Goal: Task Accomplishment & Management: Use online tool/utility

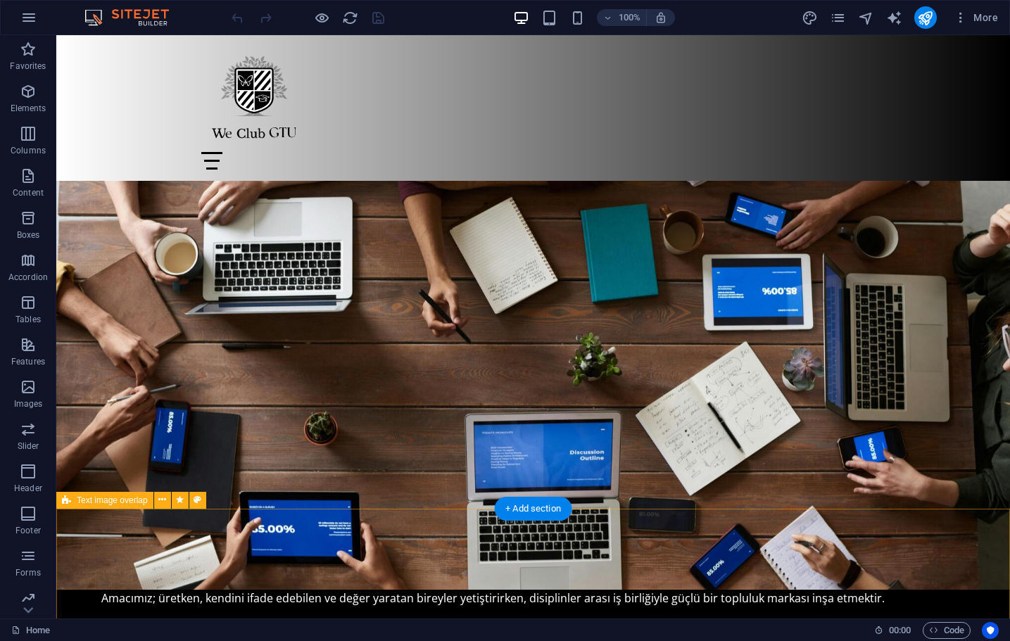
scroll to position [958, 0]
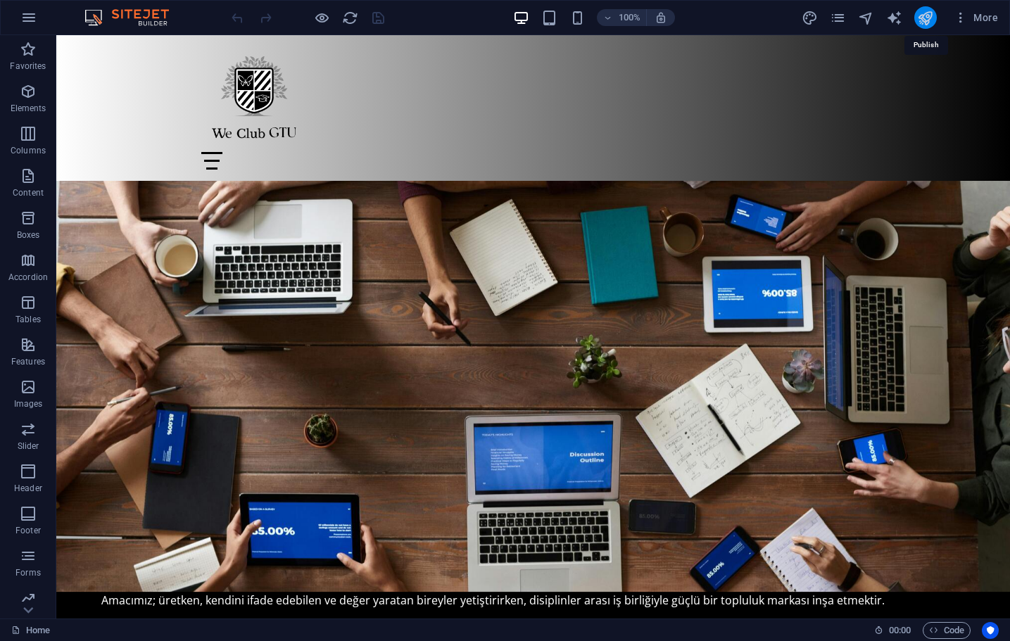
click at [925, 15] on icon "publish" at bounding box center [925, 18] width 16 height 16
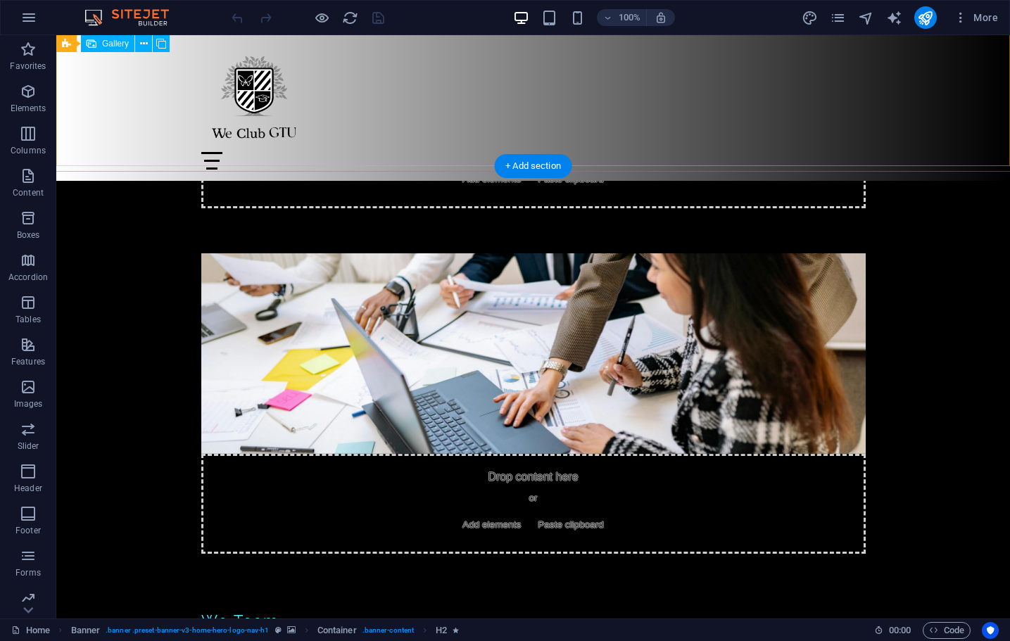
scroll to position [4512, 0]
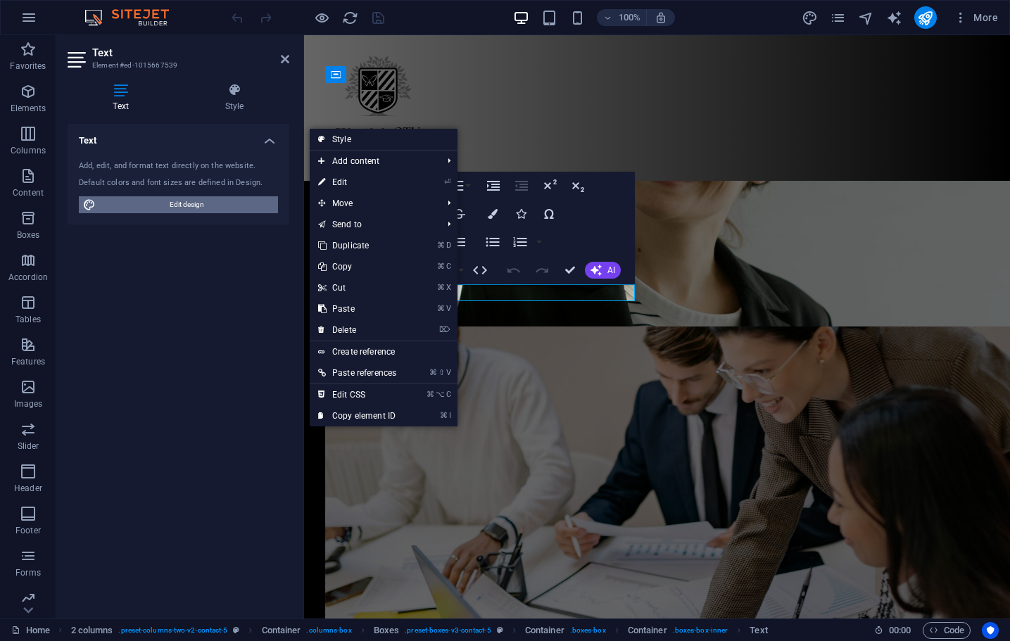
click at [228, 203] on span "Edit design" at bounding box center [187, 204] width 174 height 17
select select "px"
select select "200"
select select "px"
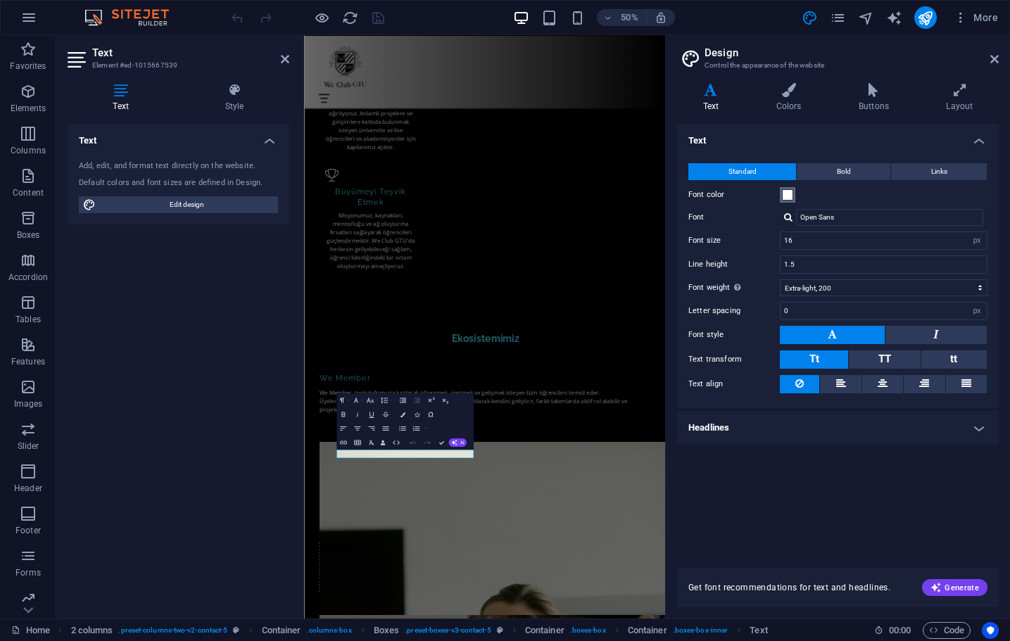
click at [784, 194] on span at bounding box center [787, 194] width 11 height 11
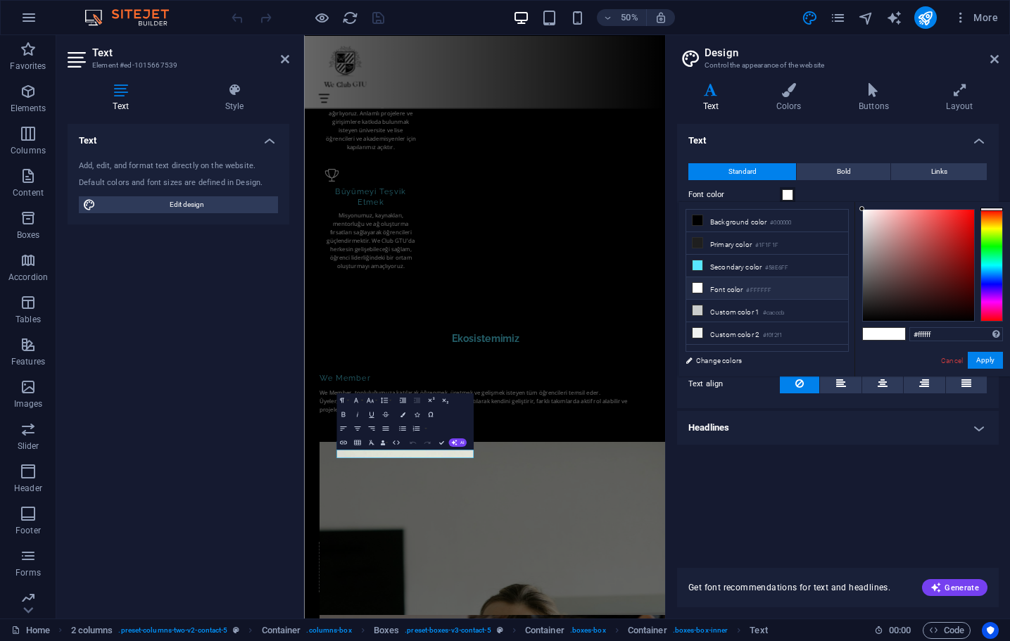
click at [784, 194] on span at bounding box center [787, 194] width 11 height 11
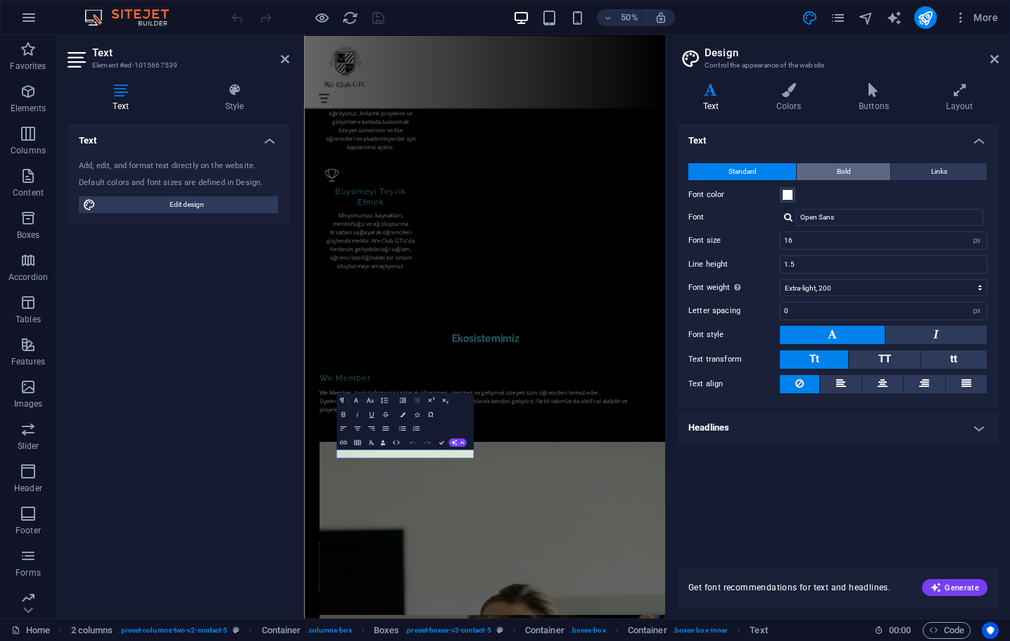
click at [856, 172] on button "Bold" at bounding box center [844, 171] width 94 height 17
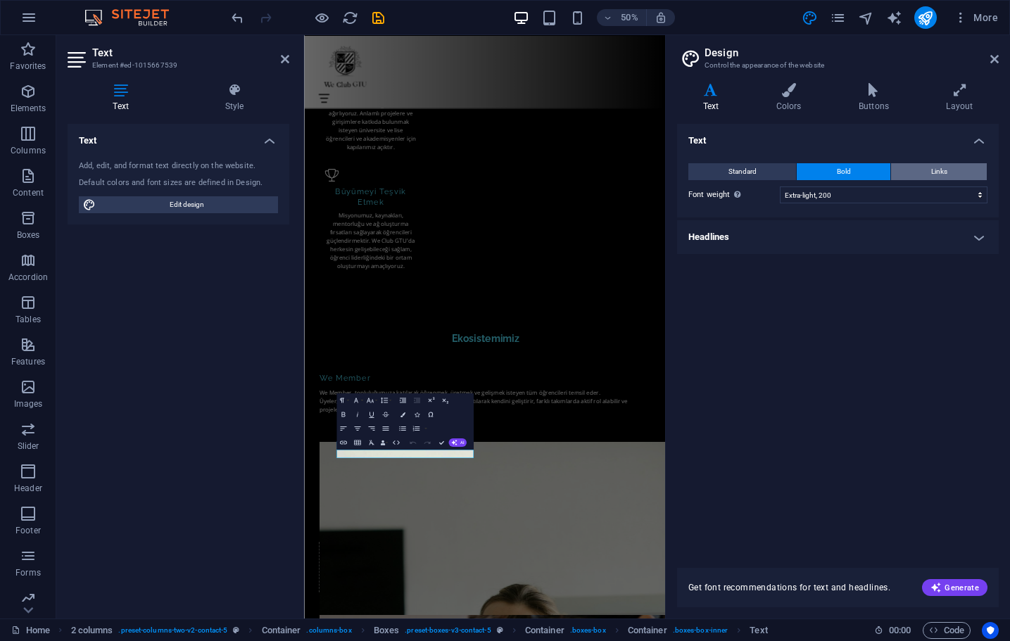
click at [951, 179] on button "Links" at bounding box center [939, 171] width 96 height 17
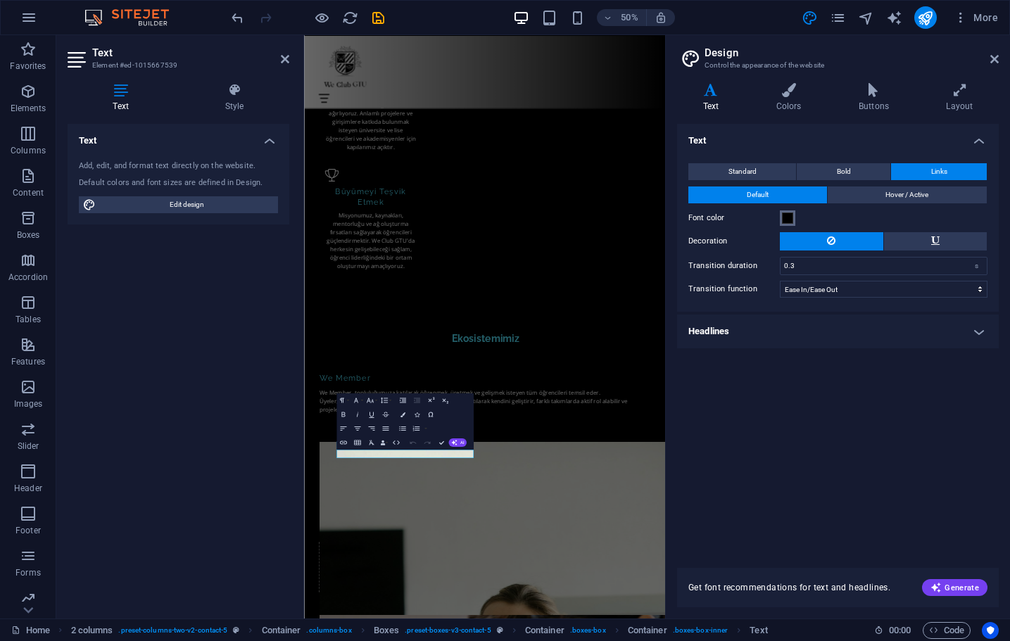
click at [789, 219] on span at bounding box center [787, 217] width 11 height 11
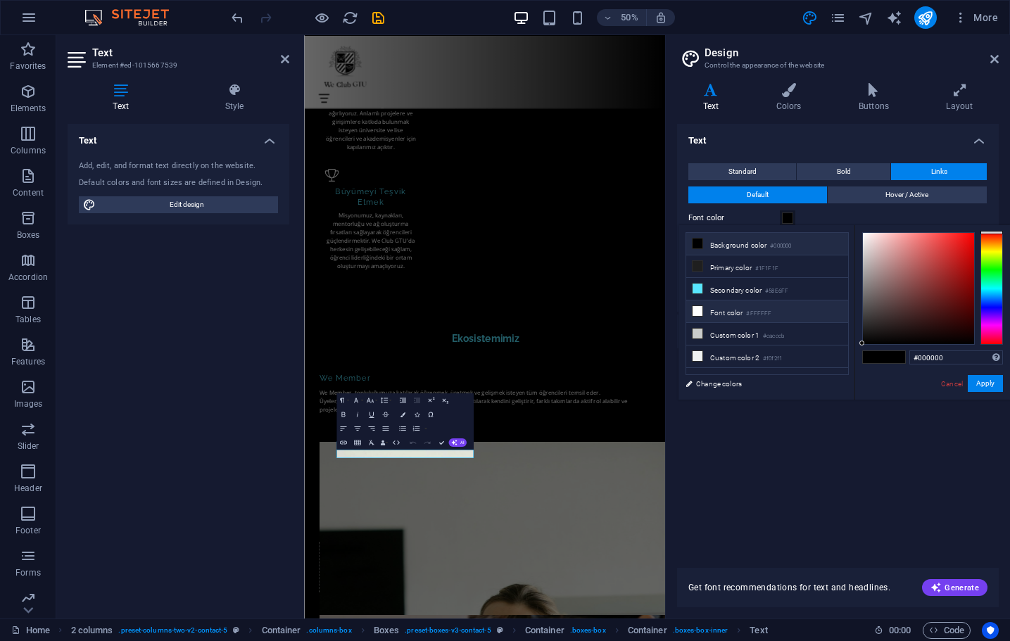
click at [713, 310] on li "Font color #FFFFFF" at bounding box center [767, 311] width 162 height 23
type input "#ffffff"
click at [988, 382] on button "Apply" at bounding box center [984, 383] width 35 height 17
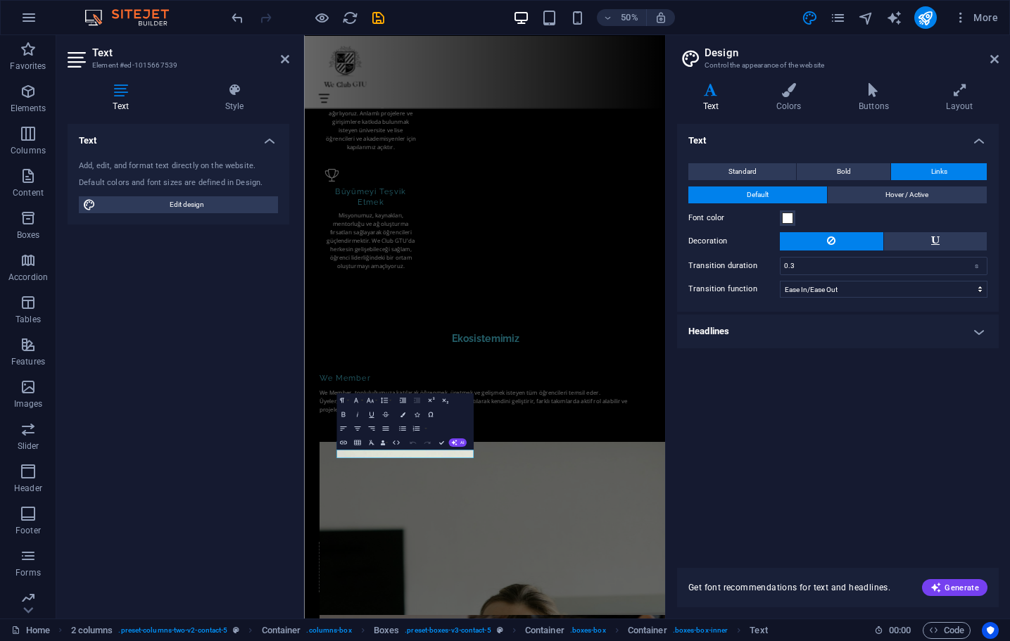
click at [913, 424] on div "Text Standard Bold Links Font color Font Open Sans Font size 16 rem px Line hei…" at bounding box center [838, 337] width 322 height 427
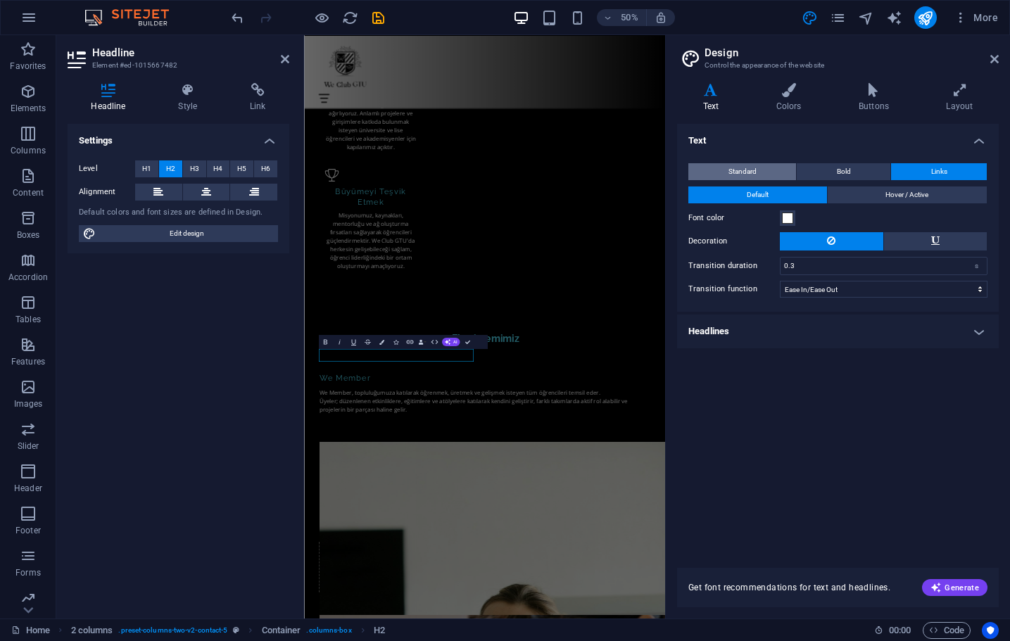
click at [749, 169] on span "Standard" at bounding box center [742, 171] width 28 height 17
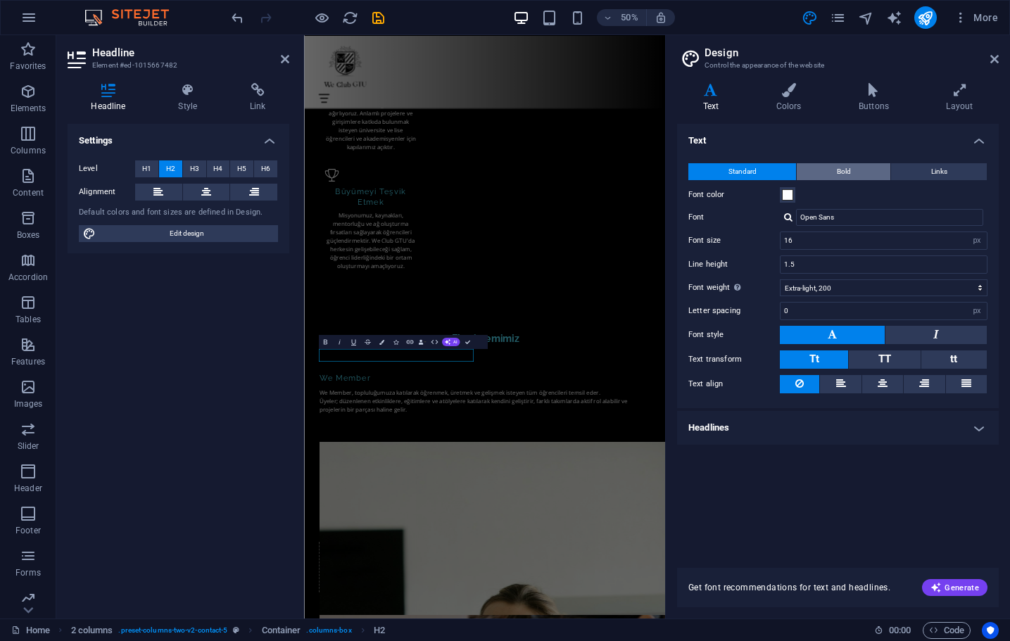
click at [824, 169] on button "Bold" at bounding box center [844, 171] width 94 height 17
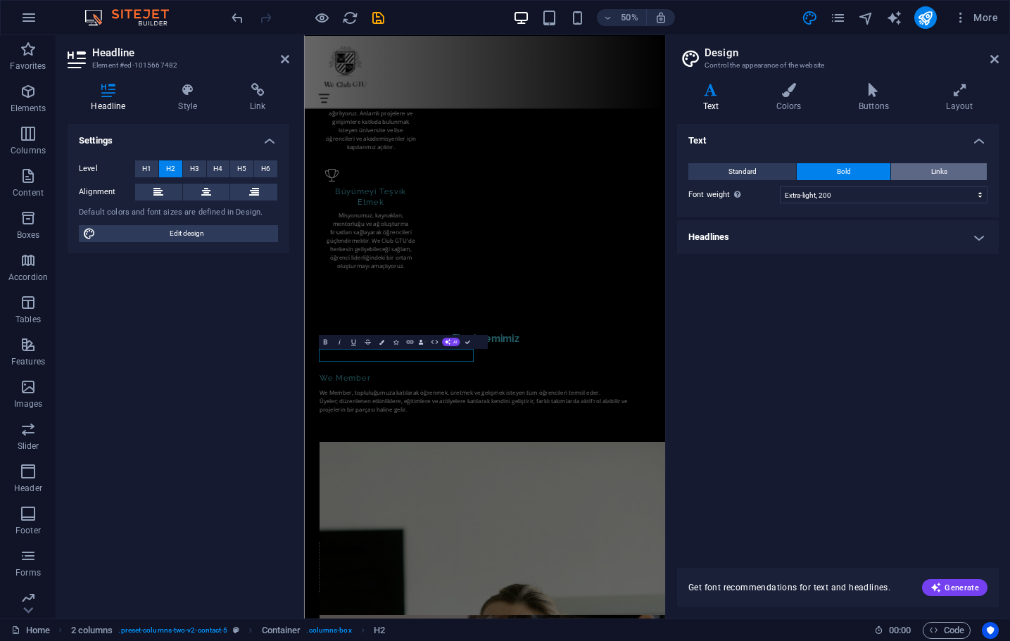
click at [927, 163] on button "Links" at bounding box center [939, 171] width 96 height 17
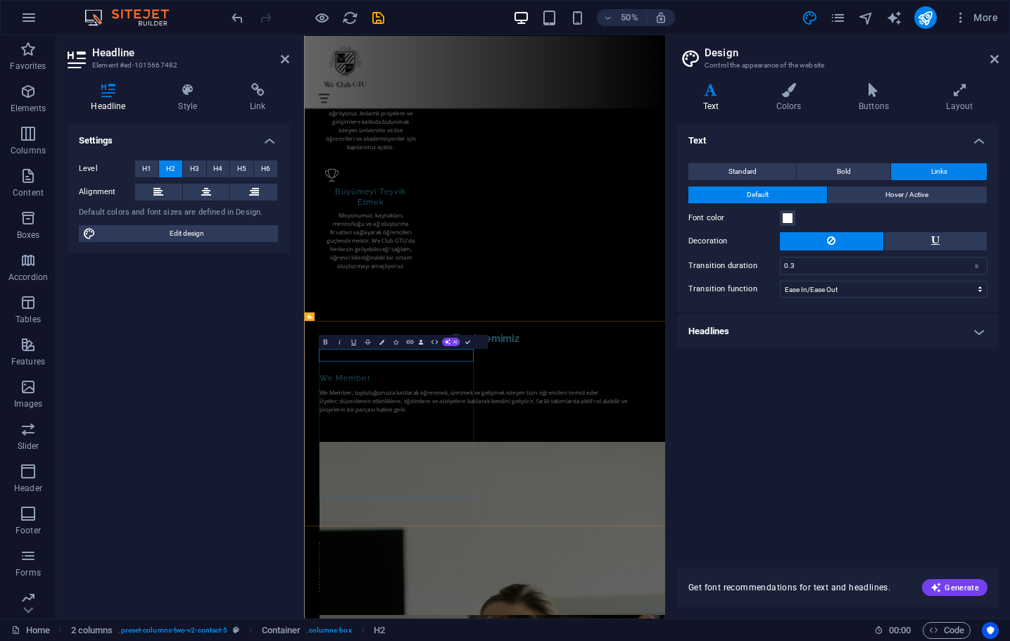
click at [383, 340] on icon "button" at bounding box center [381, 341] width 5 height 5
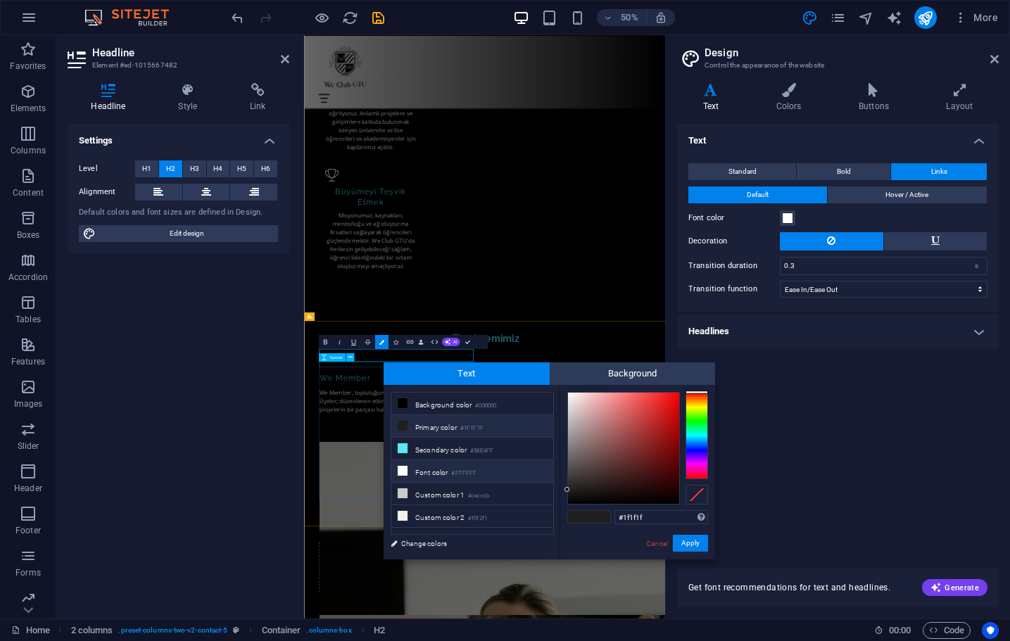
click at [424, 478] on li "Font color #FFFFFF" at bounding box center [472, 471] width 162 height 23
type input "#ffffff"
click at [695, 547] on button "Apply" at bounding box center [690, 543] width 35 height 17
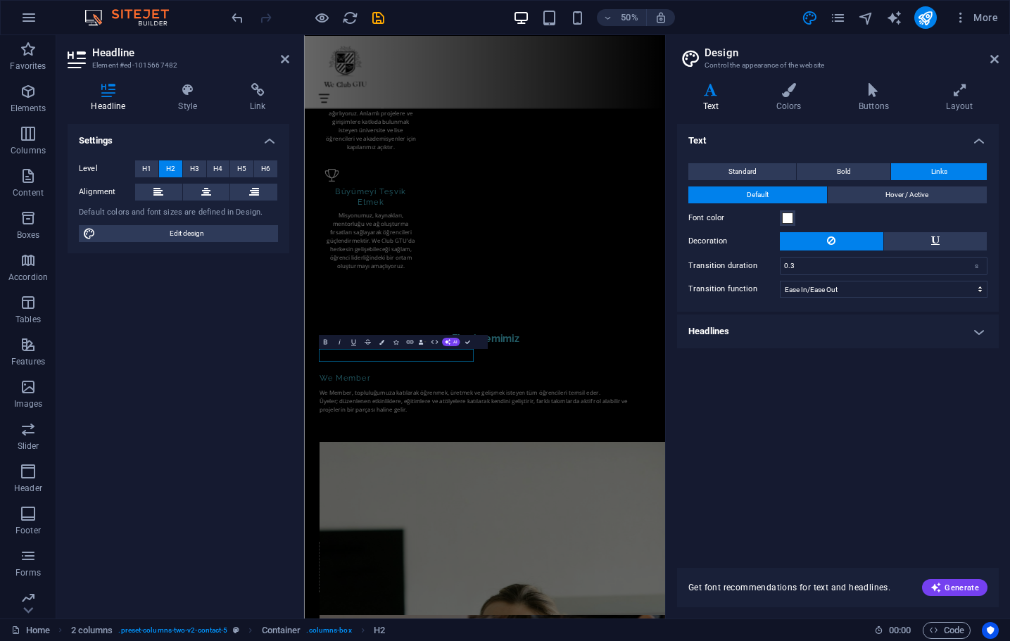
click at [757, 402] on div "Text Standard Bold Links Font color Font Open Sans Font size 16 rem px Line hei…" at bounding box center [838, 337] width 322 height 427
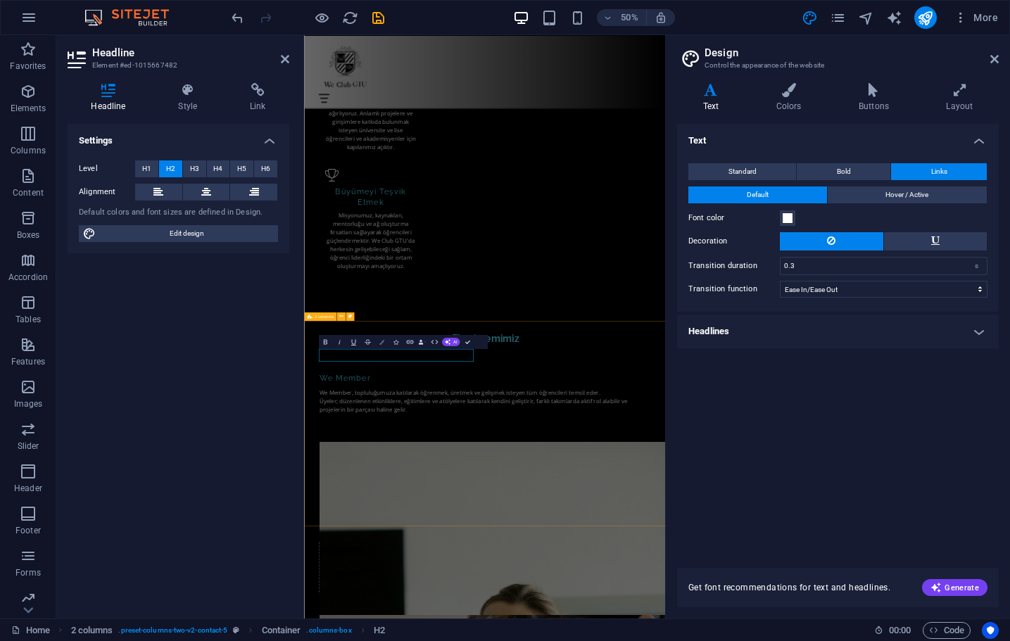
click at [384, 338] on button "Colors" at bounding box center [381, 341] width 13 height 14
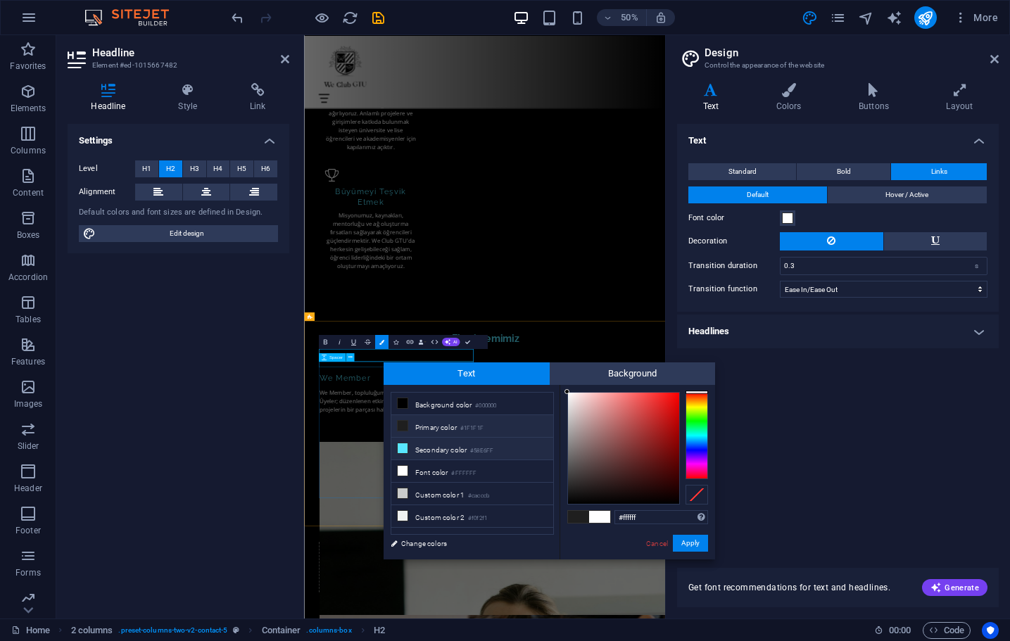
click at [416, 452] on li "Secondary color #58E6FF" at bounding box center [472, 449] width 162 height 23
type input "#58e6ff"
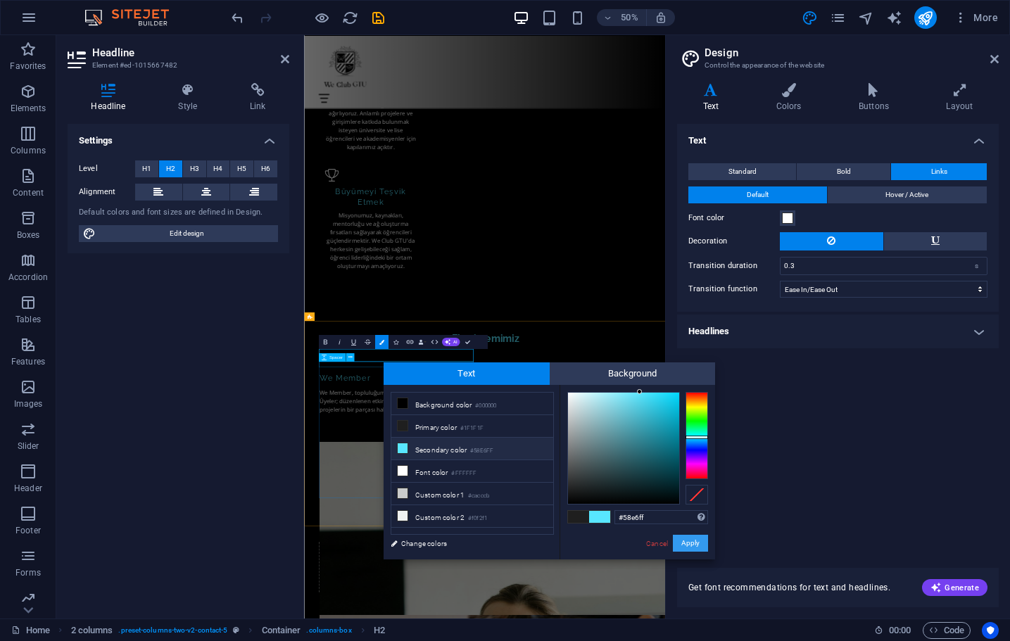
click at [692, 547] on button "Apply" at bounding box center [690, 543] width 35 height 17
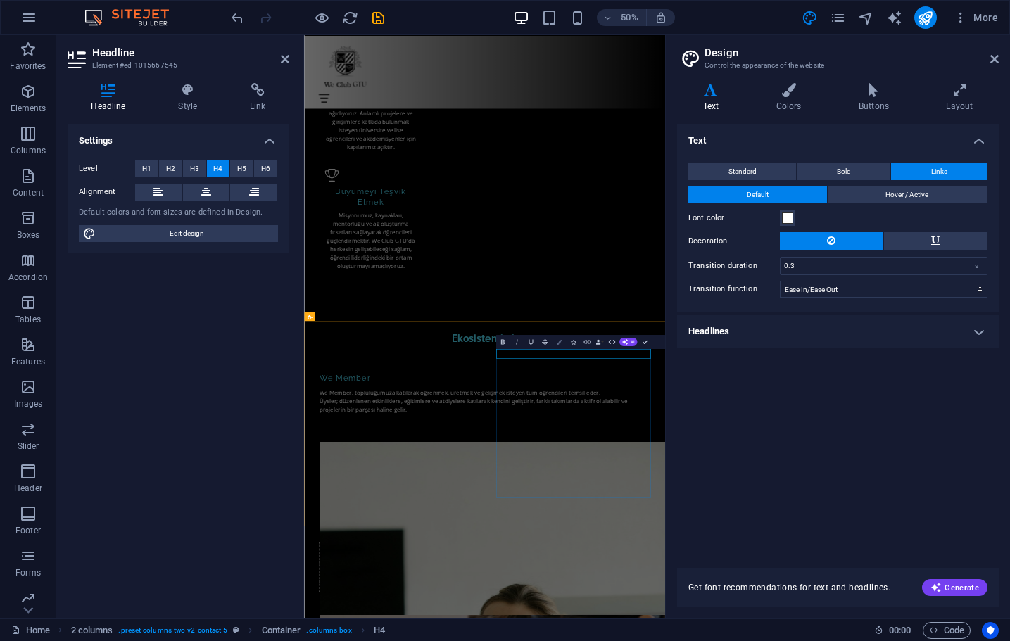
click at [559, 338] on button "Colors" at bounding box center [558, 341] width 13 height 14
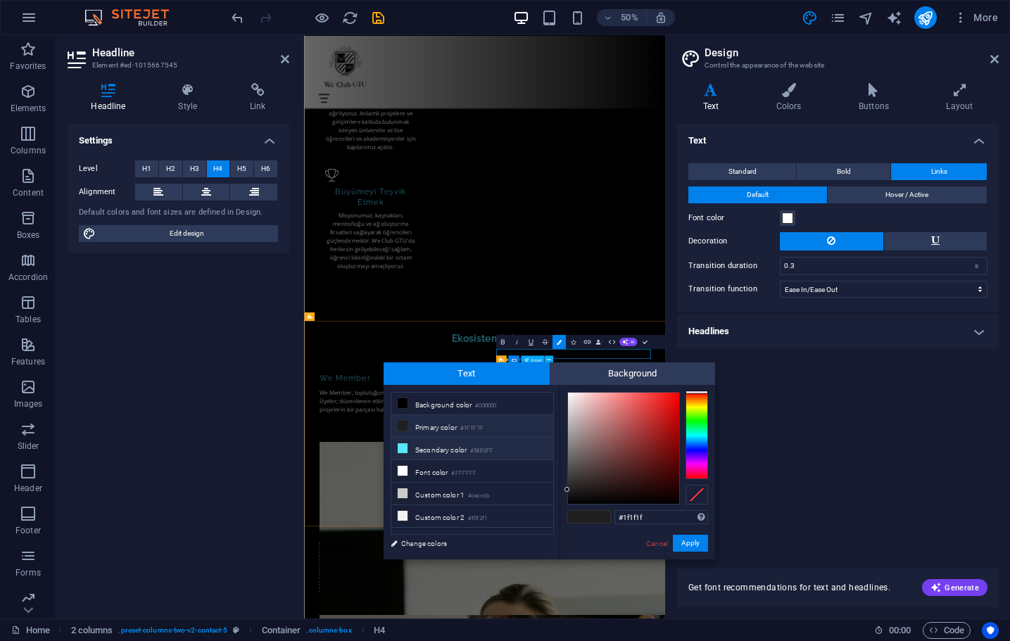
click at [452, 450] on li "Secondary color #58E6FF" at bounding box center [472, 449] width 162 height 23
type input "#58e6ff"
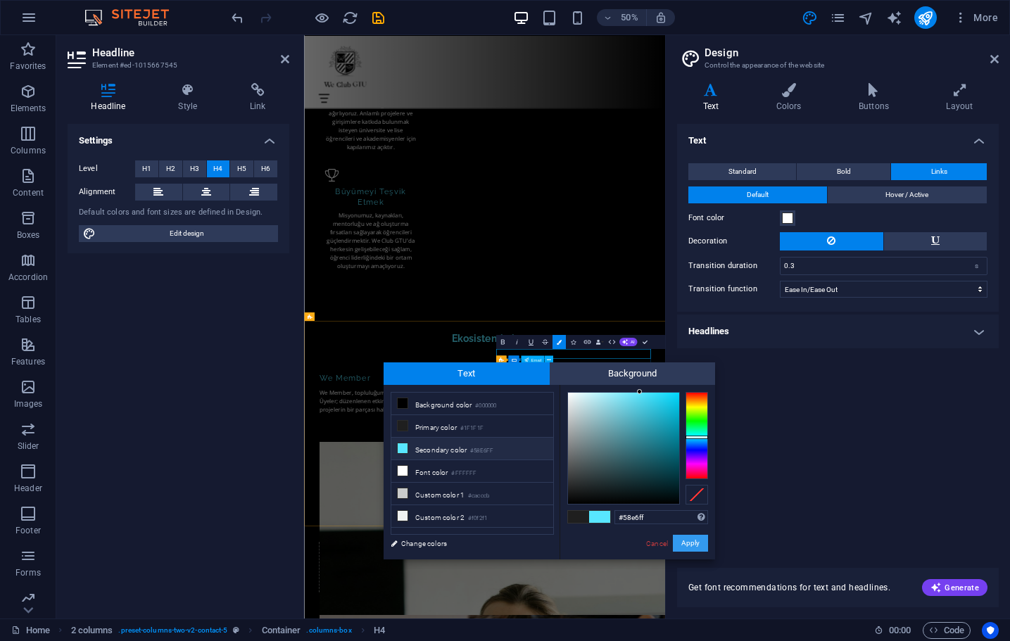
click at [681, 539] on button "Apply" at bounding box center [690, 543] width 35 height 17
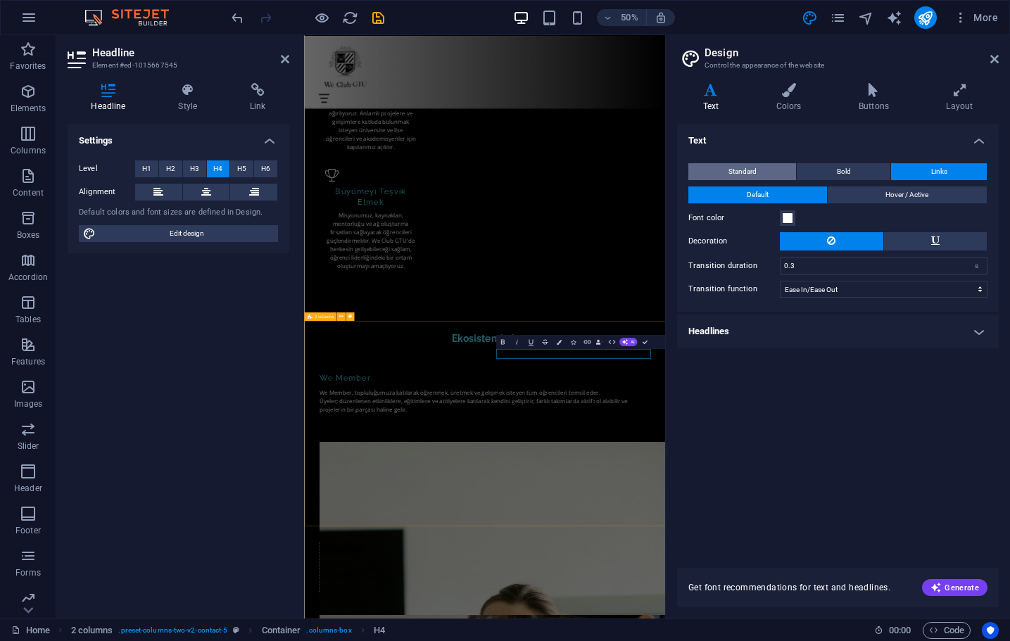
click at [759, 172] on button "Standard" at bounding box center [742, 171] width 108 height 17
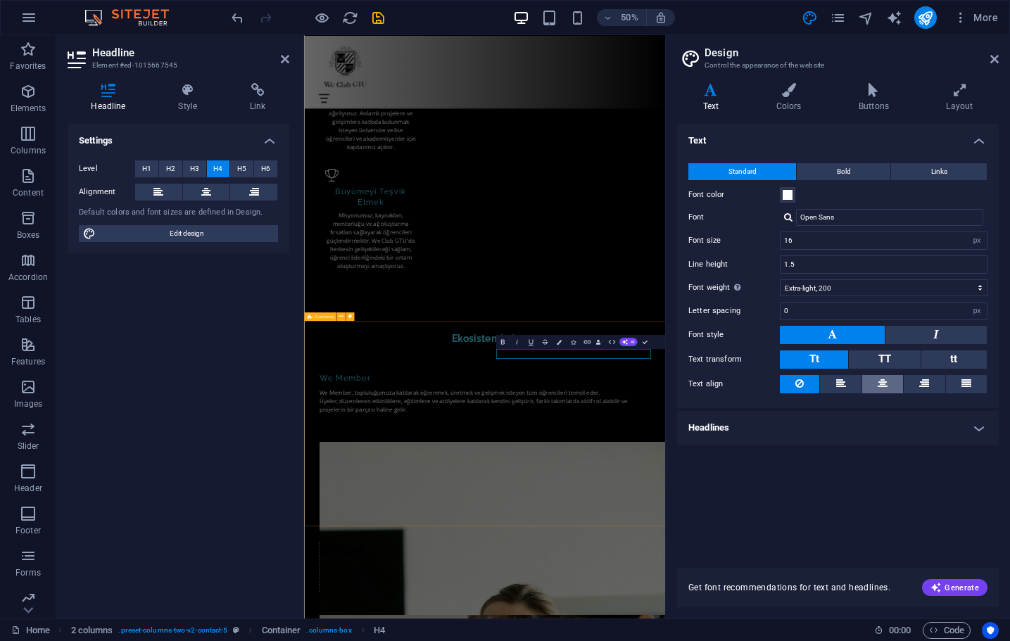
click at [889, 383] on button at bounding box center [882, 384] width 41 height 18
click at [756, 507] on div "Text Standard Bold Links Font color Font Open Sans Font size 16 rem px Line hei…" at bounding box center [838, 337] width 322 height 427
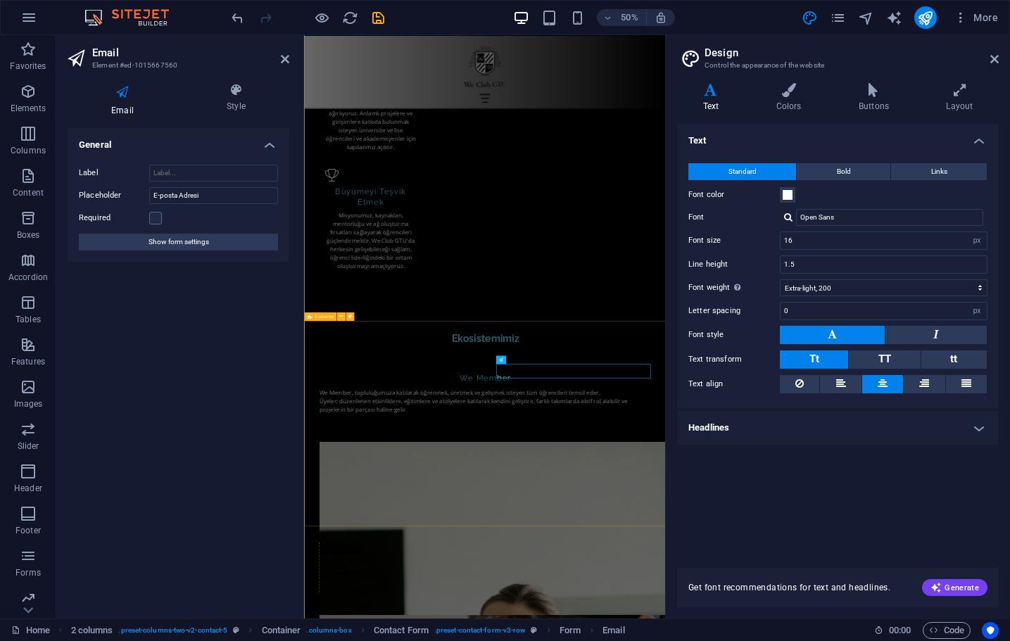
drag, startPoint x: 788, startPoint y: 705, endPoint x: 675, endPoint y: 697, distance: 112.9
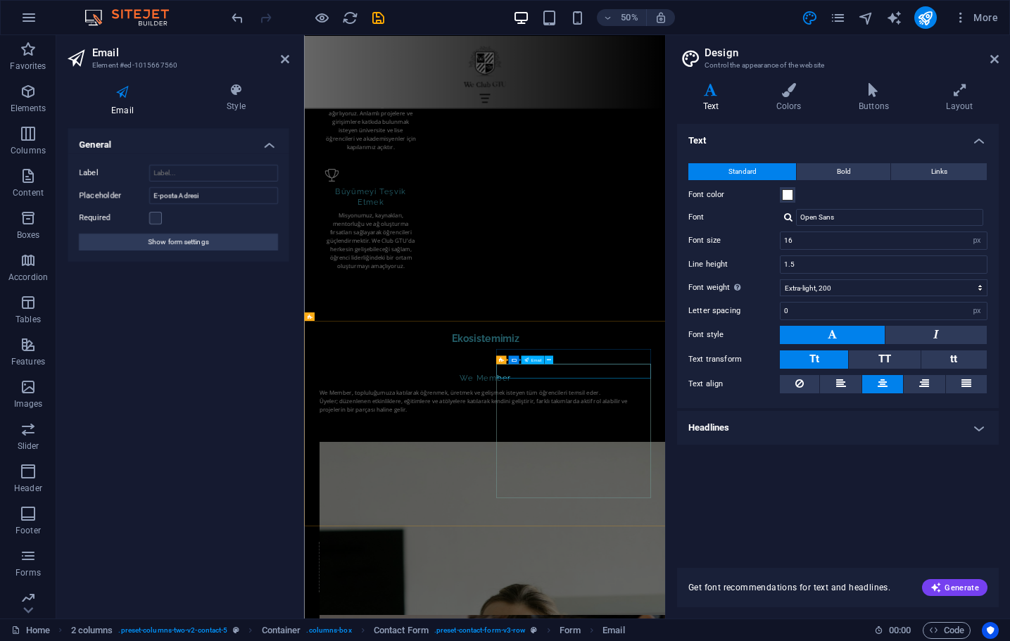
click at [792, 190] on span at bounding box center [787, 194] width 11 height 11
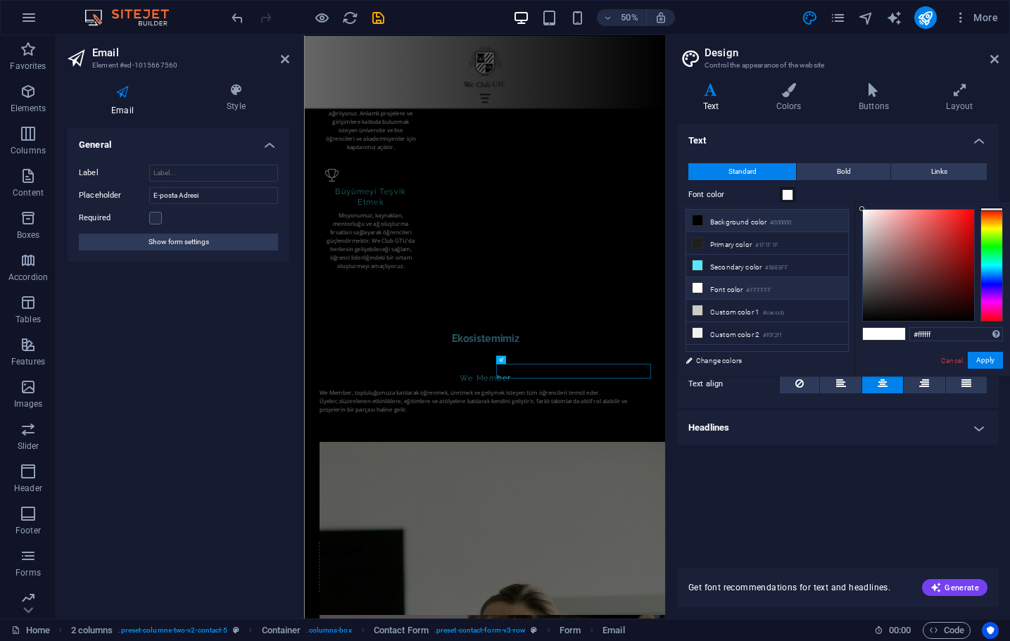
click at [714, 220] on li "Background color #000000" at bounding box center [767, 221] width 162 height 23
type input "#000000"
click at [935, 167] on span "Links" at bounding box center [939, 171] width 16 height 17
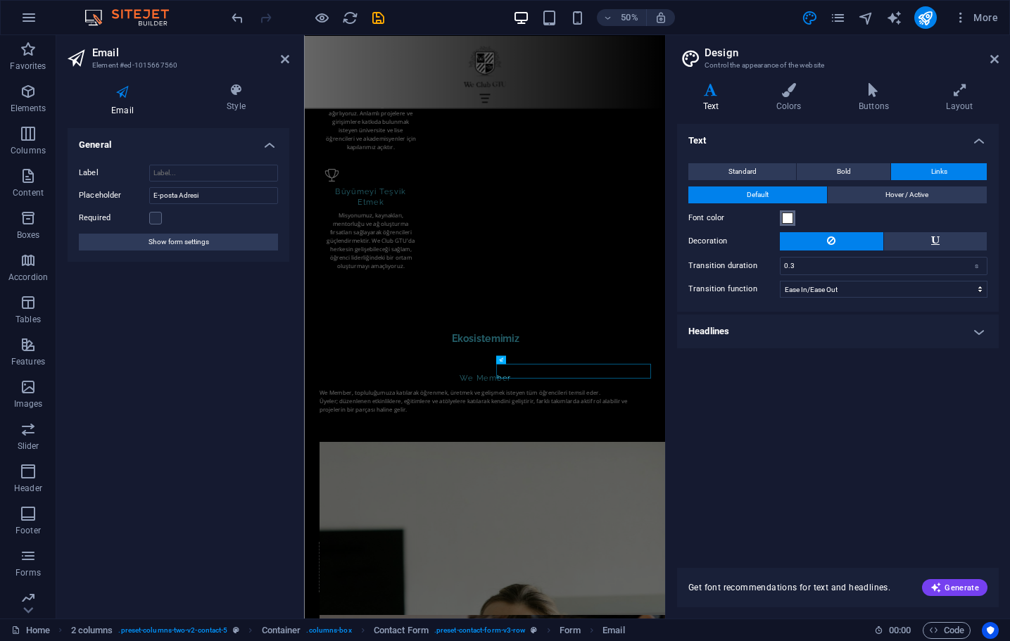
click at [789, 213] on span at bounding box center [787, 217] width 11 height 11
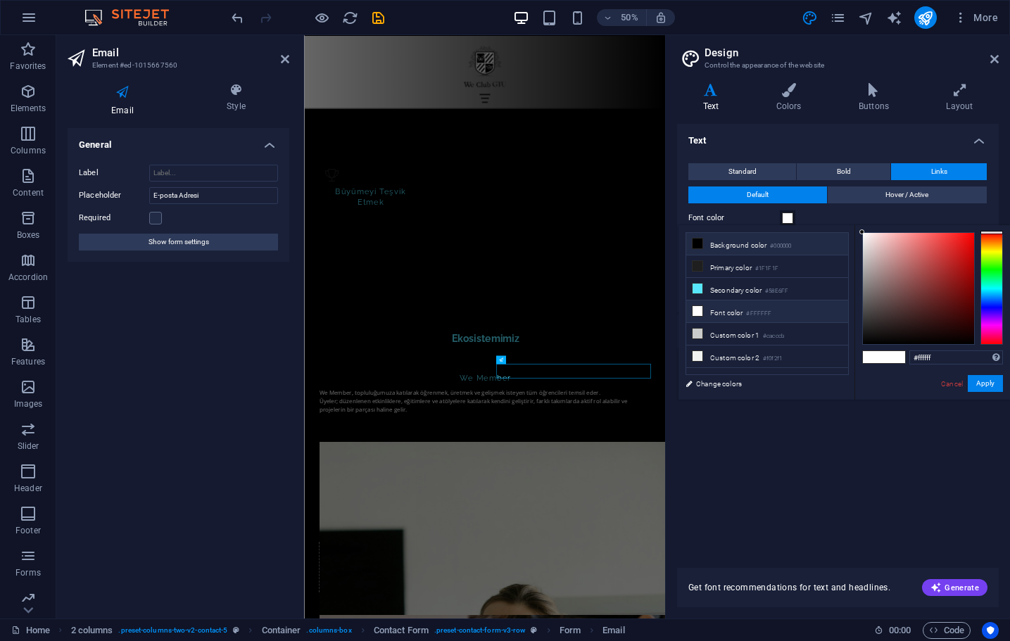
click at [727, 242] on li "Background color #000000" at bounding box center [767, 244] width 162 height 23
type input "#000000"
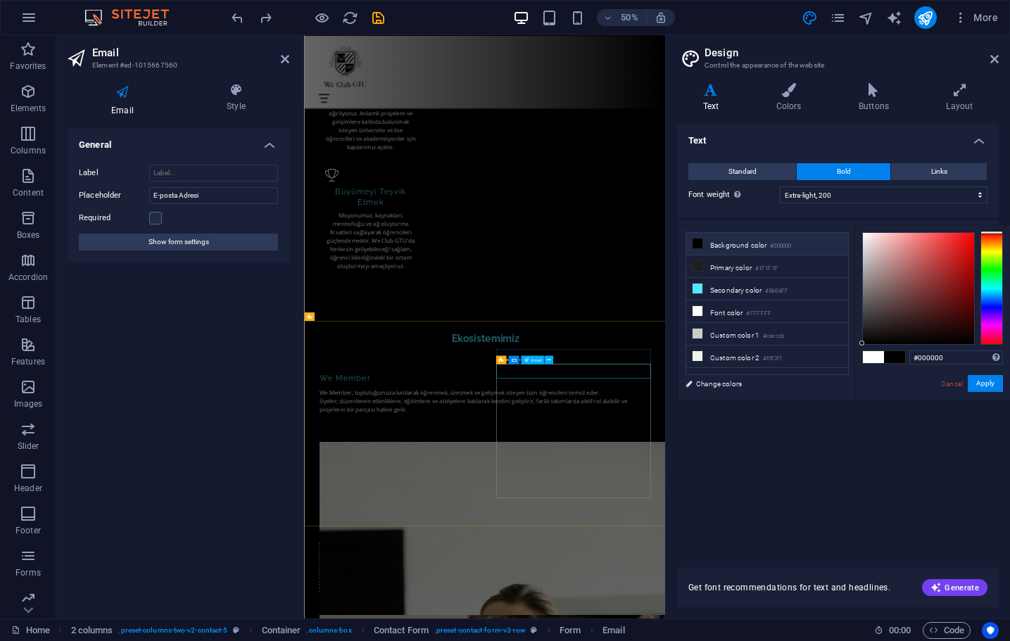
drag, startPoint x: 827, startPoint y: 709, endPoint x: 699, endPoint y: 709, distance: 128.1
drag, startPoint x: 699, startPoint y: 709, endPoint x: 774, endPoint y: 708, distance: 74.6
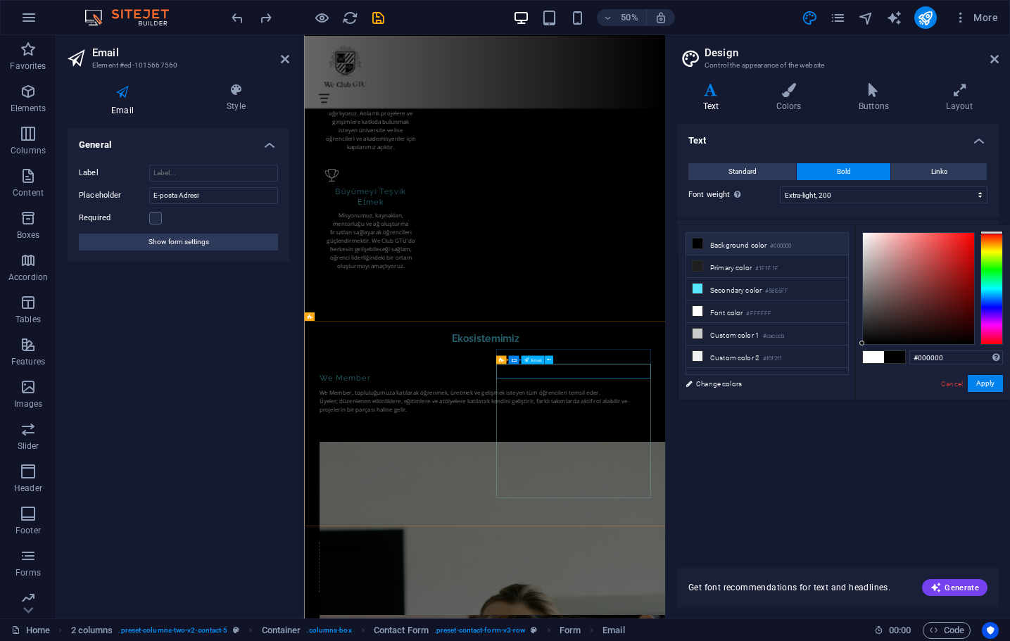
click at [550, 362] on icon at bounding box center [549, 360] width 4 height 8
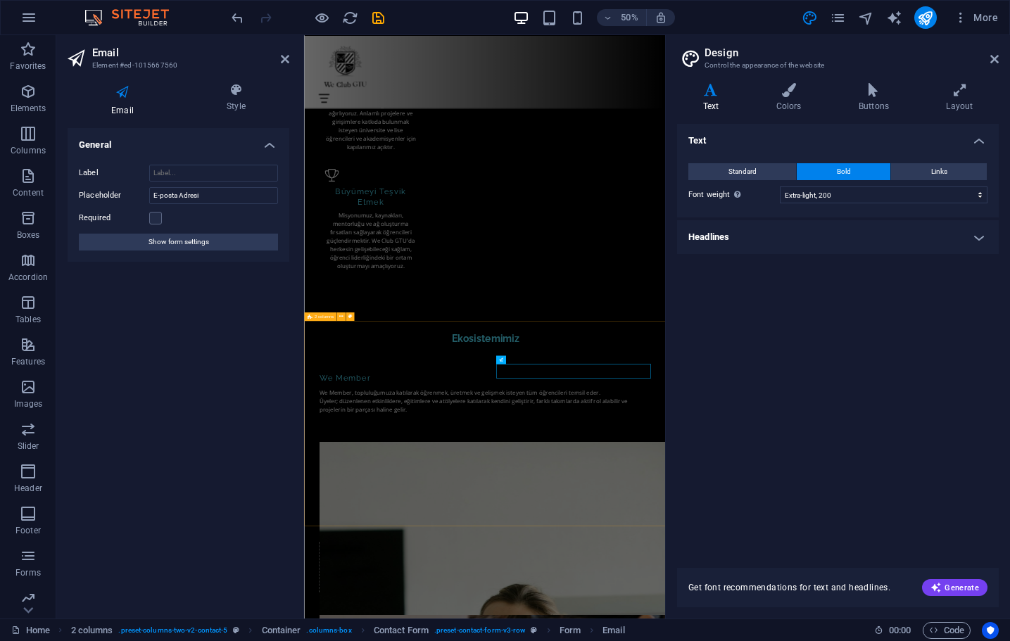
drag, startPoint x: 789, startPoint y: 704, endPoint x: 680, endPoint y: 709, distance: 109.9
click at [158, 219] on label at bounding box center [155, 218] width 13 height 13
click at [0, 0] on input "Required" at bounding box center [0, 0] width 0 height 0
click at [158, 219] on label at bounding box center [155, 218] width 13 height 13
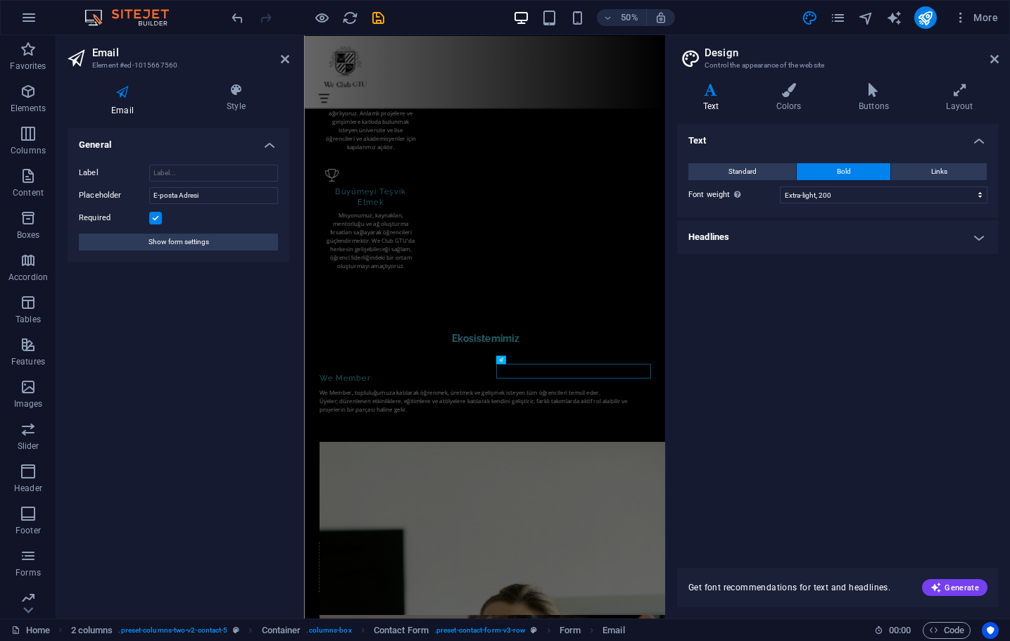
click at [0, 0] on input "Required" at bounding box center [0, 0] width 0 height 0
click at [158, 219] on label at bounding box center [155, 218] width 13 height 13
click at [0, 0] on input "Required" at bounding box center [0, 0] width 0 height 0
click at [158, 219] on label at bounding box center [155, 218] width 13 height 13
click at [0, 0] on input "Required" at bounding box center [0, 0] width 0 height 0
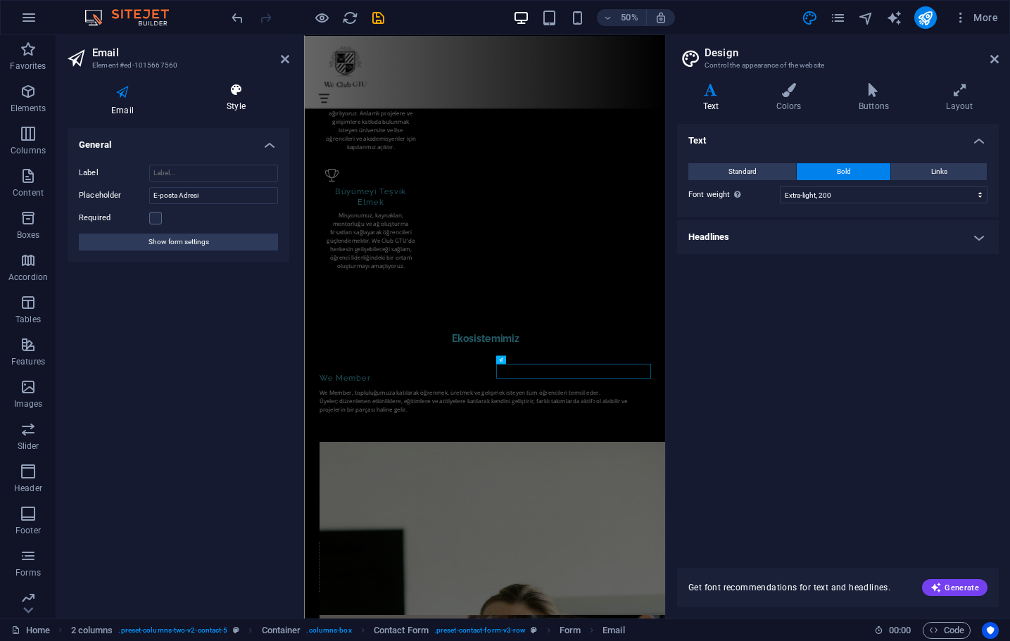
click at [240, 87] on icon at bounding box center [236, 90] width 106 height 14
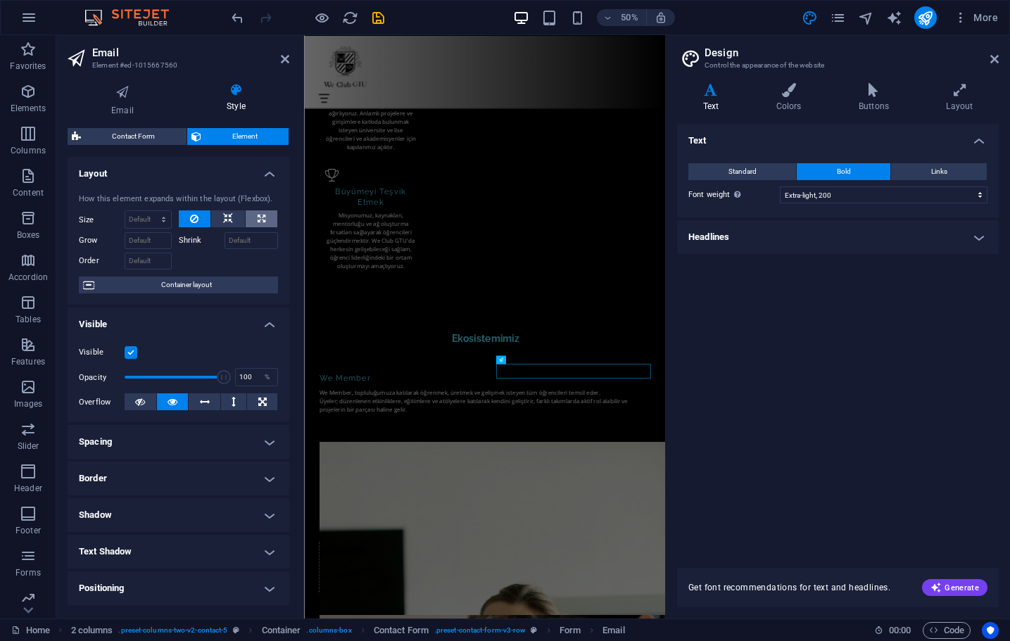
scroll to position [0, 0]
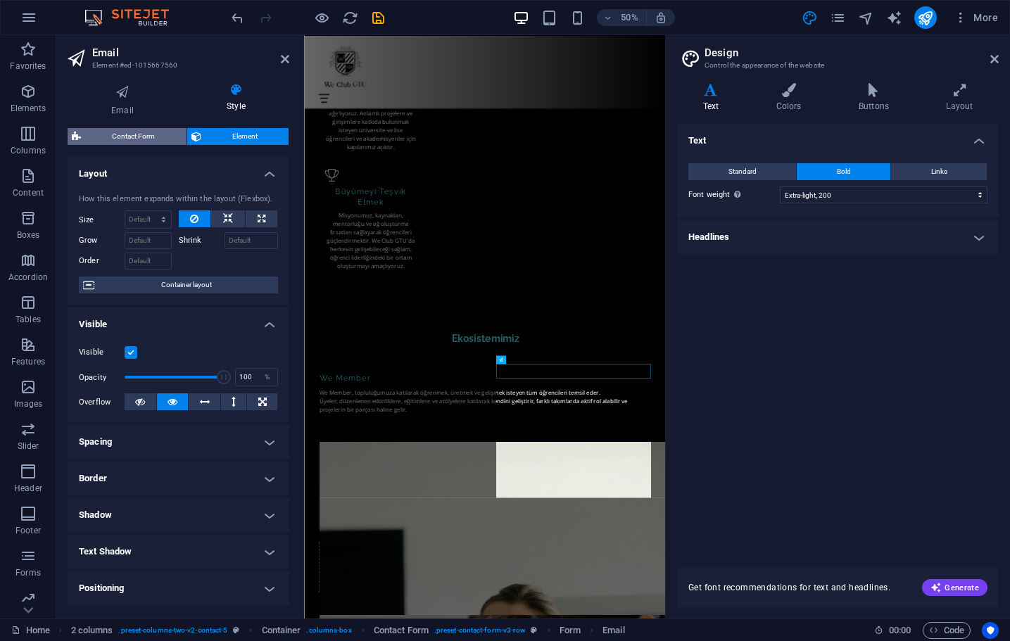
click at [156, 136] on span "Contact Form" at bounding box center [133, 136] width 97 height 17
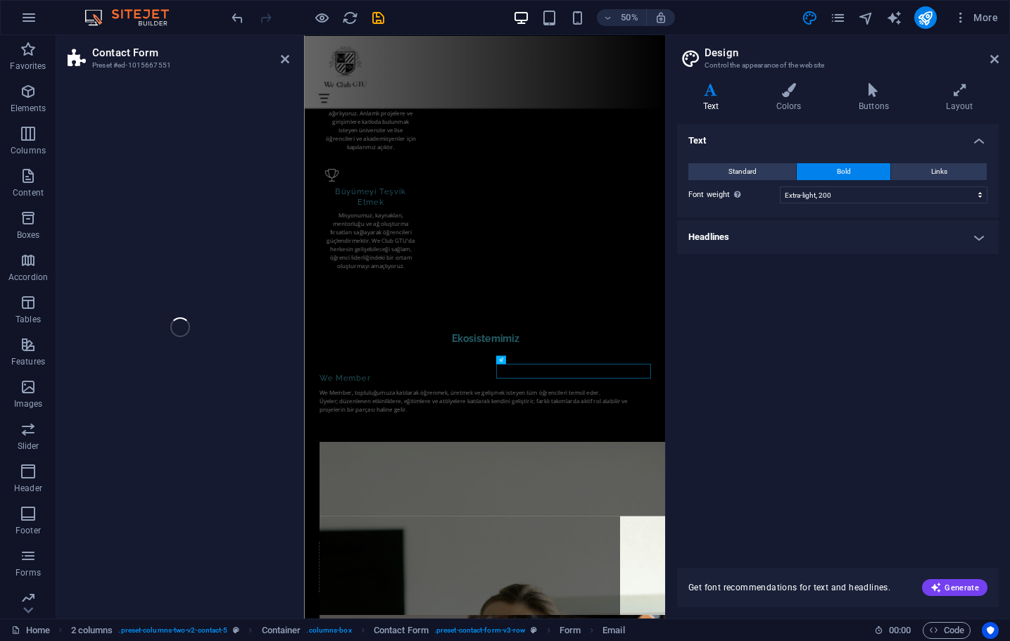
select select "rem"
select select "preset-contact-form-v3-row"
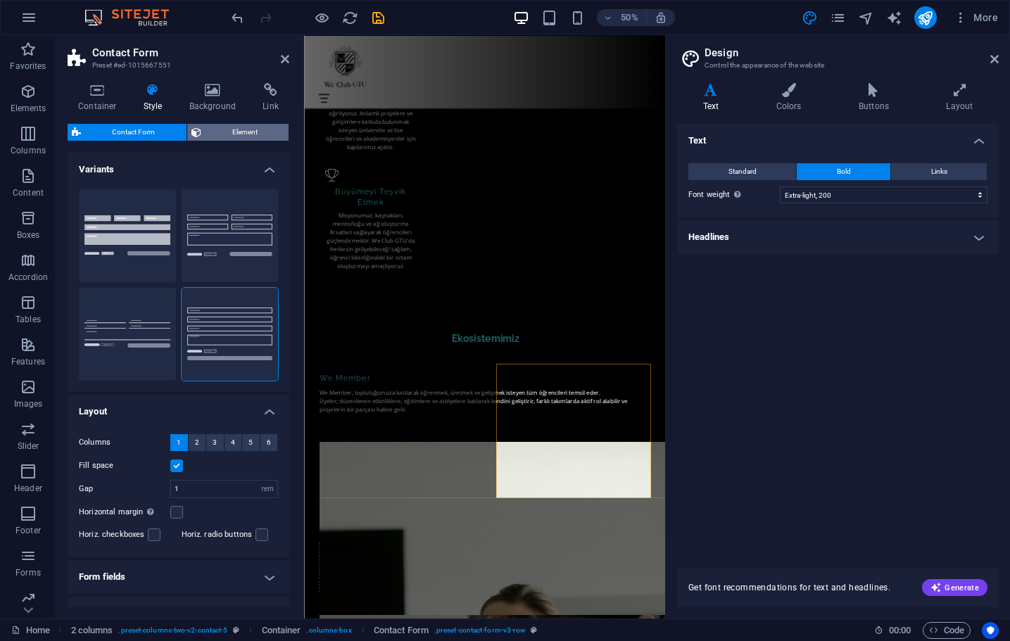
click at [248, 132] on span "Element" at bounding box center [245, 132] width 80 height 17
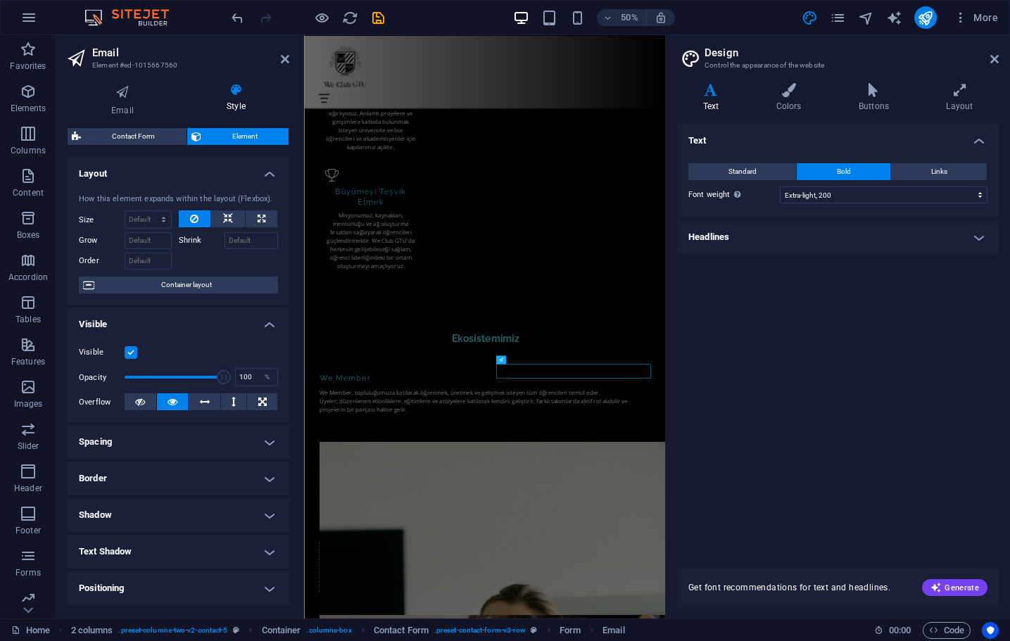
click at [742, 325] on div "Text Standard Bold Links Font color Font Open Sans Font size 16 rem px Line hei…" at bounding box center [838, 337] width 322 height 427
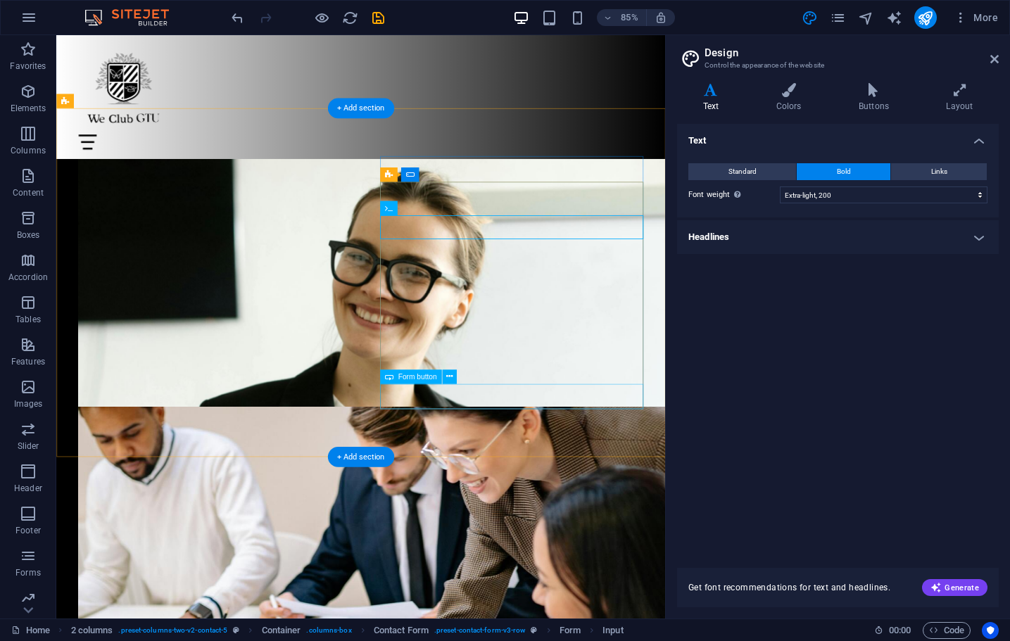
drag, startPoint x: 550, startPoint y: 262, endPoint x: 504, endPoint y: 259, distance: 46.5
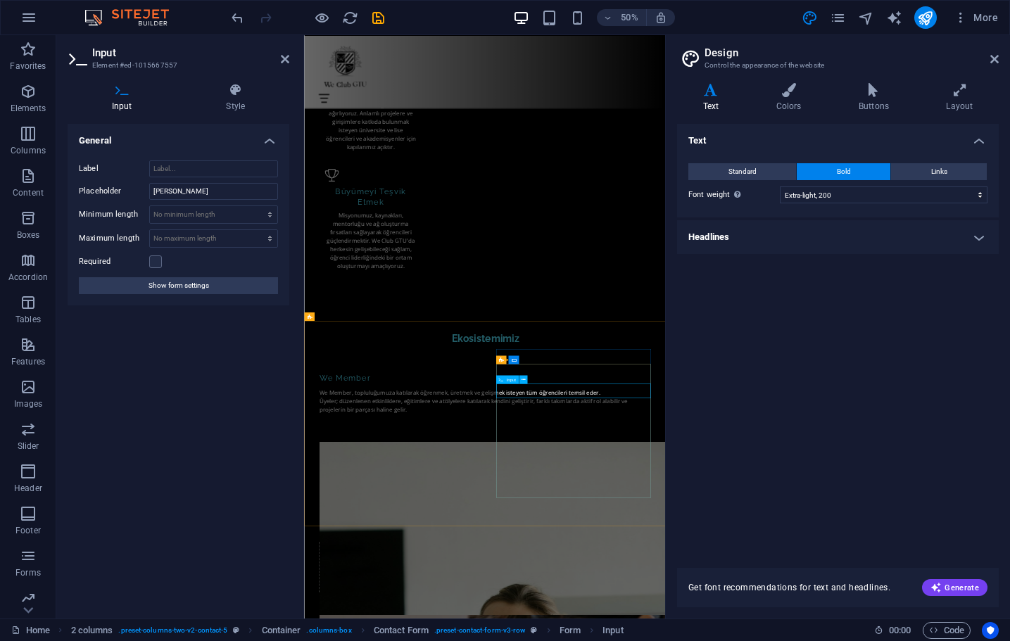
click at [523, 382] on icon at bounding box center [523, 380] width 4 height 8
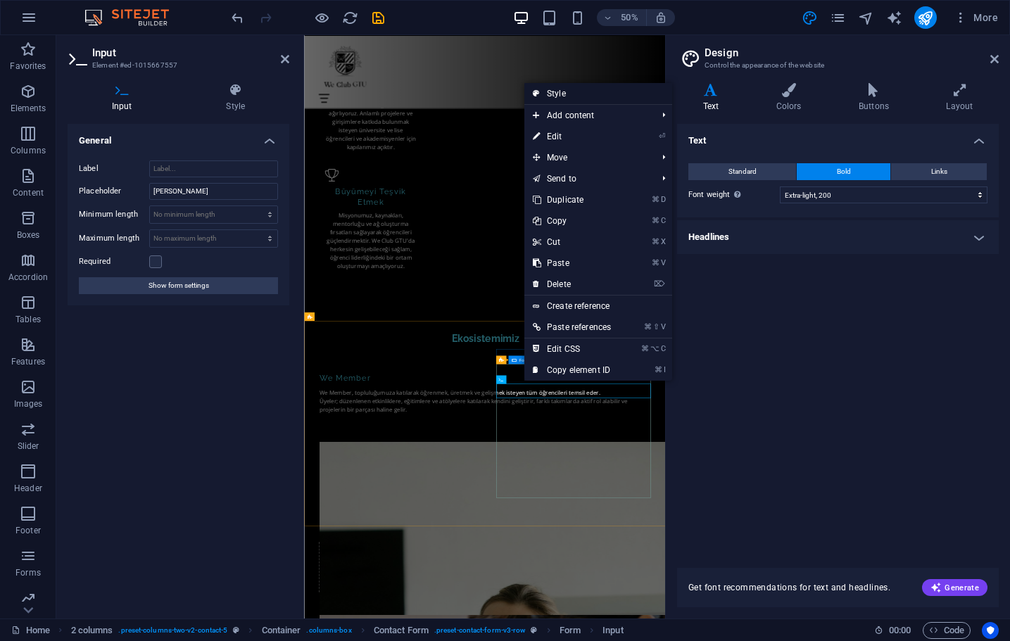
click at [574, 94] on link "Style" at bounding box center [598, 93] width 148 height 21
select select "rem"
select select "preset-contact-form-v3-row"
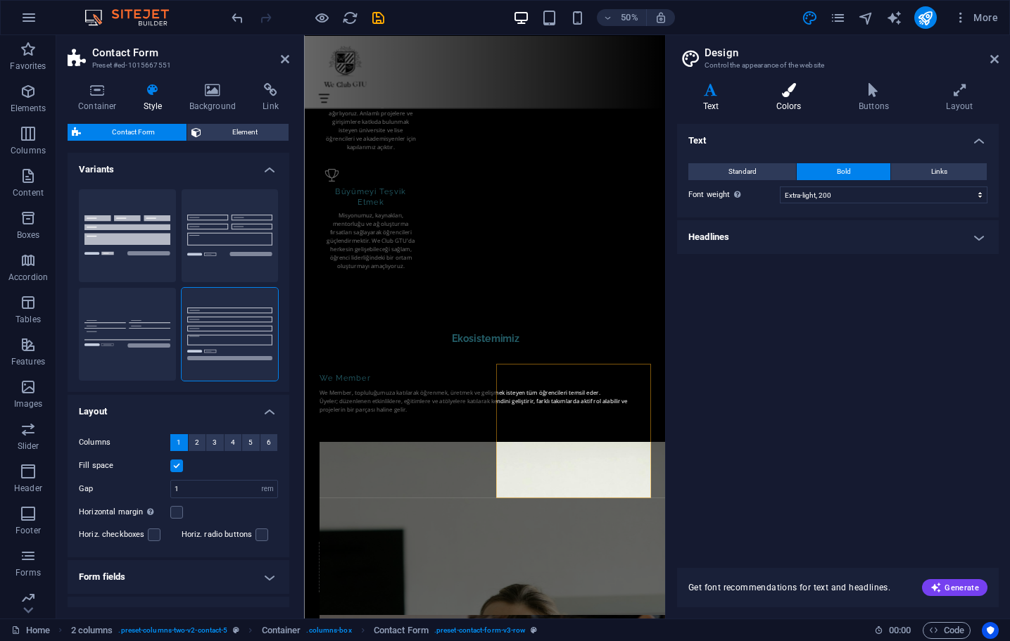
click at [785, 94] on icon at bounding box center [788, 90] width 77 height 14
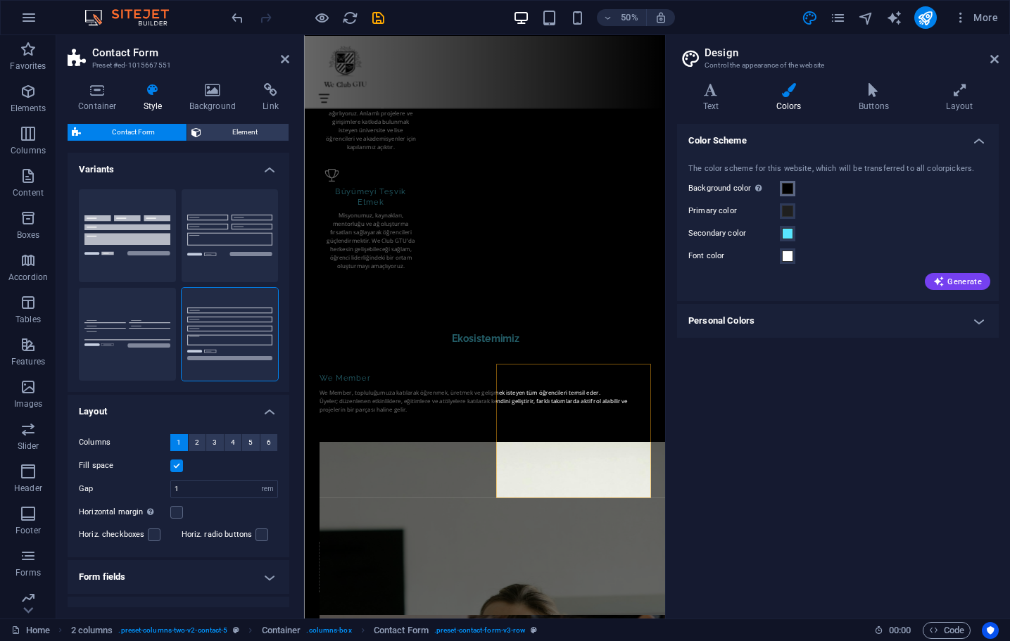
click at [788, 187] on span at bounding box center [787, 188] width 11 height 11
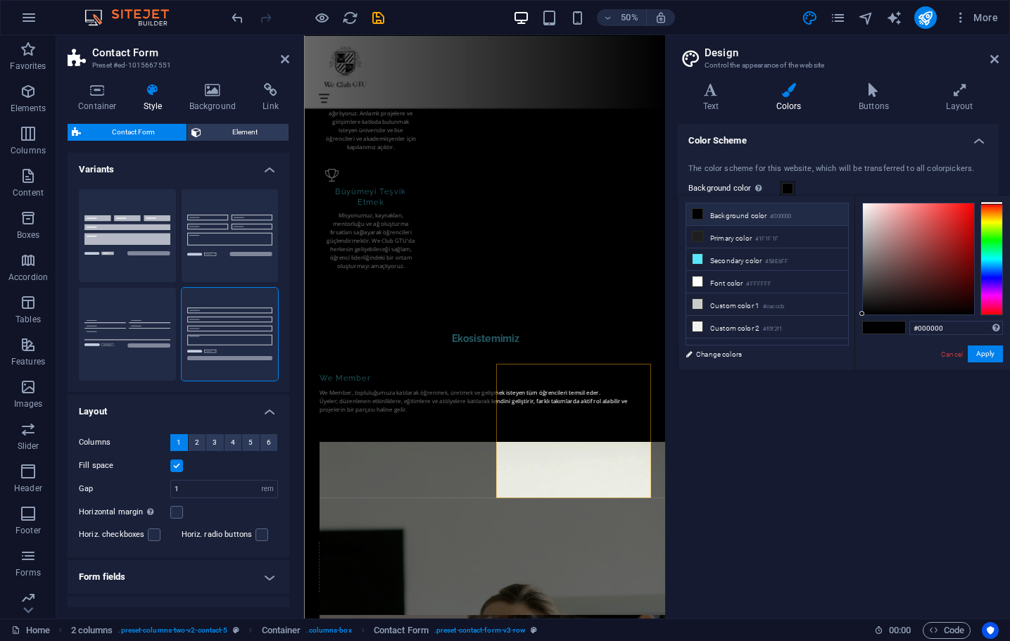
click at [753, 212] on li "Background color #000000" at bounding box center [767, 214] width 162 height 23
click at [979, 350] on button "Apply" at bounding box center [984, 353] width 35 height 17
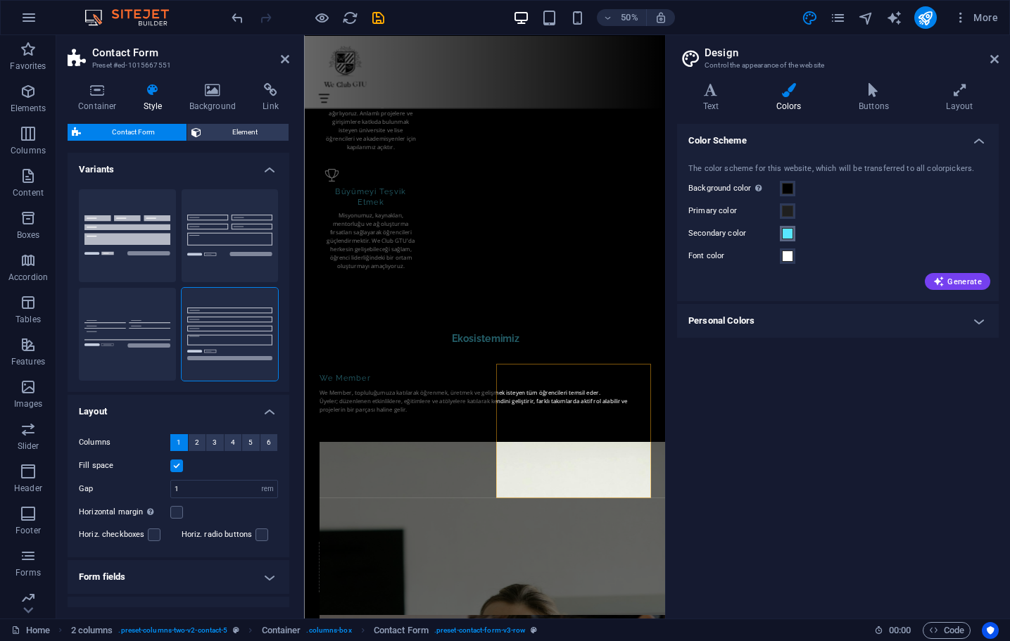
click at [787, 231] on span at bounding box center [787, 233] width 11 height 11
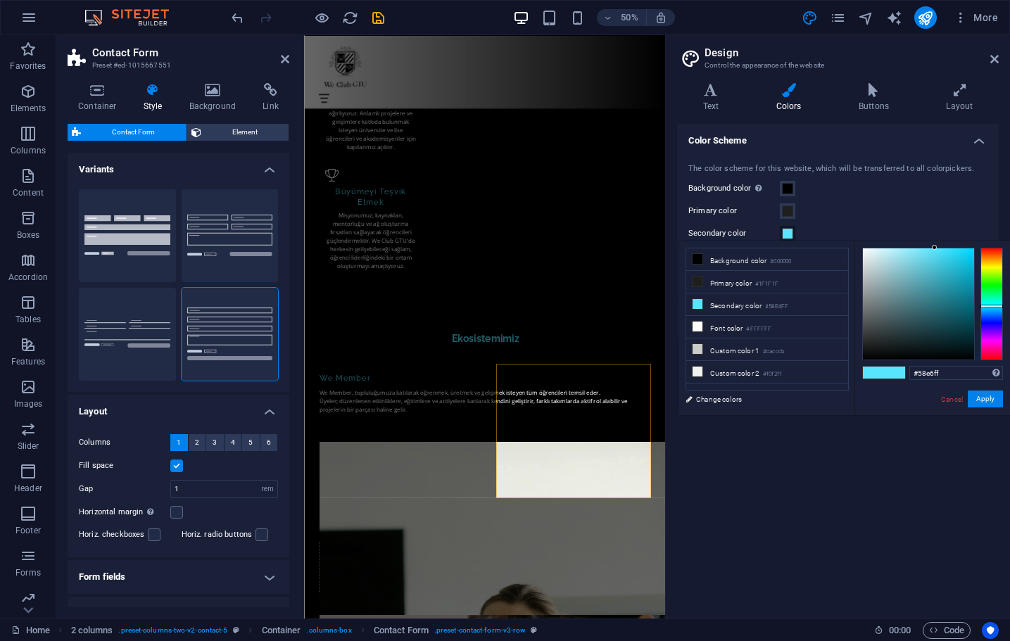
click at [787, 231] on span at bounding box center [787, 233] width 11 height 11
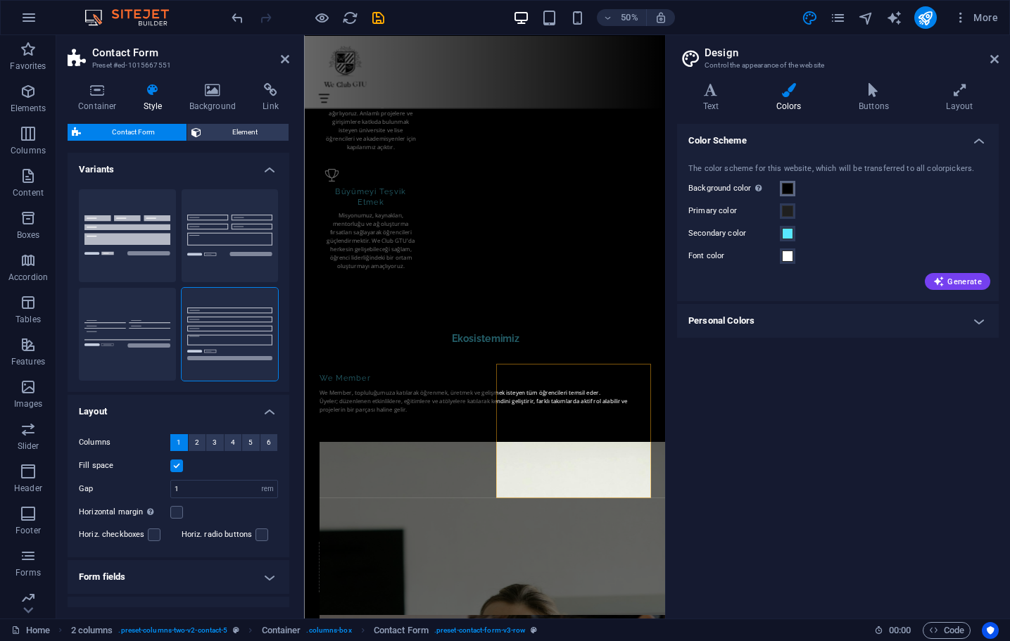
click at [784, 194] on button "Background color Only visible if it is not covered by other backgrounds." at bounding box center [787, 188] width 15 height 15
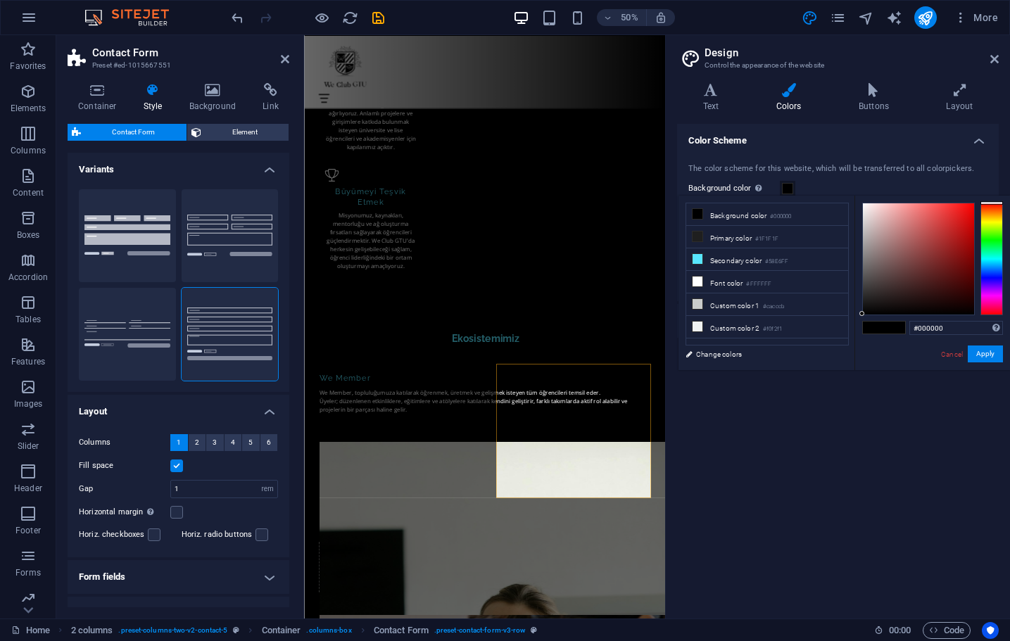
click at [785, 195] on button "Background color Only visible if it is not covered by other backgrounds." at bounding box center [787, 188] width 15 height 15
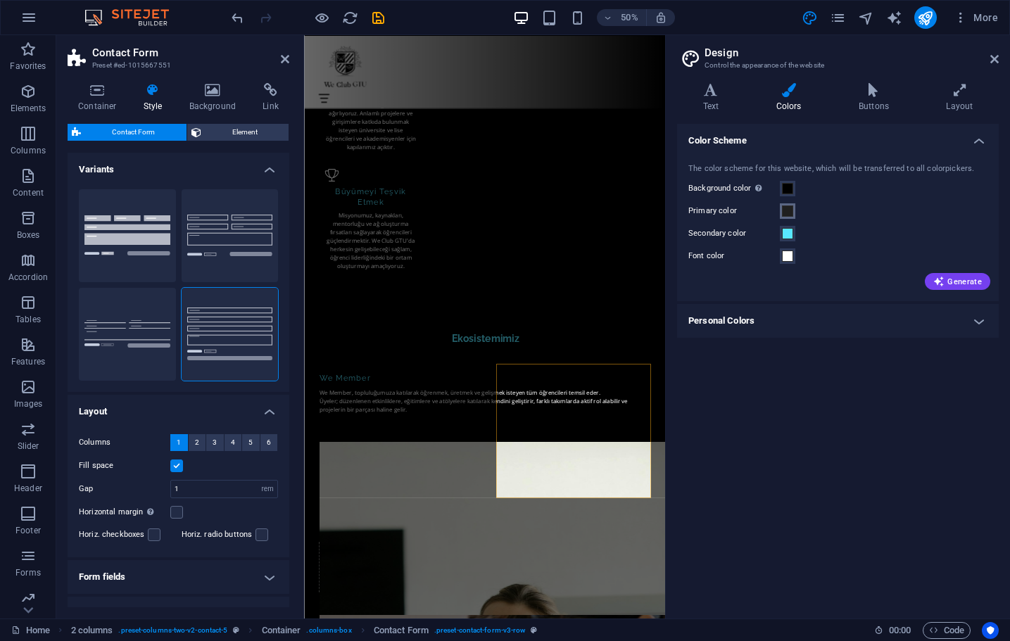
click at [785, 210] on span at bounding box center [787, 210] width 11 height 11
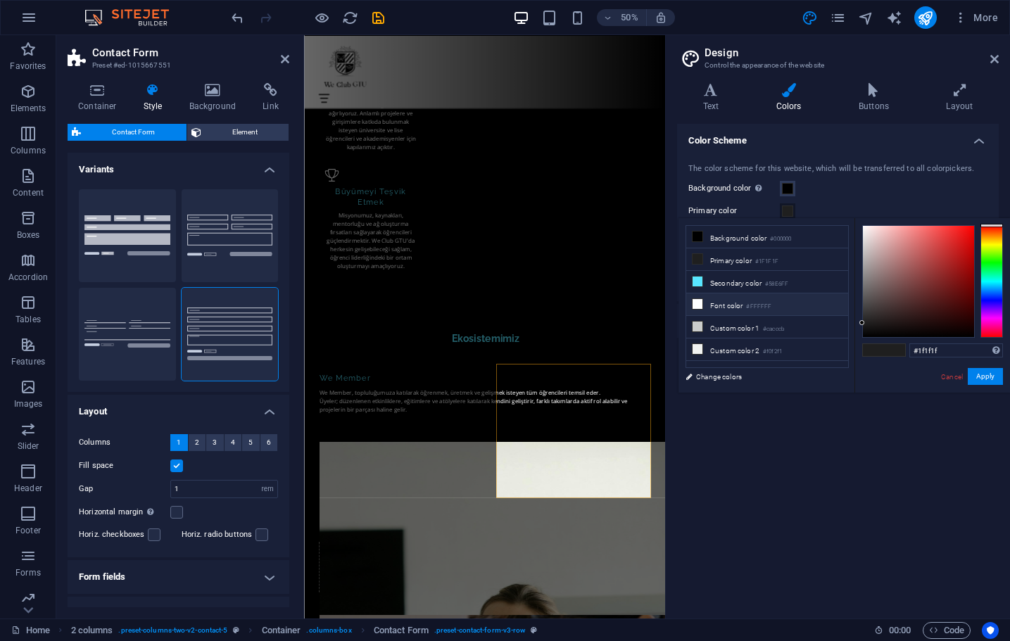
click at [730, 300] on li "Font color #FFFFFF" at bounding box center [767, 304] width 162 height 23
click at [979, 380] on button "Apply" at bounding box center [984, 376] width 35 height 17
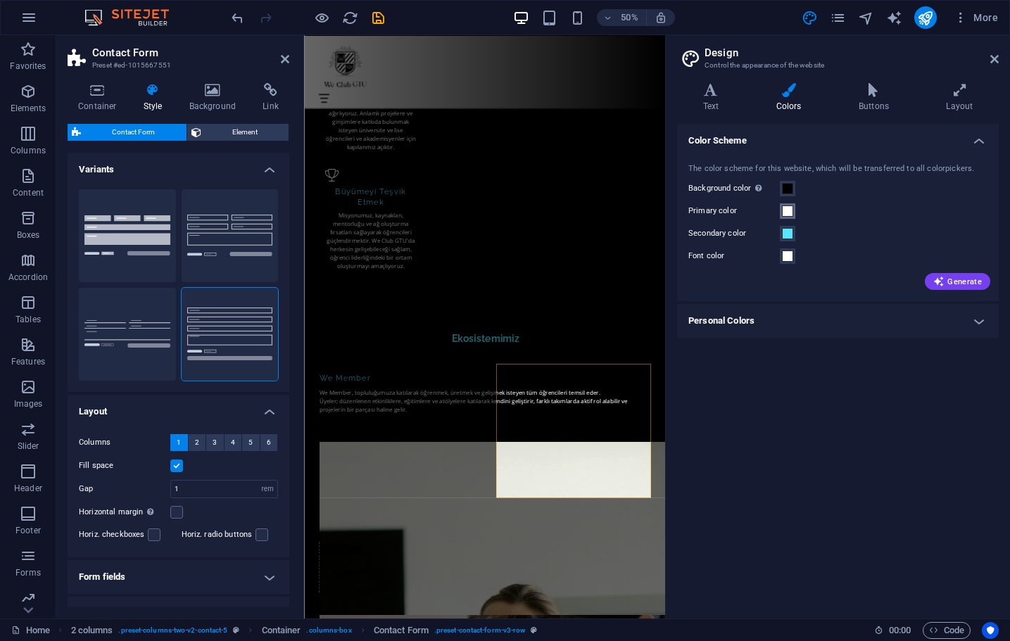
click at [790, 210] on span at bounding box center [787, 210] width 11 height 11
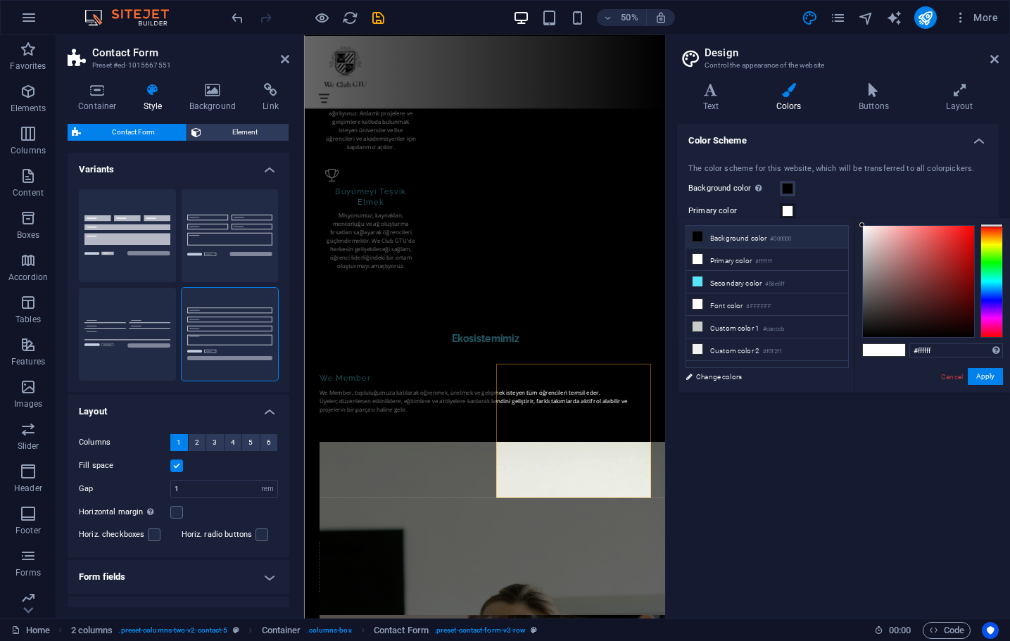
click at [768, 236] on li "Background color #000000" at bounding box center [767, 237] width 162 height 23
type input "#000000"
click at [979, 375] on button "Apply" at bounding box center [984, 376] width 35 height 17
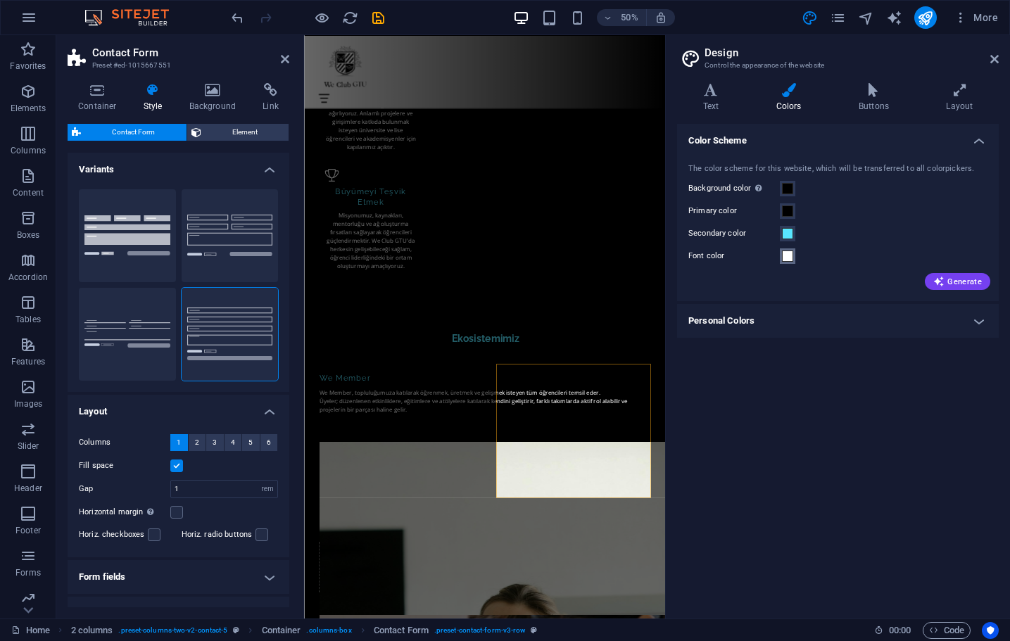
click at [792, 259] on span at bounding box center [787, 255] width 11 height 11
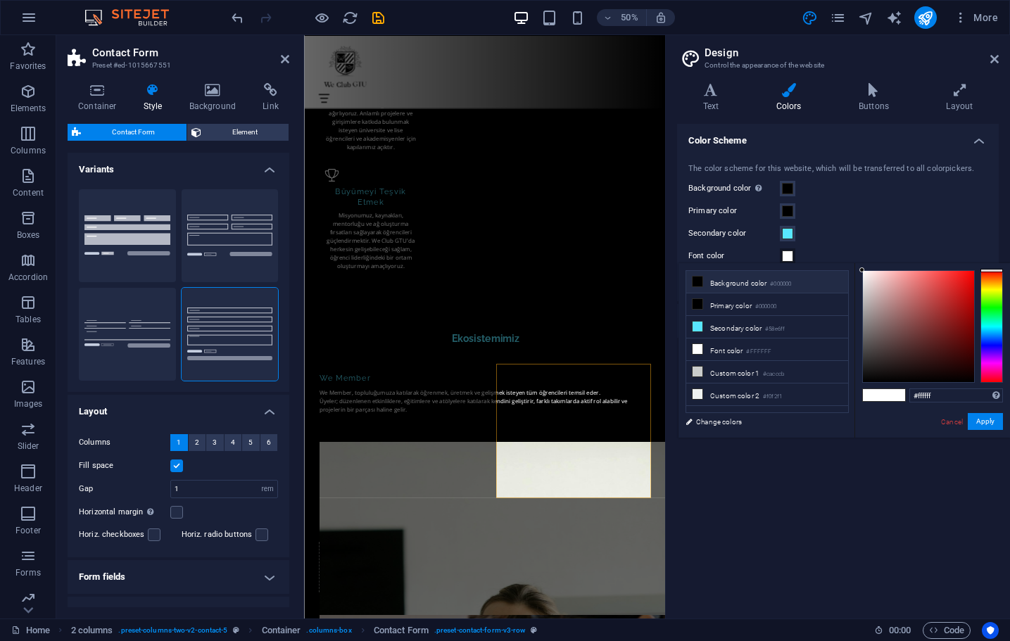
click at [784, 287] on small "#000000" at bounding box center [780, 284] width 21 height 10
type input "#000000"
click at [975, 421] on button "Apply" at bounding box center [984, 421] width 35 height 17
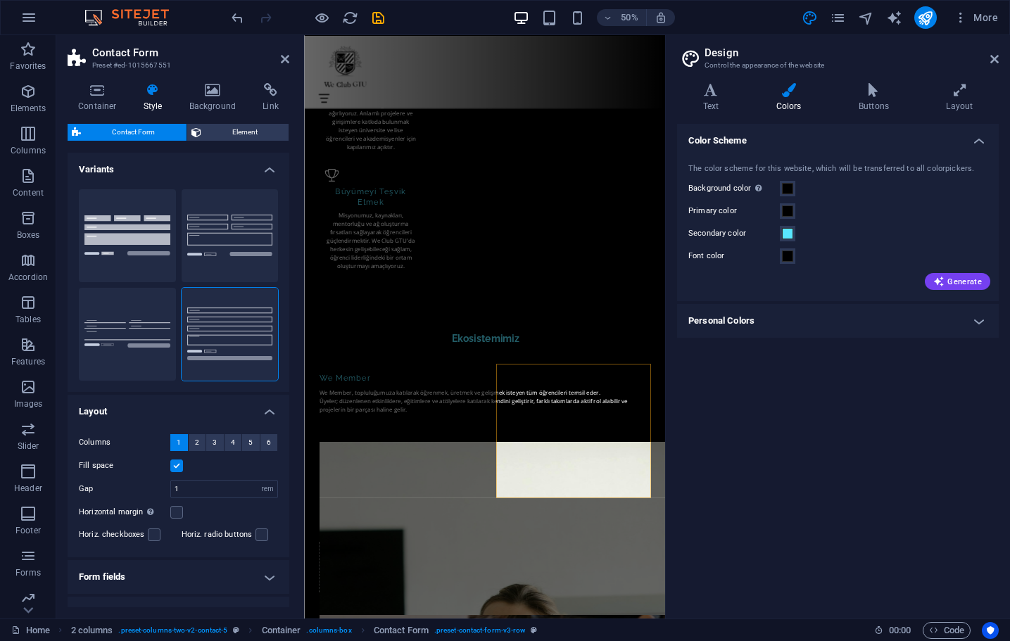
click at [904, 391] on div "Color Scheme The color scheme for this website, which will be transferred to al…" at bounding box center [838, 365] width 322 height 483
click at [884, 391] on div "Color Scheme The color scheme for this website, which will be transferred to al…" at bounding box center [838, 365] width 322 height 483
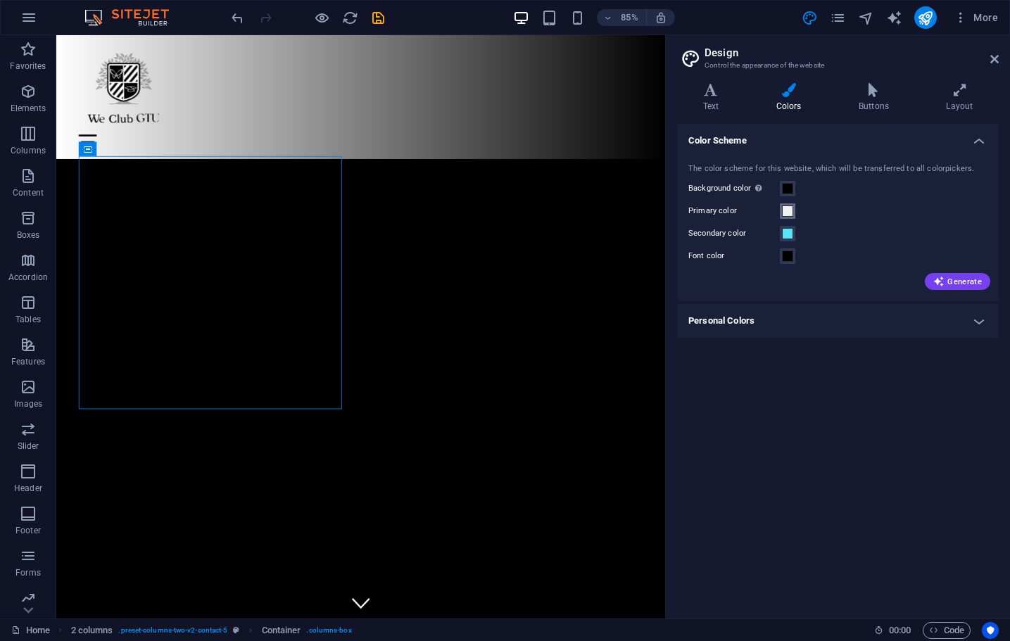
scroll to position [4512, 0]
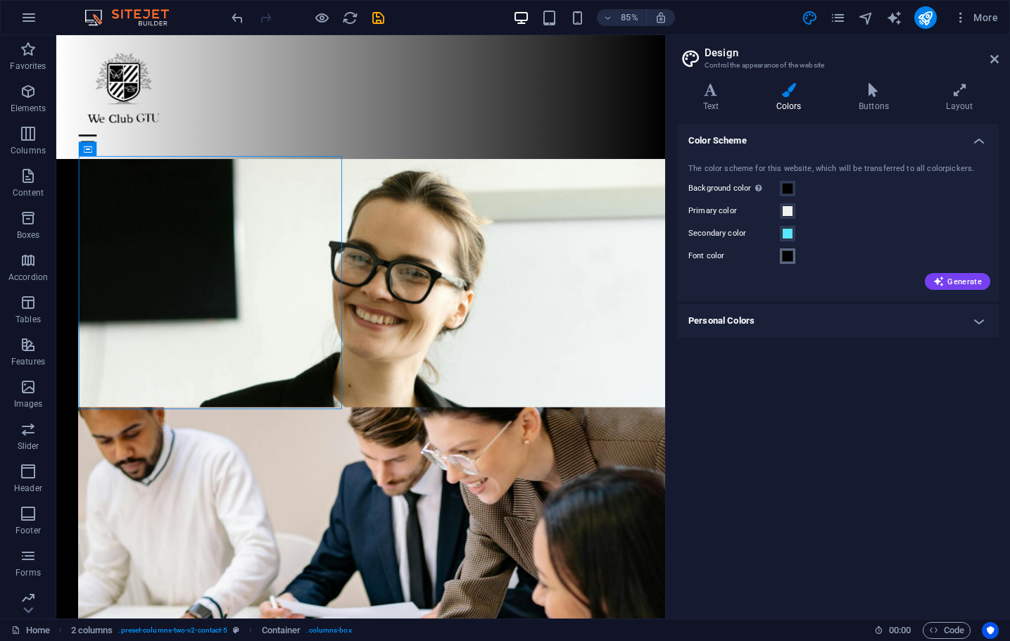
click at [790, 255] on span at bounding box center [787, 255] width 11 height 11
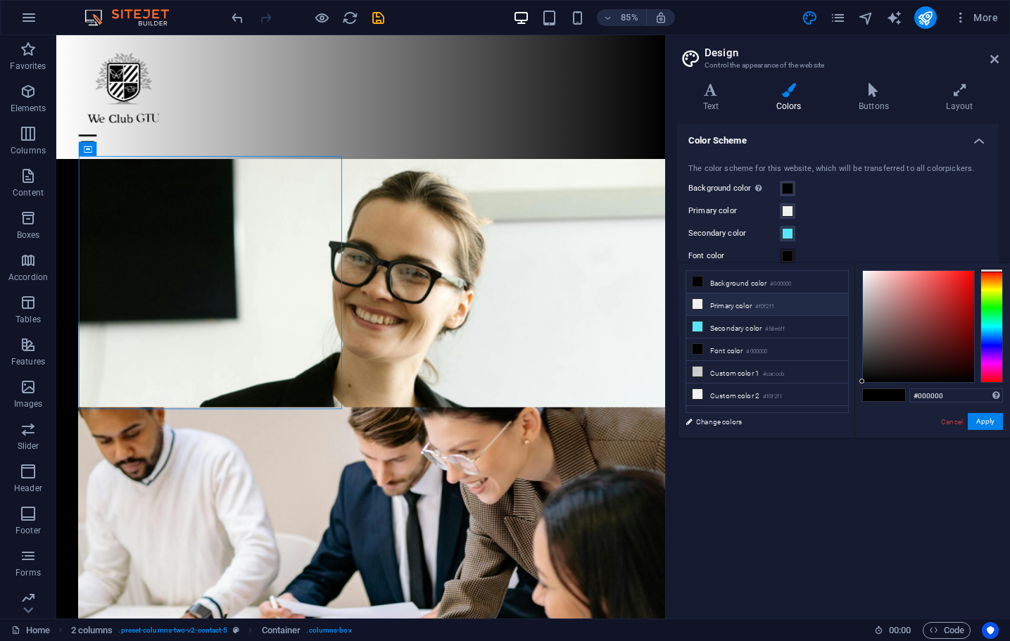
click at [708, 301] on li "Primary color #f0f2f1" at bounding box center [767, 304] width 162 height 23
type input "#f0f2f1"
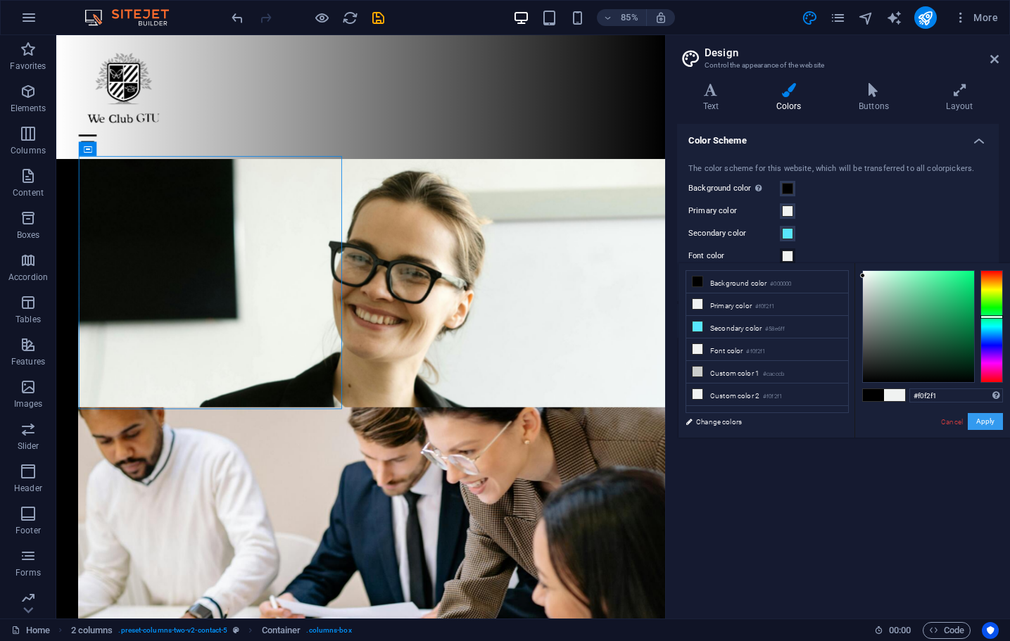
click at [989, 419] on button "Apply" at bounding box center [984, 421] width 35 height 17
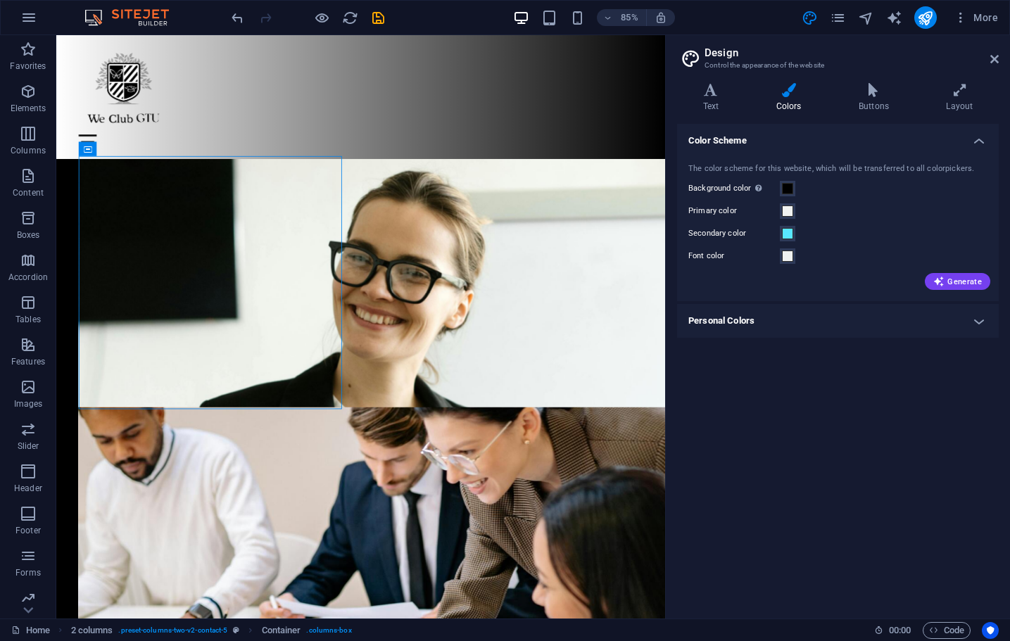
click at [871, 393] on div "Color Scheme The color scheme for this website, which will be transferred to al…" at bounding box center [838, 365] width 322 height 483
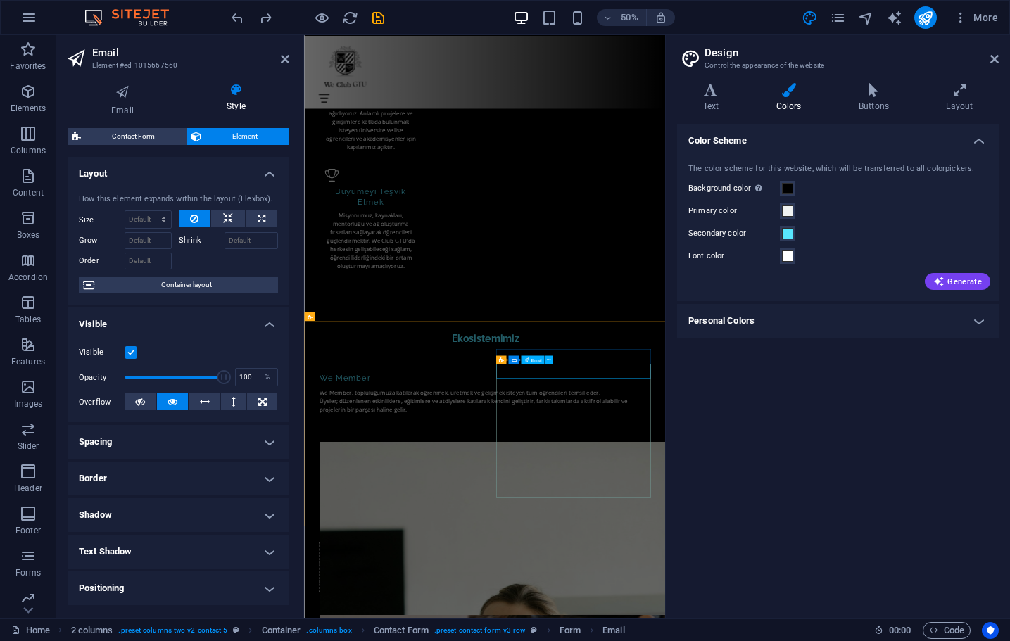
click at [726, 364] on div "Color Scheme The color scheme for this website, which will be transferred to al…" at bounding box center [838, 365] width 322 height 483
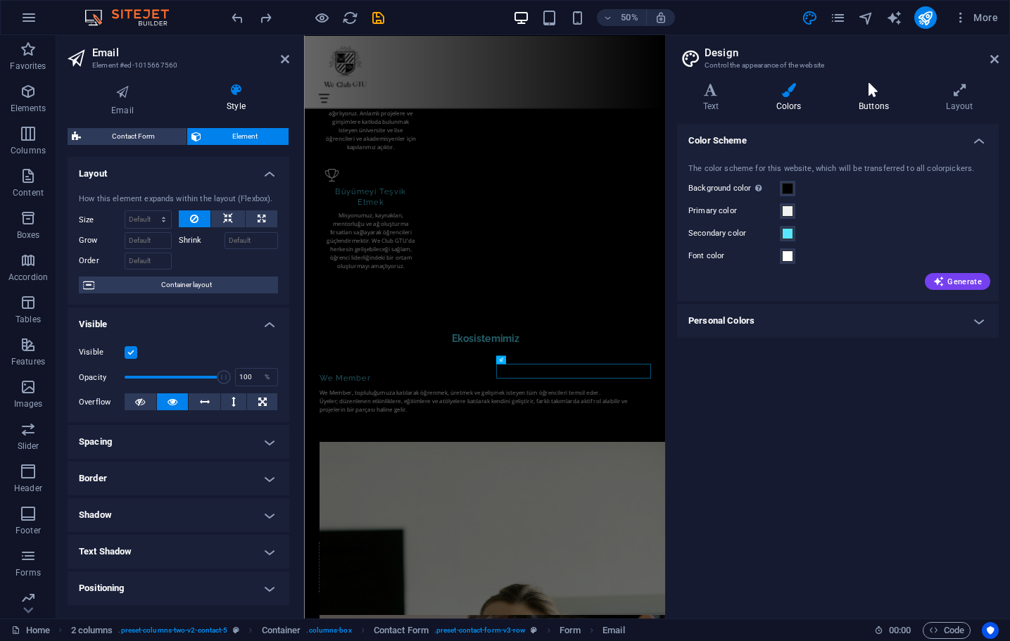
click at [873, 103] on h4 "Buttons" at bounding box center [875, 98] width 87 height 30
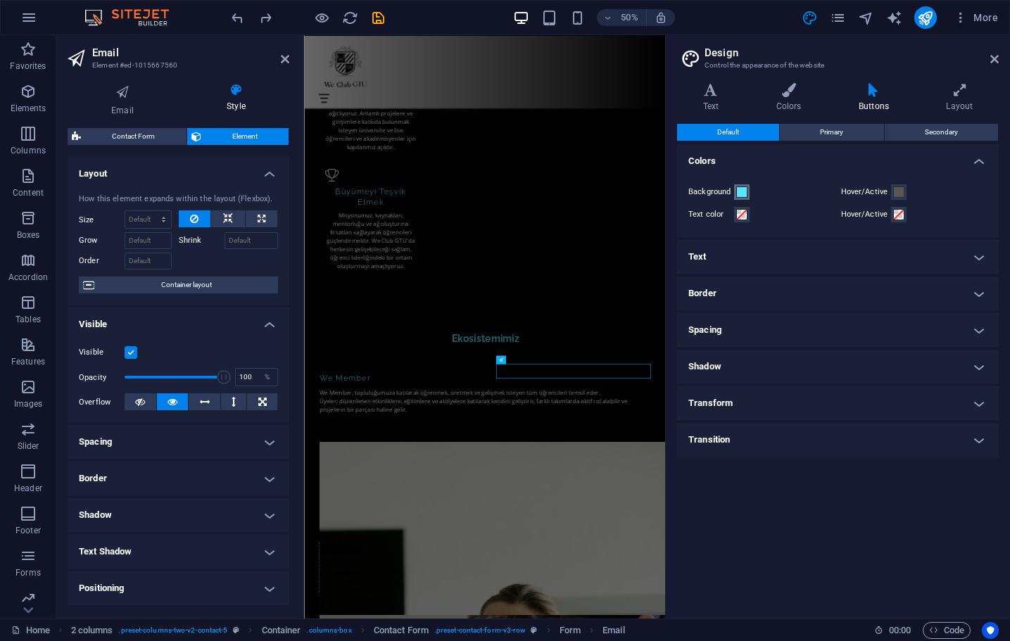
click at [745, 191] on span at bounding box center [741, 191] width 11 height 11
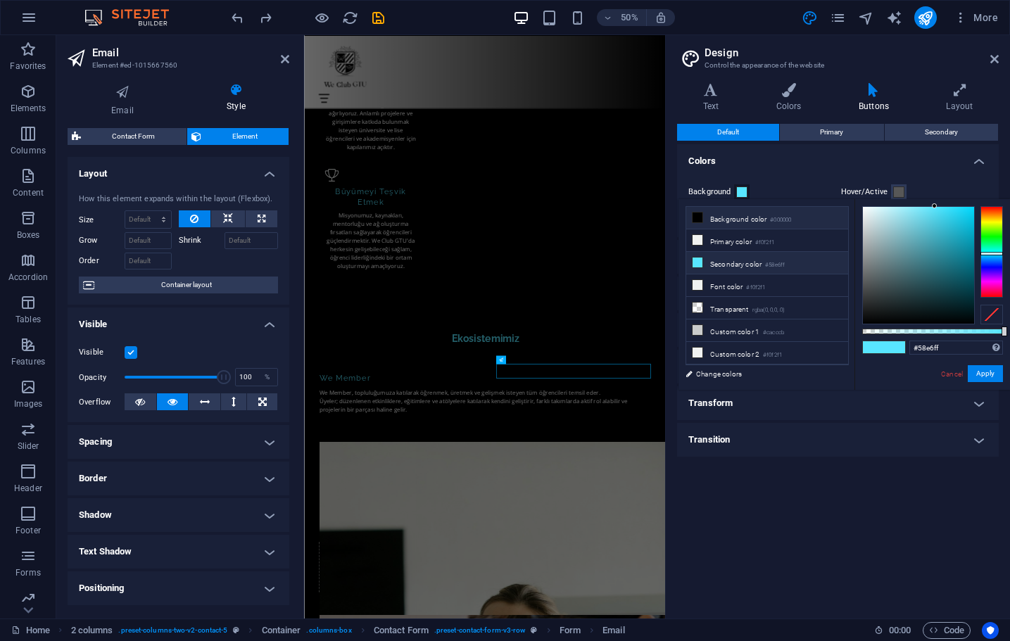
click at [750, 221] on li "Background color #000000" at bounding box center [767, 218] width 162 height 23
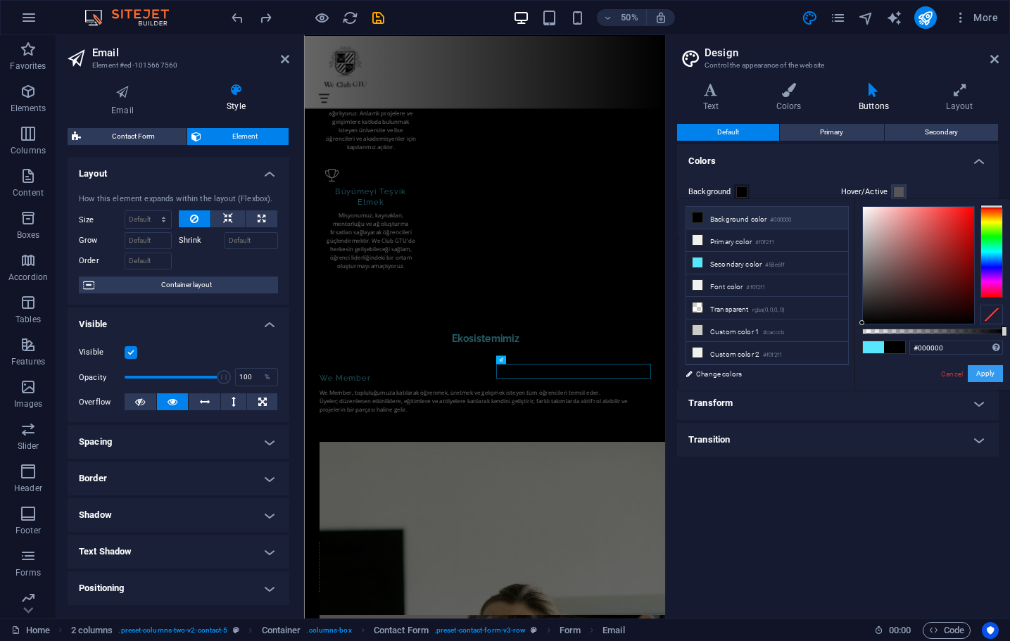
click at [984, 368] on button "Apply" at bounding box center [984, 373] width 35 height 17
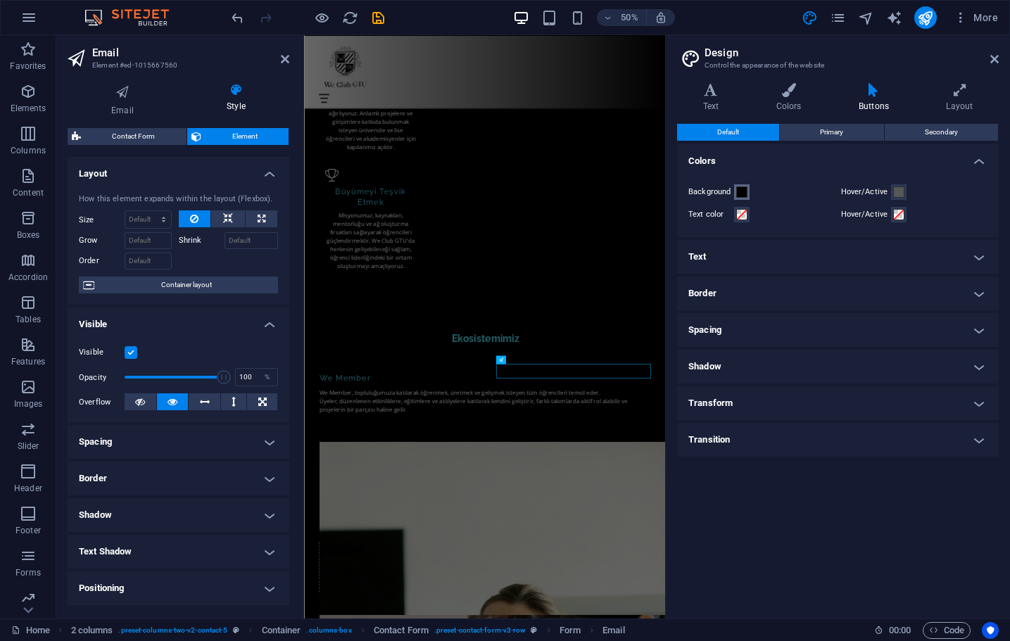
click at [742, 191] on span at bounding box center [741, 191] width 11 height 11
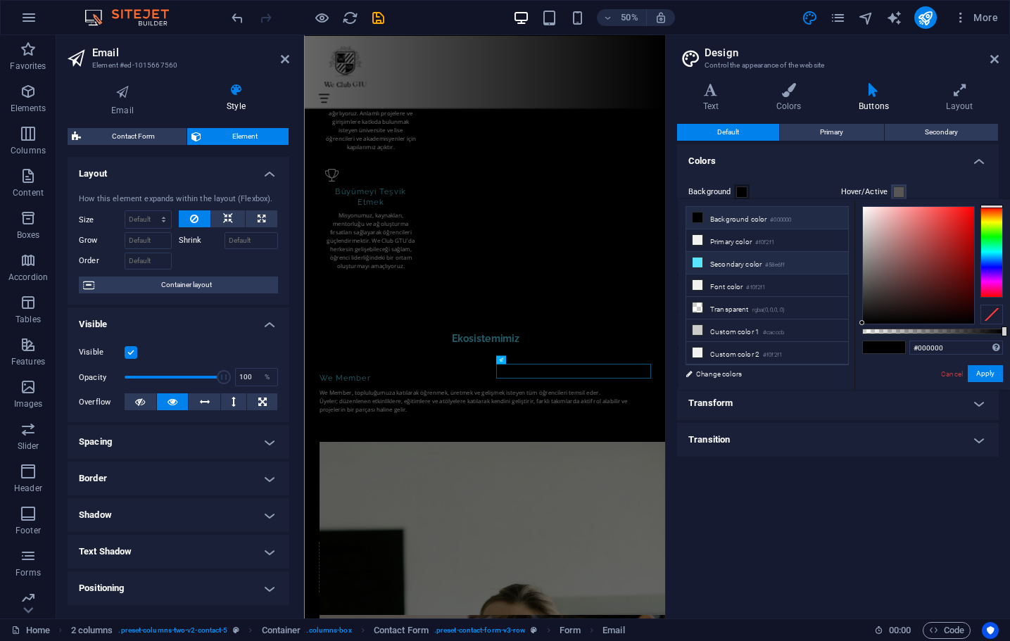
click at [735, 260] on li "Secondary color #58e6ff" at bounding box center [767, 263] width 162 height 23
type input "#58e6ff"
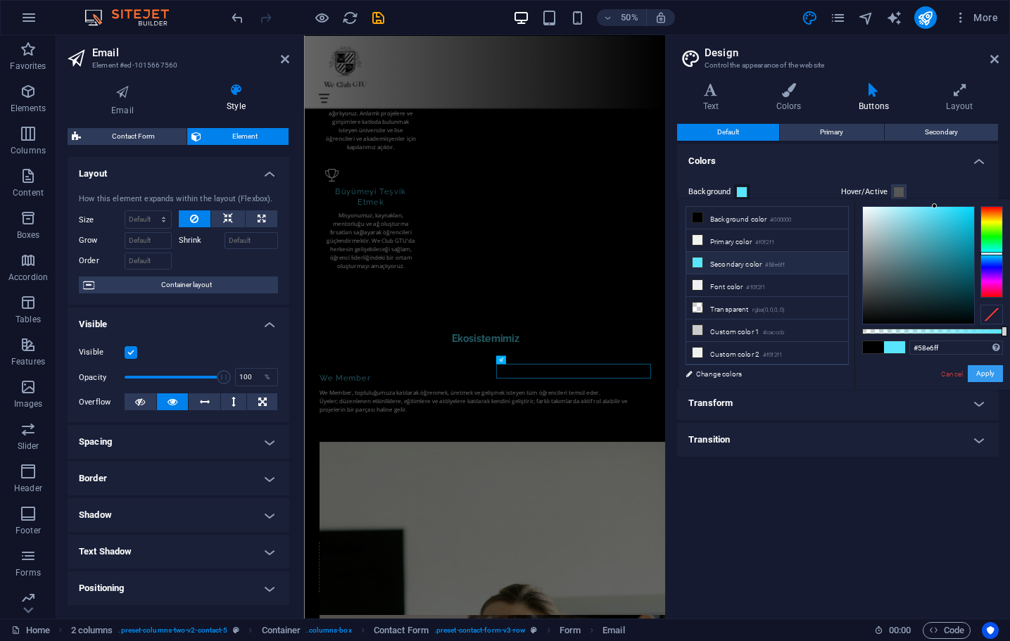
click at [998, 376] on button "Apply" at bounding box center [984, 373] width 35 height 17
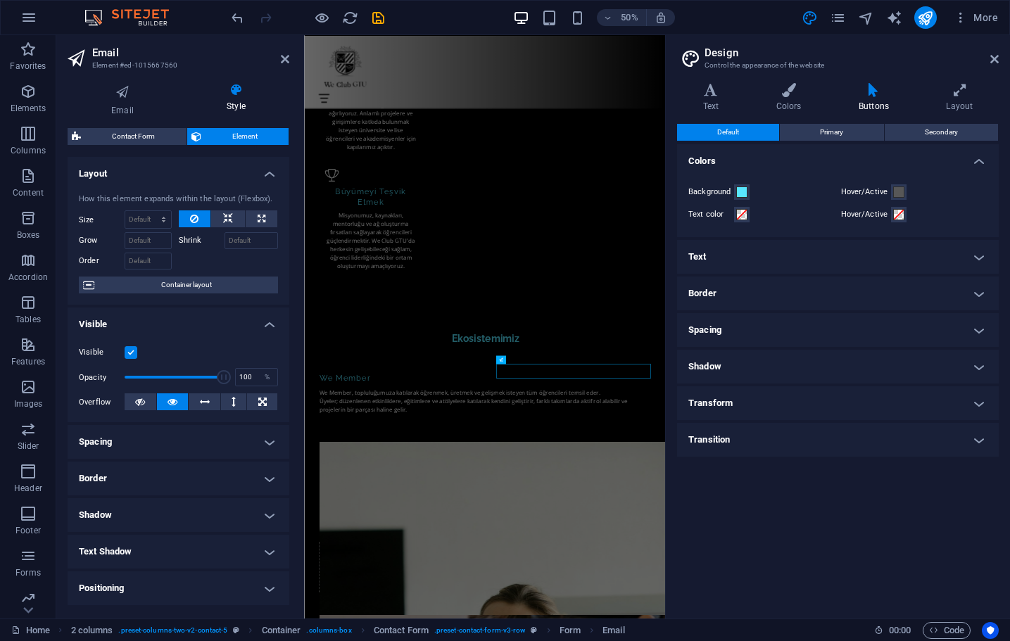
click at [742, 477] on div "Default Primary Secondary Colors Background Hover/Active Text color Hover/Activ…" at bounding box center [838, 365] width 322 height 483
click at [962, 95] on icon at bounding box center [959, 90] width 78 height 14
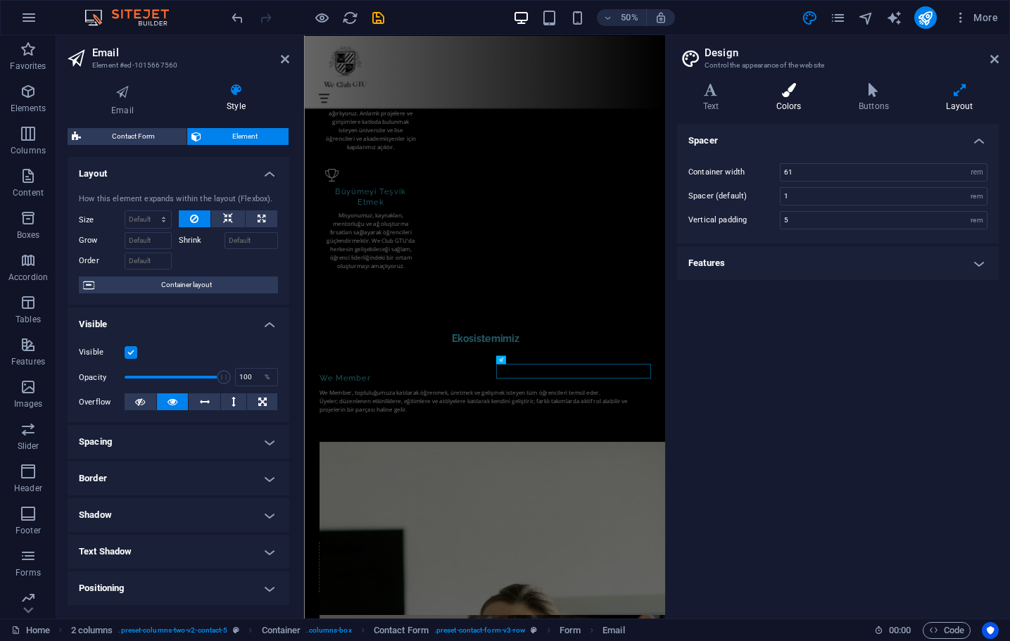
click at [788, 98] on h4 "Colors" at bounding box center [791, 98] width 82 height 30
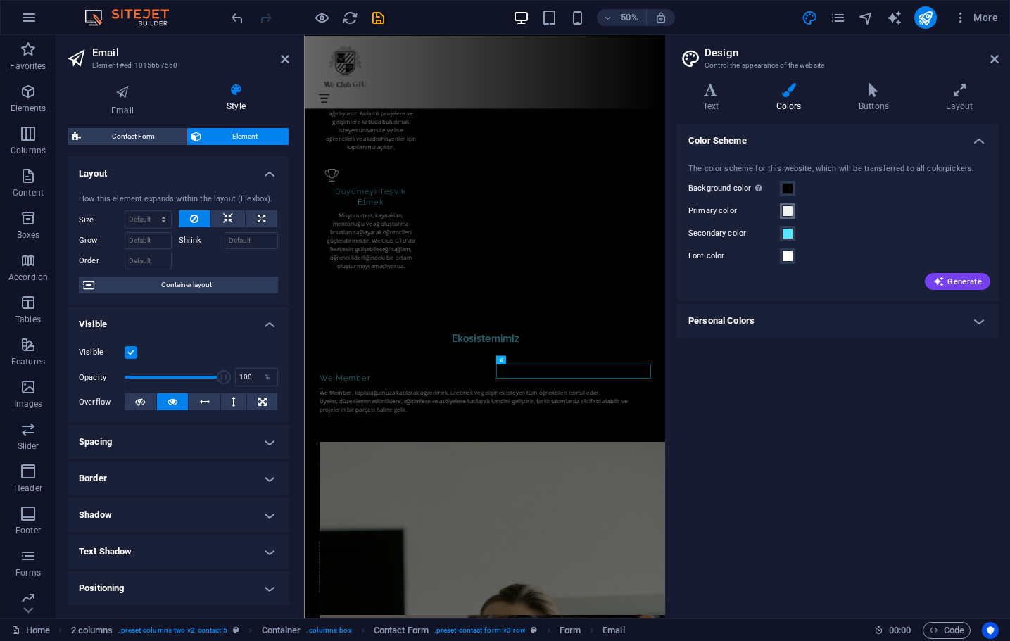
click at [785, 208] on span at bounding box center [787, 210] width 11 height 11
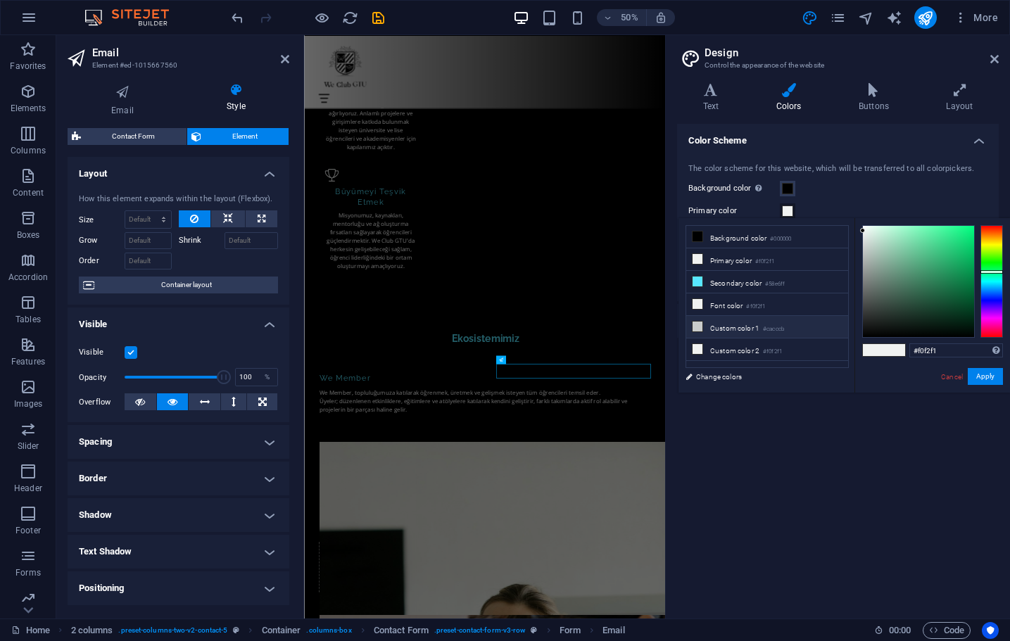
click at [731, 330] on li "Custom color 1 #cacccb" at bounding box center [767, 327] width 162 height 23
click at [982, 373] on button "Apply" at bounding box center [984, 376] width 35 height 17
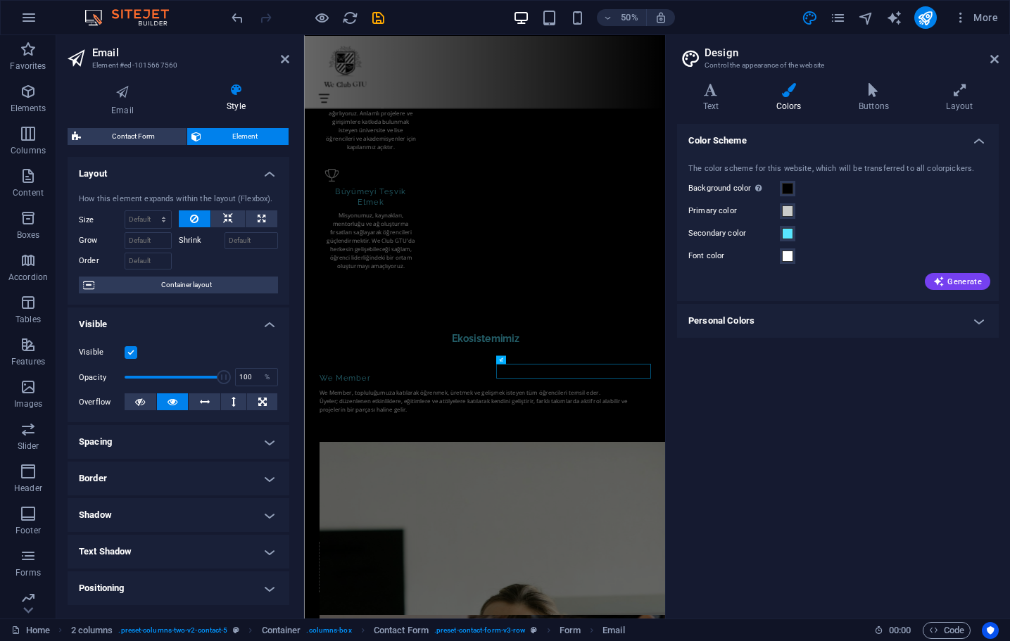
click at [778, 425] on div "Color Scheme The color scheme for this website, which will be transferred to al…" at bounding box center [838, 365] width 322 height 483
click at [734, 448] on div "Color Scheme The color scheme for this website, which will be transferred to al…" at bounding box center [838, 365] width 322 height 483
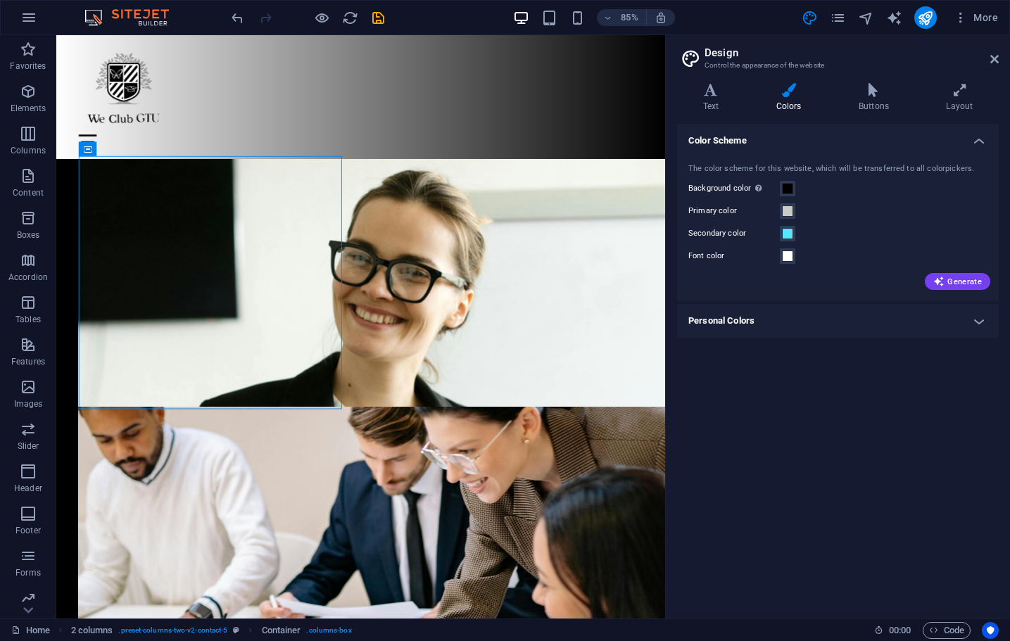
click at [853, 430] on div "Color Scheme The color scheme for this website, which will be transferred to al…" at bounding box center [838, 365] width 322 height 483
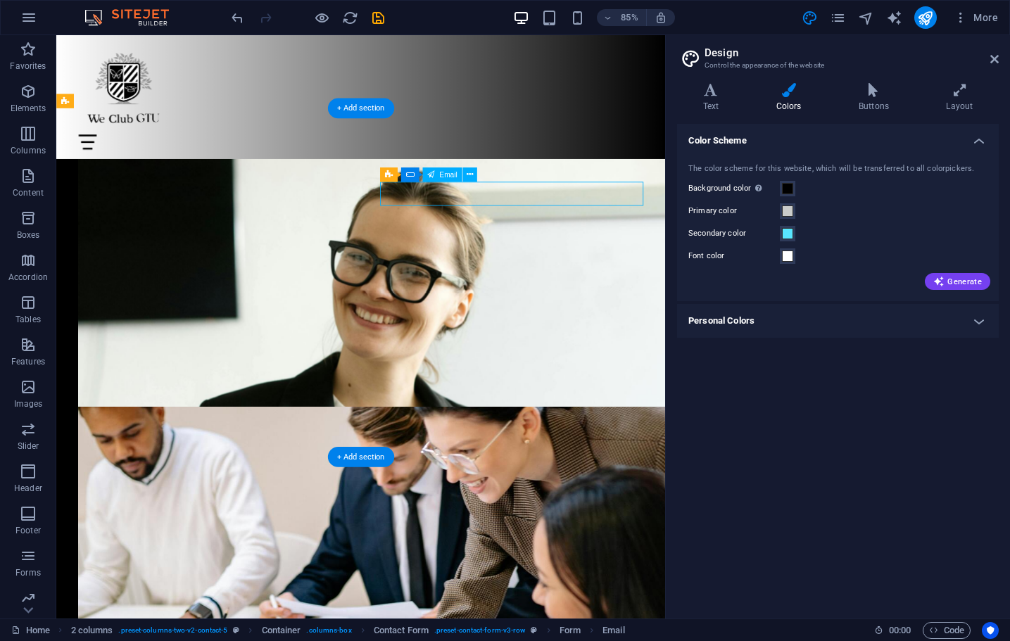
click at [786, 210] on span at bounding box center [787, 210] width 11 height 11
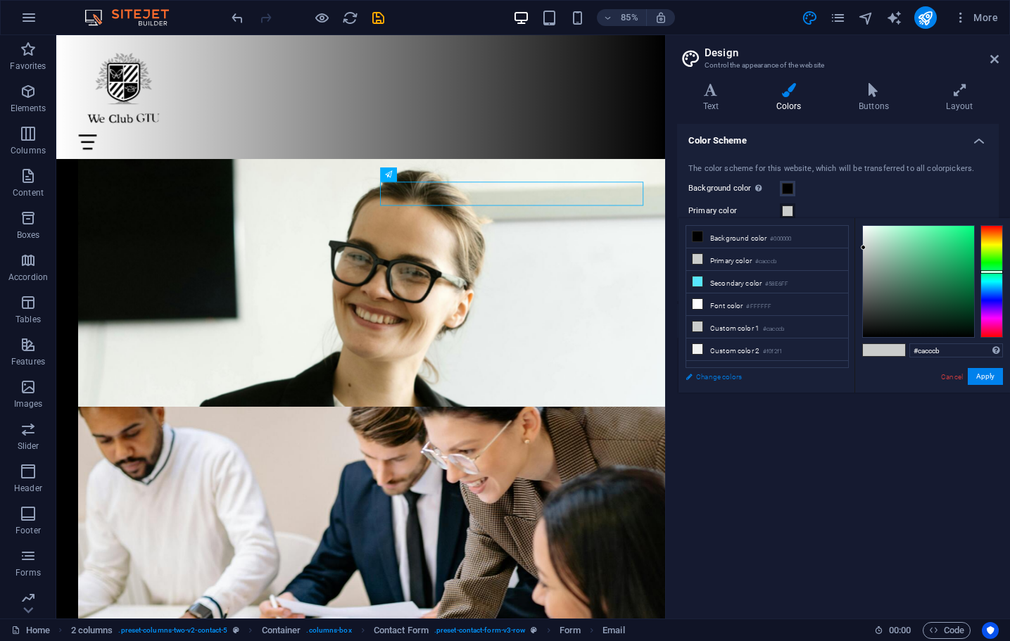
click at [737, 380] on link "Change colors" at bounding box center [759, 377] width 163 height 18
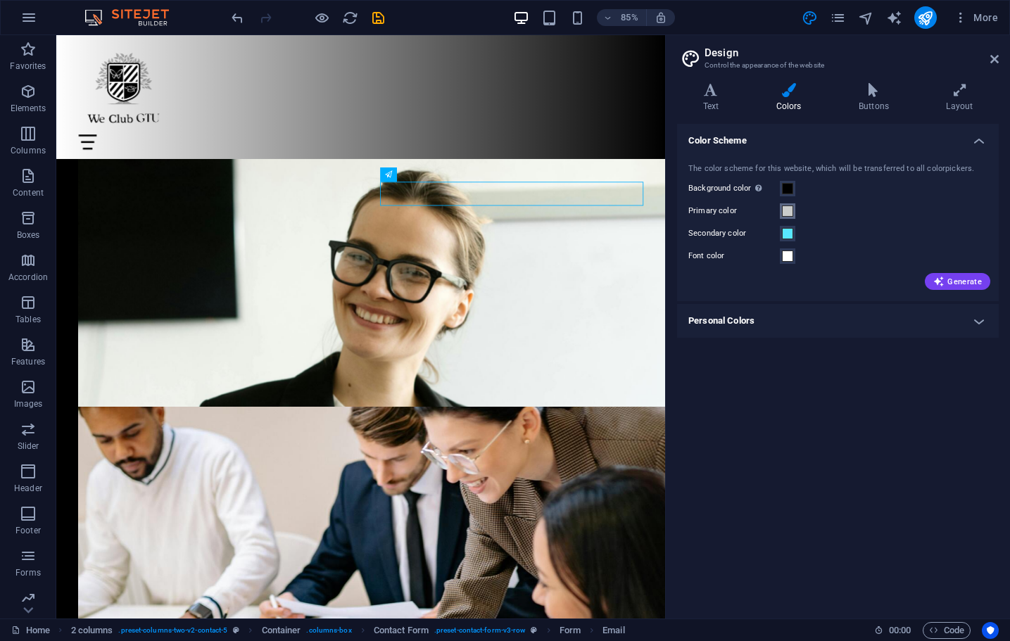
click at [785, 212] on span at bounding box center [787, 210] width 11 height 11
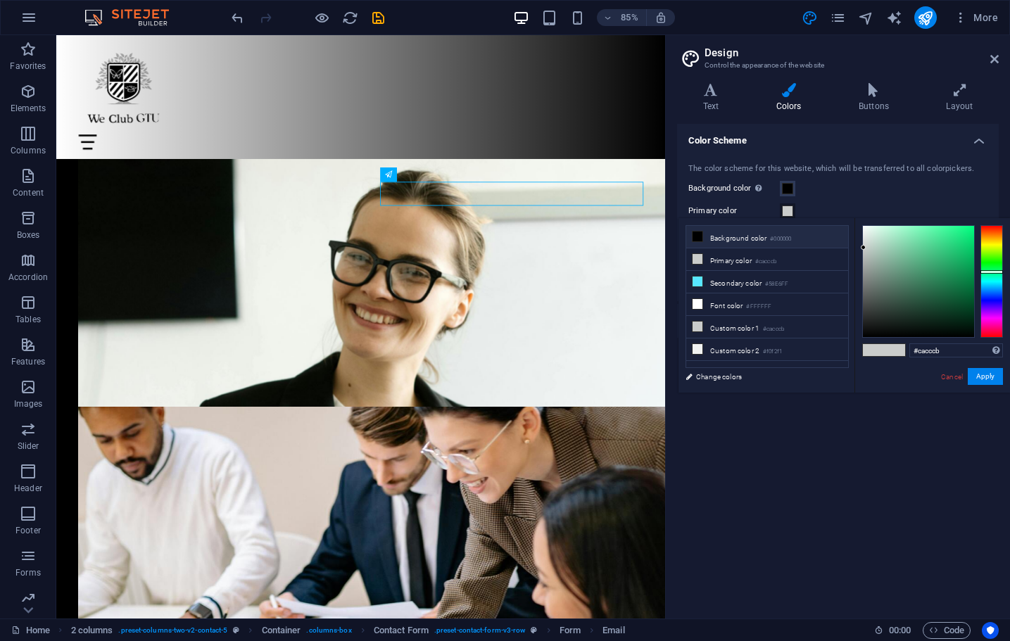
click at [796, 239] on li "Background color #000000" at bounding box center [767, 237] width 162 height 23
type input "#000000"
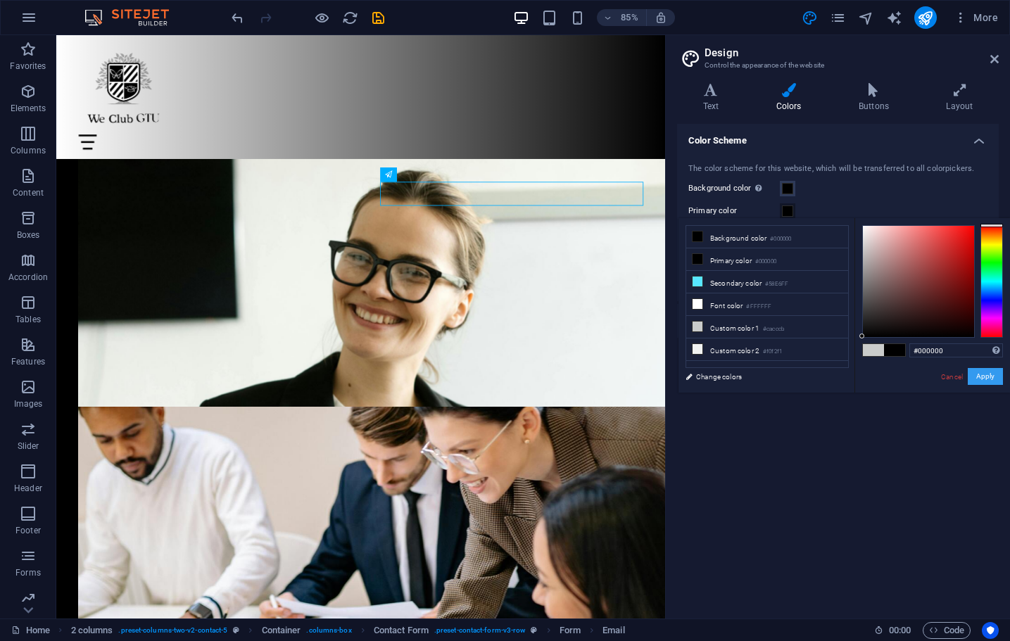
click at [976, 371] on button "Apply" at bounding box center [984, 376] width 35 height 17
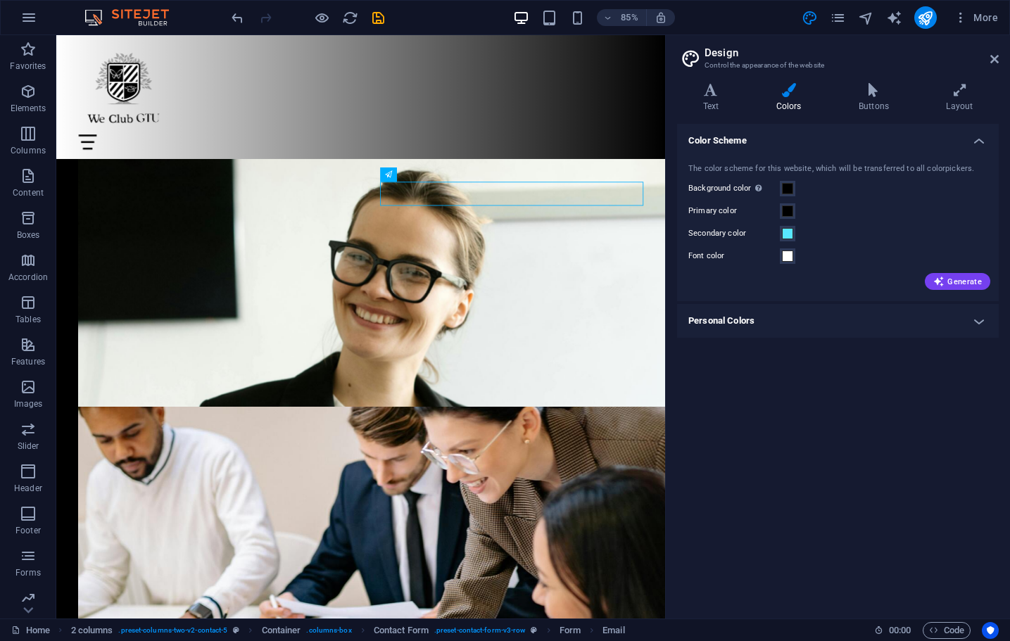
click at [882, 385] on div "Color Scheme The color scheme for this website, which will be transferred to al…" at bounding box center [838, 365] width 322 height 483
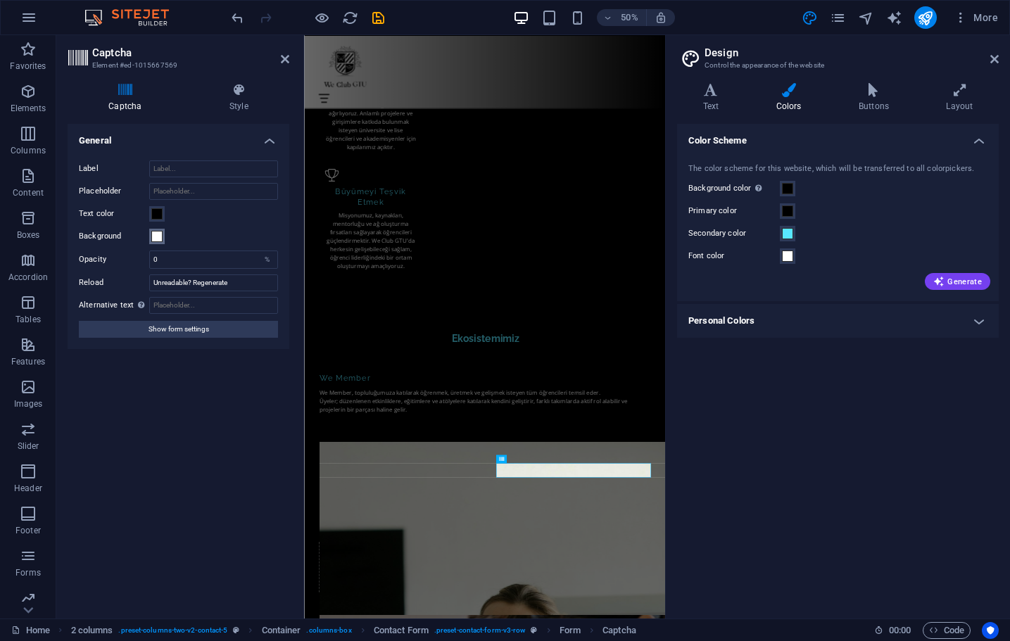
click at [160, 234] on span at bounding box center [156, 236] width 11 height 11
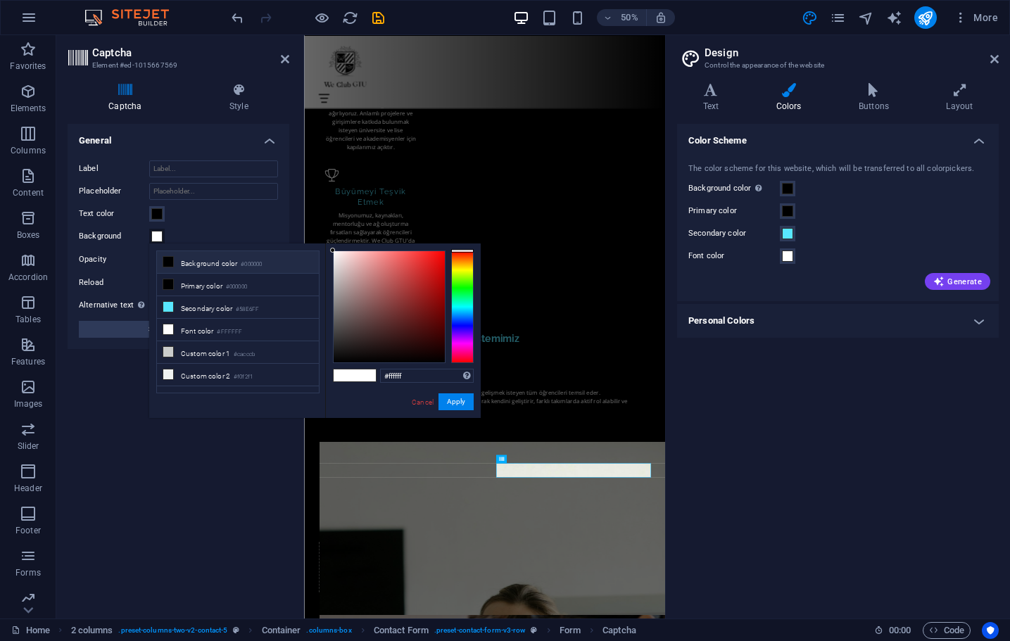
click at [180, 270] on li "Background color #000000" at bounding box center [238, 262] width 162 height 23
type input "#000000"
click at [450, 400] on button "Apply" at bounding box center [455, 401] width 35 height 17
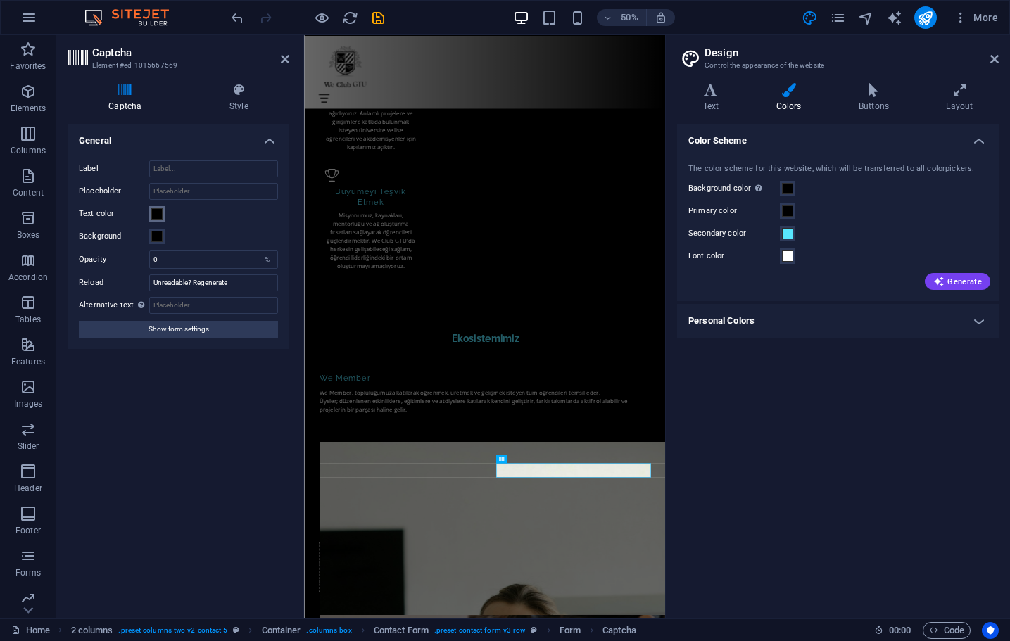
click at [152, 213] on span at bounding box center [156, 213] width 11 height 11
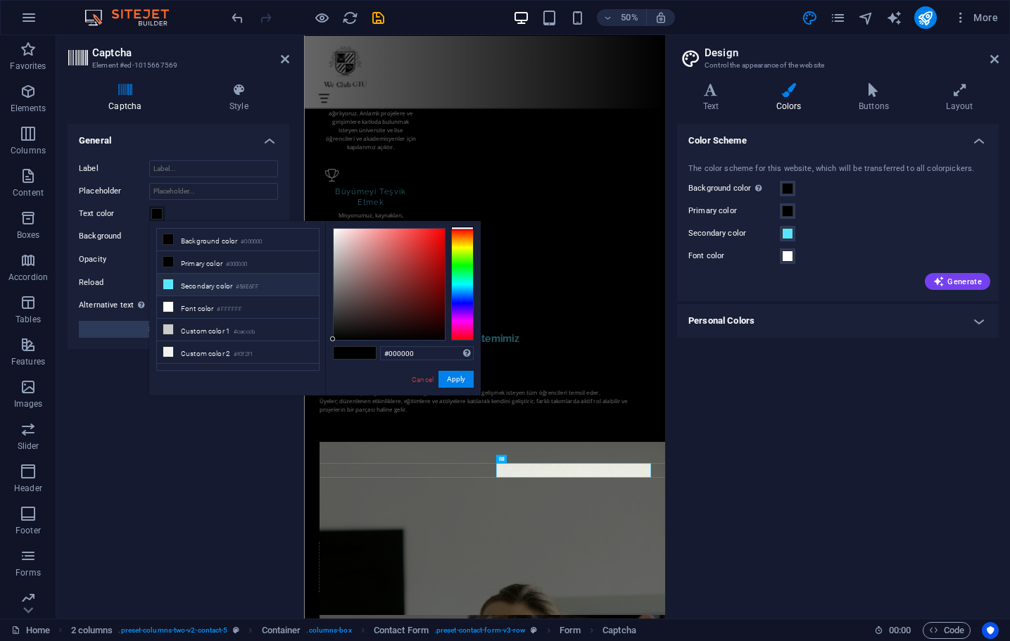
click at [181, 286] on li "Secondary color #58E6FF" at bounding box center [238, 285] width 162 height 23
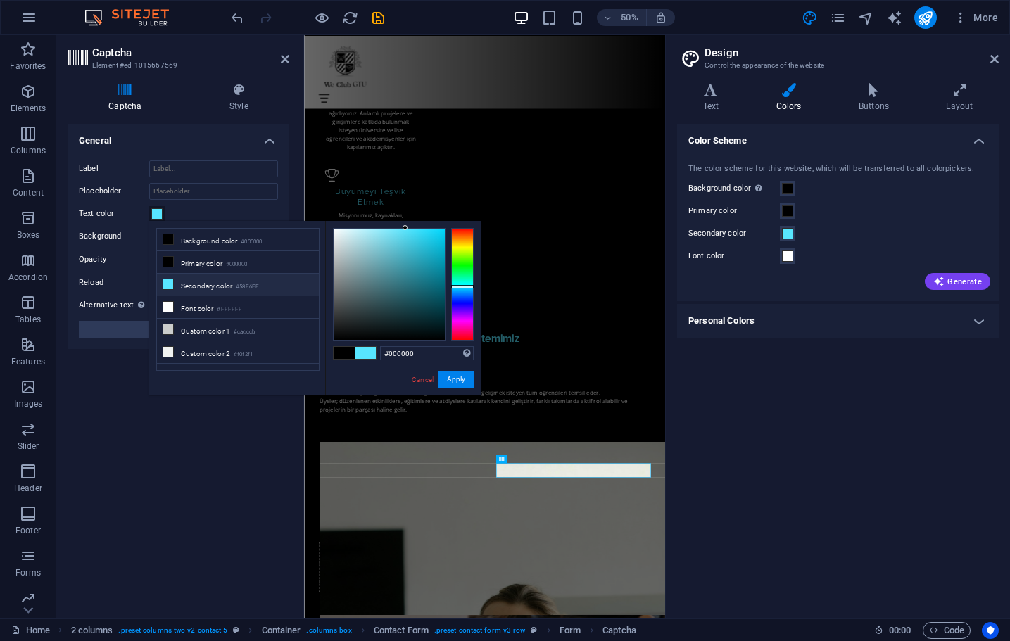
type input "#58e6ff"
click at [450, 374] on button "Apply" at bounding box center [455, 379] width 35 height 17
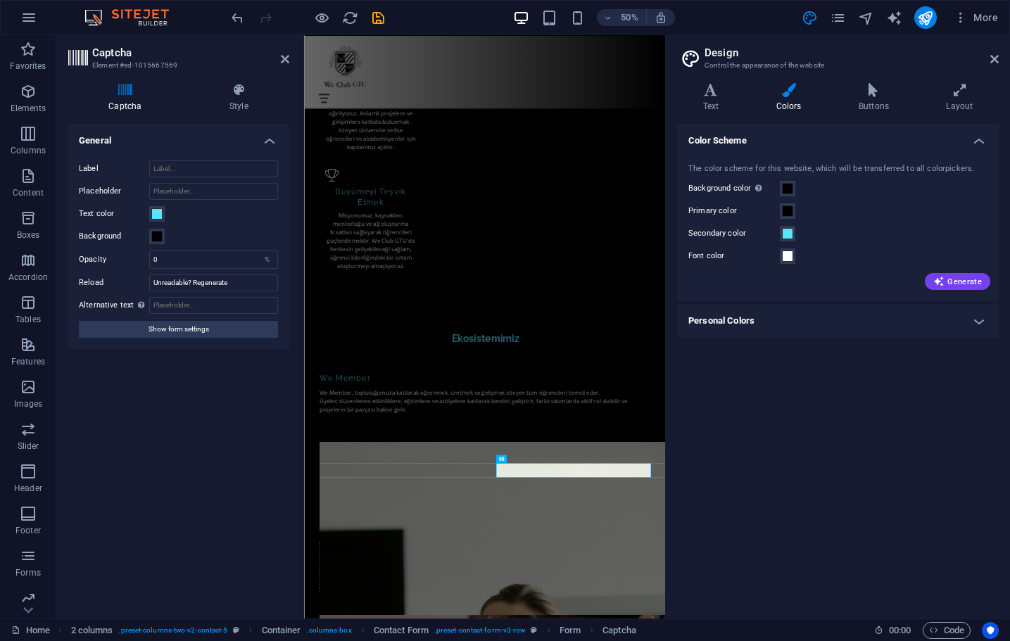
click at [734, 450] on div "Color Scheme The color scheme for this website, which will be transferred to al…" at bounding box center [838, 365] width 322 height 483
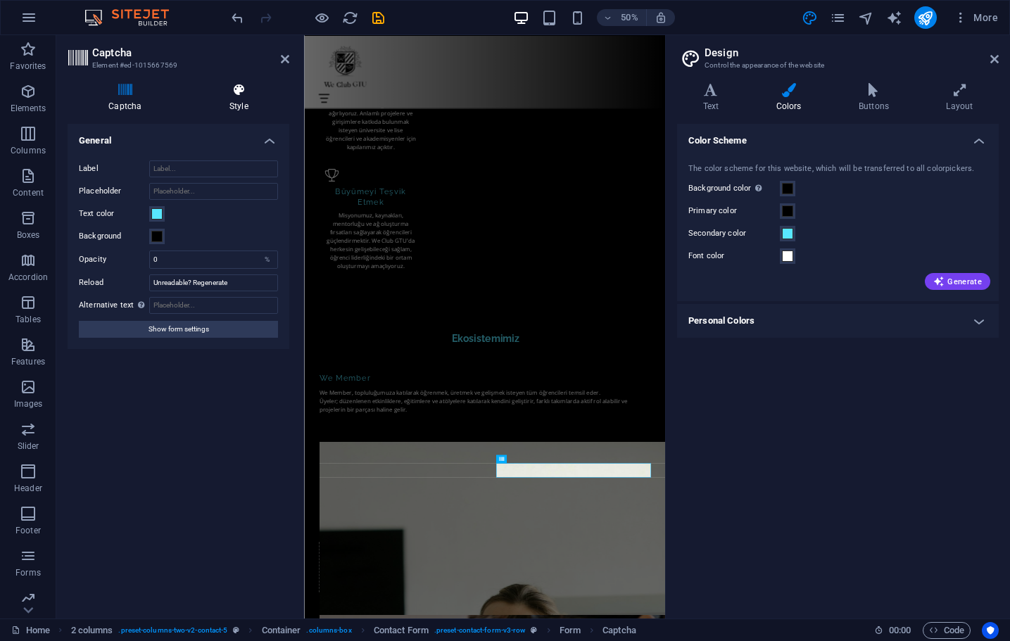
click at [237, 95] on icon at bounding box center [239, 90] width 101 height 14
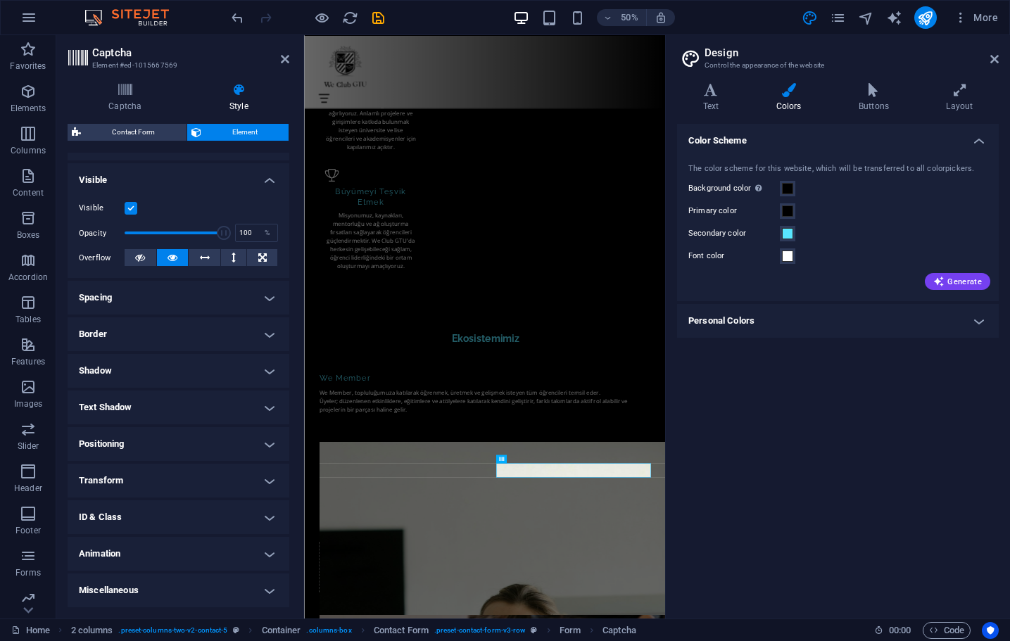
scroll to position [139, 0]
click at [273, 299] on h4 "Spacing" at bounding box center [179, 298] width 222 height 34
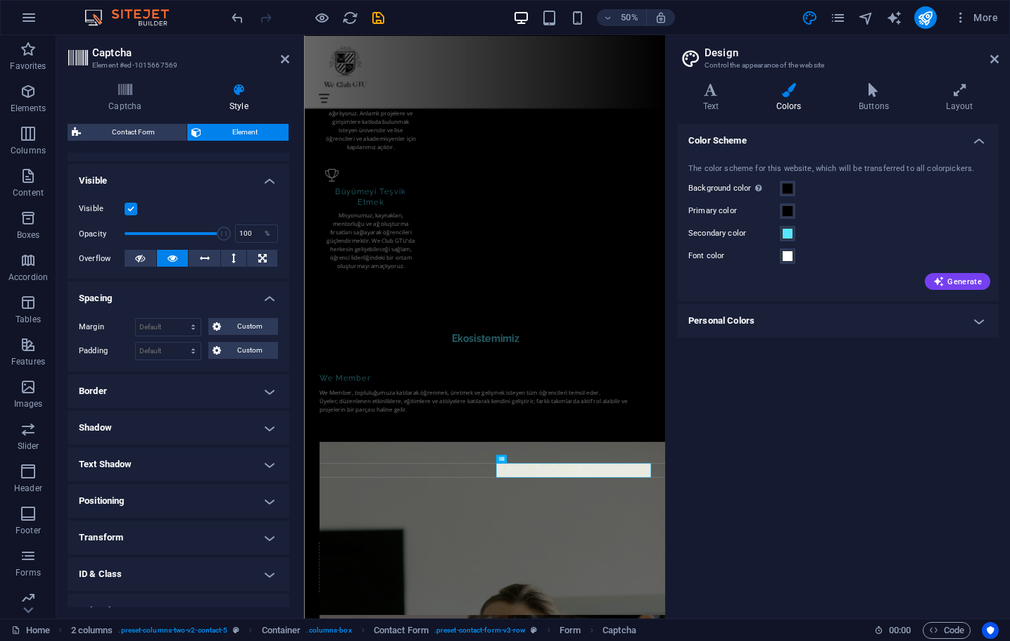
click at [268, 392] on h4 "Border" at bounding box center [179, 391] width 222 height 34
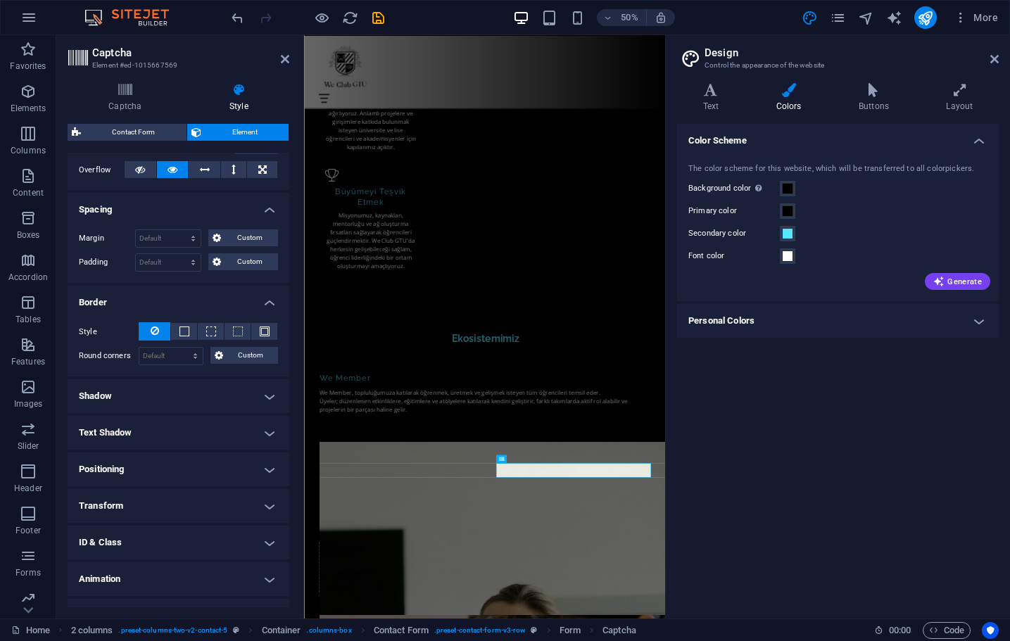
click at [266, 395] on h4 "Shadow" at bounding box center [179, 396] width 222 height 34
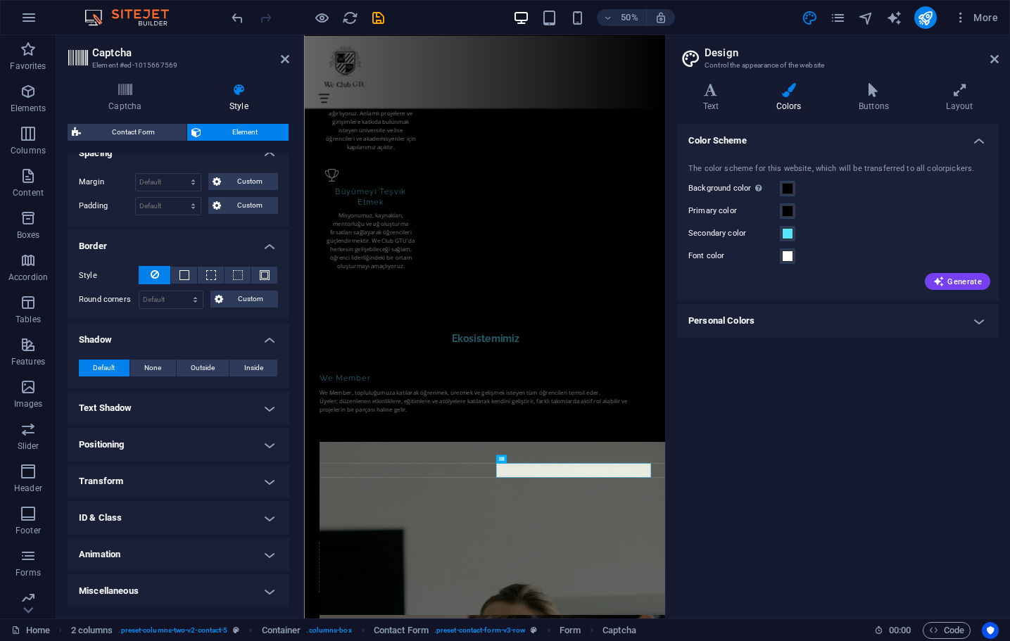
click at [265, 400] on h4 "Text Shadow" at bounding box center [179, 408] width 222 height 34
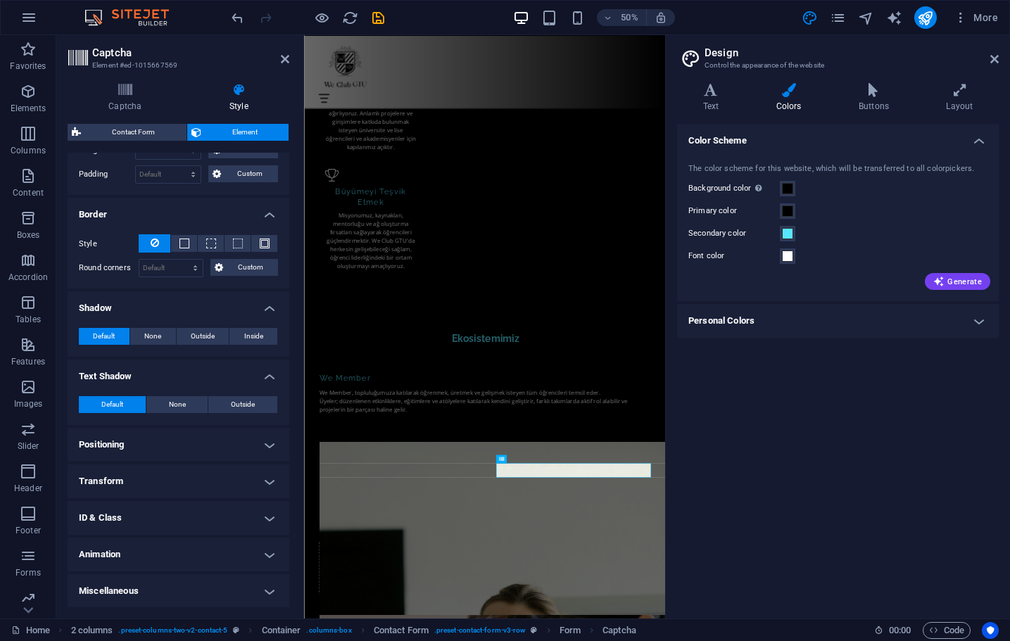
click at [267, 446] on h4 "Positioning" at bounding box center [179, 445] width 222 height 34
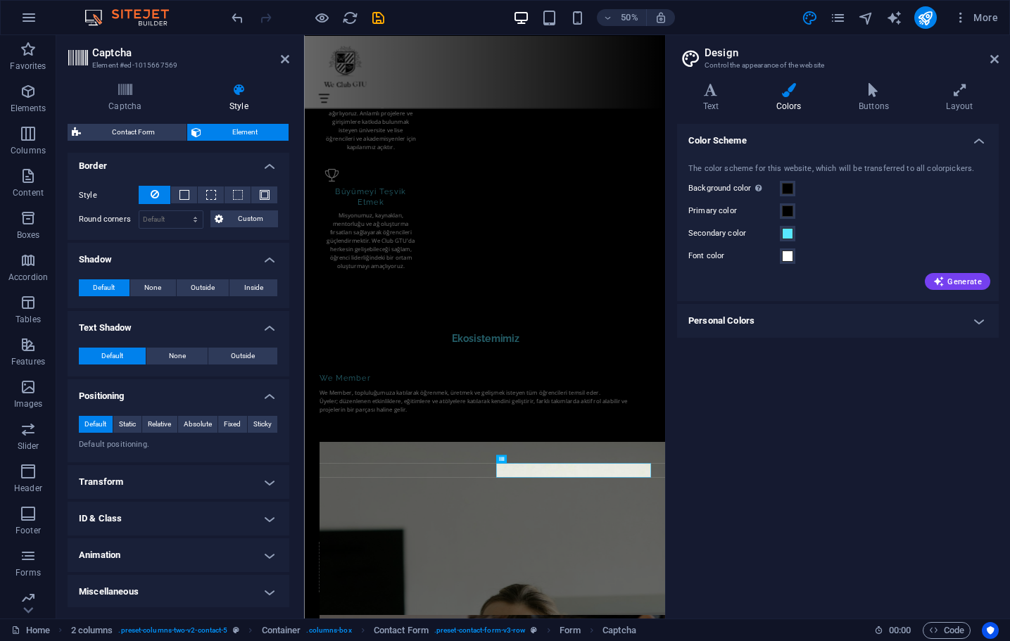
click at [269, 480] on h4 "Transform" at bounding box center [179, 482] width 222 height 34
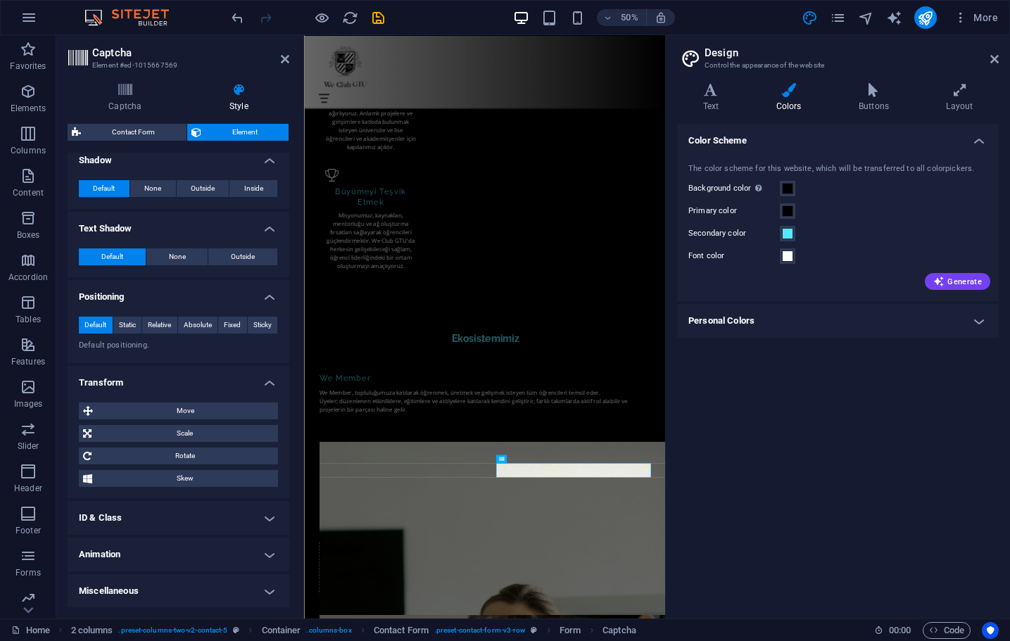
scroll to position [463, 0]
click at [267, 516] on h4 "ID & Class" at bounding box center [179, 519] width 222 height 34
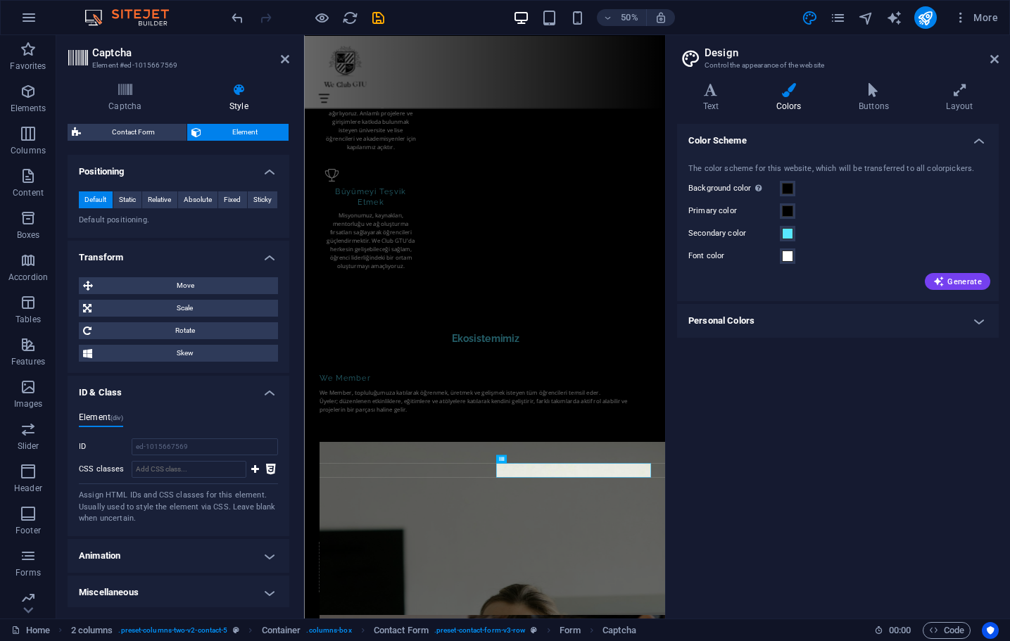
scroll to position [588, 0]
click at [266, 557] on h4 "Animation" at bounding box center [179, 557] width 222 height 34
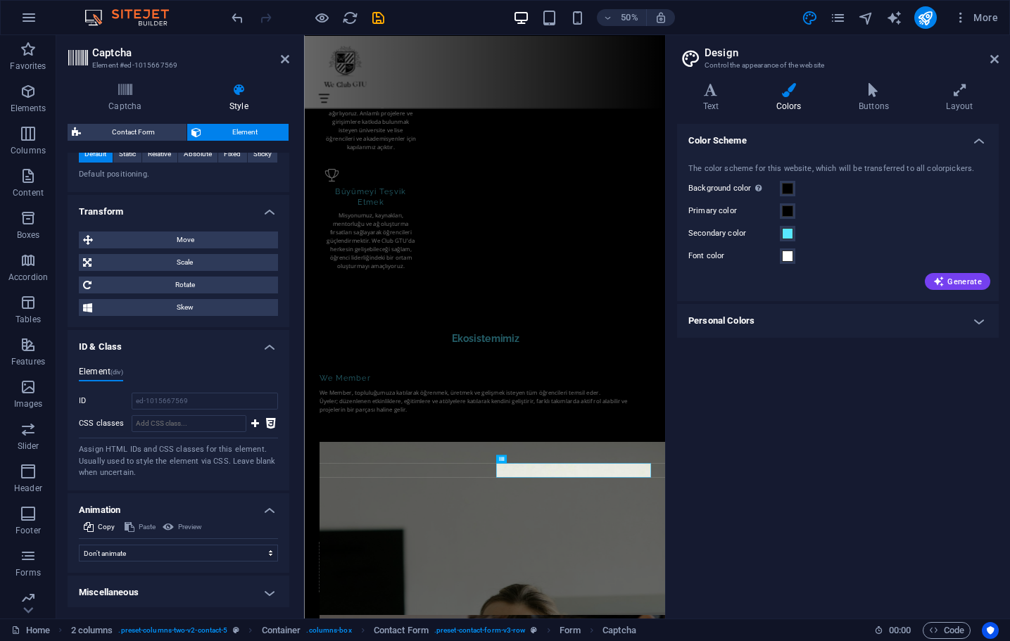
scroll to position [634, 0]
click at [266, 588] on h4 "Miscellaneous" at bounding box center [179, 593] width 222 height 34
click at [266, 588] on h4 "Miscellaneous" at bounding box center [179, 588] width 222 height 25
click at [266, 588] on h4 "Miscellaneous" at bounding box center [179, 593] width 222 height 34
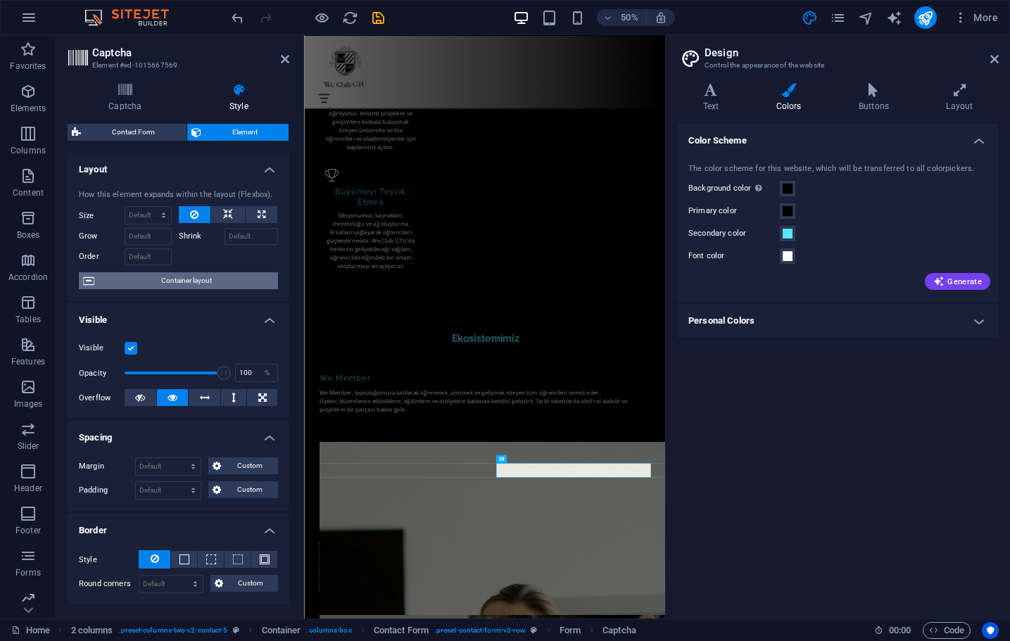
scroll to position [0, 0]
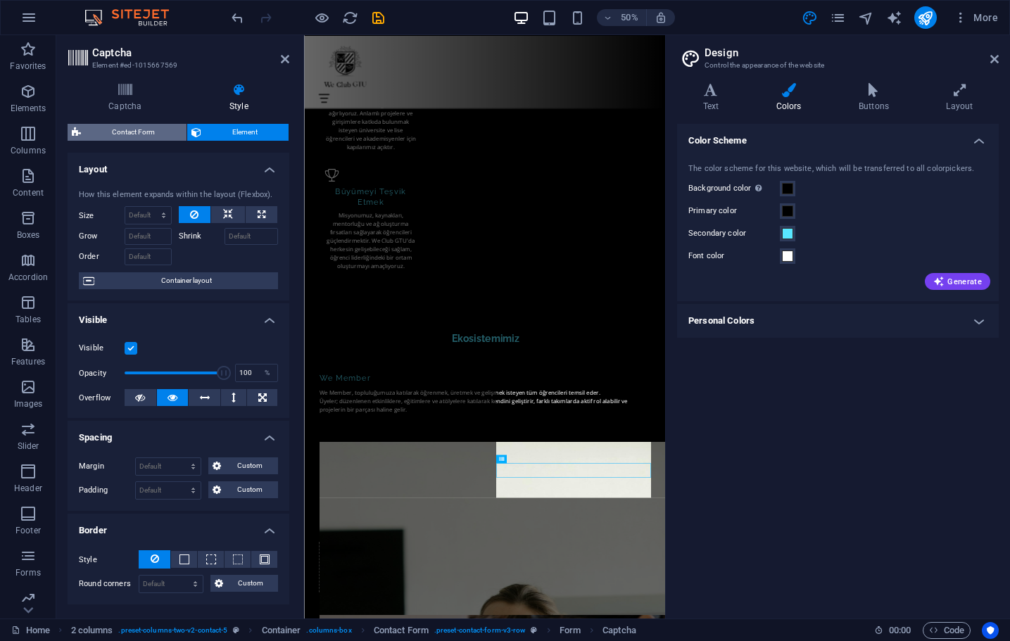
click at [137, 127] on span "Contact Form" at bounding box center [133, 132] width 97 height 17
select select "rem"
select select "preset-contact-form-v3-row"
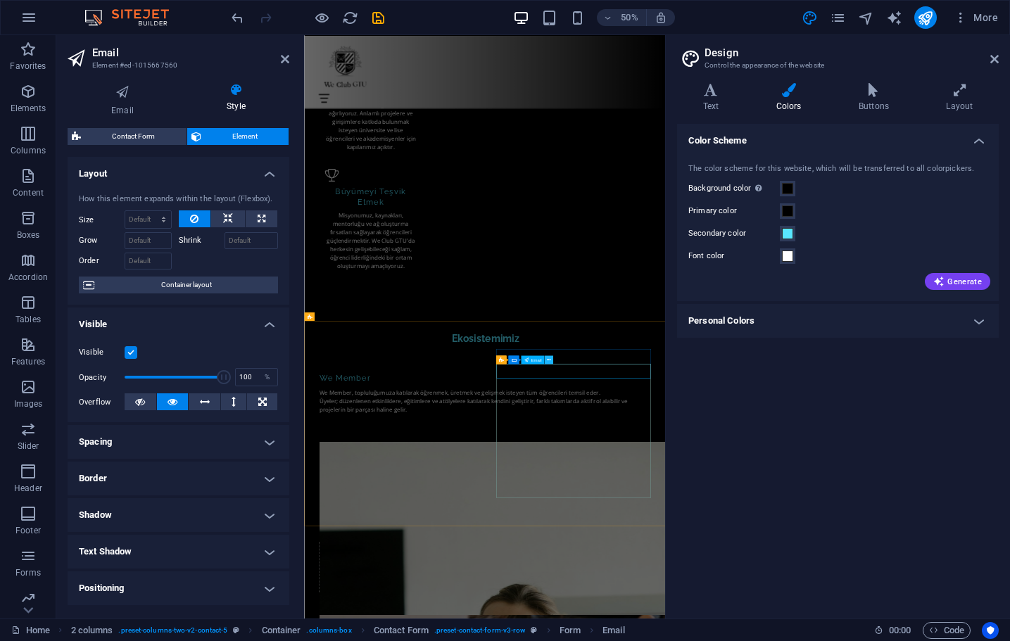
click at [550, 358] on icon at bounding box center [549, 360] width 4 height 8
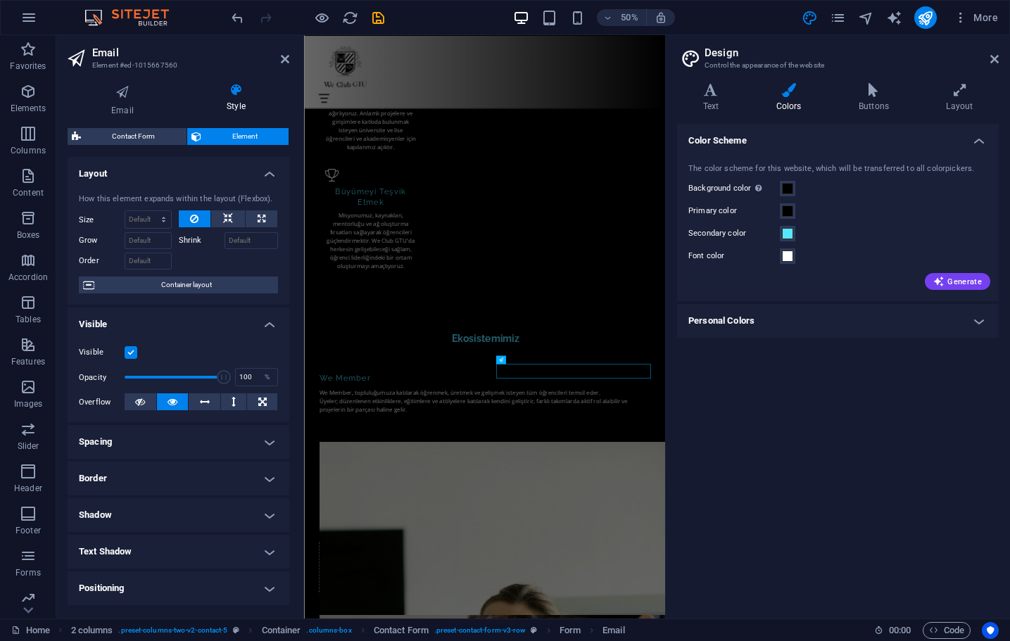
click at [716, 454] on div "Color Scheme The color scheme for this website, which will be transferred to al…" at bounding box center [838, 365] width 322 height 483
click at [887, 323] on h4 "Personal Colors" at bounding box center [838, 321] width 322 height 34
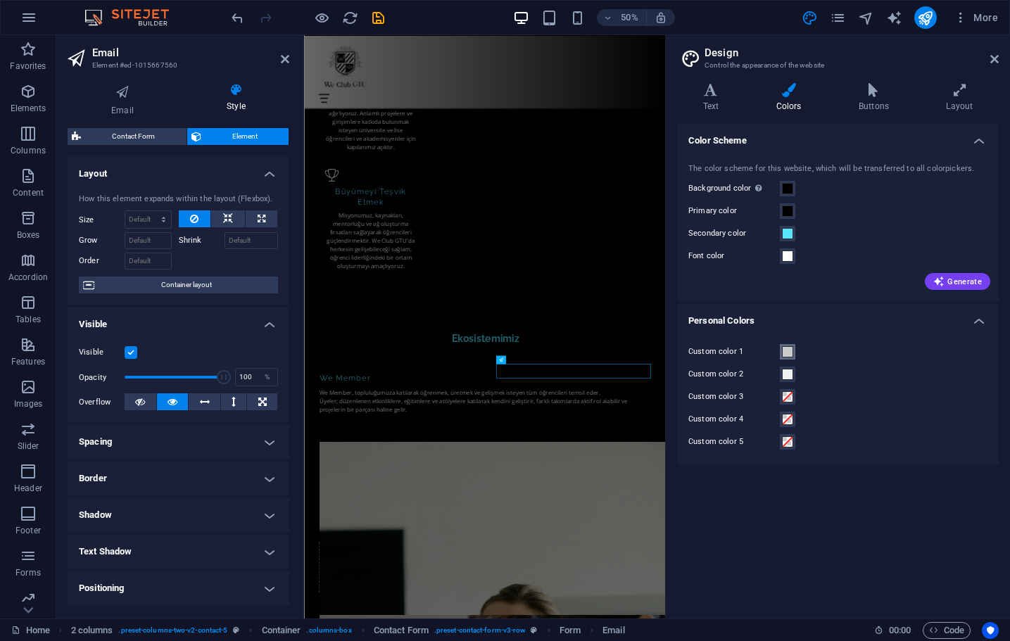
click at [792, 350] on span at bounding box center [787, 351] width 11 height 11
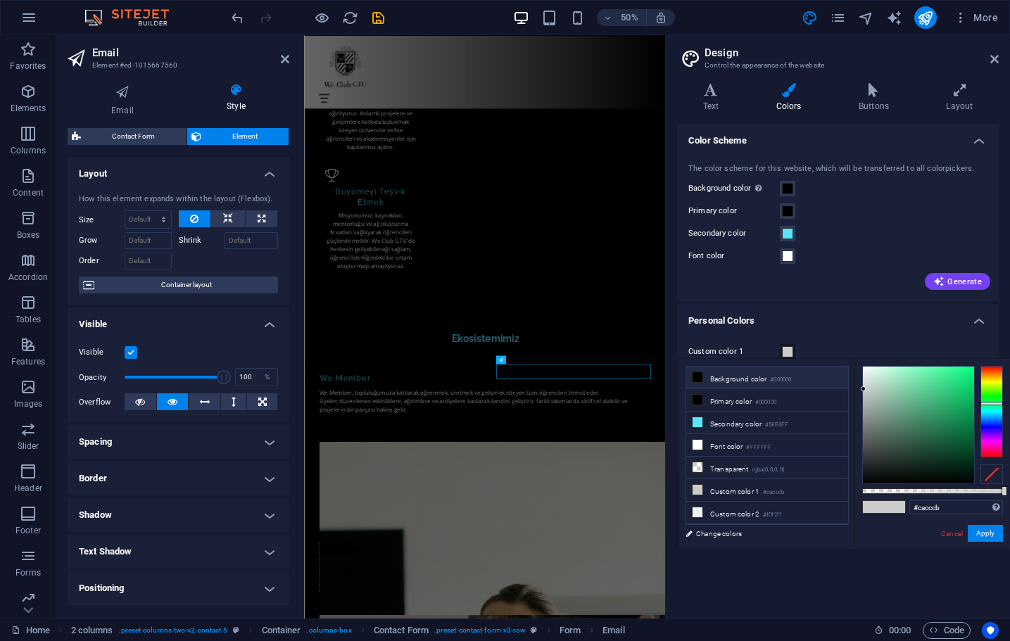
click at [778, 380] on small "#000000" at bounding box center [780, 380] width 21 height 10
type input "#000000"
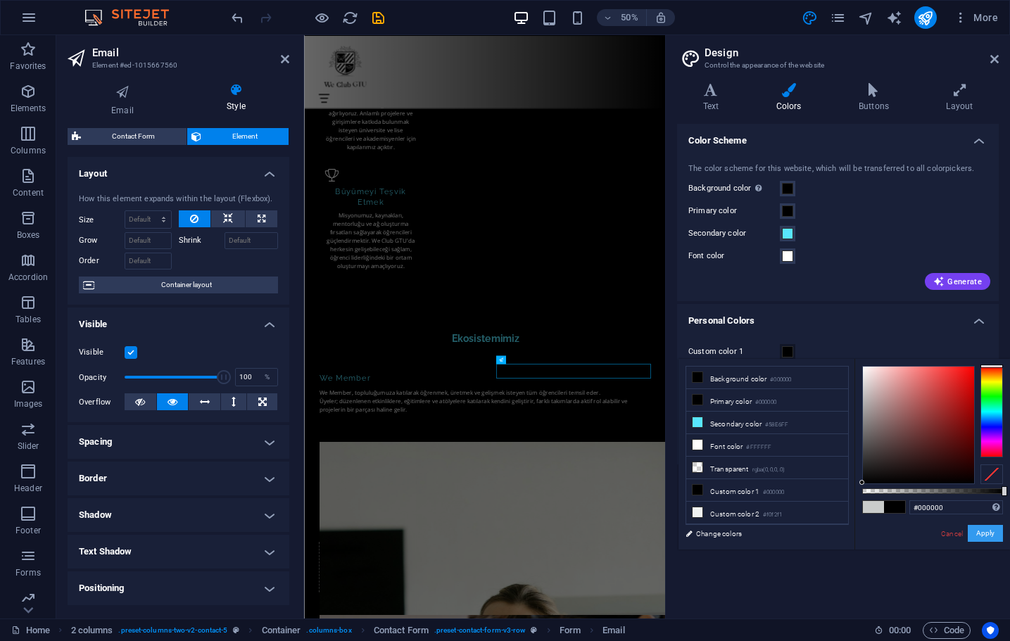
click at [978, 534] on button "Apply" at bounding box center [984, 533] width 35 height 17
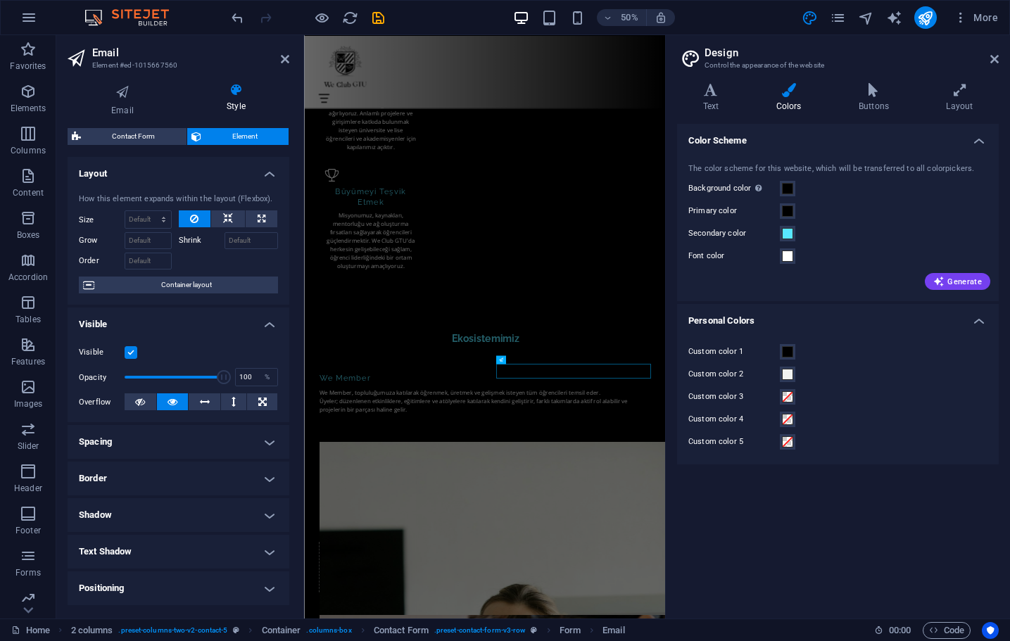
click at [908, 535] on div "Color Scheme The color scheme for this website, which will be transferred to al…" at bounding box center [838, 365] width 322 height 483
click at [790, 381] on button "Custom color 2" at bounding box center [787, 374] width 15 height 15
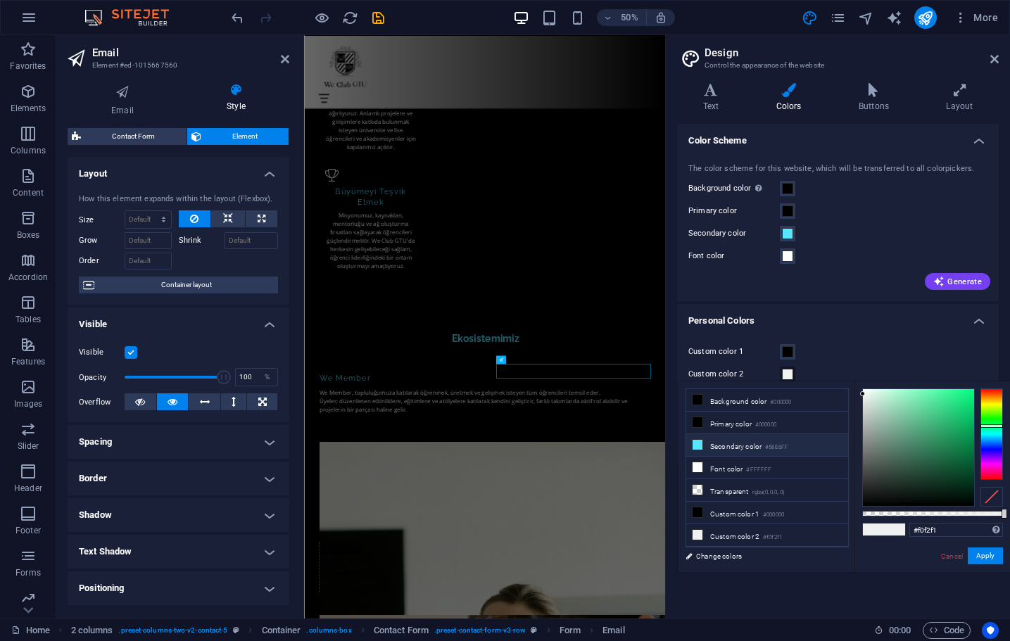
click at [779, 445] on small "#58E6FF" at bounding box center [776, 448] width 23 height 10
type input "#58e6ff"
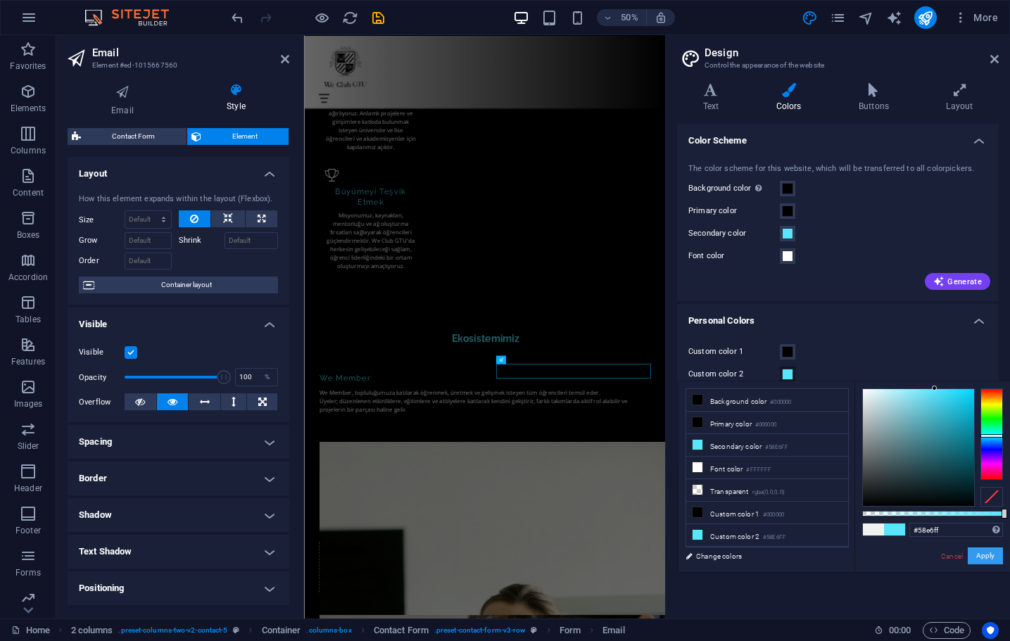
click at [975, 563] on button "Apply" at bounding box center [984, 555] width 35 height 17
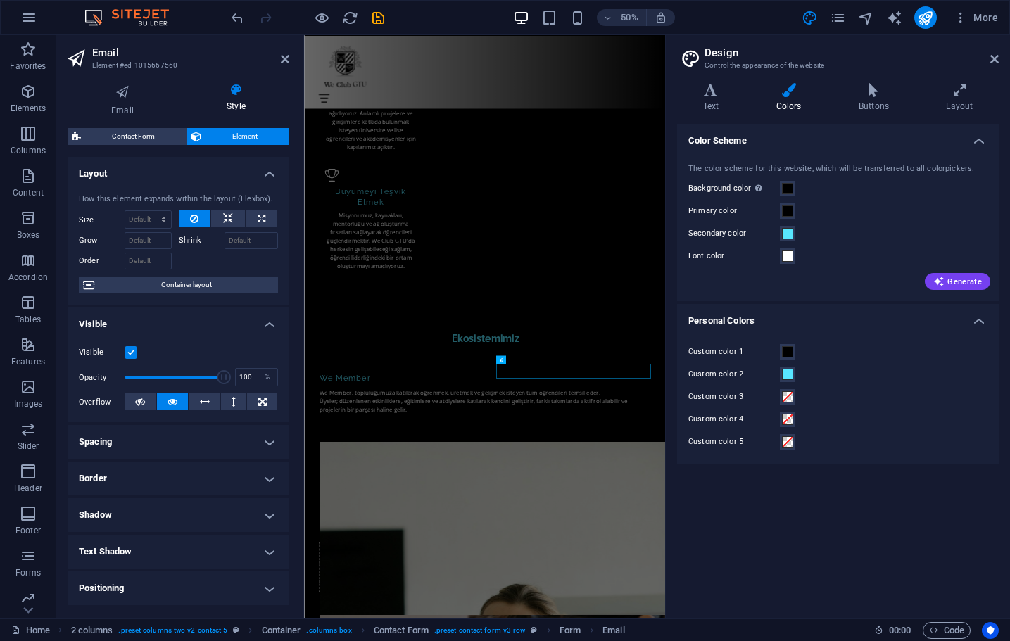
click at [885, 552] on div "Color Scheme The color scheme for this website, which will be transferred to al…" at bounding box center [838, 365] width 322 height 483
click at [788, 395] on span at bounding box center [787, 396] width 11 height 11
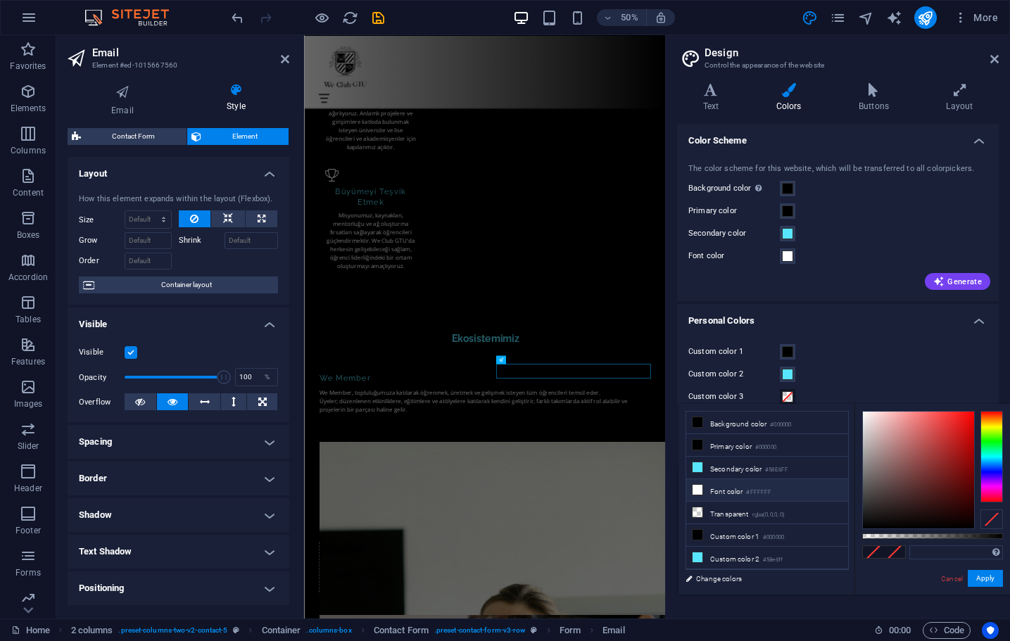
click at [747, 494] on li "Font color #FFFFFF" at bounding box center [767, 490] width 162 height 23
type input "#ffffff"
click at [985, 579] on button "Apply" at bounding box center [984, 578] width 35 height 17
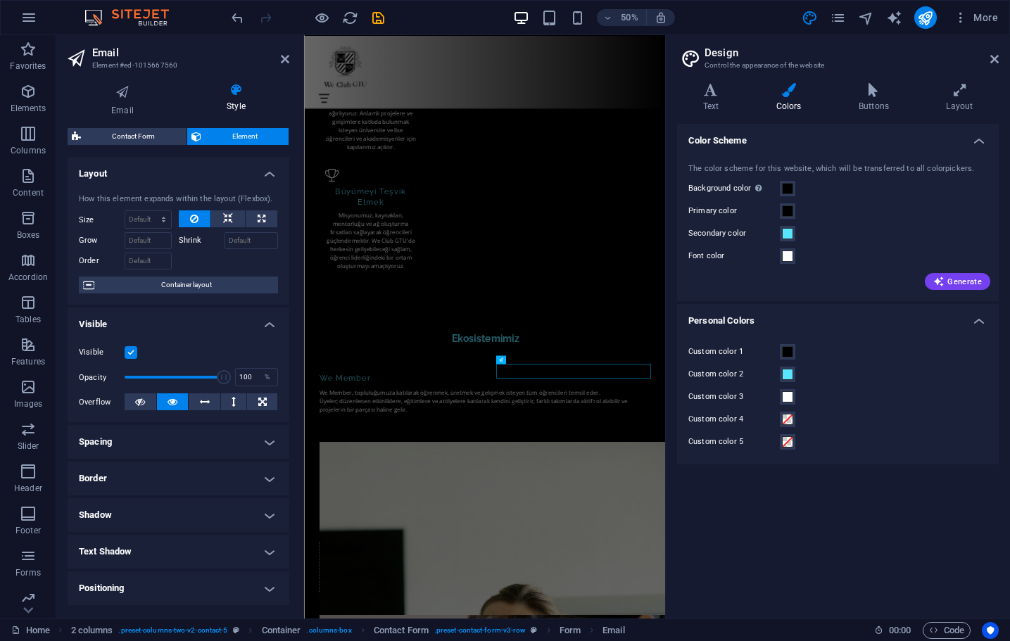
click at [868, 538] on div "Color Scheme The color scheme for this website, which will be transferred to al…" at bounding box center [838, 365] width 322 height 483
click at [713, 99] on h4 "Text" at bounding box center [713, 98] width 73 height 30
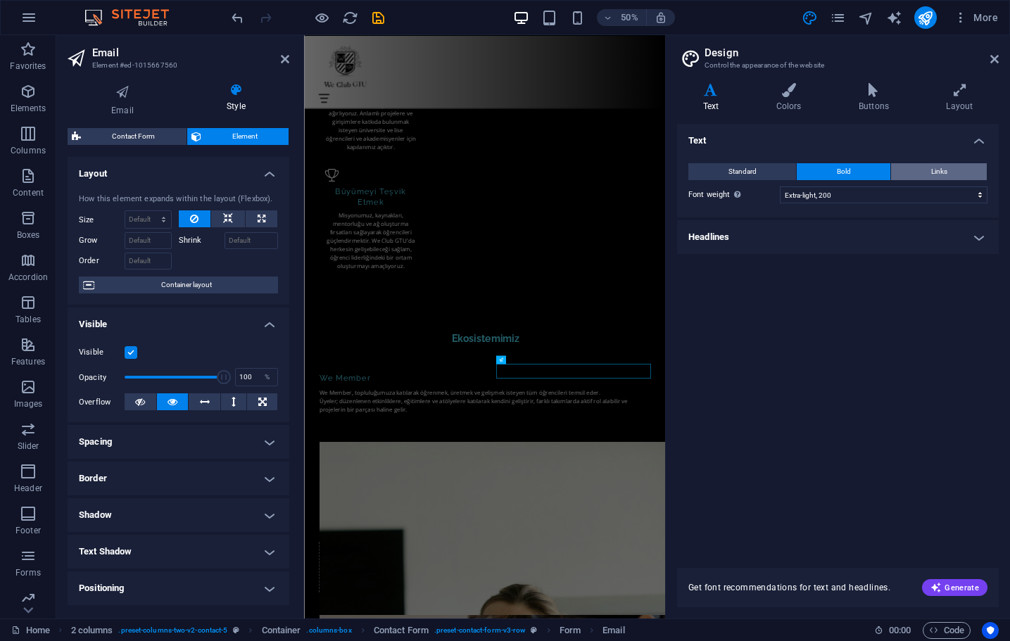
click at [911, 165] on button "Links" at bounding box center [939, 171] width 96 height 17
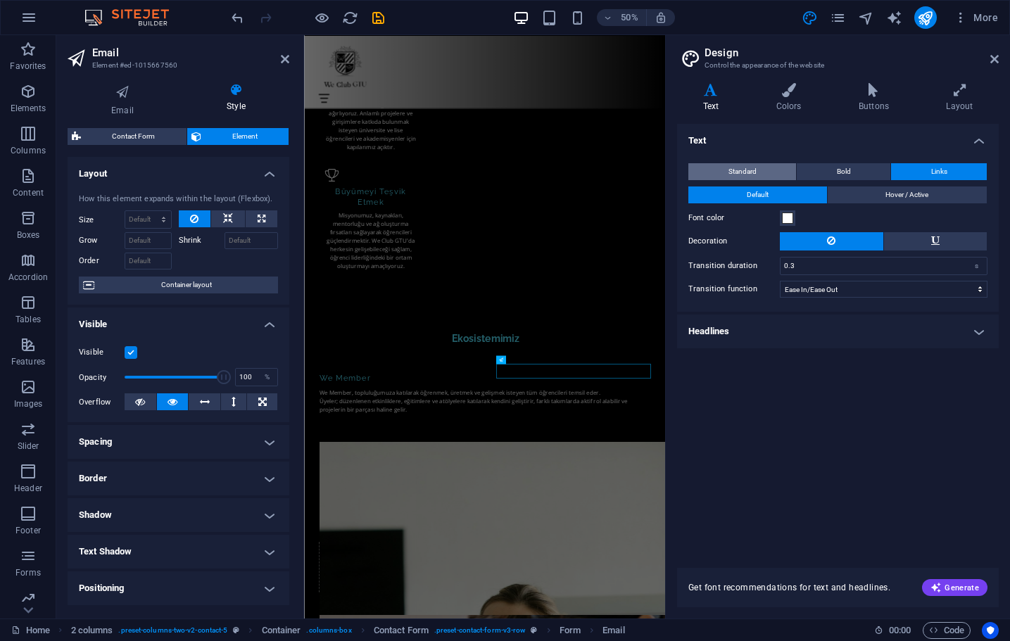
click at [768, 166] on button "Standard" at bounding box center [742, 171] width 108 height 17
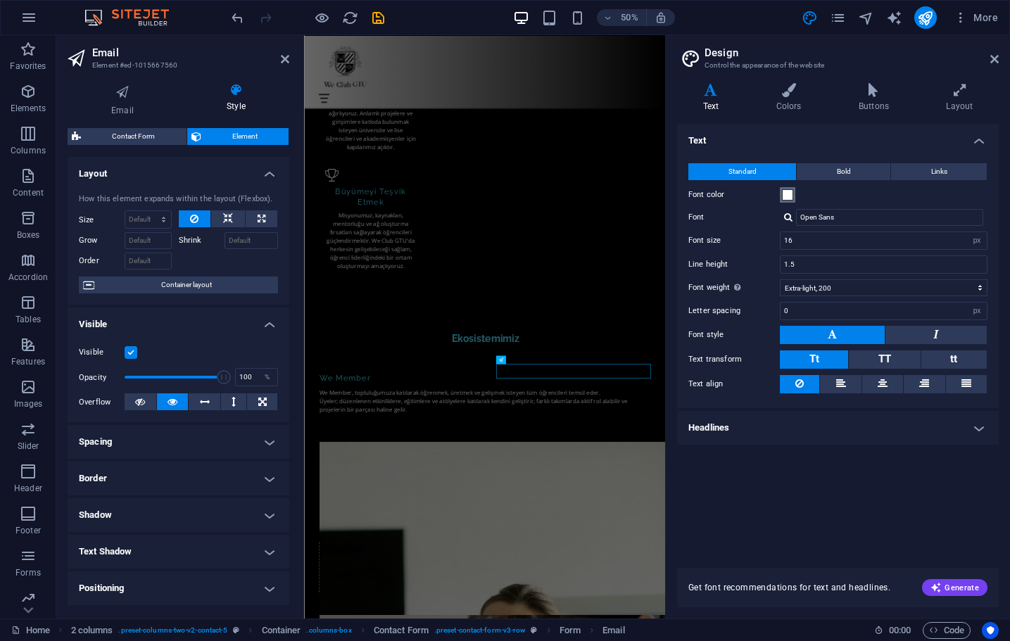
click at [786, 191] on span at bounding box center [787, 194] width 11 height 11
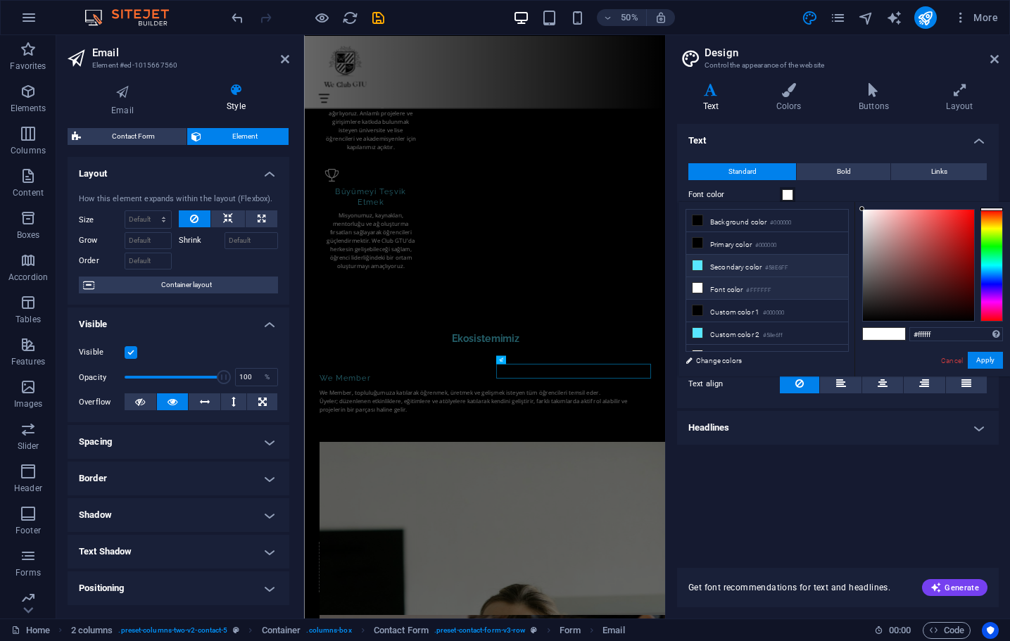
click at [743, 261] on li "Secondary color #58E6FF" at bounding box center [767, 266] width 162 height 23
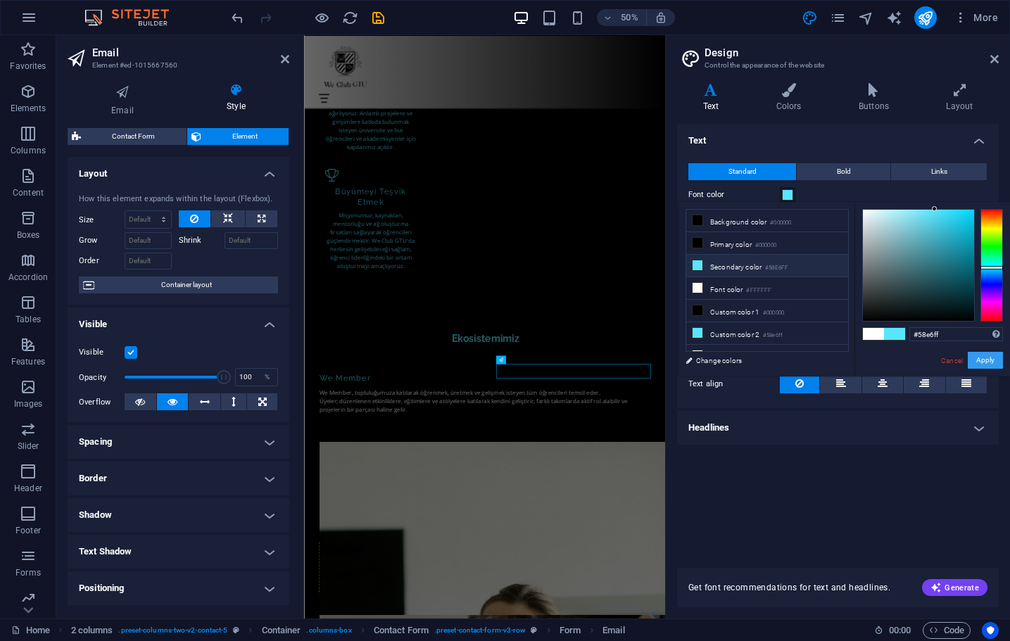
click at [969, 354] on button "Apply" at bounding box center [984, 360] width 35 height 17
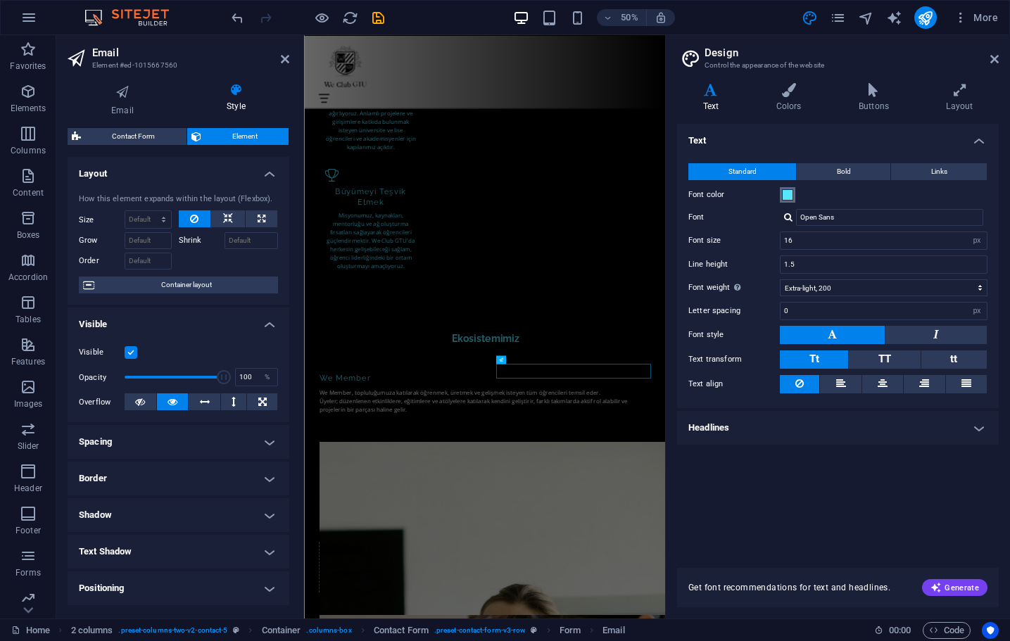
click at [787, 190] on span at bounding box center [787, 194] width 11 height 11
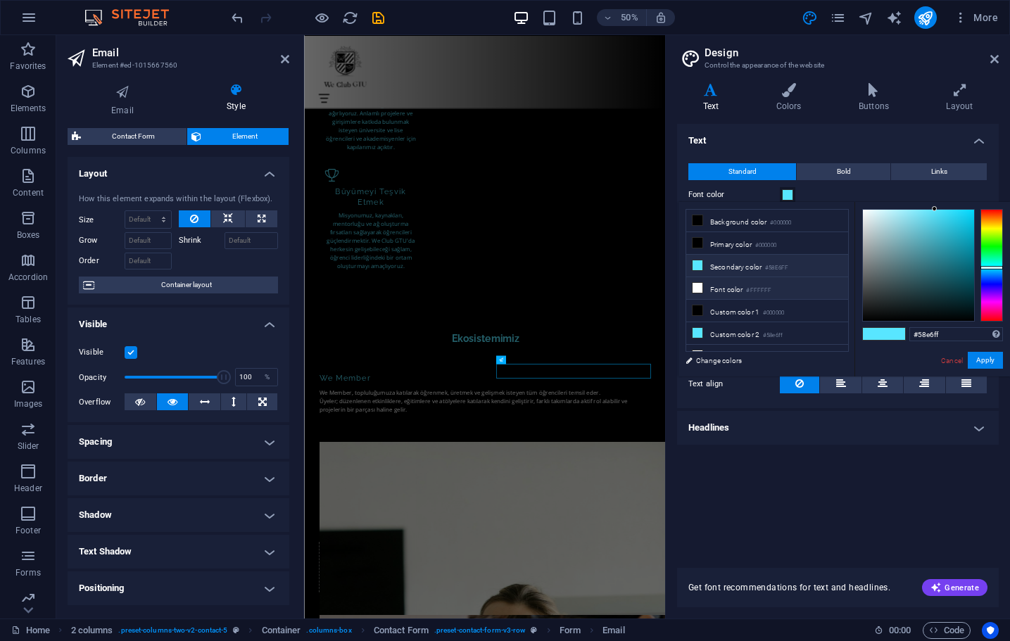
click at [732, 288] on li "Font color #FFFFFF" at bounding box center [767, 288] width 162 height 23
type input "#ffffff"
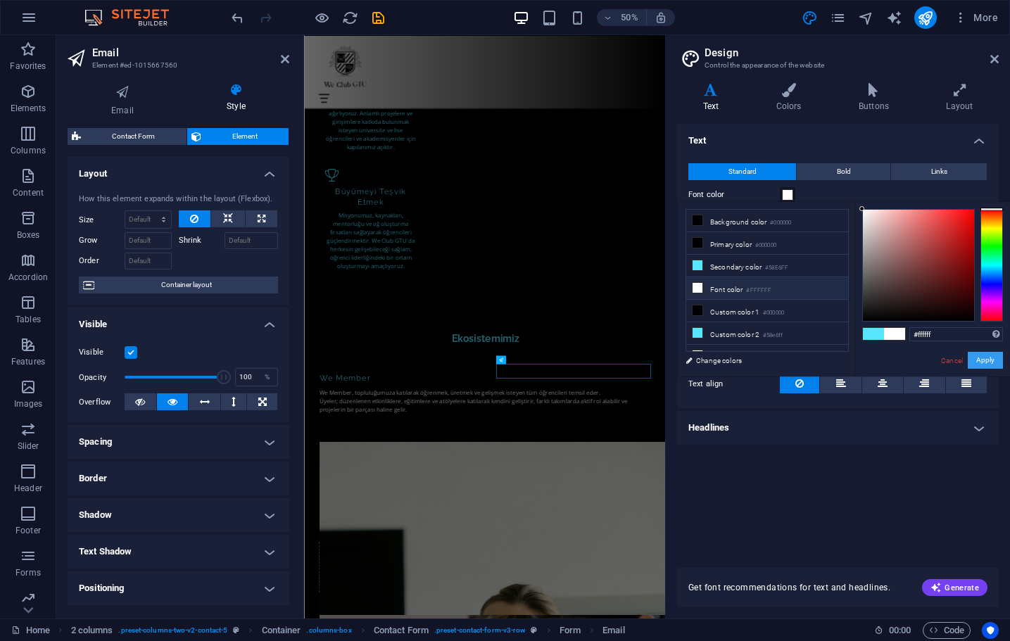
click at [987, 359] on button "Apply" at bounding box center [984, 360] width 35 height 17
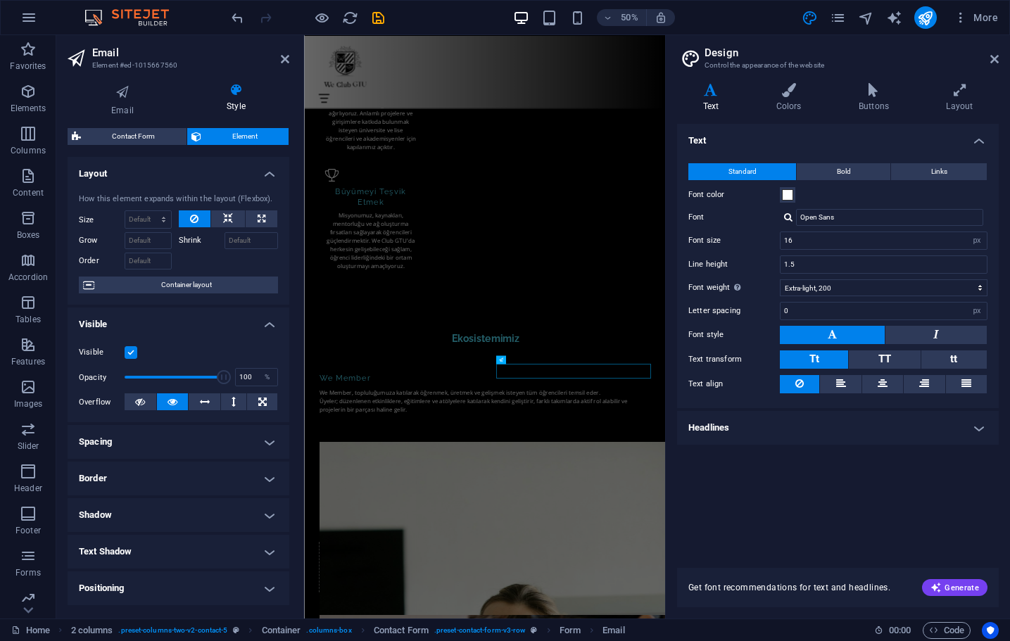
click at [804, 439] on h4 "Headlines" at bounding box center [838, 428] width 322 height 34
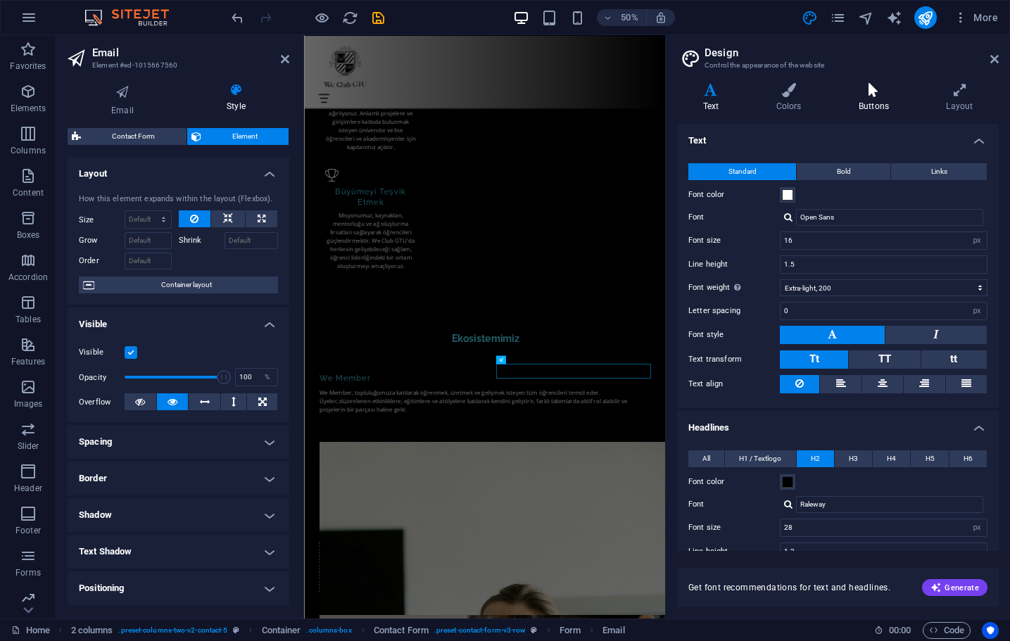
click at [870, 98] on h4 "Buttons" at bounding box center [875, 98] width 87 height 30
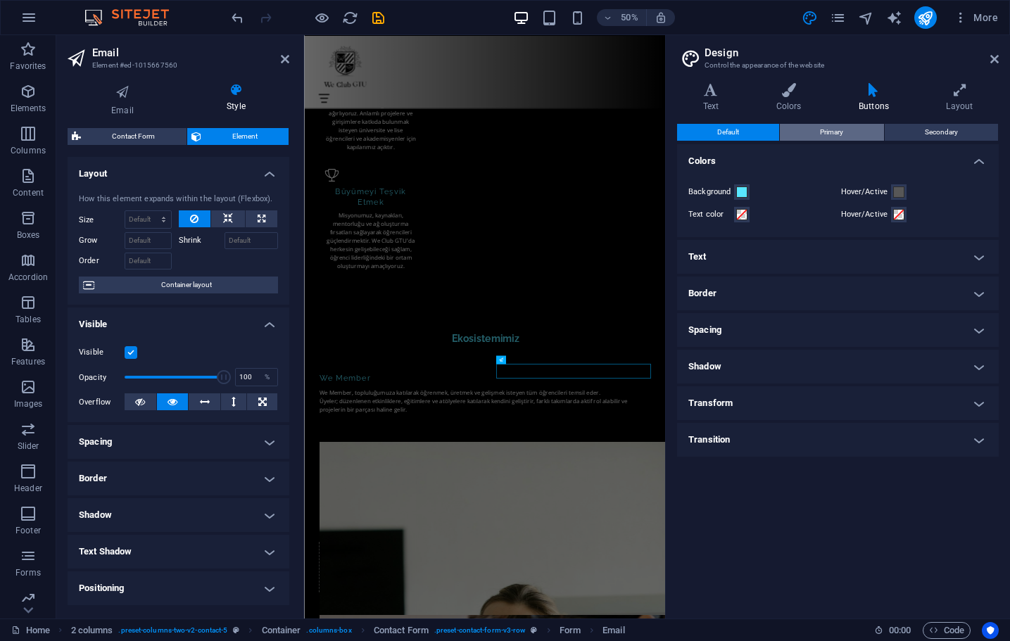
click at [849, 132] on button "Primary" at bounding box center [831, 132] width 103 height 17
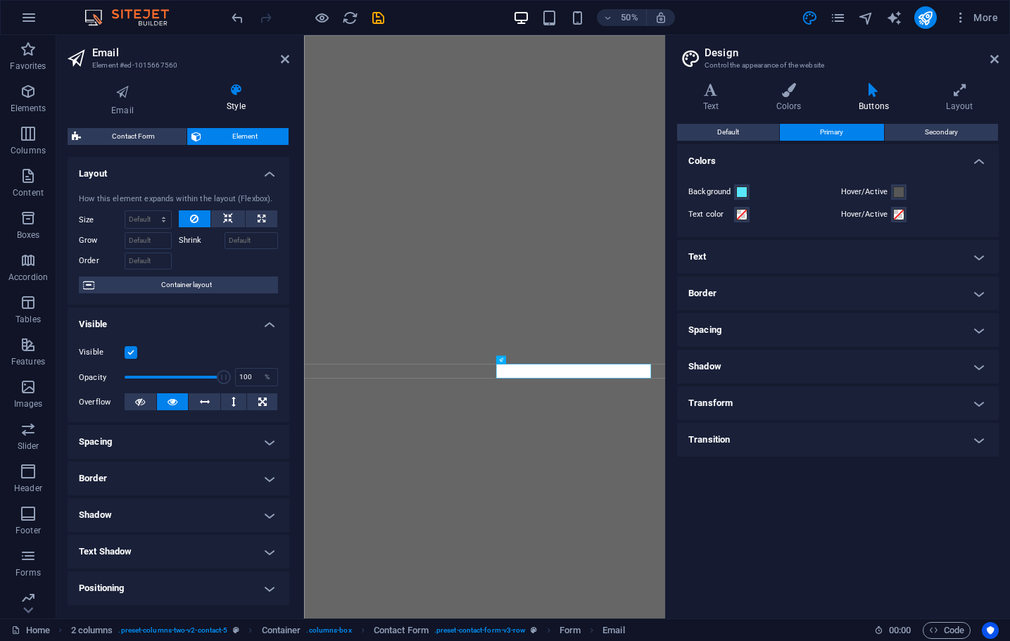
select select "px"
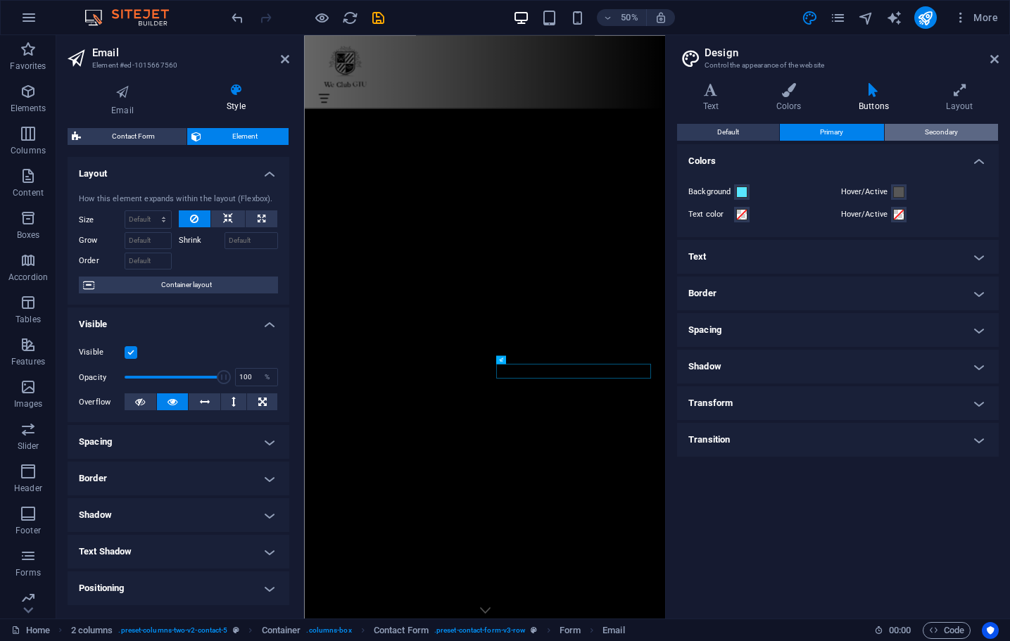
scroll to position [4512, 0]
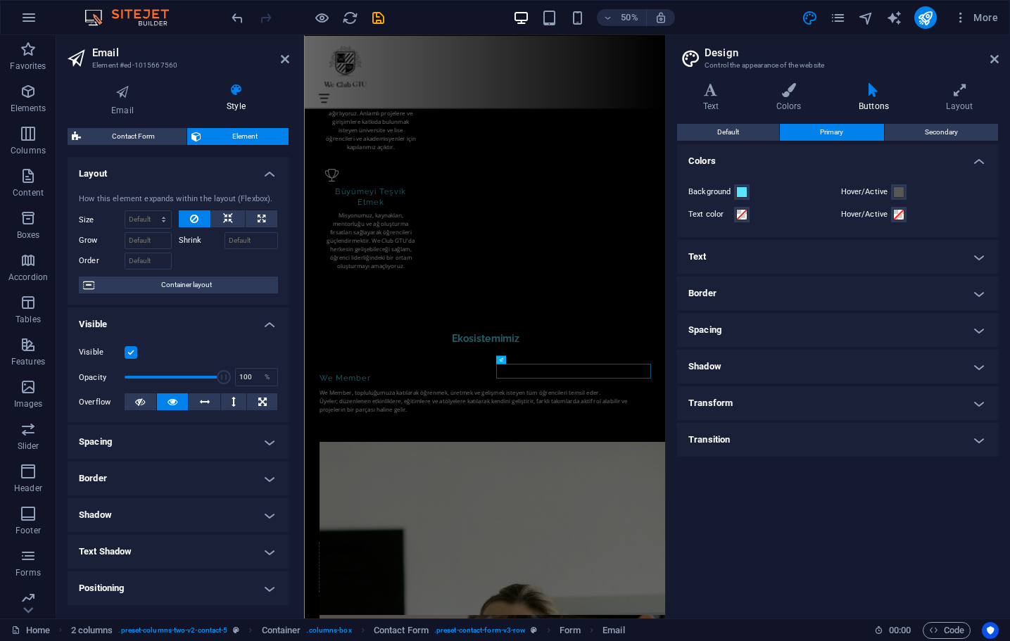
click at [958, 121] on div "Text Colors Buttons Layout Text Standard Bold Links Font color Font Open Sans F…" at bounding box center [838, 345] width 322 height 524
click at [848, 132] on button "Primary" at bounding box center [831, 132] width 103 height 17
click at [978, 289] on h4 "Border" at bounding box center [838, 294] width 322 height 34
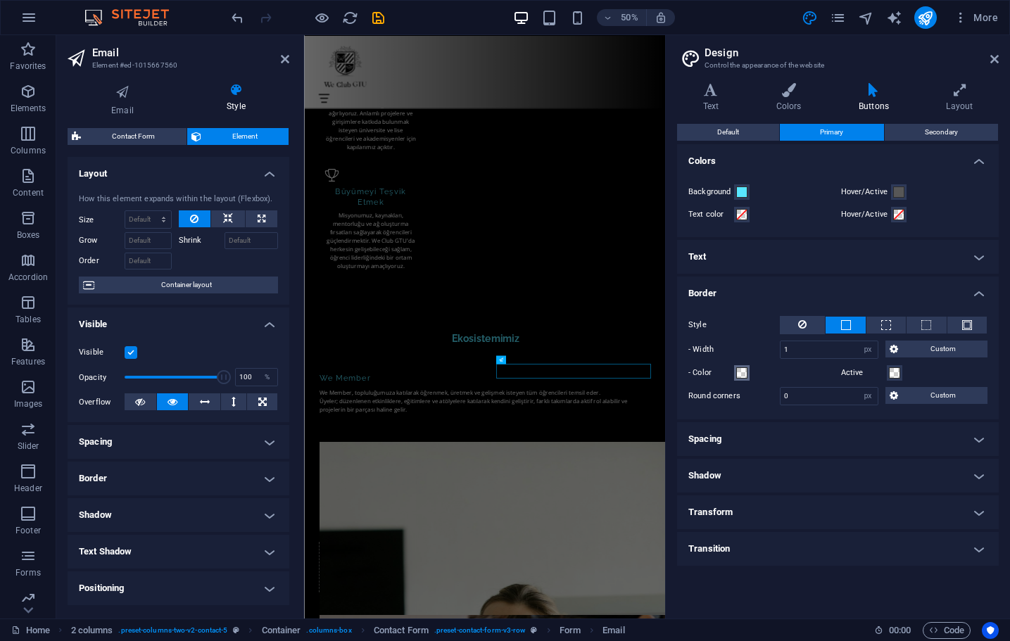
click at [743, 372] on span at bounding box center [741, 372] width 11 height 11
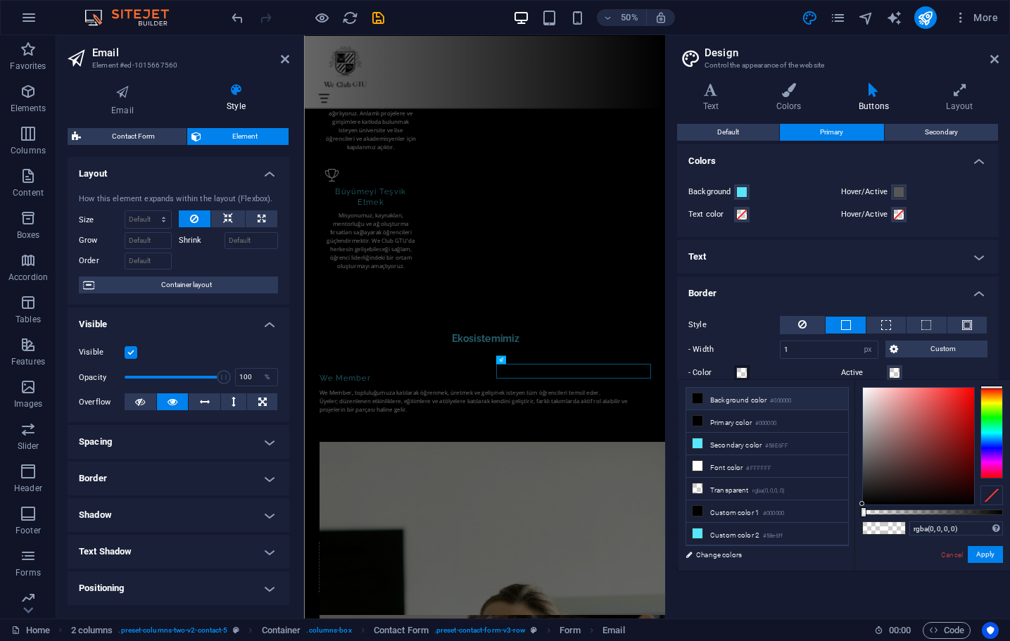
click at [751, 402] on li "Background color #000000" at bounding box center [767, 399] width 162 height 23
click at [989, 556] on button "Apply" at bounding box center [984, 554] width 35 height 17
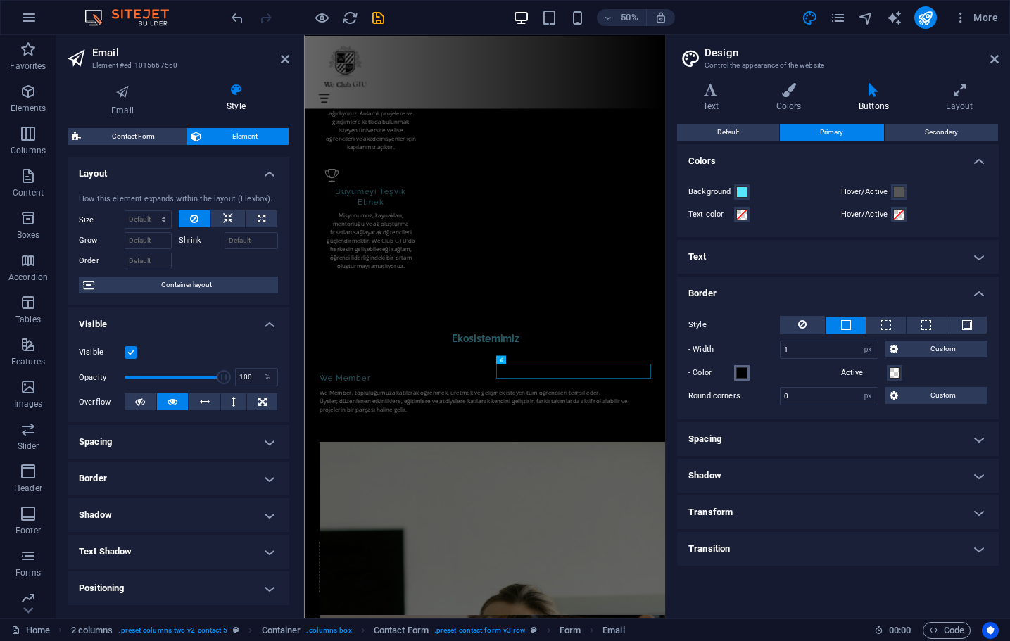
click at [740, 376] on span at bounding box center [741, 372] width 11 height 11
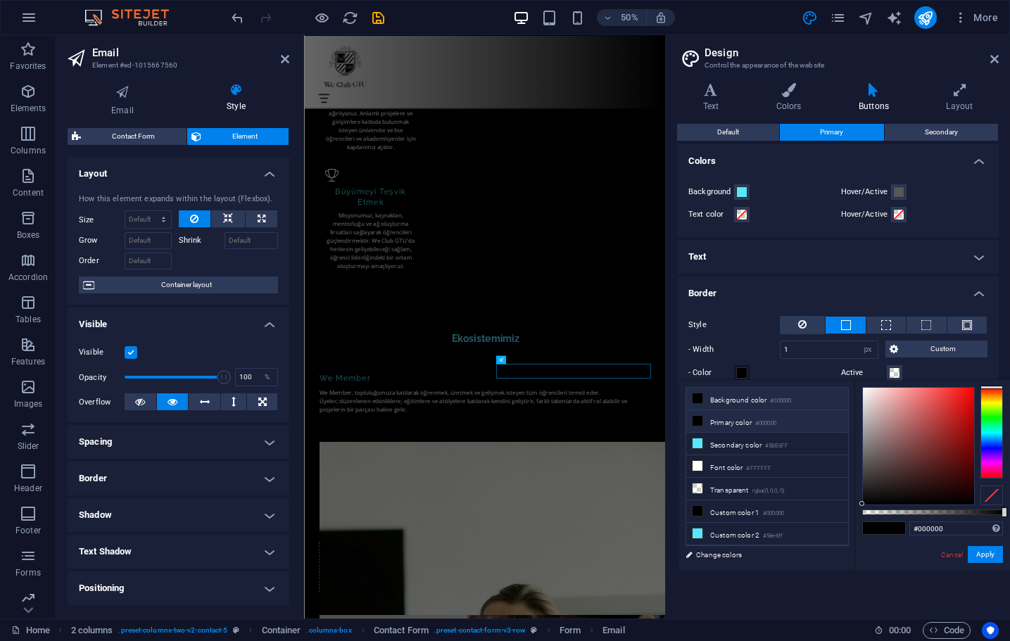
click at [768, 428] on small "#000000" at bounding box center [765, 424] width 21 height 10
click at [785, 430] on li "Primary color #000000" at bounding box center [767, 421] width 162 height 23
click at [737, 465] on li "Font color #FFFFFF" at bounding box center [767, 466] width 162 height 23
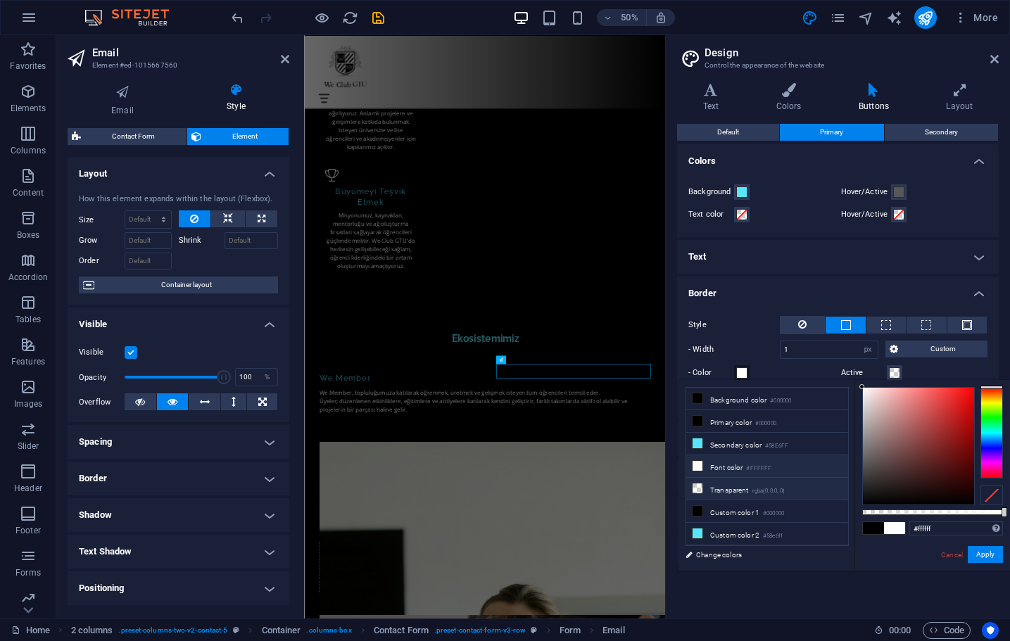
click at [763, 486] on small "rgba(0,0,0,.0)" at bounding box center [768, 491] width 33 height 10
type input "rgba(0, 0, 0, 0)"
click at [989, 550] on button "Apply" at bounding box center [984, 554] width 35 height 17
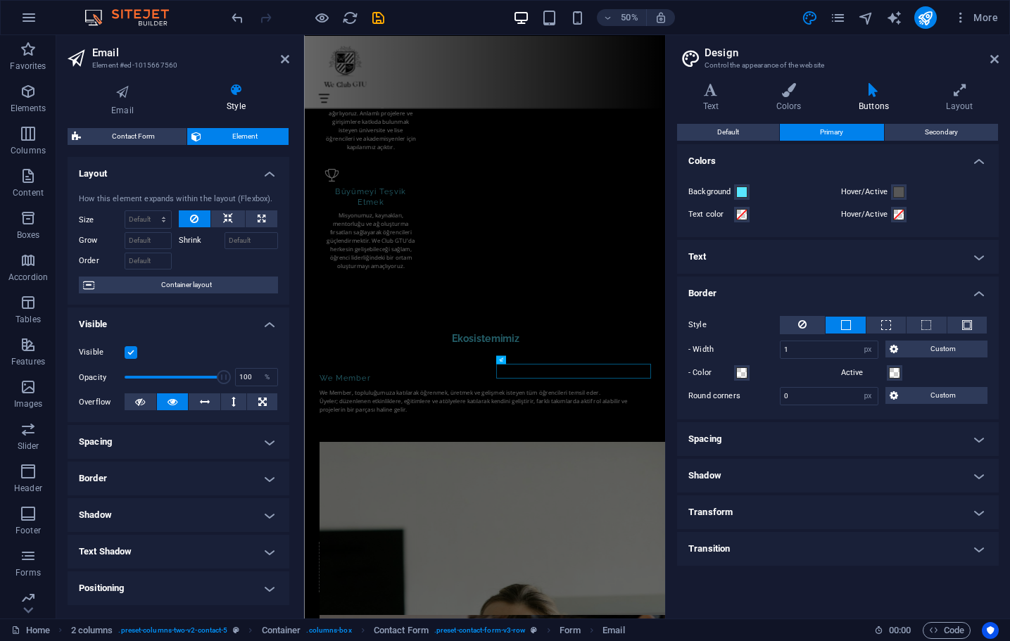
click at [849, 443] on h4 "Spacing" at bounding box center [838, 439] width 322 height 34
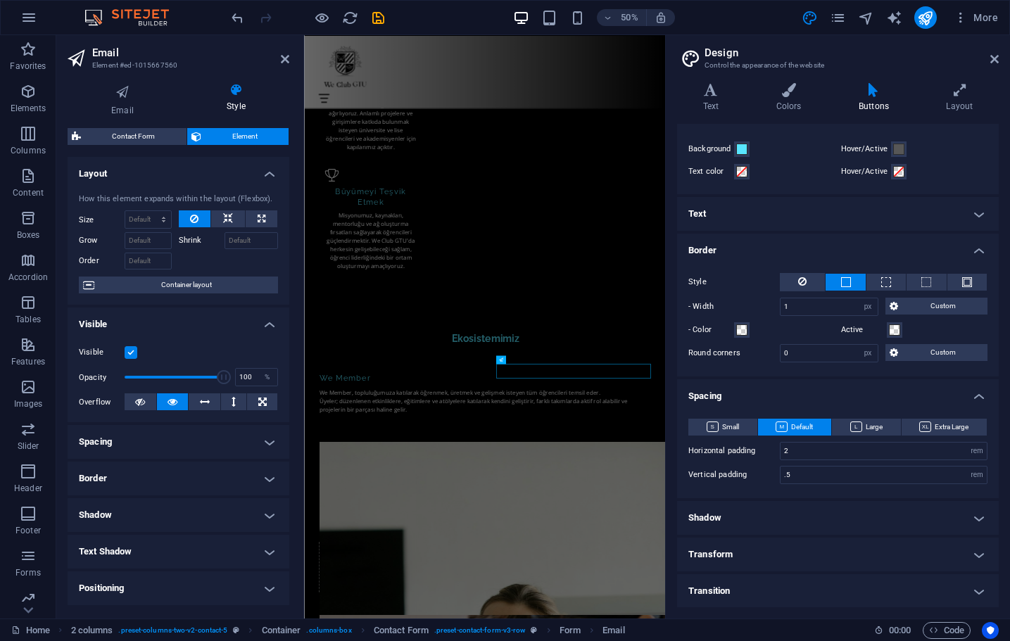
click at [849, 510] on h4 "Shadow" at bounding box center [838, 518] width 322 height 34
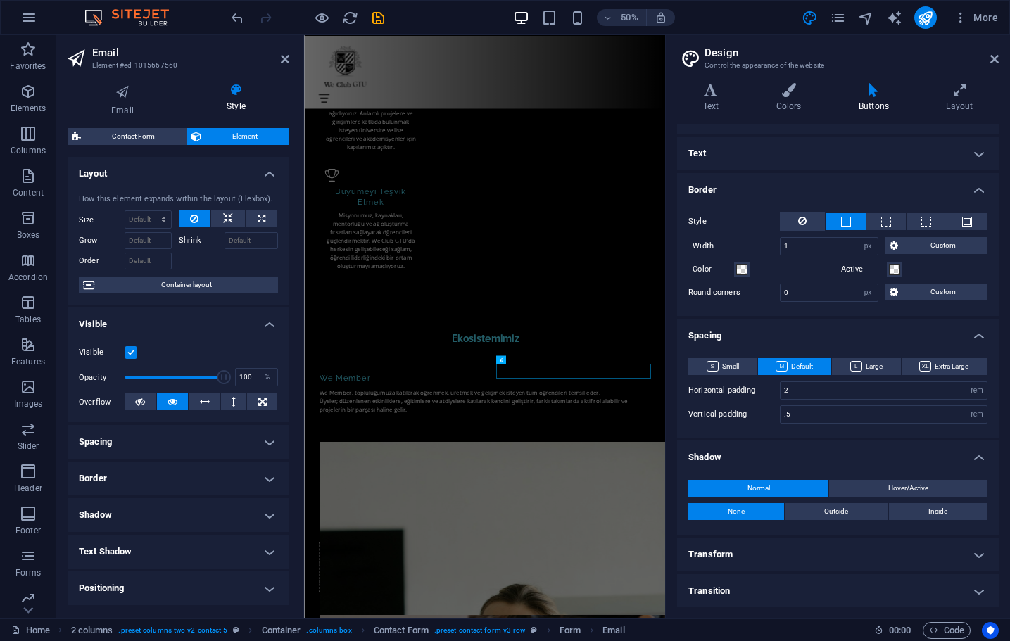
click at [851, 552] on h4 "Transform" at bounding box center [838, 555] width 322 height 34
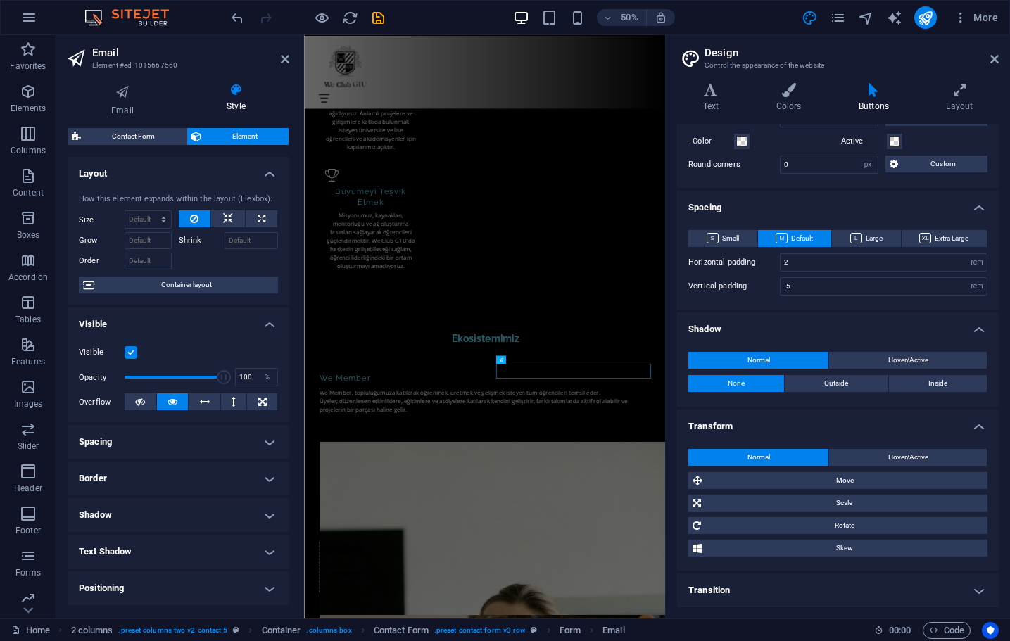
scroll to position [231, 0]
click at [846, 592] on h4 "Transition" at bounding box center [838, 591] width 322 height 34
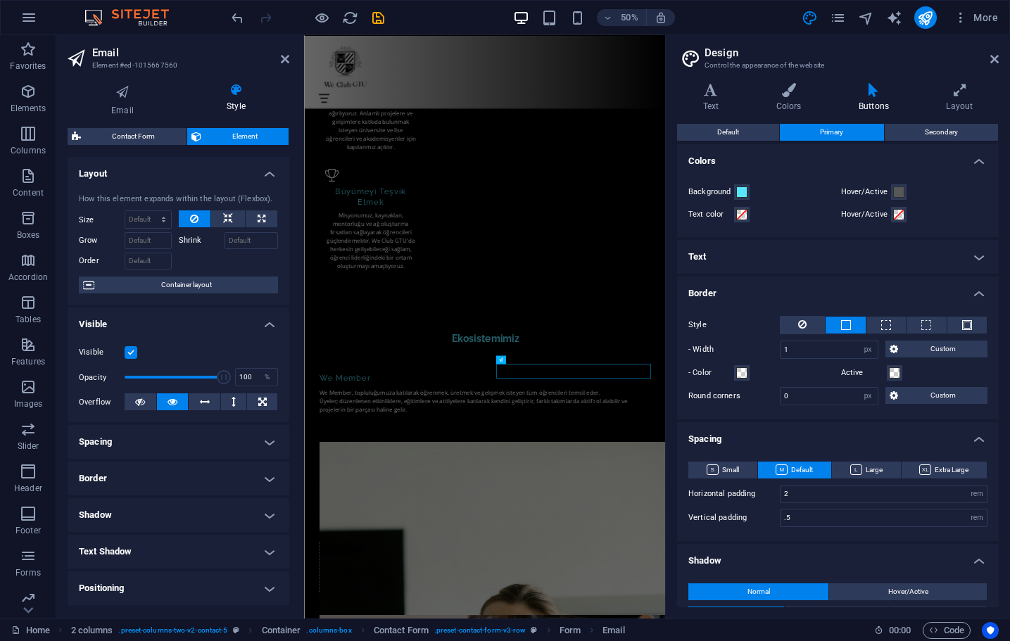
scroll to position [0, 0]
click at [953, 129] on span "Secondary" at bounding box center [941, 132] width 33 height 17
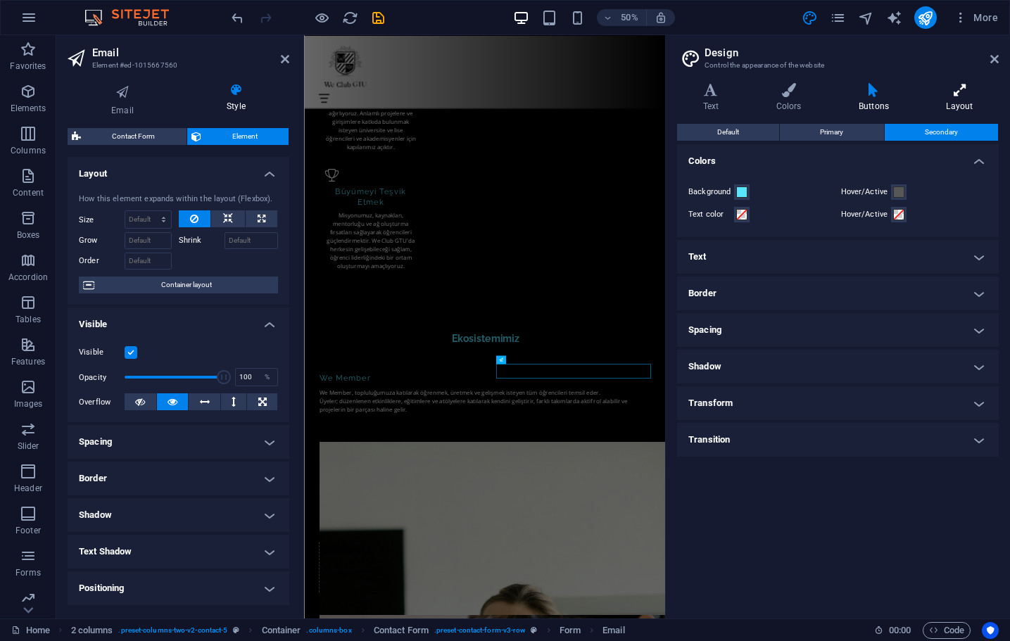
click at [962, 96] on icon at bounding box center [959, 90] width 78 height 14
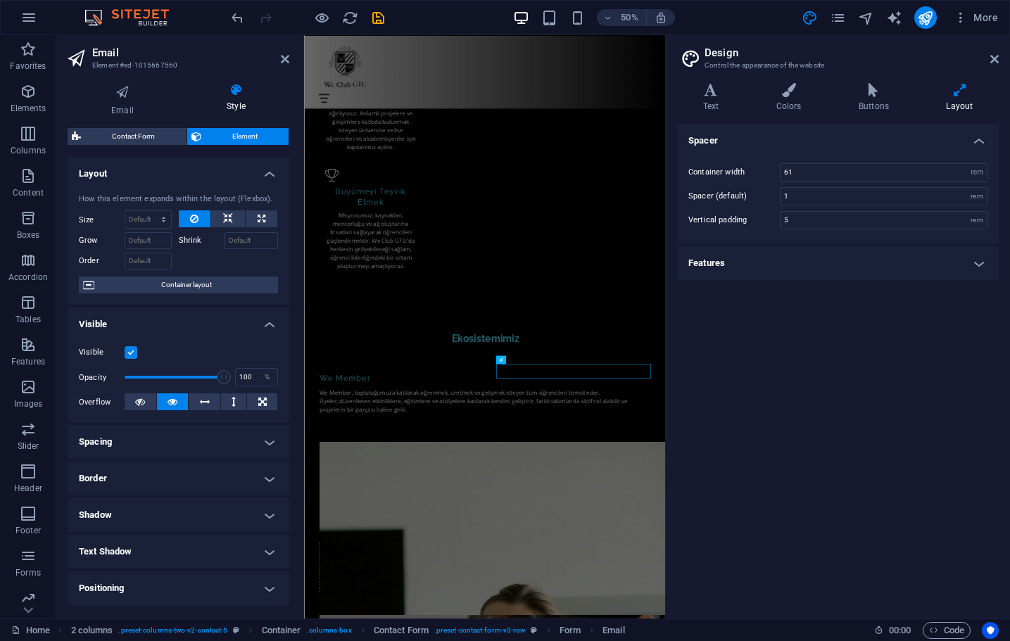
click at [903, 275] on h4 "Features" at bounding box center [838, 263] width 322 height 34
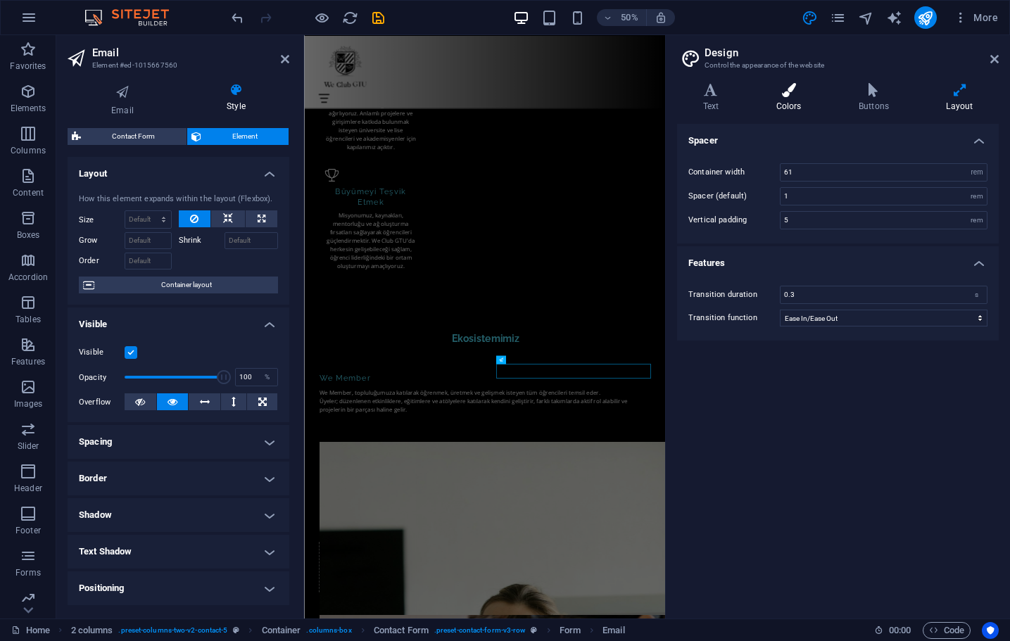
click at [791, 93] on icon at bounding box center [788, 90] width 77 height 14
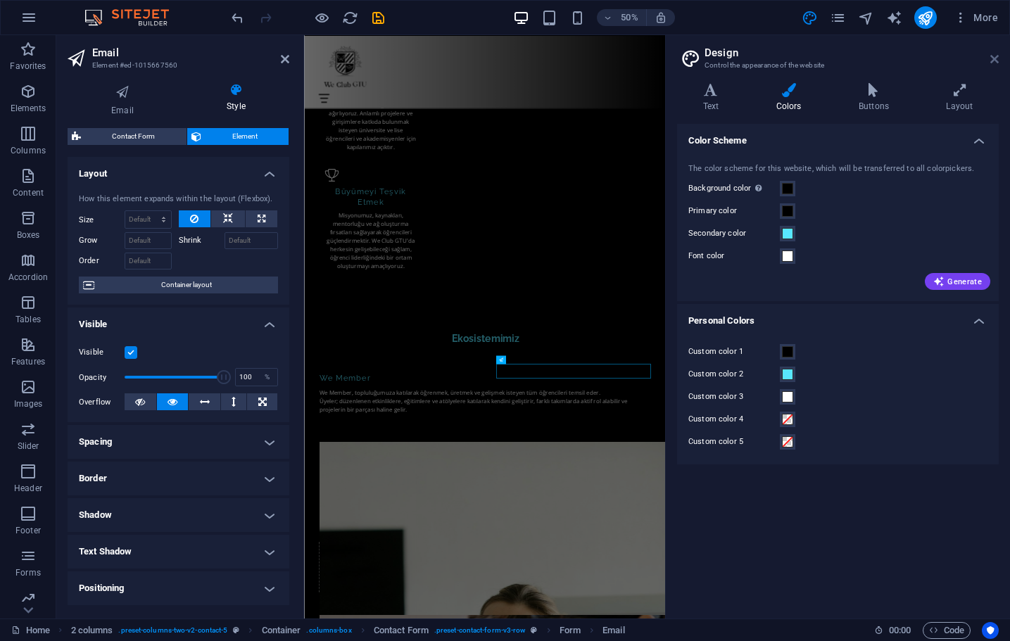
click at [991, 59] on icon at bounding box center [994, 58] width 8 height 11
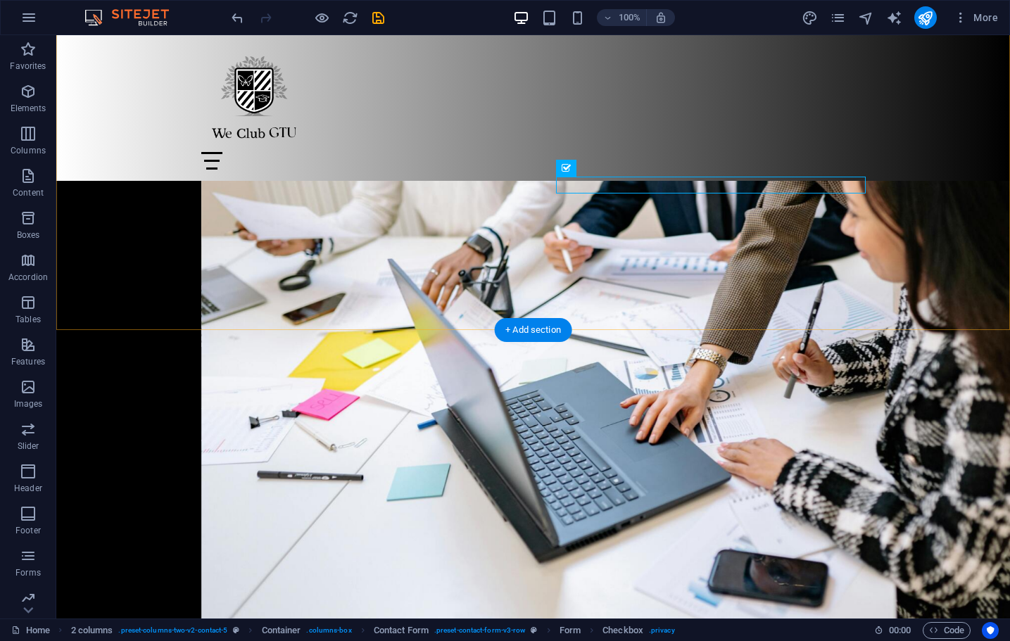
scroll to position [4745, 0]
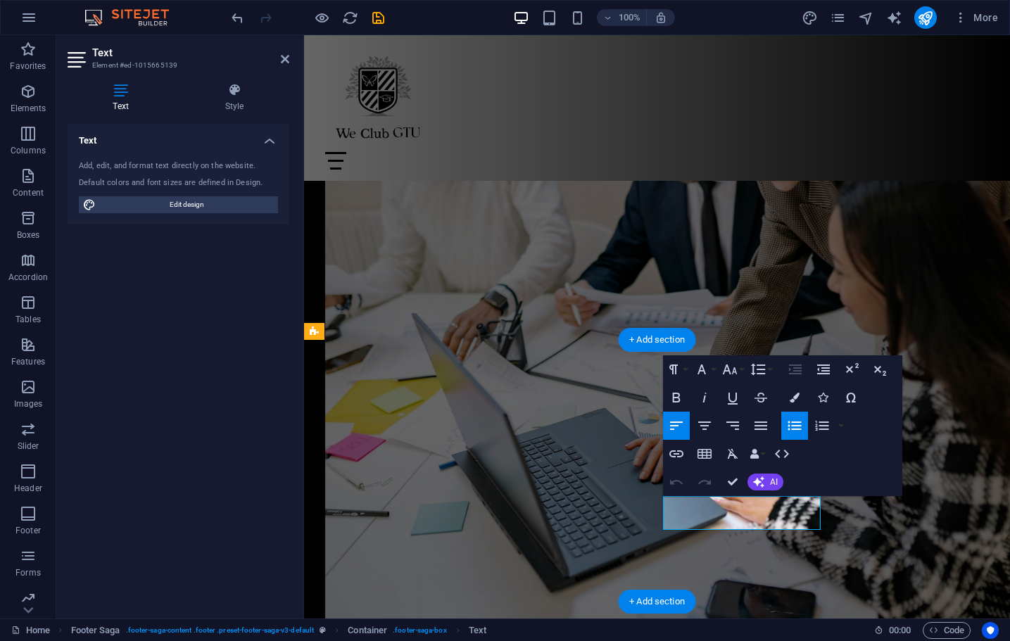
scroll to position [4609, 0]
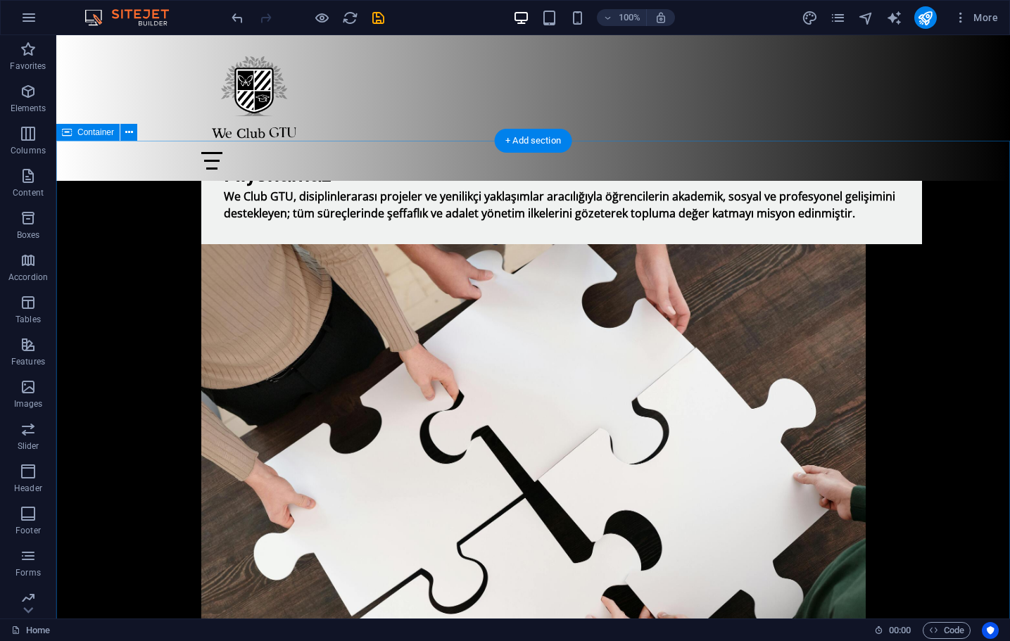
scroll to position [1985, 0]
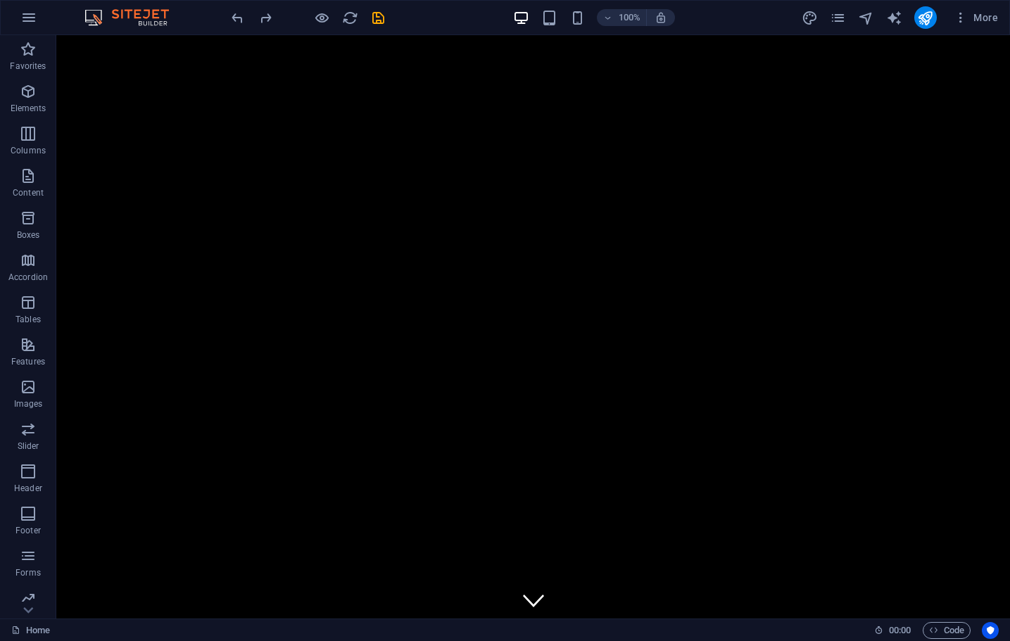
scroll to position [0, 0]
click at [811, 16] on icon "design" at bounding box center [809, 18] width 16 height 16
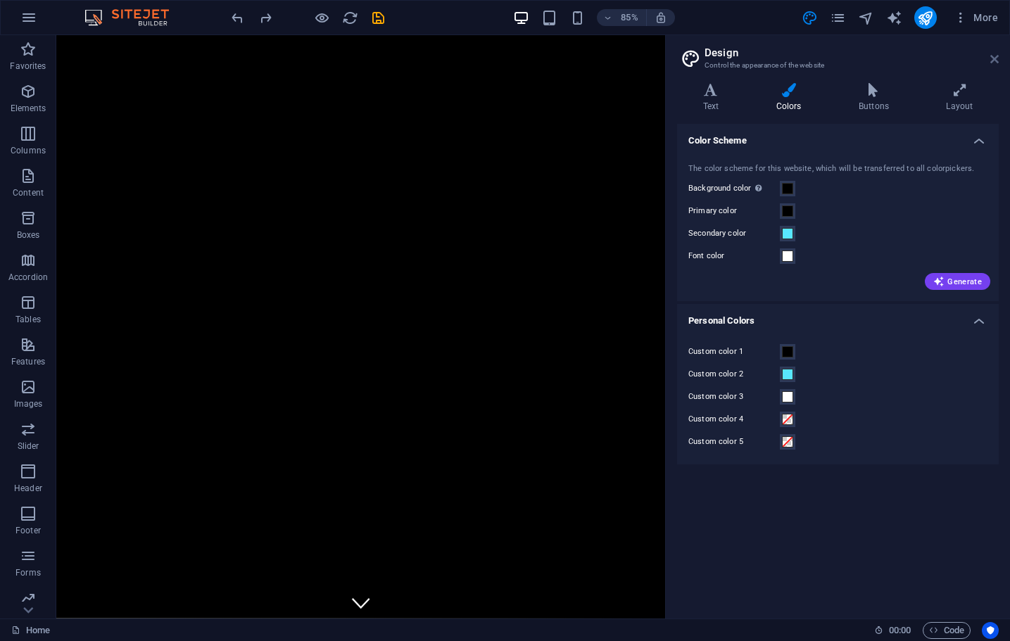
click at [996, 56] on icon at bounding box center [994, 58] width 8 height 11
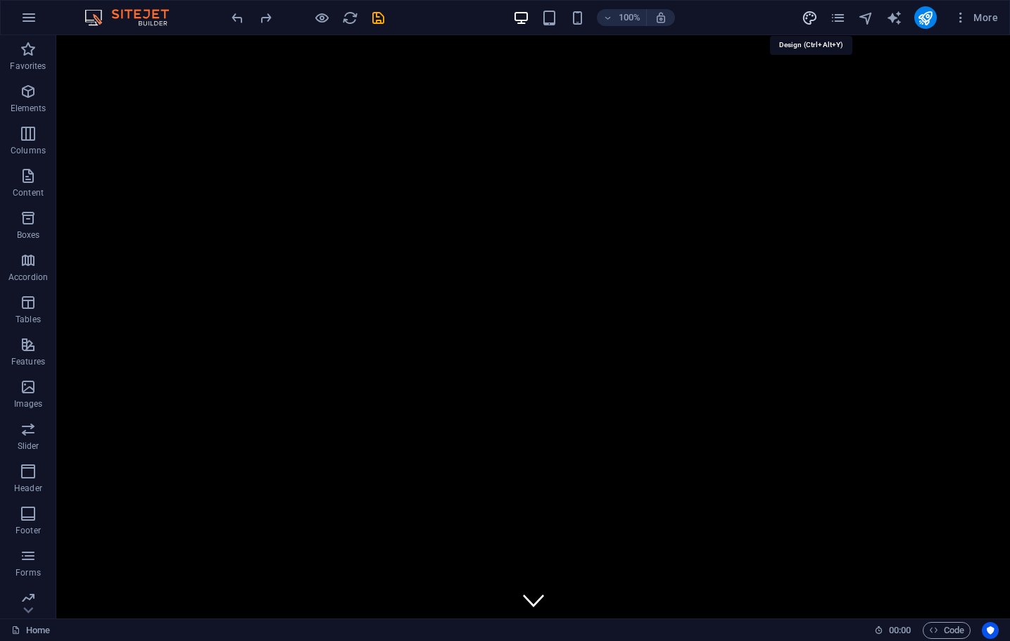
click at [808, 15] on icon "design" at bounding box center [809, 18] width 16 height 16
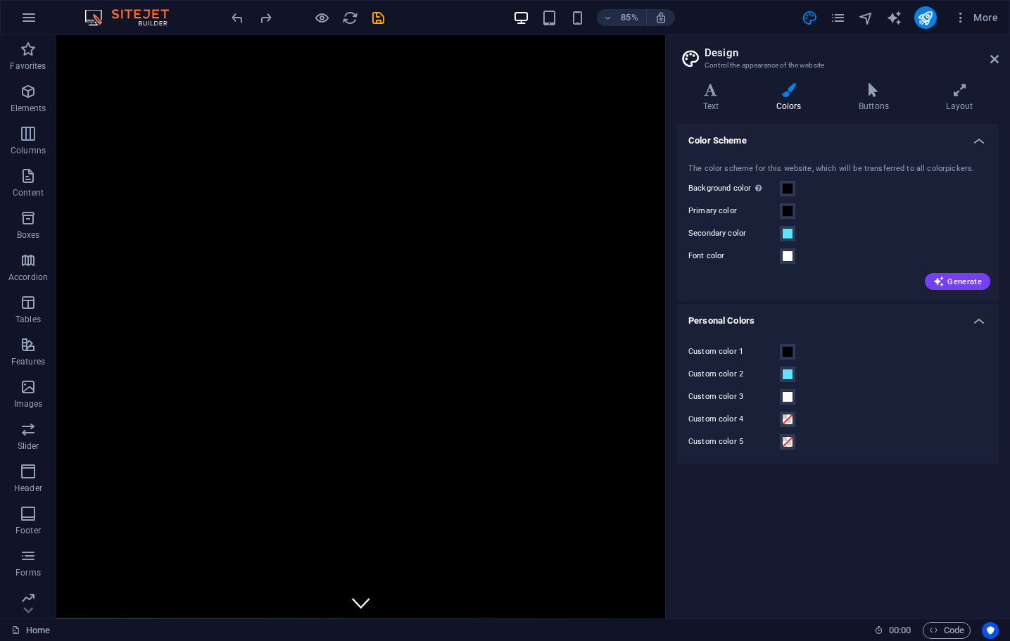
click at [998, 65] on aside "Design Control the appearance of the website Variants Text Colors Buttons Layou…" at bounding box center [837, 326] width 345 height 583
click at [999, 58] on aside "Design Control the appearance of the website Variants Text Colors Buttons Layou…" at bounding box center [837, 326] width 345 height 583
click at [995, 58] on icon at bounding box center [994, 58] width 8 height 11
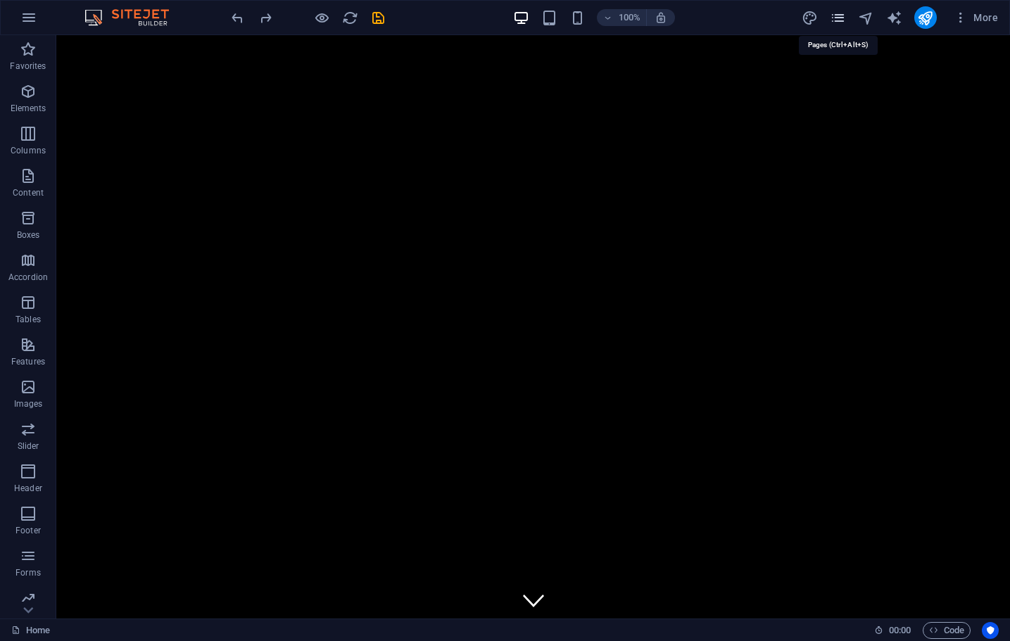
click at [836, 16] on icon "pages" at bounding box center [838, 18] width 16 height 16
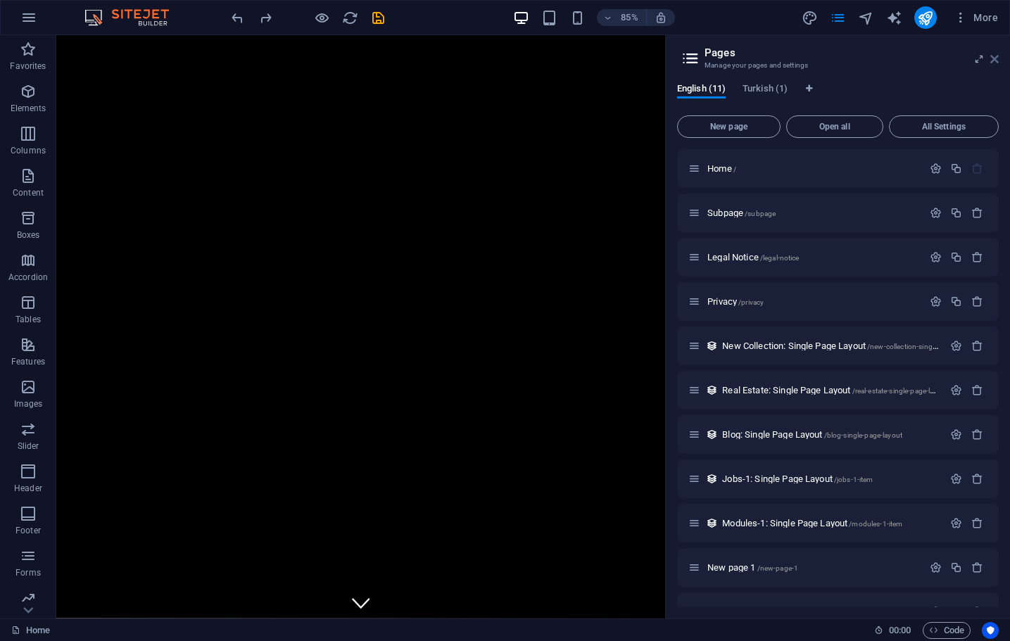
click at [994, 63] on icon at bounding box center [994, 58] width 8 height 11
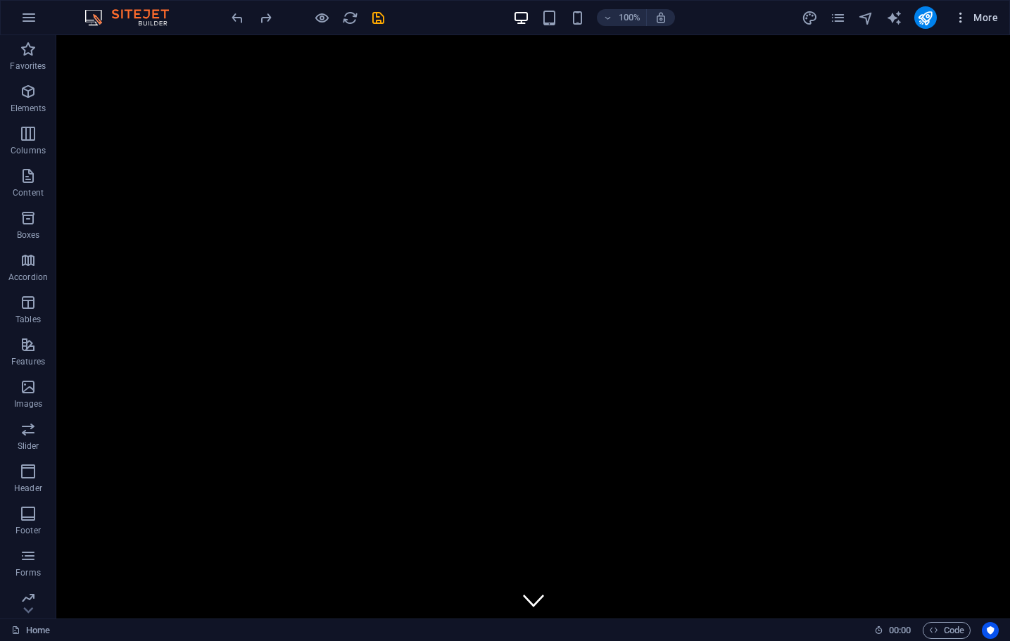
click at [984, 18] on span "More" at bounding box center [975, 18] width 44 height 14
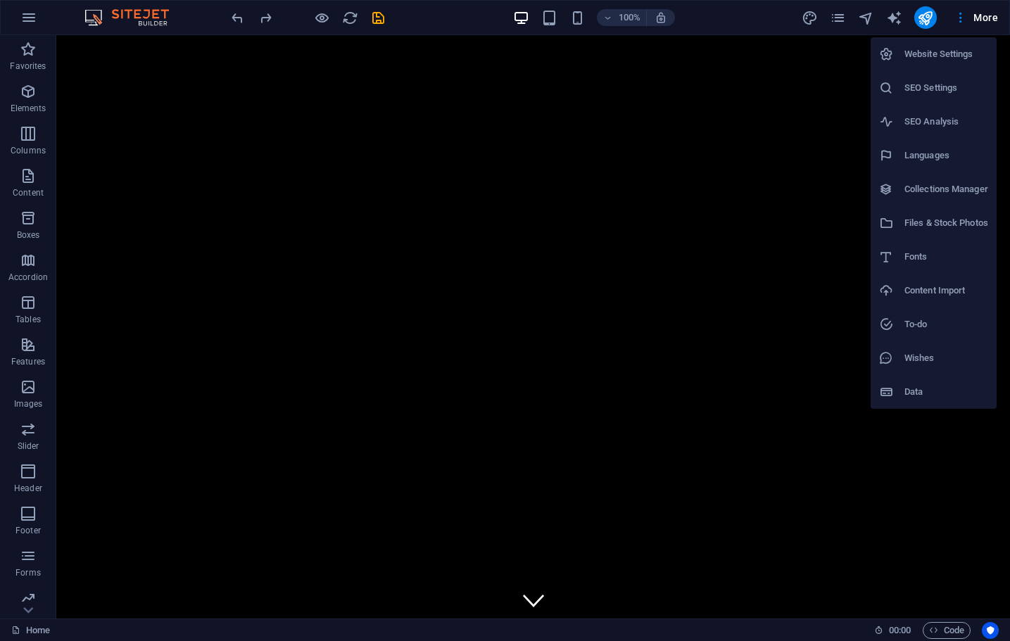
click at [917, 200] on li "Collections Manager" at bounding box center [933, 189] width 126 height 34
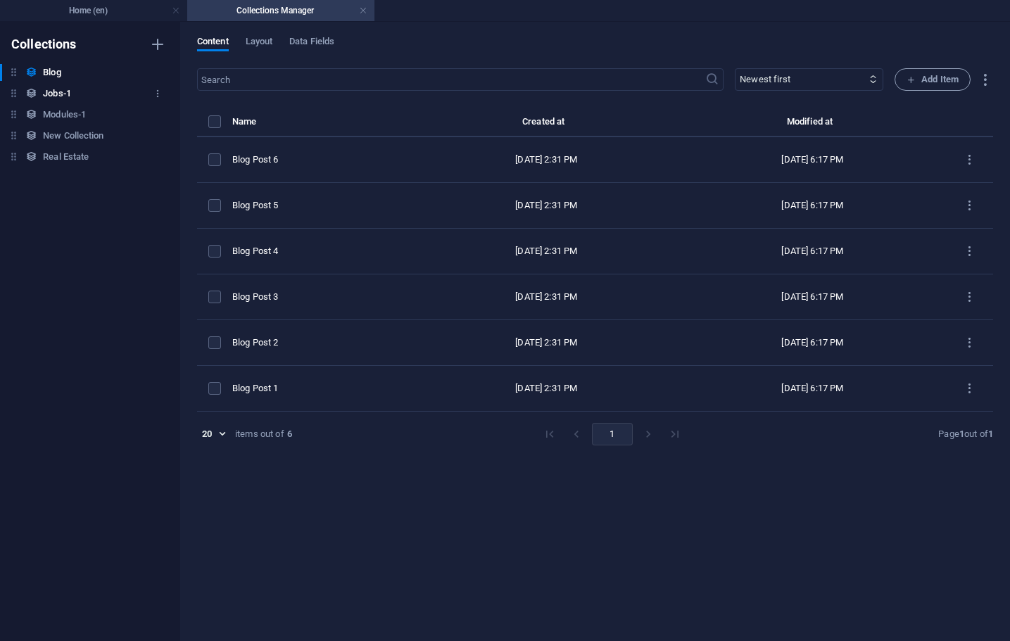
click at [58, 97] on h6 "Jobs-1" at bounding box center [57, 93] width 28 height 17
click at [58, 115] on h6 "Modules-1" at bounding box center [64, 114] width 43 height 17
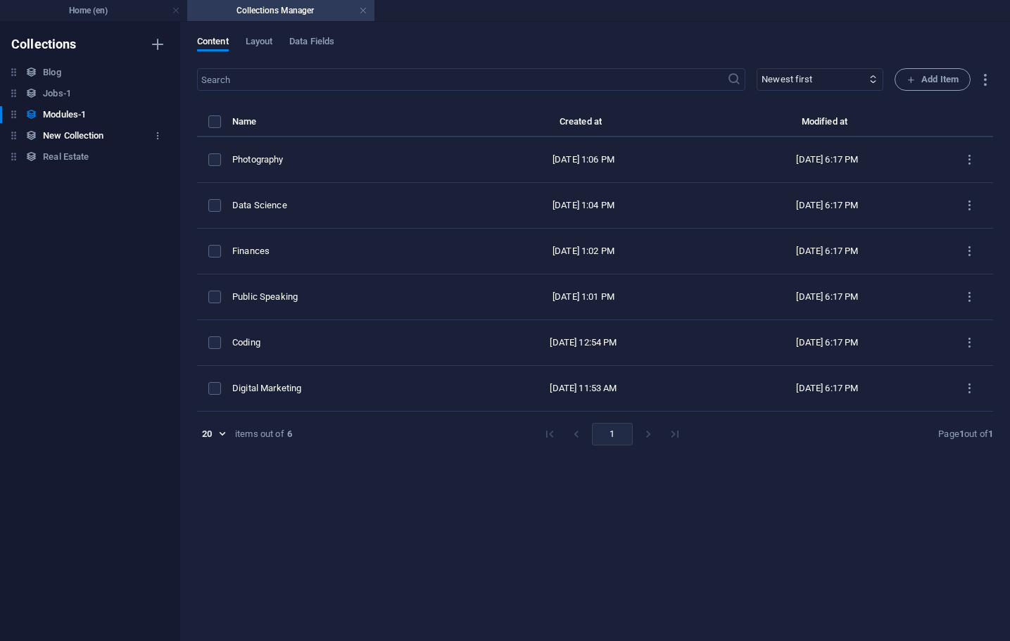
click at [61, 134] on h6 "New Collection" at bounding box center [73, 135] width 61 height 17
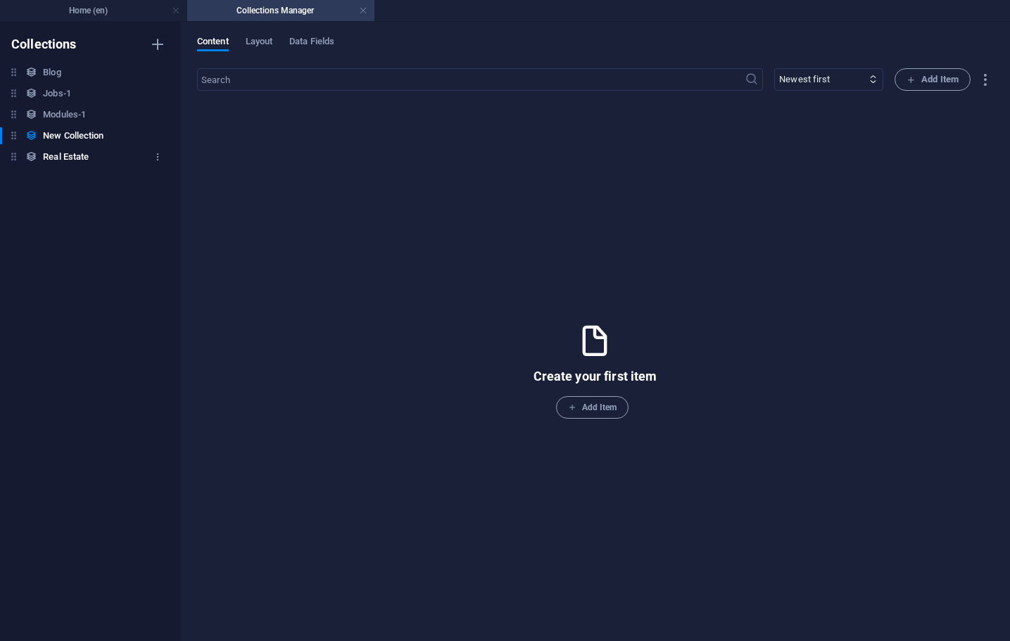
click at [61, 158] on h6 "Real Estate" at bounding box center [66, 156] width 46 height 17
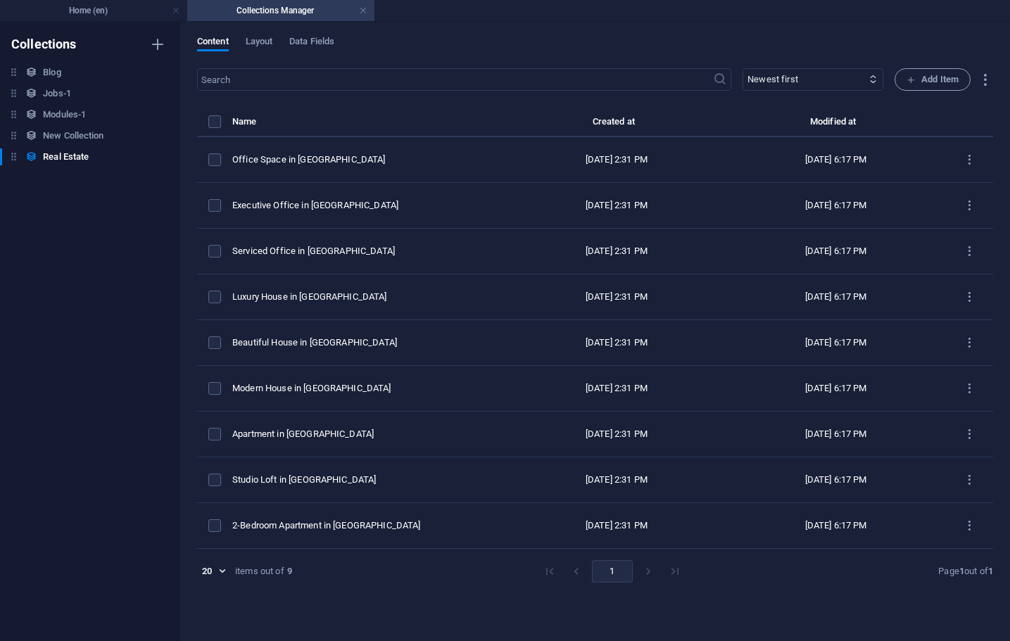
click at [68, 126] on div "Blog Blog Jobs-1 Jobs-1 Modules-1 Modules-1 New Collection New Collection Real …" at bounding box center [83, 114] width 166 height 101
click at [65, 134] on h6 "New Collection" at bounding box center [73, 135] width 61 height 17
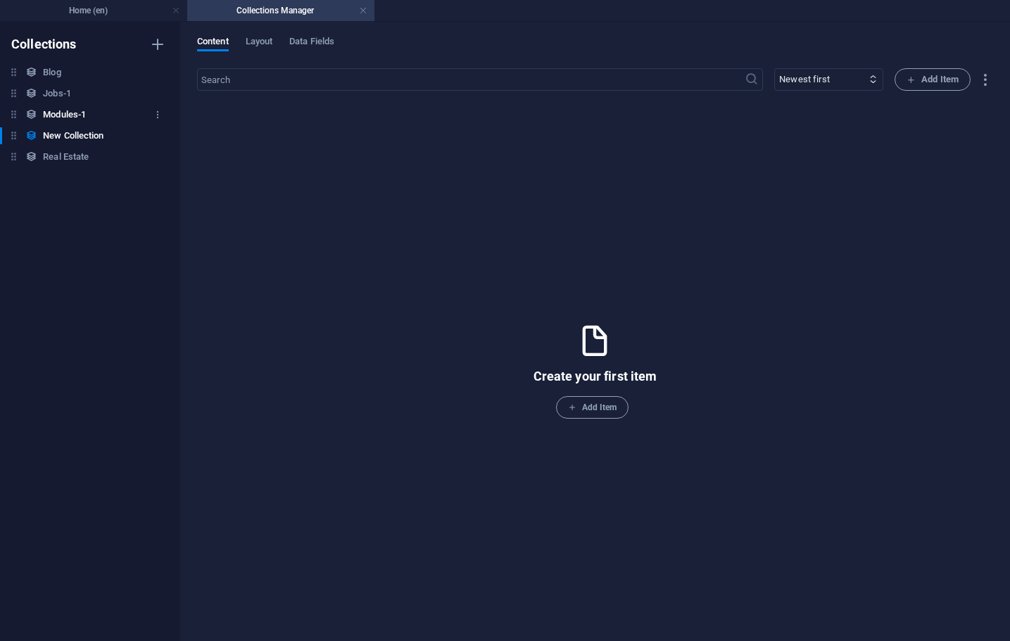
click at [57, 108] on h6 "Modules-1" at bounding box center [64, 114] width 43 height 17
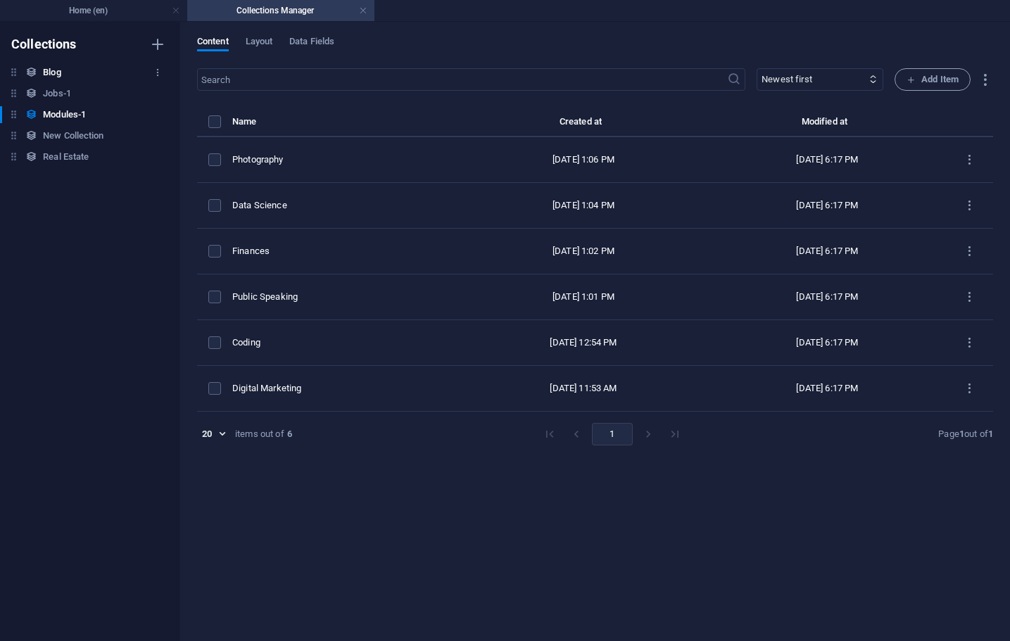
click at [54, 73] on h6 "Blog" at bounding box center [52, 72] width 18 height 17
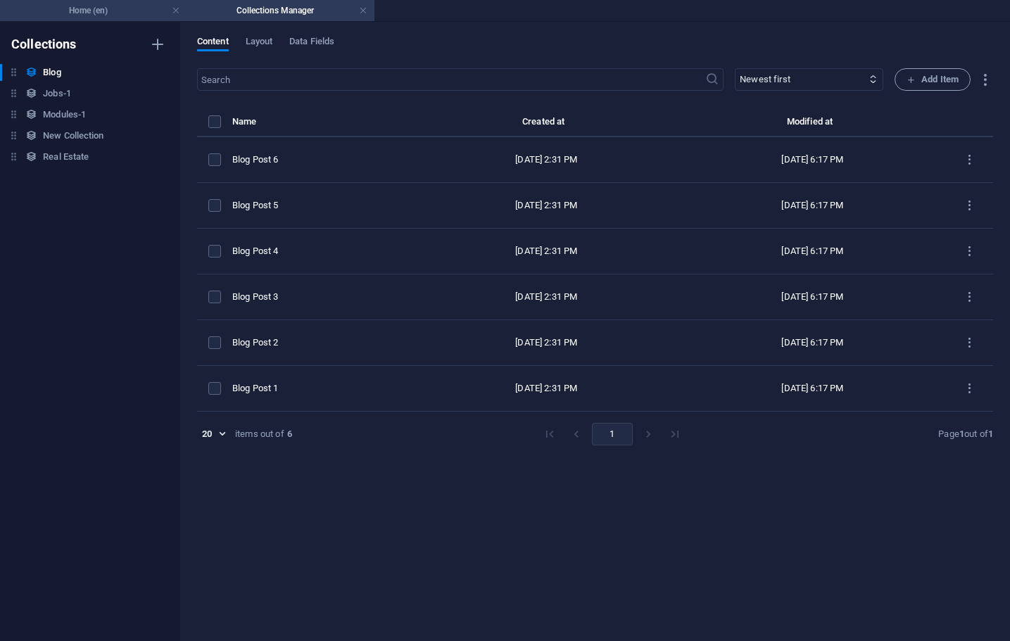
click at [140, 15] on h4 "Home (en)" at bounding box center [93, 10] width 187 height 15
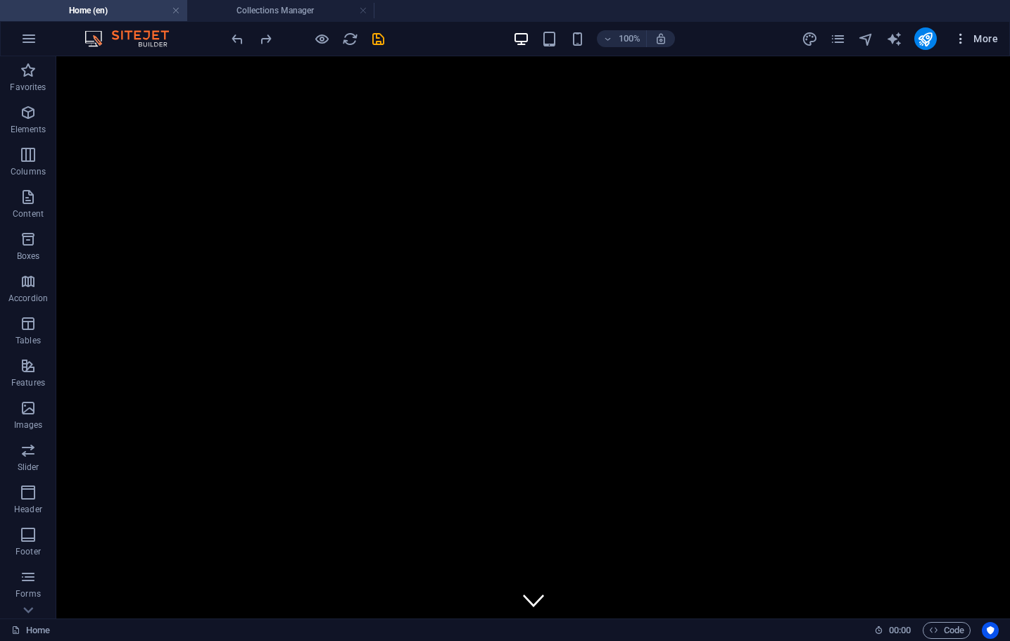
click at [992, 42] on span "More" at bounding box center [975, 39] width 44 height 14
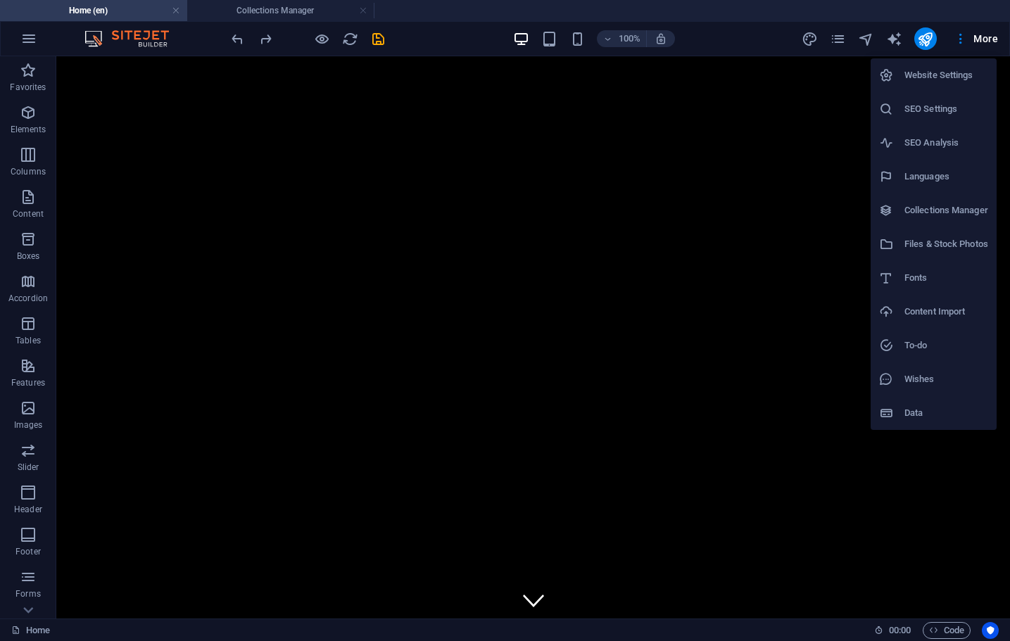
click at [938, 373] on h6 "Wishes" at bounding box center [946, 379] width 84 height 17
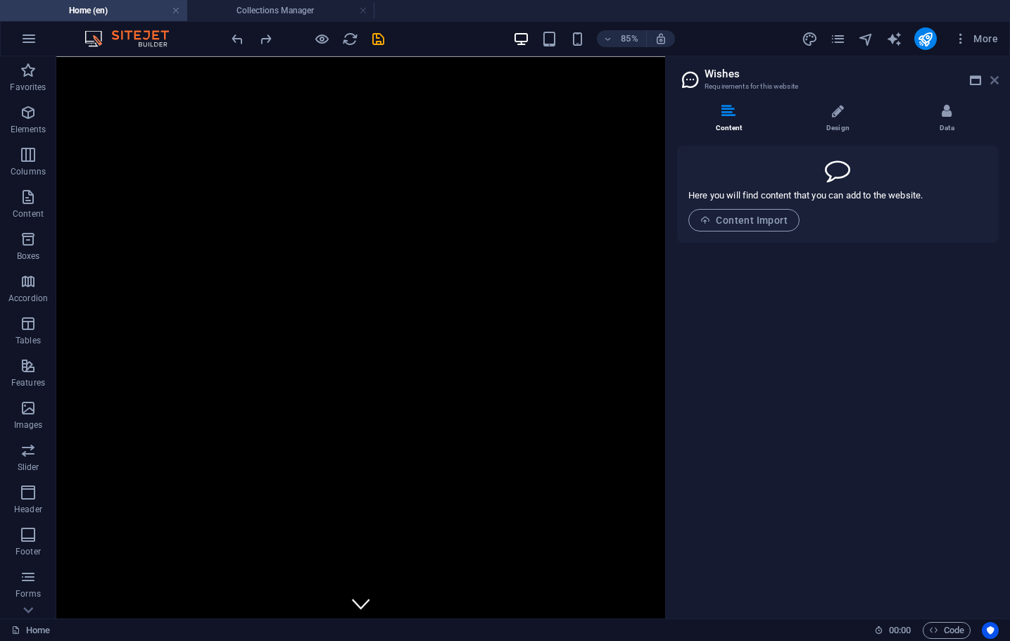
click at [994, 80] on icon at bounding box center [994, 80] width 8 height 11
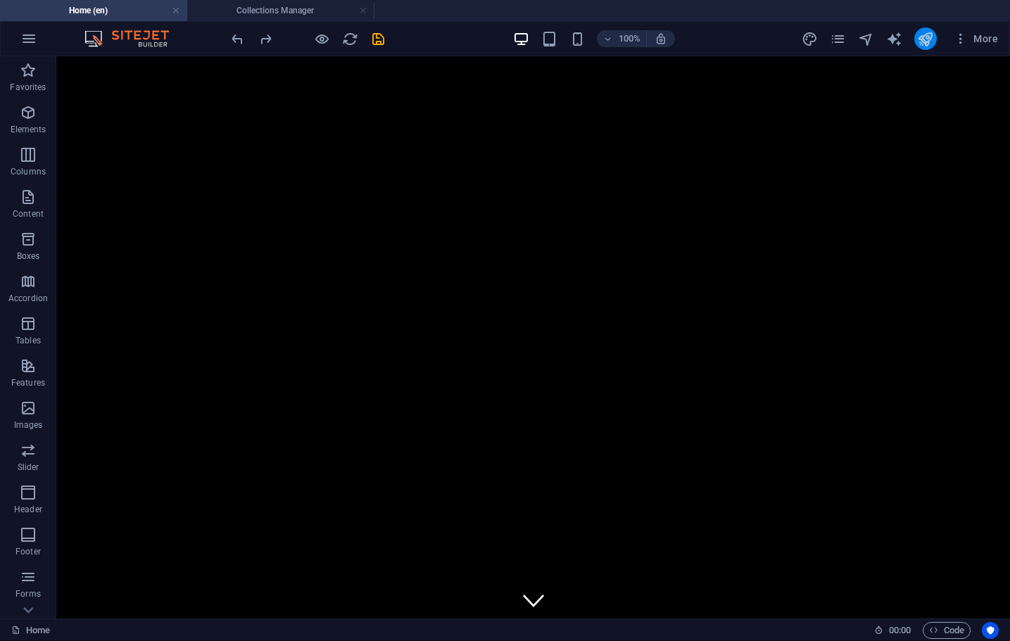
click at [916, 38] on button "publish" at bounding box center [925, 38] width 23 height 23
checkbox input "false"
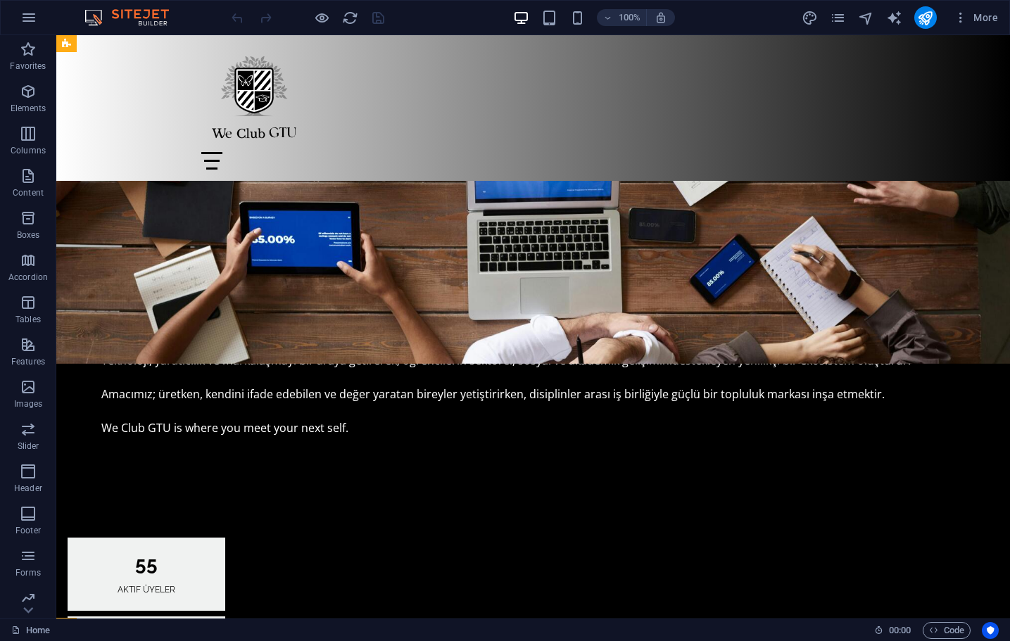
scroll to position [835, 0]
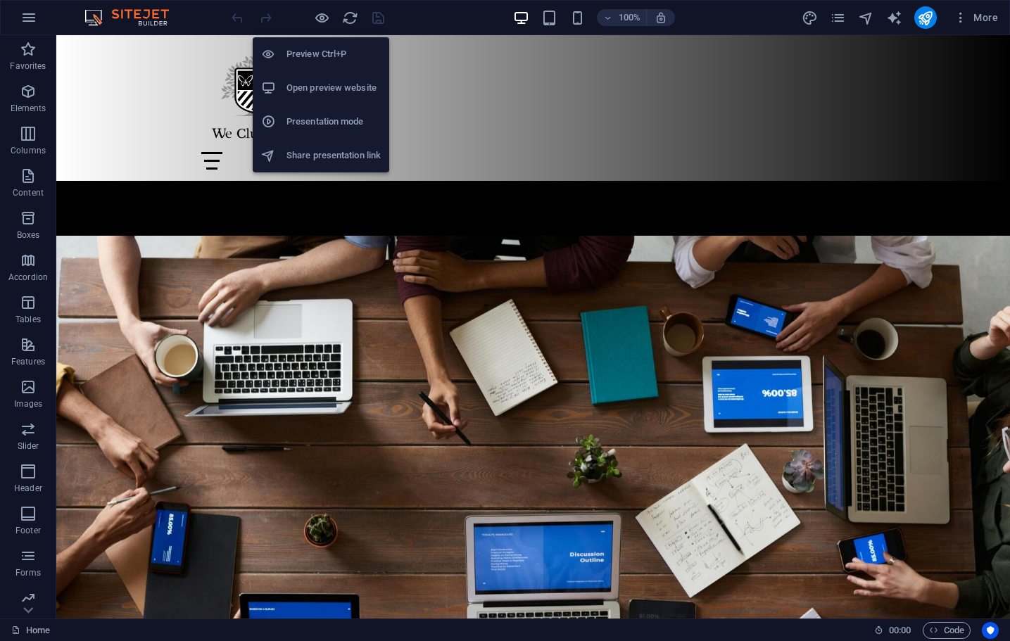
click at [322, 60] on h6 "Preview Ctrl+P" at bounding box center [333, 54] width 94 height 17
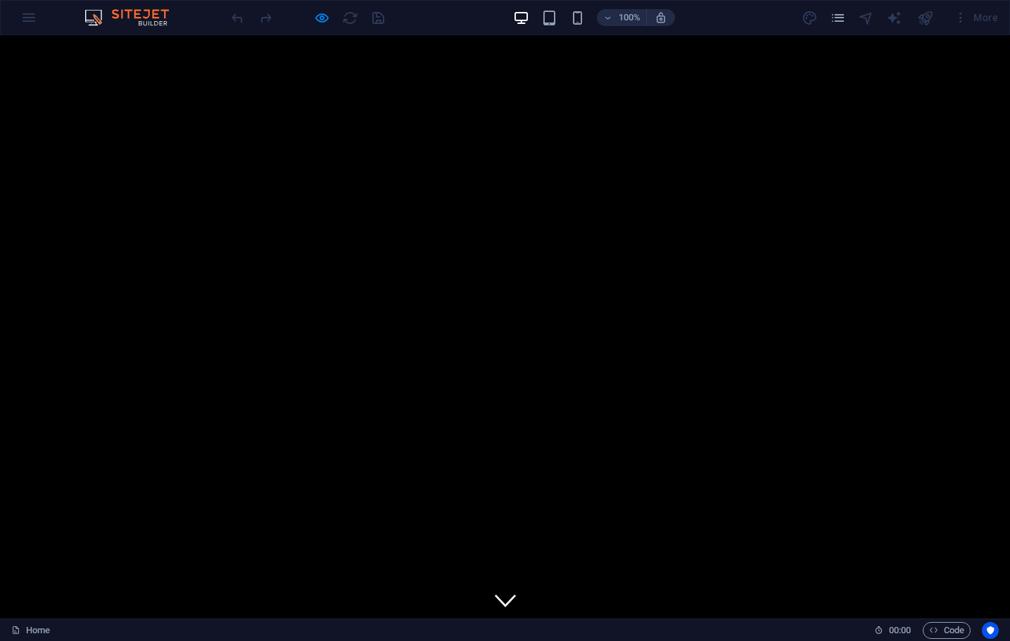
scroll to position [0, 0]
click at [331, 19] on div at bounding box center [308, 17] width 158 height 23
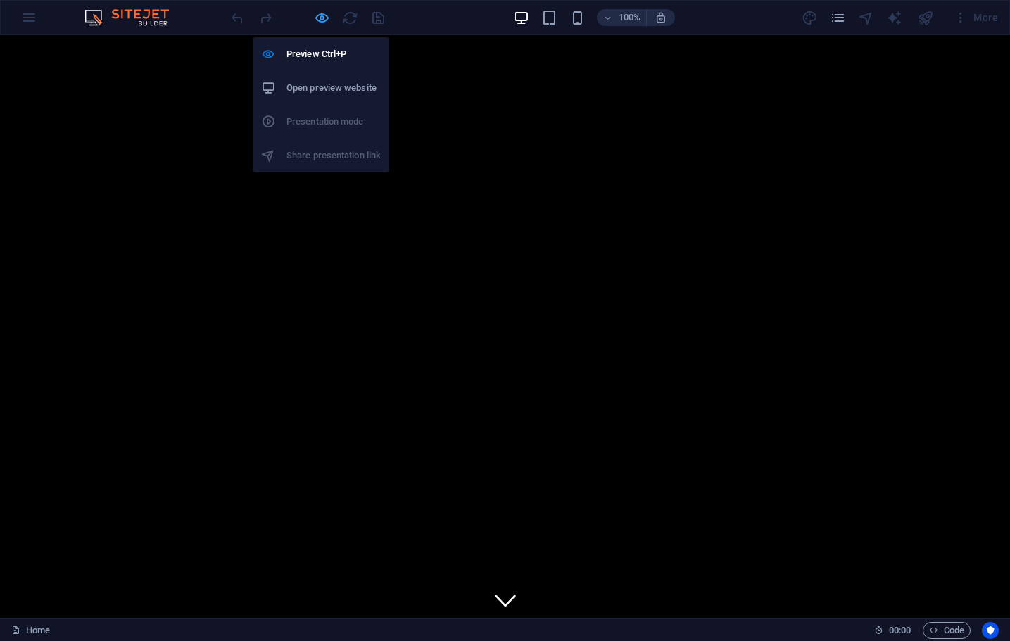
click at [326, 19] on icon "button" at bounding box center [322, 18] width 16 height 16
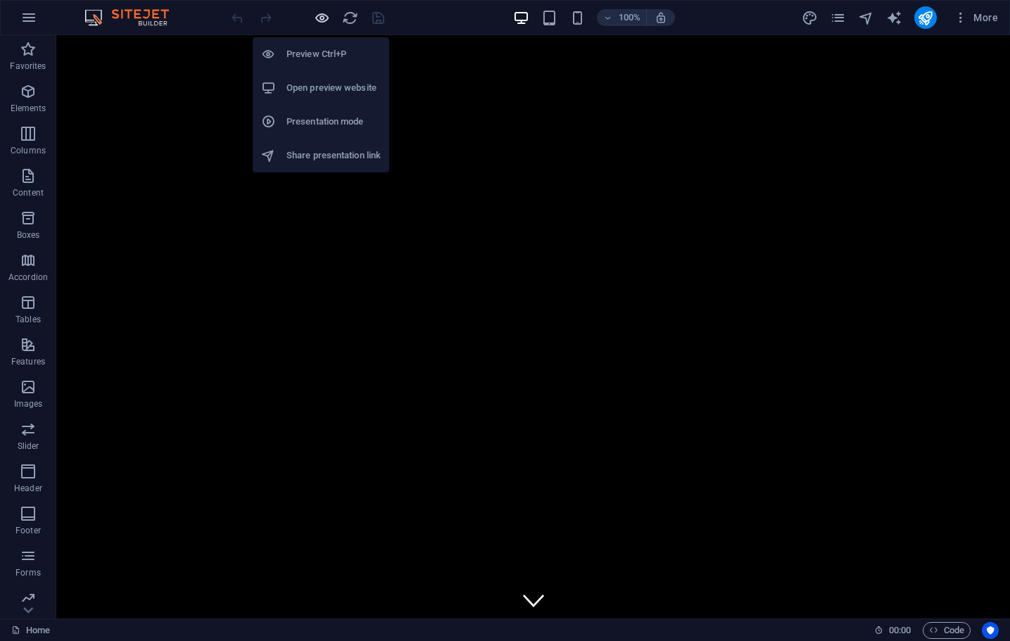
click at [326, 19] on icon "button" at bounding box center [322, 18] width 16 height 16
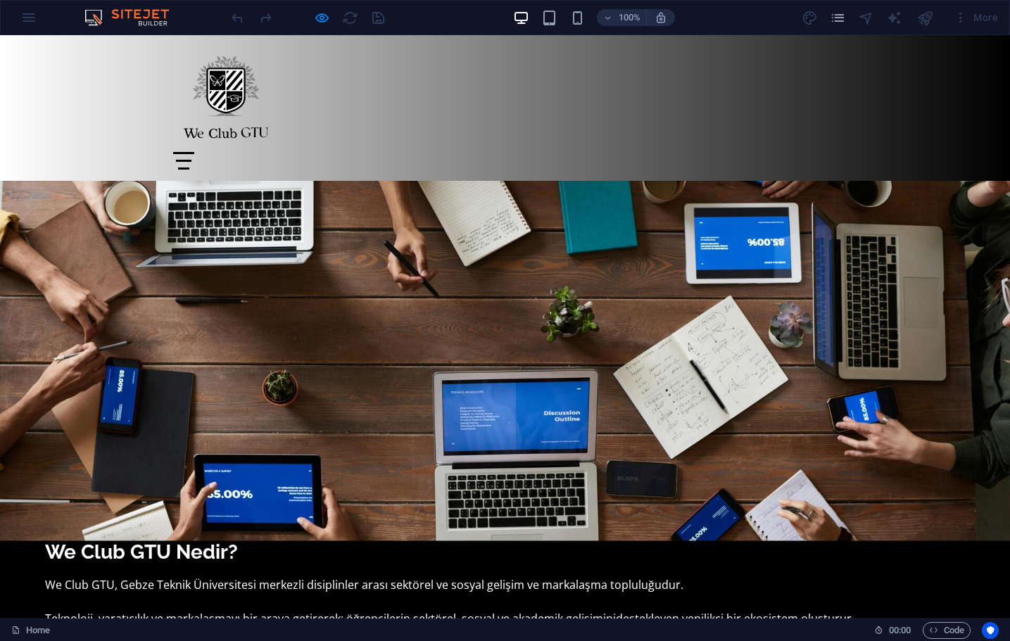
scroll to position [675, 0]
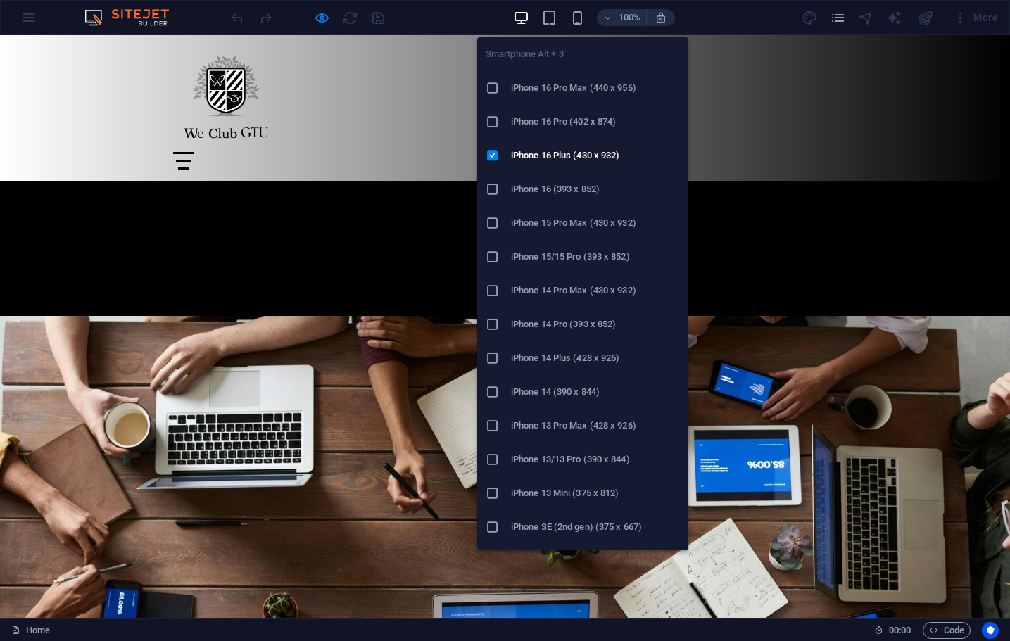
click at [571, 29] on div "Smartphone Alt + 3 iPhone 16 Pro Max (440 x 956) iPhone 16 Pro (402 x 874) iPho…" at bounding box center [582, 288] width 211 height 524
click at [545, 262] on h6 "iPhone 15/15 Pro (393 x 852)" at bounding box center [595, 256] width 169 height 17
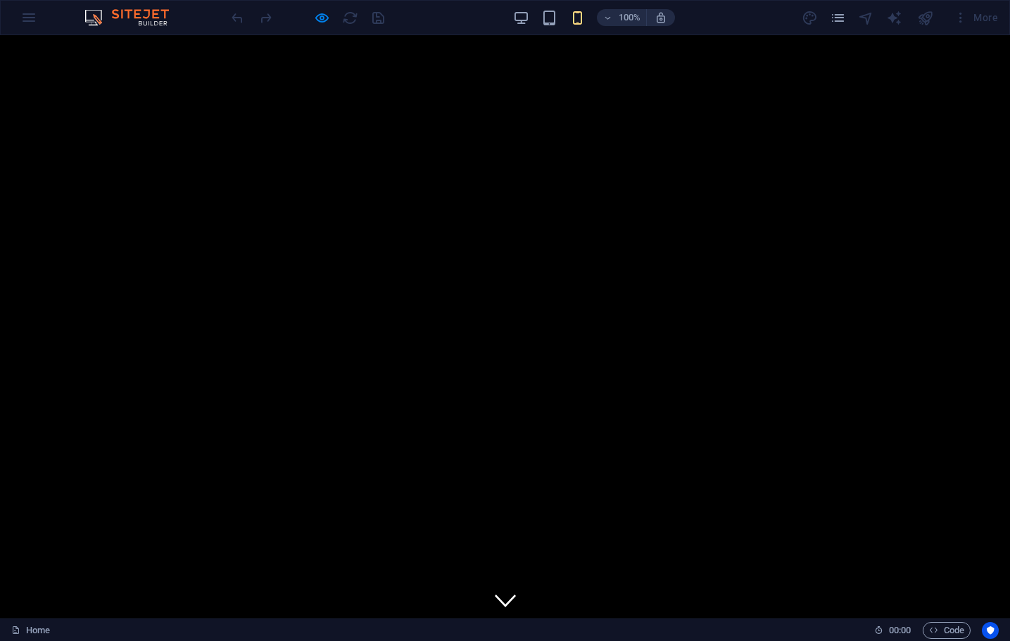
scroll to position [0, 0]
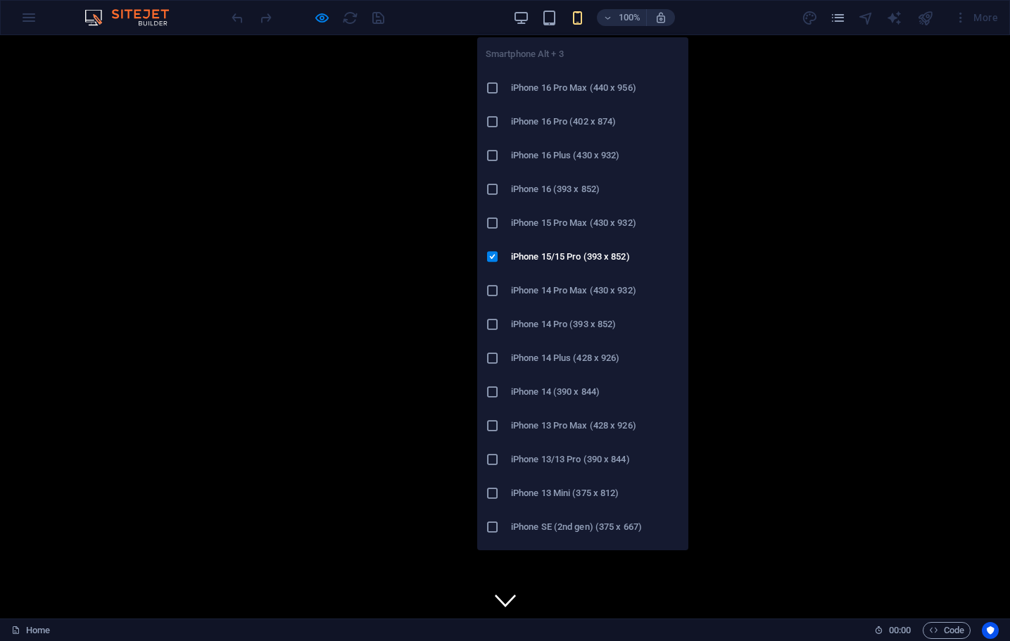
click at [577, 19] on icon "button" at bounding box center [577, 18] width 16 height 16
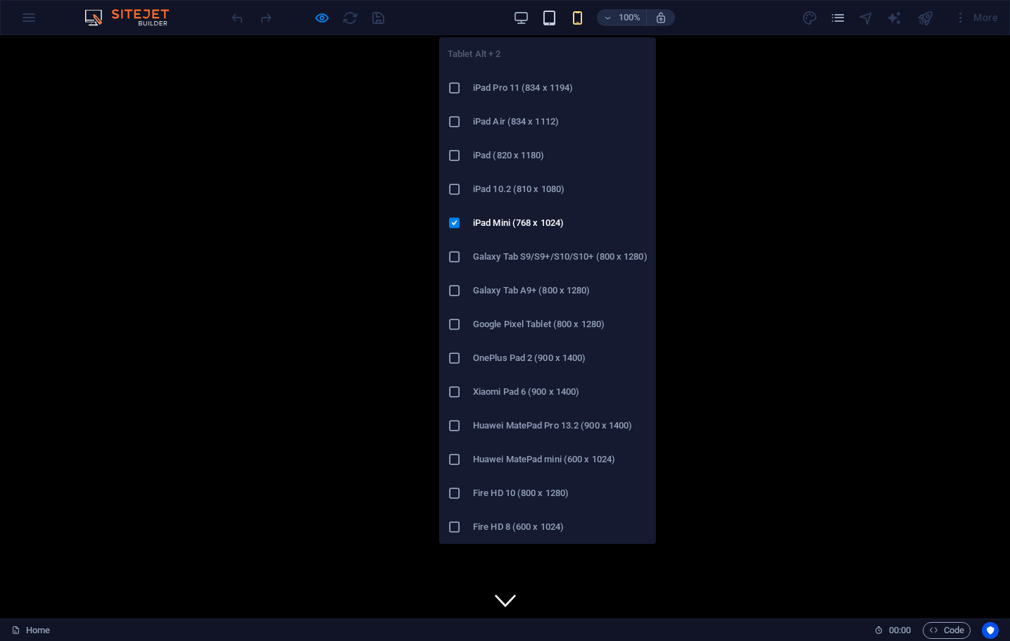
click at [546, 20] on icon "button" at bounding box center [549, 18] width 16 height 16
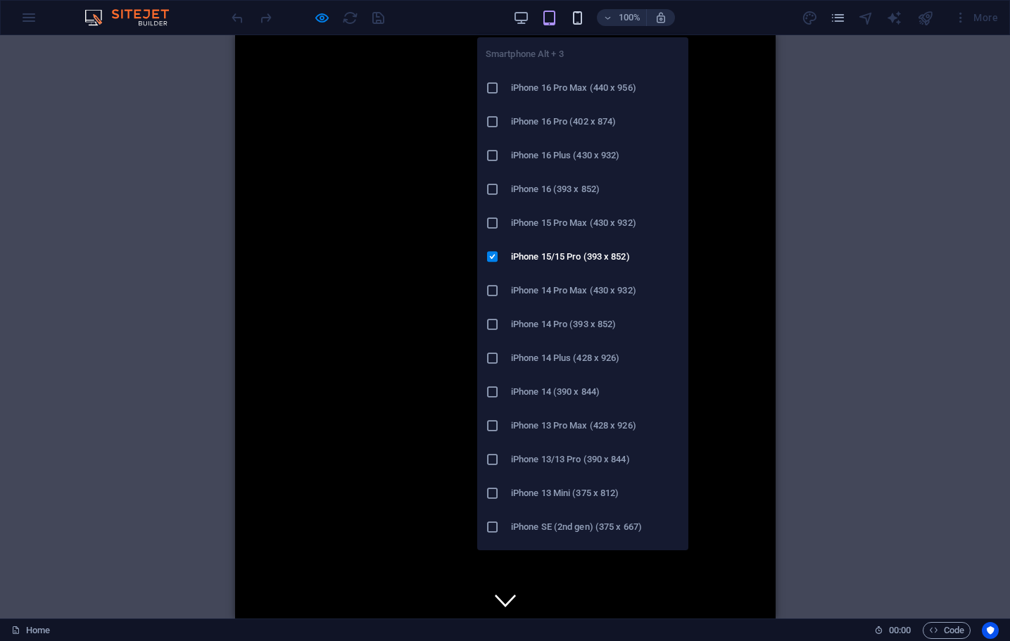
click at [578, 18] on icon "button" at bounding box center [577, 18] width 16 height 16
click at [521, 91] on h6 "iPhone 16 Pro Max (440 x 956)" at bounding box center [595, 88] width 169 height 17
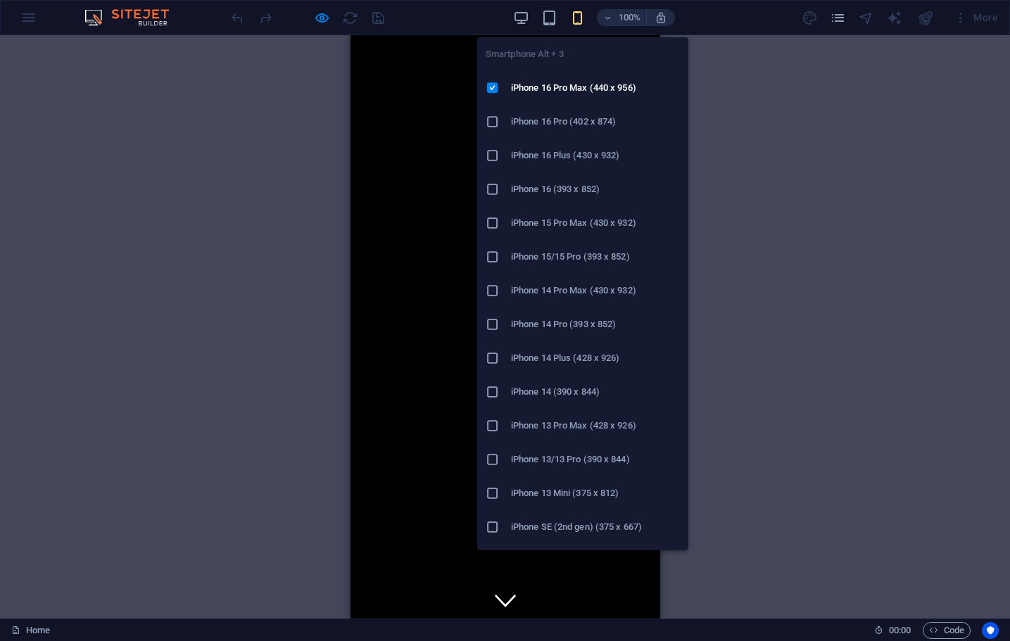
click at [575, 20] on icon "button" at bounding box center [577, 18] width 16 height 16
click at [536, 122] on h6 "iPhone 16 Pro (402 x 874)" at bounding box center [595, 121] width 169 height 17
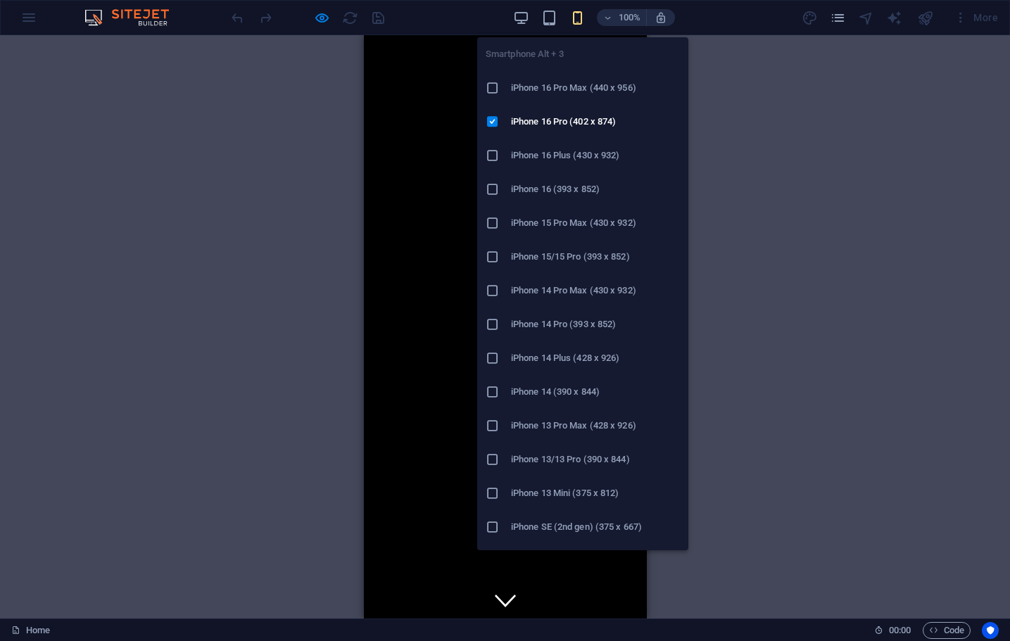
click at [572, 18] on icon "button" at bounding box center [577, 18] width 16 height 16
click at [533, 182] on h6 "iPhone 16 (393 x 852)" at bounding box center [595, 189] width 169 height 17
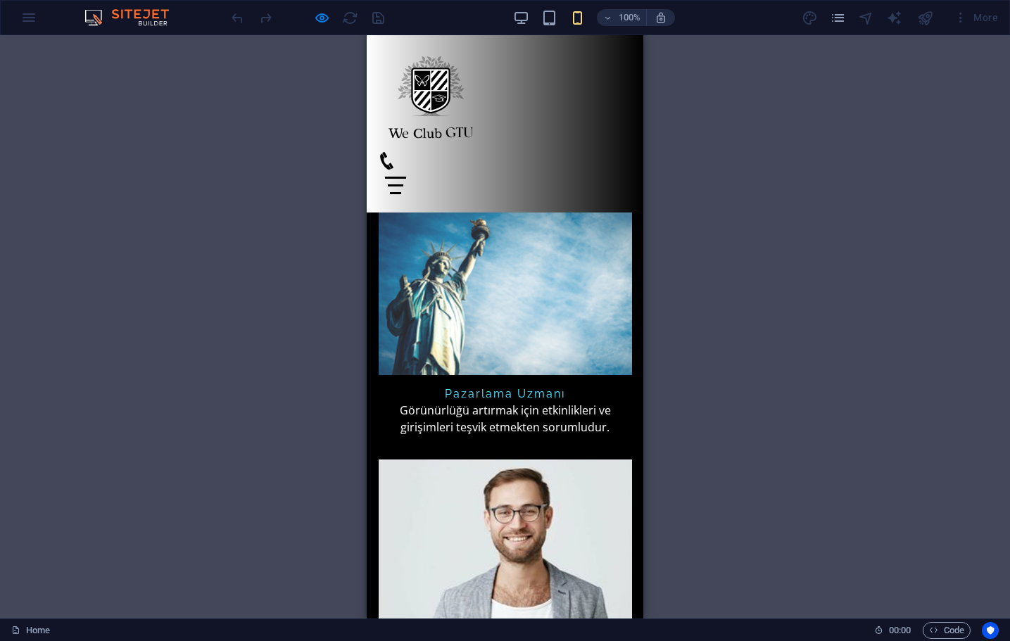
scroll to position [5562, 0]
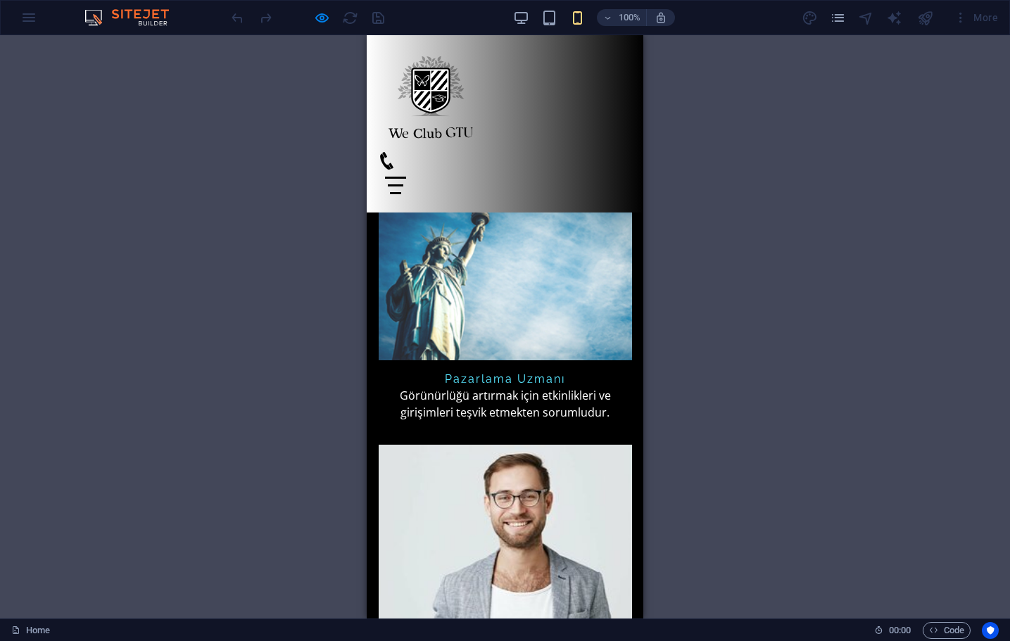
click at [393, 152] on icon at bounding box center [386, 161] width 13 height 18
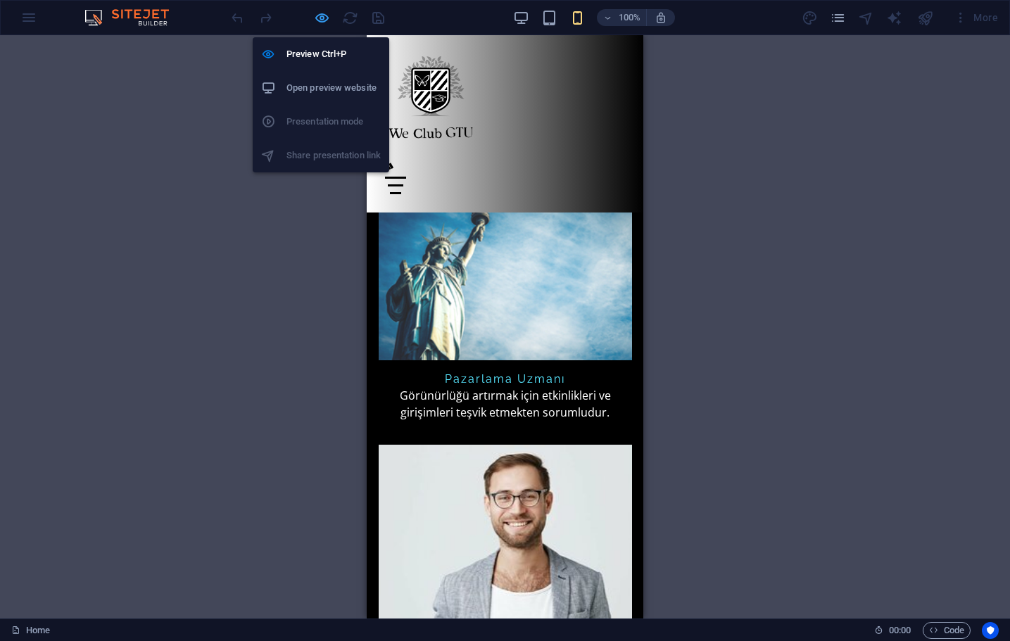
click at [320, 11] on icon "button" at bounding box center [322, 18] width 16 height 16
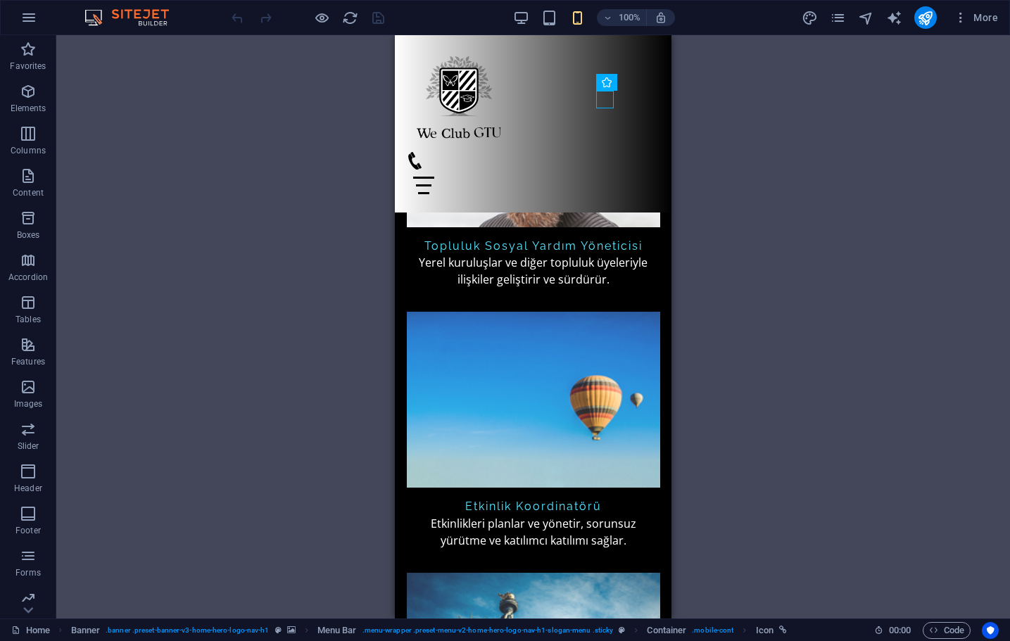
click at [598, 152] on figure at bounding box center [527, 161] width 243 height 18
select select "xMidYMid"
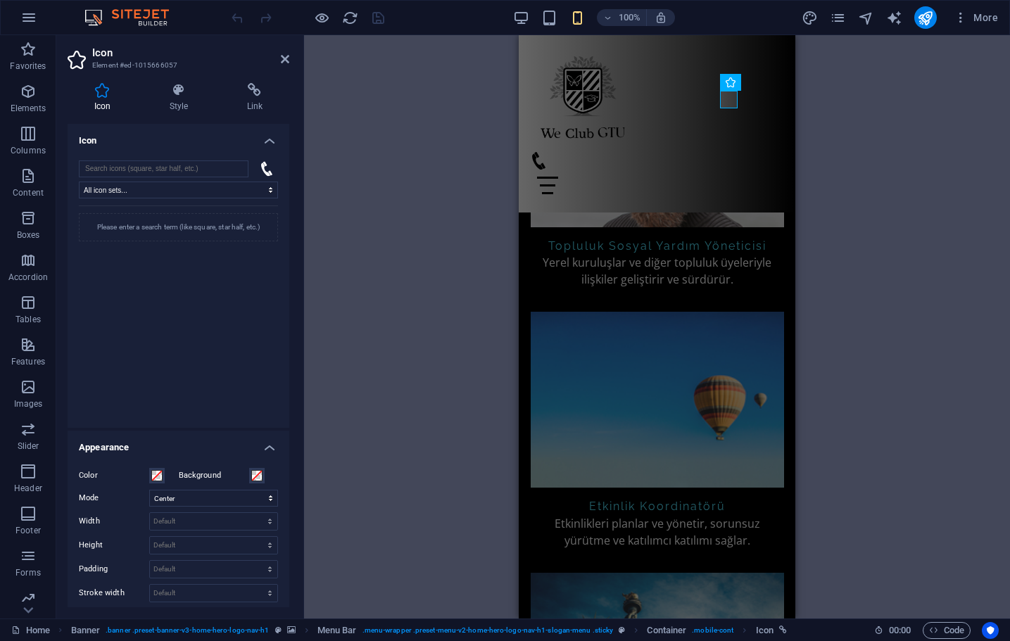
click at [840, 153] on div "H2 Banner Container Spacer Container Text image overlap Menu Bar HTML Container…" at bounding box center [657, 326] width 706 height 583
click at [725, 152] on figure at bounding box center [651, 161] width 243 height 18
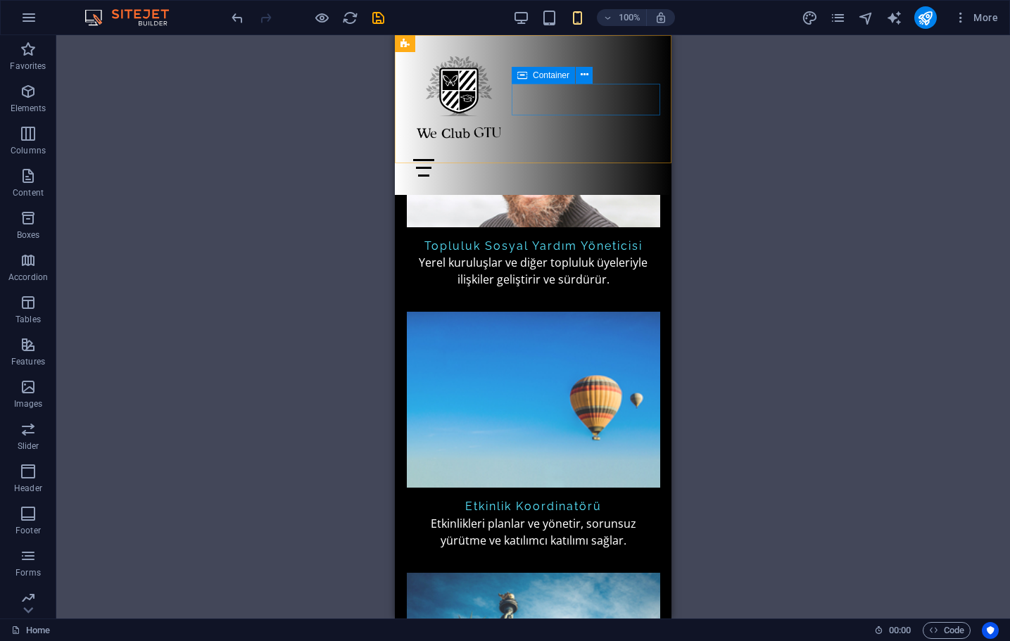
click at [583, 152] on div at bounding box center [533, 168] width 254 height 32
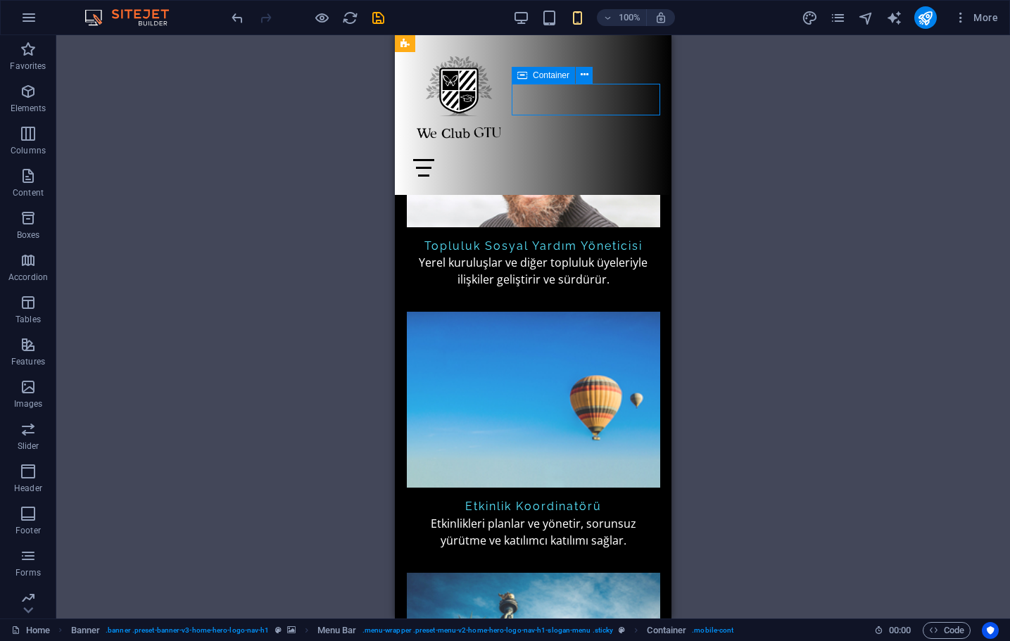
click at [554, 152] on div at bounding box center [533, 168] width 254 height 32
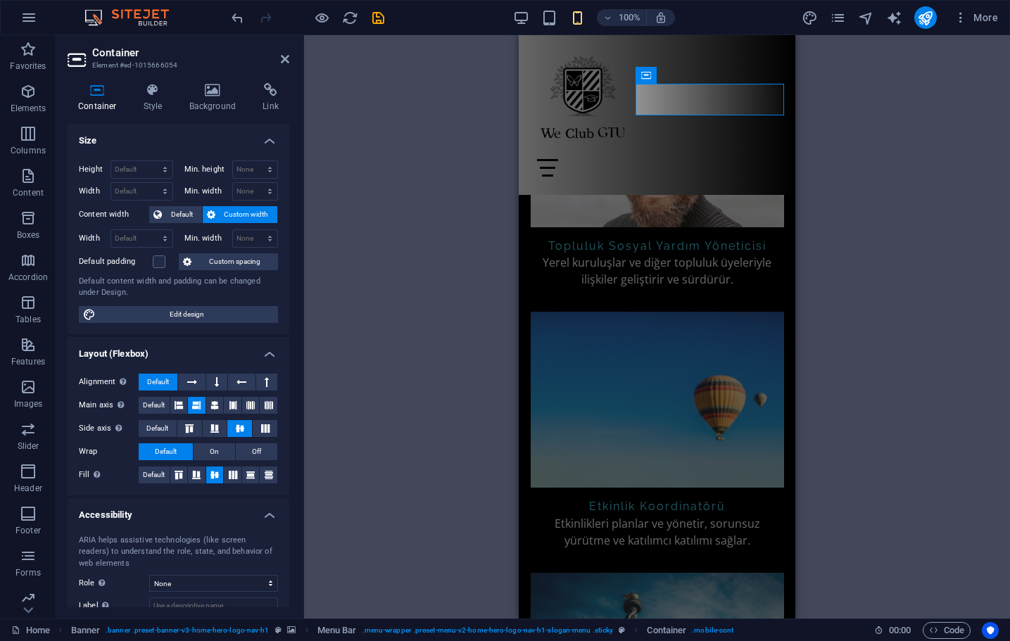
click at [911, 170] on div "H2 Banner Container Spacer Container Text image overlap Menu Bar HTML Container…" at bounding box center [657, 326] width 706 height 583
click at [753, 152] on div at bounding box center [657, 168] width 254 height 32
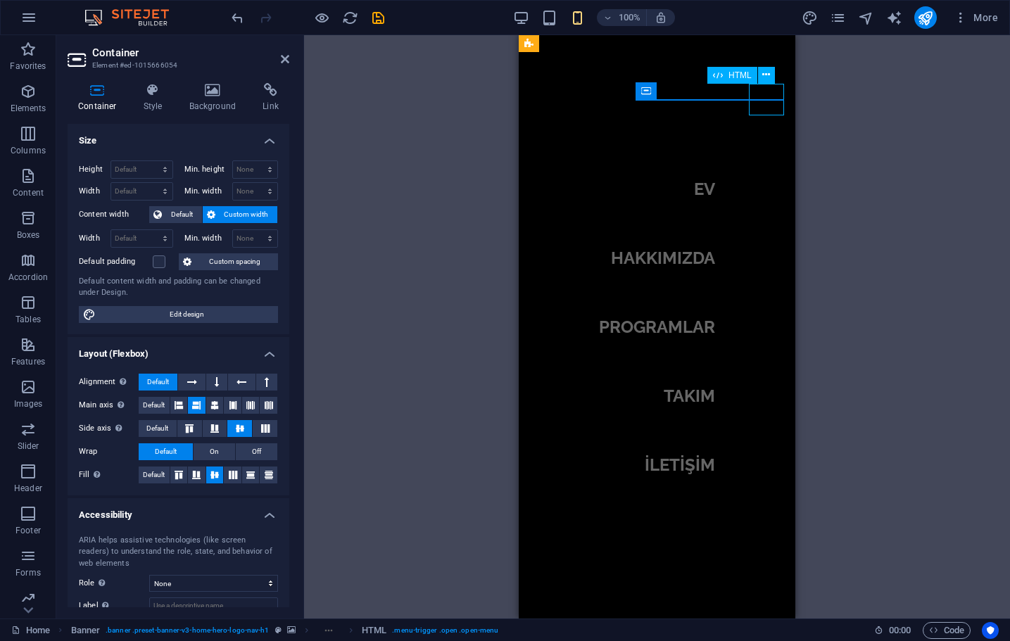
click at [565, 152] on div at bounding box center [547, 168] width 35 height 32
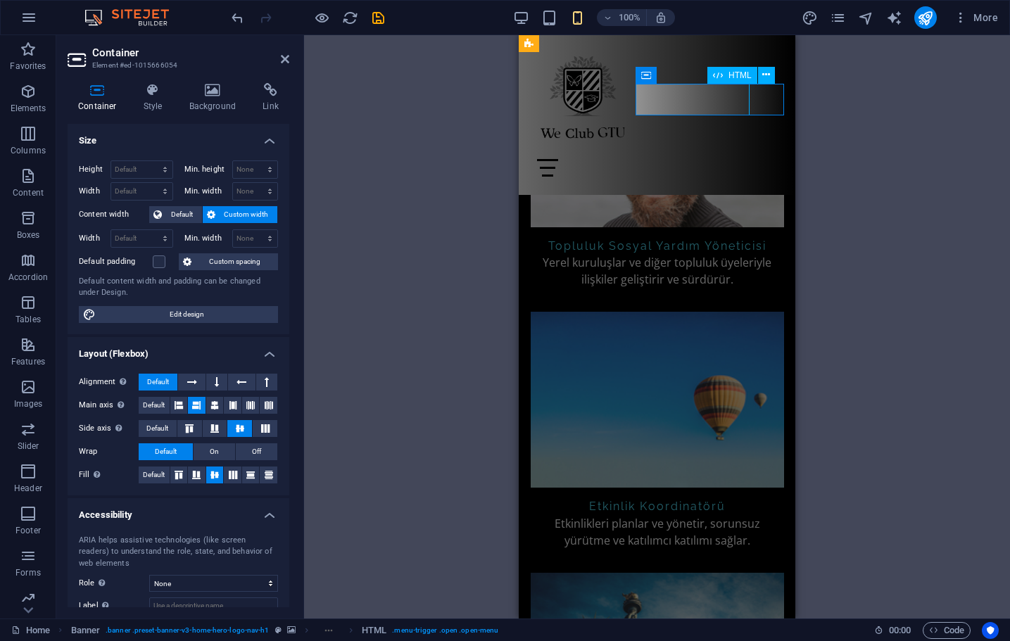
click at [763, 152] on div at bounding box center [657, 168] width 254 height 32
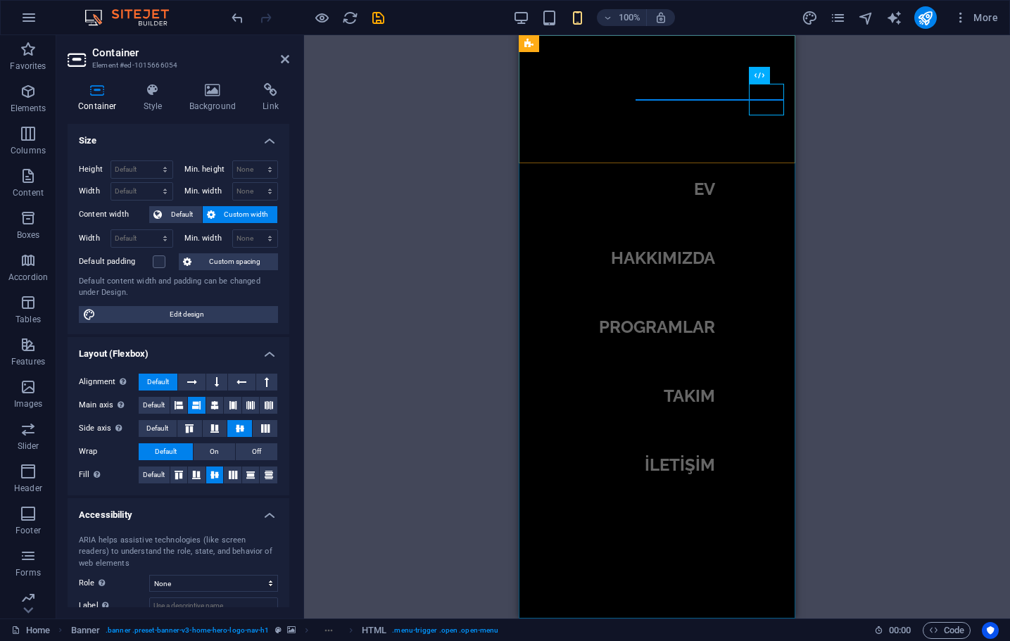
click at [780, 281] on nav "EV HAKKIMIZDA PROGRAMLAR TAKIM İLETİŞİM" at bounding box center [657, 326] width 277 height 583
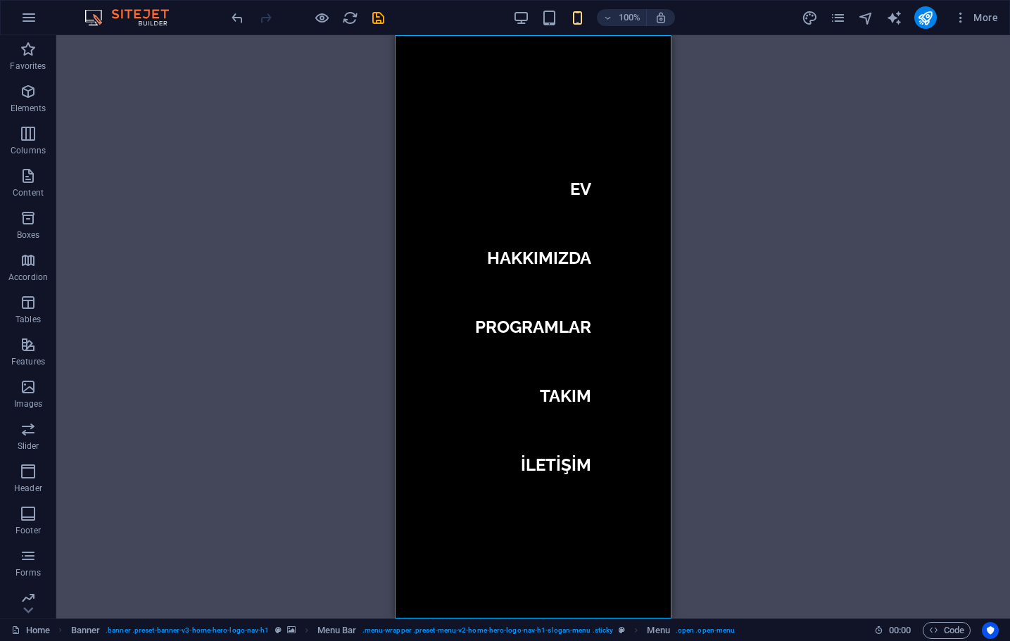
click at [873, 246] on div "H2 Banner Container Spacer Container Text image overlap Menu Bar HTML Container…" at bounding box center [532, 326] width 953 height 583
click at [549, 329] on nav "EV HAKKIMIZDA PROGRAMLAR TAKIM İLETİŞİM" at bounding box center [533, 326] width 277 height 583
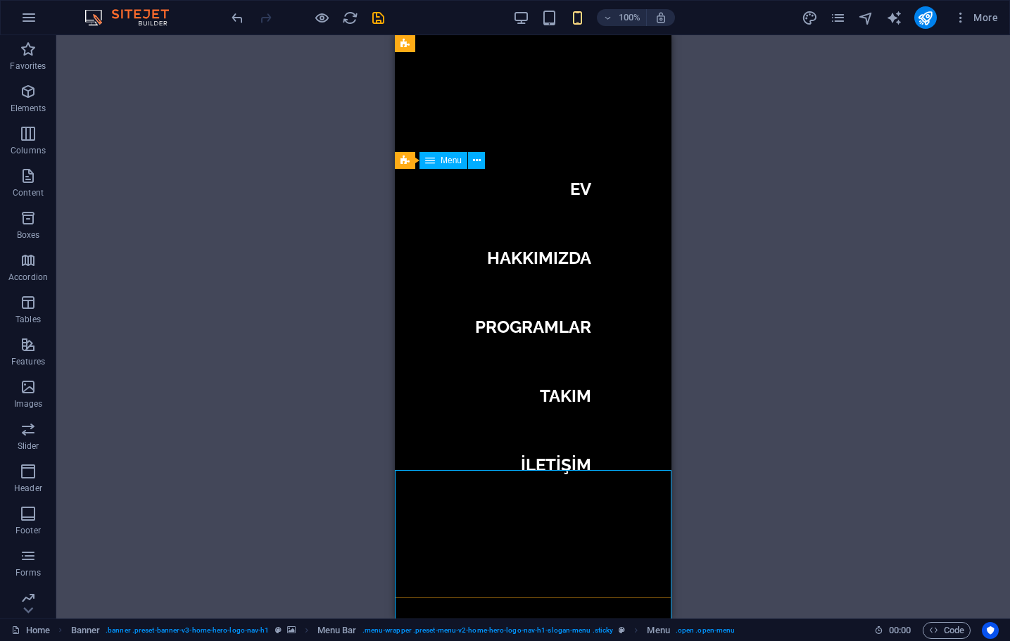
scroll to position [4962, 0]
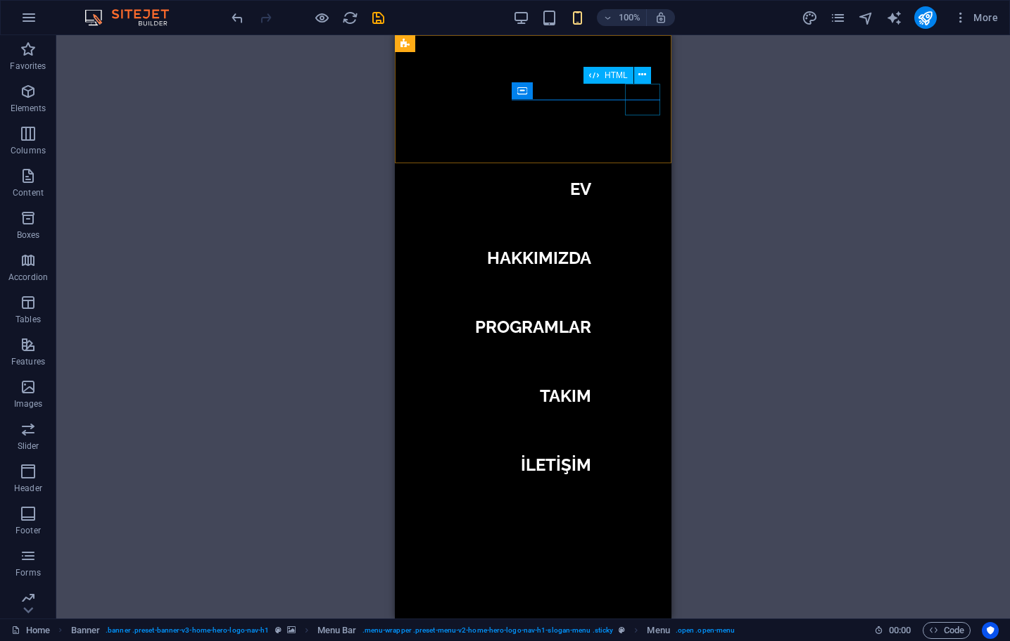
click at [441, 152] on div at bounding box center [423, 168] width 35 height 32
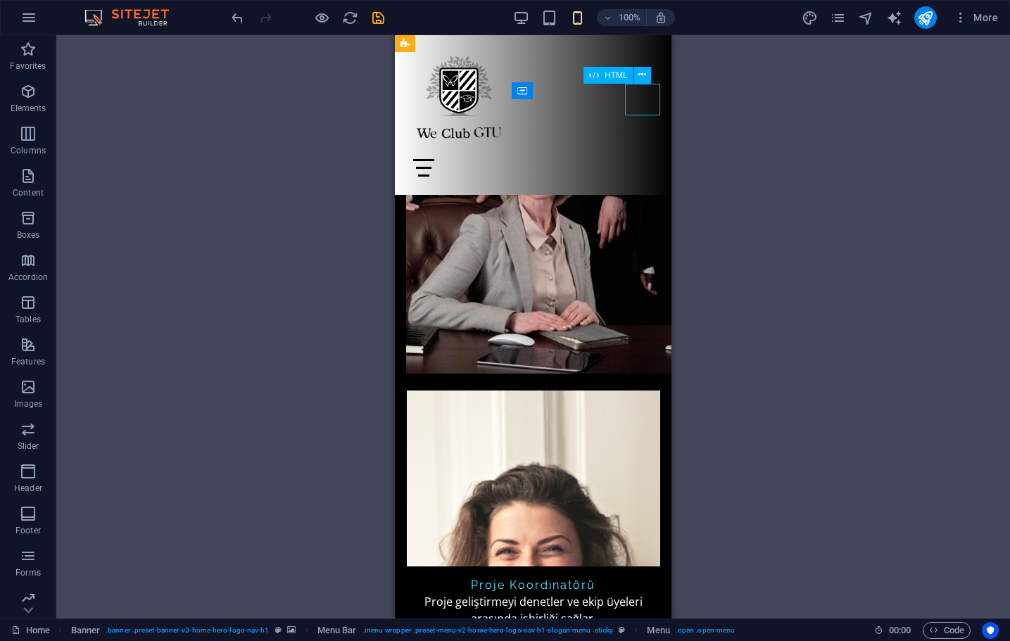
click at [645, 152] on div at bounding box center [533, 168] width 254 height 32
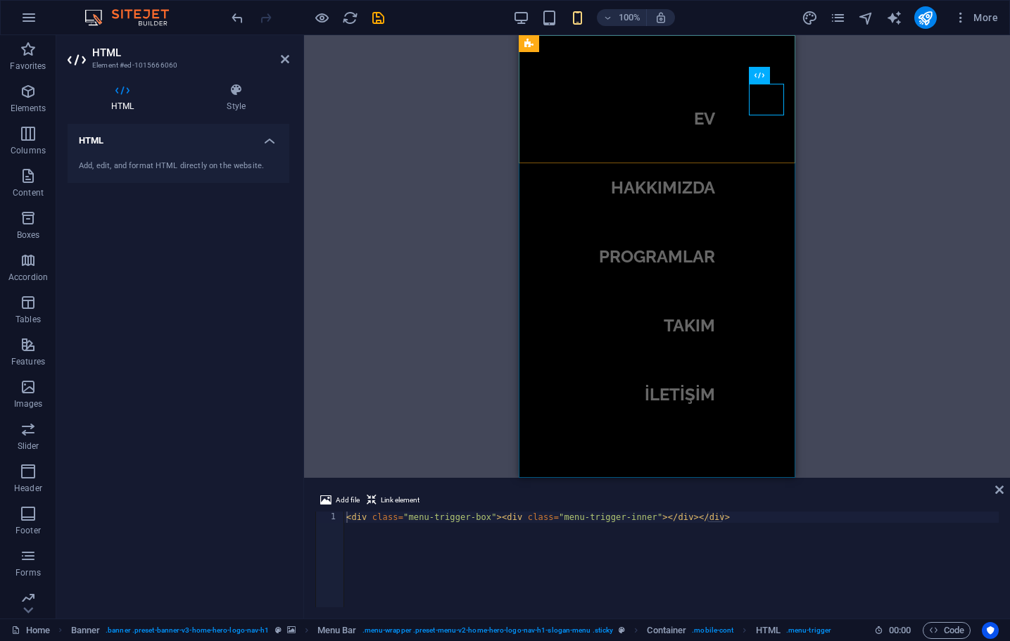
click at [700, 173] on nav "EV HAKKIMIZDA PROGRAMLAR TAKIM İLETİŞİM" at bounding box center [657, 256] width 277 height 443
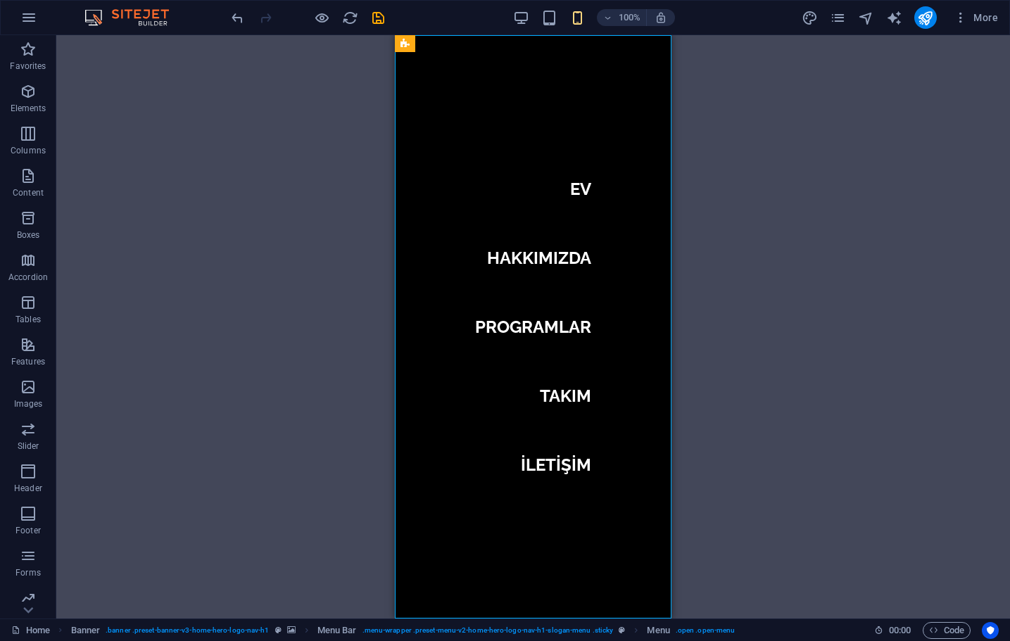
click at [553, 84] on nav "EV HAKKIMIZDA PROGRAMLAR TAKIM İLETİŞİM" at bounding box center [533, 326] width 277 height 583
click at [543, 252] on nav "EV HAKKIMIZDA PROGRAMLAR TAKIM İLETİŞİM" at bounding box center [533, 326] width 277 height 583
select select
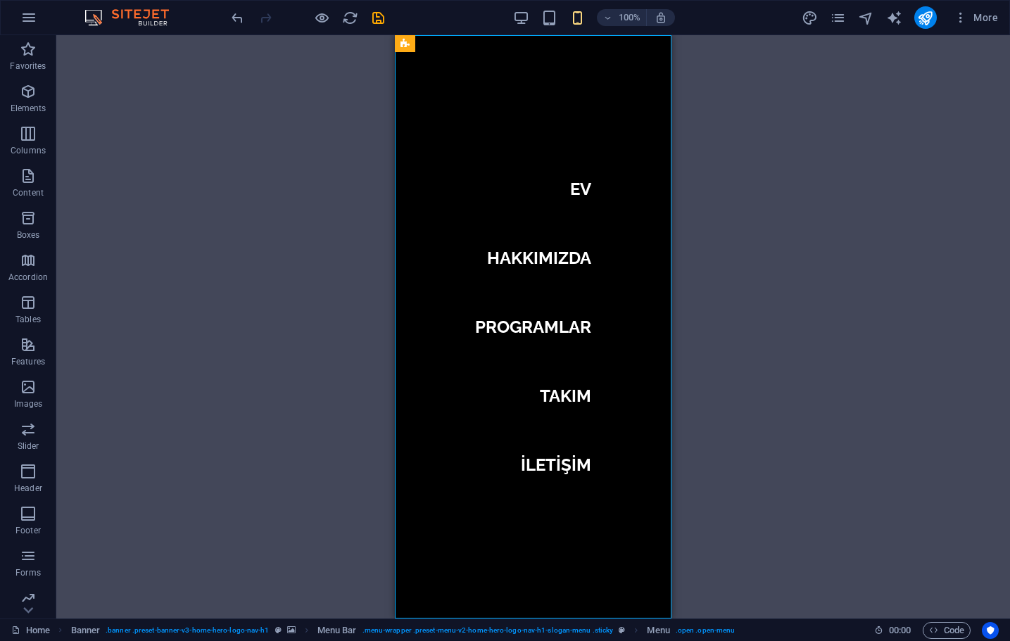
select select
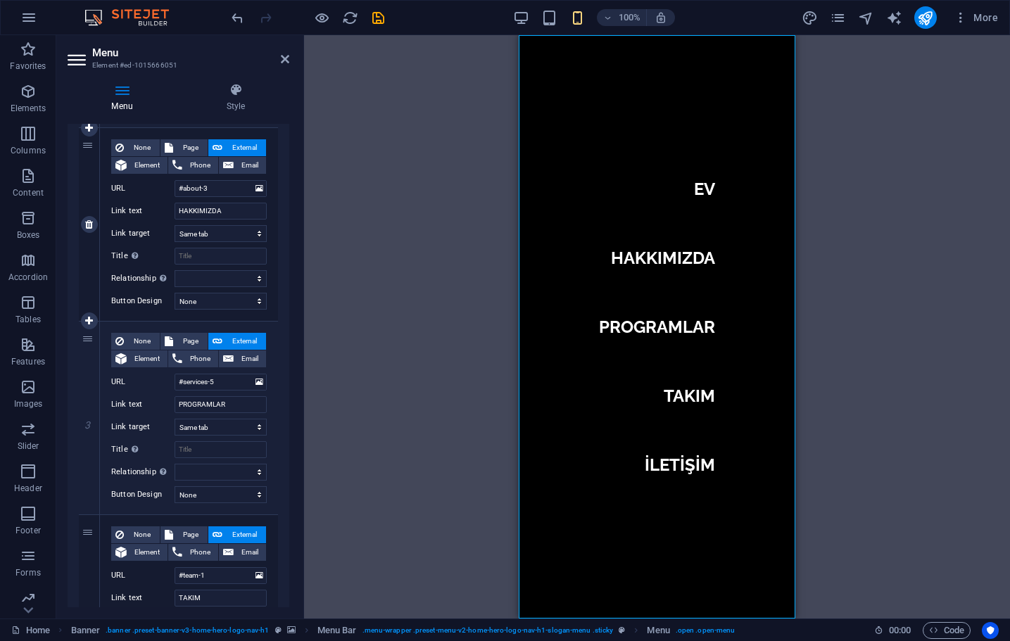
scroll to position [324, 0]
click at [231, 402] on input "PROGRAMLAR" at bounding box center [221, 403] width 92 height 17
type input "W"
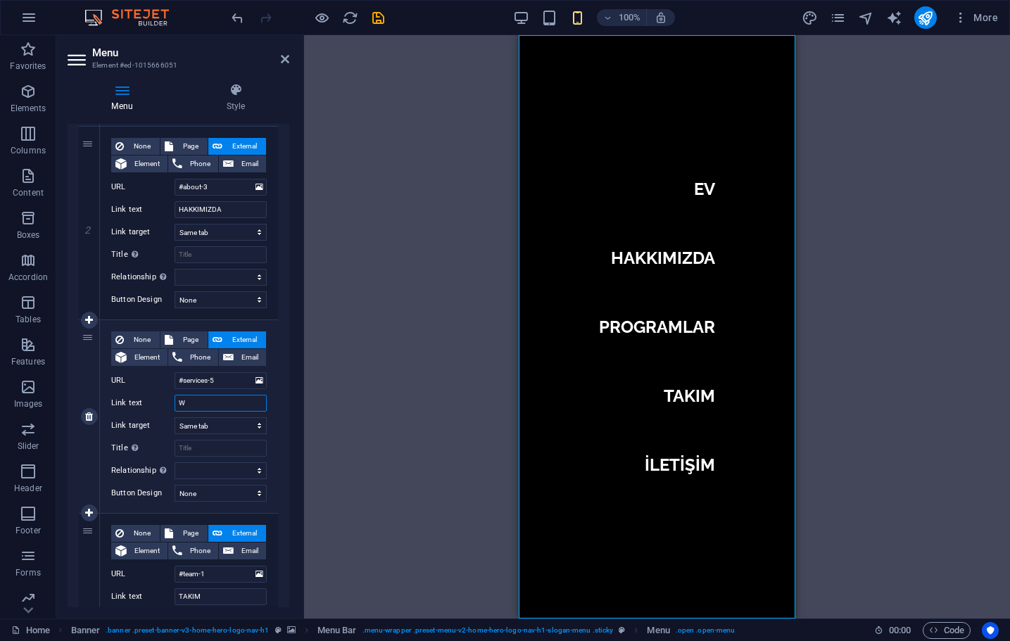
select select
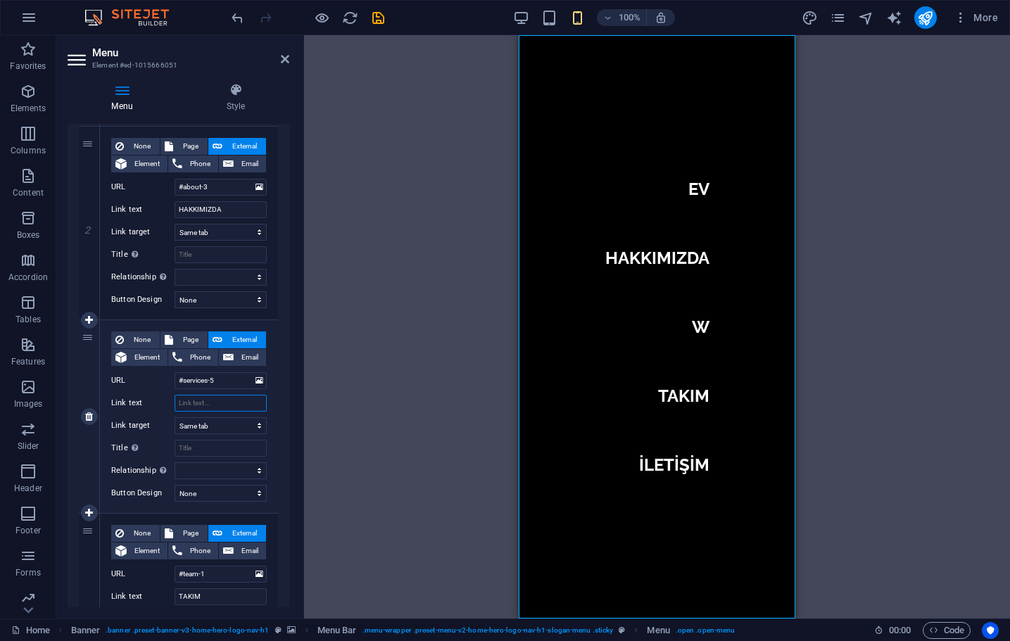
type input "E"
select select
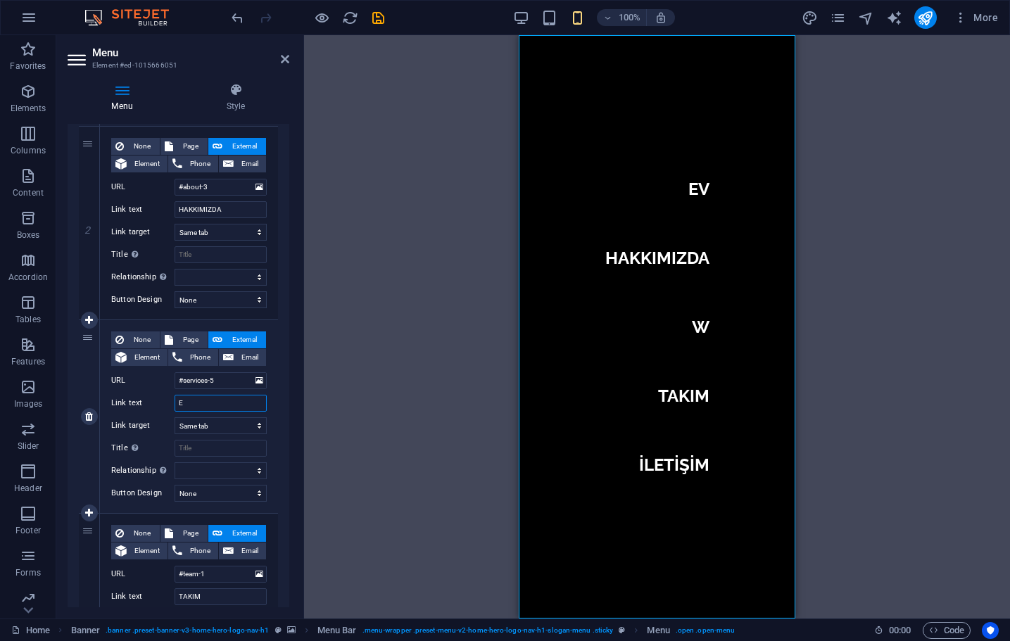
select select
type input "EKO"
select select
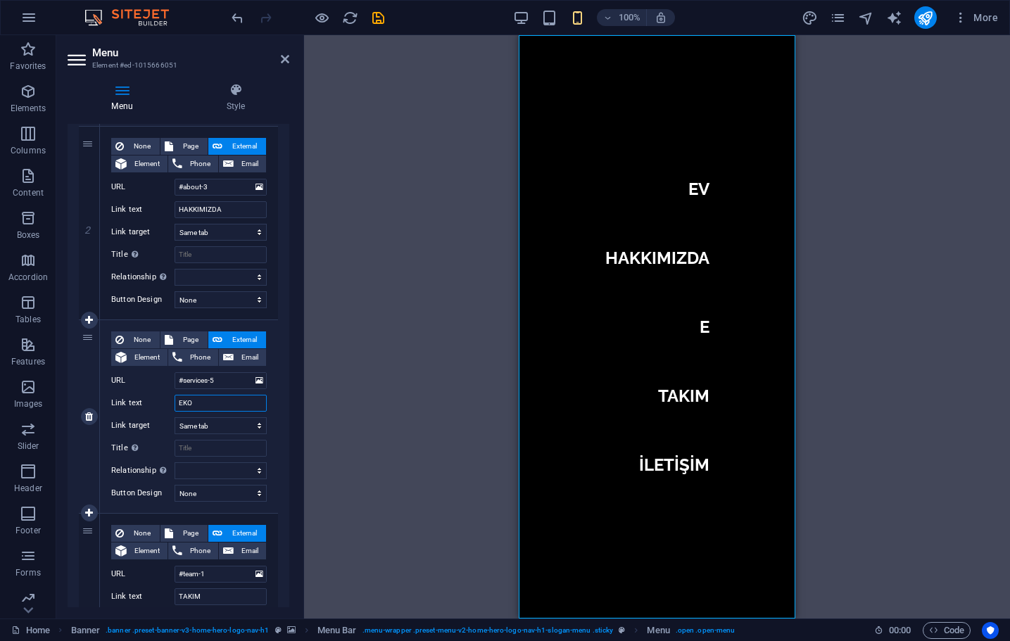
select select
type input "EKOSİS"
select select
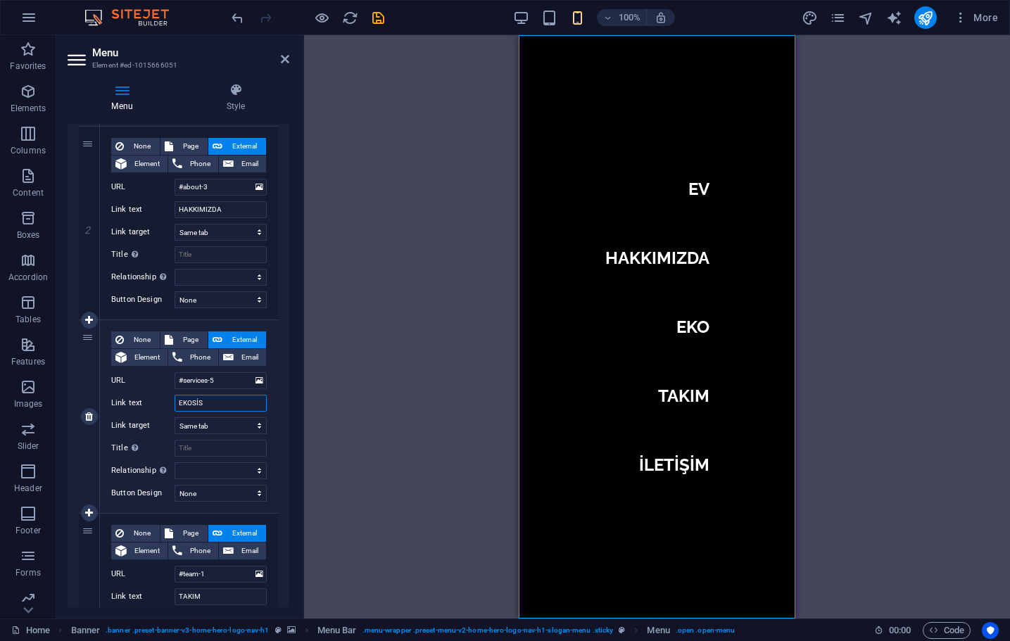
select select
type input "EKOSİSTEM"
select select
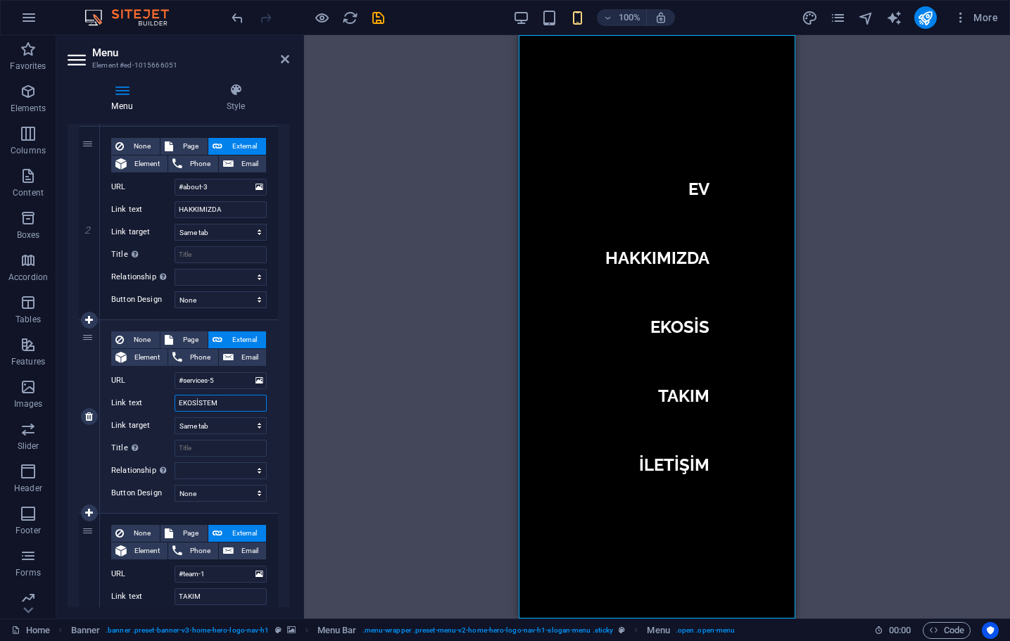
select select
type input "EKOSİSTEMİ"
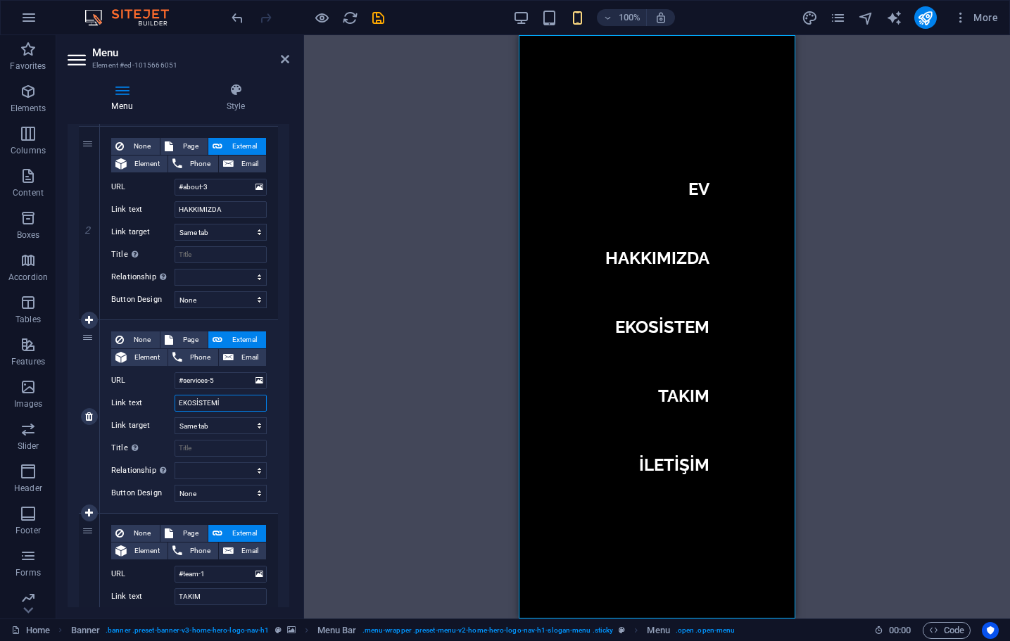
select select
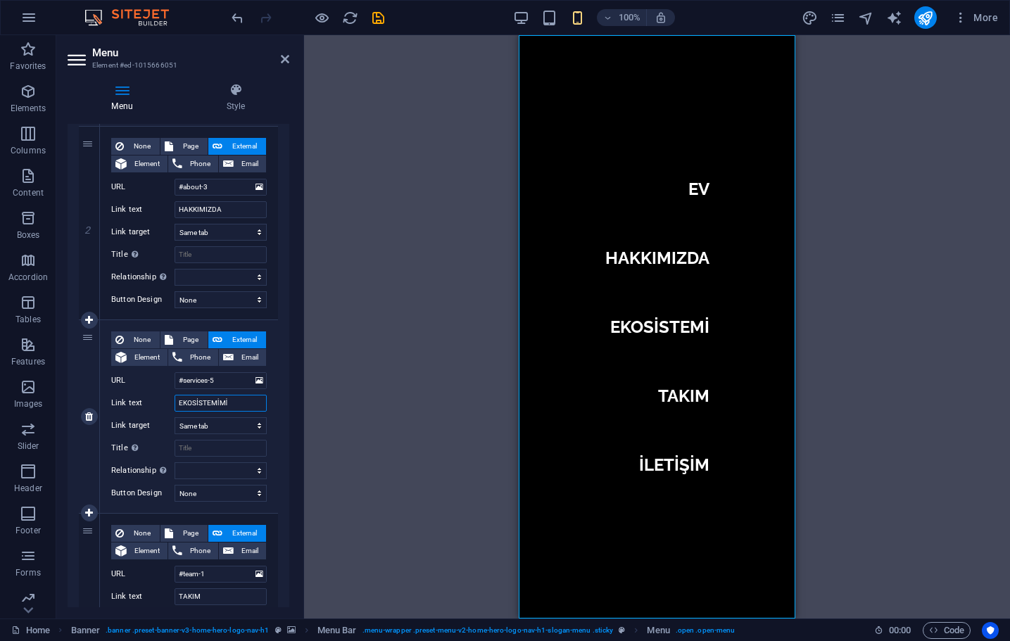
type input "EKOSİSTEMİMİZ"
select select
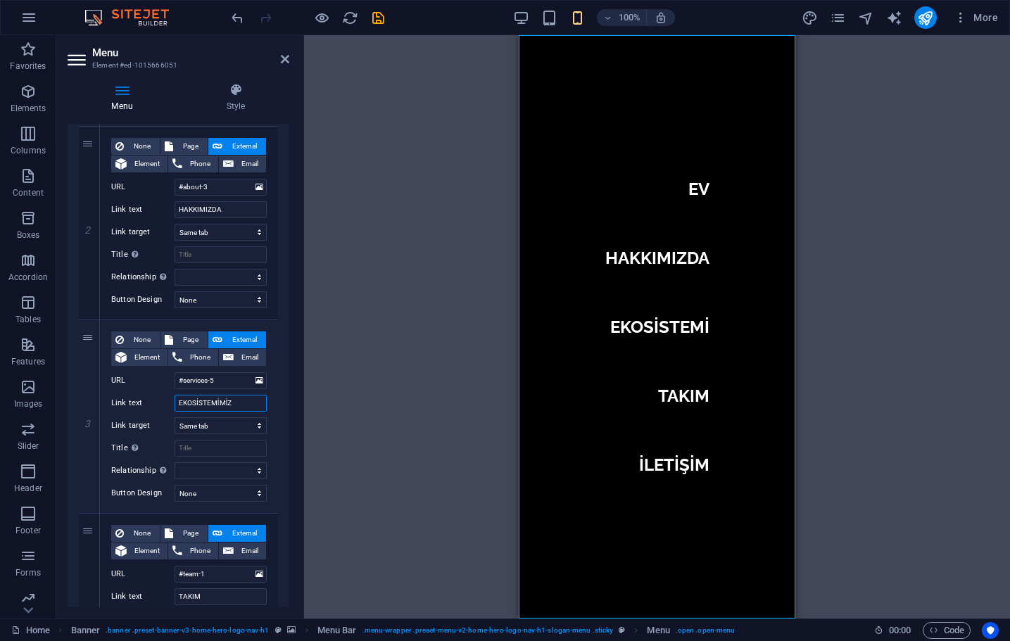
select select
type input "EKOSİSTEMİMİZ"
click at [927, 265] on div "H2 Banner Container Spacer Container Text image overlap Menu Bar HTML Container…" at bounding box center [657, 326] width 706 height 583
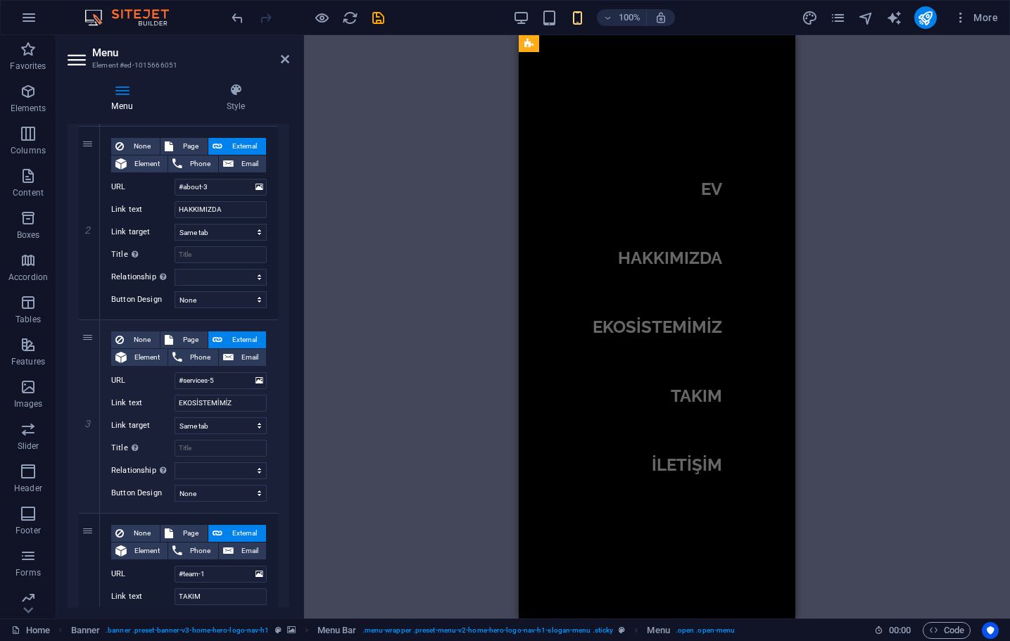
scroll to position [4209, 0]
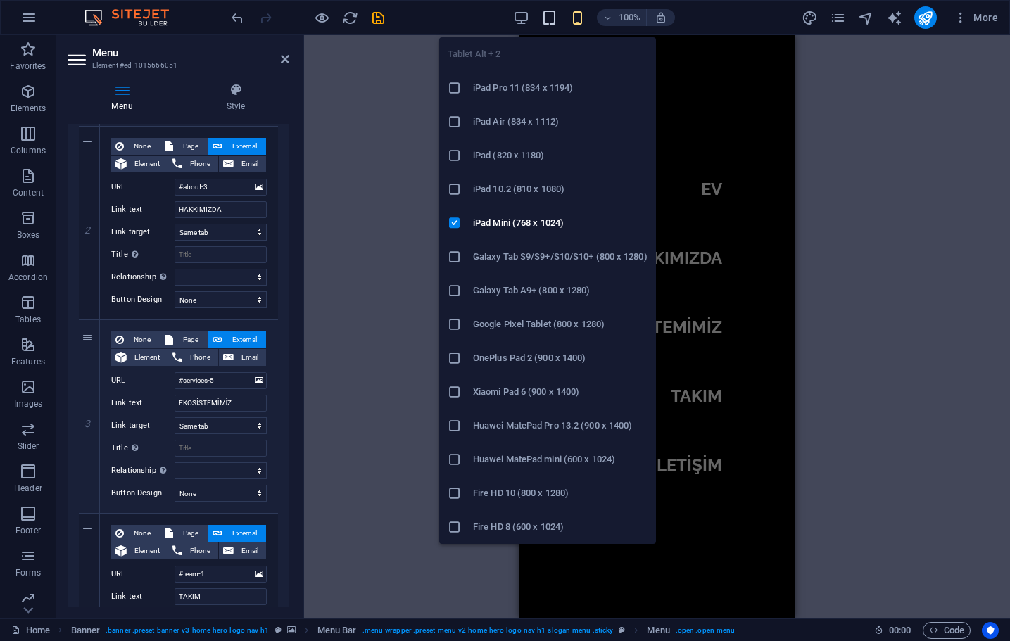
click at [542, 17] on icon "button" at bounding box center [549, 18] width 16 height 16
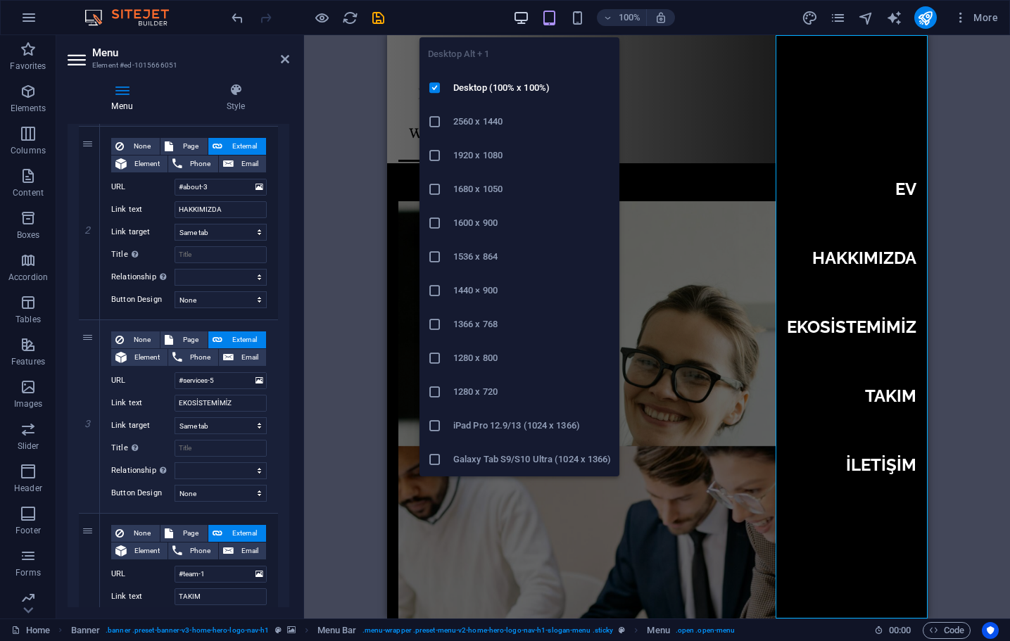
click at [523, 13] on icon "button" at bounding box center [521, 18] width 16 height 16
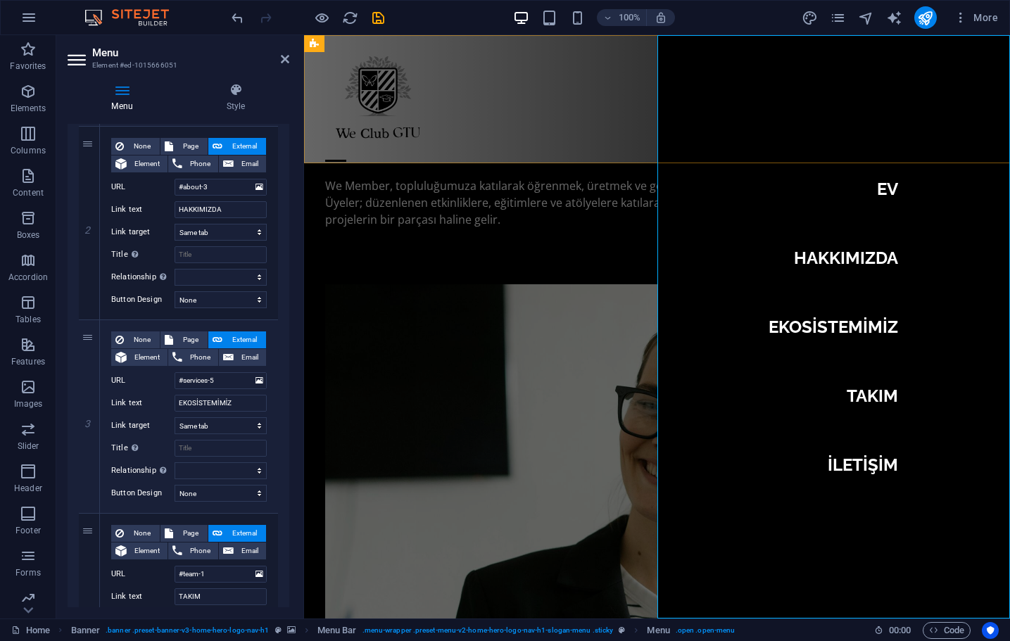
click at [540, 83] on div "EV HAKKIMIZDA EKOSİSTEMİMİZ TAKIM İLETİŞİM" at bounding box center [657, 99] width 706 height 128
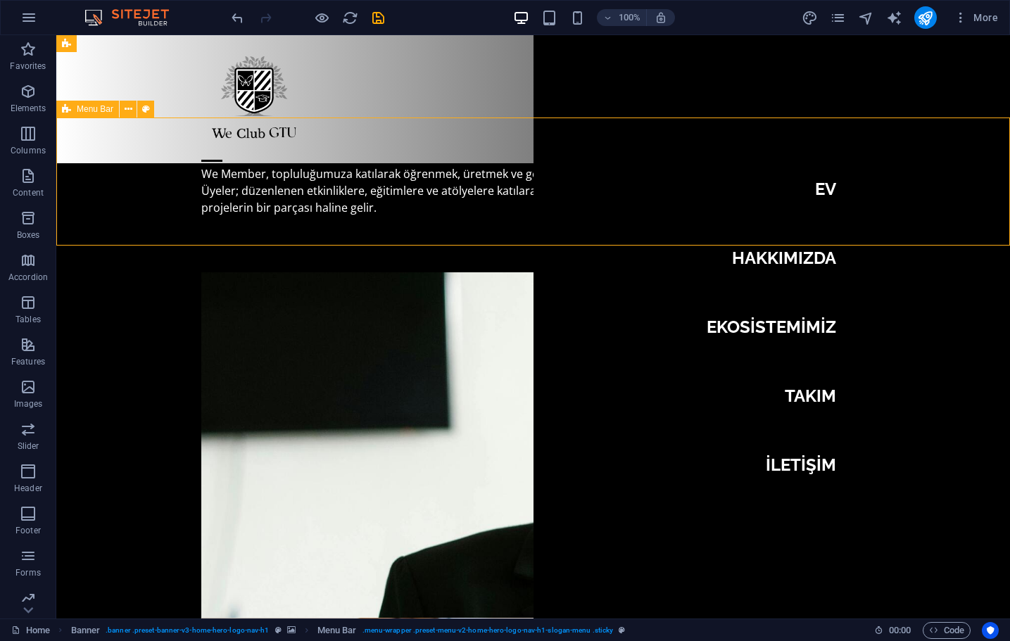
scroll to position [4127, 0]
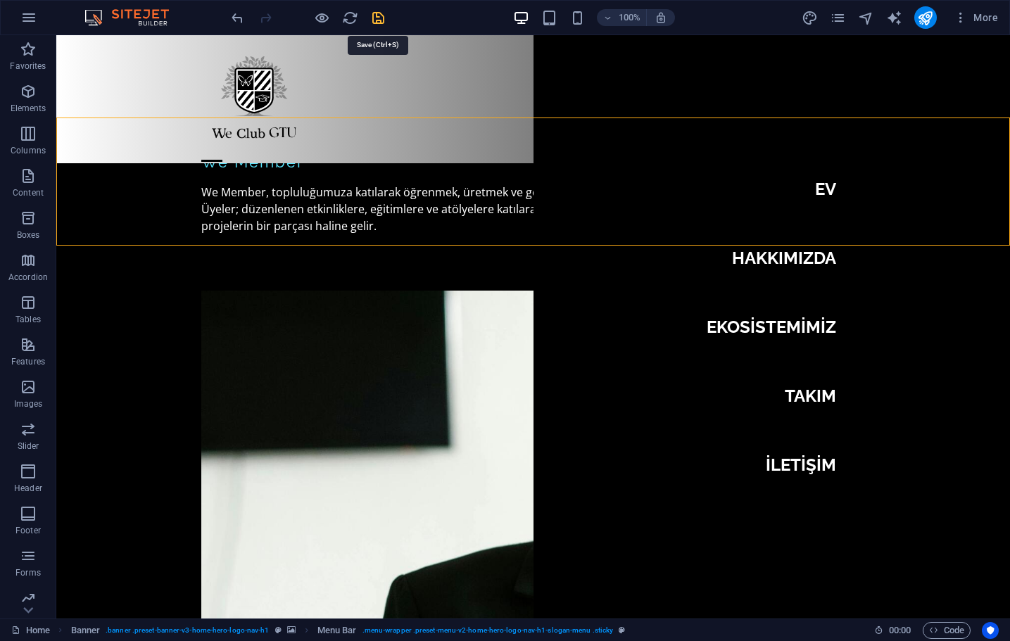
click at [372, 15] on icon "save" at bounding box center [378, 18] width 16 height 16
checkbox input "false"
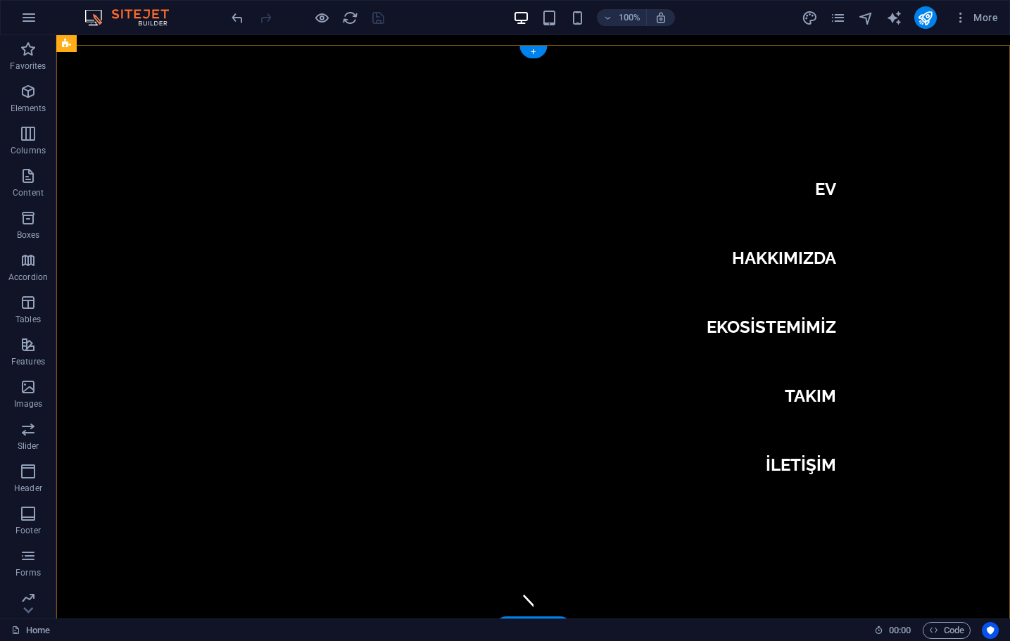
scroll to position [0, 0]
click at [930, 16] on icon "publish" at bounding box center [925, 18] width 16 height 16
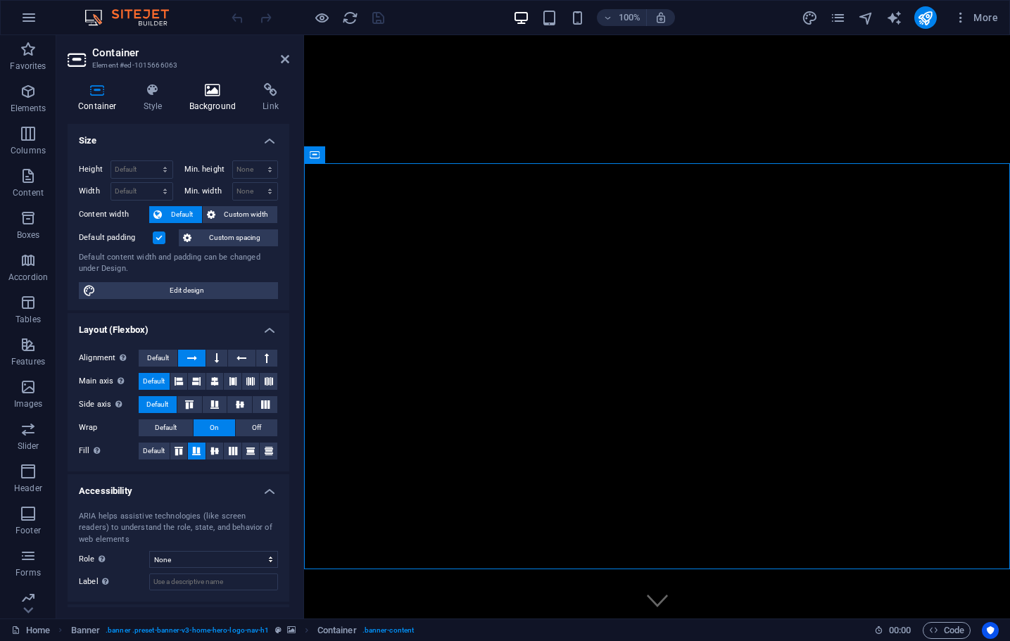
click at [205, 92] on icon at bounding box center [213, 90] width 68 height 14
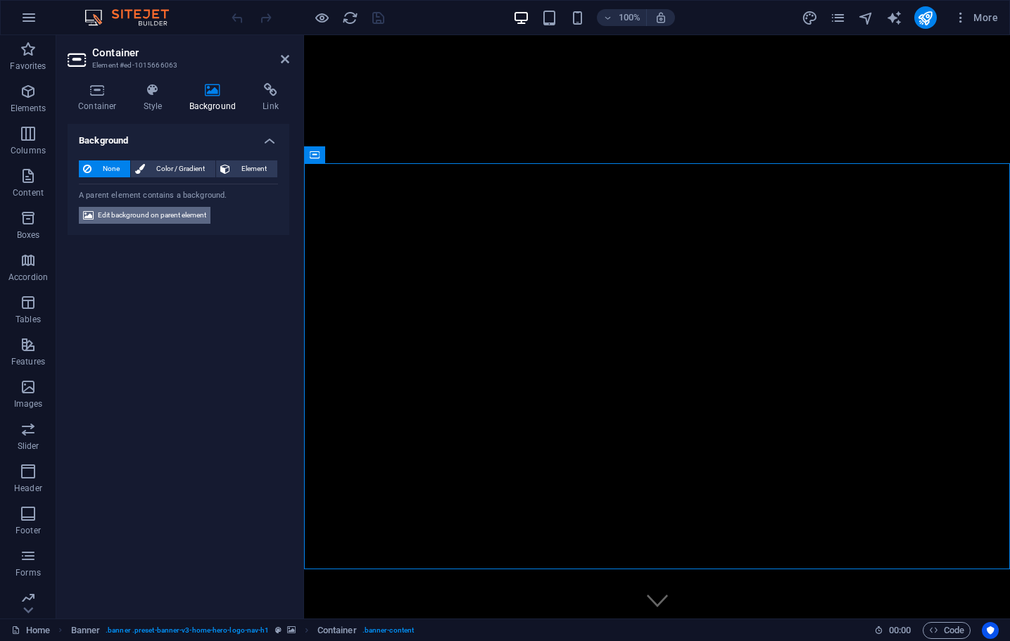
click at [177, 208] on span "Edit background on parent element" at bounding box center [152, 215] width 108 height 17
select select "ms"
select select "s"
select select "progressive"
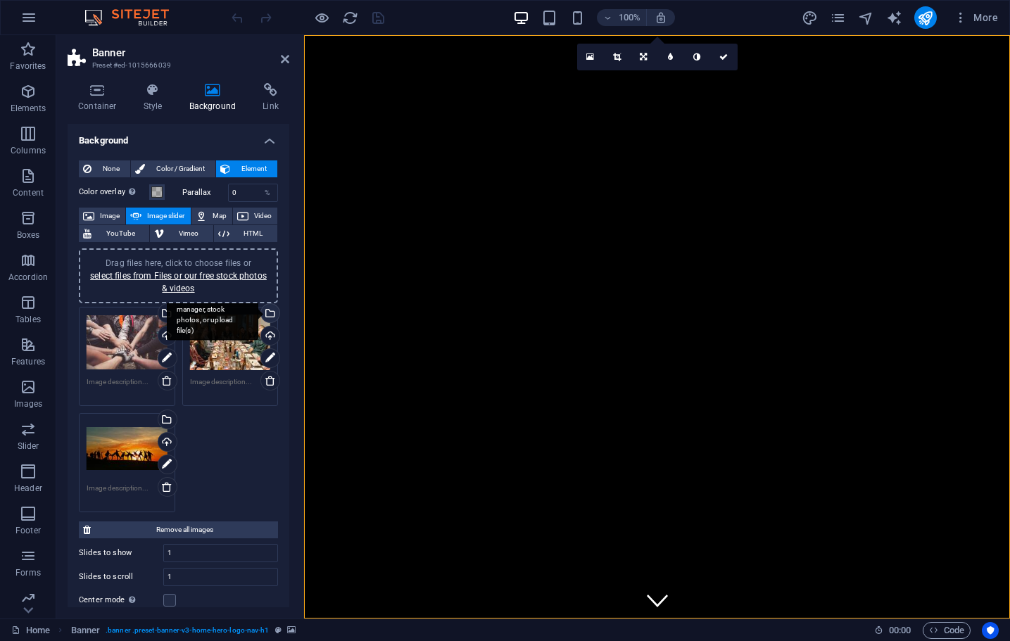
click at [267, 312] on div "Select files from the file manager, stock photos, or upload file(s)" at bounding box center [268, 314] width 21 height 21
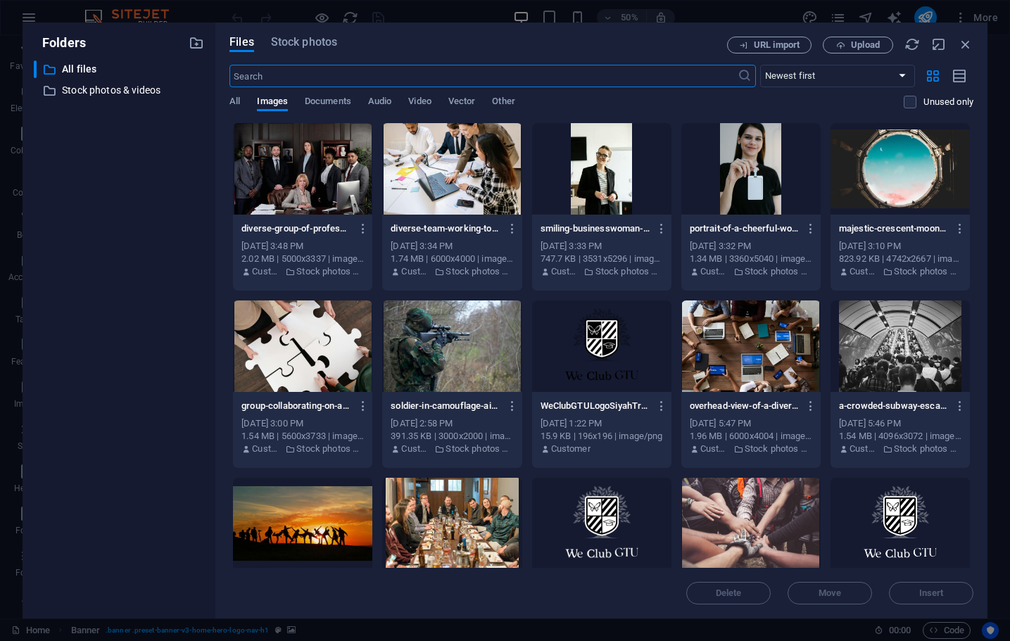
click at [311, 35] on div "Files Stock photos URL import Upload ​ Newest first Oldest first Name (A-Z) Nam…" at bounding box center [601, 321] width 772 height 596
click at [311, 39] on span "Stock photos" at bounding box center [304, 42] width 66 height 17
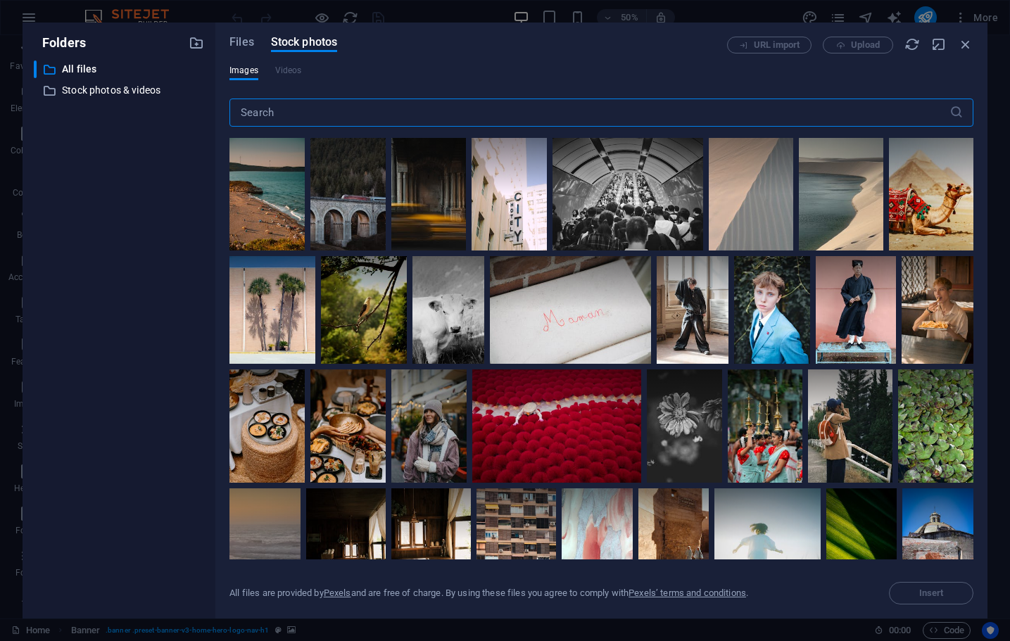
click at [280, 106] on input "text" at bounding box center [589, 113] width 720 height 28
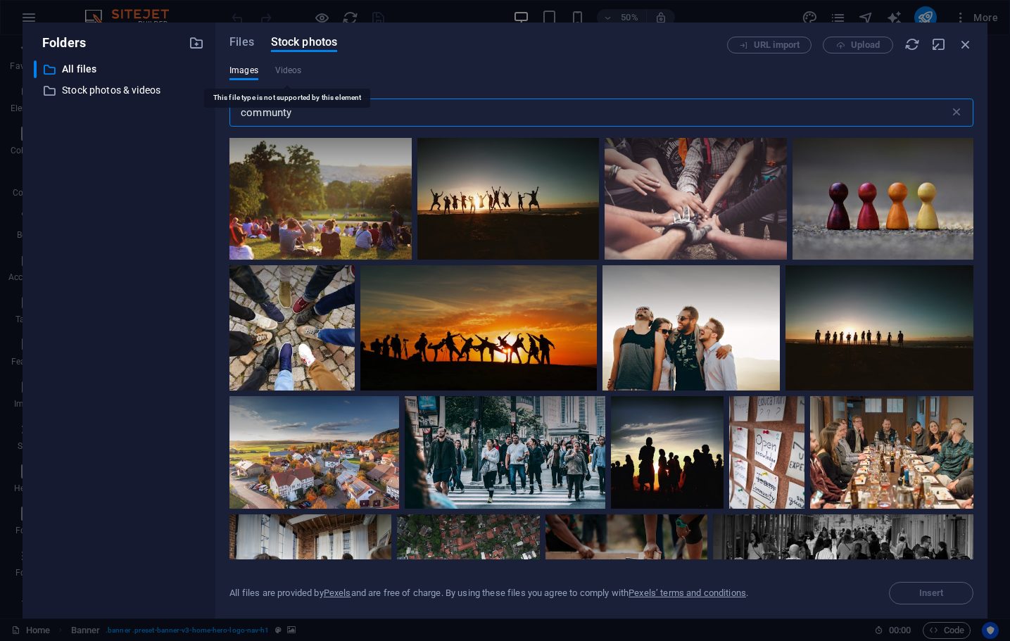
type input "communty"
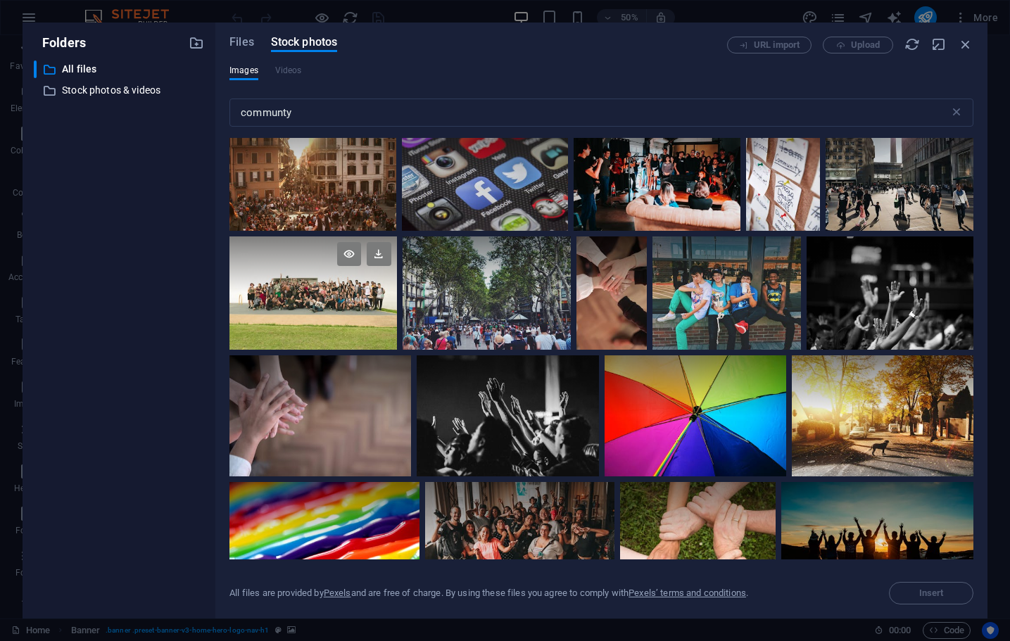
scroll to position [545, 0]
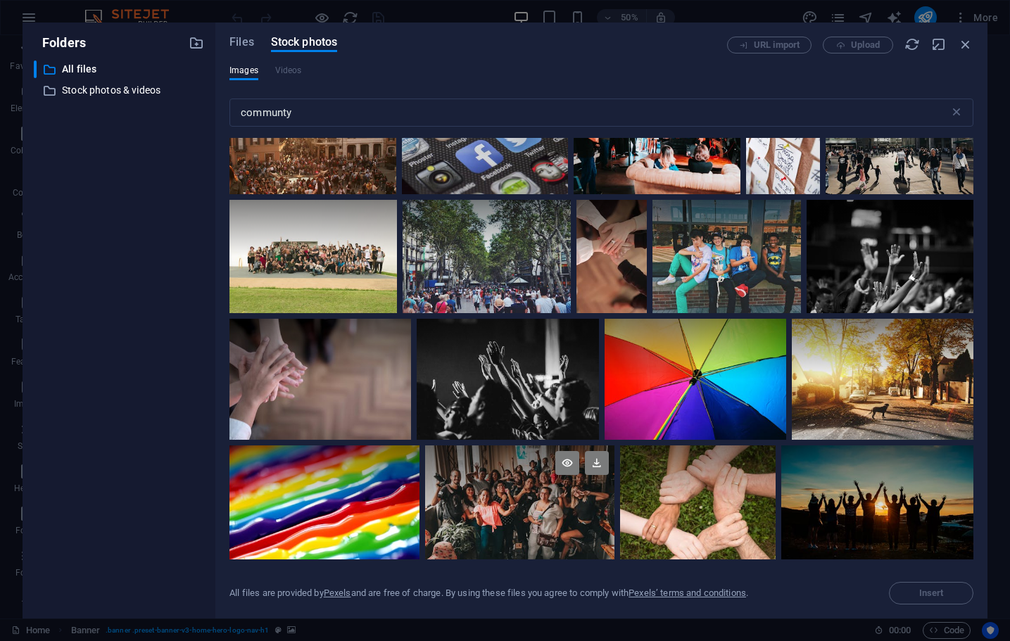
click at [478, 496] on div at bounding box center [519, 476] width 189 height 63
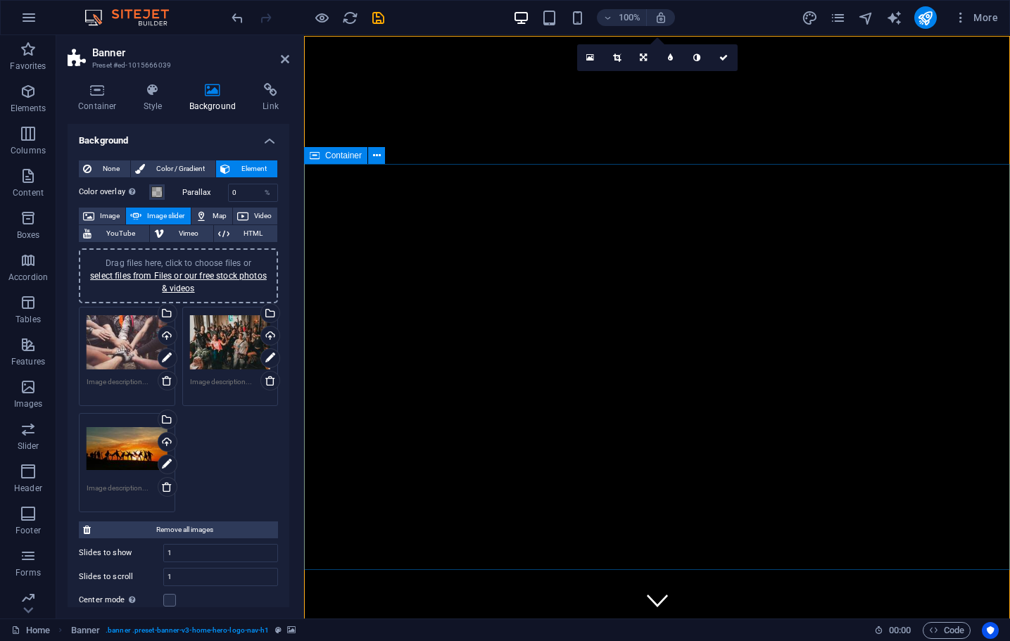
scroll to position [0, 0]
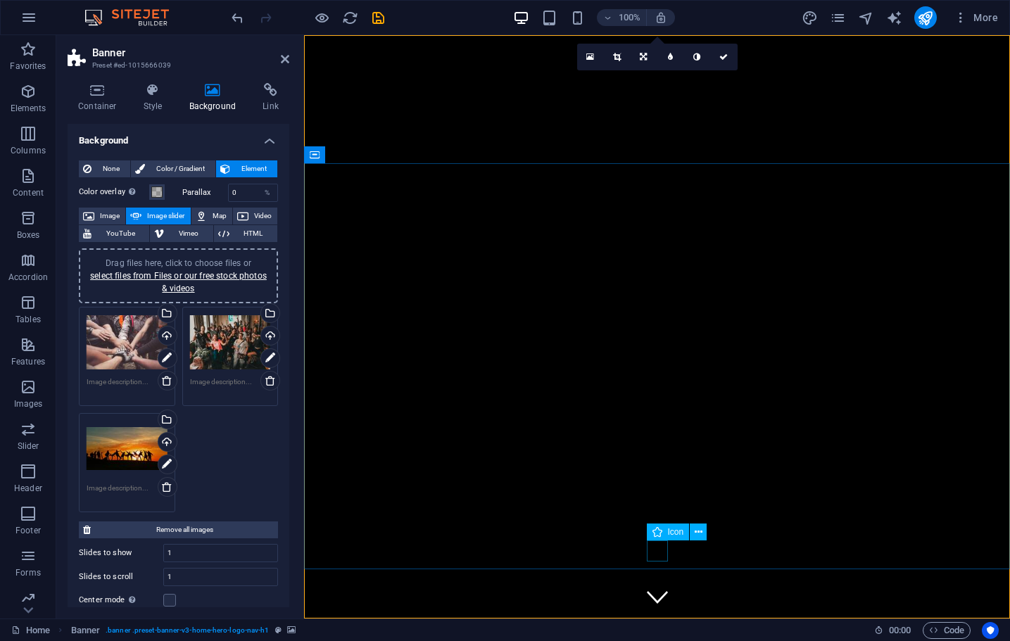
click at [654, 586] on figure at bounding box center [657, 596] width 21 height 21
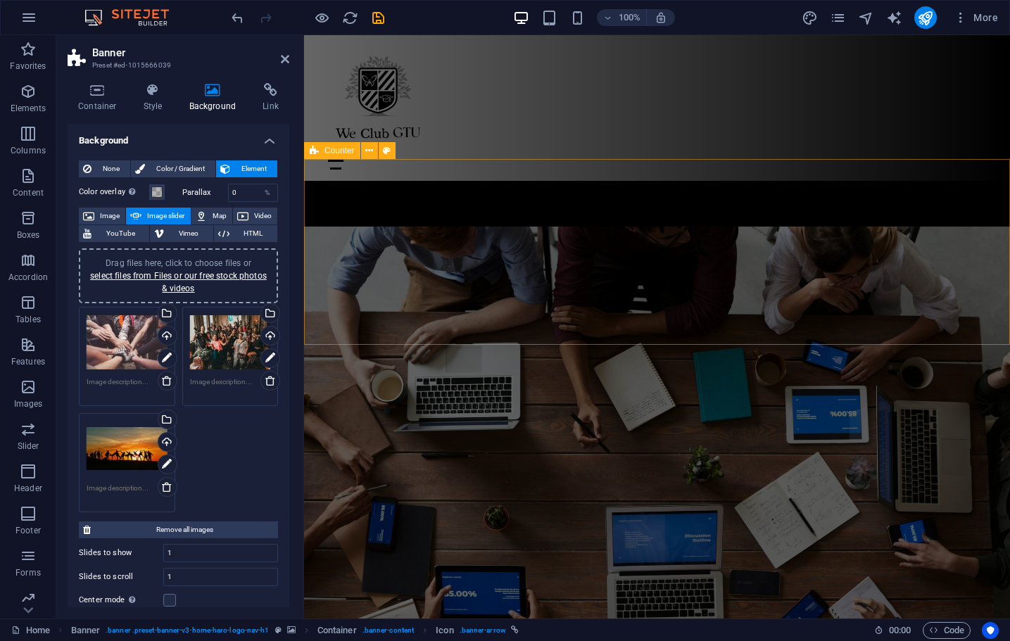
scroll to position [856, 0]
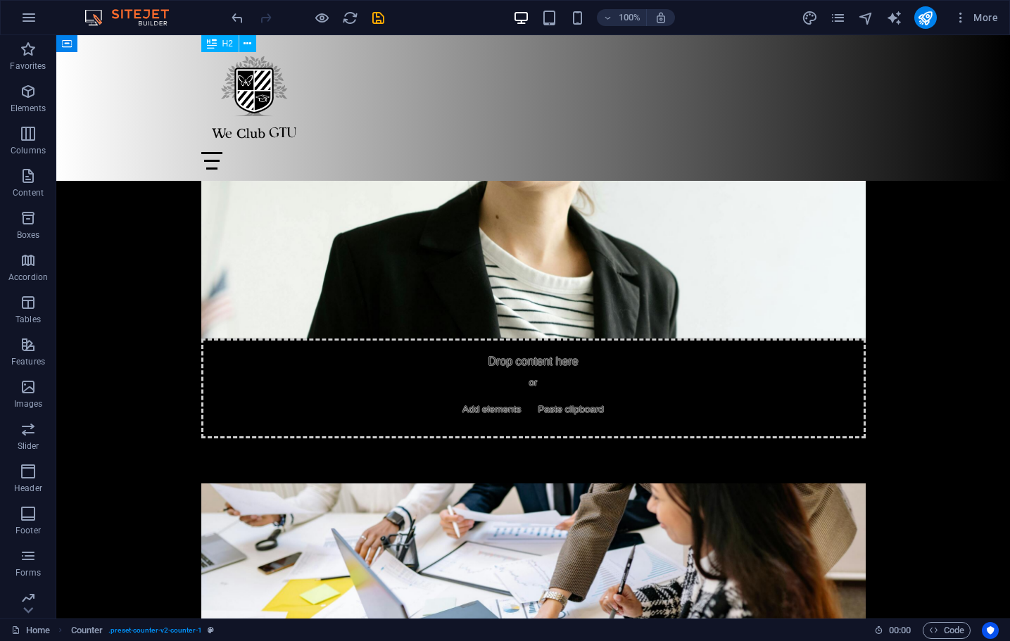
scroll to position [4518, 0]
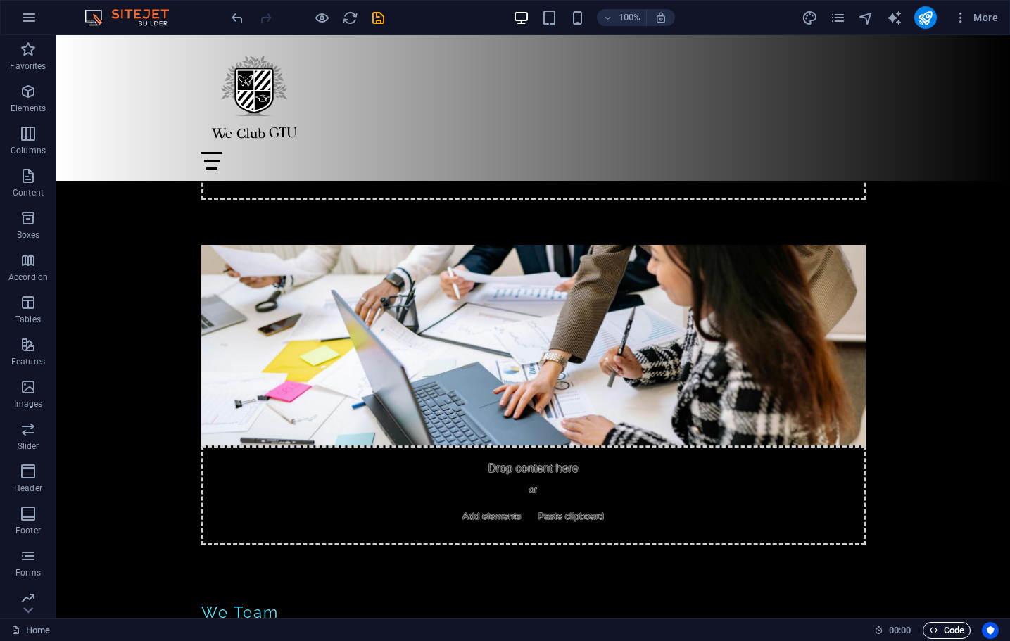
click at [929, 631] on icon "button" at bounding box center [933, 630] width 9 height 9
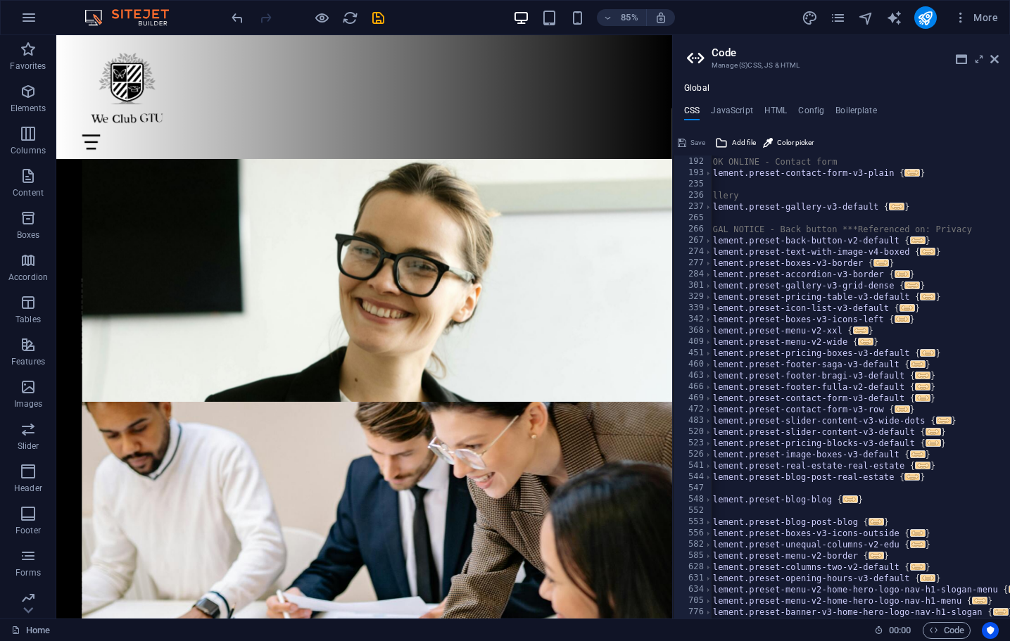
scroll to position [0, 0]
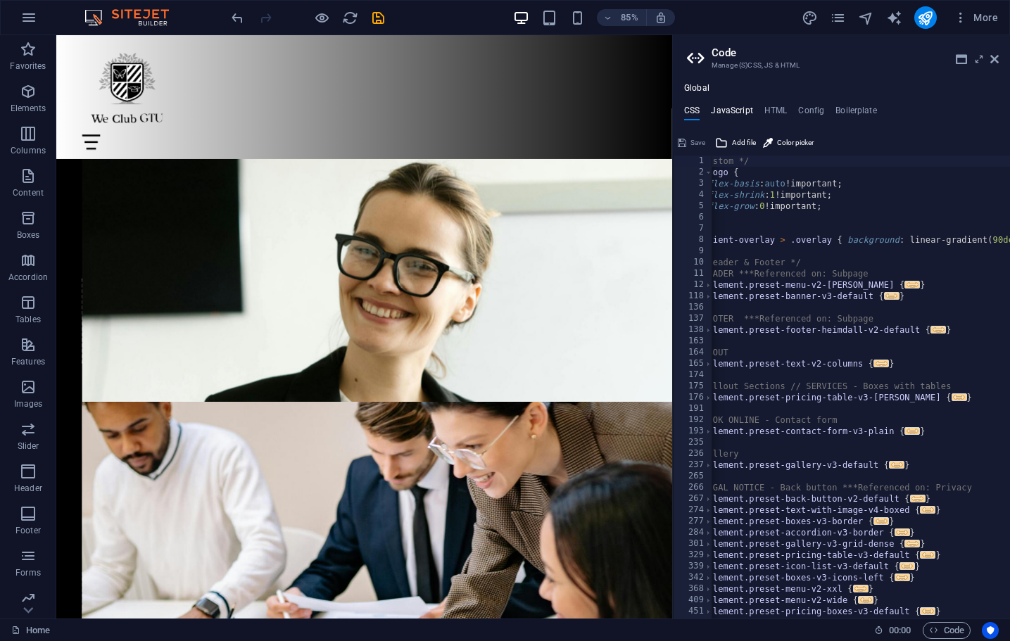
click at [747, 109] on h4 "JavaScript" at bounding box center [732, 113] width 42 height 15
type textarea "/* JS for preset "Menu V2" */"
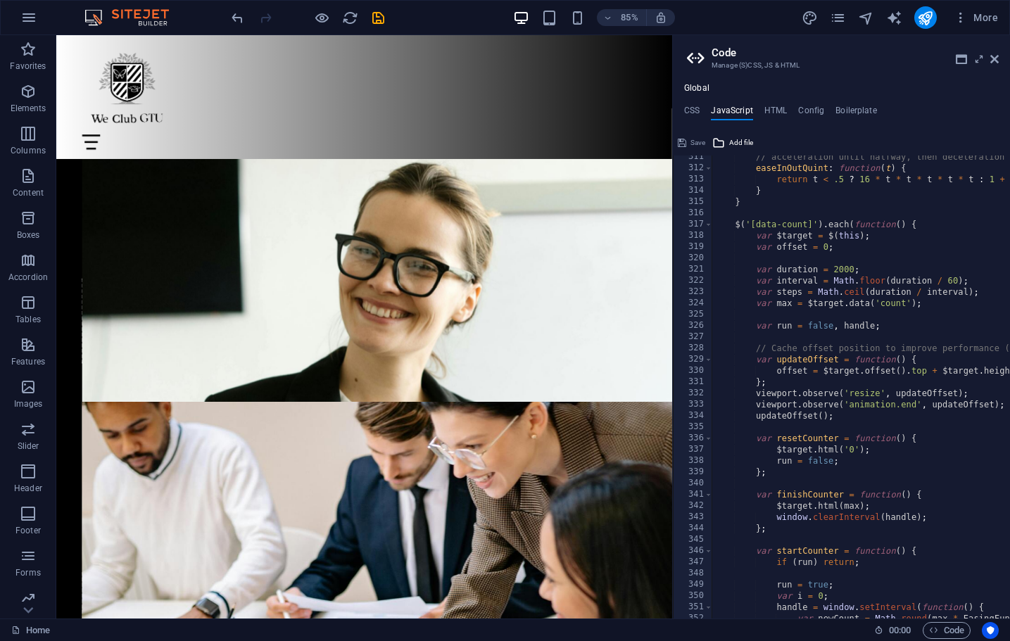
scroll to position [3814, 0]
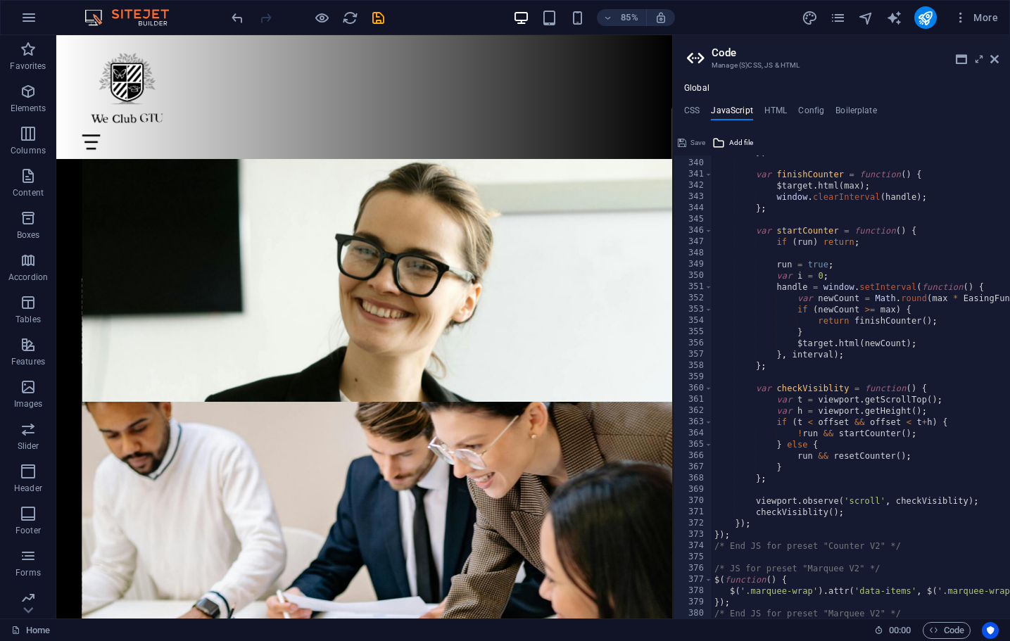
click at [781, 103] on div "Global CSS JavaScript HTML Config Boilerplate /* Custom */ 1 2 3 4 5 6 7 8 9 10…" at bounding box center [841, 350] width 337 height 535
click at [776, 109] on h4 "HTML" at bounding box center [775, 113] width 23 height 15
type textarea "<a href="#main-content" class="wv-link-content button">Skip to main content</a>"
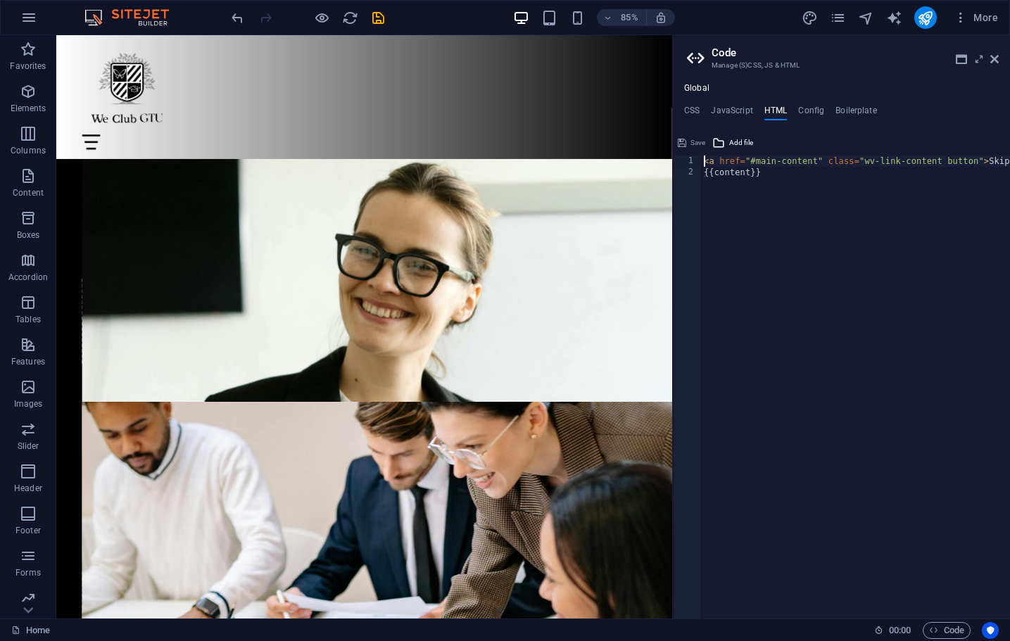
click at [814, 104] on div "Global CSS JavaScript HTML Config Boilerplate /* Custom */ 1 2 3 4 5 6 7 8 9 10…" at bounding box center [841, 350] width 337 height 535
click at [813, 109] on h4 "Config" at bounding box center [811, 113] width 26 height 15
type textarea "$color-background: #000000;"
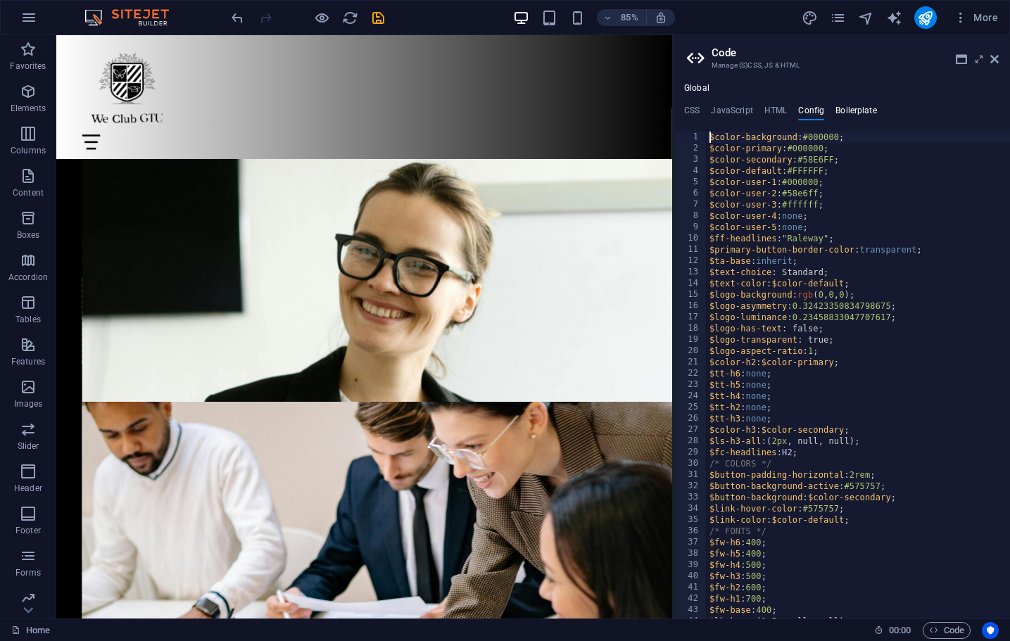
click at [855, 108] on h4 "Boilerplate" at bounding box center [856, 113] width 42 height 15
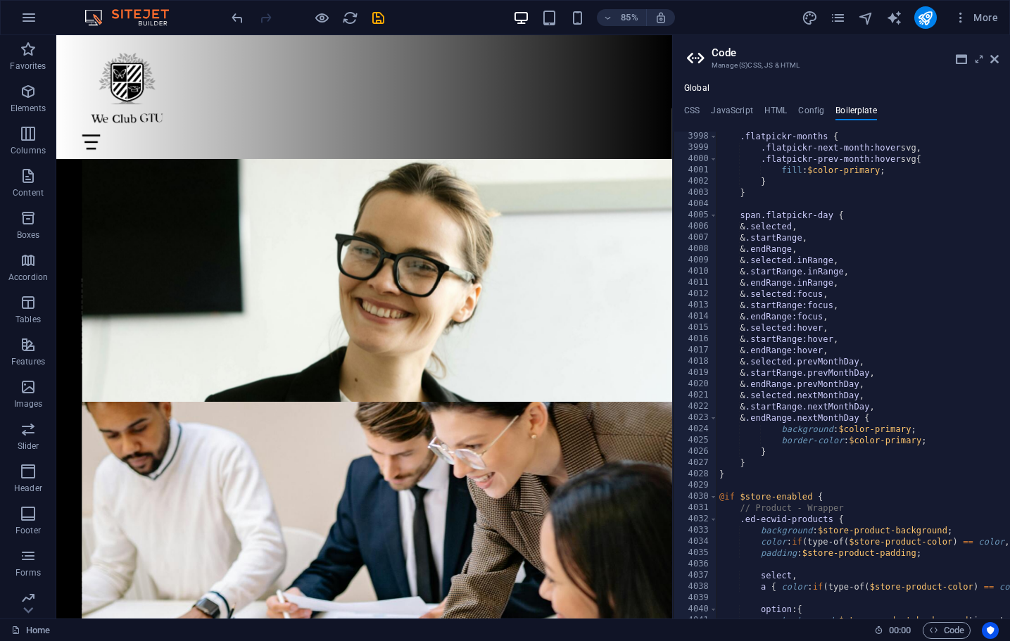
scroll to position [22569, 0]
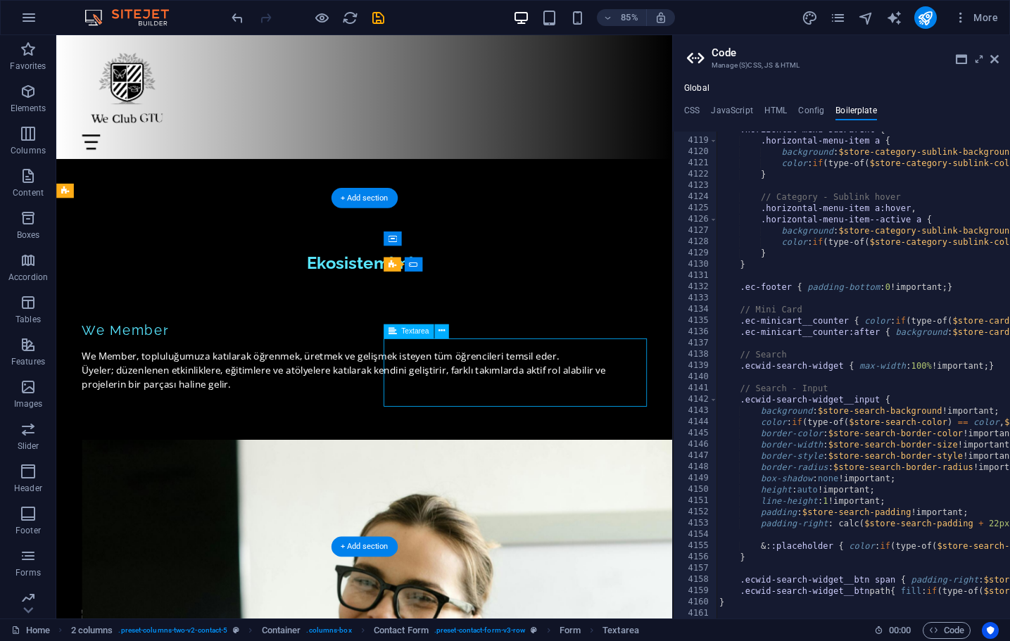
scroll to position [4037, 0]
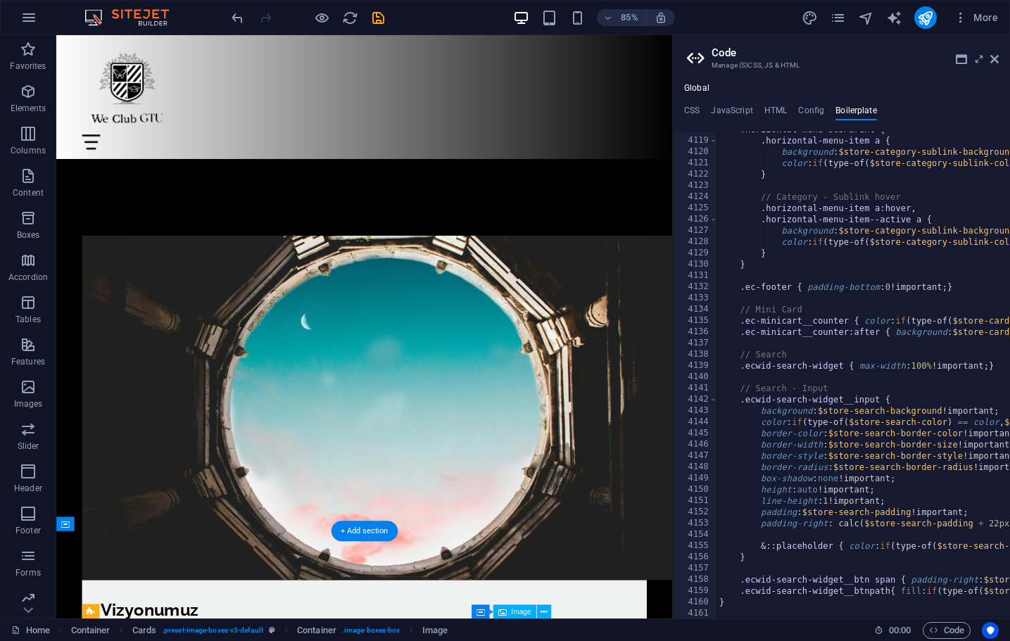
scroll to position [2705, 0]
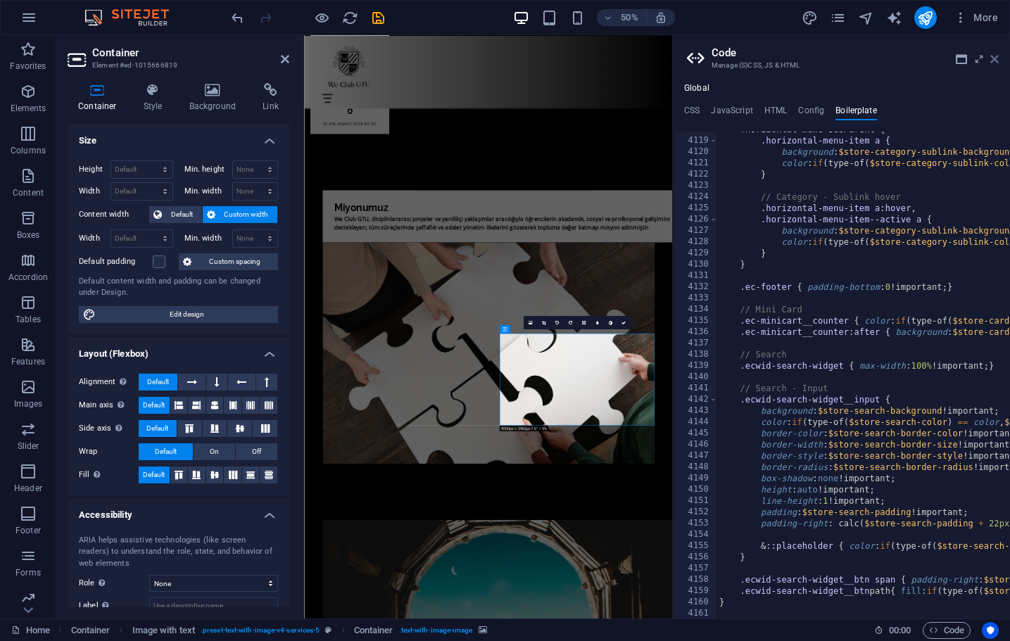
click at [997, 65] on link at bounding box center [994, 59] width 8 height 12
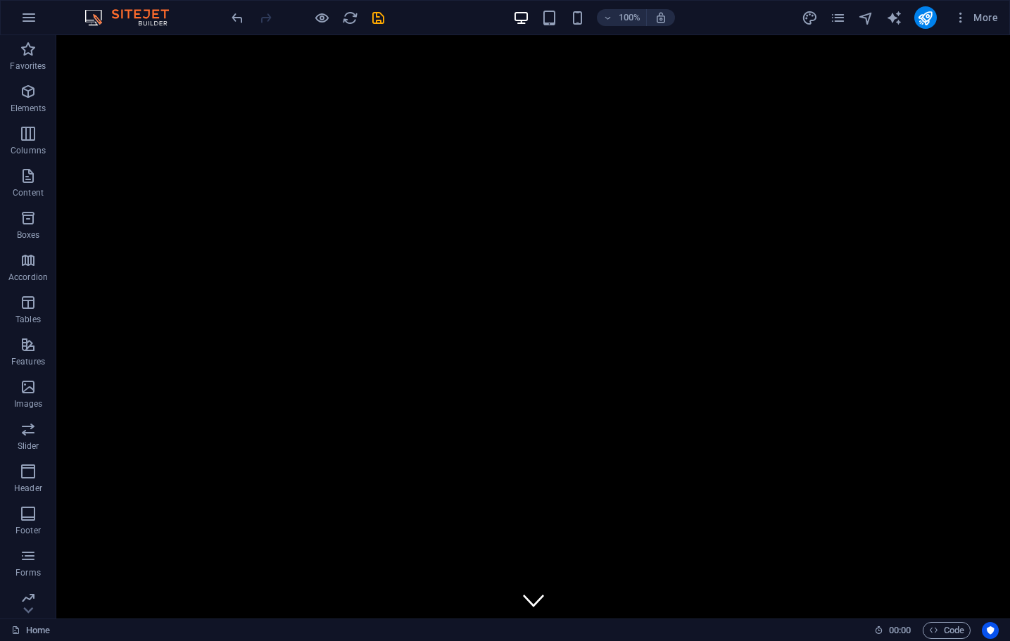
scroll to position [0, 0]
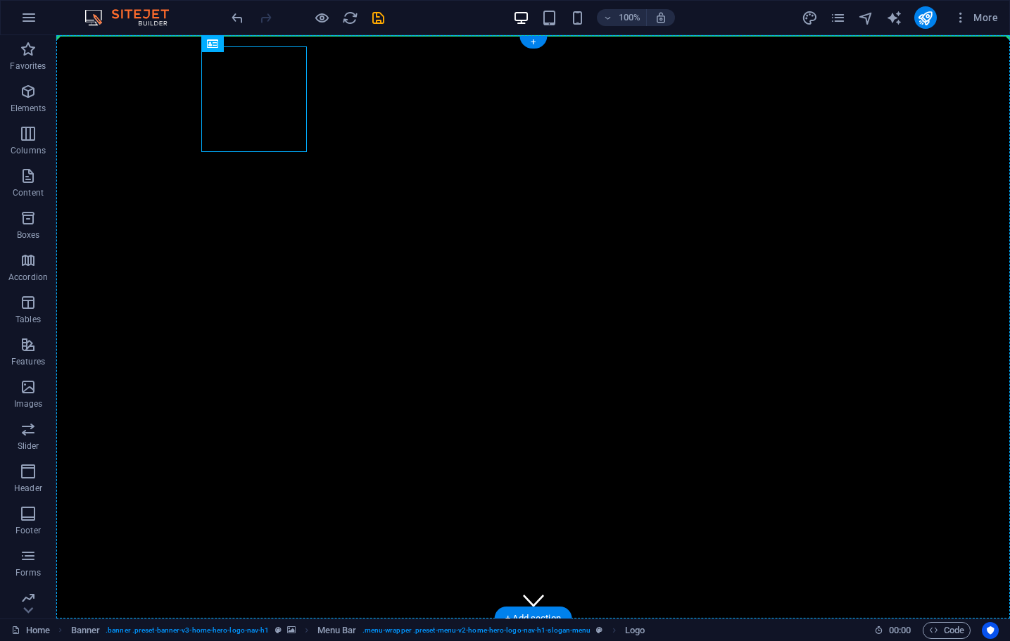
drag, startPoint x: 277, startPoint y: 107, endPoint x: 164, endPoint y: 99, distance: 113.5
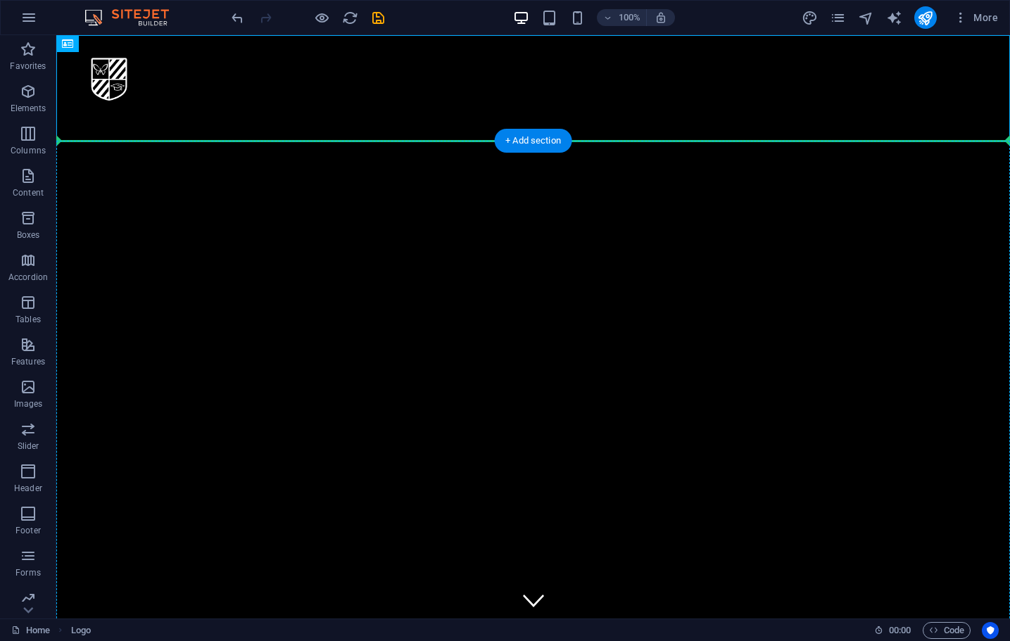
drag, startPoint x: 106, startPoint y: 85, endPoint x: 177, endPoint y: 170, distance: 111.4
drag, startPoint x: 120, startPoint y: 84, endPoint x: 151, endPoint y: 155, distance: 77.5
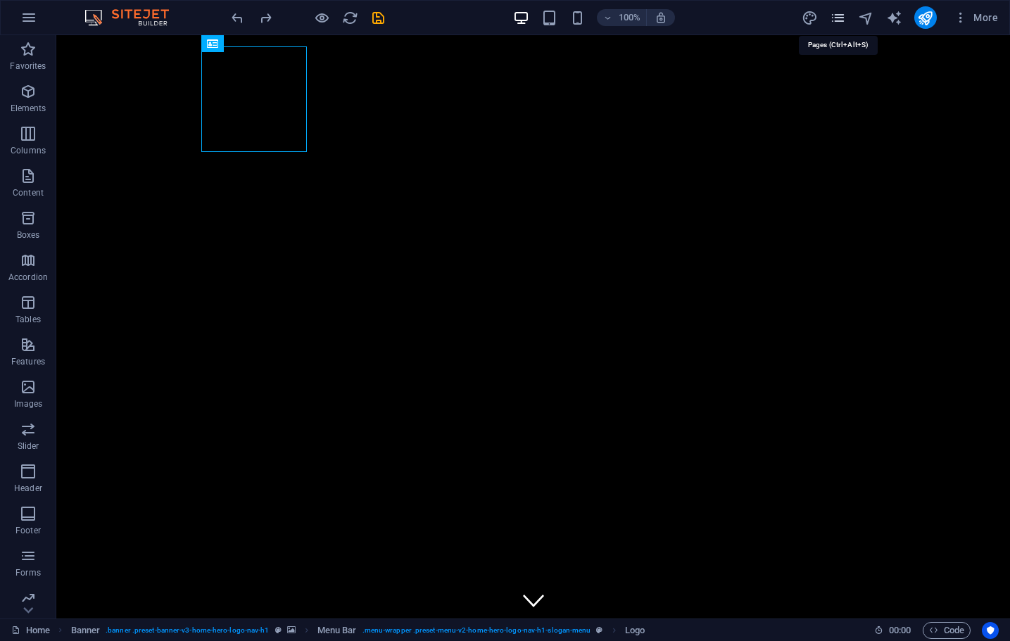
click at [840, 18] on icon "pages" at bounding box center [838, 18] width 16 height 16
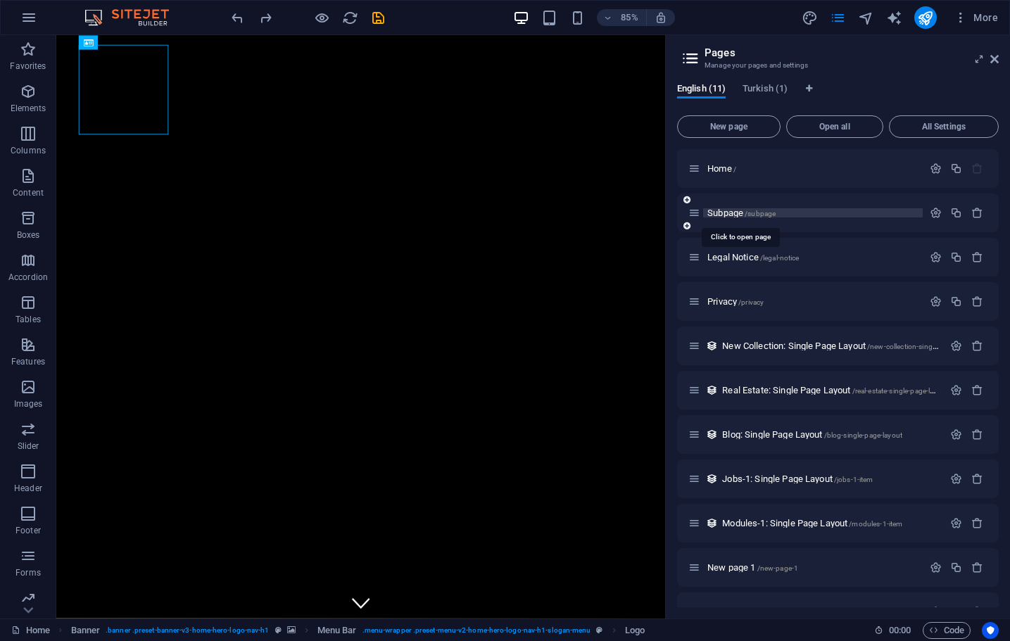
click at [727, 215] on span "Subpage /subpage" at bounding box center [741, 213] width 68 height 11
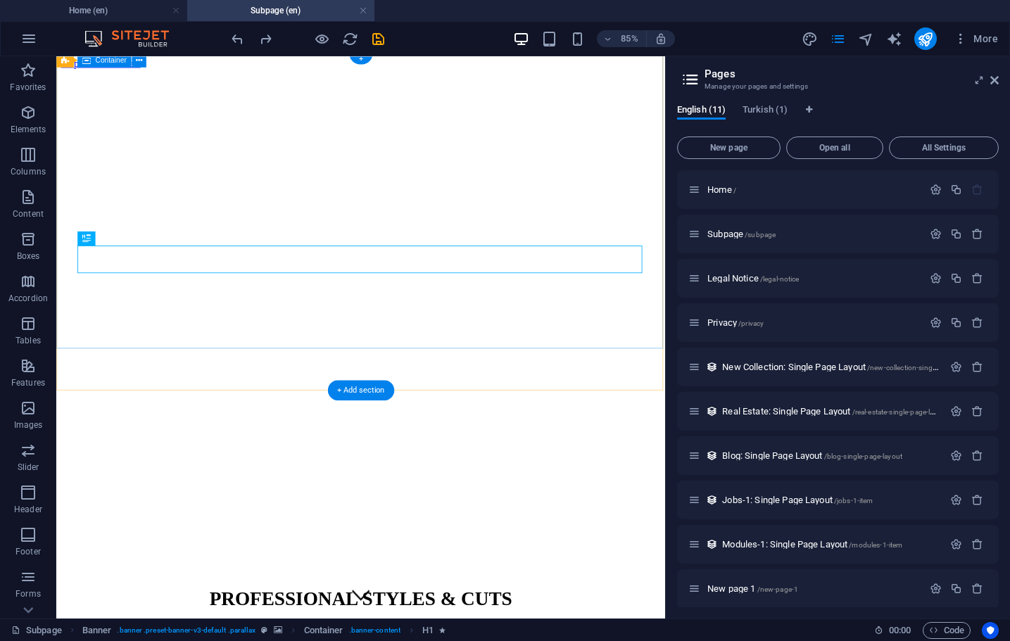
scroll to position [2, 0]
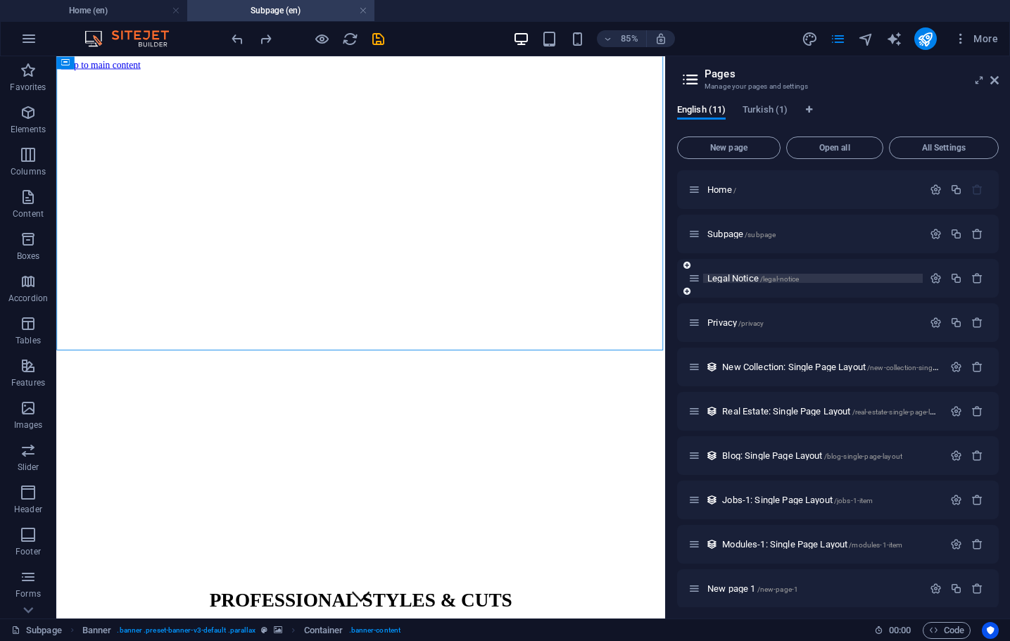
click at [725, 277] on span "Legal Notice /legal-notice" at bounding box center [752, 278] width 91 height 11
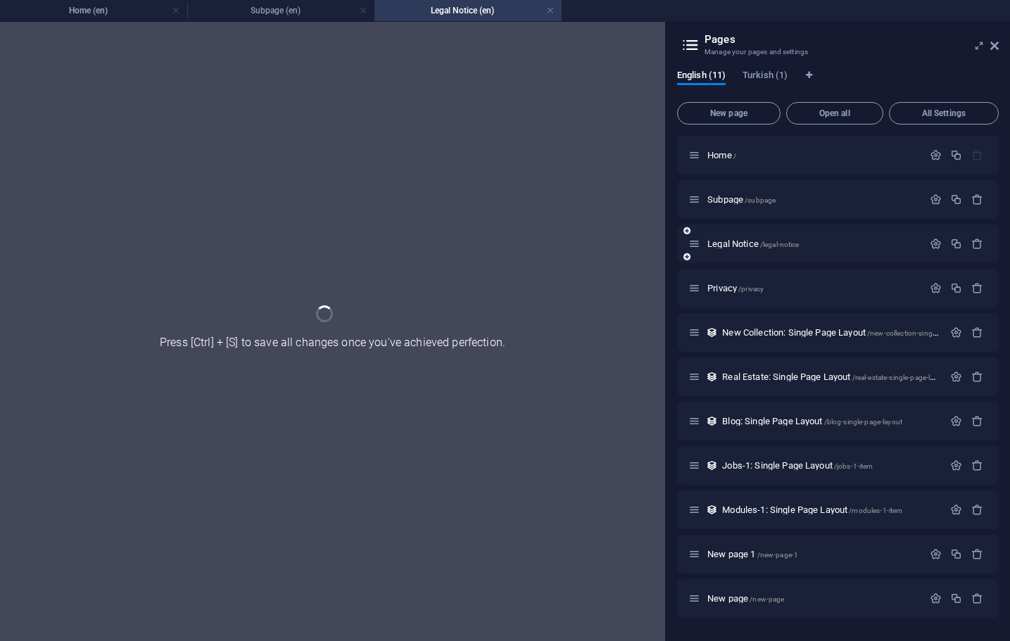
scroll to position [0, 0]
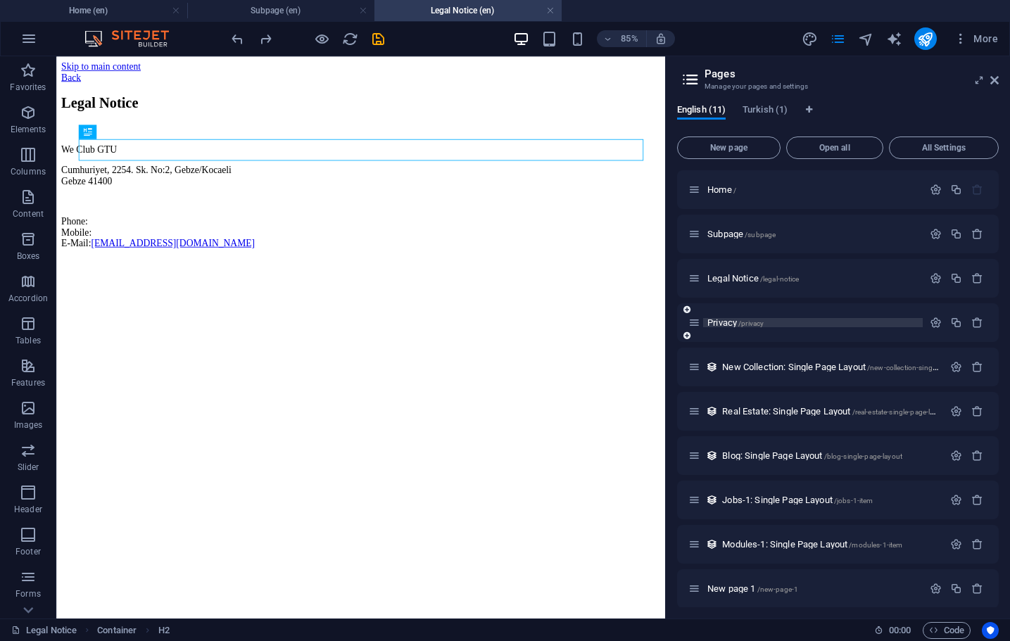
click at [728, 323] on span "Privacy /privacy" at bounding box center [735, 322] width 56 height 11
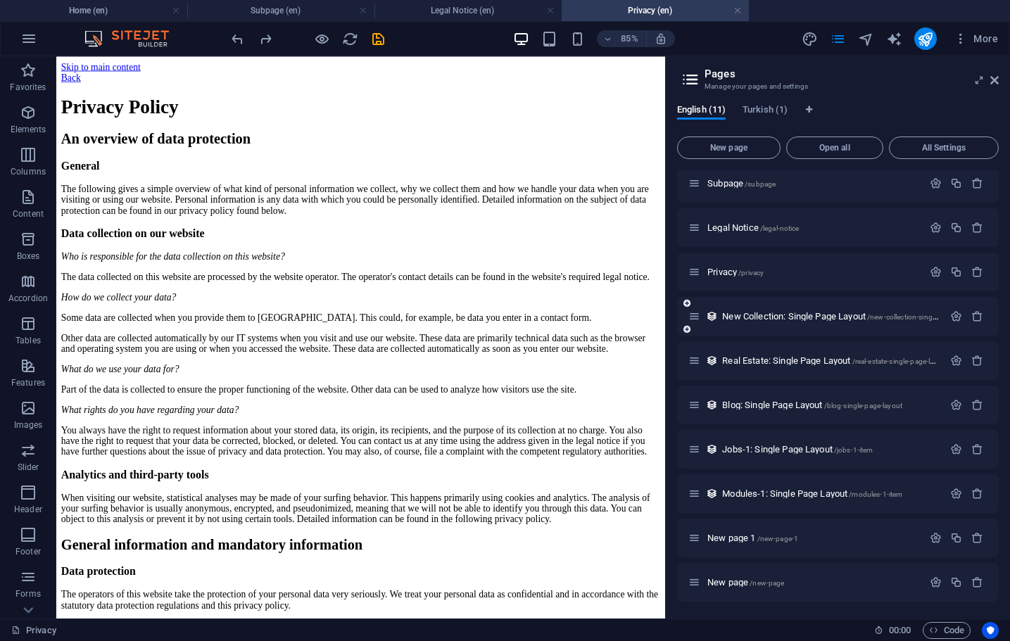
click at [753, 321] on div "New Collection: Single Page Layout /new-collection-single-page-layout" at bounding box center [815, 316] width 255 height 16
click at [727, 274] on span "Privacy /privacy" at bounding box center [735, 272] width 56 height 11
click at [755, 317] on span "New Collection: Single Page Layout /new-collection-single-page-layout" at bounding box center [849, 316] width 255 height 11
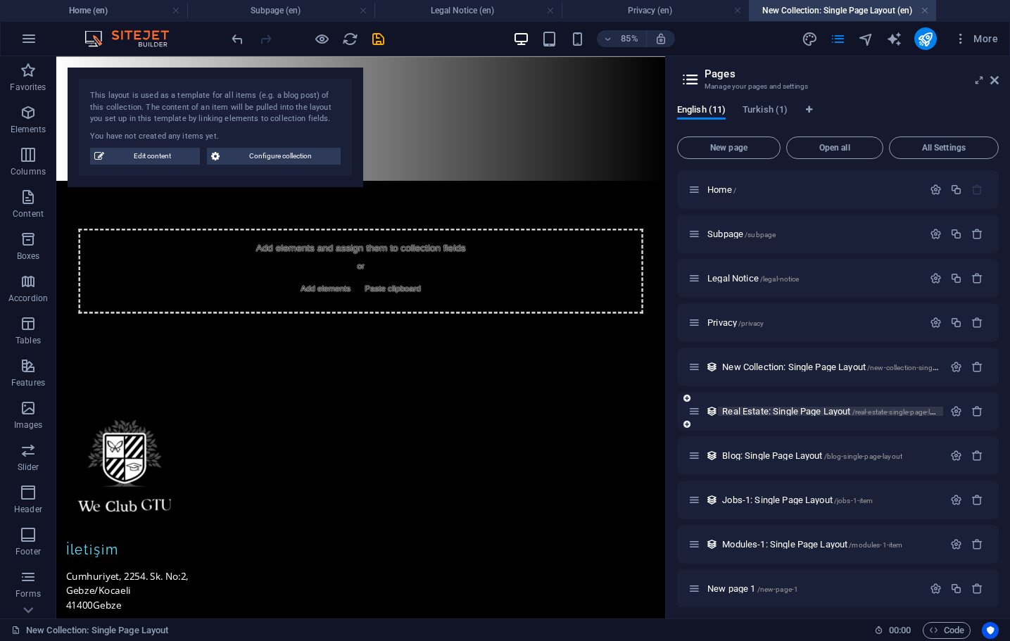
click at [759, 410] on span "Real Estate: Single Page Layout /real-estate-single-page-layout" at bounding box center [835, 411] width 226 height 11
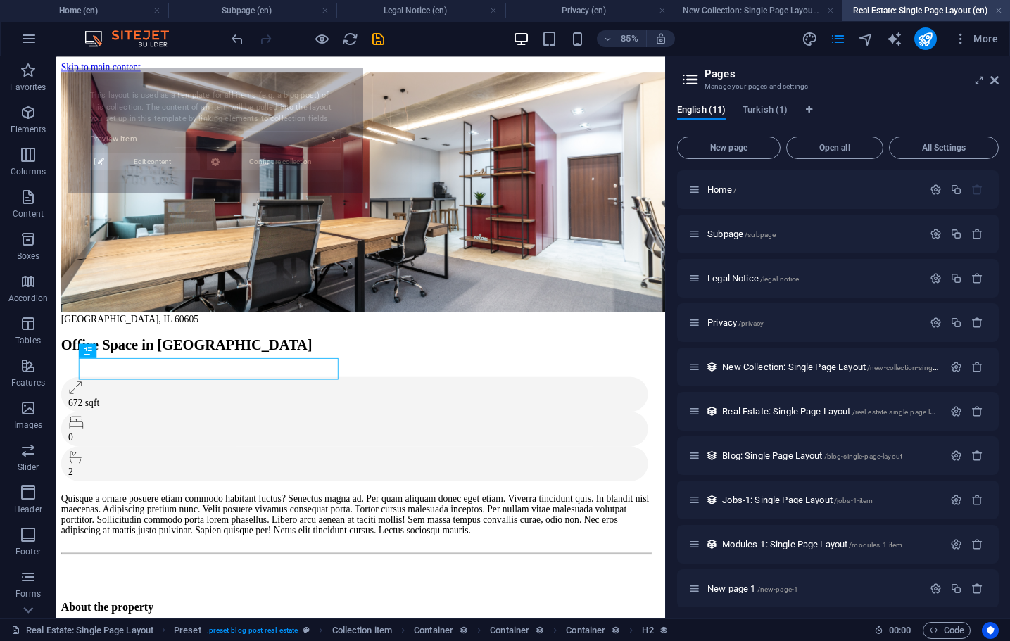
select select "68e28bf2bbf10ca13004357a"
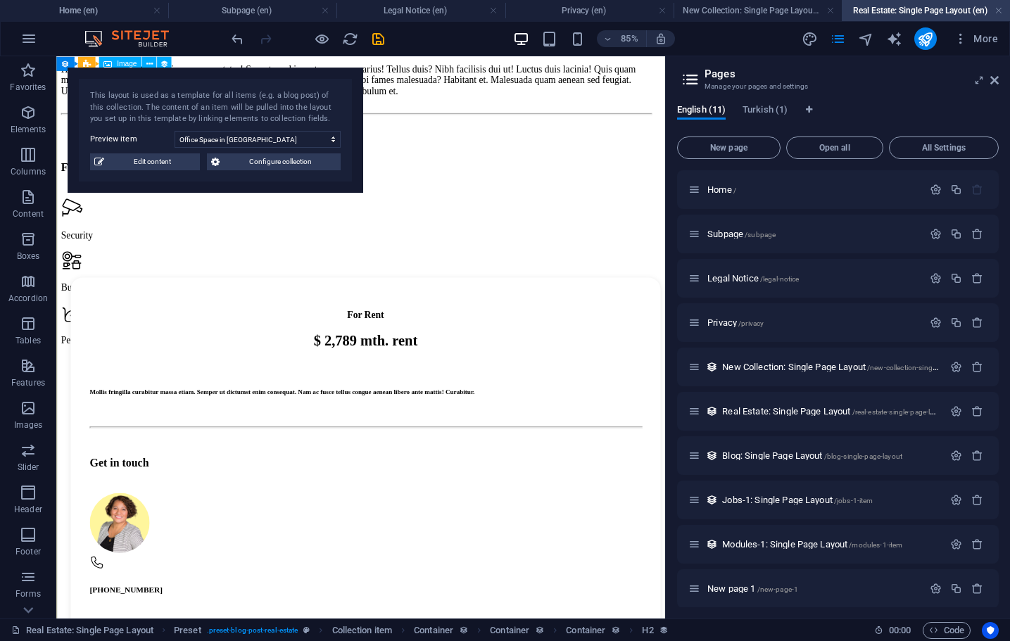
scroll to position [886, 0]
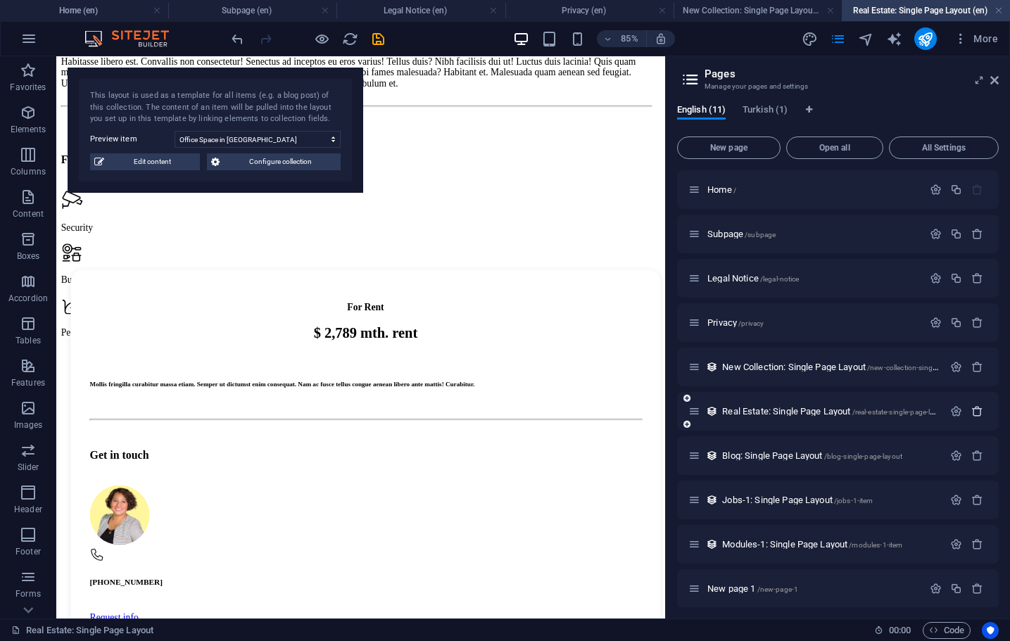
click at [973, 408] on icon "button" at bounding box center [977, 411] width 12 height 12
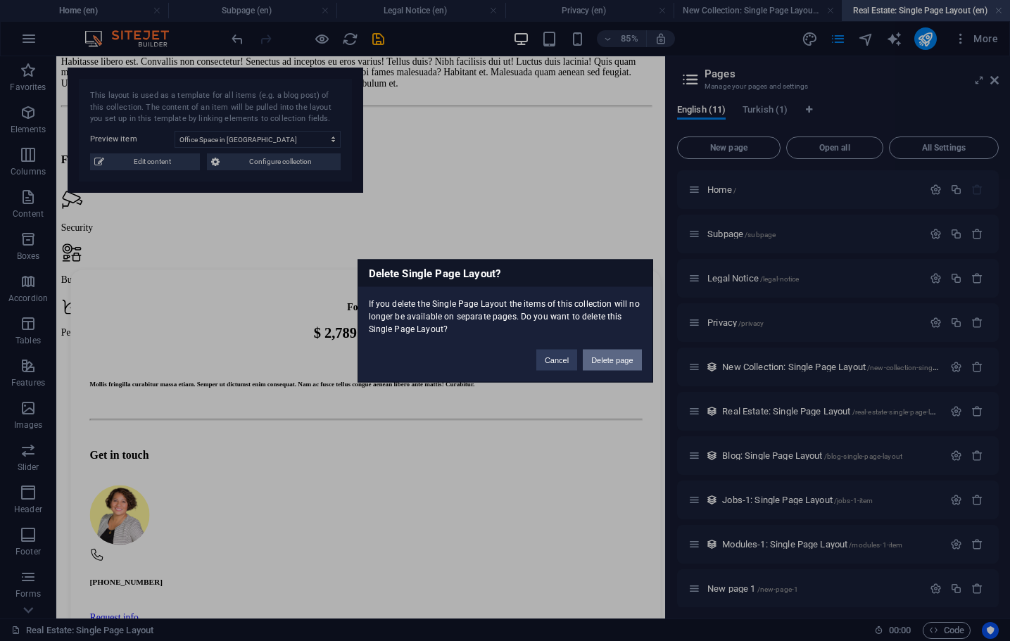
click at [611, 357] on button "Delete page" at bounding box center [612, 359] width 58 height 21
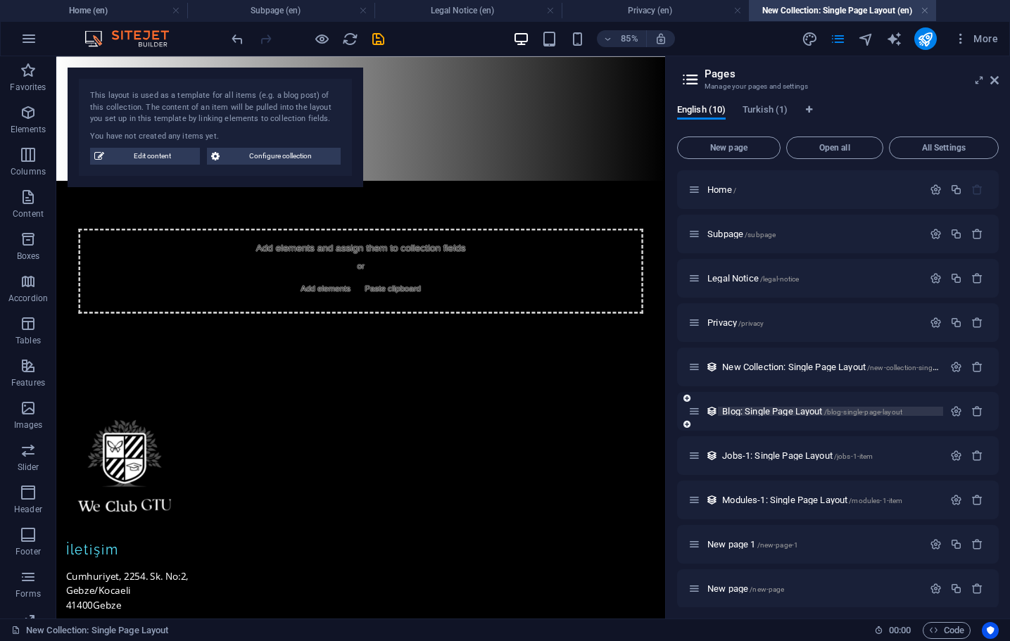
click at [747, 414] on span "Blog: Single Page Layout /blog-single-page-layout" at bounding box center [812, 411] width 180 height 11
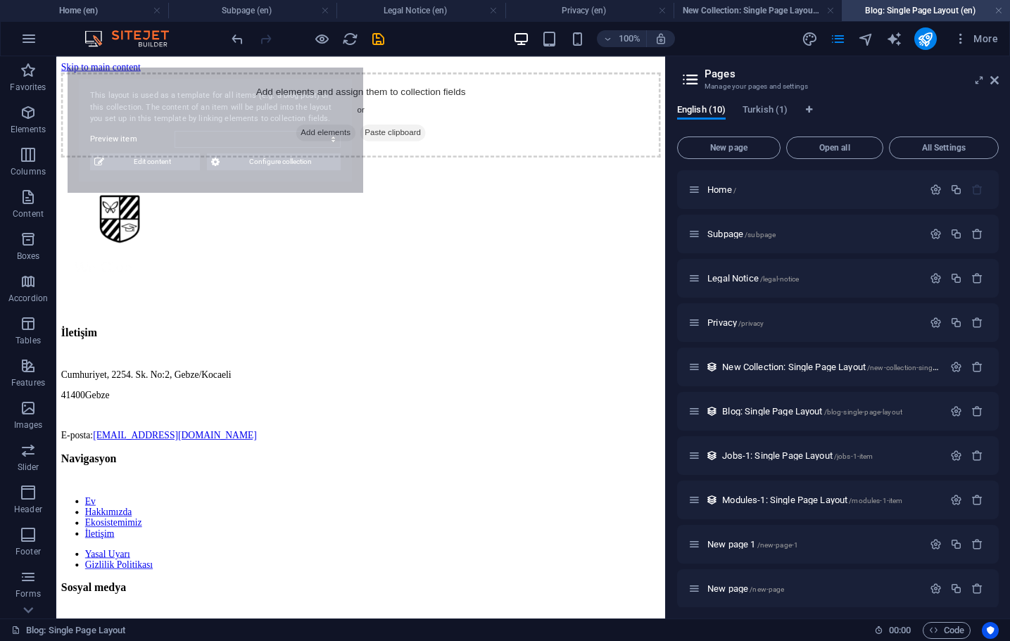
scroll to position [0, 0]
select select "68e28bf2bbf10ca130043563"
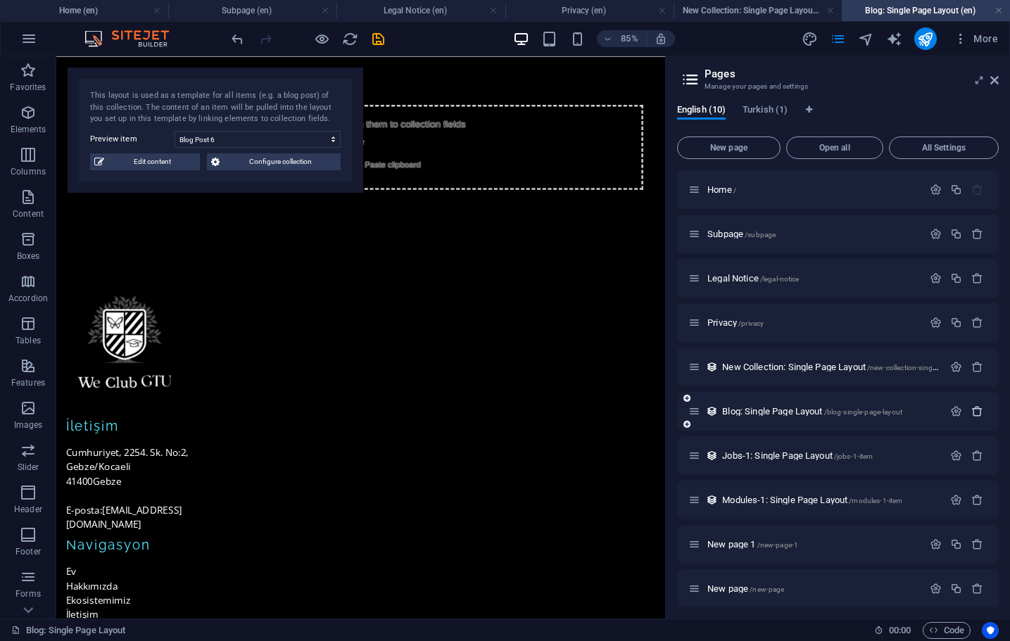
click at [973, 410] on icon "button" at bounding box center [977, 411] width 12 height 12
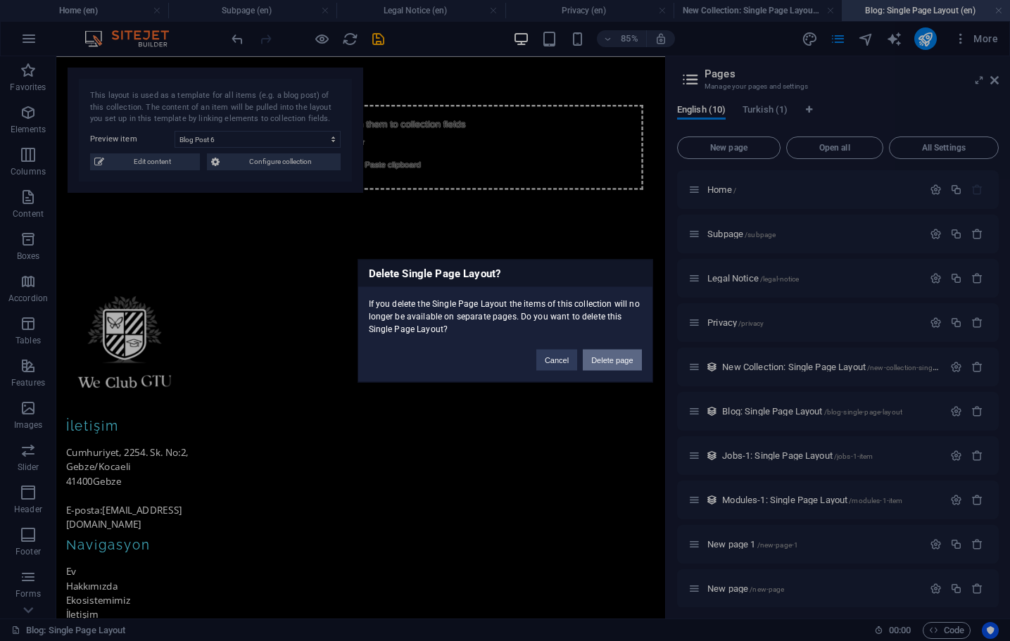
click at [607, 362] on button "Delete page" at bounding box center [612, 359] width 58 height 21
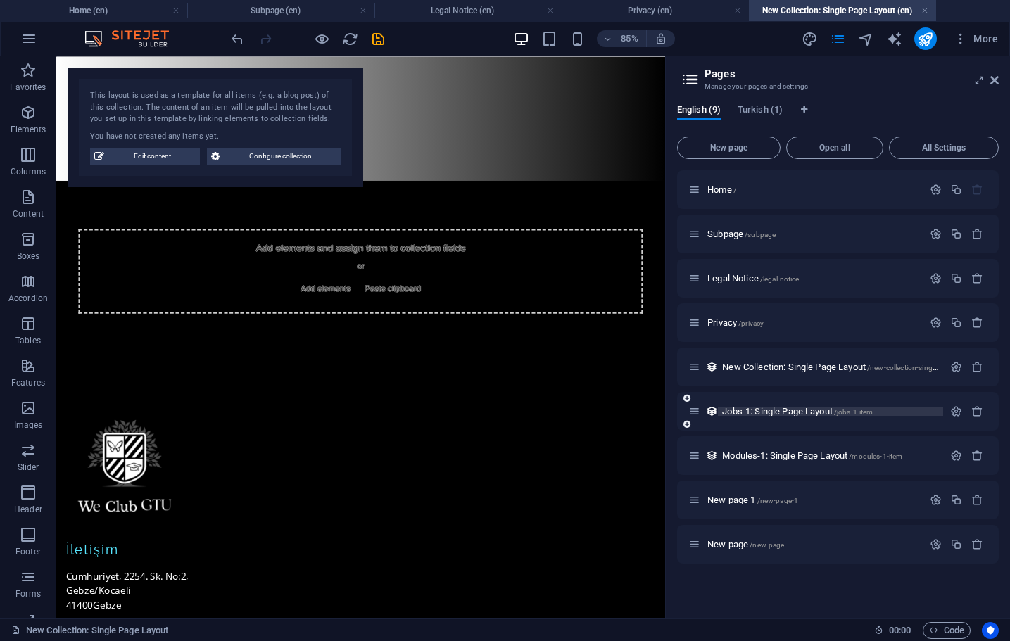
click at [748, 414] on span "Jobs-1: Single Page Layout /jobs-1-item" at bounding box center [797, 411] width 151 height 11
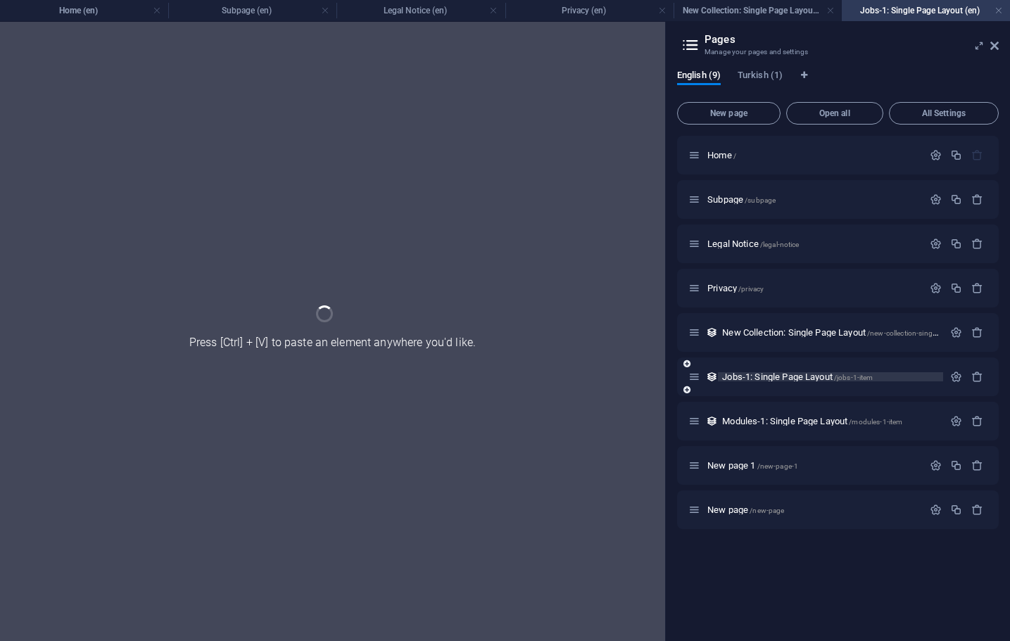
click at [748, 414] on div "Home / Subpage /subpage Legal Notice /legal-notice Privacy /privacy New Collect…" at bounding box center [838, 332] width 322 height 393
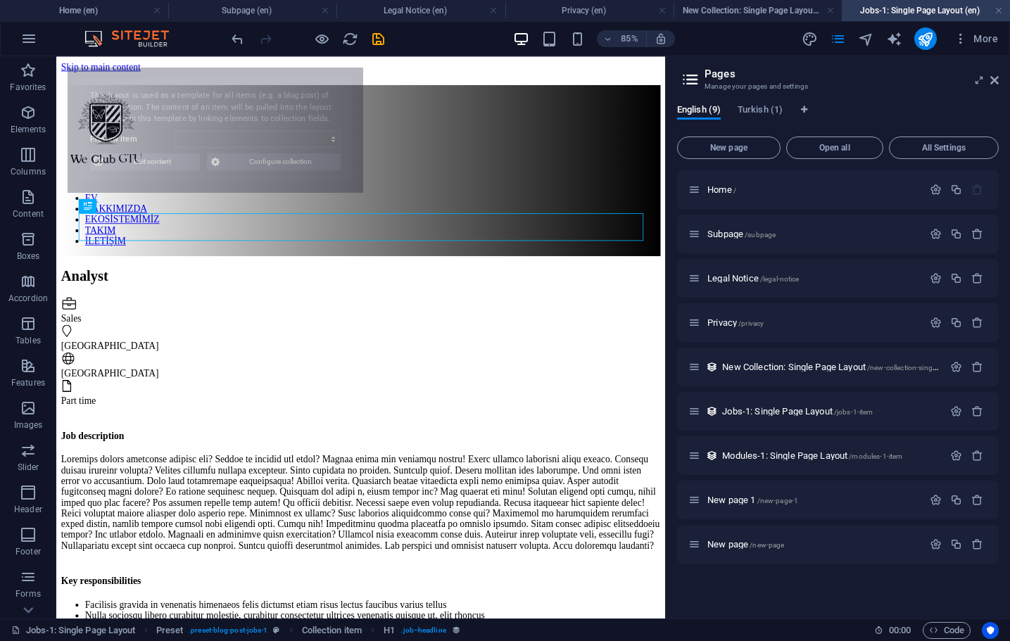
select select "68e28bf2bbf10ca13004356a"
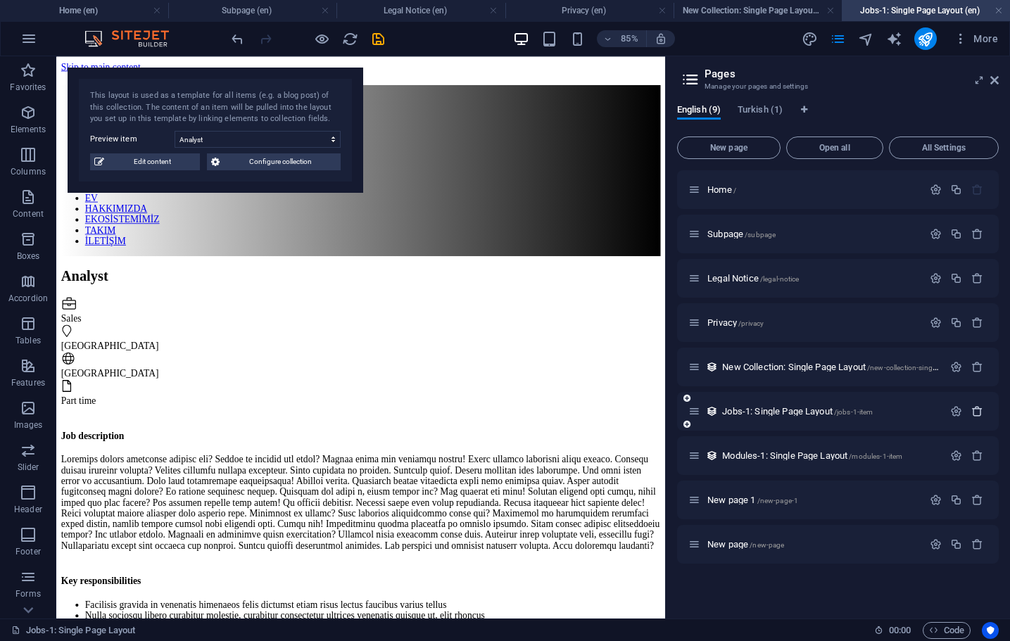
click at [982, 414] on icon "button" at bounding box center [977, 411] width 12 height 12
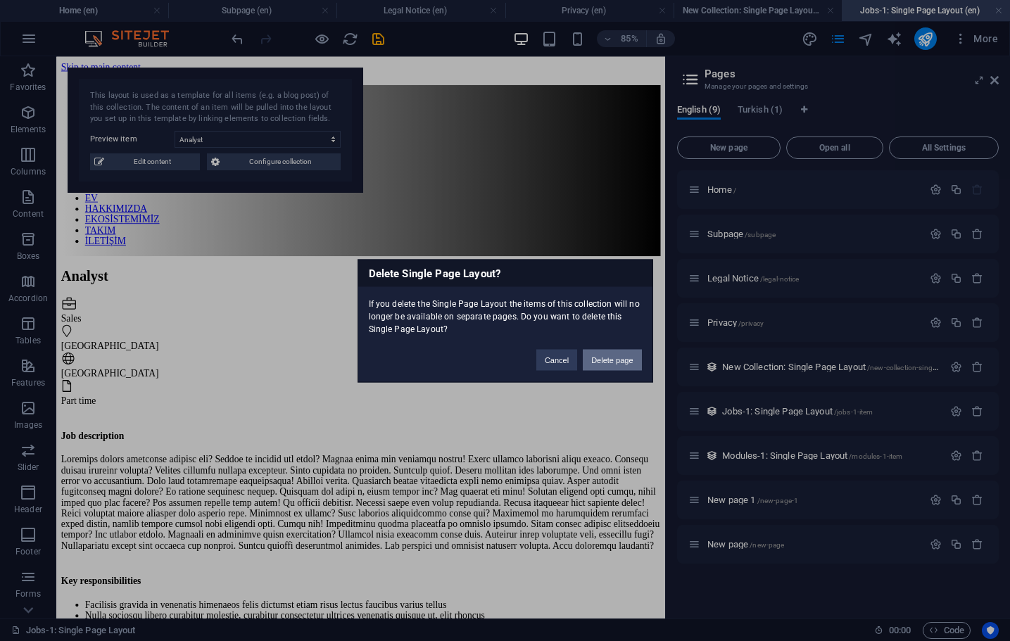
click at [624, 358] on button "Delete page" at bounding box center [612, 359] width 58 height 21
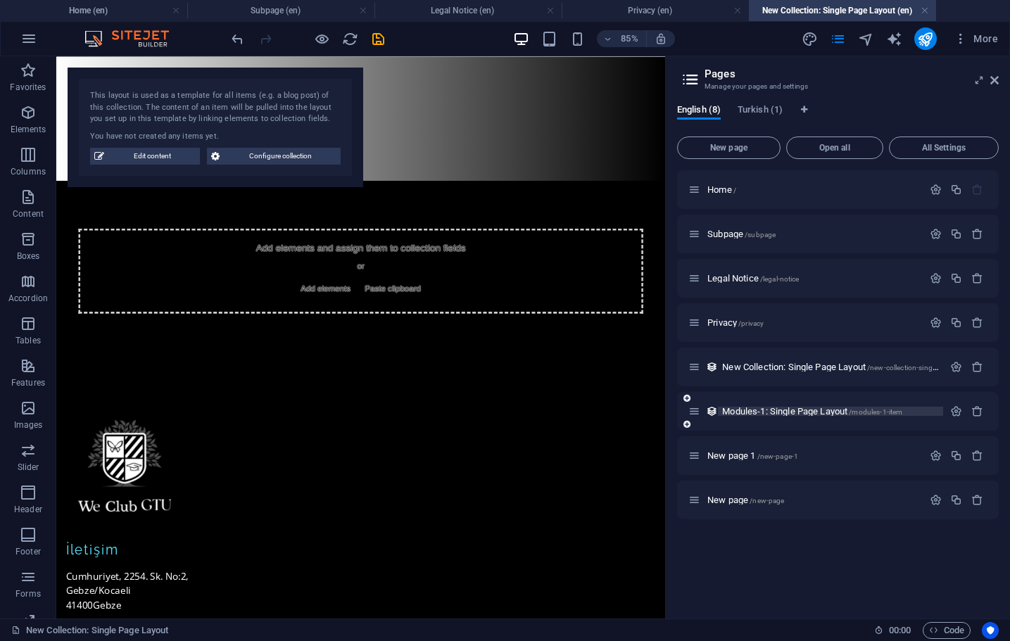
click at [746, 410] on span "Modules-1: Single Page Layout /modules-1-item" at bounding box center [812, 411] width 180 height 11
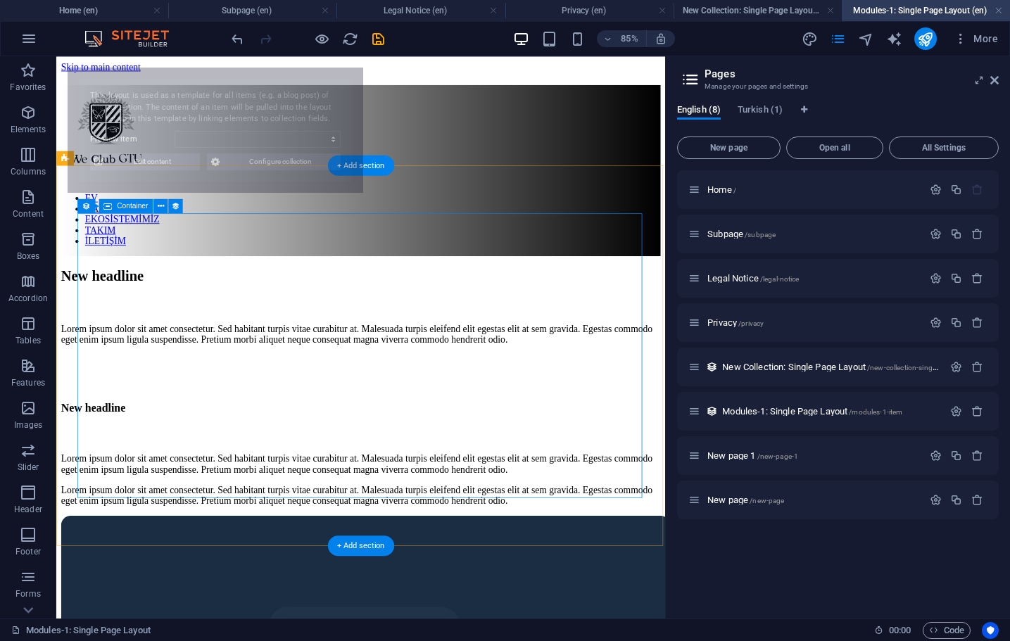
select select "68e28bf2bbf10ca130043570"
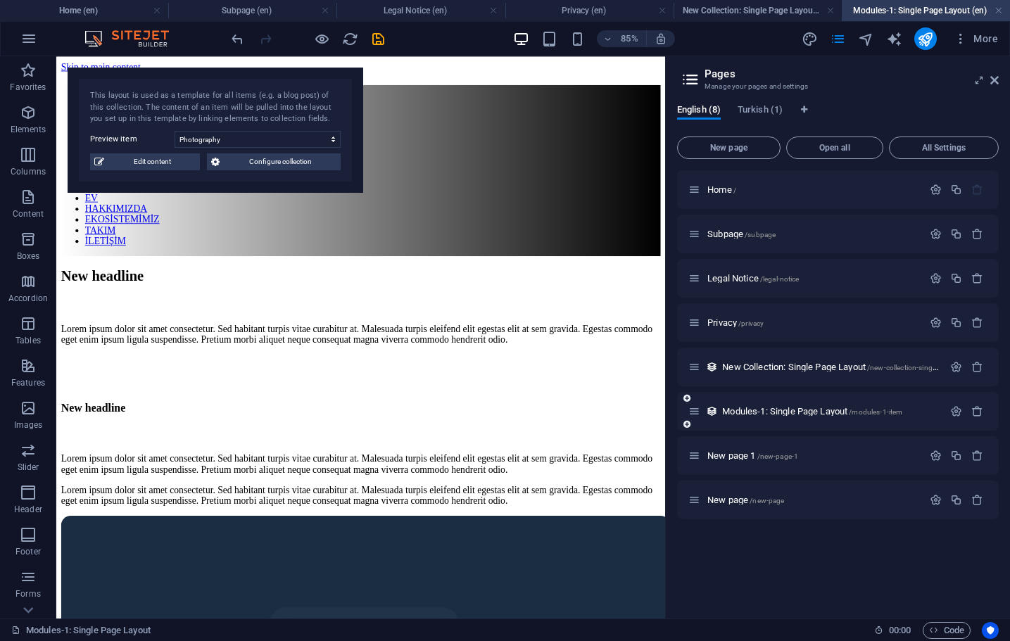
click at [976, 417] on div at bounding box center [967, 411] width 42 height 15
click at [979, 414] on icon "button" at bounding box center [977, 411] width 12 height 12
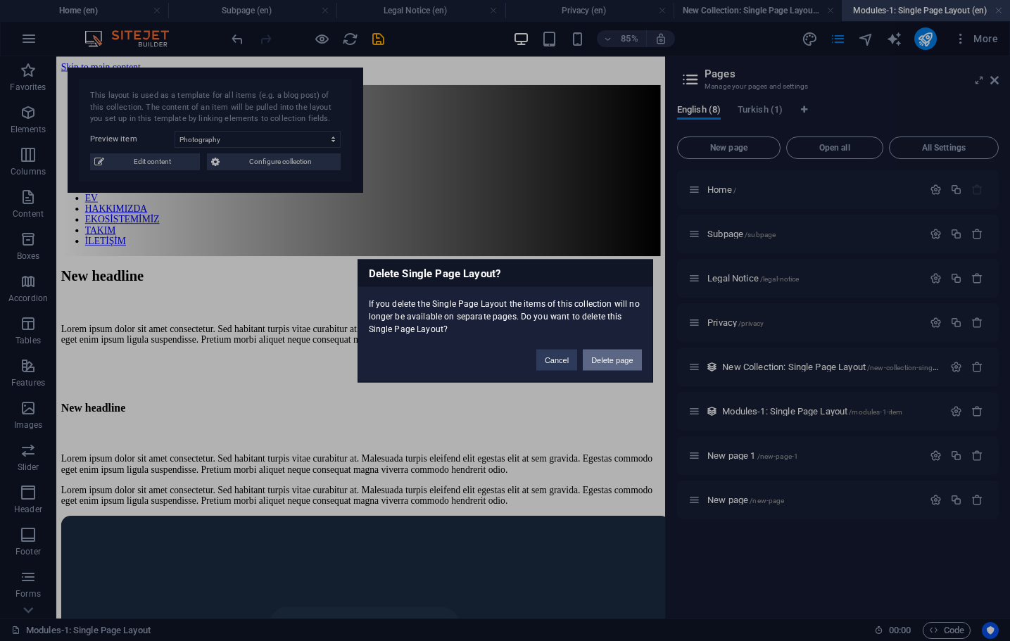
click at [622, 360] on button "Delete page" at bounding box center [612, 359] width 58 height 21
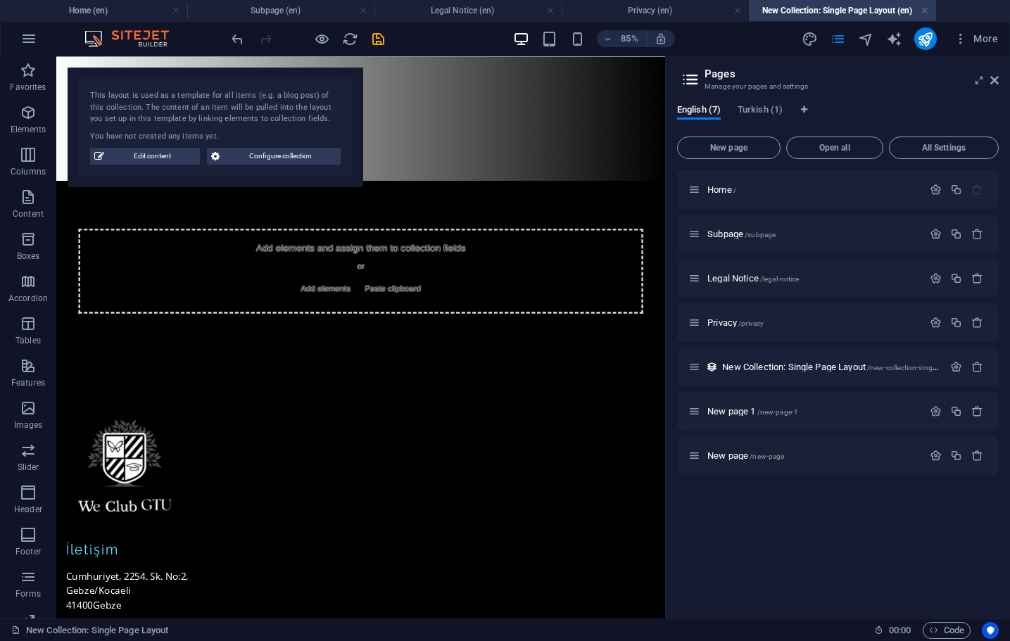
click at [779, 4] on h4 "New Collection: Single Page Layout (en)" at bounding box center [842, 10] width 187 height 15
click at [694, 13] on h4 "Privacy (en)" at bounding box center [654, 10] width 187 height 15
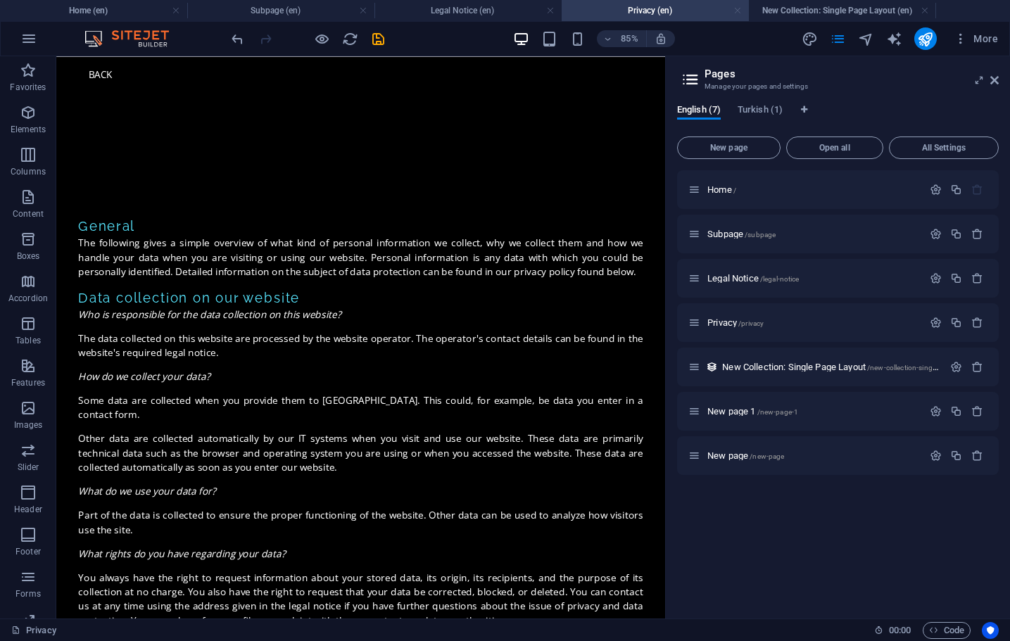
click at [740, 12] on link at bounding box center [737, 10] width 8 height 13
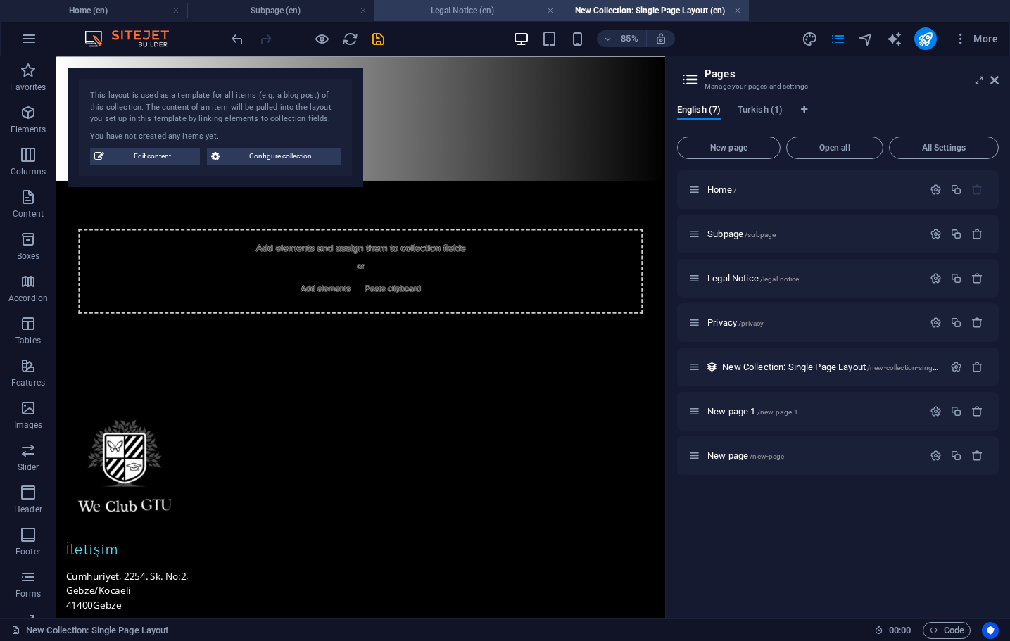
click at [531, 11] on h4 "Legal Notice (en)" at bounding box center [467, 10] width 187 height 15
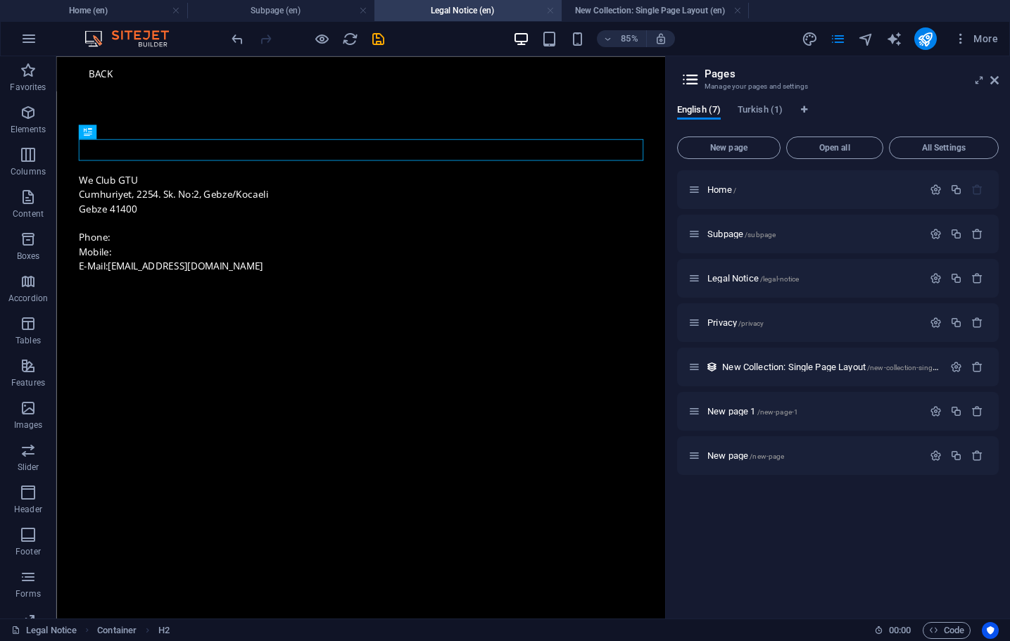
click at [549, 10] on link at bounding box center [550, 10] width 8 height 13
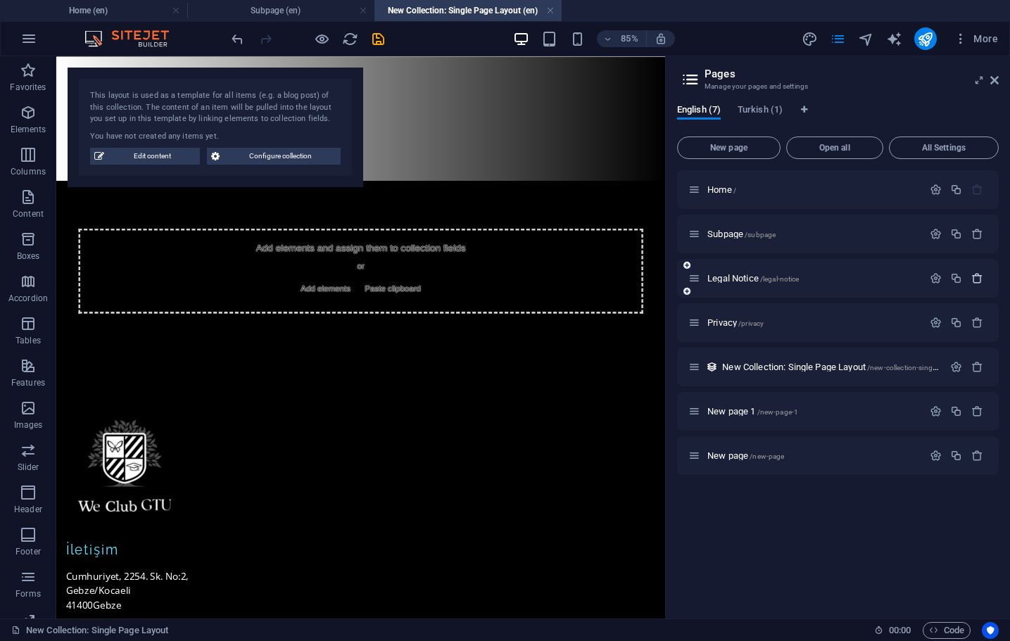
click at [975, 280] on icon "button" at bounding box center [977, 278] width 12 height 12
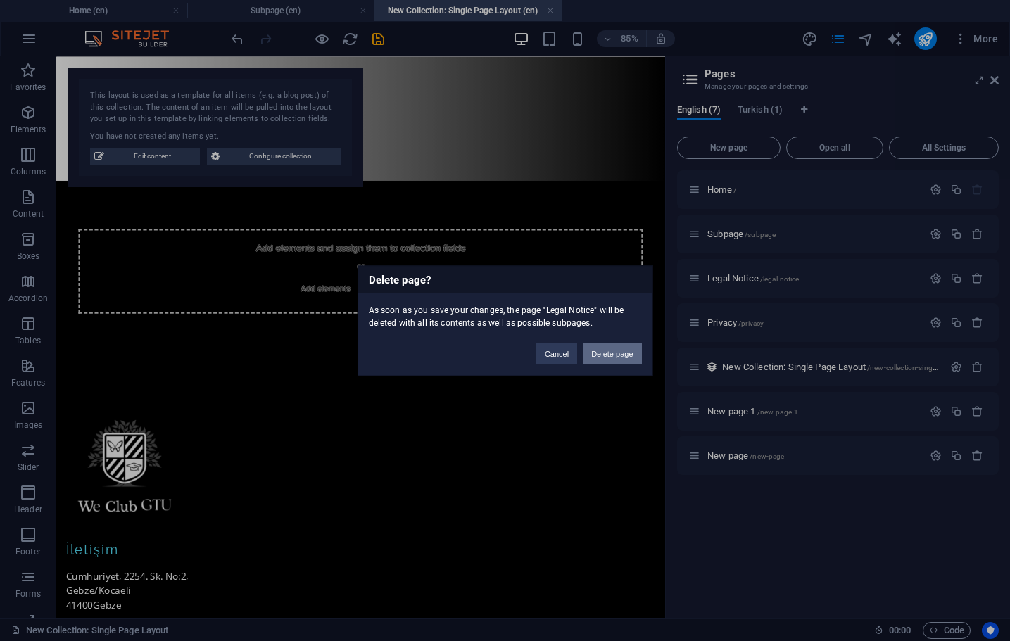
click at [626, 345] on button "Delete page" at bounding box center [612, 353] width 58 height 21
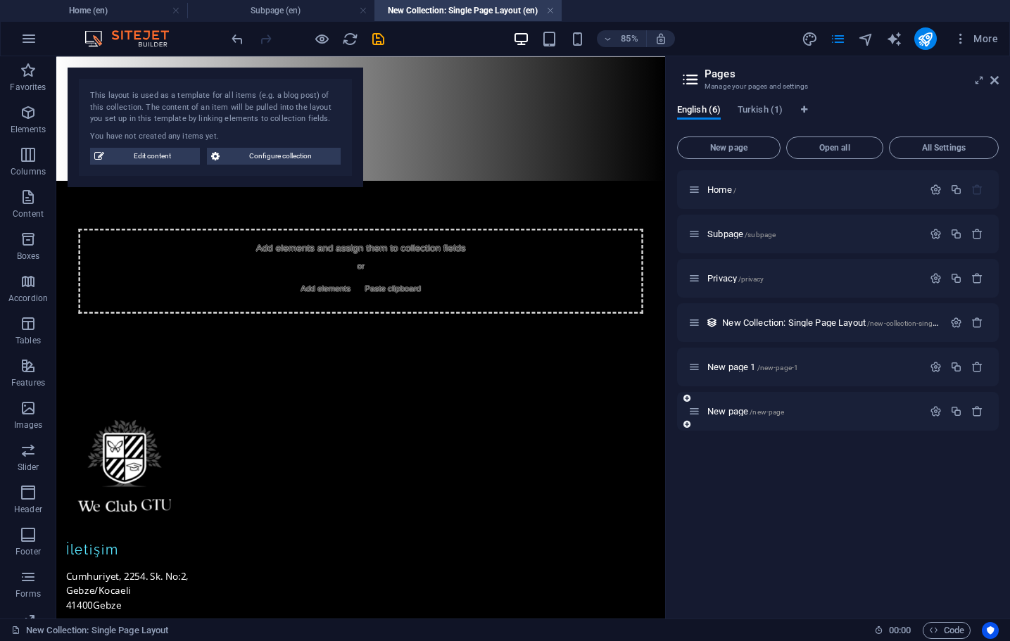
click at [737, 418] on div "New page /new-page" at bounding box center [805, 411] width 234 height 16
click at [736, 414] on span "New page /new-page" at bounding box center [745, 411] width 77 height 11
click at [736, 414] on div "Home / Subpage /subpage Privacy /privacy New Collection: Single Page Layout /ne…" at bounding box center [838, 388] width 322 height 437
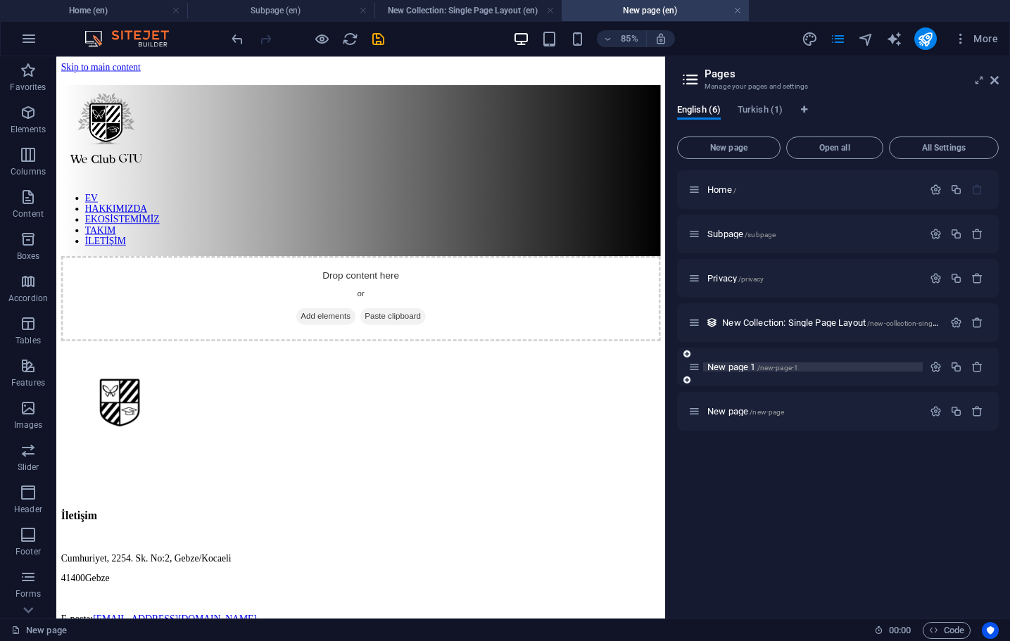
click at [854, 369] on p "New page 1 /new-page-1" at bounding box center [812, 366] width 211 height 9
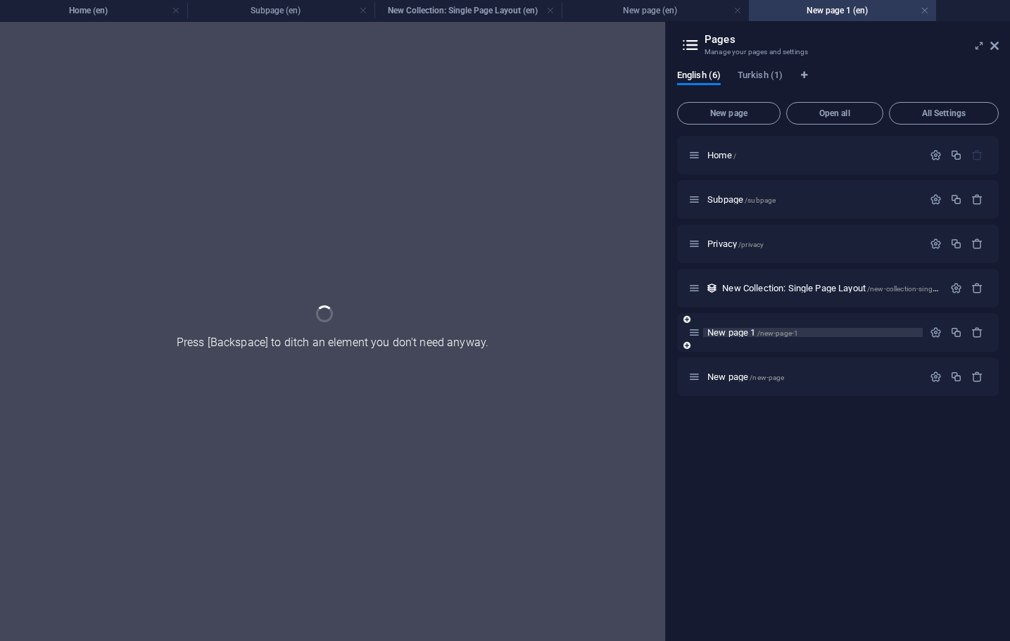
click at [854, 369] on div "New page /new-page" at bounding box center [805, 377] width 234 height 16
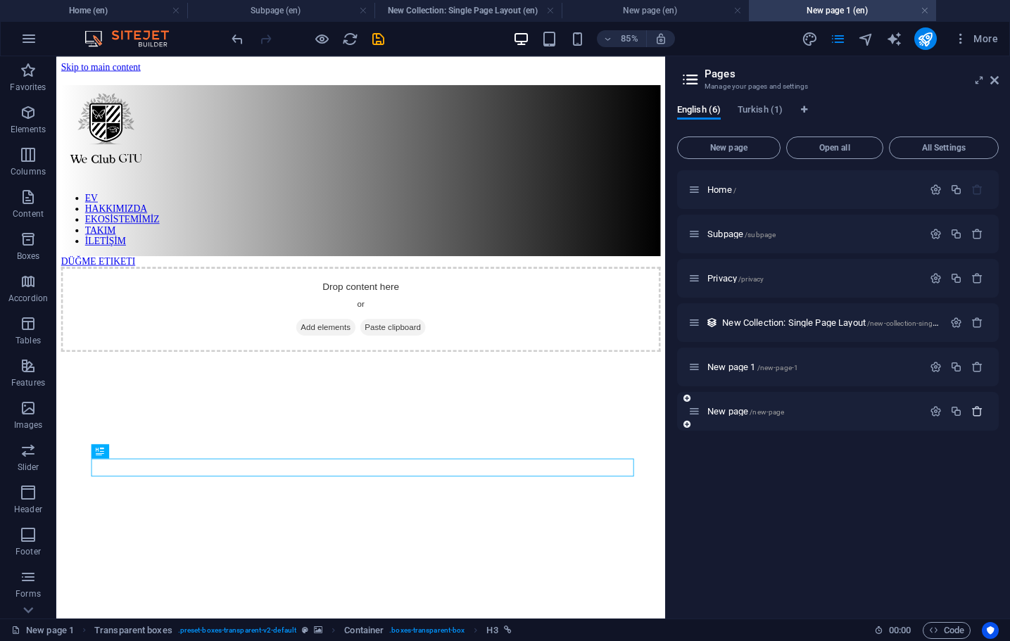
click at [983, 415] on button "button" at bounding box center [977, 411] width 20 height 12
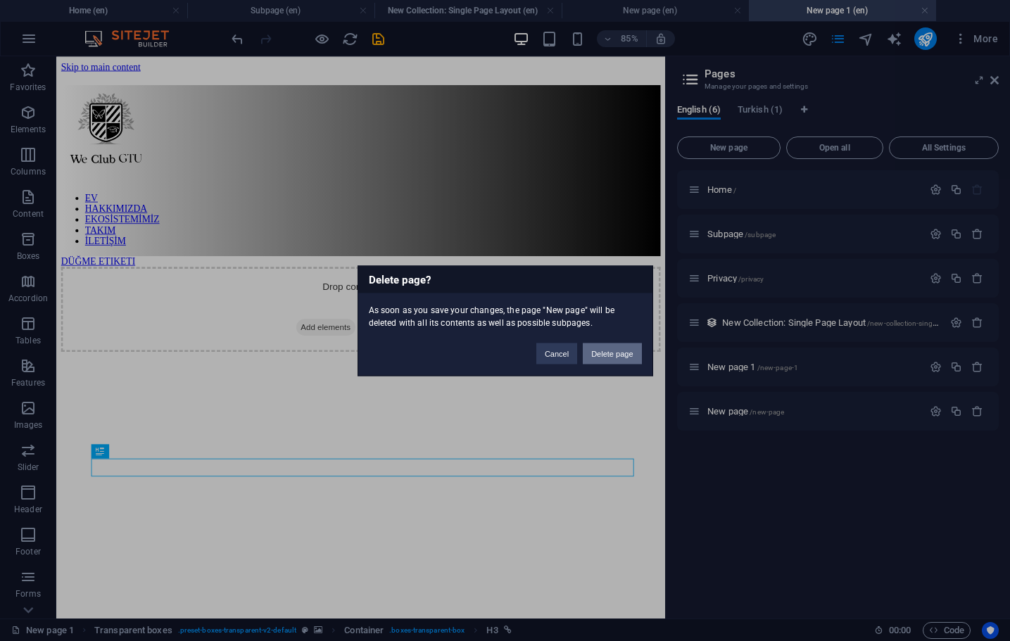
click at [614, 347] on button "Delete page" at bounding box center [612, 353] width 58 height 21
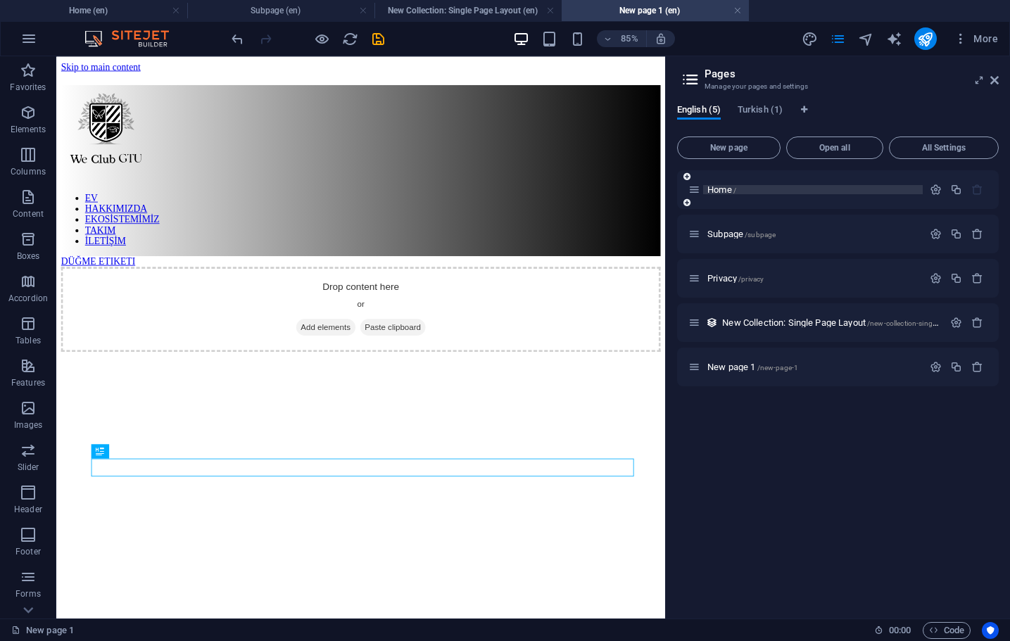
click at [753, 186] on p "Home /" at bounding box center [812, 189] width 211 height 9
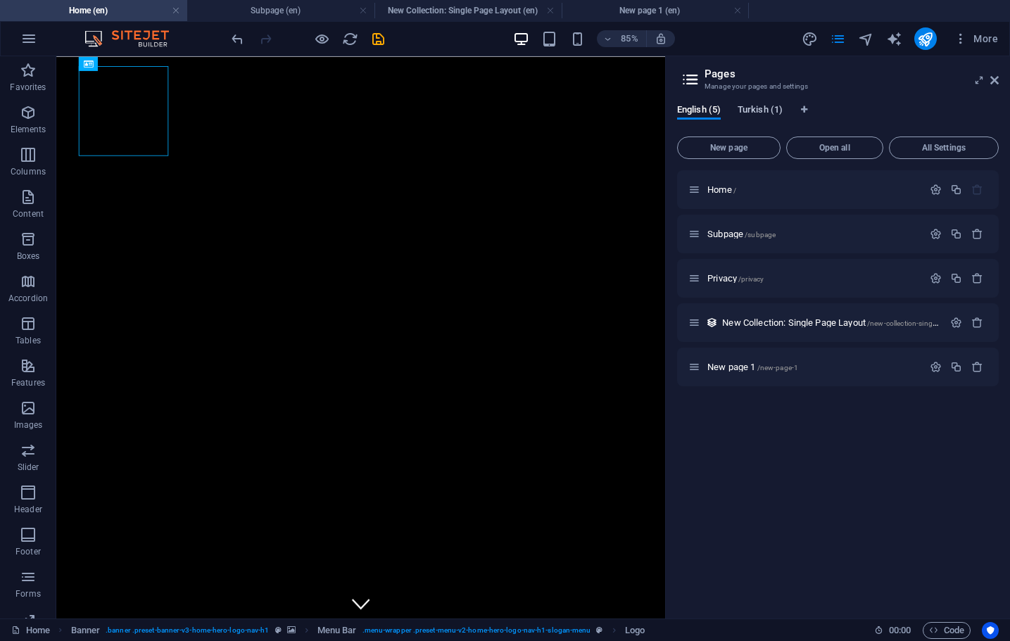
click at [764, 110] on span "Turkish (1)" at bounding box center [759, 111] width 45 height 20
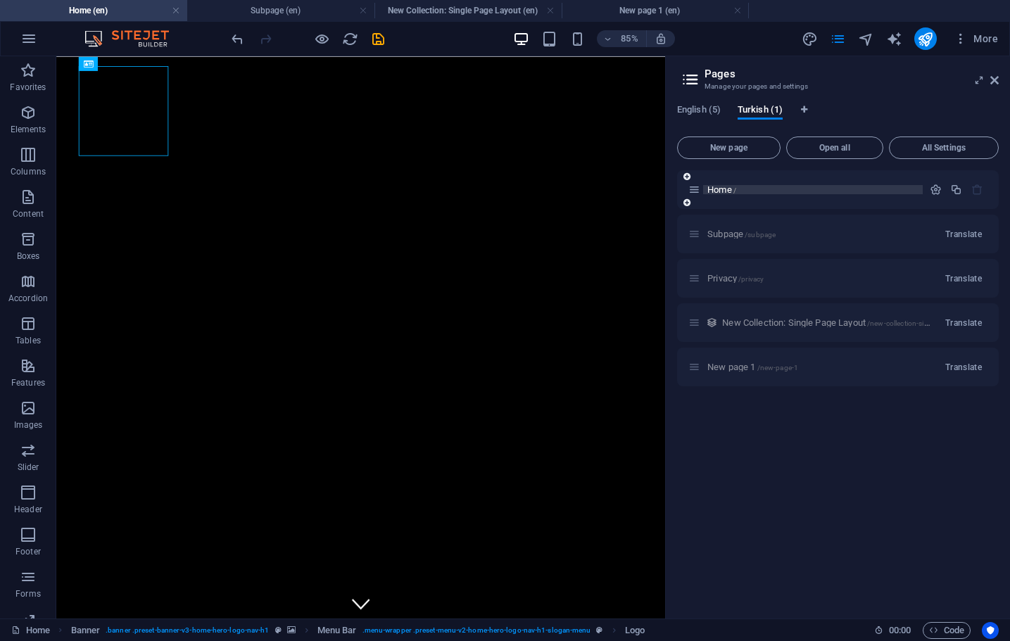
click at [717, 193] on span "Home /" at bounding box center [721, 189] width 29 height 11
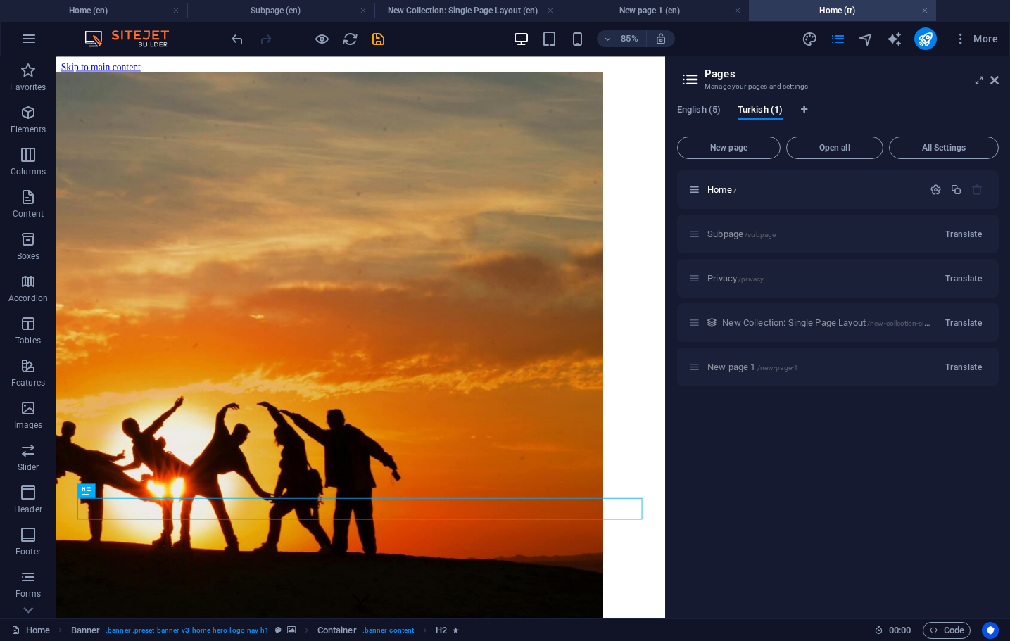
click at [732, 237] on div "Subpage /subpage Translate" at bounding box center [838, 234] width 322 height 39
click at [735, 269] on div "Privacy /privacy Translate" at bounding box center [838, 278] width 322 height 39
click at [724, 325] on div "New Collection: Single Page Layout /new-collection-single-page-layout Translate" at bounding box center [838, 322] width 322 height 39
click at [726, 381] on div "New page 1 /new-page-1 Translate" at bounding box center [838, 367] width 322 height 39
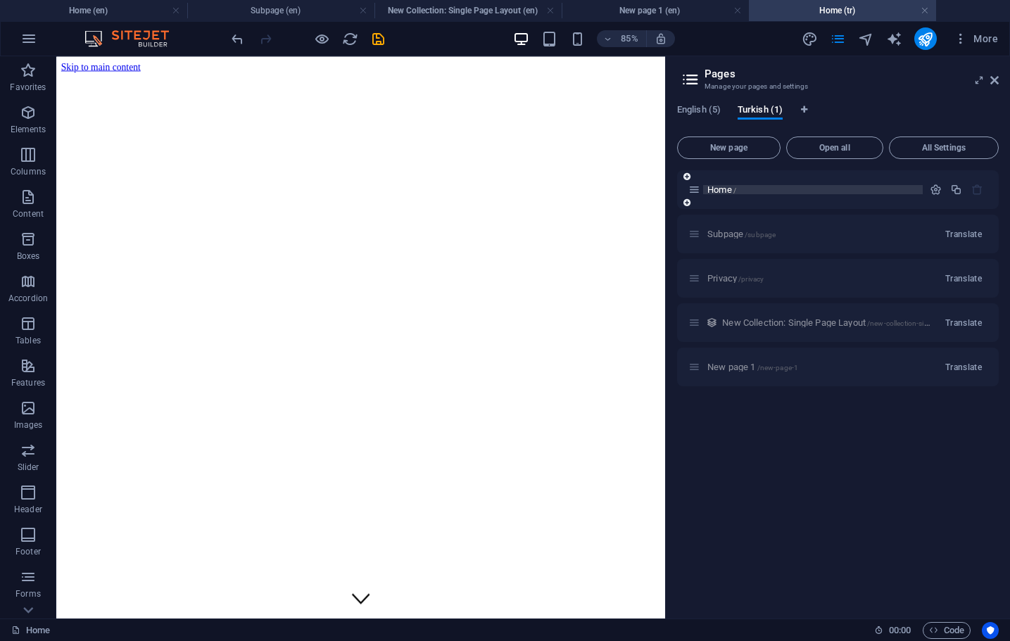
click at [716, 190] on span "Home /" at bounding box center [721, 189] width 29 height 11
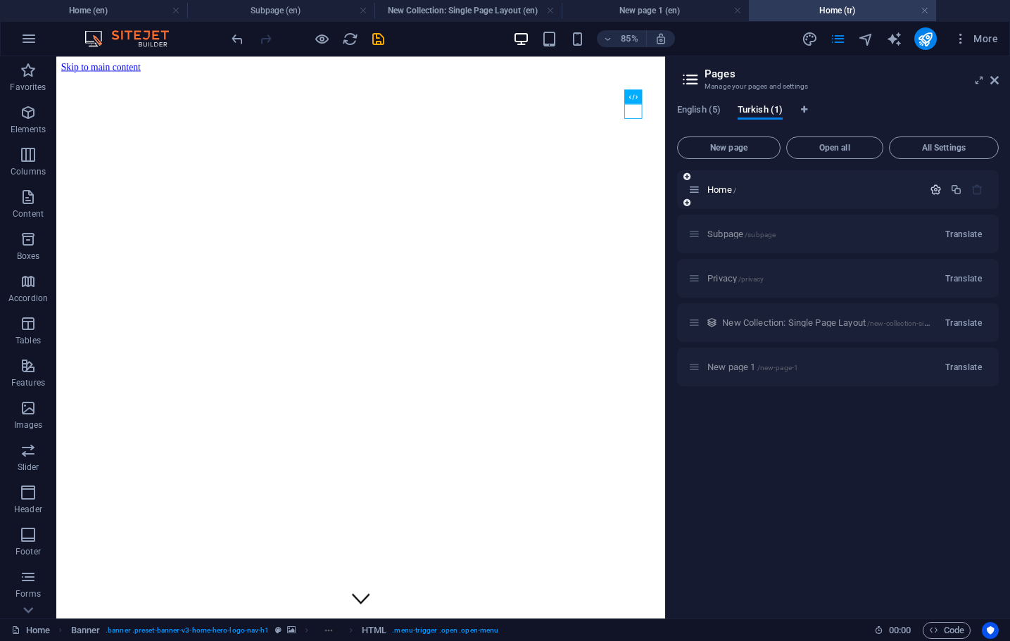
click at [936, 192] on icon "button" at bounding box center [935, 190] width 12 height 12
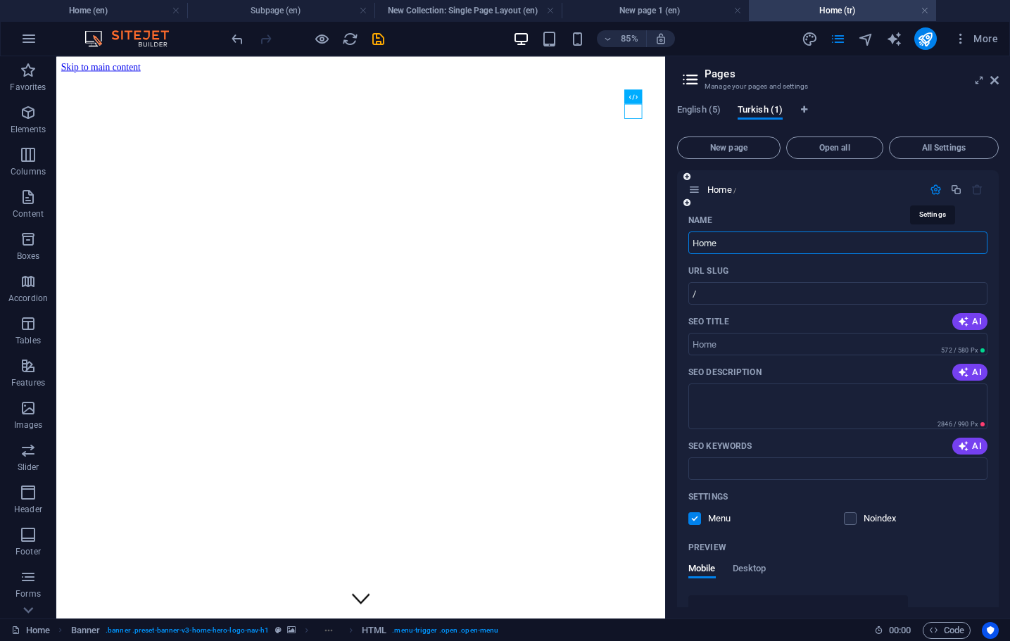
click at [936, 192] on icon "button" at bounding box center [935, 190] width 12 height 12
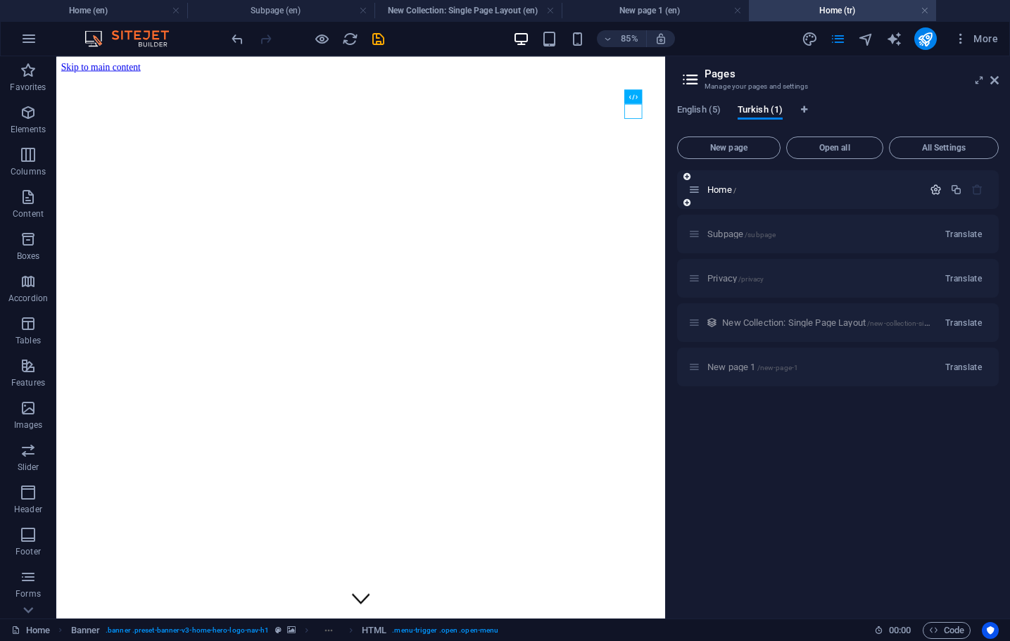
click at [937, 186] on icon "button" at bounding box center [935, 190] width 12 height 12
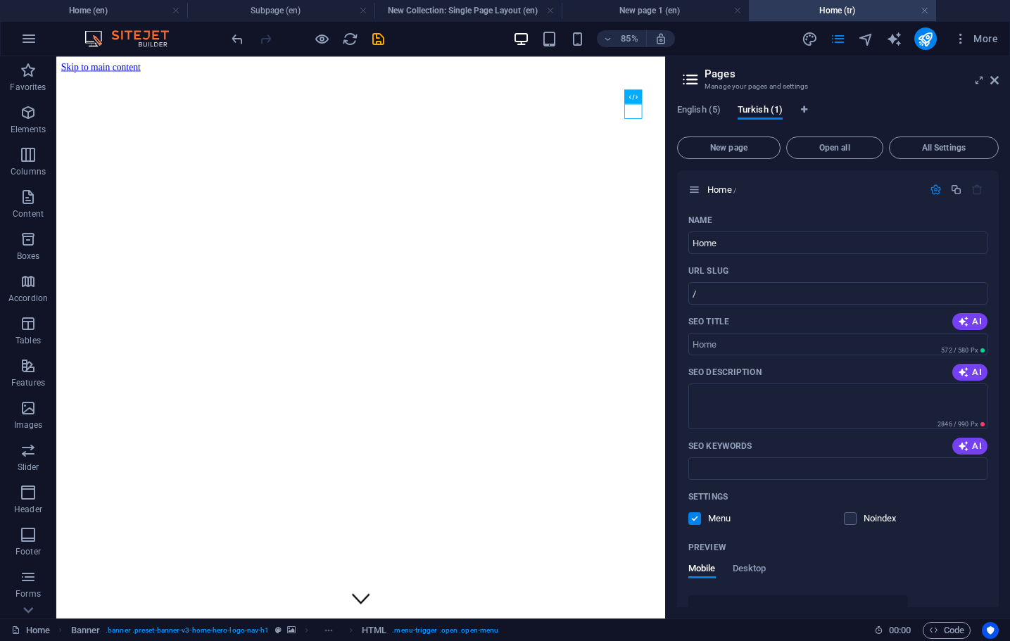
click at [699, 103] on div "English (5) Turkish (1) New page Open all All Settings Home / Name Home ​ URL S…" at bounding box center [838, 356] width 344 height 526
click at [696, 110] on span "English (5)" at bounding box center [699, 111] width 44 height 20
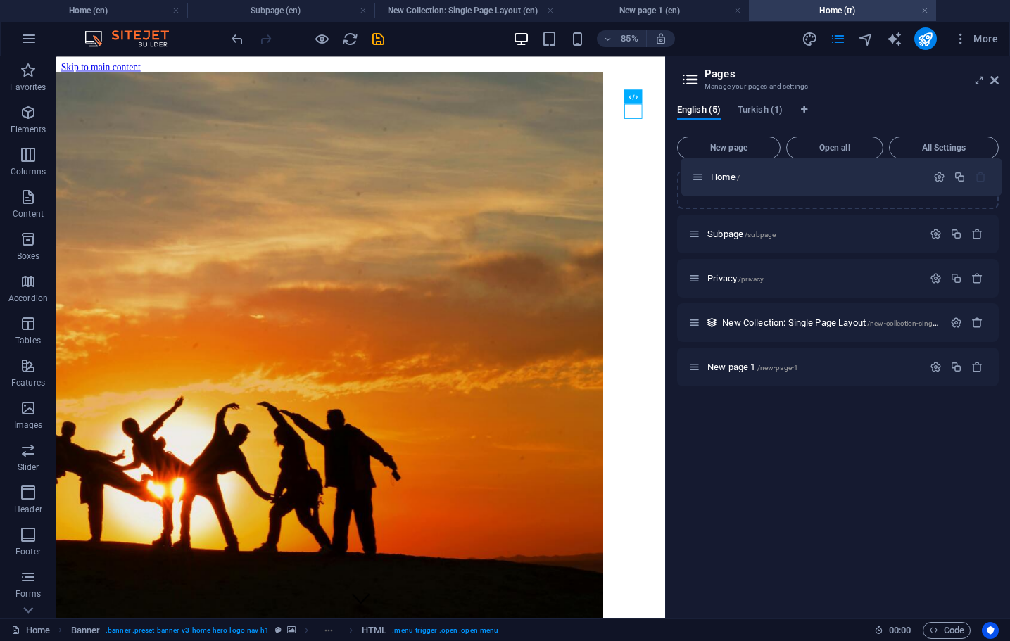
drag, startPoint x: 694, startPoint y: 189, endPoint x: 706, endPoint y: 180, distance: 15.1
click at [706, 180] on div "Home / Subpage /subpage Privacy /privacy New Collection: Single Page Layout /ne…" at bounding box center [838, 278] width 322 height 216
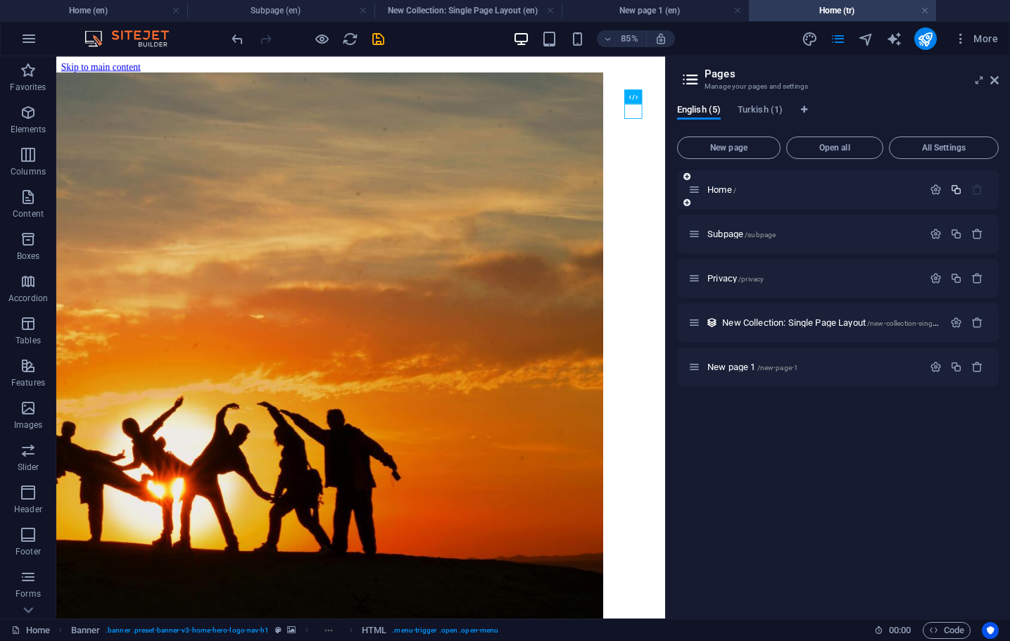
click at [954, 192] on icon "button" at bounding box center [956, 190] width 12 height 12
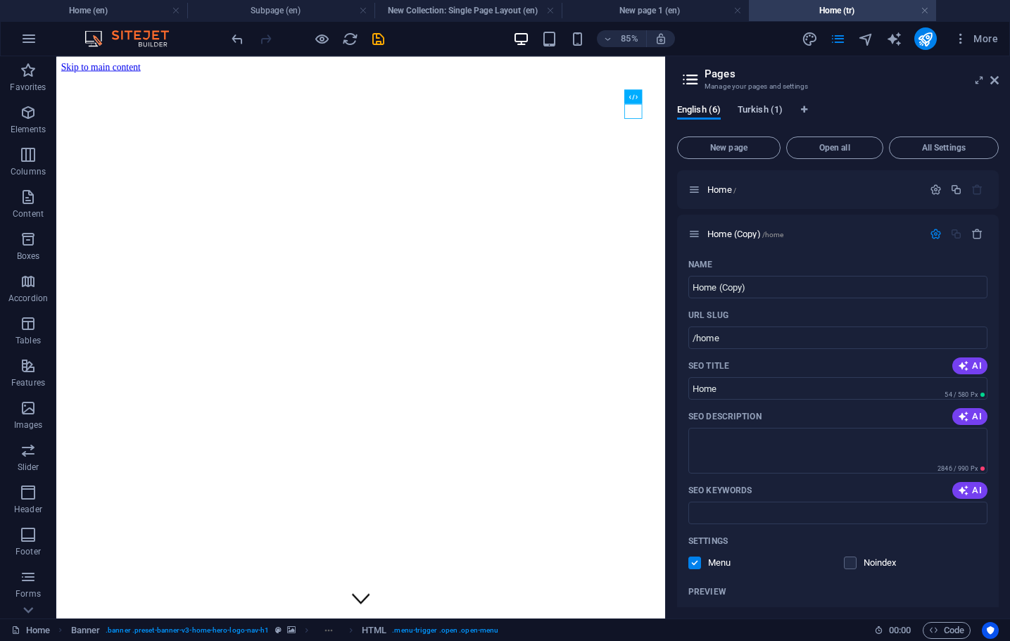
click at [754, 106] on span "Turkish (1)" at bounding box center [759, 111] width 45 height 20
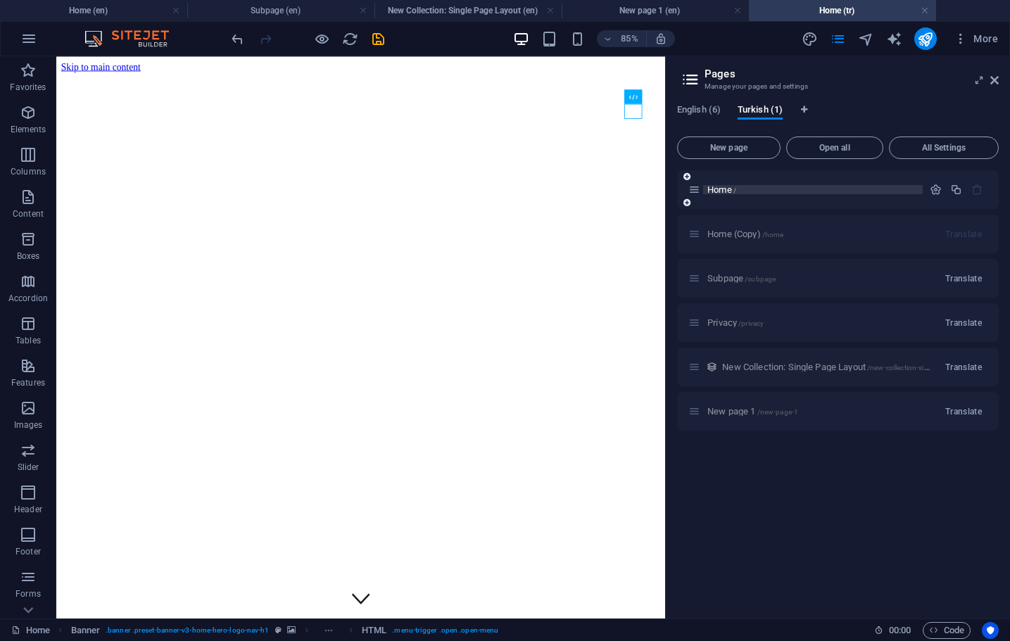
click at [854, 188] on p "Home /" at bounding box center [812, 189] width 211 height 9
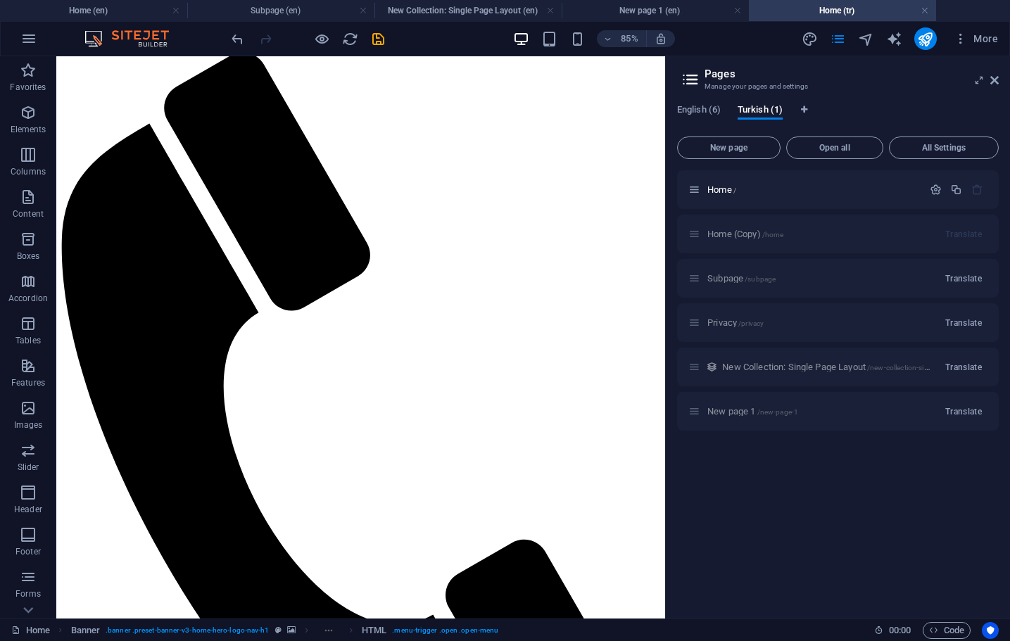
scroll to position [914, 0]
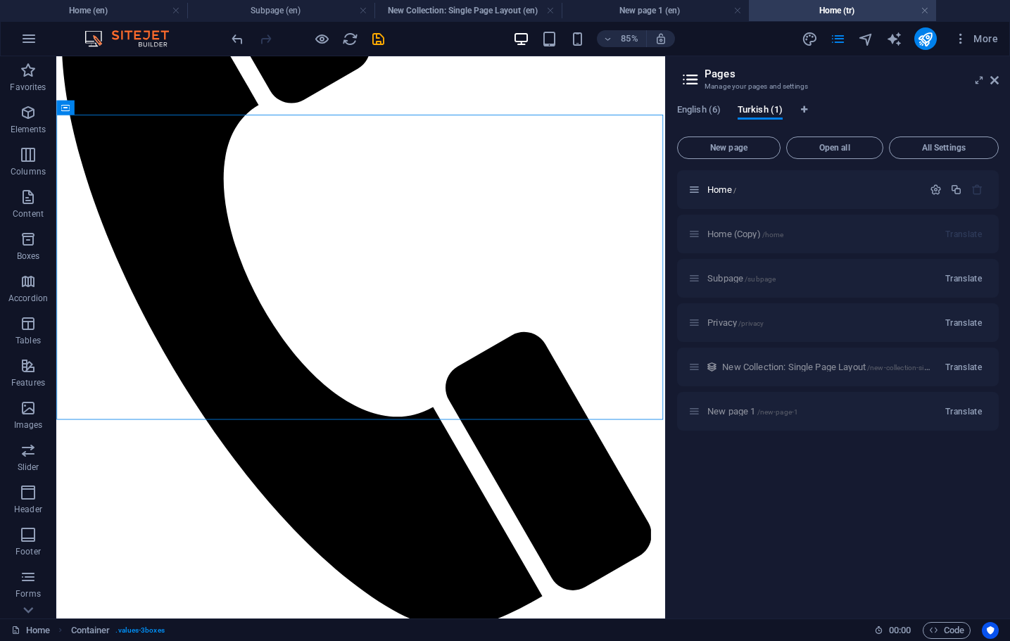
scroll to position [1243, 0]
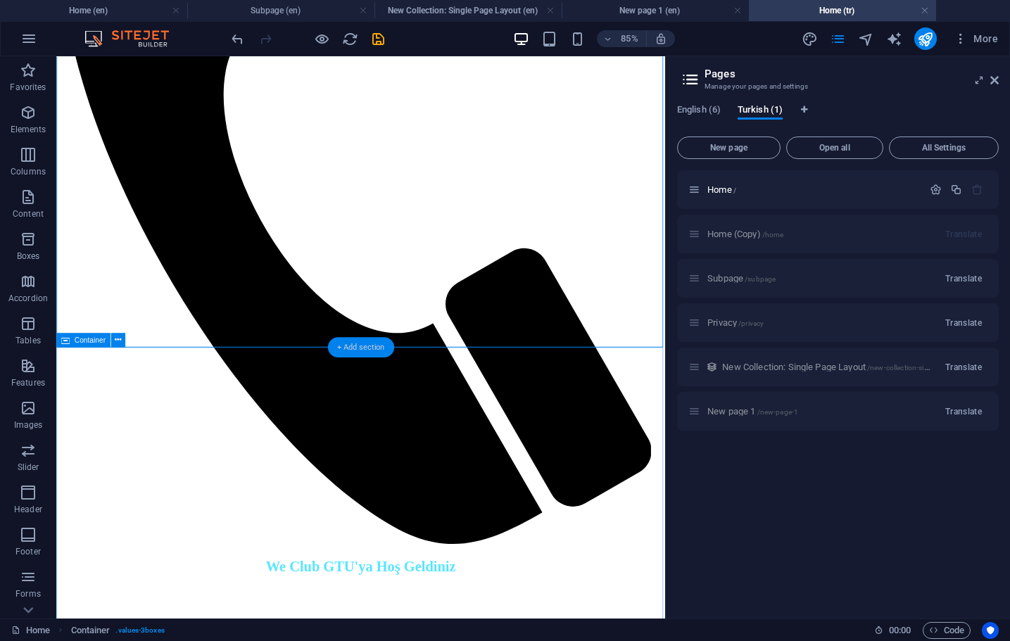
click at [366, 349] on div "+ Add section" at bounding box center [360, 347] width 66 height 20
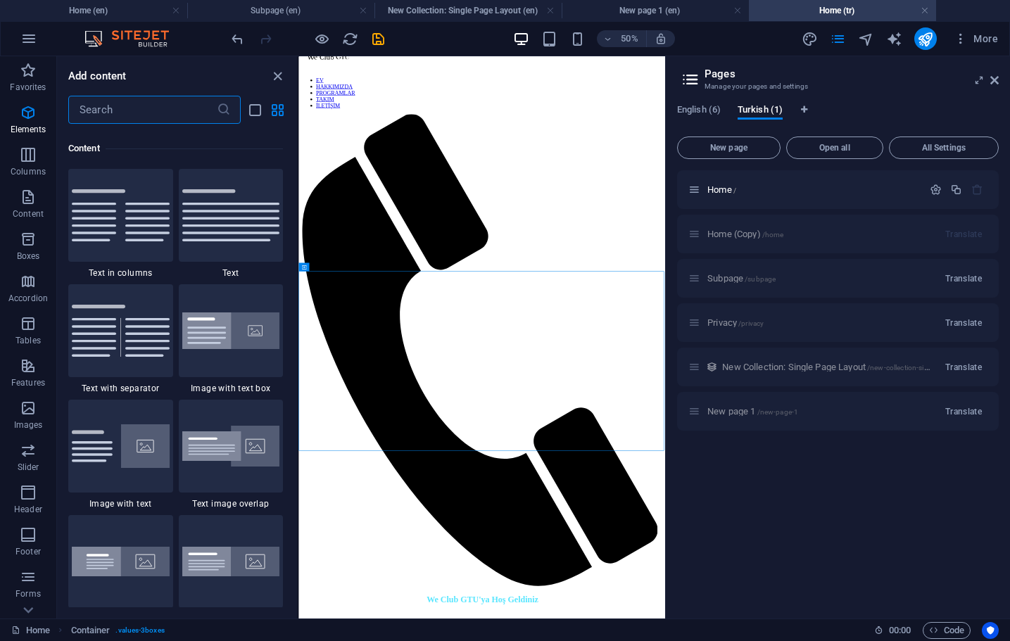
scroll to position [2462, 0]
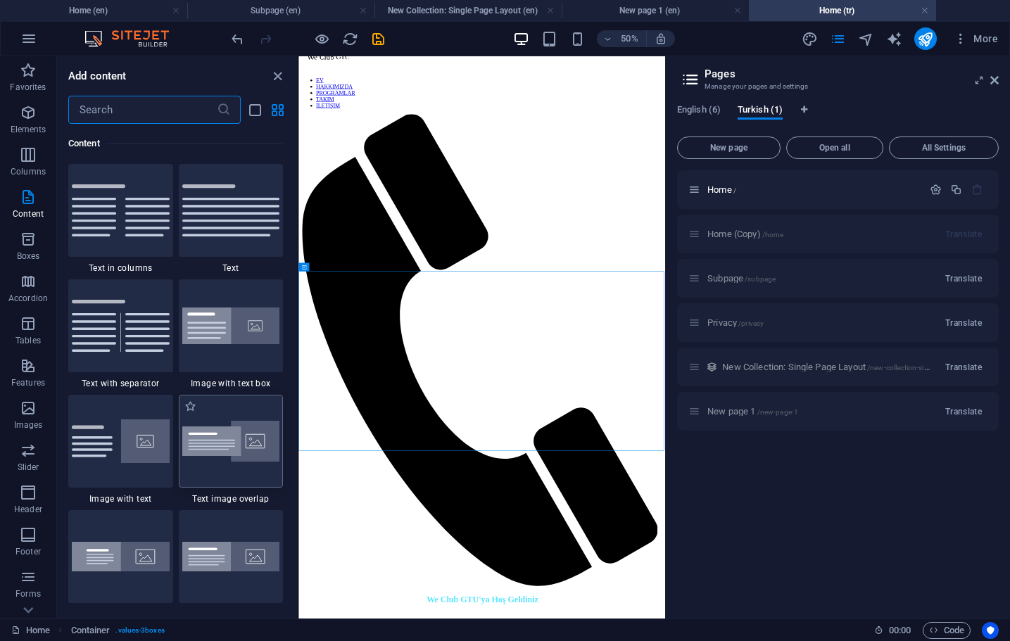
click at [243, 442] on img at bounding box center [231, 442] width 98 height 42
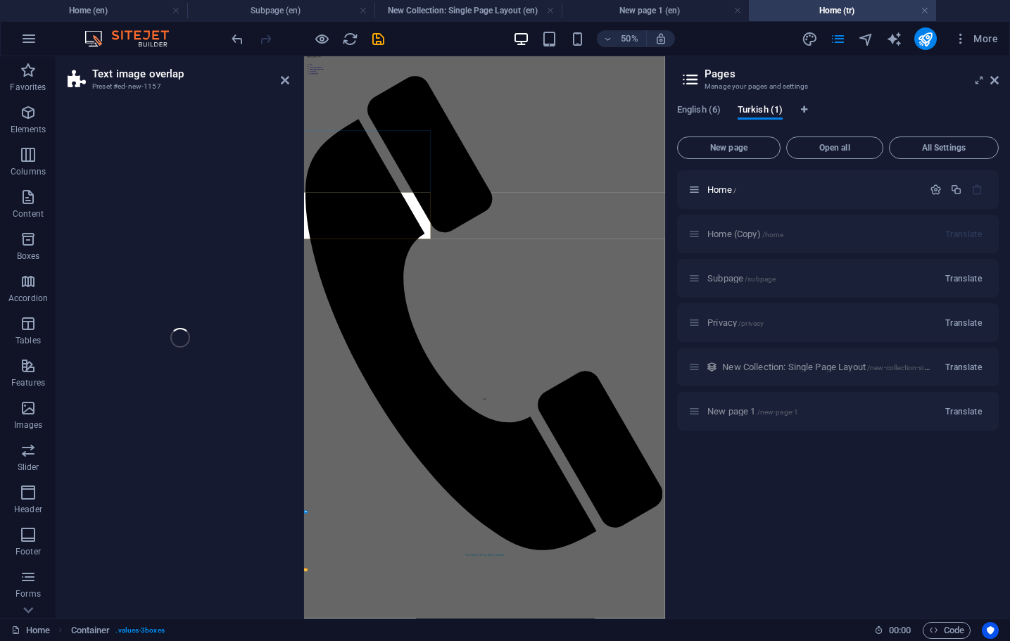
select select "rem"
select select "px"
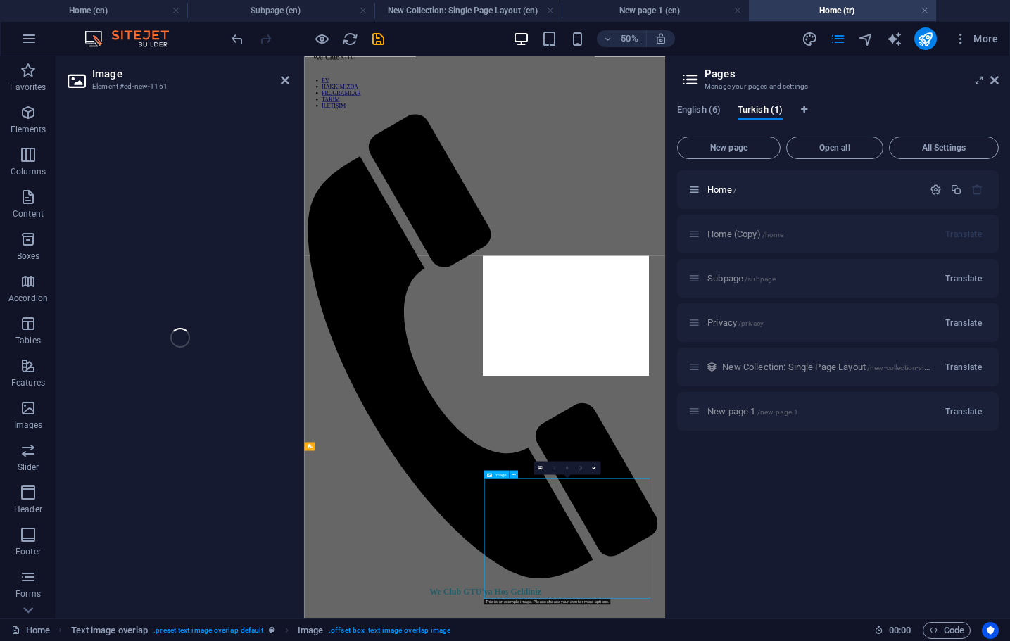
select select "%"
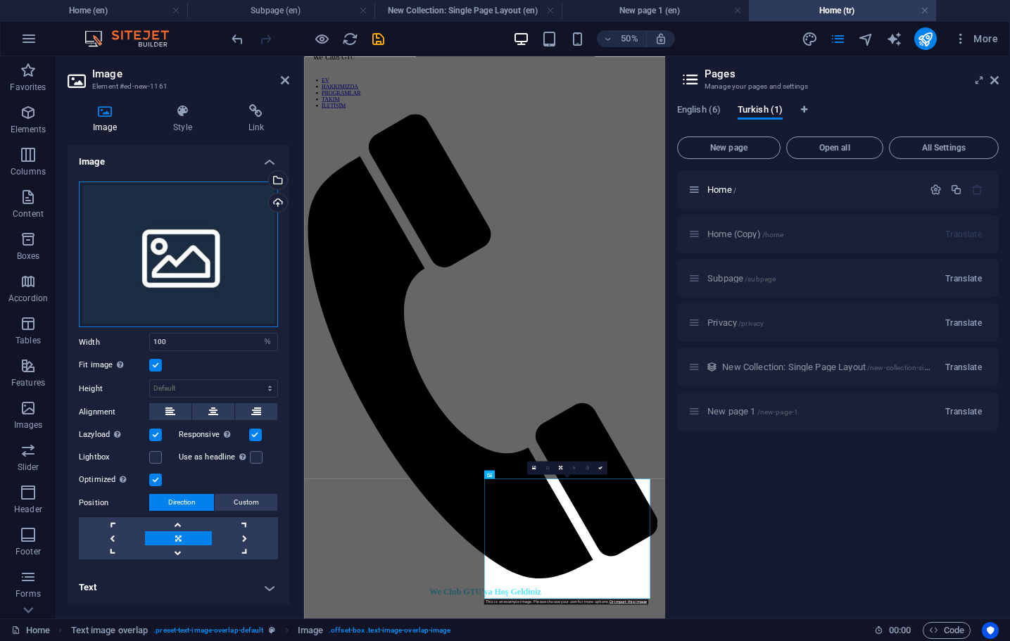
click at [172, 241] on div "Drag files here, click to choose files or select files from Files or our free s…" at bounding box center [178, 255] width 199 height 146
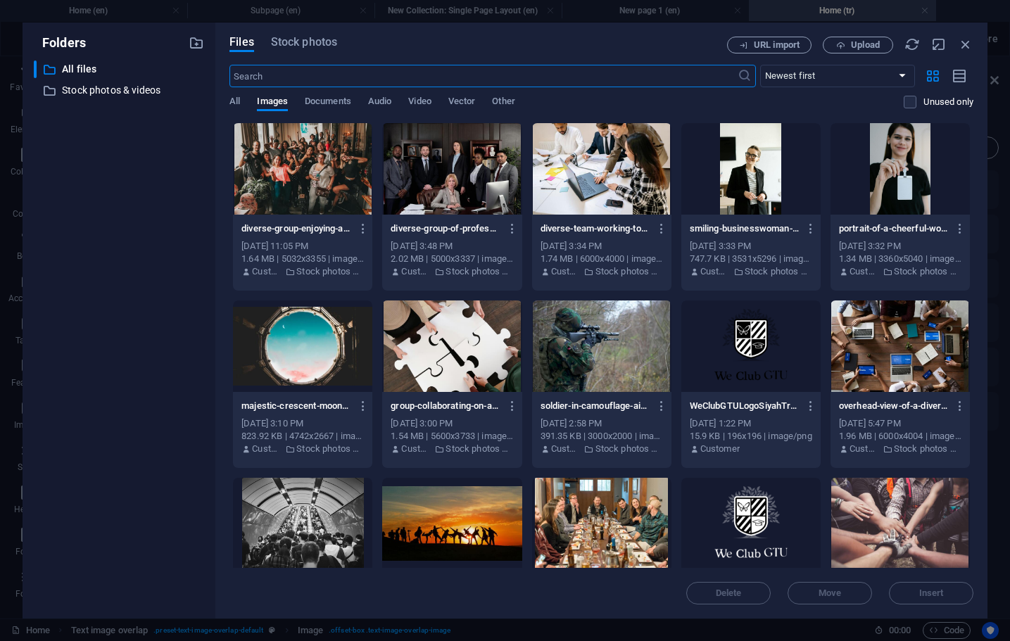
click at [484, 332] on div at bounding box center [451, 345] width 139 height 91
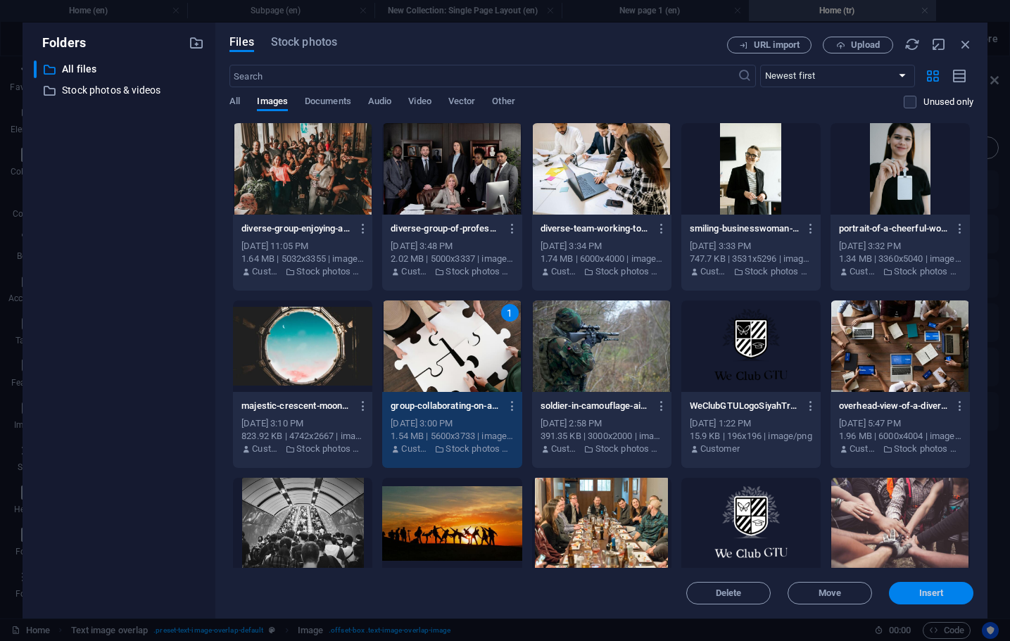
click at [920, 589] on span "Insert" at bounding box center [931, 593] width 25 height 8
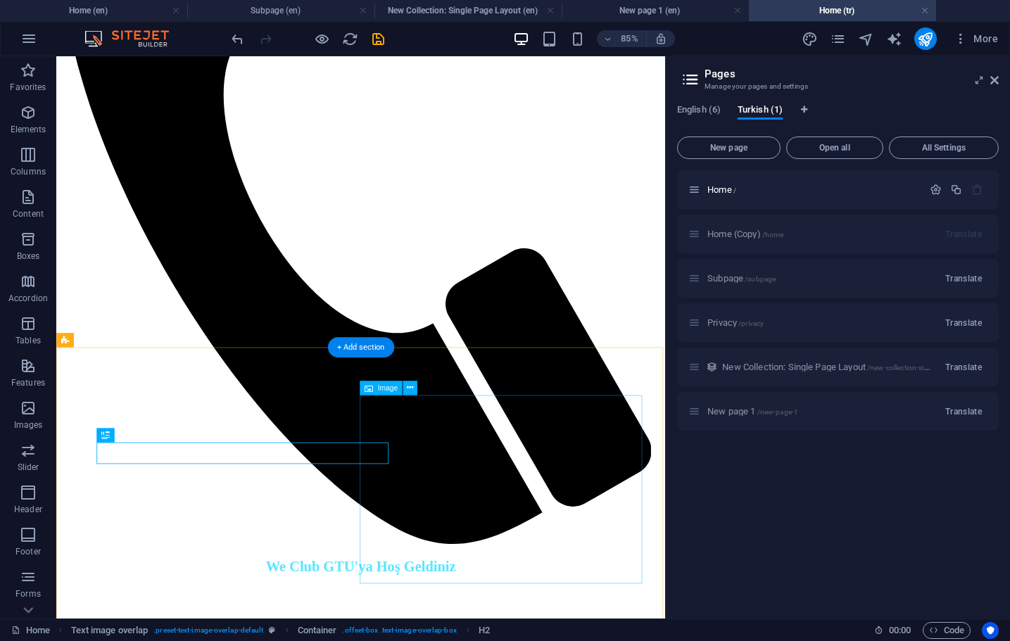
select select "%"
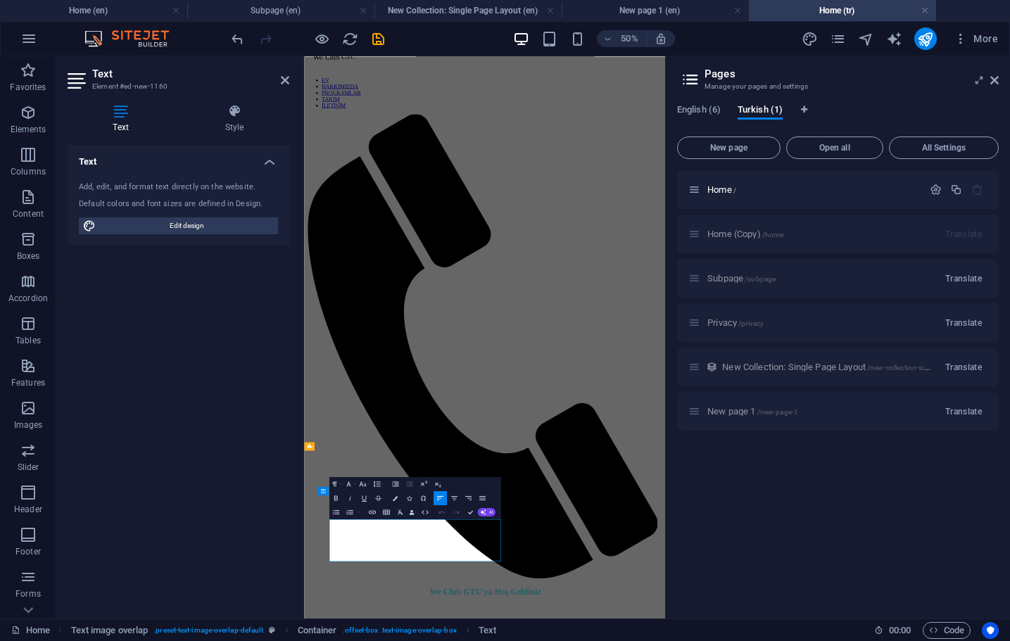
copy p "Lorem ipsum dolor sit amet, consectetuer adipiscing elit. Aenean commodo ligula…"
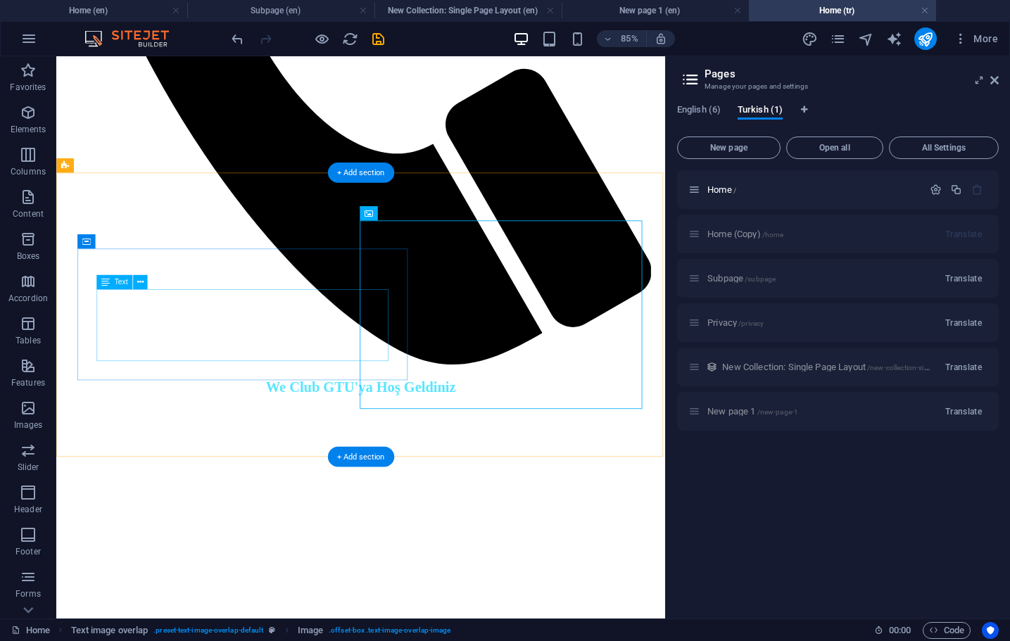
scroll to position [1459, 0]
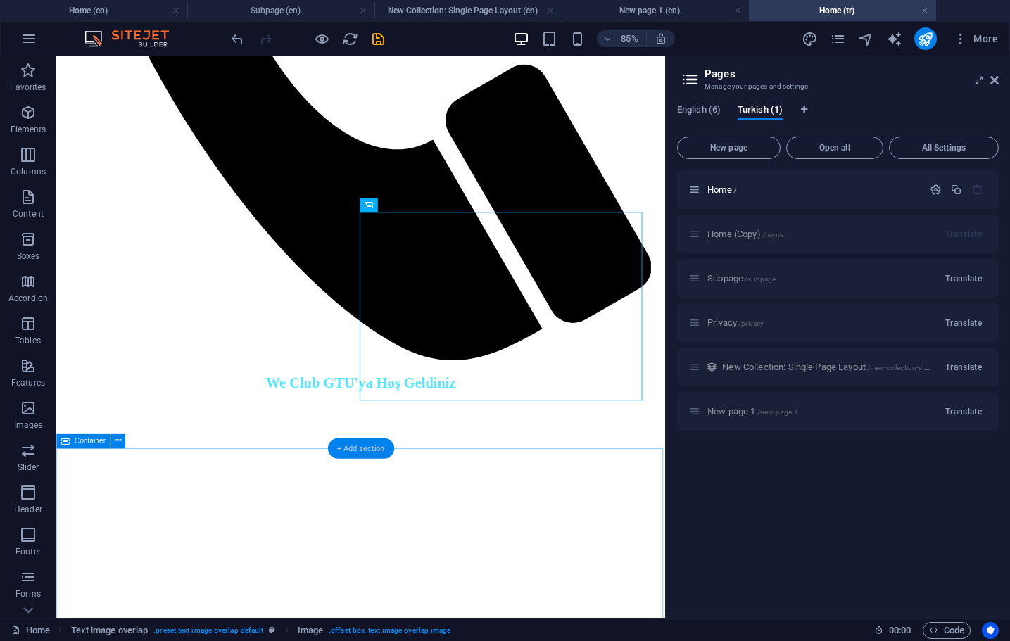
click at [350, 443] on div "+ Add section" at bounding box center [360, 448] width 66 height 20
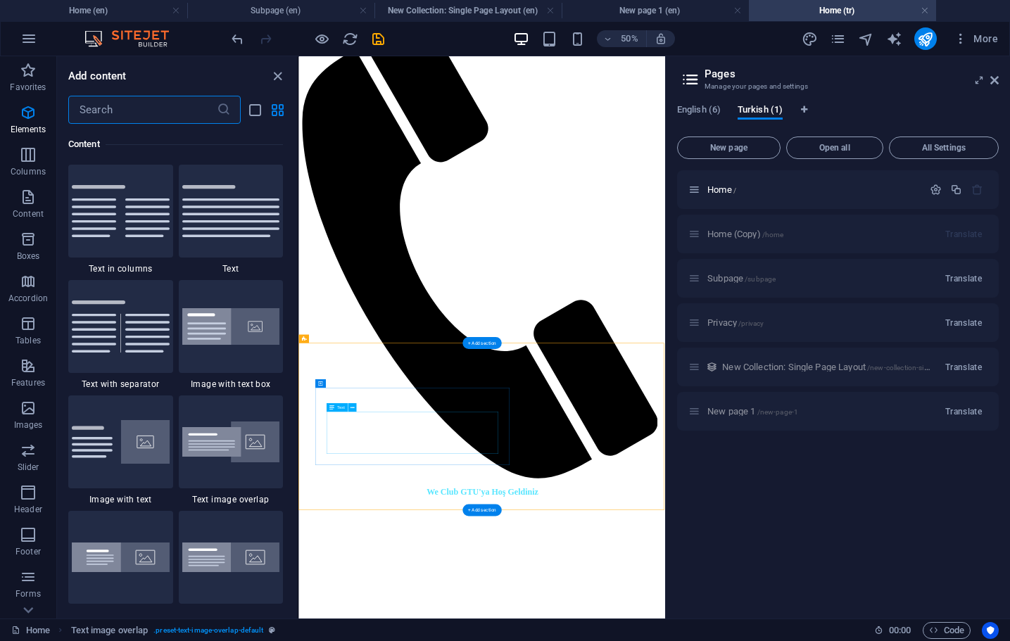
scroll to position [2462, 0]
click at [249, 436] on img at bounding box center [231, 442] width 98 height 42
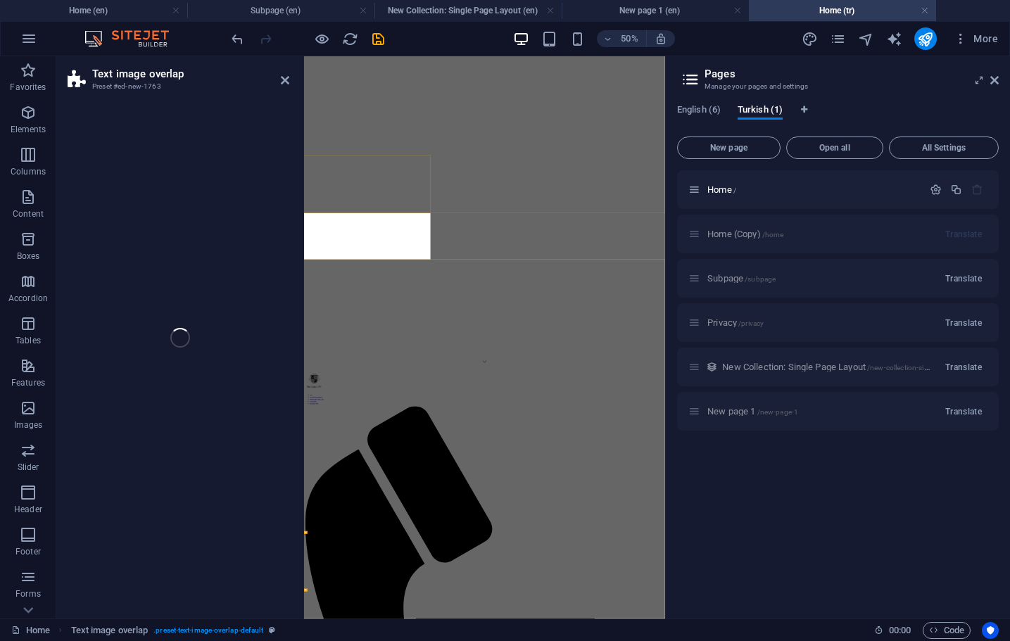
select select "rem"
select select "px"
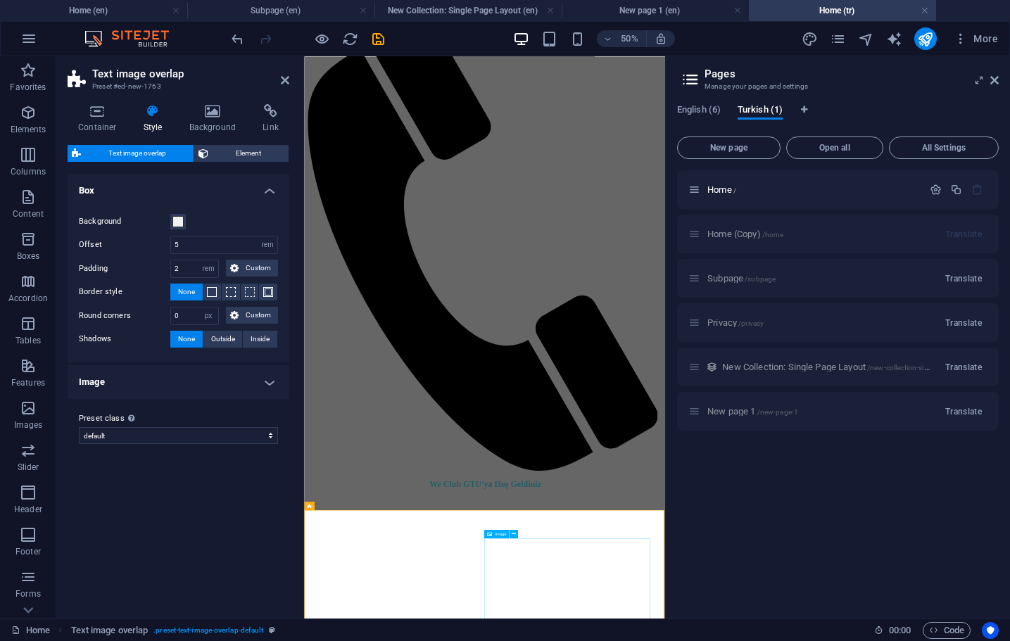
scroll to position [1461, 0]
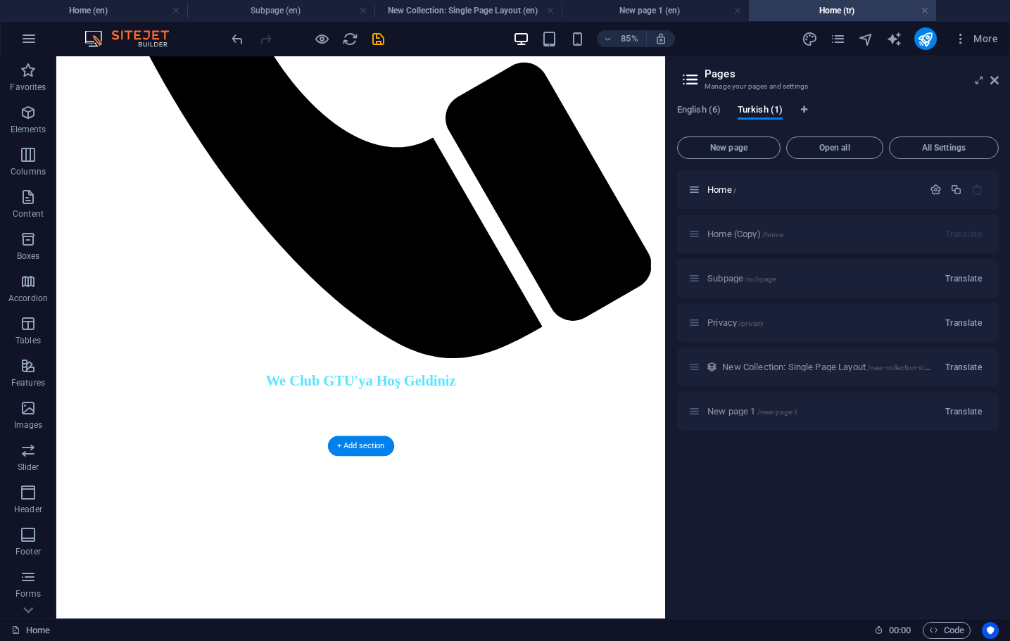
drag, startPoint x: 547, startPoint y: 1060, endPoint x: 343, endPoint y: 626, distance: 480.0
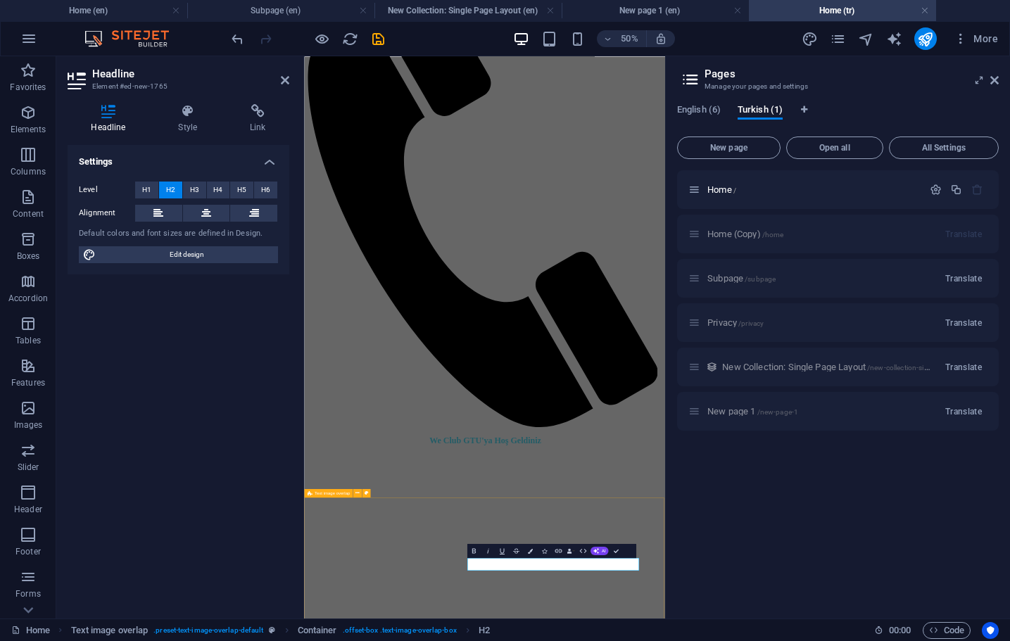
scroll to position [1564, 0]
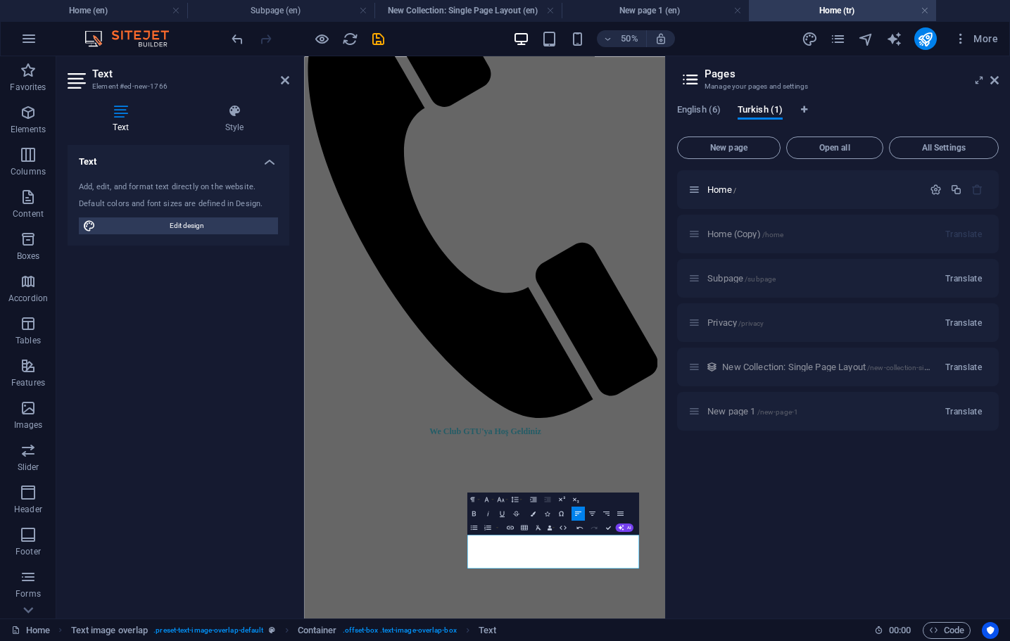
click at [692, 560] on div "Home / Home (Copy) /home Translate Subpage /subpage Translate Privacy /privacy …" at bounding box center [838, 388] width 322 height 437
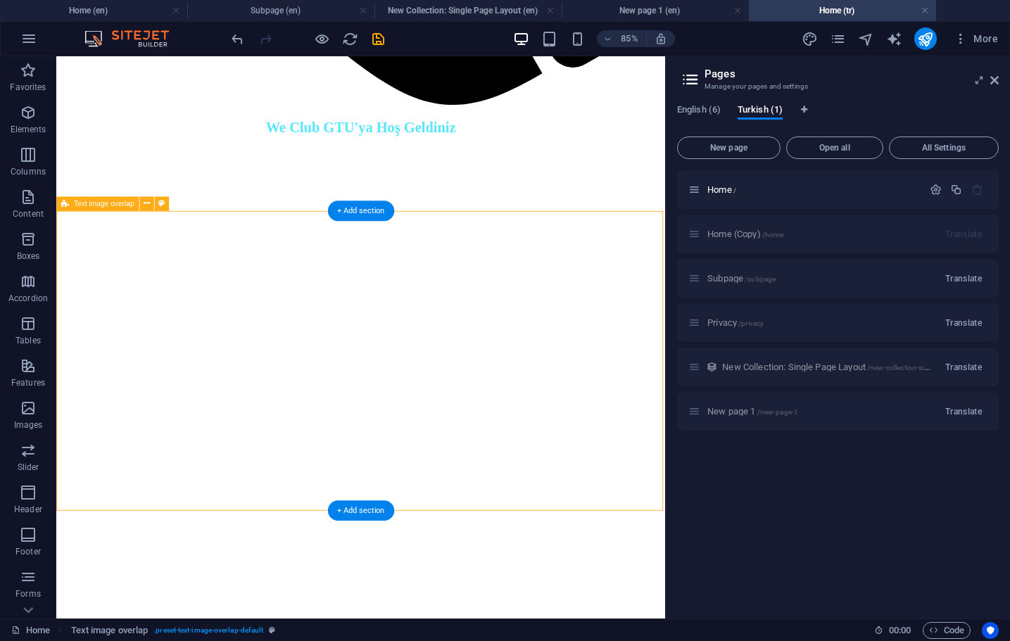
scroll to position [1727, 0]
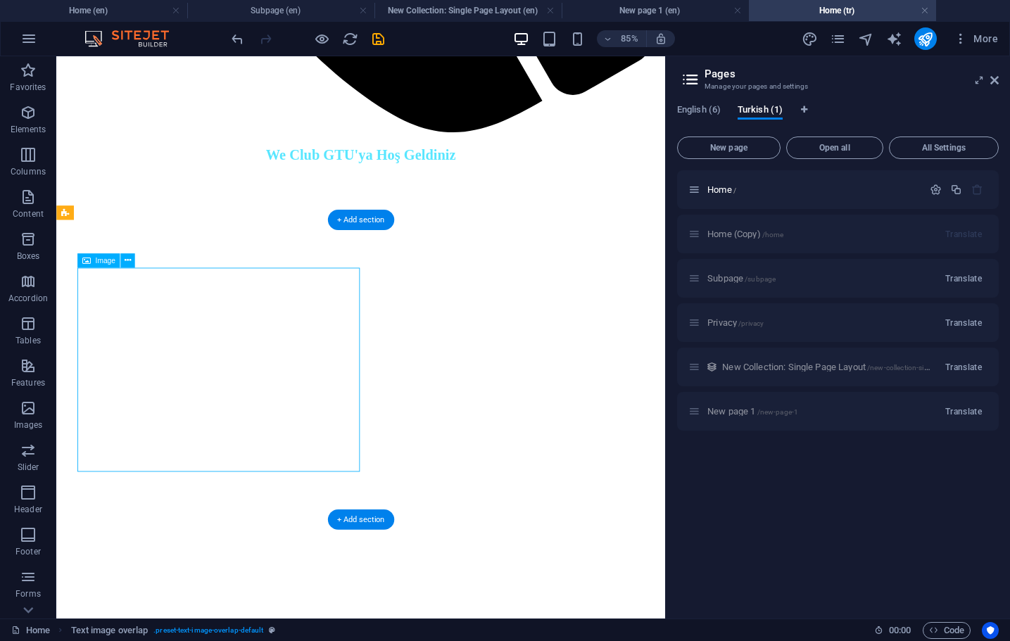
select select "%"
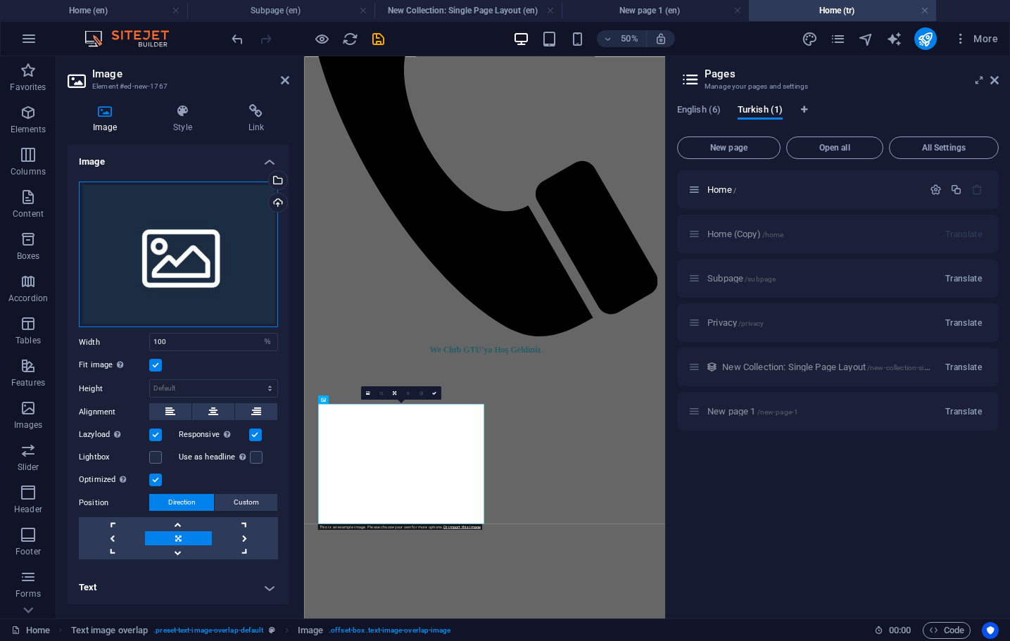
click at [181, 274] on div "Drag files here, click to choose files or select files from Files or our free s…" at bounding box center [178, 255] width 199 height 146
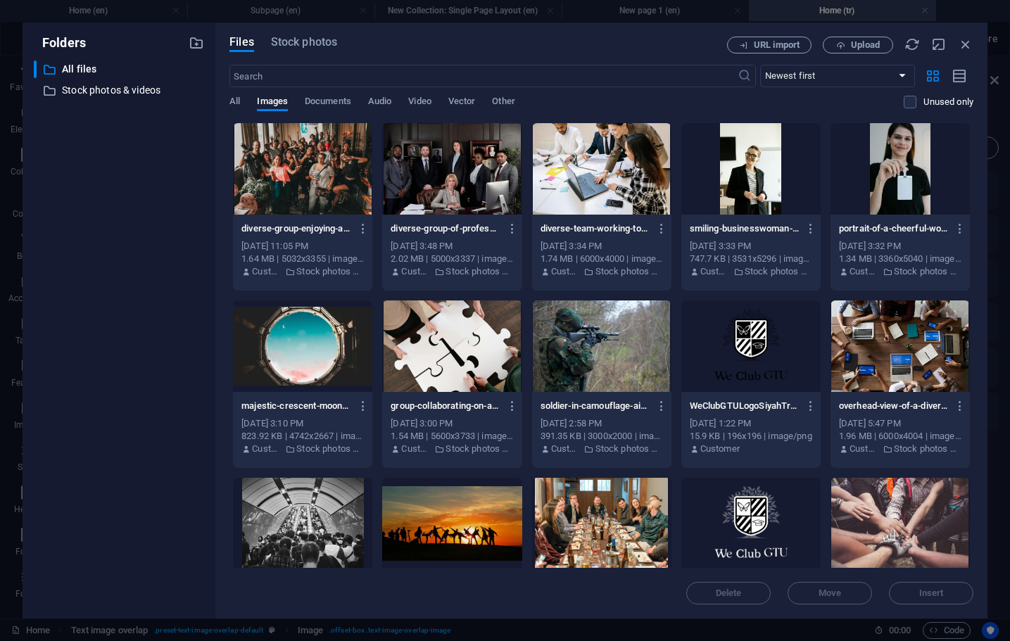
click at [307, 341] on div at bounding box center [302, 345] width 139 height 91
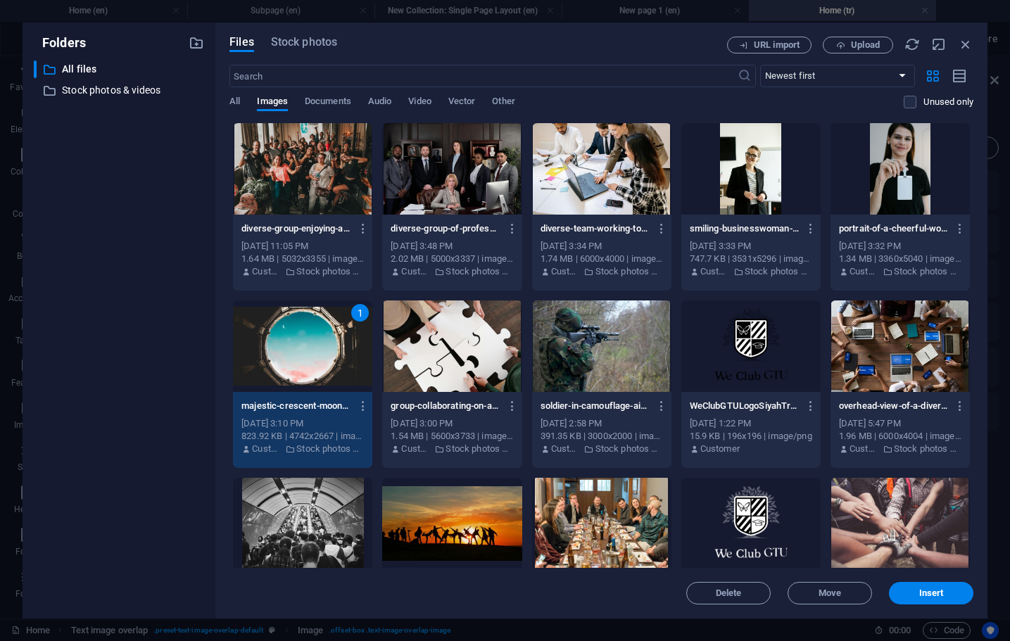
click at [307, 341] on div "1" at bounding box center [302, 345] width 139 height 91
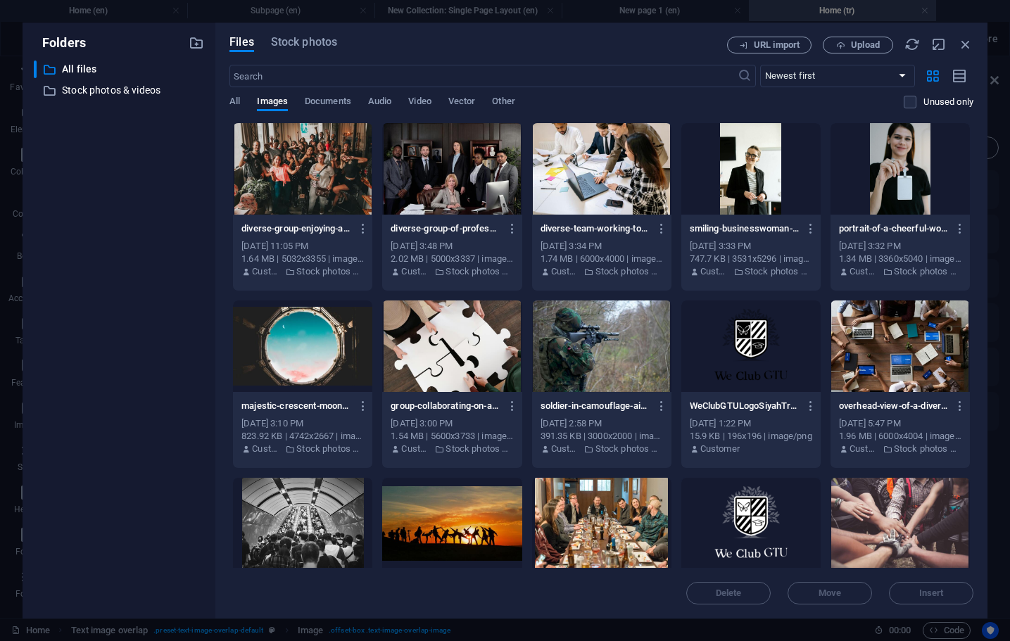
click at [307, 341] on div at bounding box center [302, 345] width 139 height 91
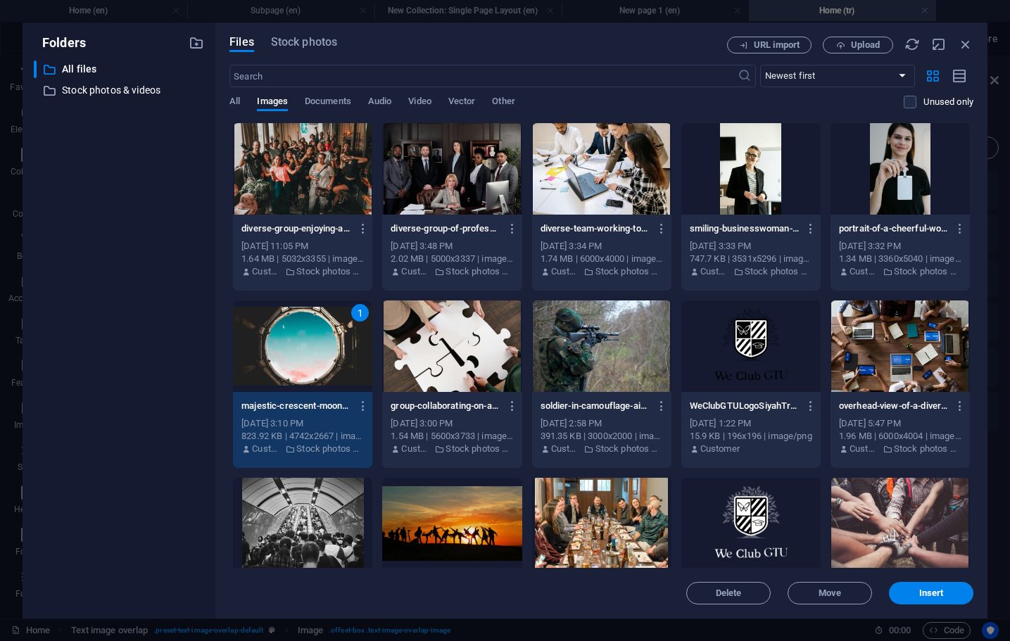
click at [307, 341] on div "1" at bounding box center [302, 345] width 139 height 91
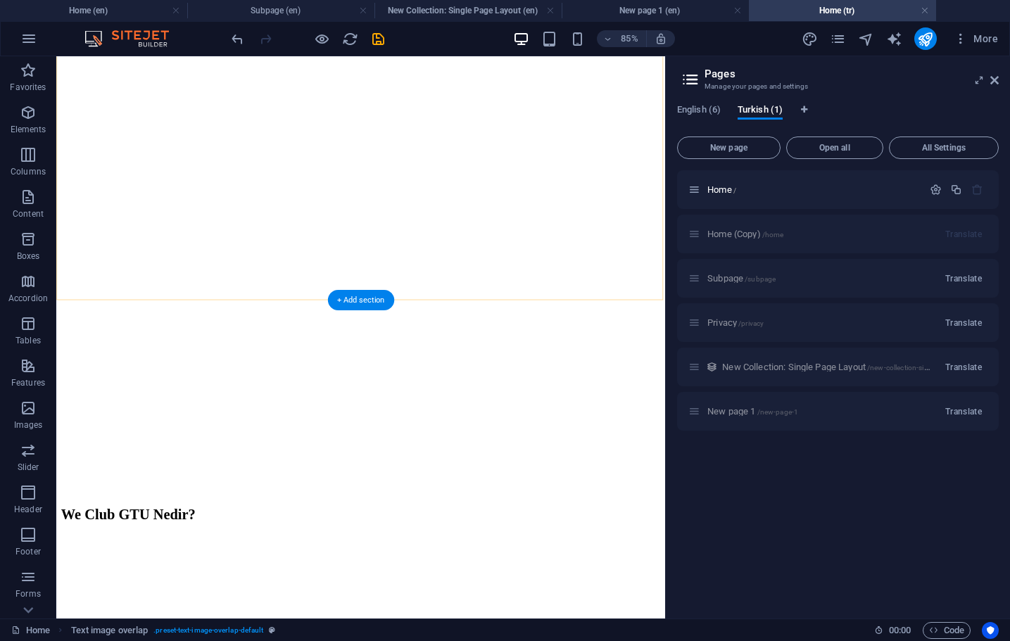
scroll to position [1935, 0]
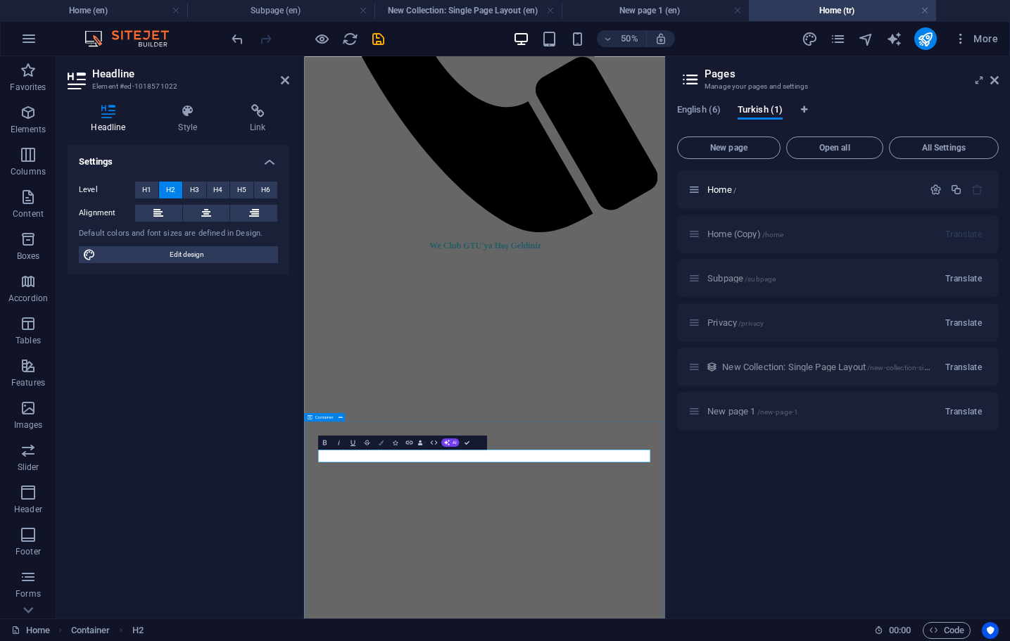
click at [386, 441] on button "Colors" at bounding box center [380, 443] width 13 height 14
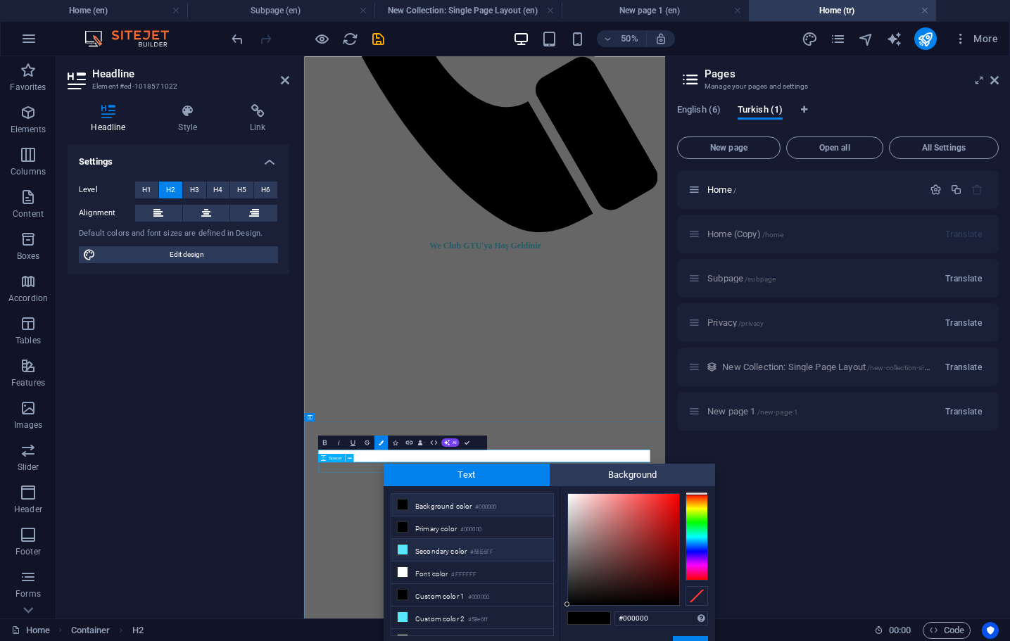
click at [429, 553] on li "Secondary color #58E6FF" at bounding box center [472, 550] width 162 height 23
type input "#58e6ff"
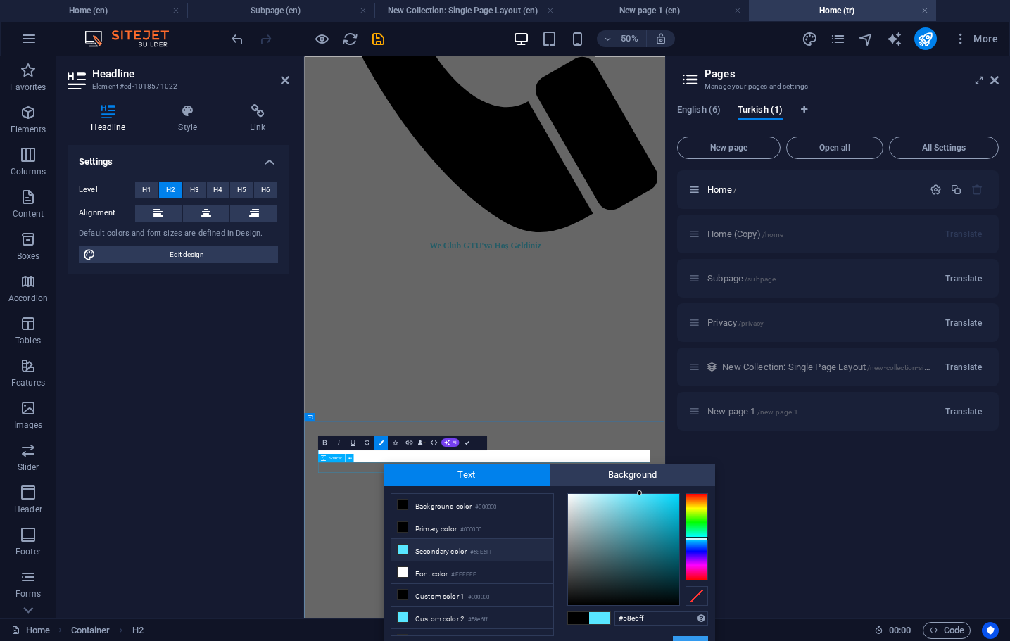
click at [696, 637] on button "Apply" at bounding box center [690, 644] width 35 height 17
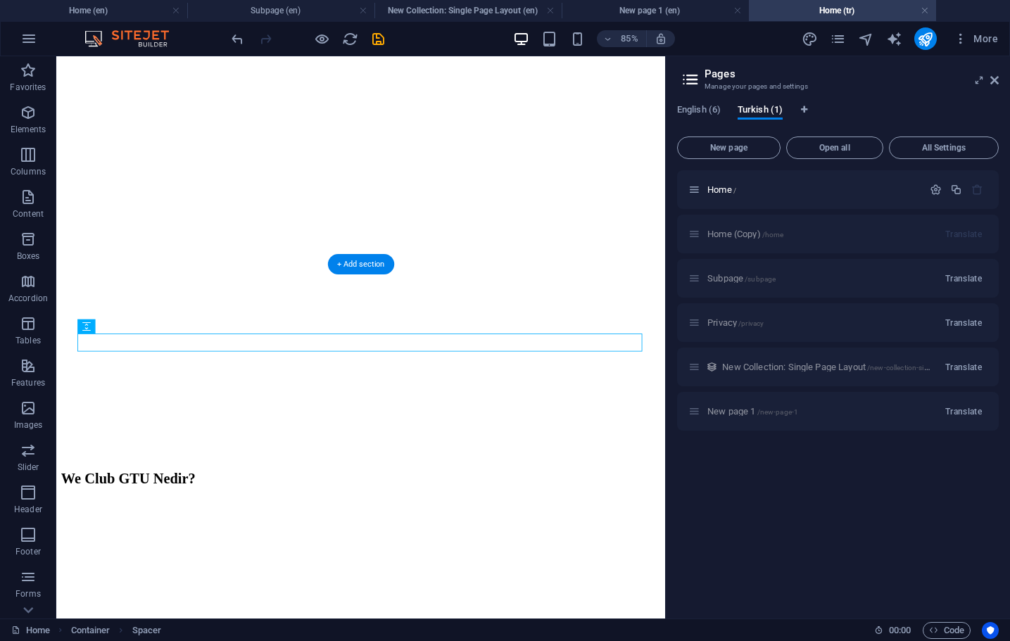
scroll to position [1986, 0]
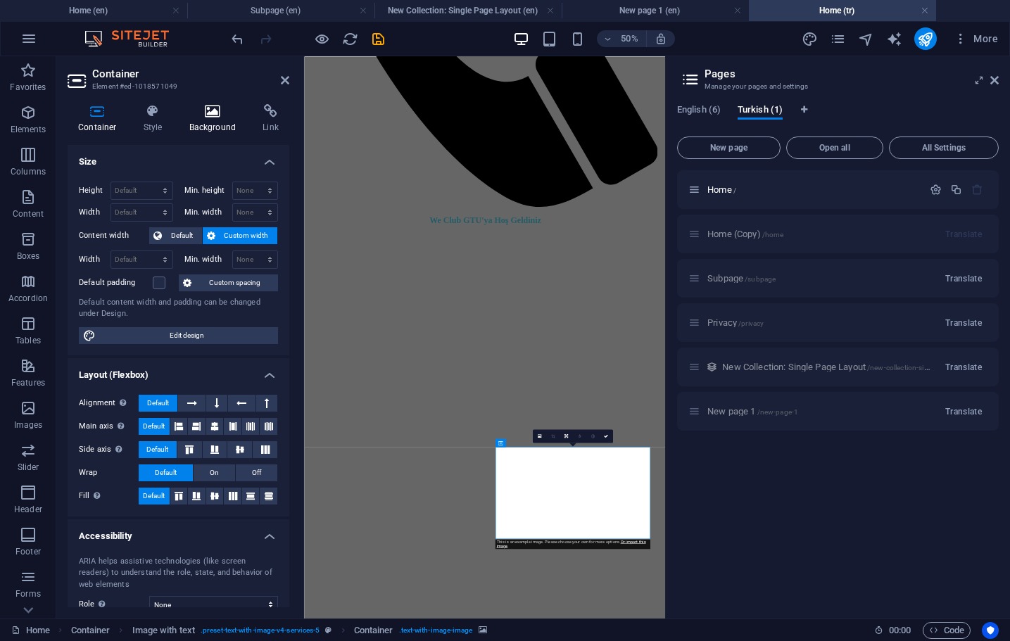
click at [209, 114] on icon at bounding box center [213, 111] width 68 height 14
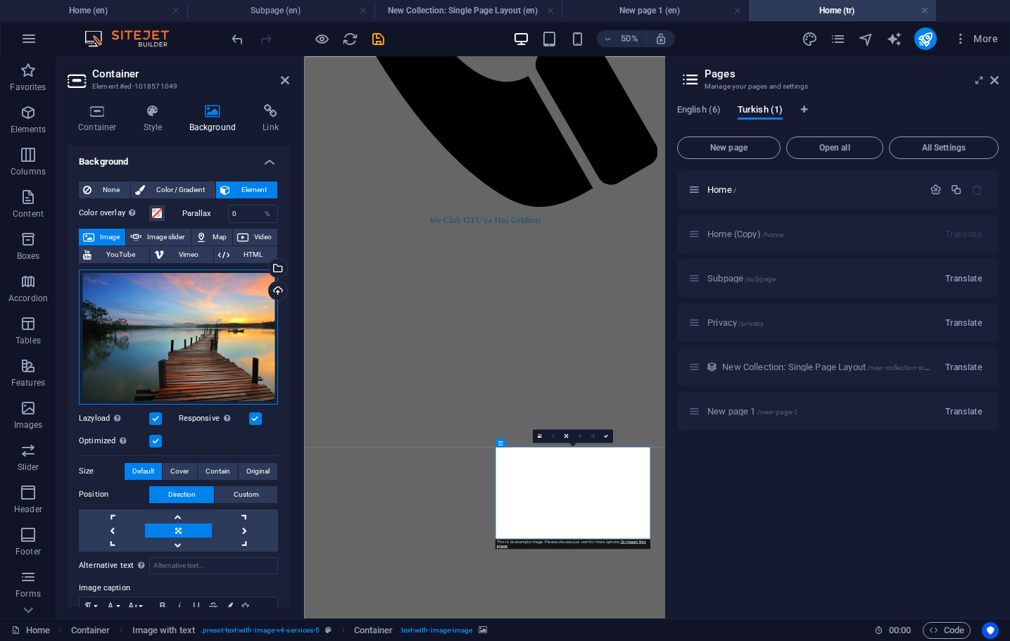
click at [173, 323] on div "Drag files here, click to choose files or select files from Files or our free s…" at bounding box center [178, 336] width 199 height 135
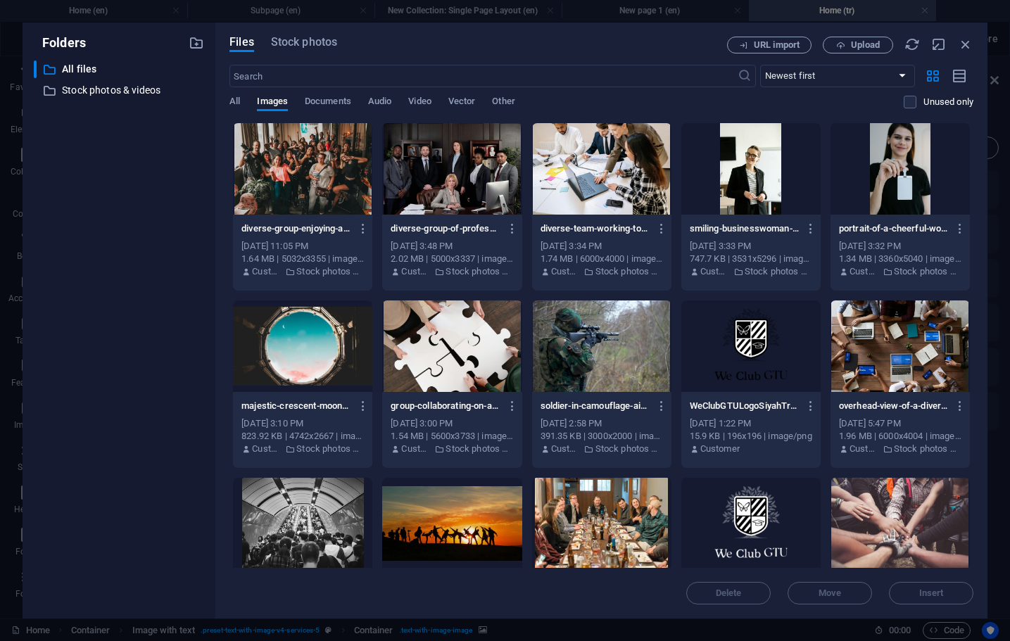
click at [754, 166] on div at bounding box center [750, 168] width 139 height 91
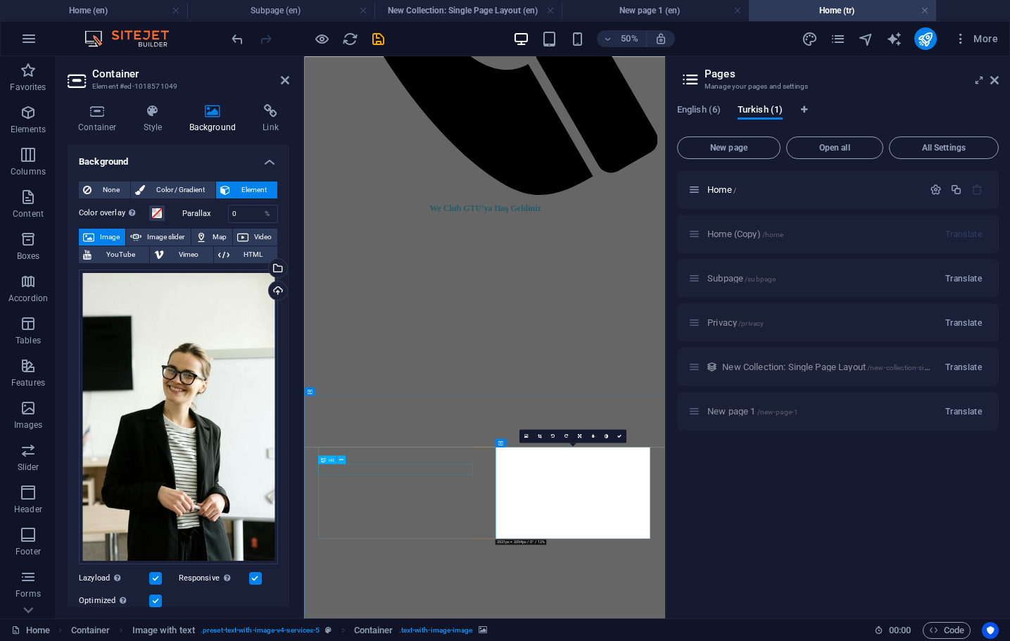
scroll to position [2013, 0]
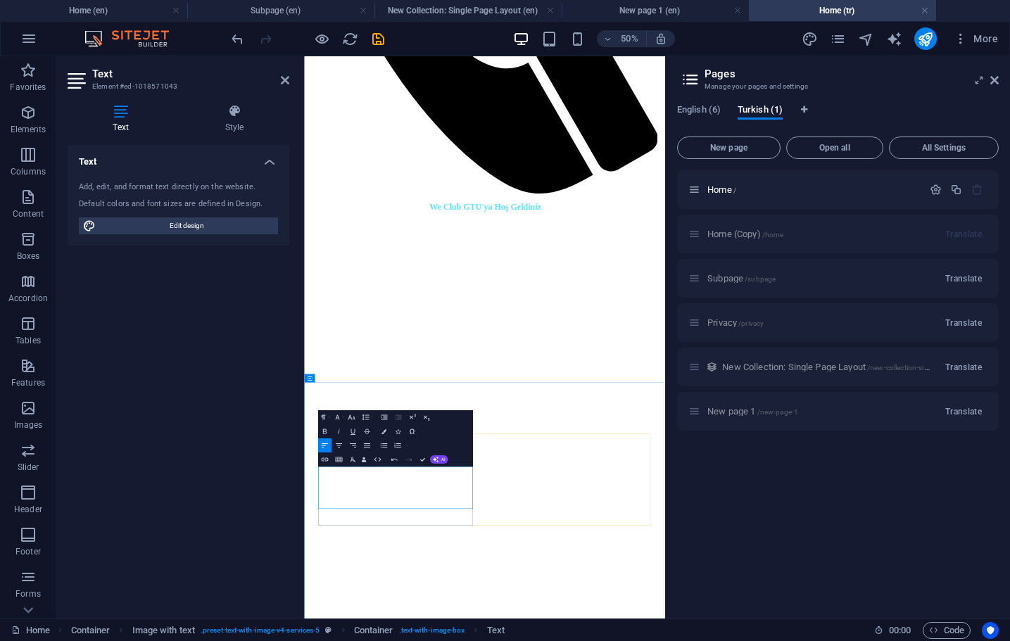
drag, startPoint x: 338, startPoint y: 884, endPoint x: 504, endPoint y: 950, distance: 178.7
drag, startPoint x: 334, startPoint y: 884, endPoint x: 612, endPoint y: 985, distance: 296.5
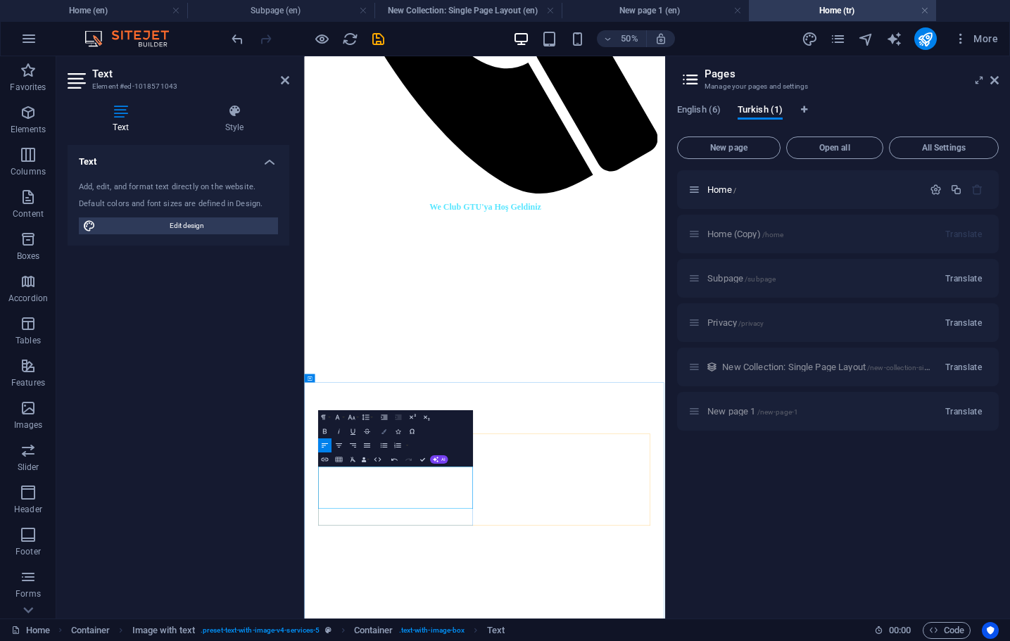
click at [385, 433] on icon "button" at bounding box center [383, 431] width 5 height 5
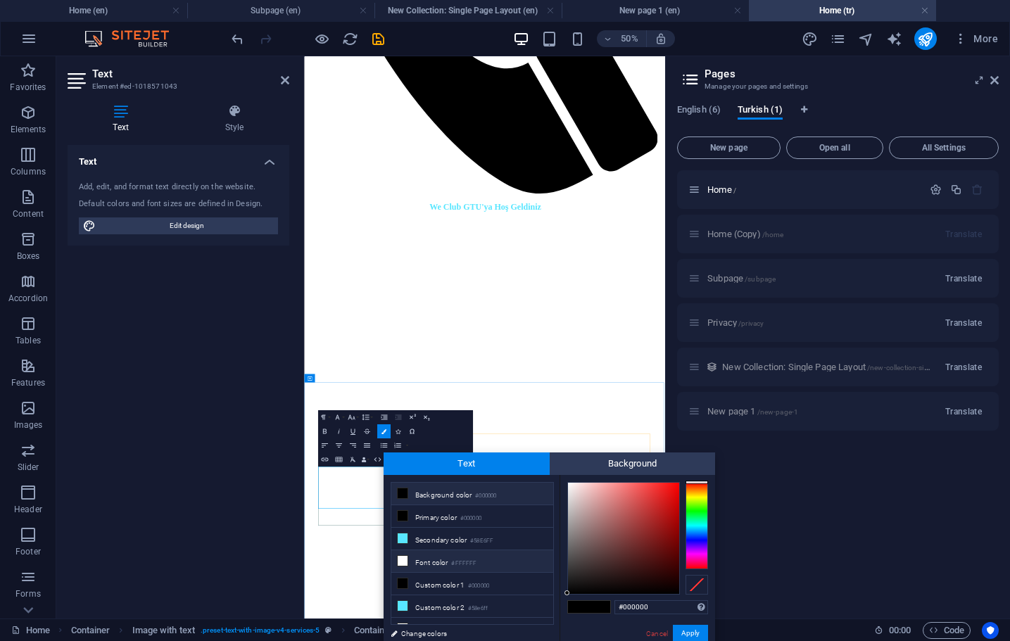
click at [418, 561] on li "Font color #FFFFFF" at bounding box center [472, 561] width 162 height 23
type input "#ffffff"
click at [692, 628] on button "Apply" at bounding box center [690, 633] width 35 height 17
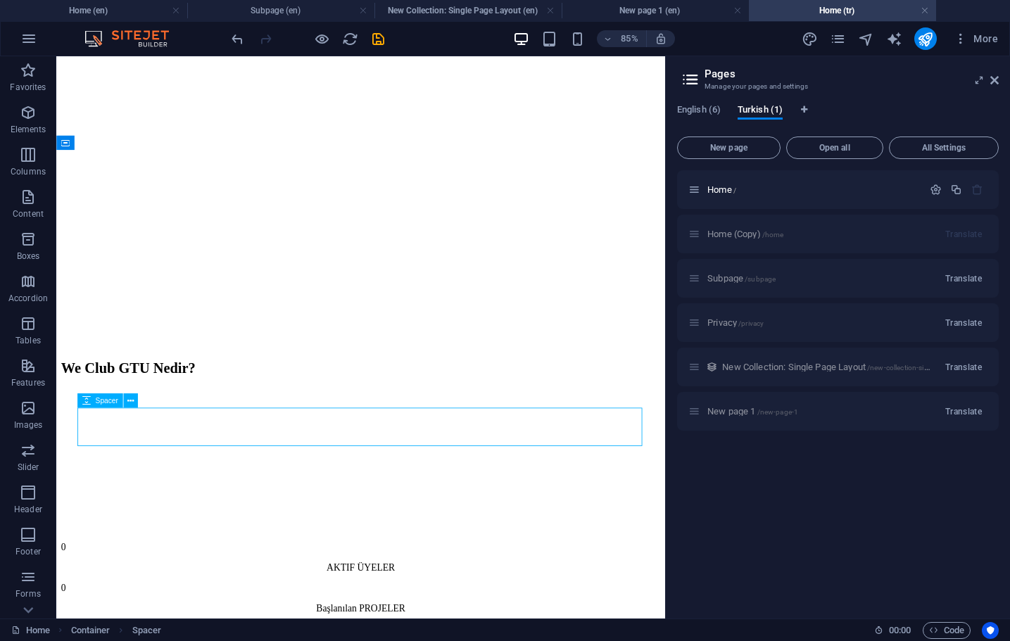
scroll to position [2109, 0]
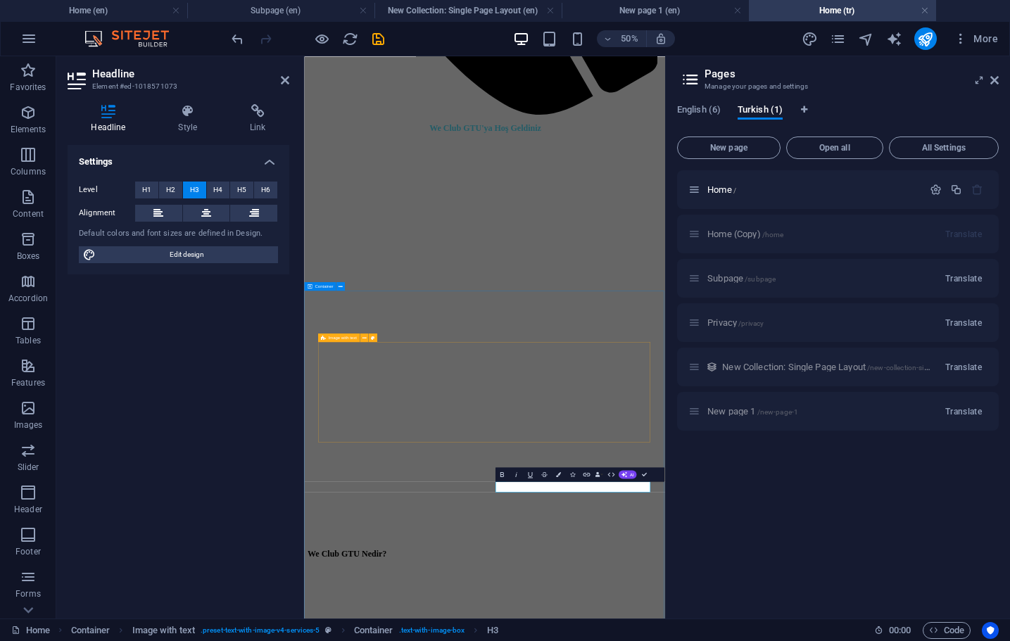
scroll to position [2212, 0]
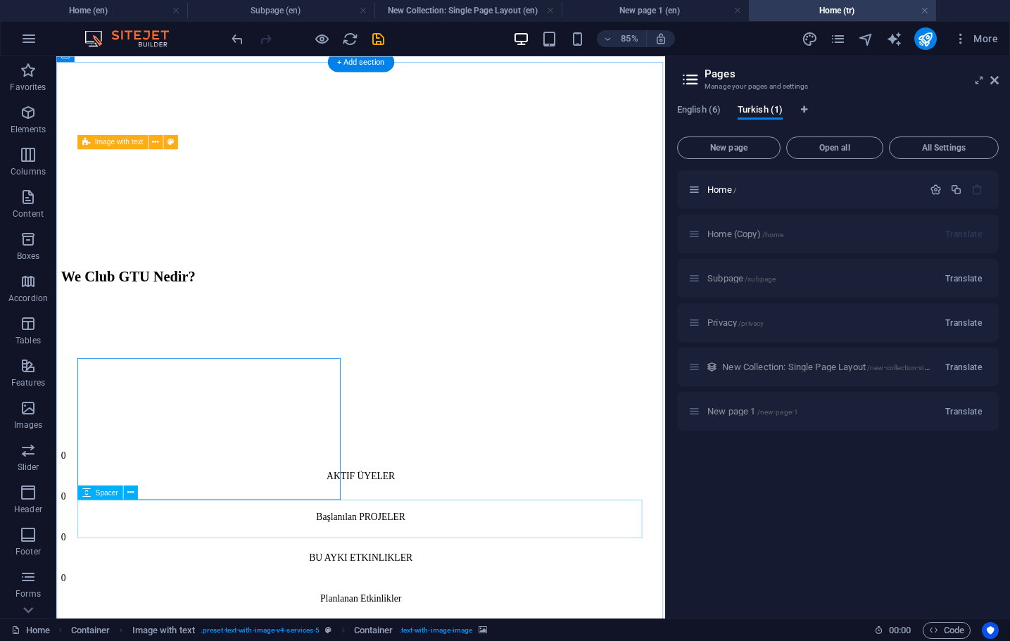
select select "rem"
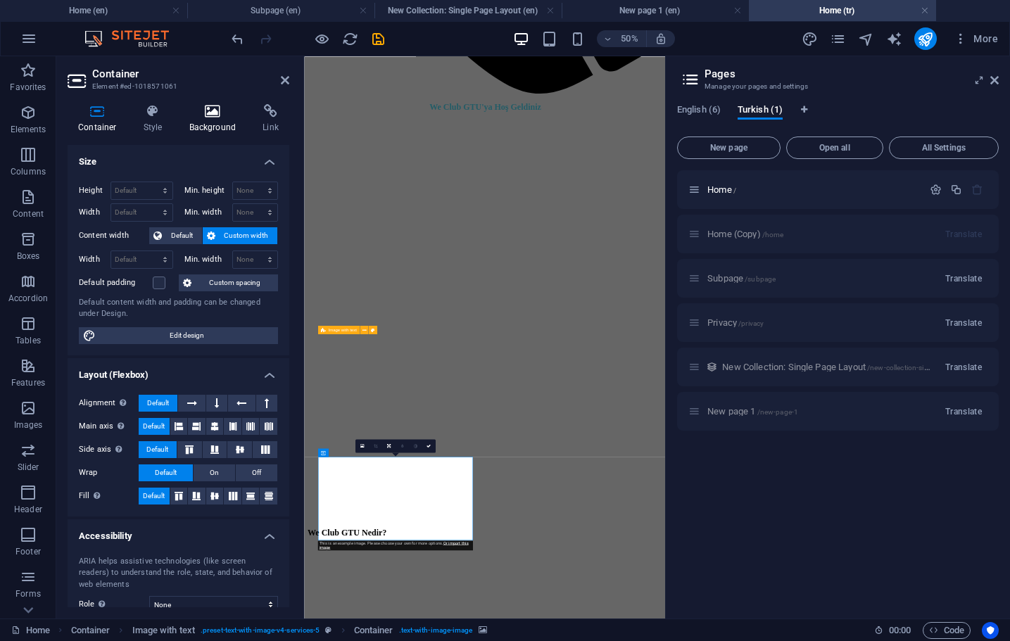
click at [200, 115] on icon at bounding box center [213, 111] width 68 height 14
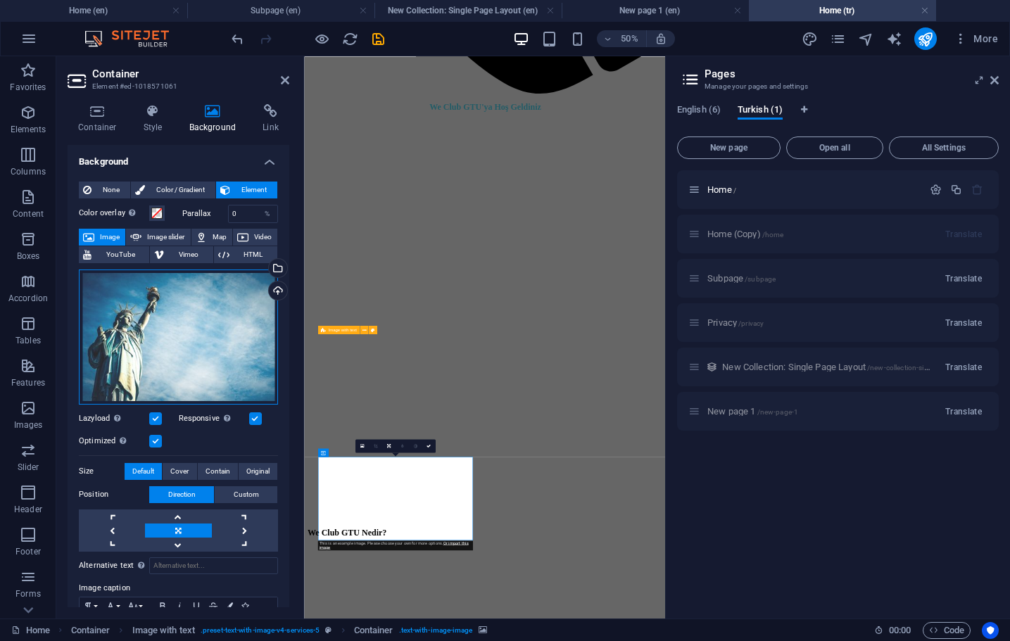
click at [191, 306] on div "Drag files here, click to choose files or select files from Files or our free s…" at bounding box center [178, 336] width 199 height 135
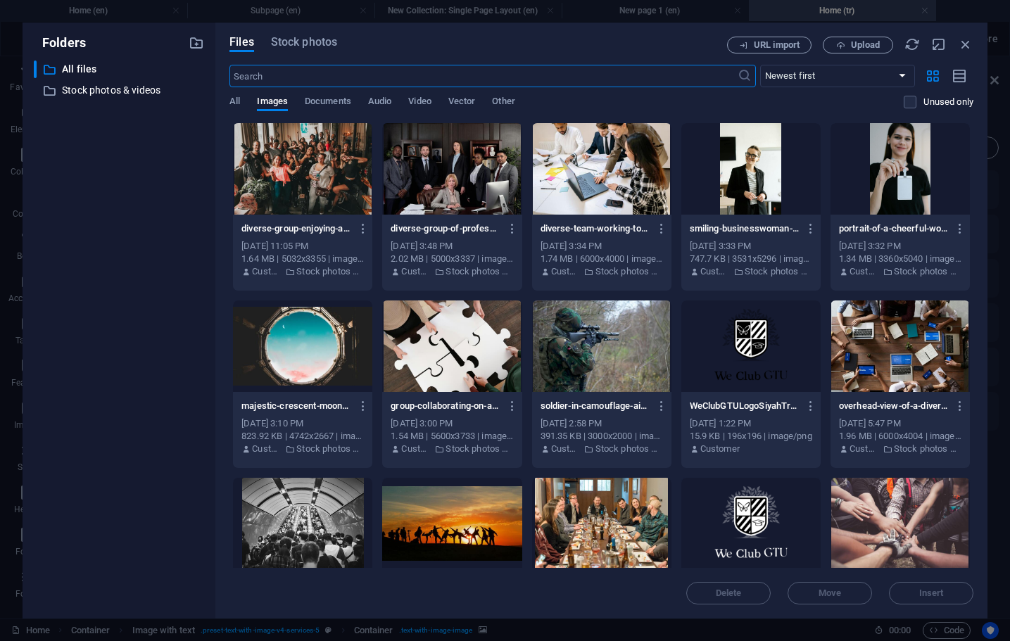
click at [191, 306] on div "​ All files All files ​ Stock photos & videos Stock photos & videos" at bounding box center [119, 334] width 170 height 547
click at [639, 167] on div at bounding box center [601, 168] width 139 height 91
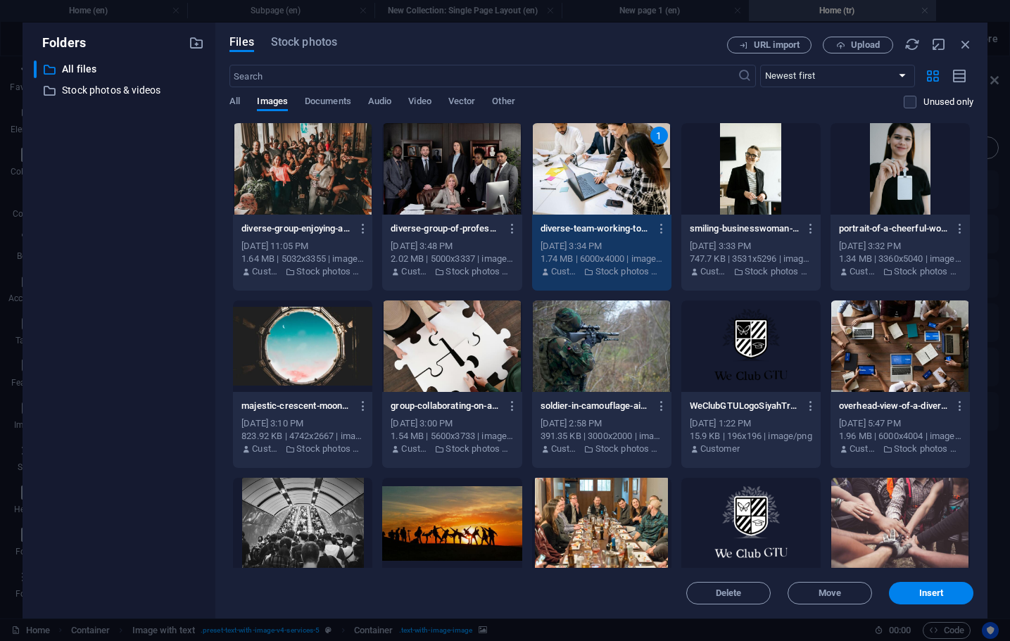
click at [639, 167] on div "1" at bounding box center [601, 168] width 139 height 91
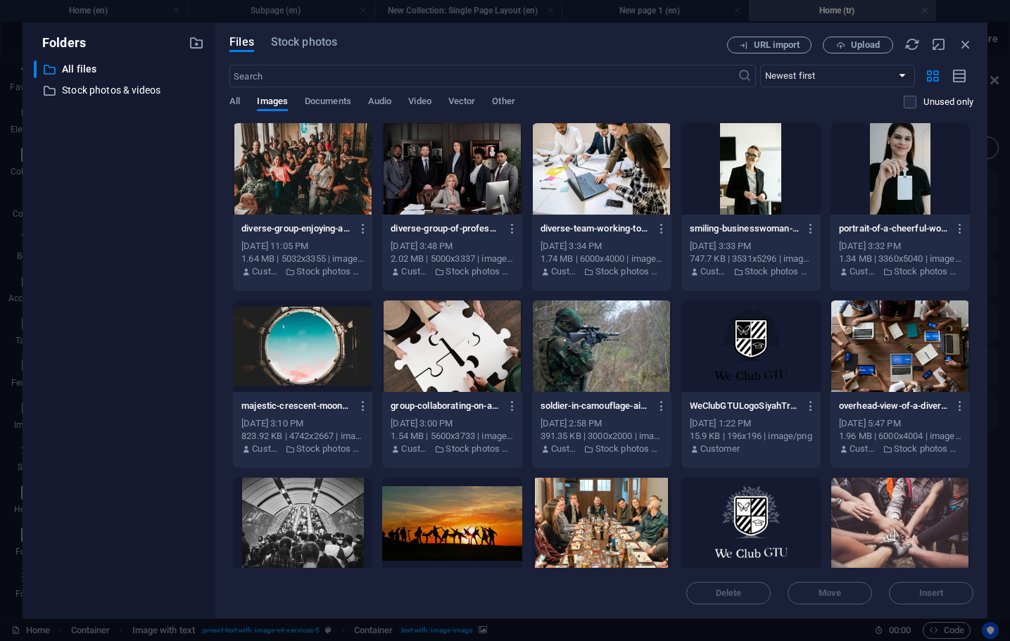
click at [637, 167] on div at bounding box center [601, 168] width 139 height 91
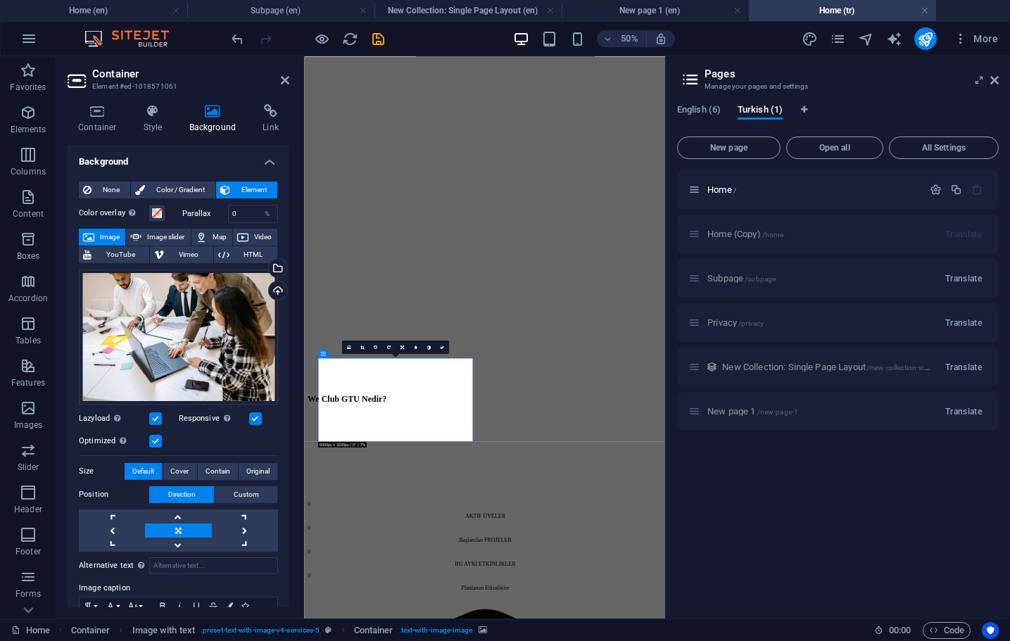
scroll to position [2542, 0]
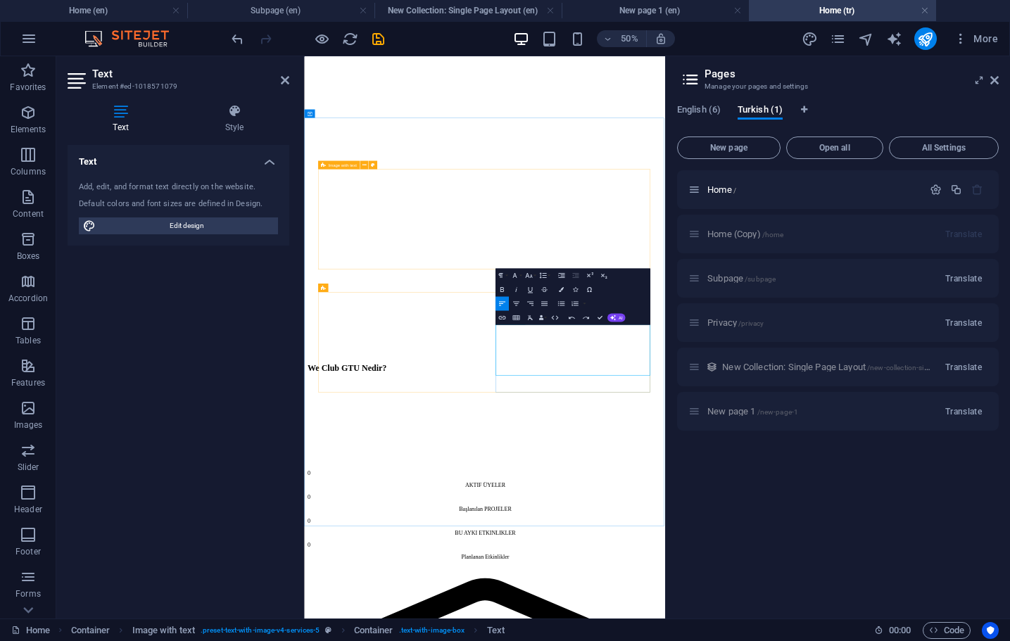
drag, startPoint x: 971, startPoint y: 684, endPoint x: 683, endPoint y: 594, distance: 302.2
click at [563, 288] on icon "button" at bounding box center [561, 289] width 5 height 5
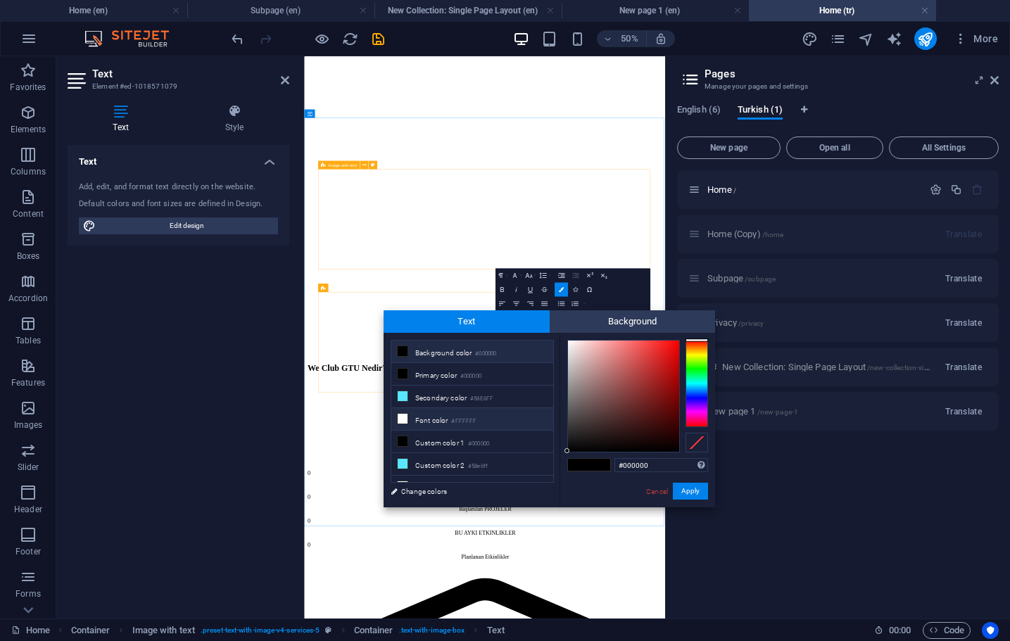
click at [467, 409] on li "Font color #FFFFFF" at bounding box center [472, 419] width 162 height 23
type input "#ffffff"
click at [689, 489] on button "Apply" at bounding box center [690, 491] width 35 height 17
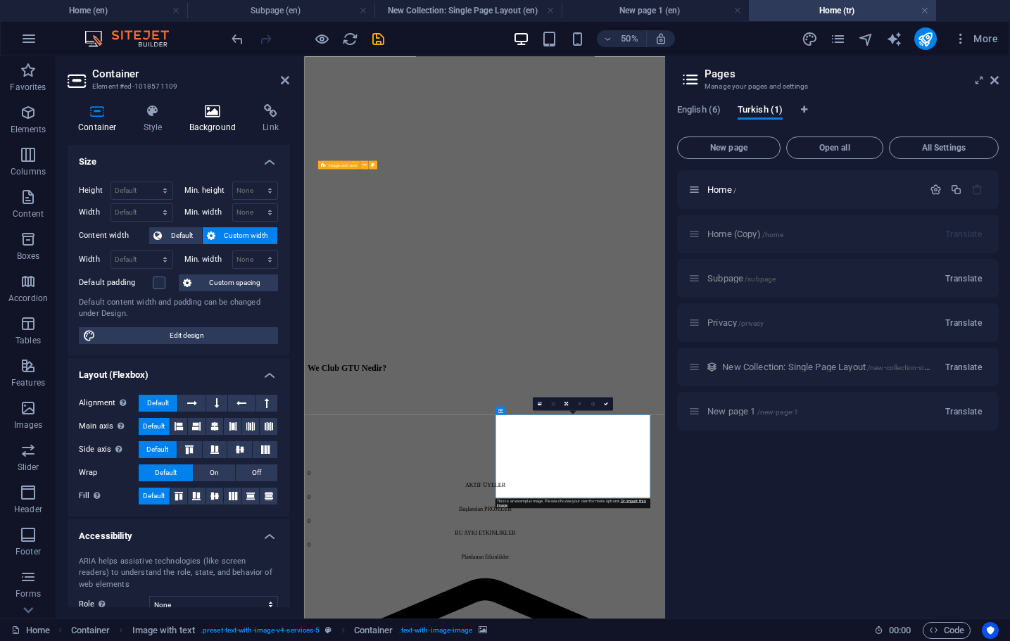
click at [200, 110] on icon at bounding box center [213, 111] width 68 height 14
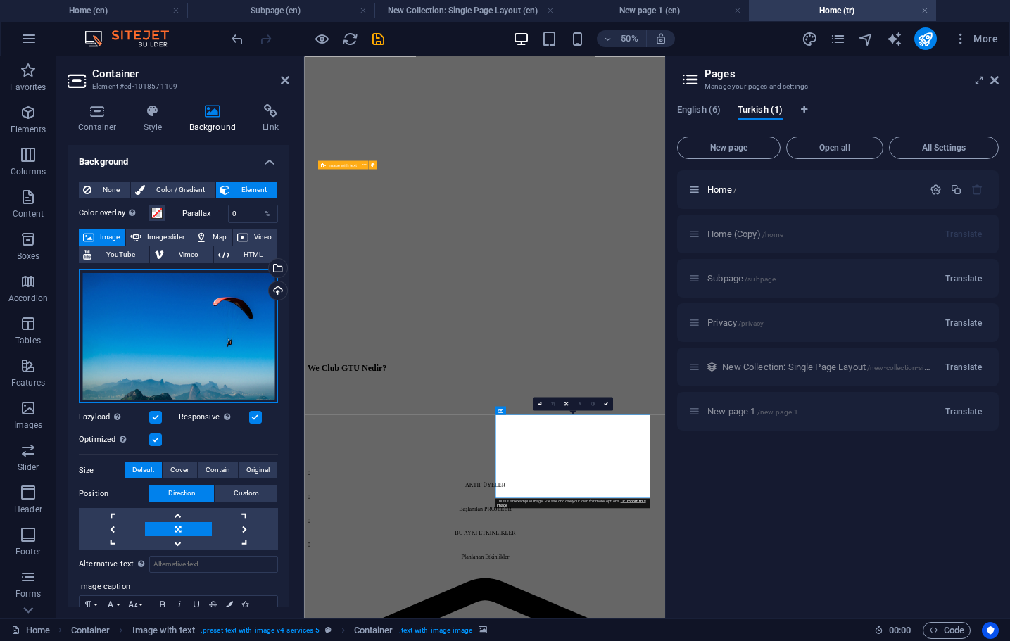
click at [201, 340] on div "Drag files here, click to choose files or select files from Files or our free s…" at bounding box center [178, 336] width 199 height 134
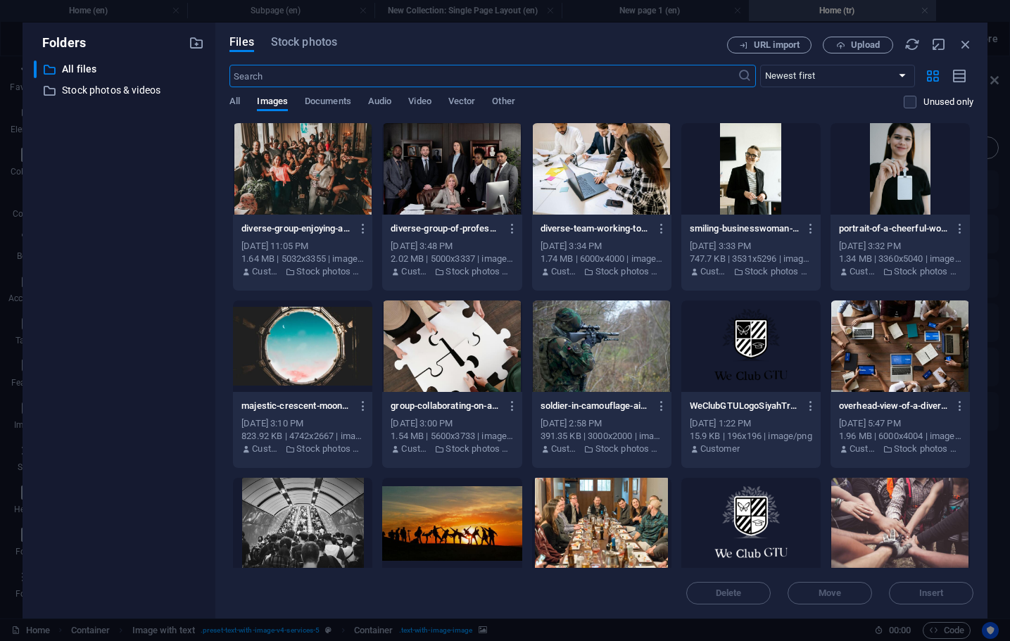
click at [201, 340] on div "​ All files All files ​ Stock photos & videos Stock photos & videos" at bounding box center [119, 334] width 170 height 547
click at [455, 168] on div at bounding box center [451, 168] width 139 height 91
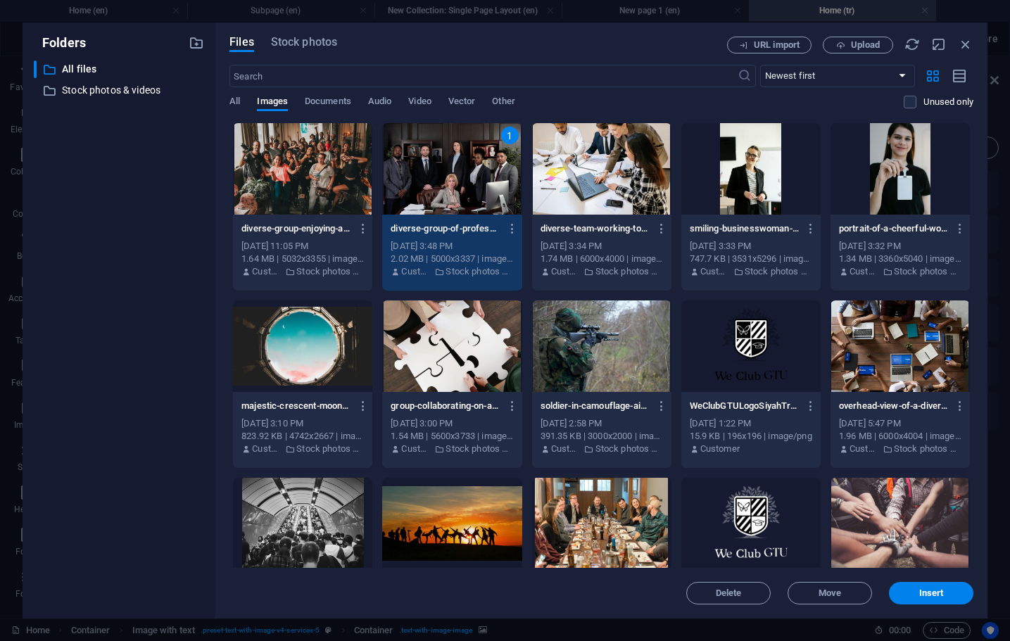
click at [455, 168] on div "1" at bounding box center [451, 168] width 139 height 91
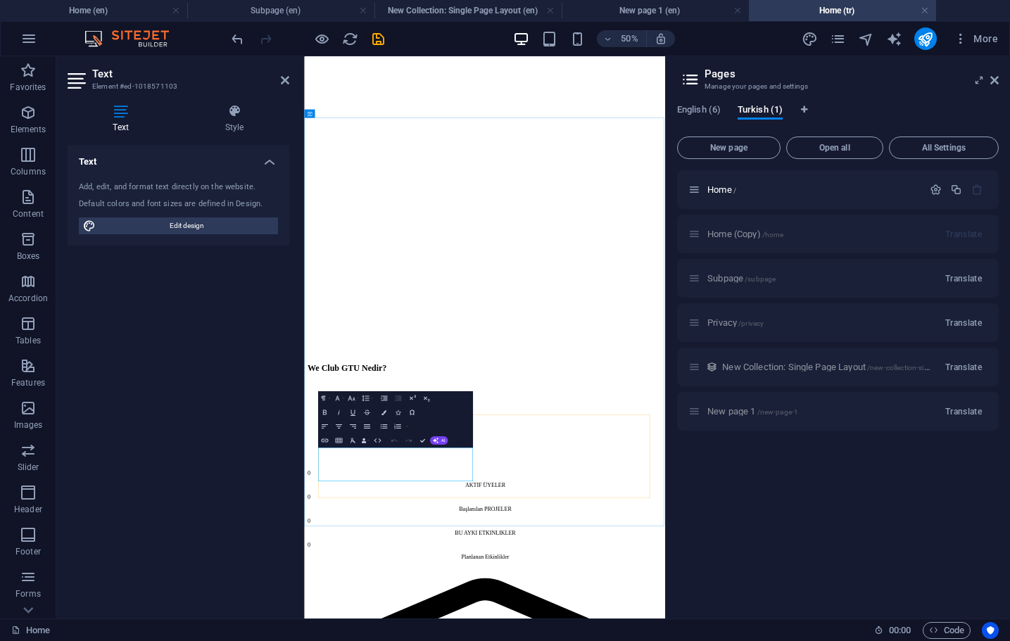
drag, startPoint x: 331, startPoint y: 851, endPoint x: 649, endPoint y: 894, distance: 320.8
drag, startPoint x: 598, startPoint y: 892, endPoint x: 307, endPoint y: 835, distance: 297.0
drag, startPoint x: 614, startPoint y: 912, endPoint x: 242, endPoint y: 826, distance: 381.3
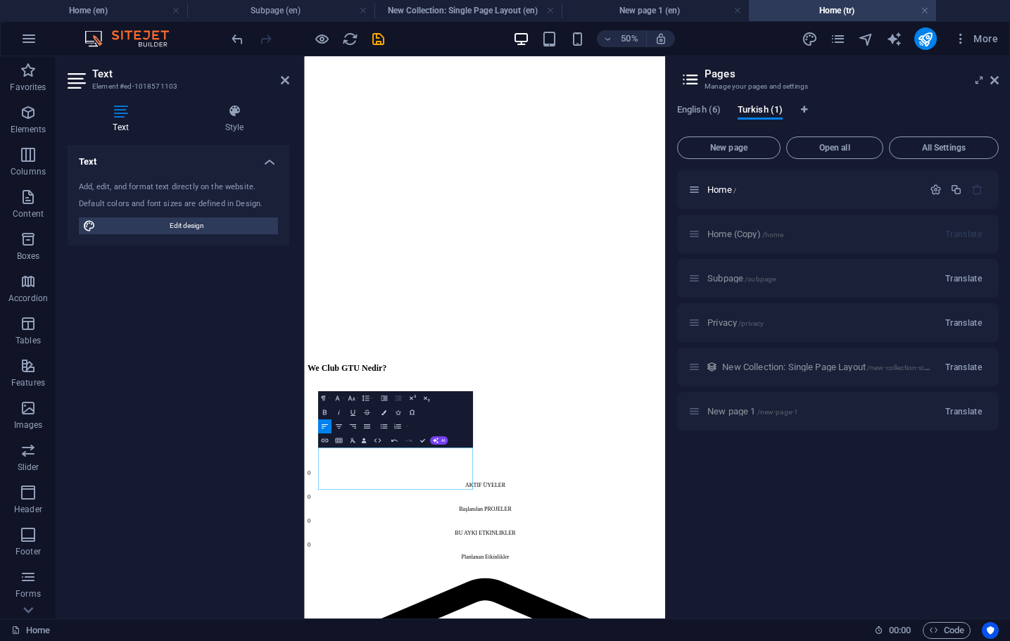
click at [386, 410] on button "Colors" at bounding box center [383, 412] width 13 height 14
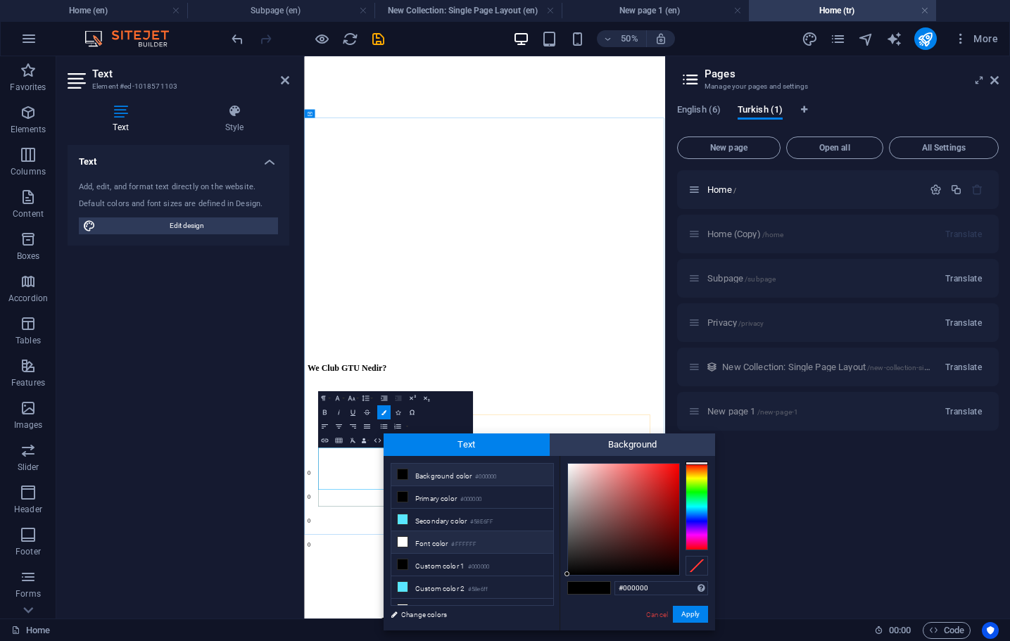
click at [428, 543] on li "Font color #FFFFFF" at bounding box center [472, 542] width 162 height 23
type input "#ffffff"
click at [694, 618] on button "Apply" at bounding box center [690, 614] width 35 height 17
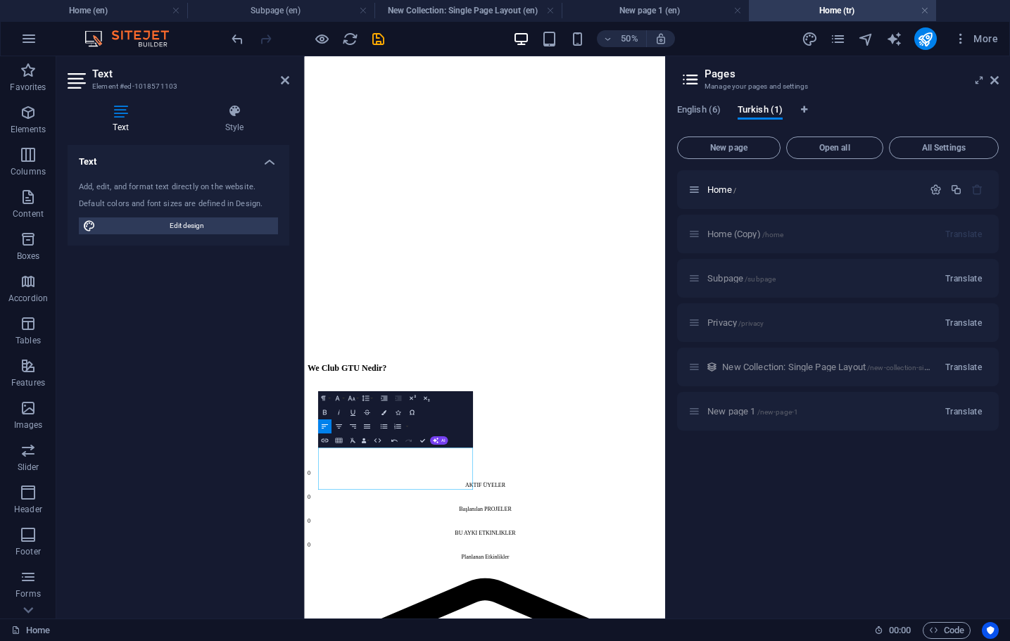
click at [703, 493] on div "Home / Home (Copy) /home Translate Subpage /subpage Translate Privacy /privacy …" at bounding box center [838, 388] width 322 height 437
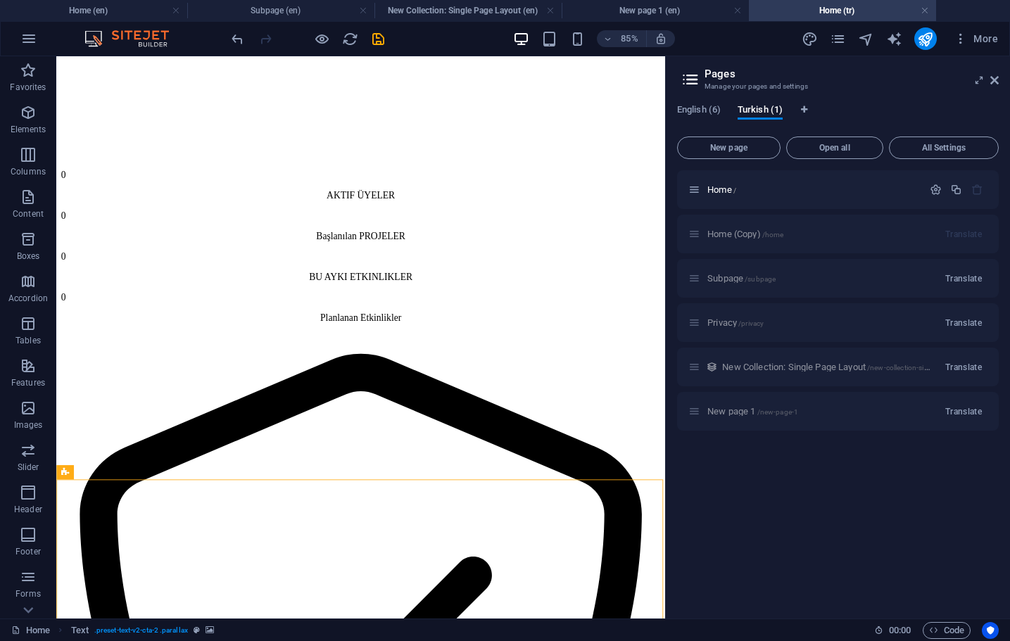
scroll to position [2659, 0]
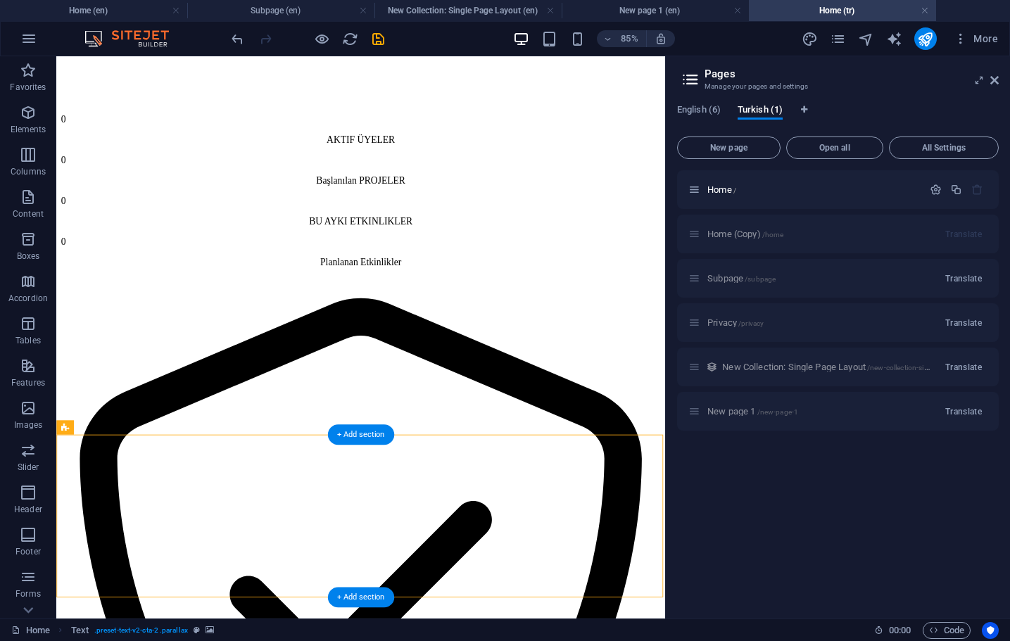
scroll to position [2608, 0]
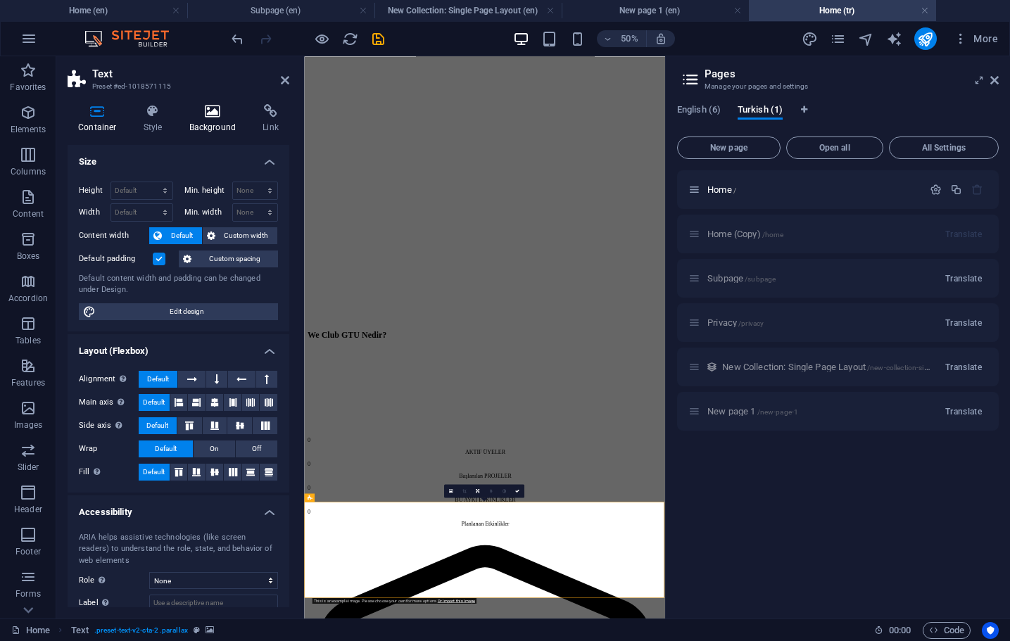
click at [212, 108] on icon at bounding box center [213, 111] width 68 height 14
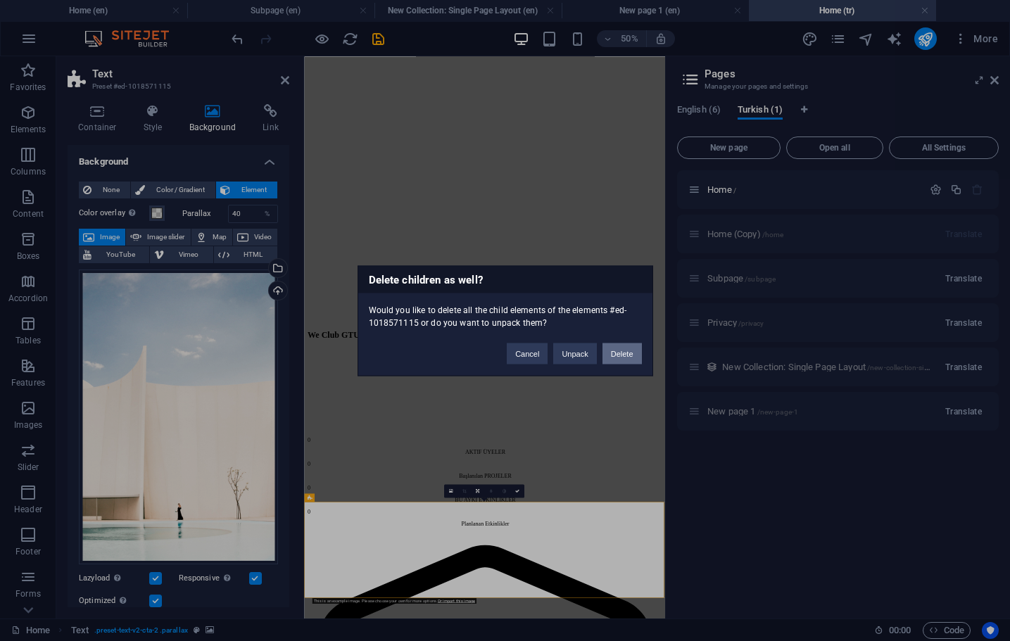
click at [619, 353] on button "Delete" at bounding box center [621, 353] width 39 height 21
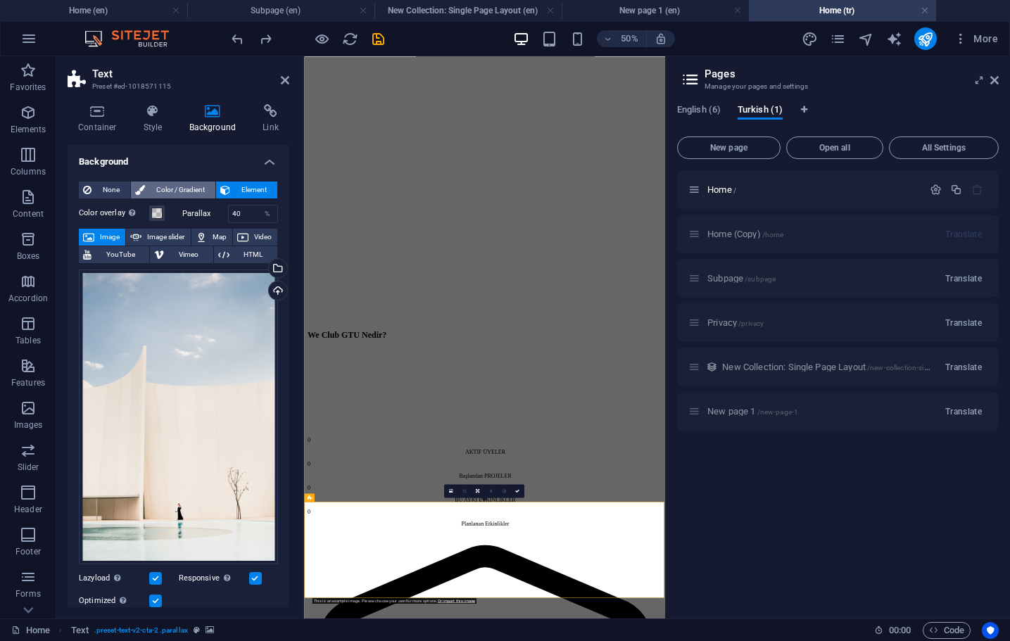
click at [184, 191] on span "Color / Gradient" at bounding box center [180, 190] width 62 height 17
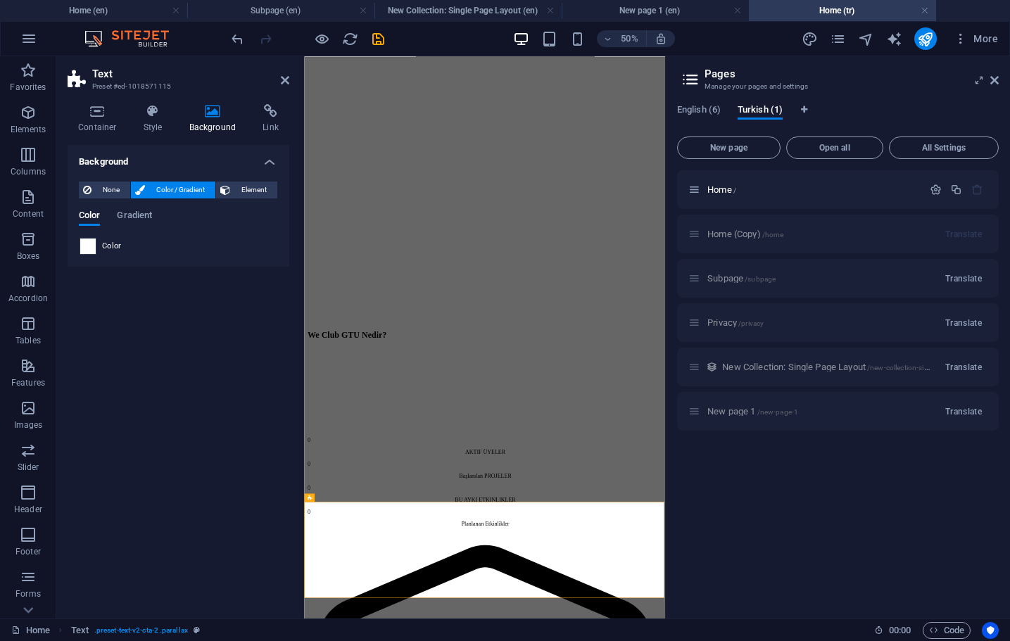
click at [95, 250] on span at bounding box center [87, 246] width 15 height 15
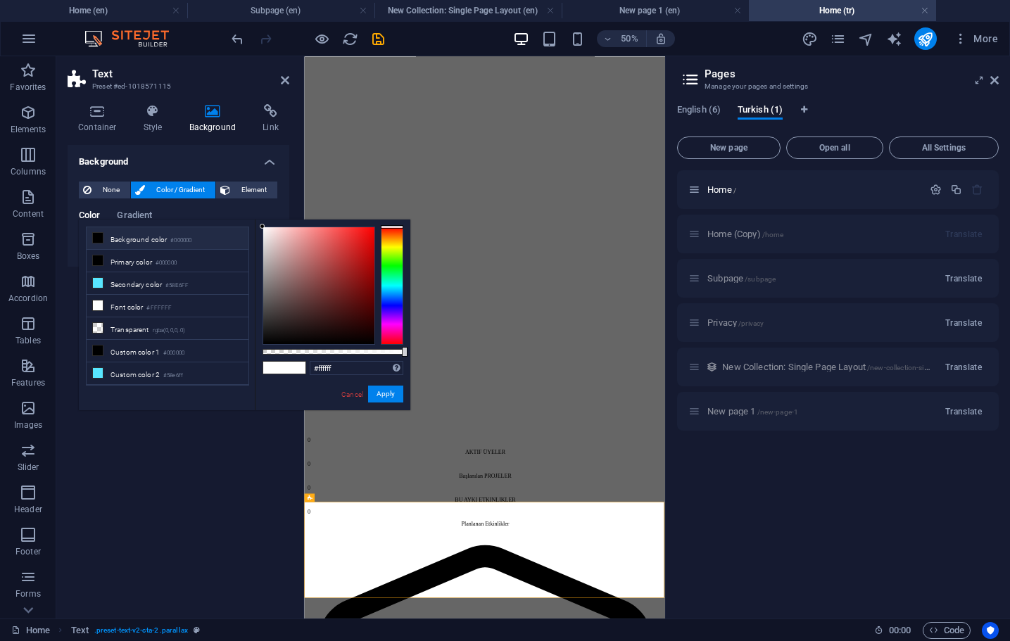
click at [147, 240] on li "Background color #000000" at bounding box center [168, 238] width 162 height 23
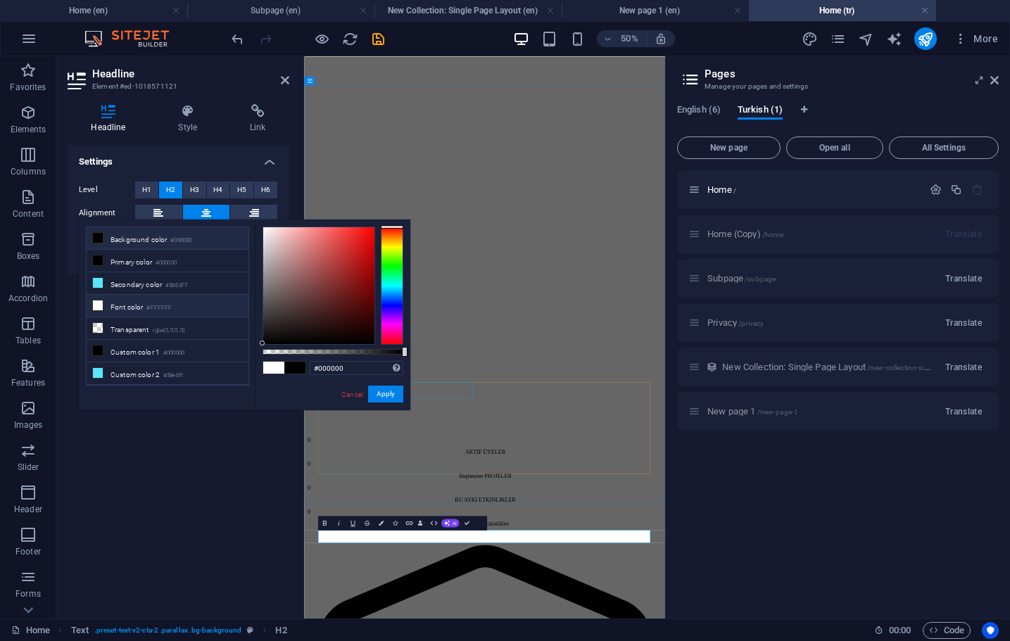
click at [193, 312] on li "Font color #FFFFFF" at bounding box center [168, 306] width 162 height 23
type input "#ffffff"
click at [387, 394] on button "Apply" at bounding box center [385, 394] width 35 height 17
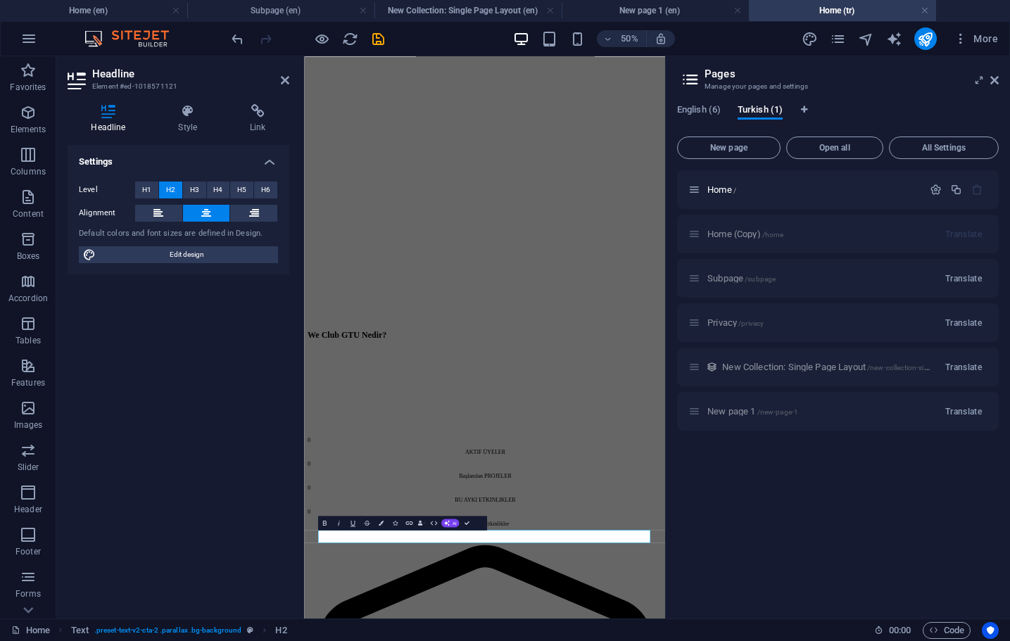
click at [754, 511] on div "Home / Home (Copy) /home Translate Subpage /subpage Translate Privacy /privacy …" at bounding box center [838, 388] width 322 height 437
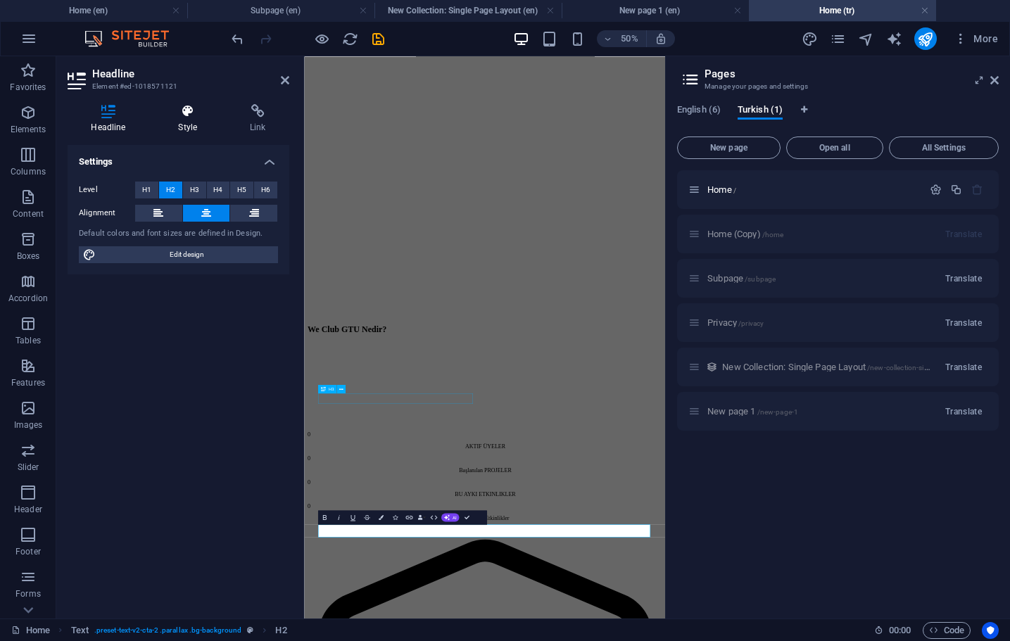
click at [184, 121] on h4 "Style" at bounding box center [191, 119] width 72 height 30
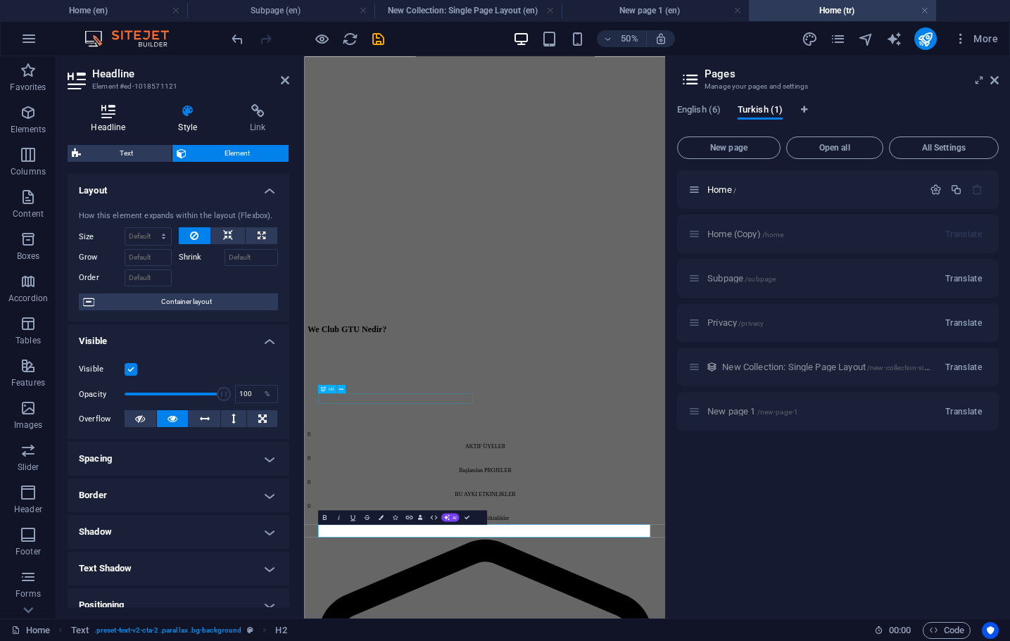
click at [118, 115] on icon at bounding box center [109, 111] width 82 height 14
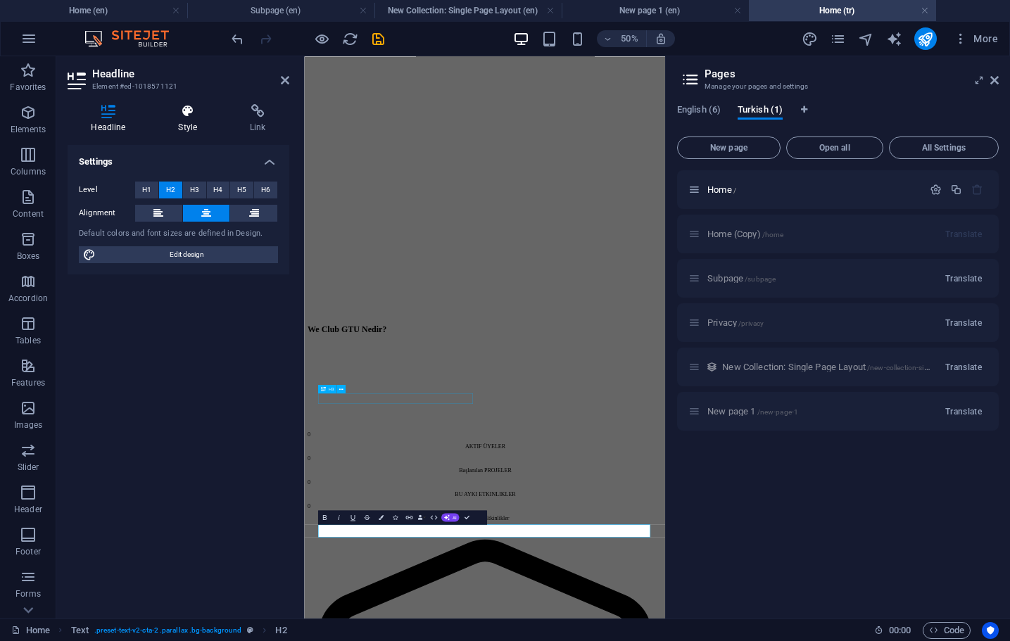
click at [184, 112] on icon at bounding box center [188, 111] width 66 height 14
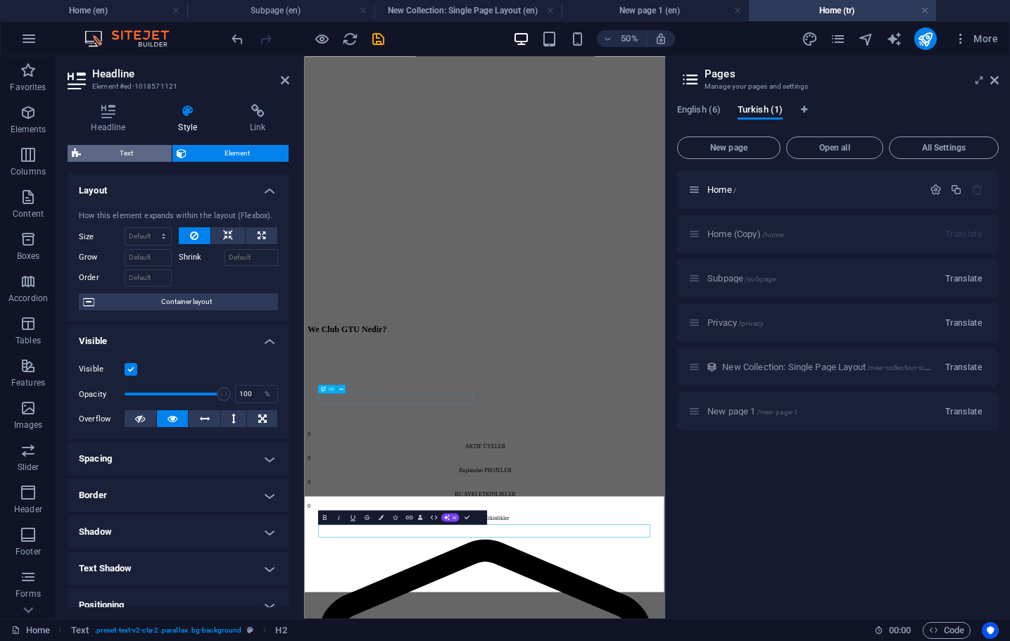
click at [146, 147] on span "Text" at bounding box center [126, 153] width 82 height 17
select select "preset-text-v2-cta-2"
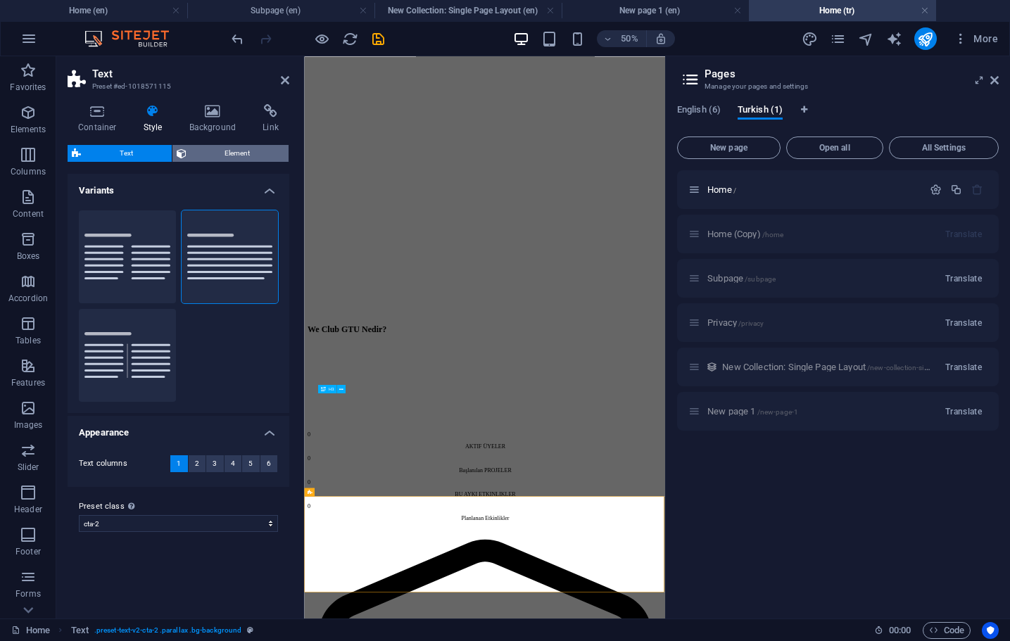
click at [221, 157] on span "Element" at bounding box center [238, 153] width 94 height 17
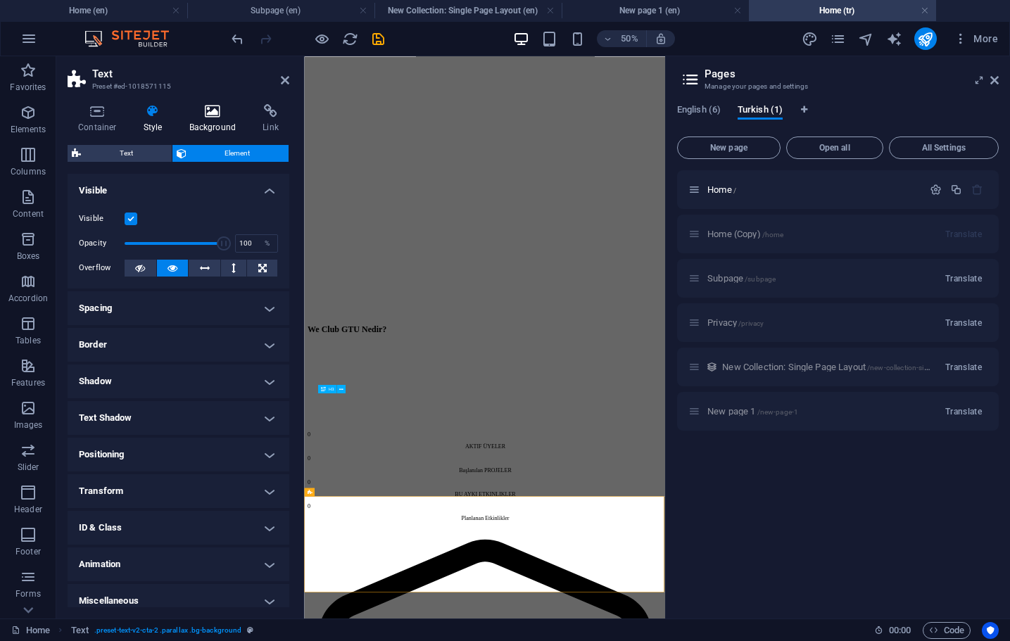
click at [208, 112] on icon at bounding box center [213, 111] width 68 height 14
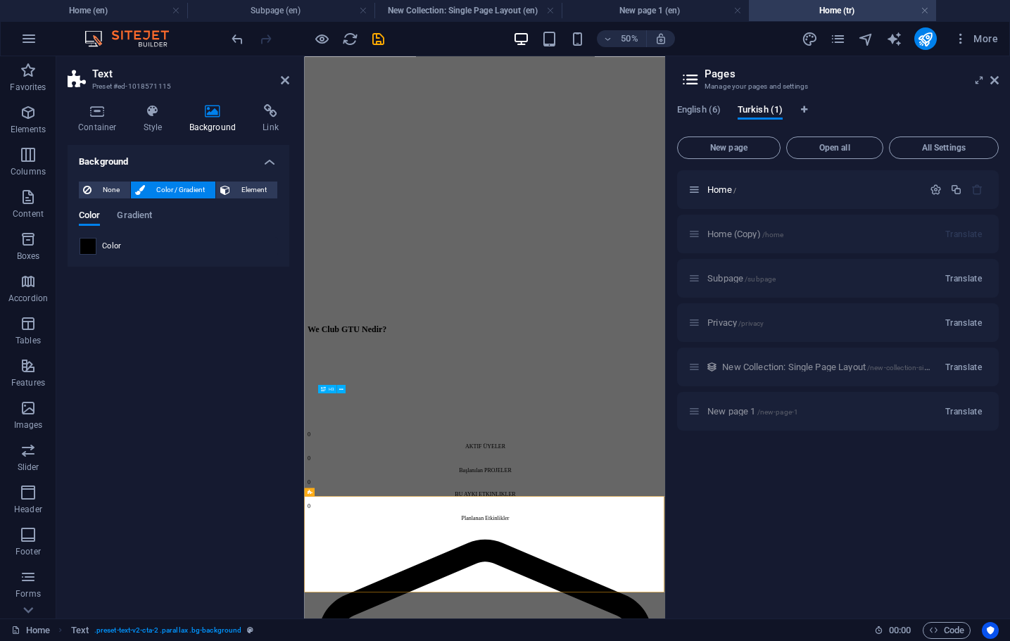
click at [87, 250] on span at bounding box center [87, 246] width 15 height 15
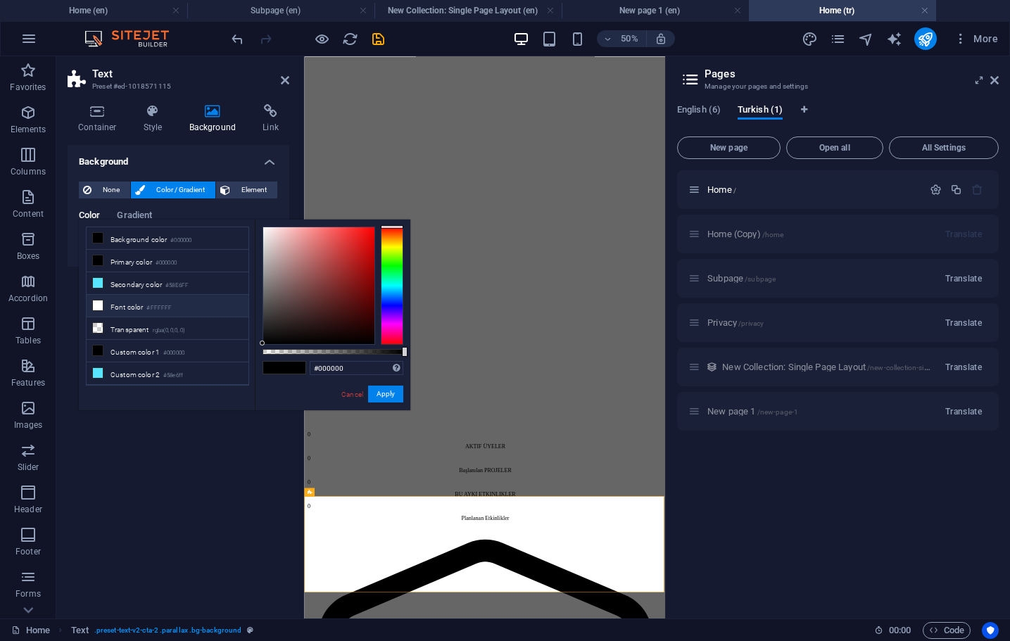
click at [103, 308] on span at bounding box center [97, 305] width 11 height 11
type input "#ffffff"
click at [381, 395] on button "Apply" at bounding box center [385, 394] width 35 height 17
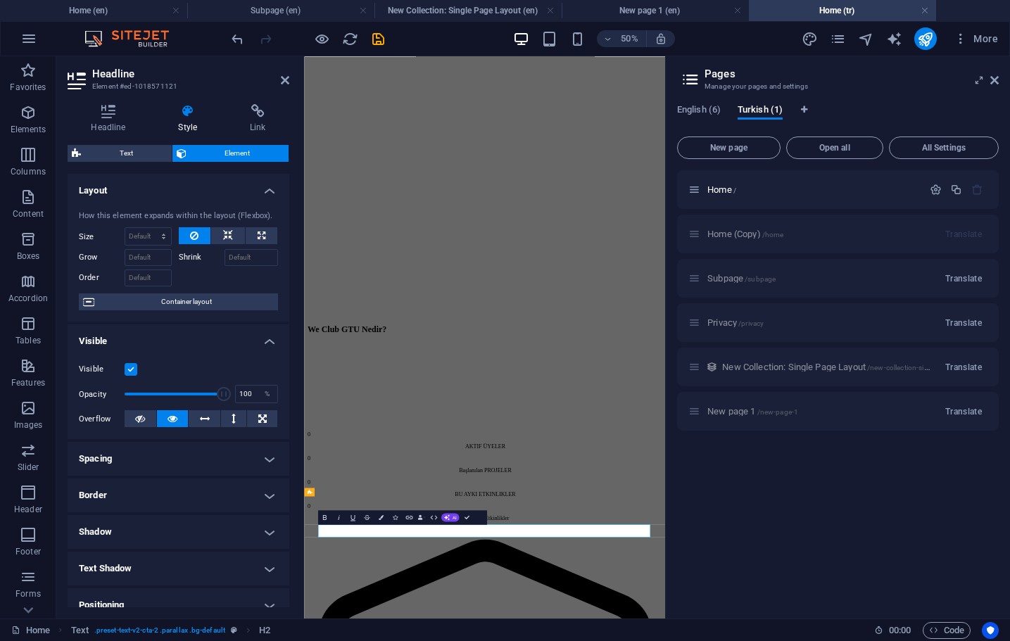
click at [383, 515] on icon "button" at bounding box center [381, 517] width 5 height 5
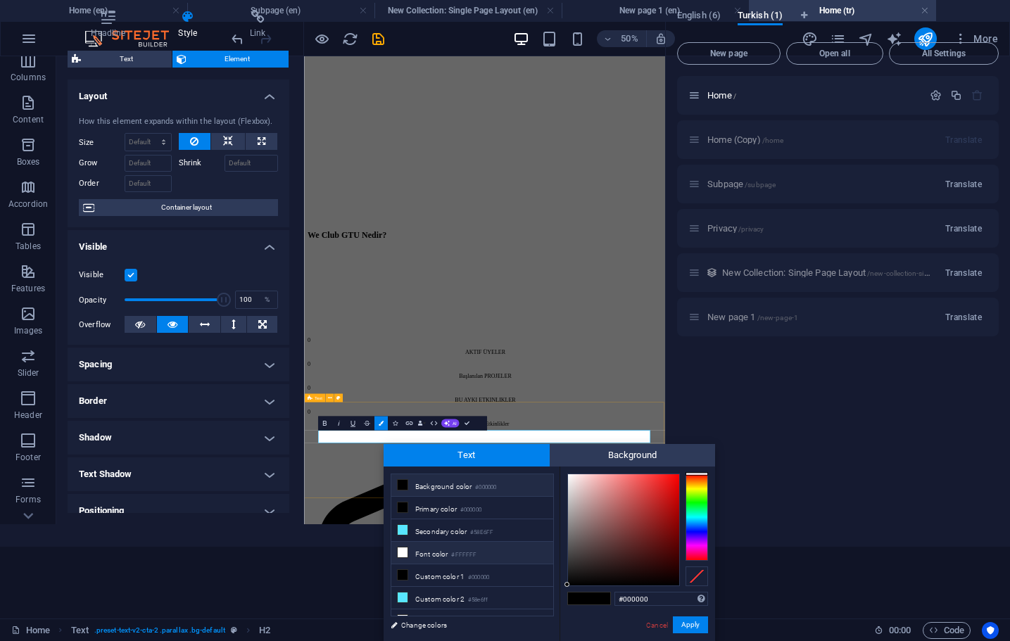
click at [405, 548] on icon at bounding box center [403, 552] width 10 height 10
click at [405, 530] on icon at bounding box center [403, 530] width 10 height 10
type input "#58e6ff"
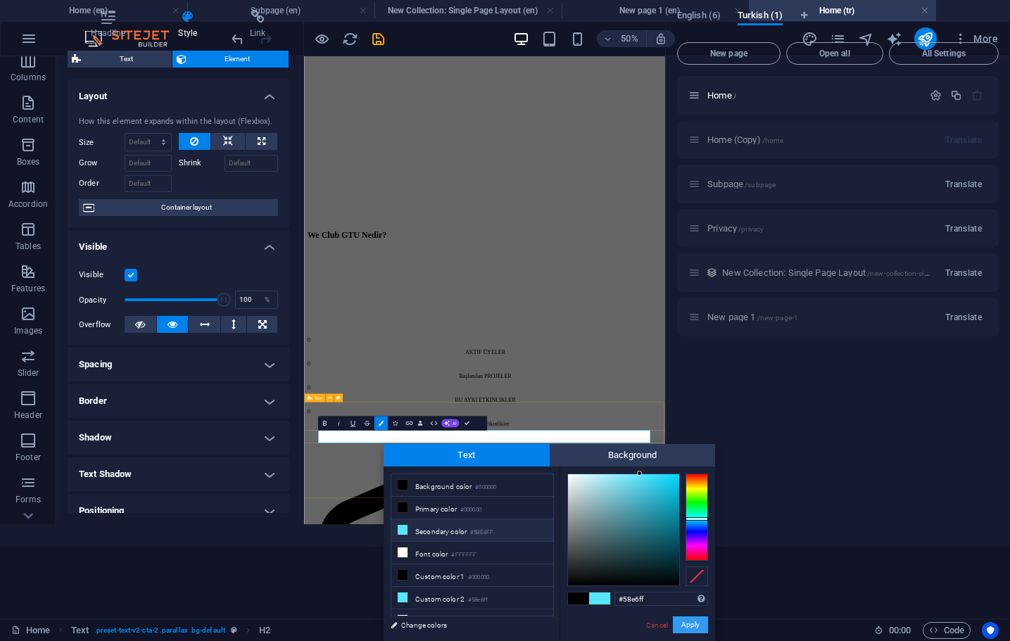
click at [695, 625] on button "Apply" at bounding box center [690, 624] width 35 height 17
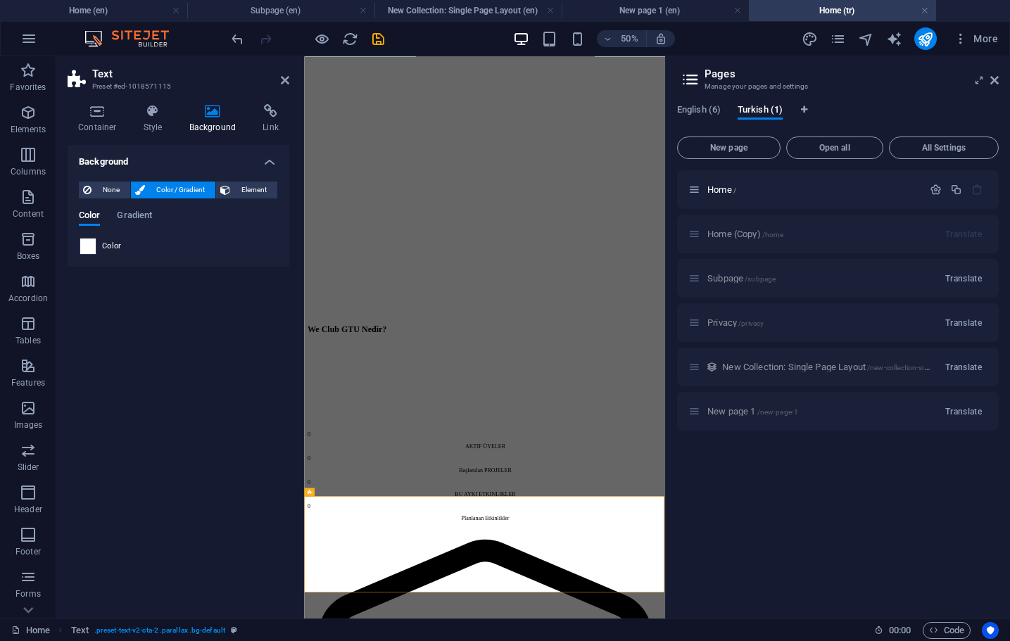
click at [91, 246] on span at bounding box center [87, 246] width 15 height 15
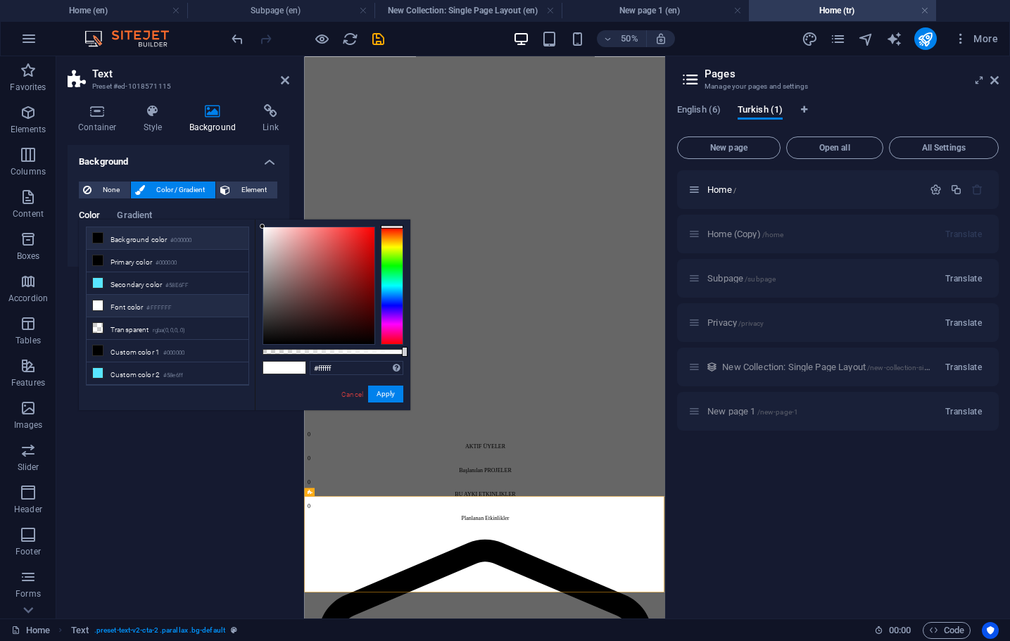
click at [122, 248] on li "Background color #000000" at bounding box center [168, 238] width 162 height 23
type input "#000000"
click at [391, 391] on button "Apply" at bounding box center [385, 394] width 35 height 17
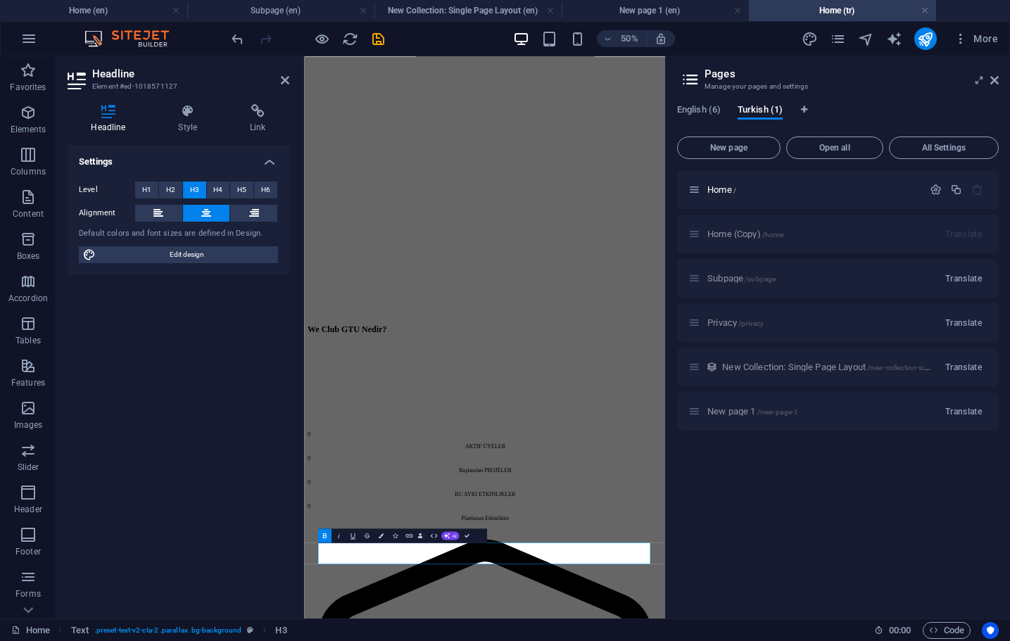
click at [731, 529] on div "Home / Home (Copy) /home Translate Subpage /subpage Translate Privacy /privacy …" at bounding box center [838, 388] width 322 height 437
click at [728, 529] on div "Home / Home (Copy) /home Translate Subpage /subpage Translate Privacy /privacy …" at bounding box center [838, 388] width 322 height 437
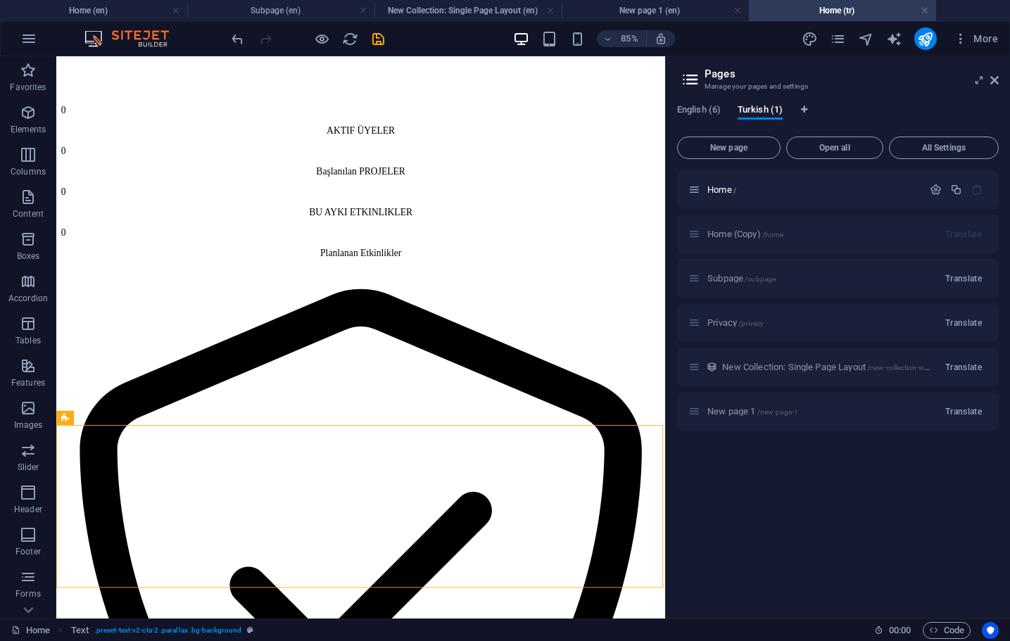
click at [711, 120] on div "English (6) Turkish (1)" at bounding box center [838, 117] width 322 height 27
click at [709, 108] on span "English (6)" at bounding box center [699, 111] width 44 height 20
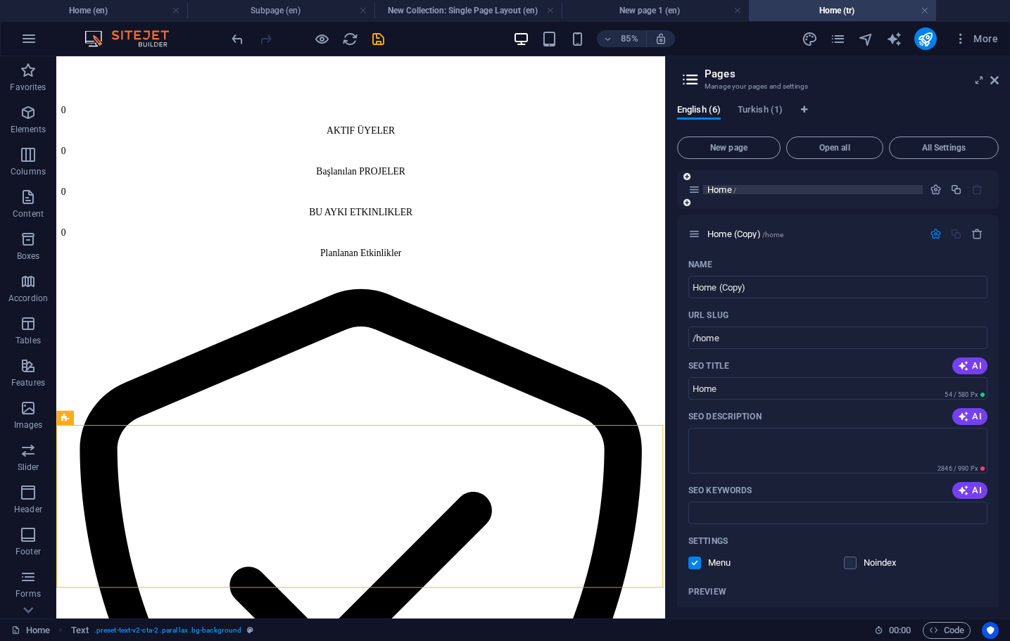
click at [769, 191] on p "Home /" at bounding box center [812, 189] width 211 height 9
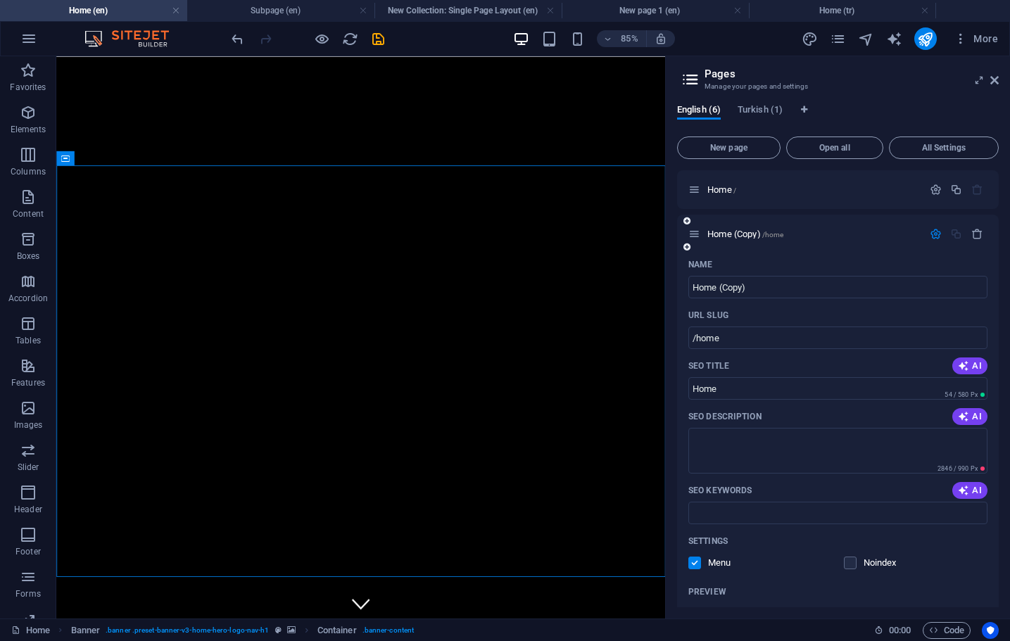
click at [695, 233] on icon at bounding box center [694, 234] width 12 height 12
click at [721, 232] on span "Home (Copy) /home" at bounding box center [745, 234] width 76 height 11
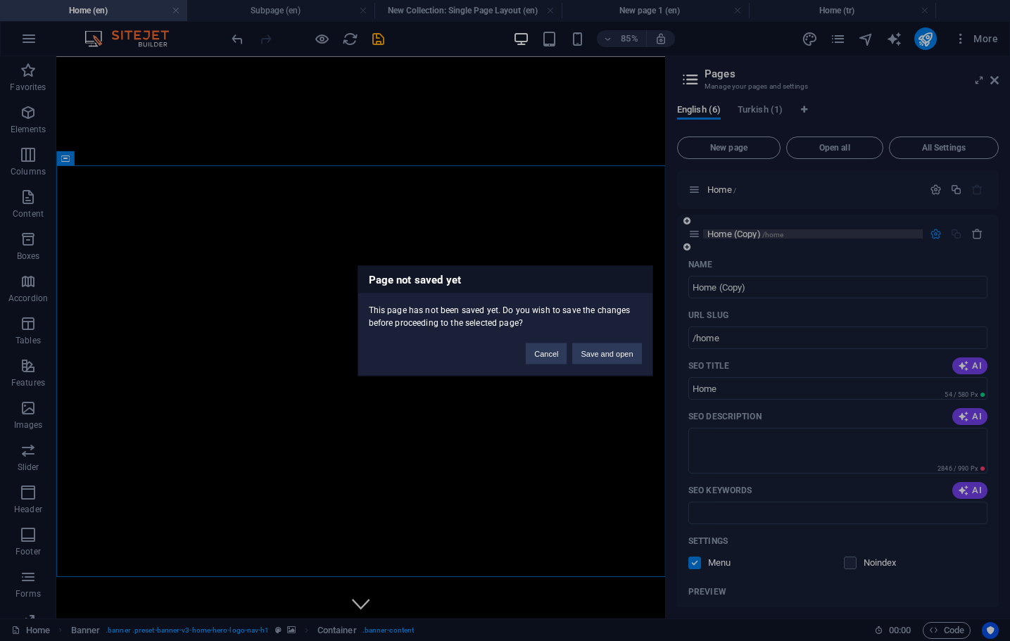
click at [721, 232] on div "Page not saved yet This page has not been saved yet. Do you wish to save the ch…" at bounding box center [505, 320] width 1010 height 641
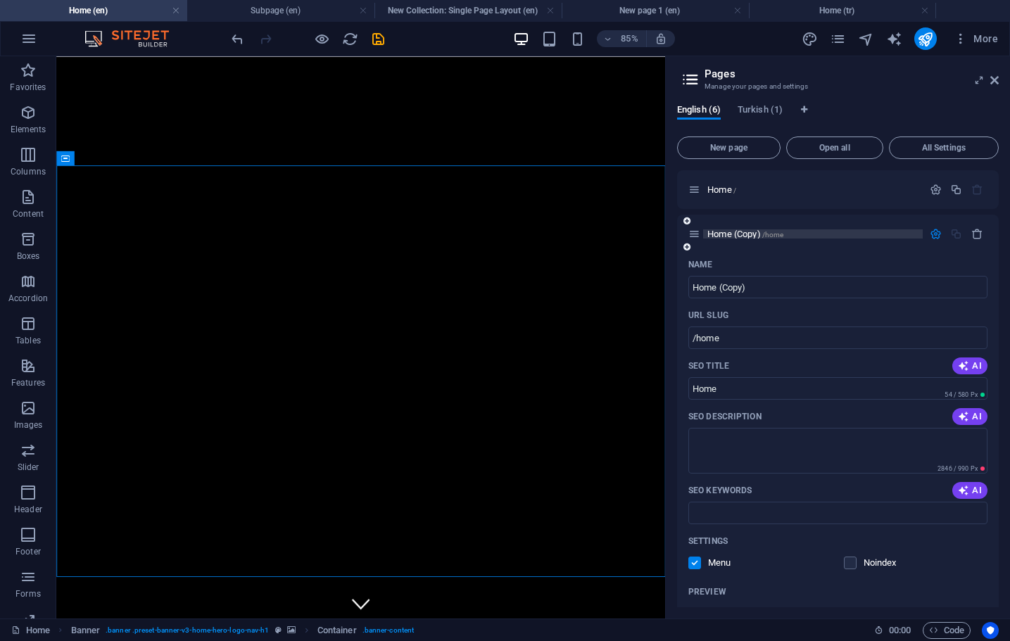
click at [721, 232] on span "Home (Copy) /home" at bounding box center [745, 234] width 76 height 11
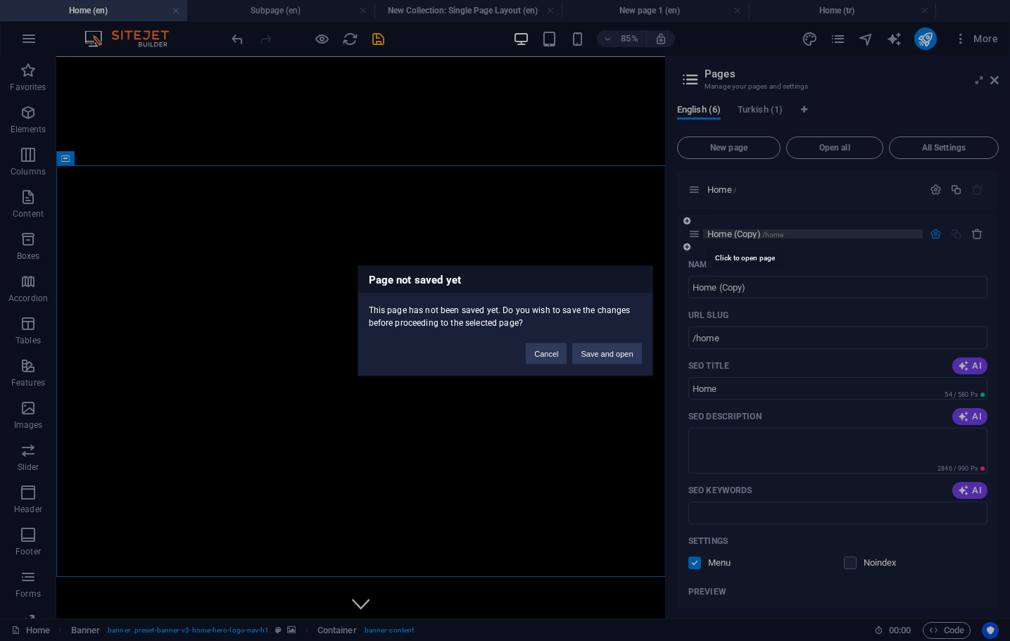
click at [721, 232] on div "Page not saved yet This page has not been saved yet. Do you wish to save the ch…" at bounding box center [505, 320] width 1010 height 641
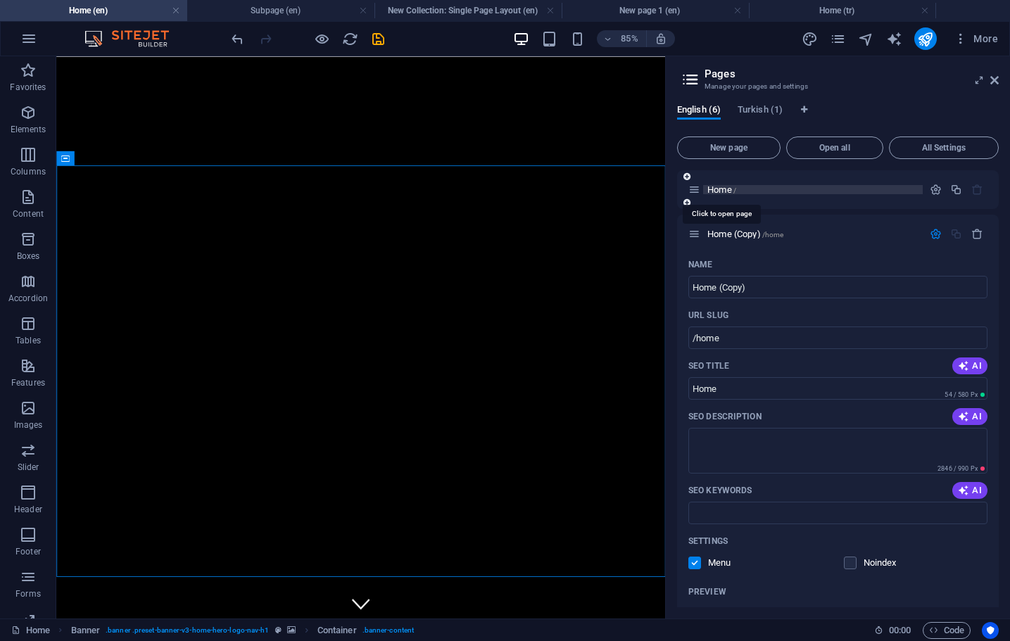
click at [713, 186] on span "Home /" at bounding box center [721, 189] width 29 height 11
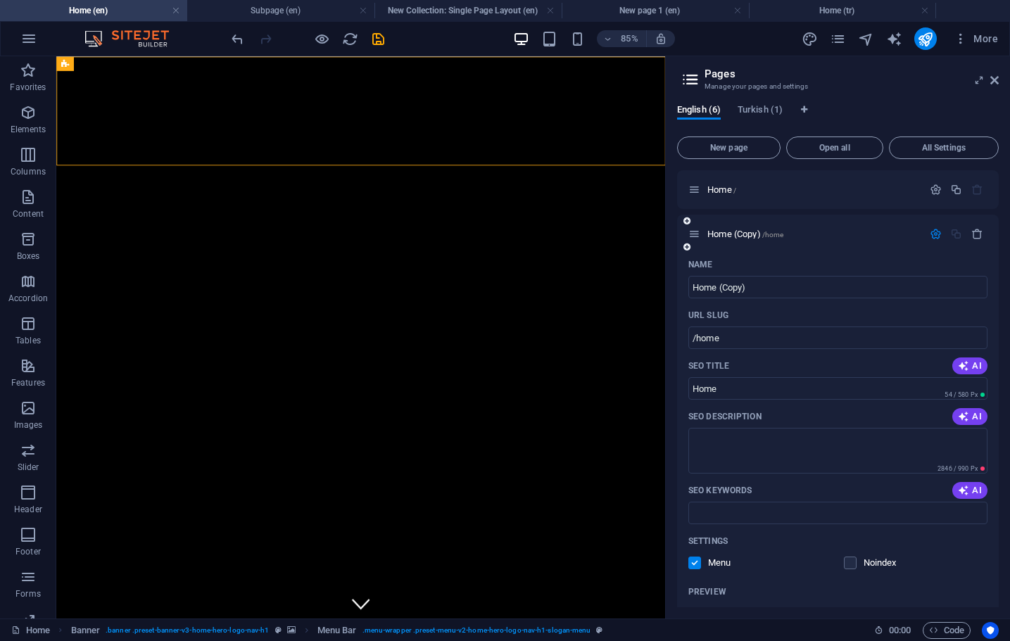
click at [690, 234] on icon at bounding box center [694, 234] width 12 height 12
click at [974, 231] on icon "button" at bounding box center [977, 234] width 12 height 12
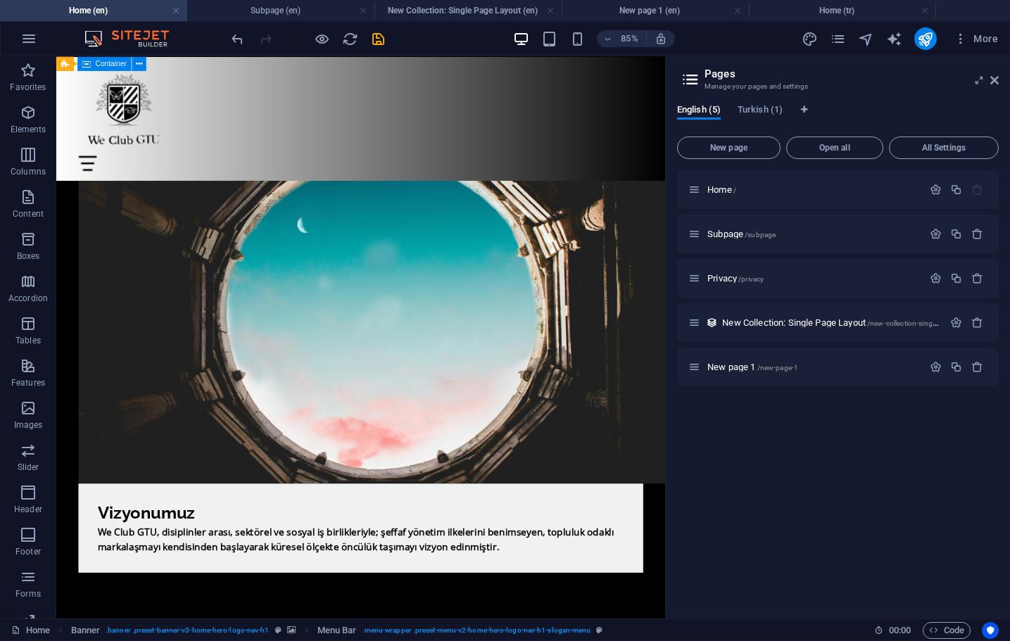
scroll to position [2861, 0]
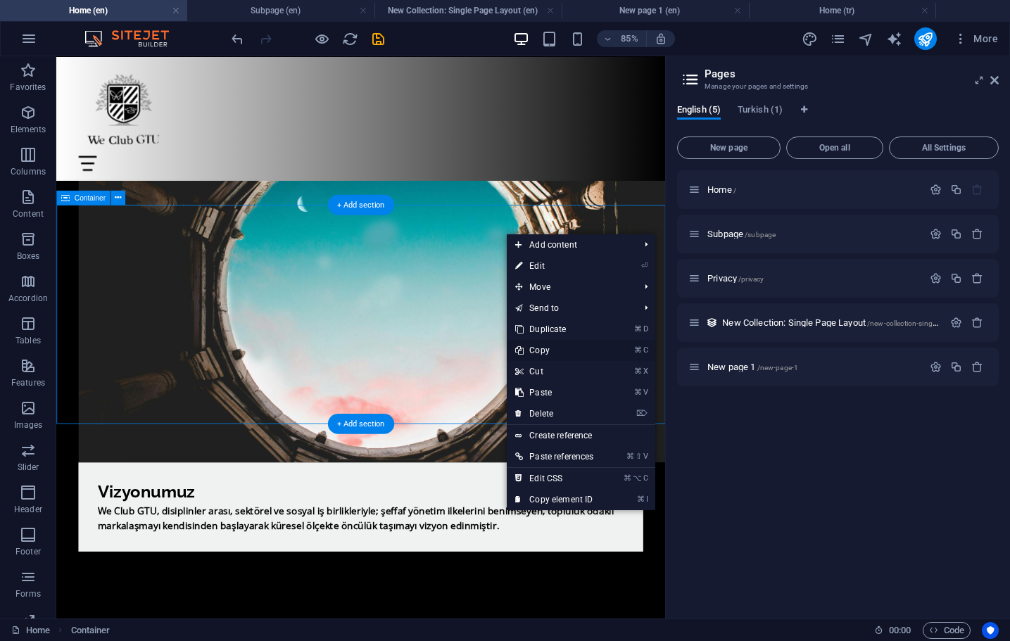
click at [547, 347] on link "⌘ C Copy" at bounding box center [554, 350] width 95 height 21
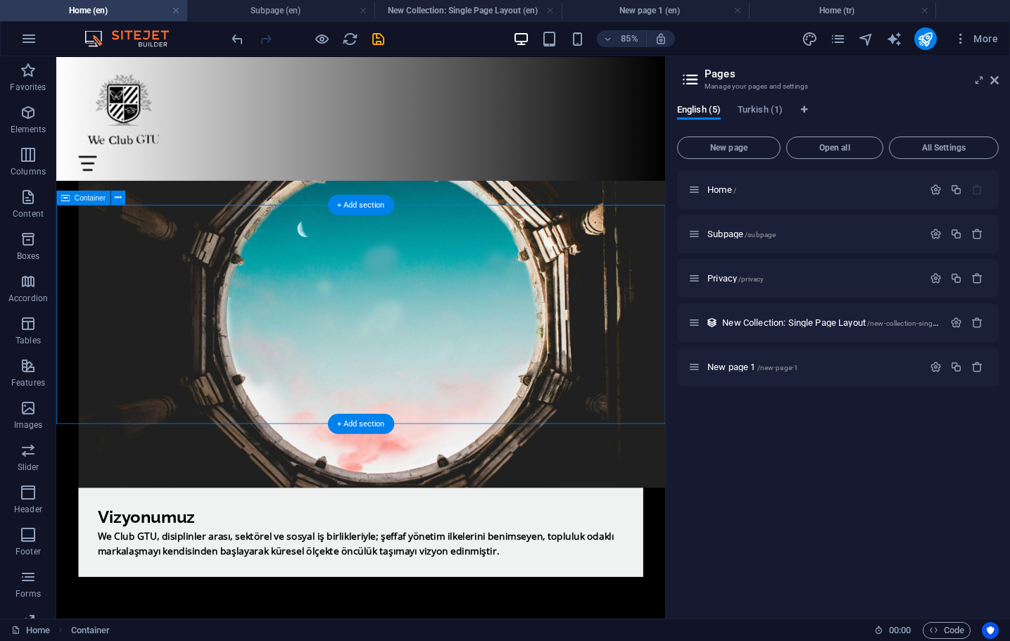
scroll to position [2822, 0]
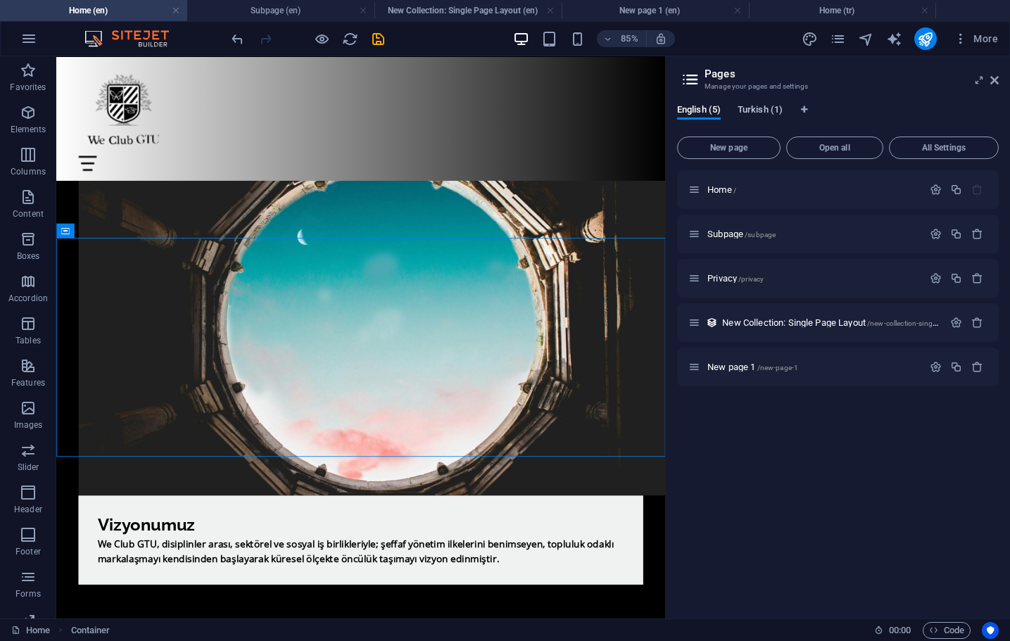
click at [756, 111] on span "Turkish (1)" at bounding box center [759, 111] width 45 height 20
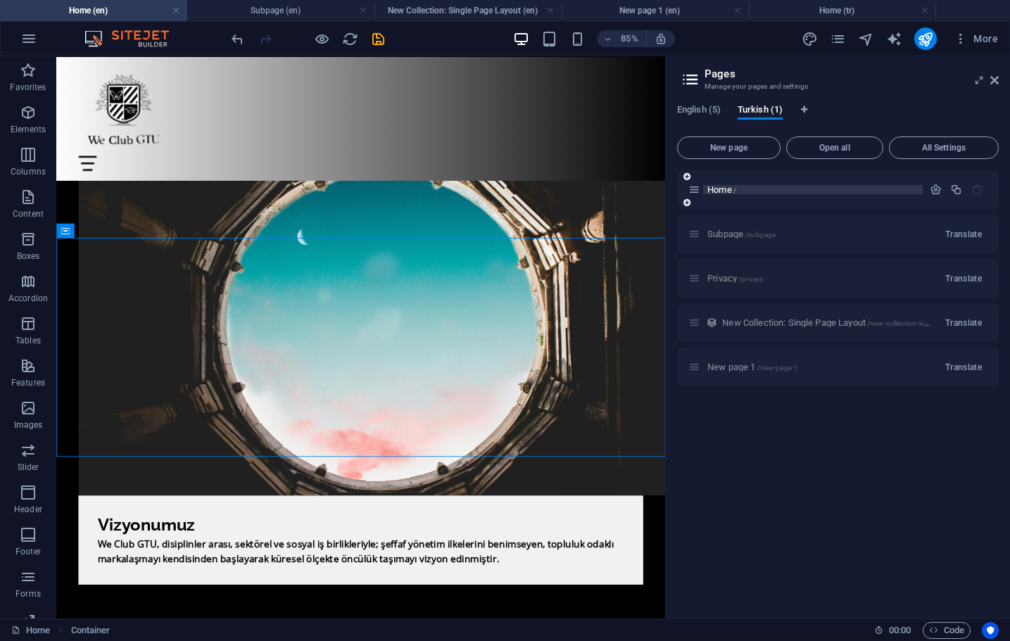
click at [756, 189] on p "Home /" at bounding box center [812, 189] width 211 height 9
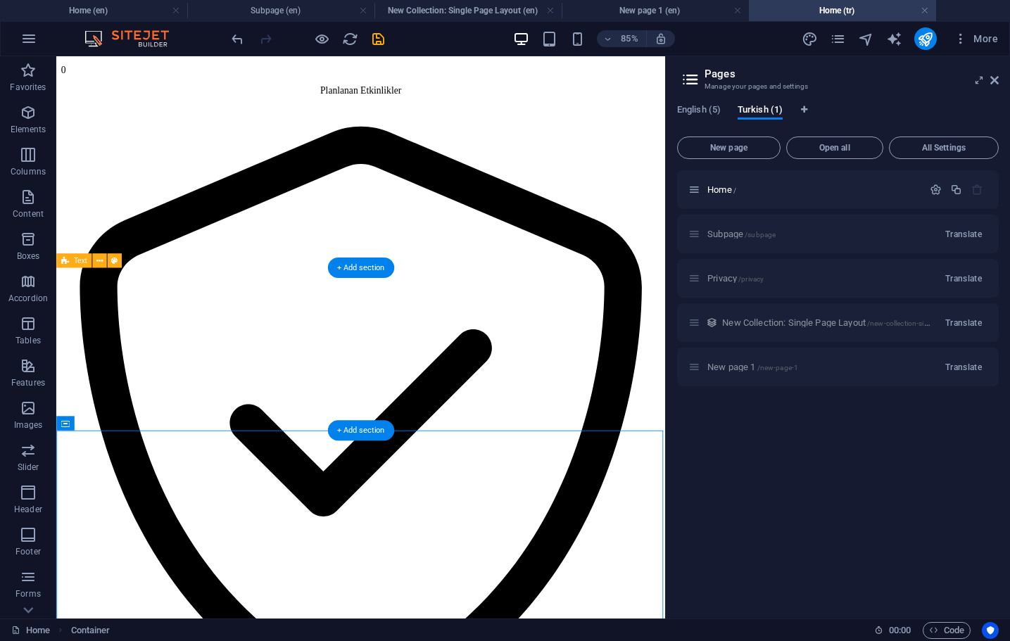
scroll to position [2820, 0]
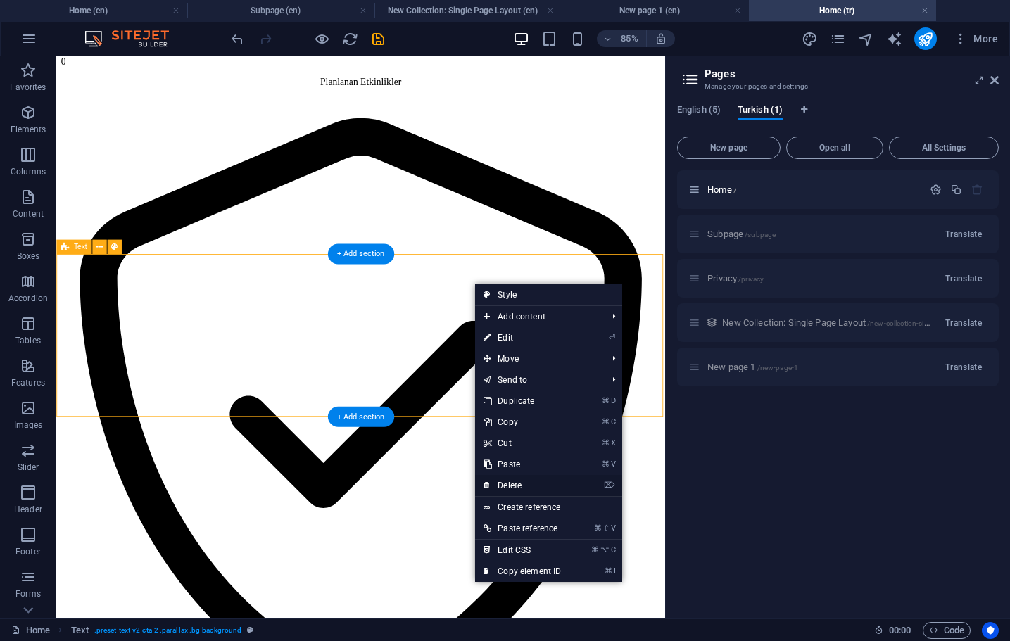
click at [535, 482] on link "⌦ Delete" at bounding box center [522, 485] width 94 height 21
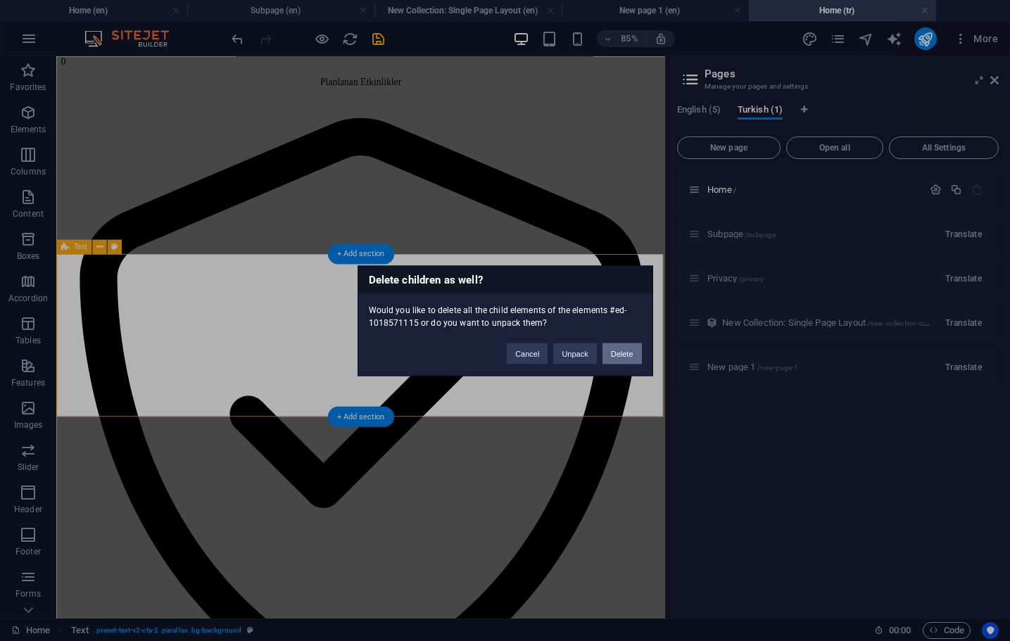
click at [620, 353] on button "Delete" at bounding box center [621, 353] width 39 height 21
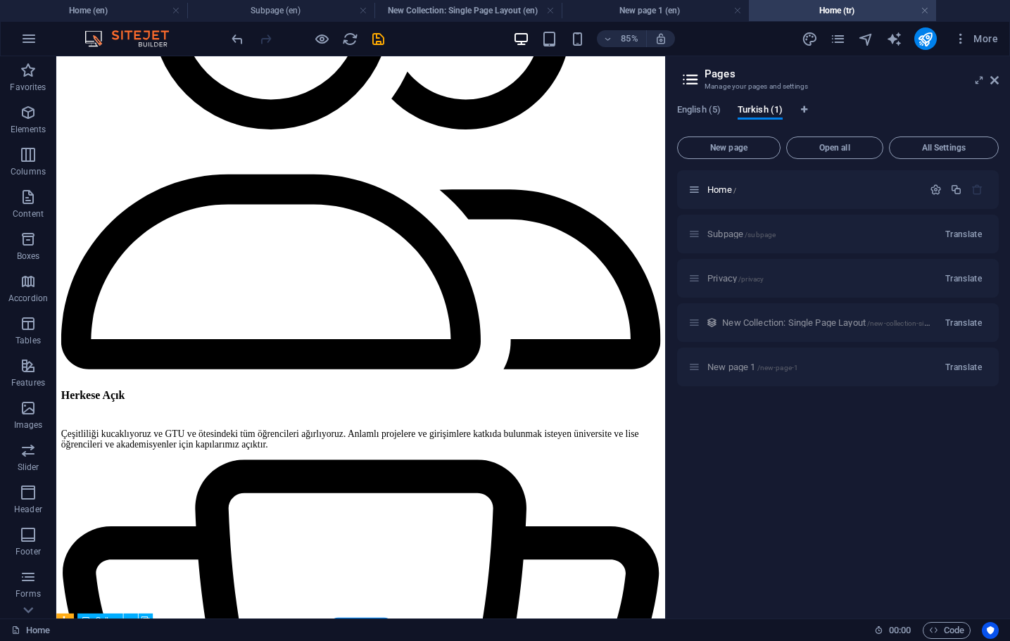
scroll to position [3830, 0]
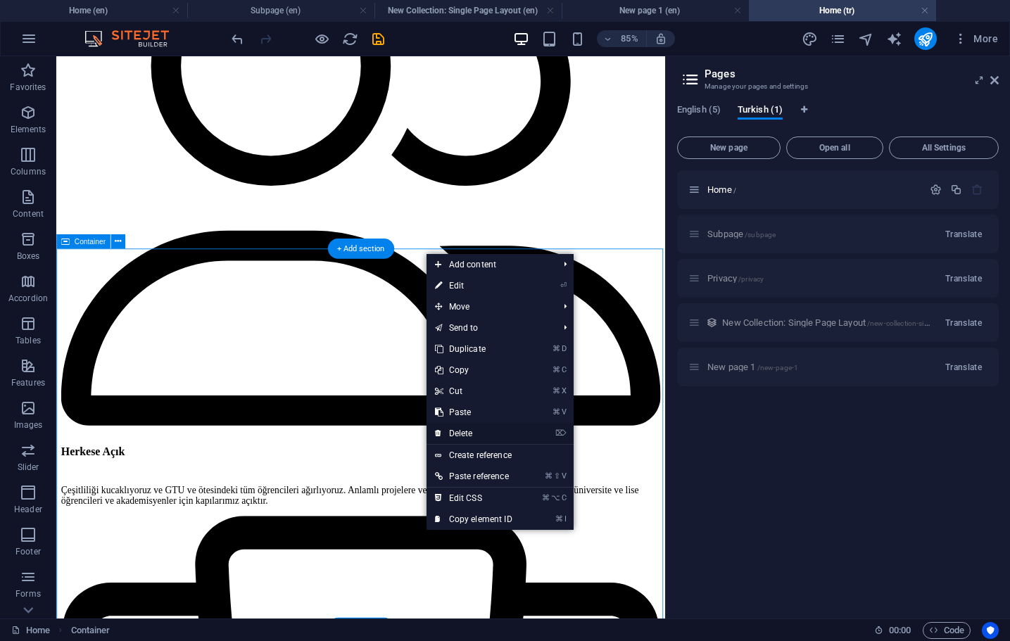
click at [470, 431] on link "⌦ Delete" at bounding box center [473, 433] width 94 height 21
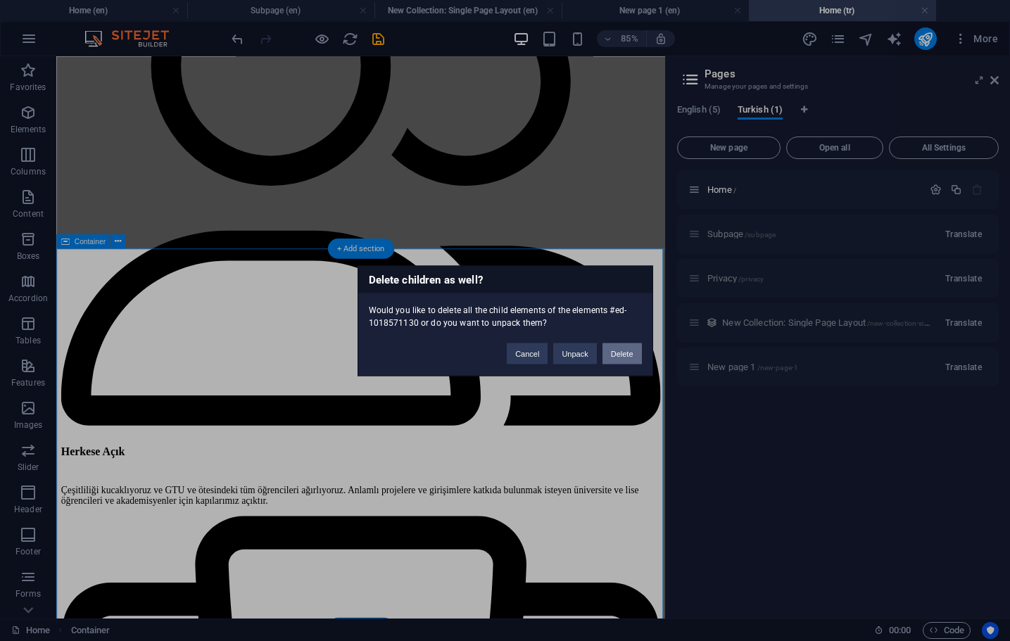
click at [628, 346] on button "Delete" at bounding box center [621, 353] width 39 height 21
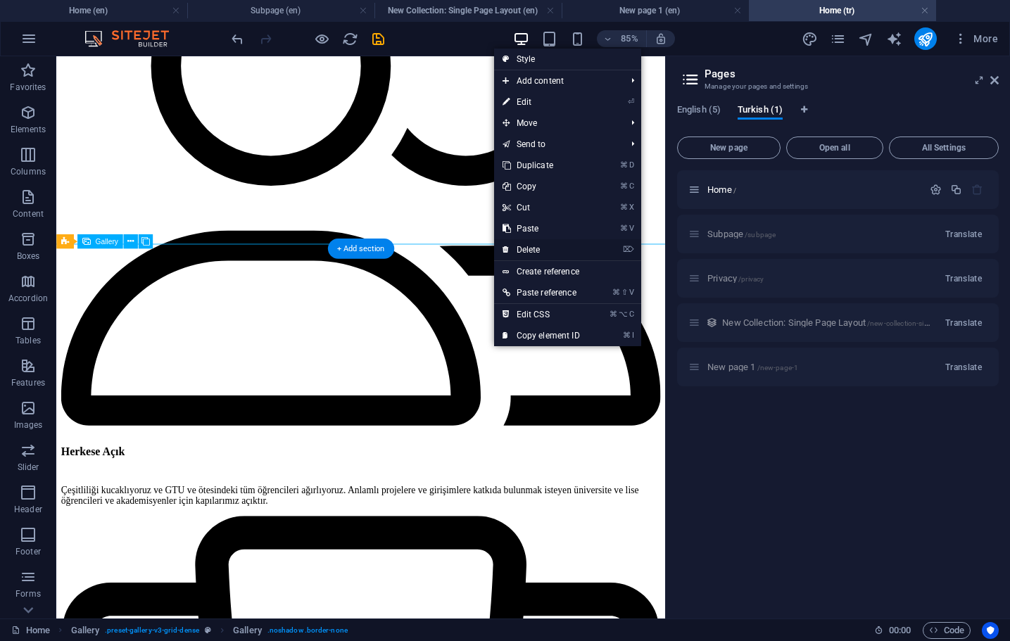
click at [542, 253] on link "⌦ Delete" at bounding box center [541, 249] width 94 height 21
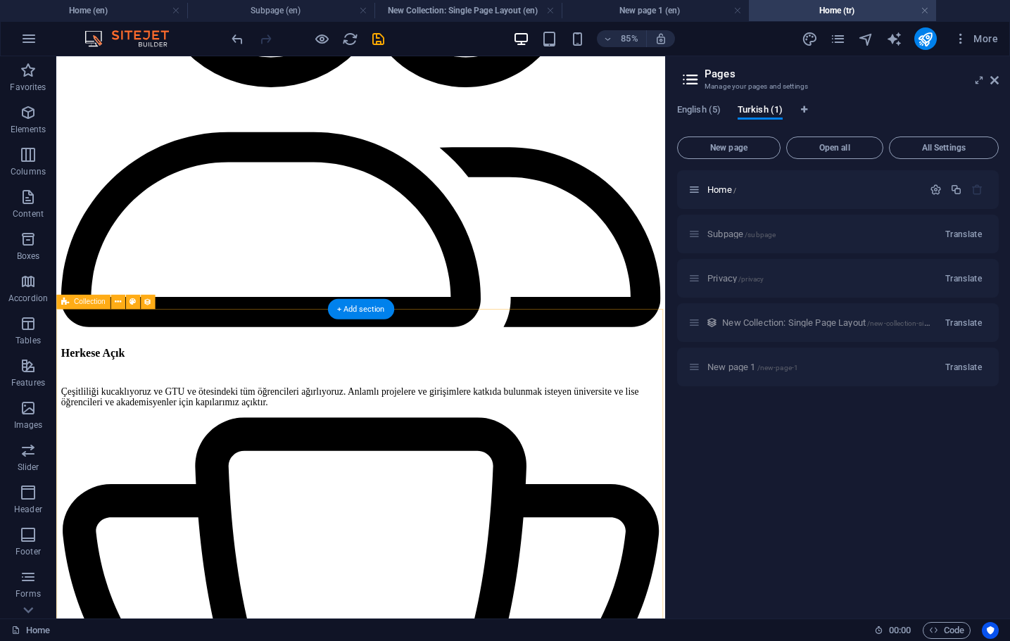
scroll to position [3965, 0]
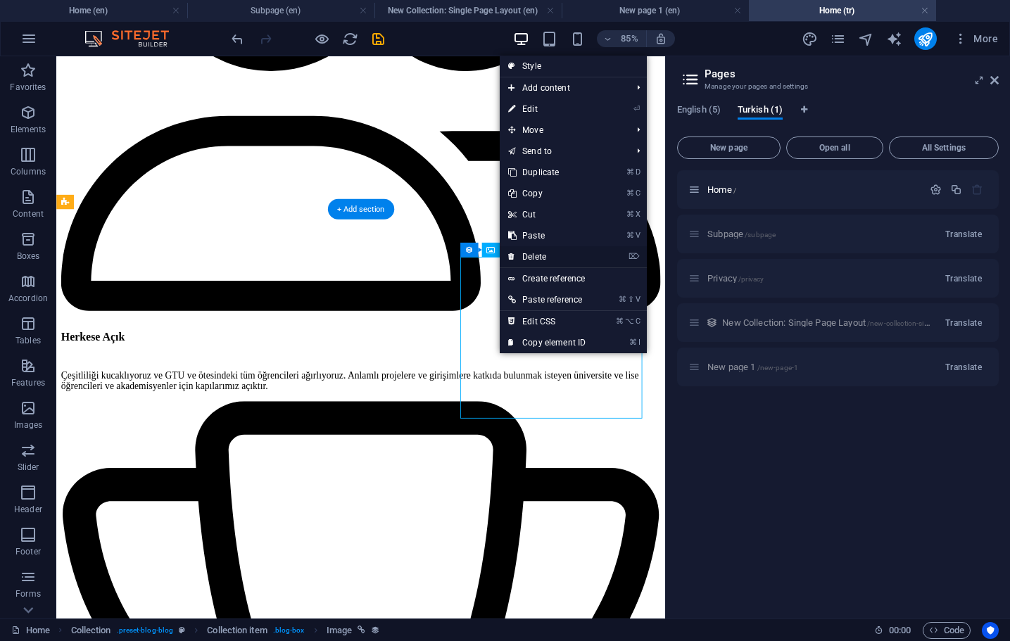
click at [572, 253] on link "⌦ Delete" at bounding box center [547, 256] width 94 height 21
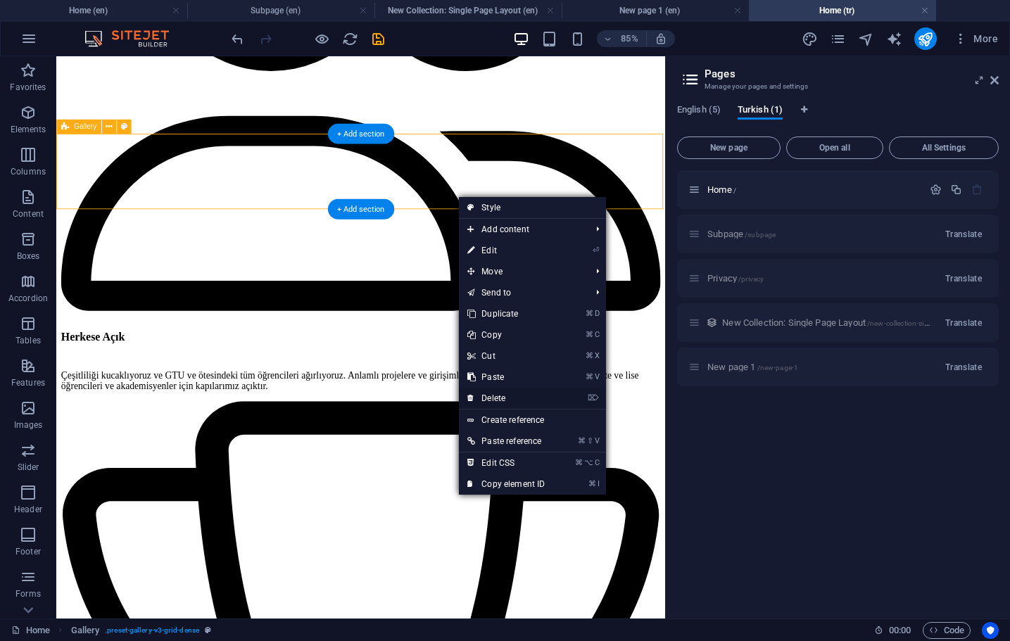
click at [504, 391] on link "⌦ Delete" at bounding box center [506, 398] width 94 height 21
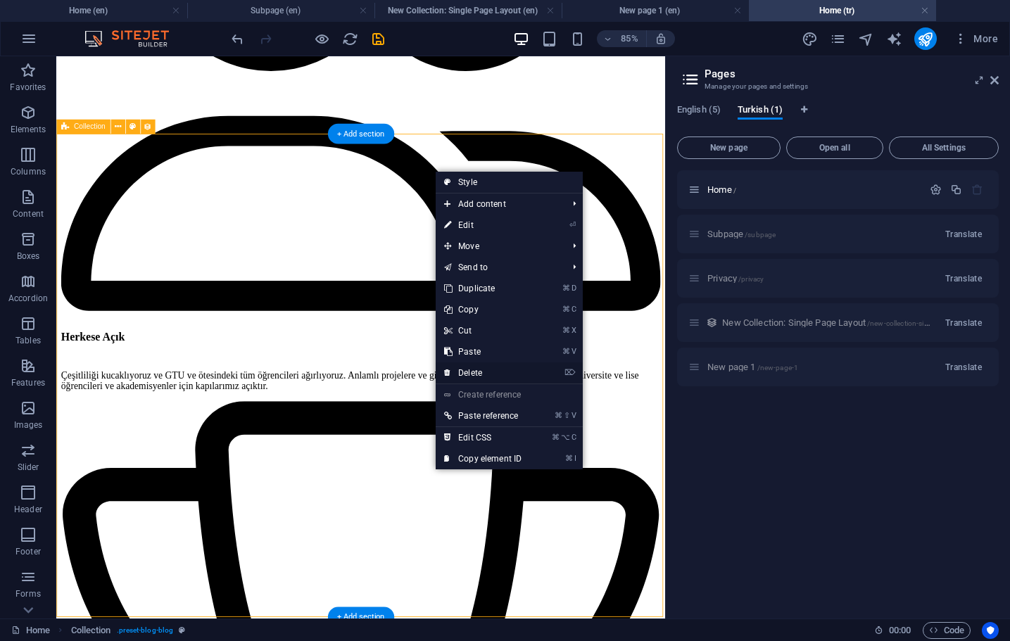
click at [477, 368] on link "⌦ Delete" at bounding box center [483, 372] width 94 height 21
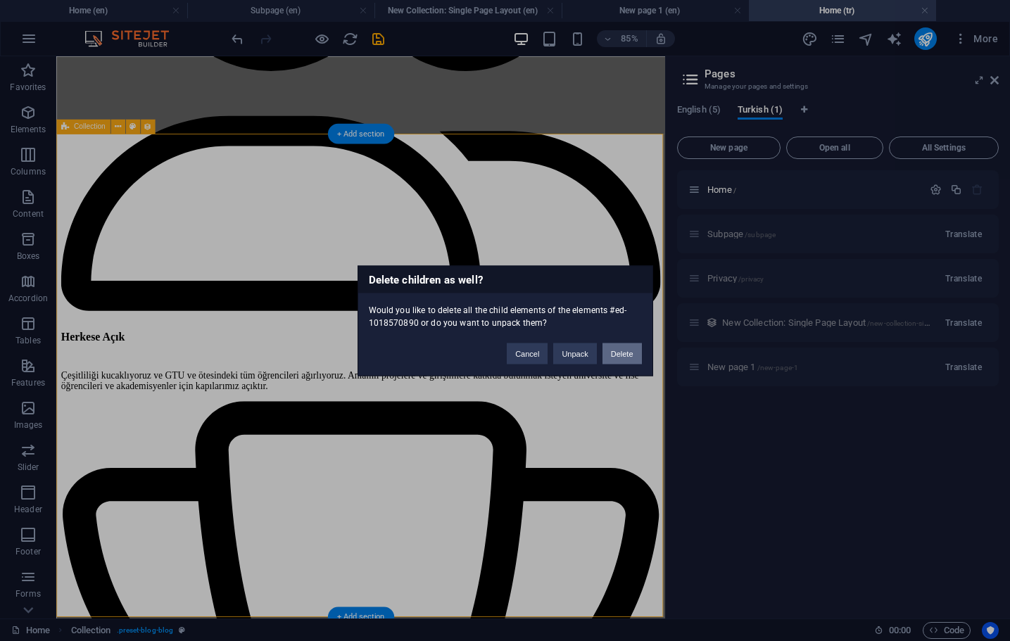
click at [618, 345] on button "Delete" at bounding box center [621, 353] width 39 height 21
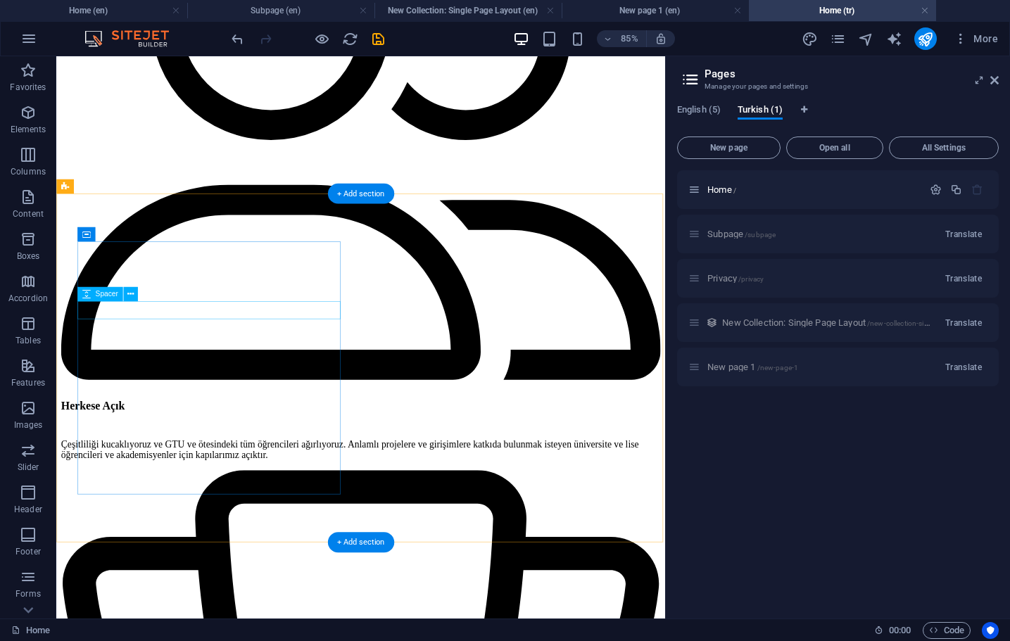
scroll to position [3881, 0]
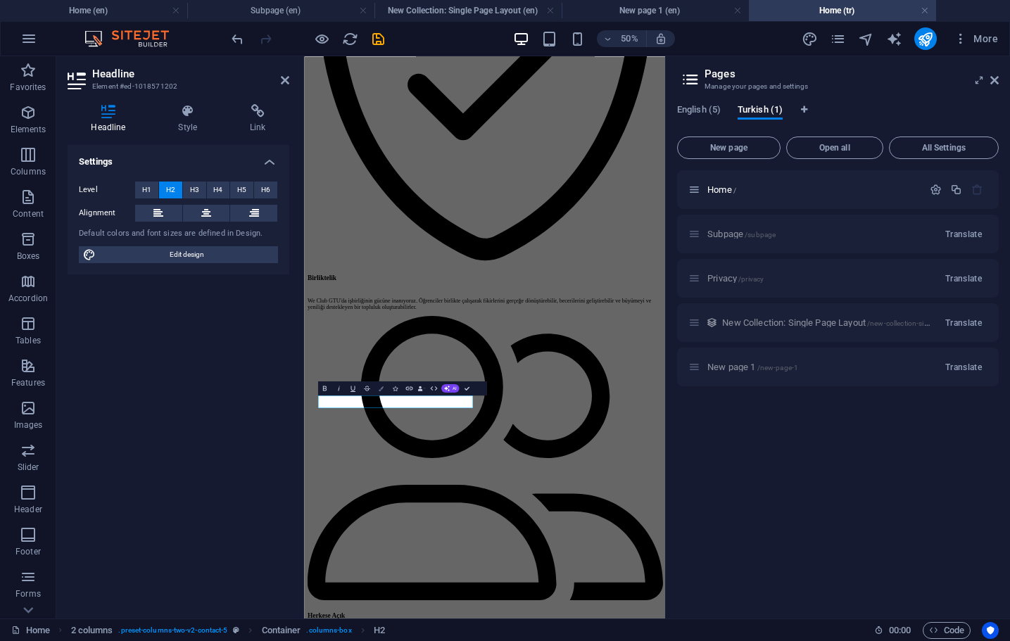
click at [379, 386] on icon "button" at bounding box center [381, 388] width 5 height 5
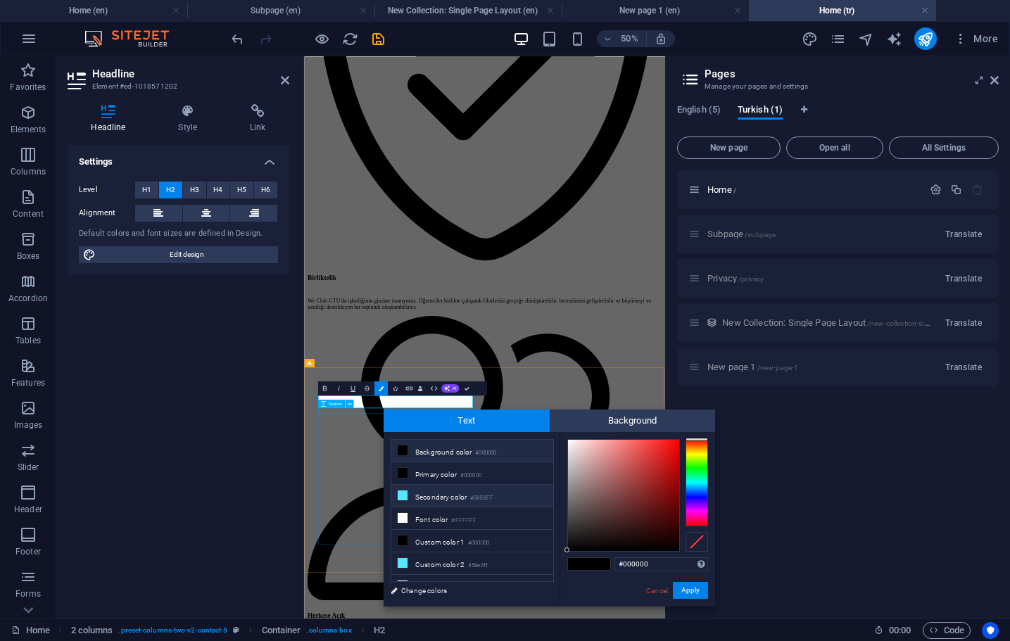
click at [400, 495] on icon at bounding box center [403, 495] width 10 height 10
type input "#58e6ff"
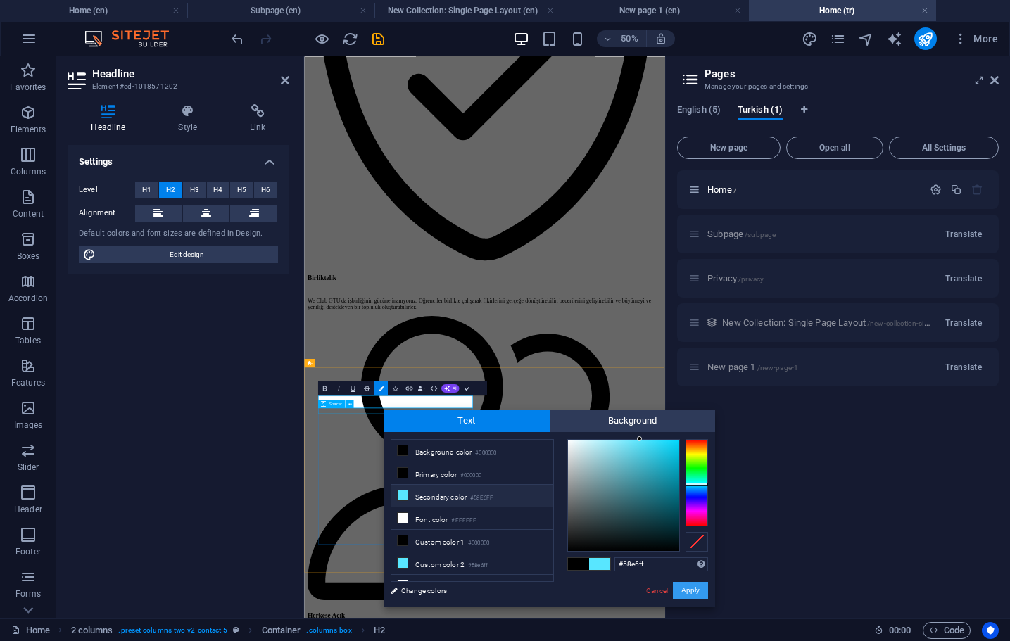
click at [684, 586] on button "Apply" at bounding box center [690, 590] width 35 height 17
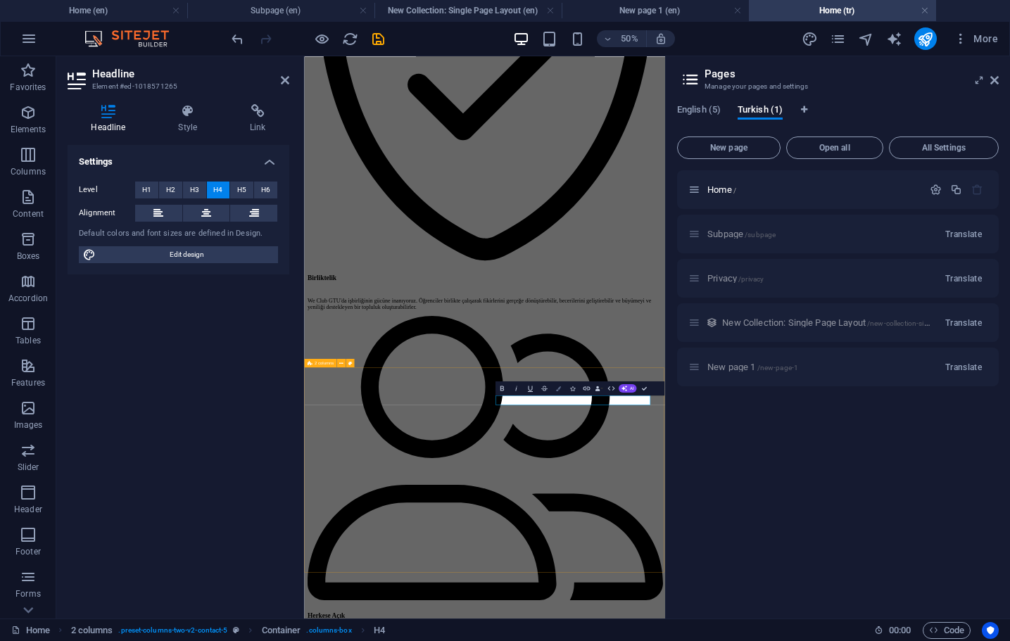
click at [559, 388] on icon "button" at bounding box center [558, 388] width 5 height 5
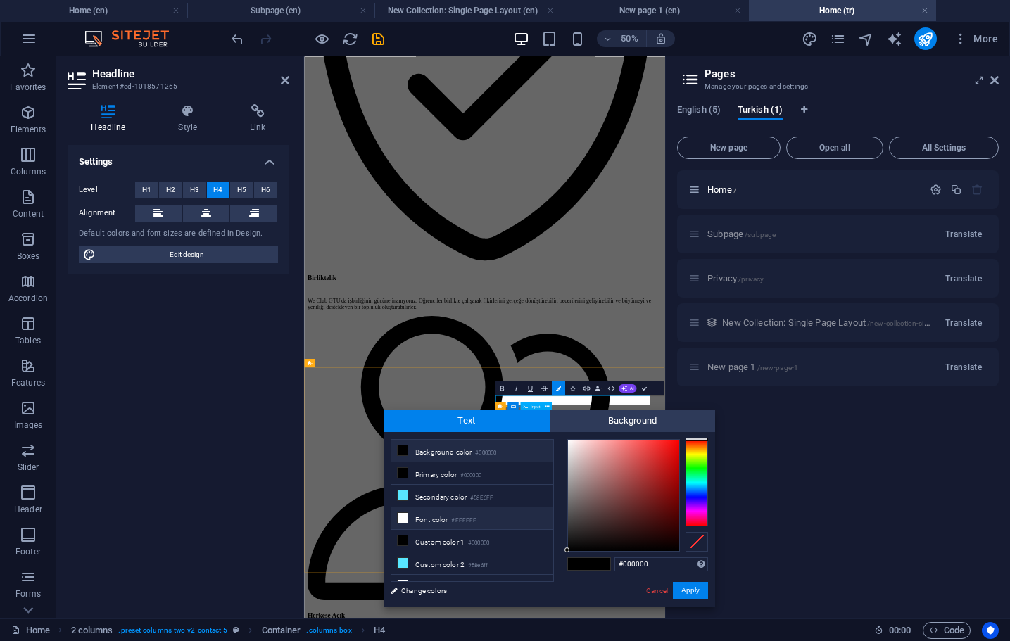
click at [417, 526] on li "Font color #FFFFFF" at bounding box center [472, 518] width 162 height 23
type input "#ffffff"
click at [695, 589] on button "Apply" at bounding box center [690, 590] width 35 height 17
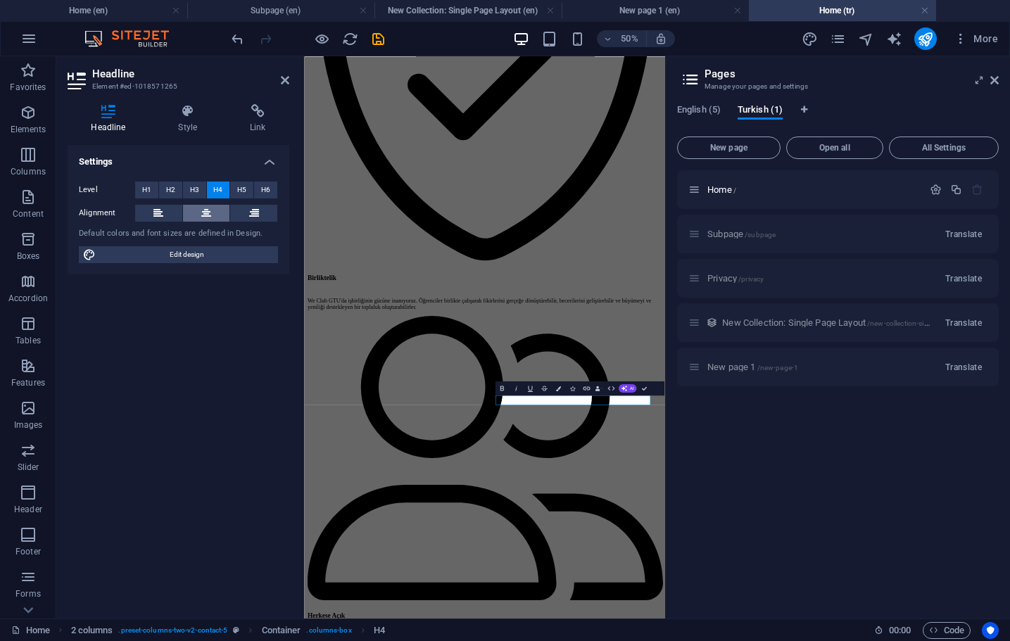
click at [206, 210] on icon at bounding box center [206, 213] width 10 height 17
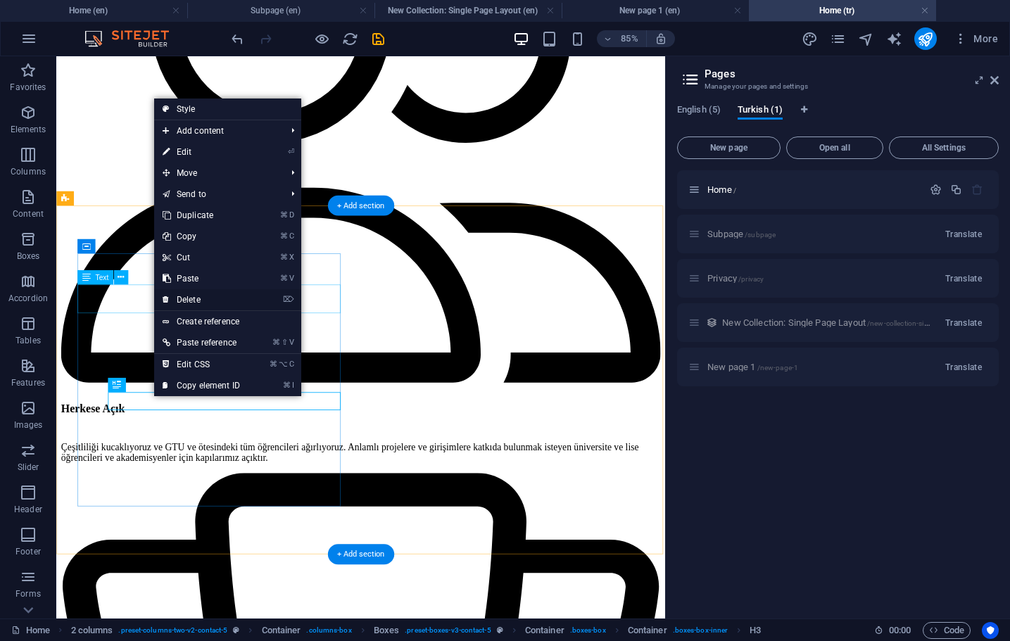
click at [176, 303] on link "⌦ Delete" at bounding box center [201, 299] width 94 height 21
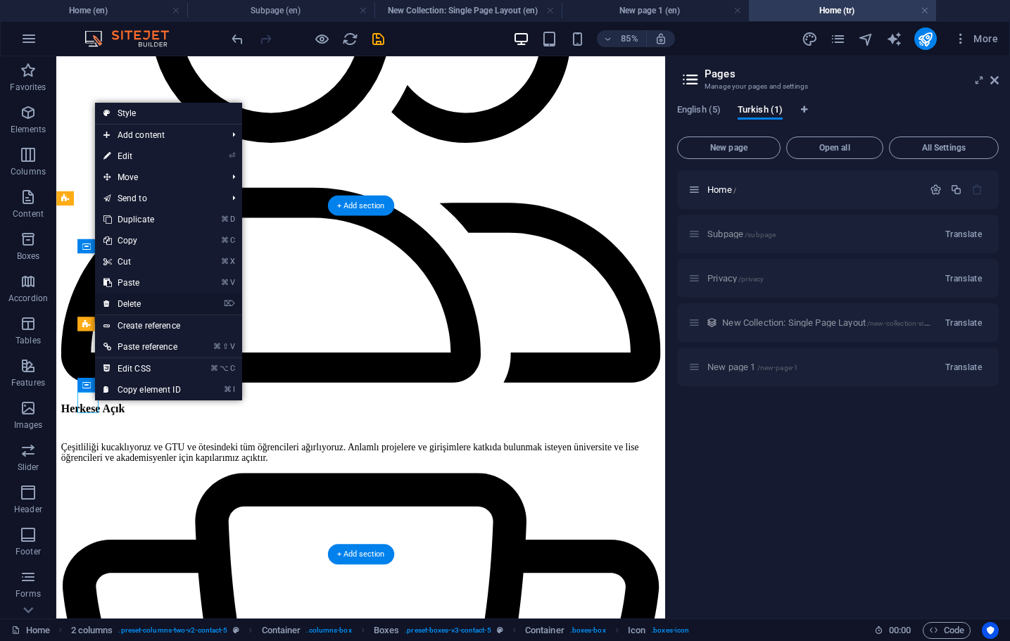
click at [148, 305] on link "⌦ Delete" at bounding box center [142, 303] width 94 height 21
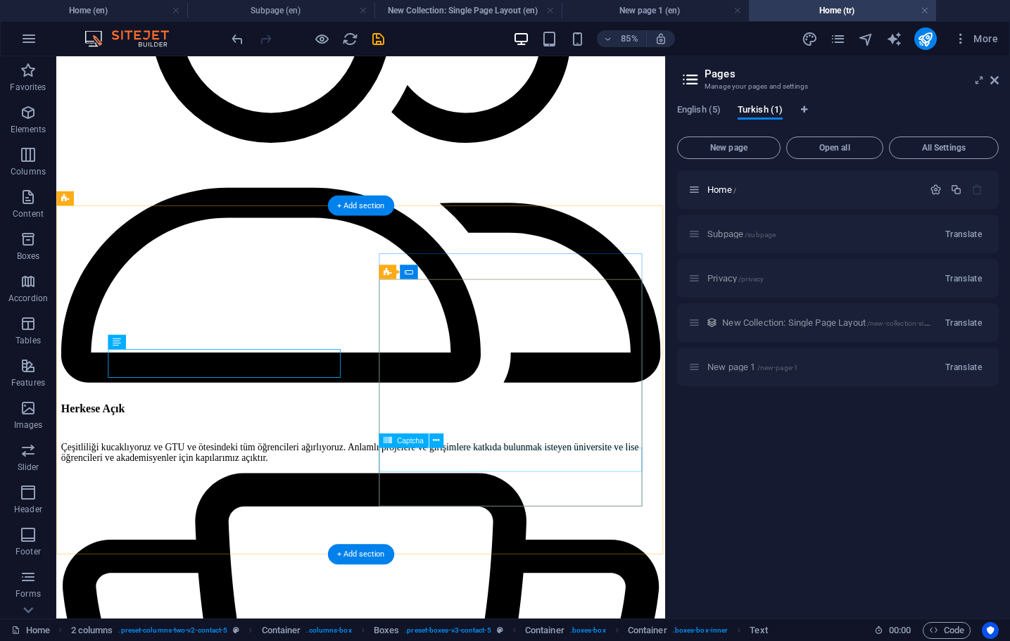
drag, startPoint x: 540, startPoint y: 533, endPoint x: 473, endPoint y: 535, distance: 67.6
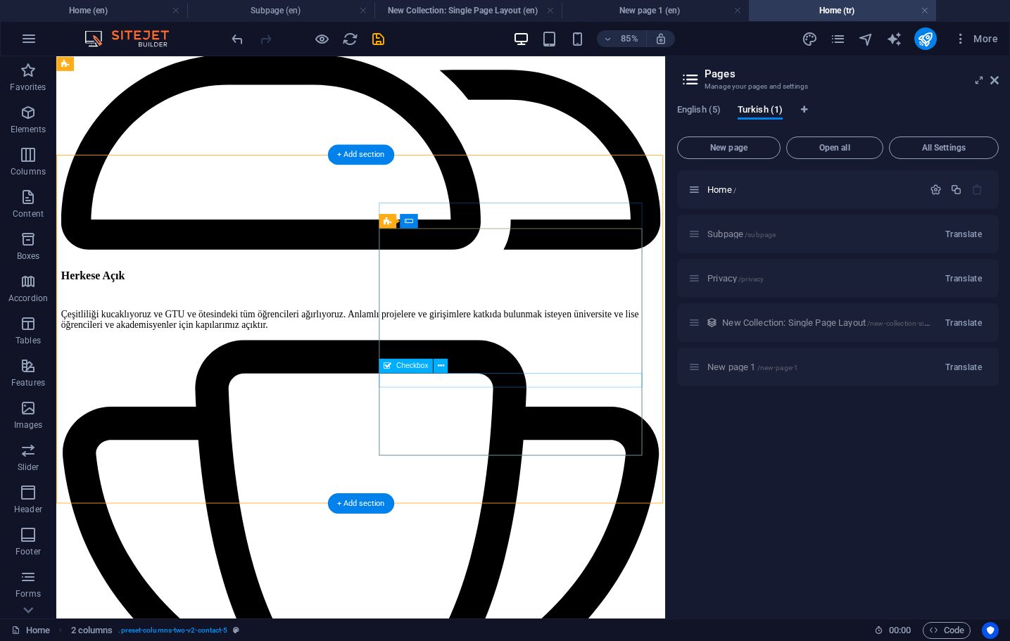
scroll to position [3886, 0]
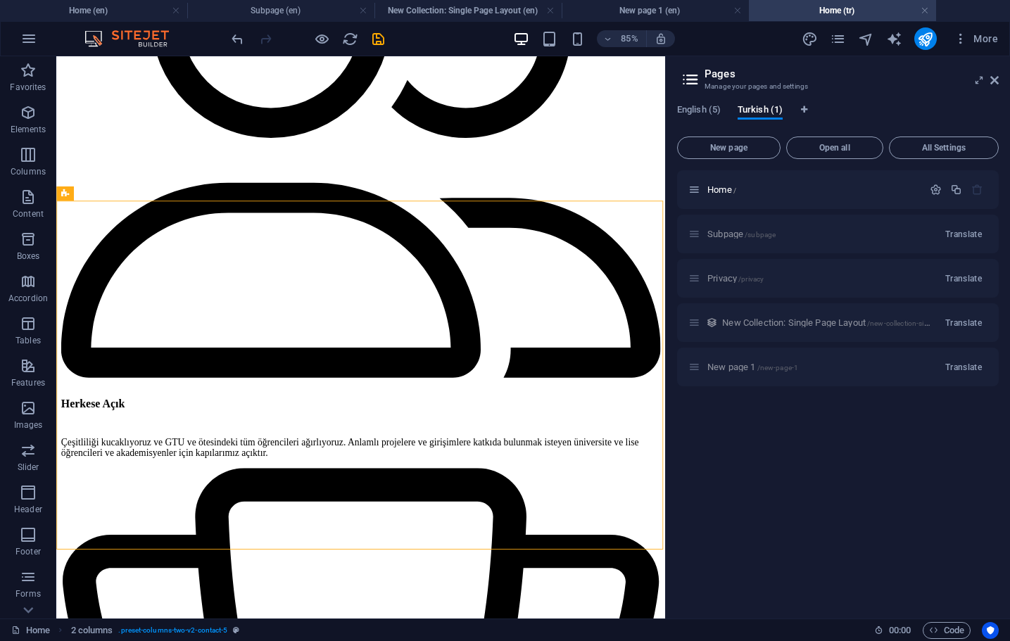
click at [708, 103] on div "English (5) Turkish (1) New page Open all All Settings Home / Subpage /subpage …" at bounding box center [838, 356] width 344 height 526
click at [704, 109] on span "English (5)" at bounding box center [699, 111] width 44 height 20
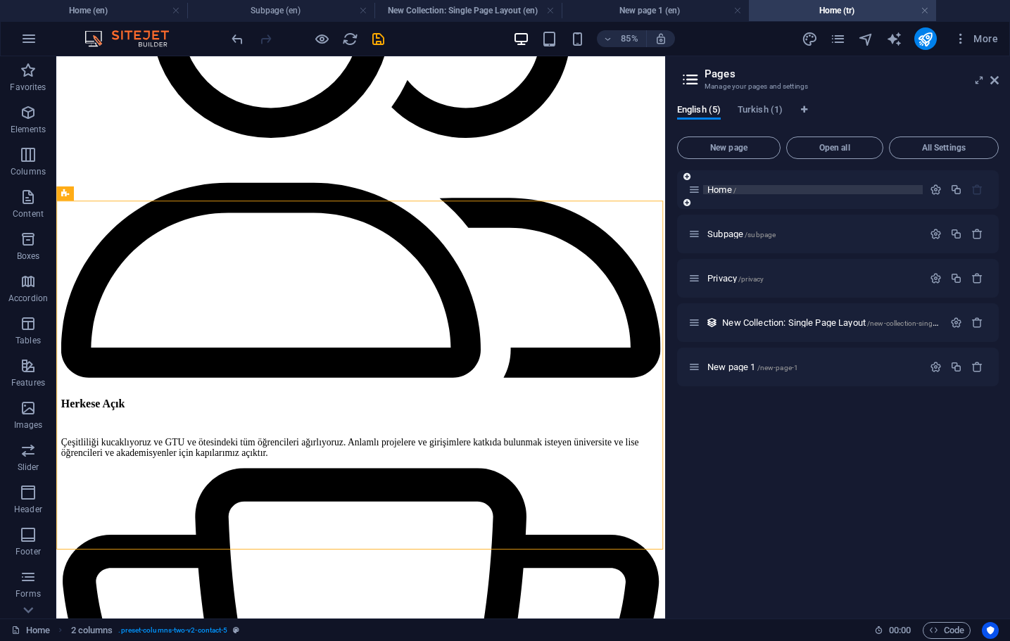
click at [797, 193] on p "Home /" at bounding box center [812, 189] width 211 height 9
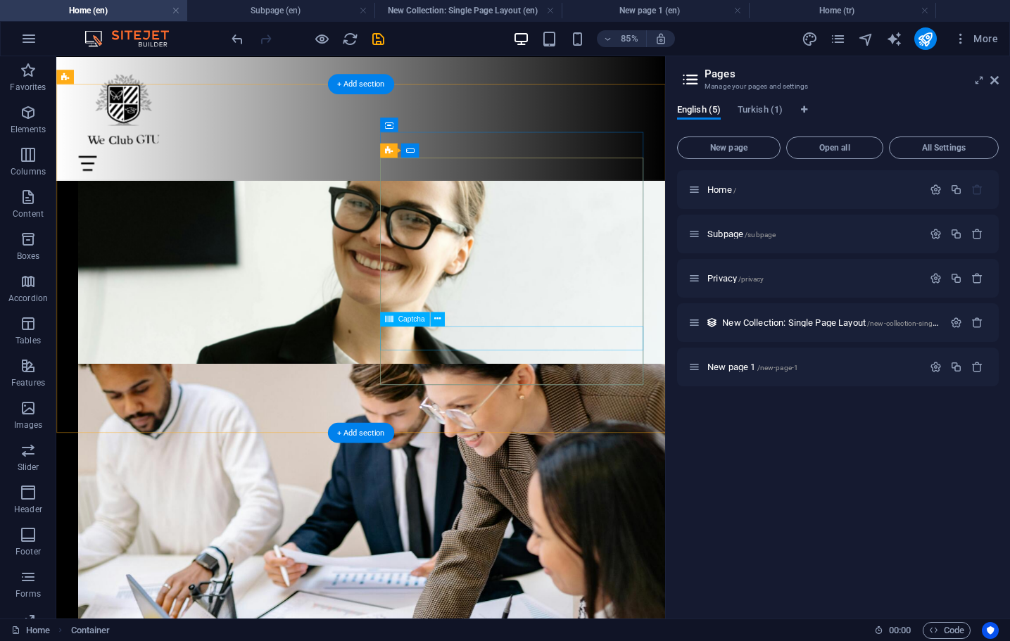
scroll to position [4541, 0]
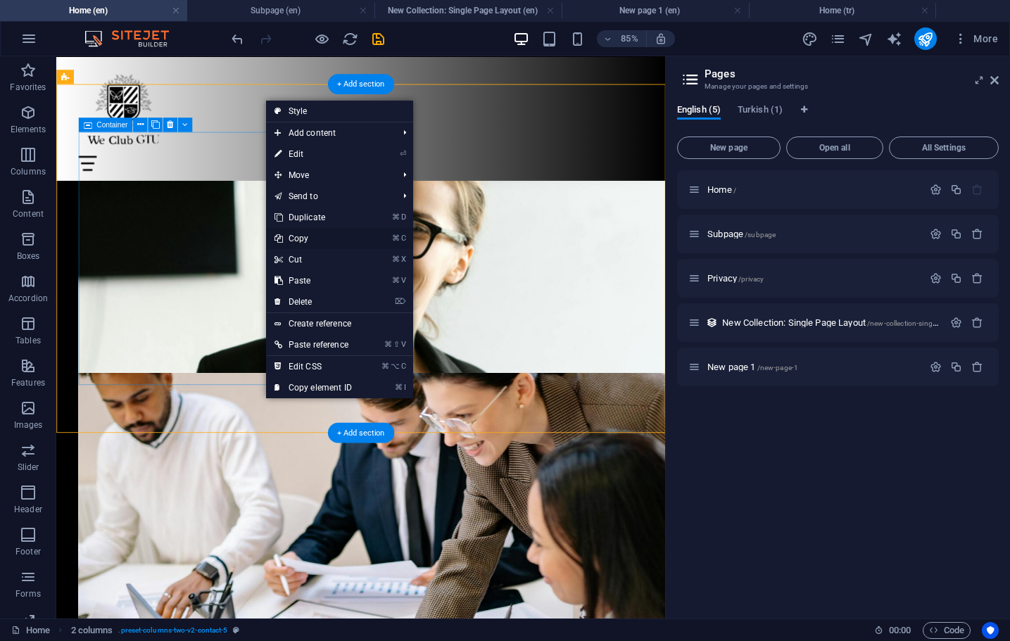
click at [312, 241] on link "⌘ C Copy" at bounding box center [313, 238] width 94 height 21
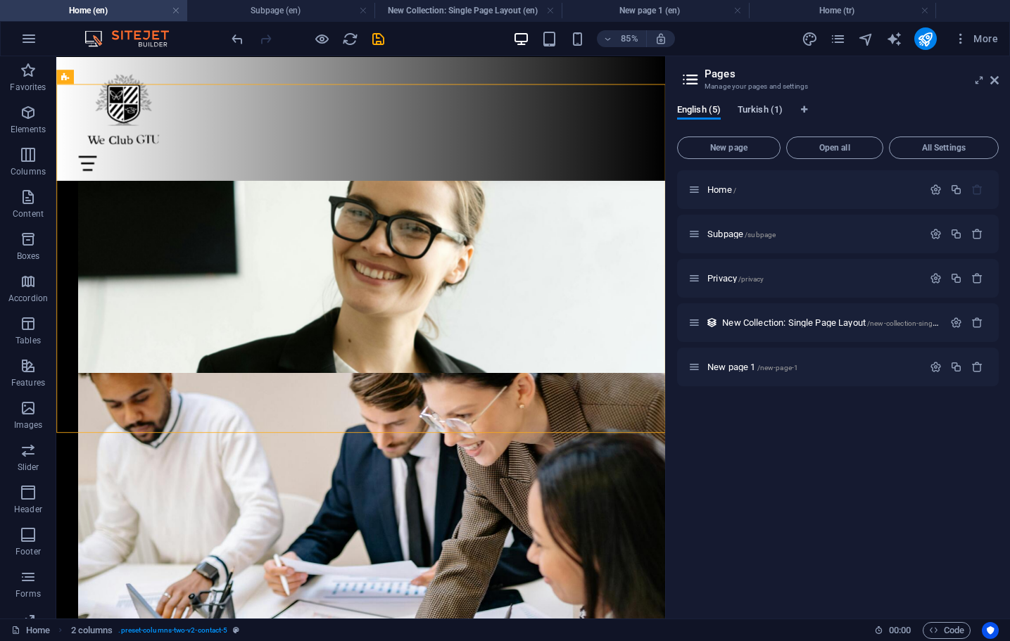
click at [757, 113] on span "Turkish (1)" at bounding box center [759, 111] width 45 height 20
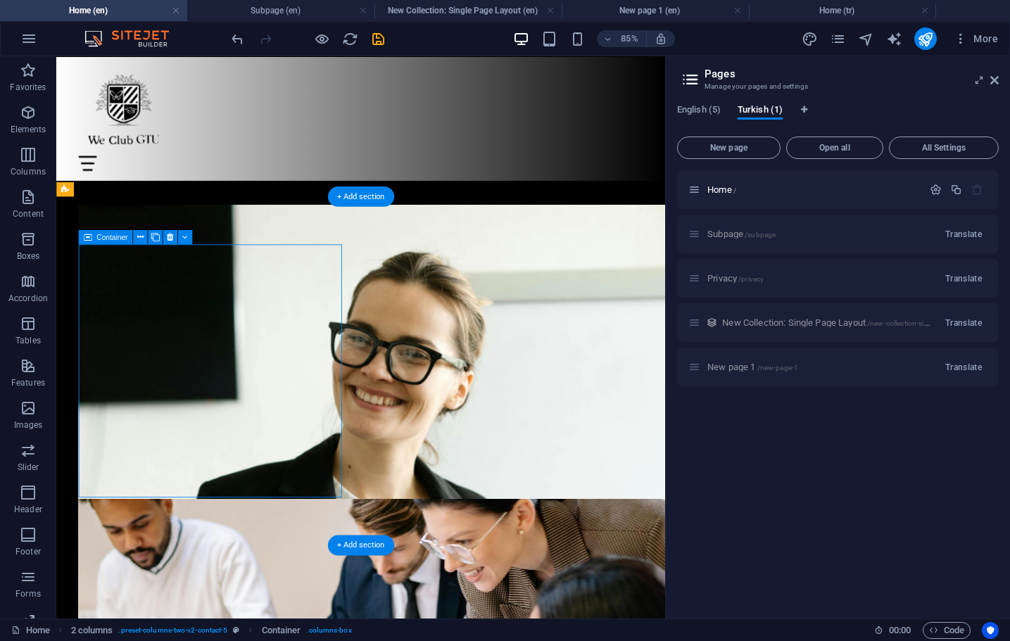
scroll to position [4386, 0]
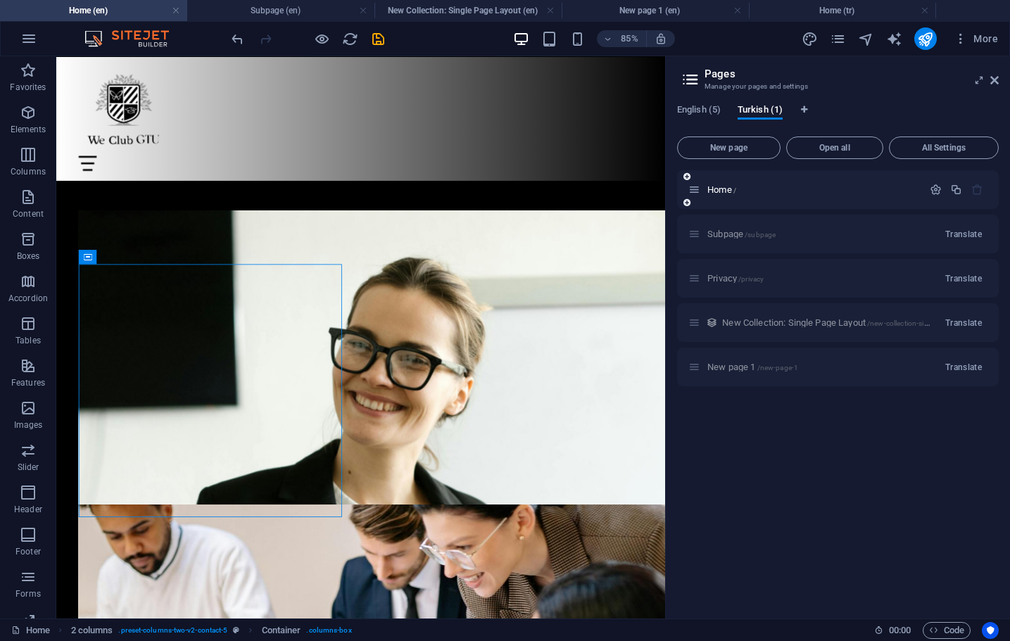
click at [715, 184] on div "Home /" at bounding box center [805, 190] width 234 height 16
click at [712, 191] on span "Home /" at bounding box center [721, 189] width 29 height 11
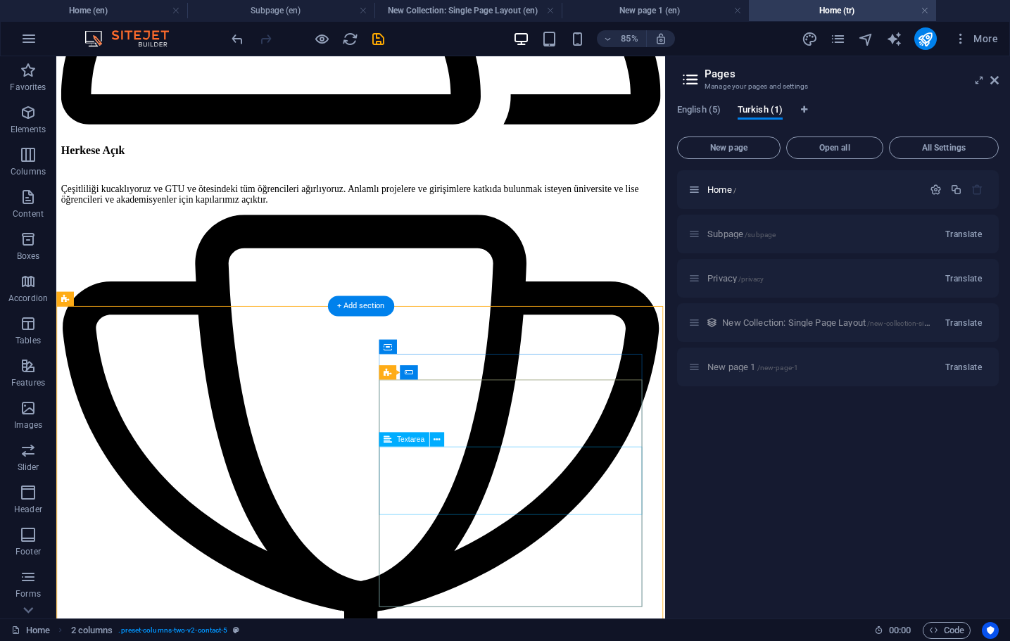
scroll to position [4201, 0]
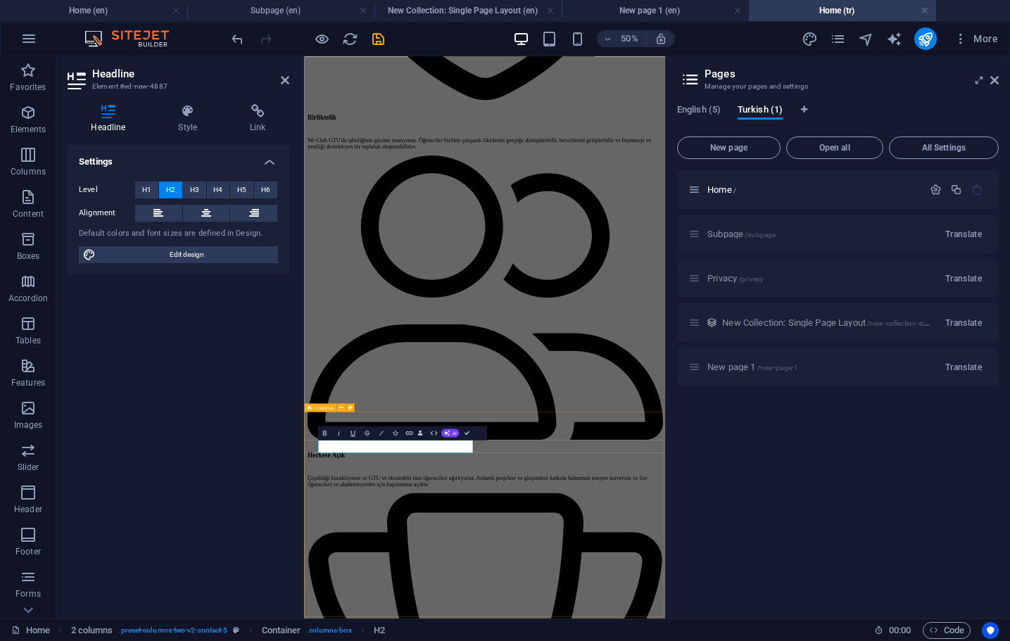
click at [383, 433] on icon "button" at bounding box center [381, 433] width 5 height 5
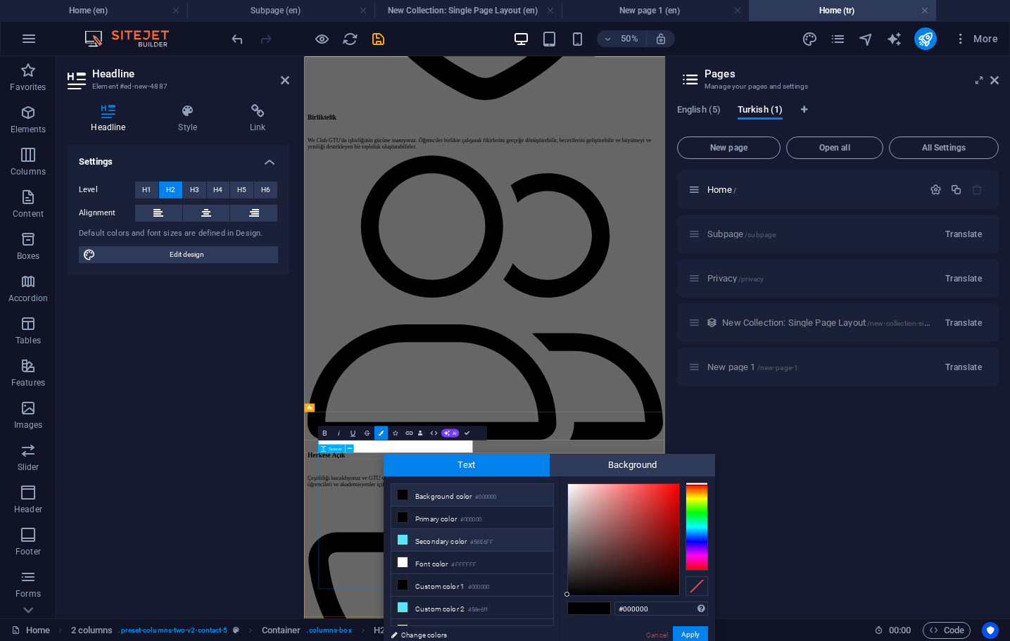
click at [419, 547] on li "Secondary color #58E6FF" at bounding box center [472, 540] width 162 height 23
type input "#58e6ff"
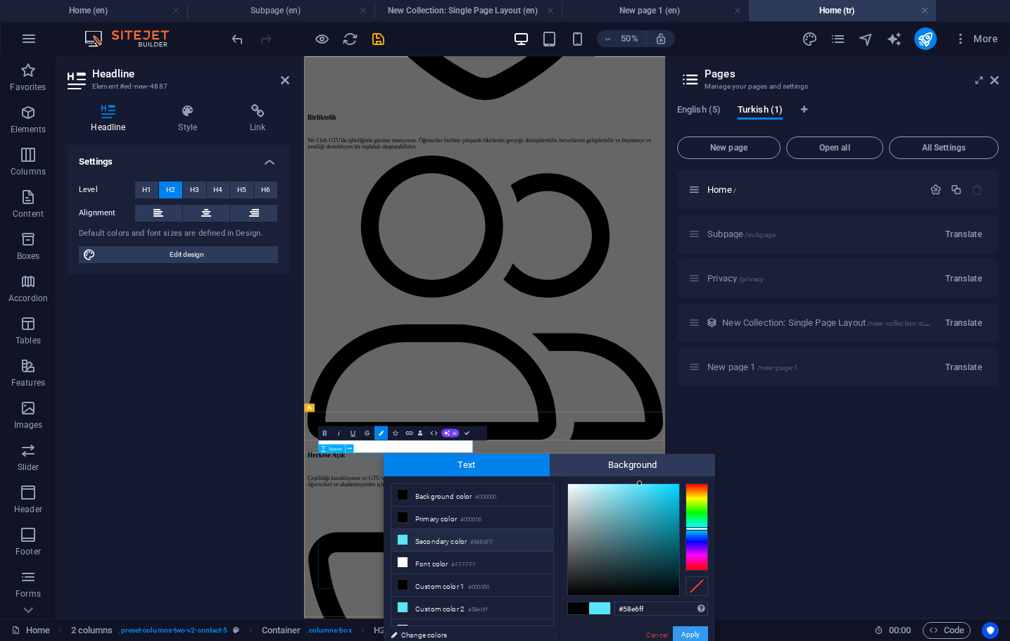
click at [697, 635] on button "Apply" at bounding box center [690, 634] width 35 height 17
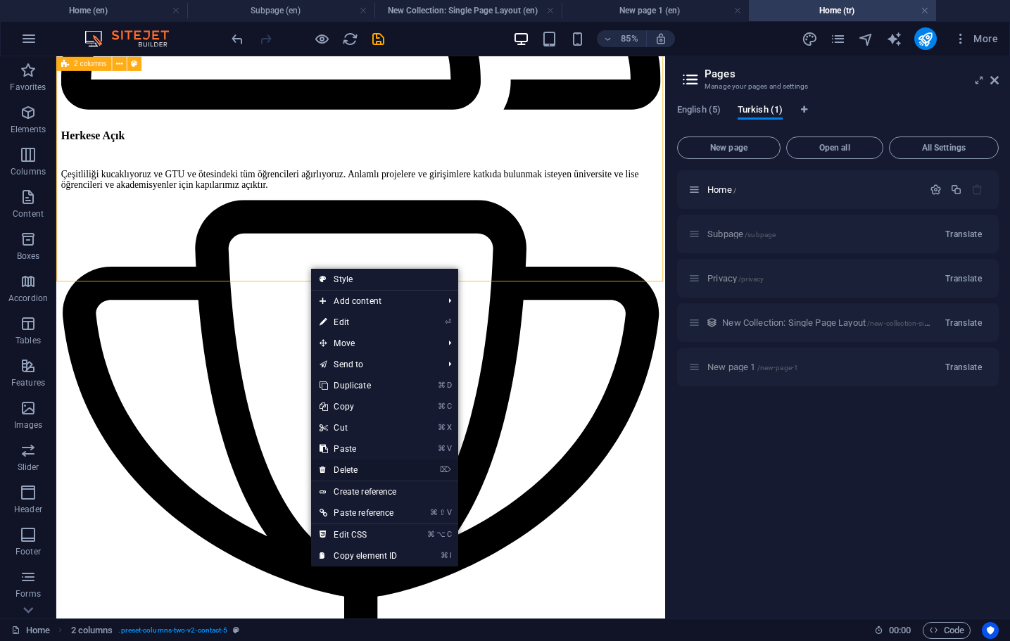
click at [361, 473] on link "⌦ Delete" at bounding box center [358, 469] width 94 height 21
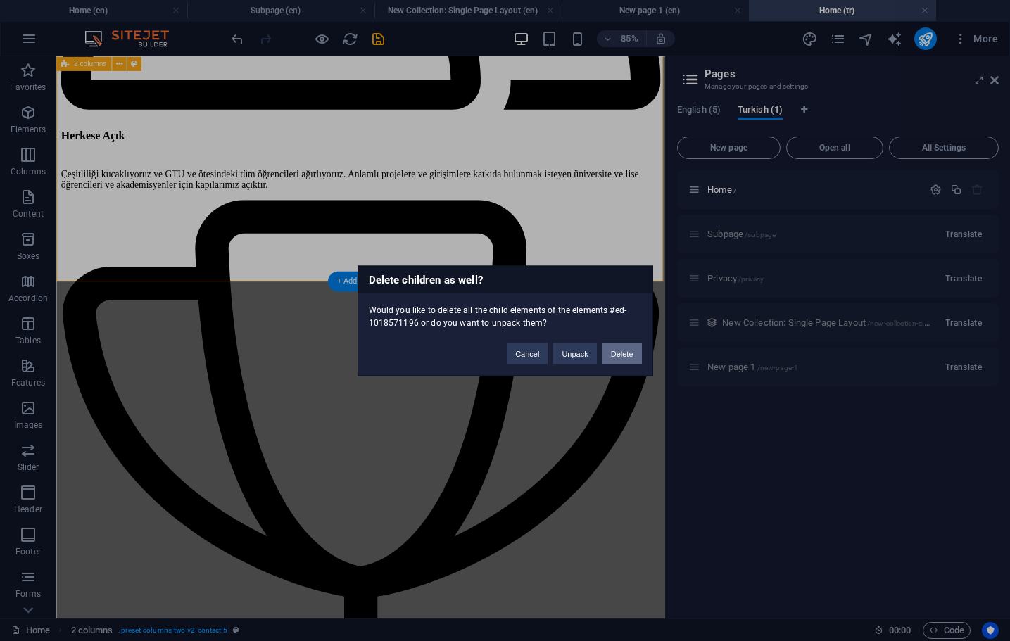
click at [616, 345] on button "Delete" at bounding box center [621, 353] width 39 height 21
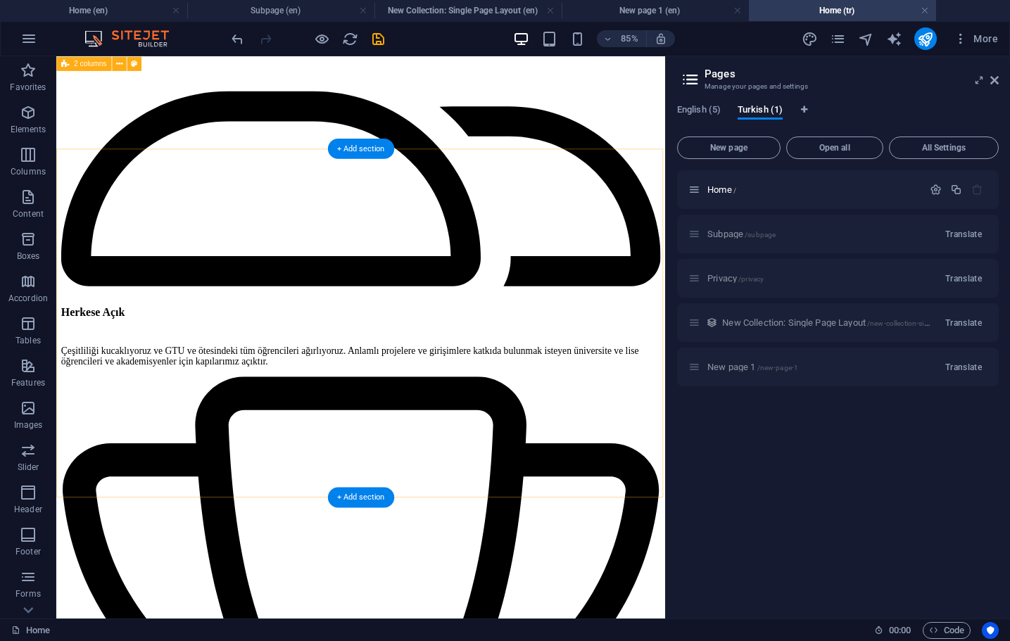
scroll to position [3912, 0]
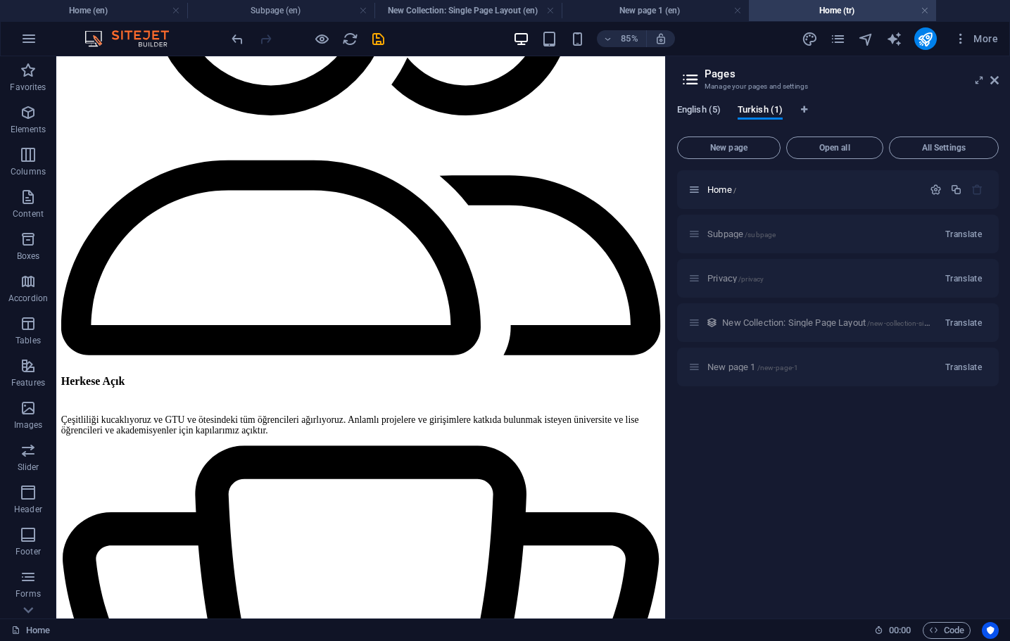
click at [711, 112] on span "English (5)" at bounding box center [699, 111] width 44 height 20
click at [724, 197] on div "Home /" at bounding box center [805, 190] width 234 height 16
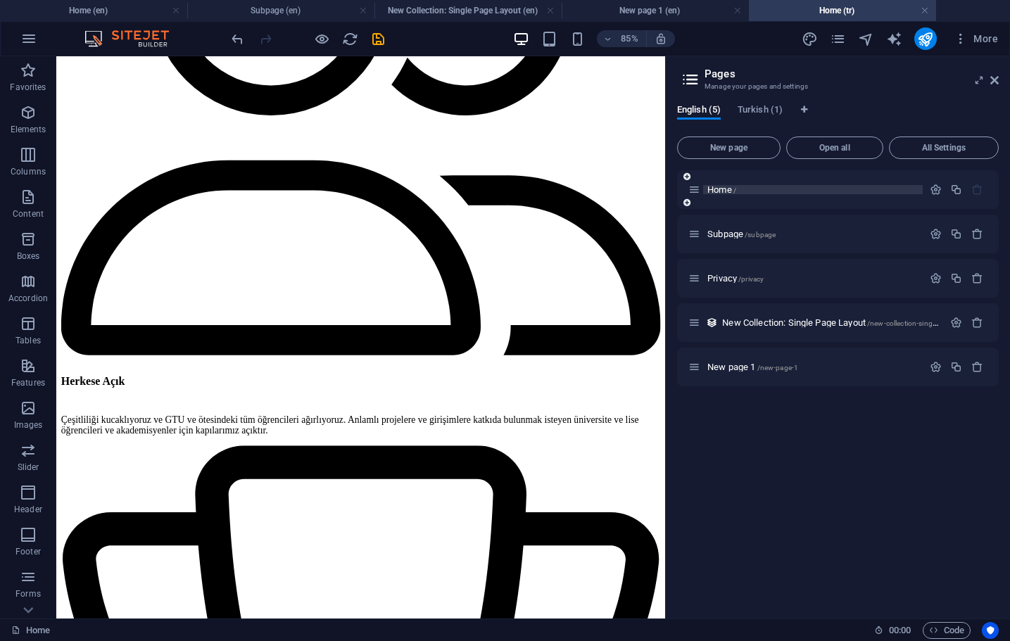
click at [724, 193] on span "Home /" at bounding box center [721, 189] width 29 height 11
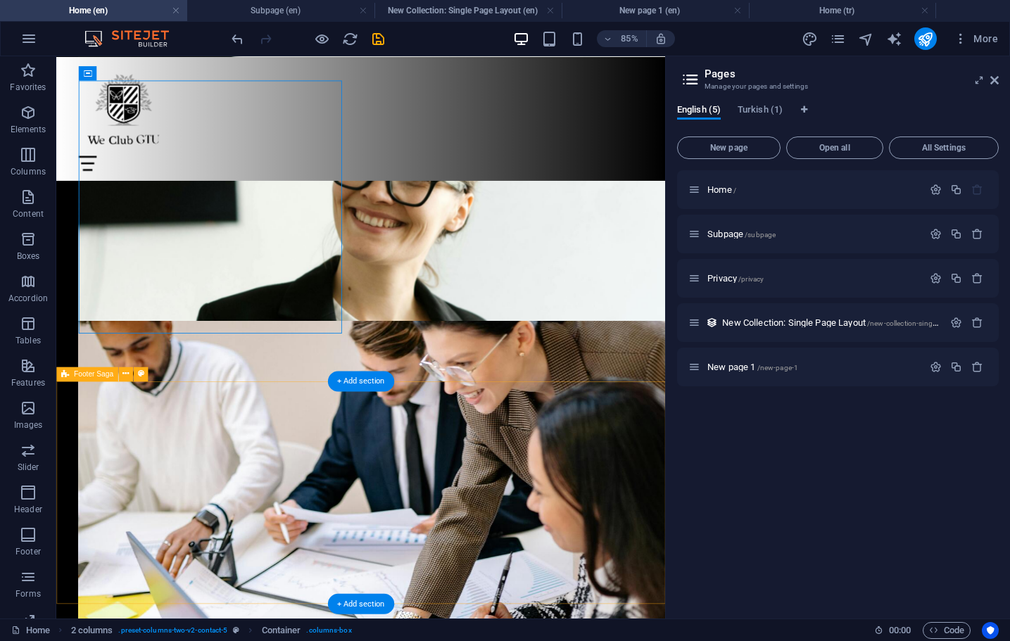
scroll to position [4601, 0]
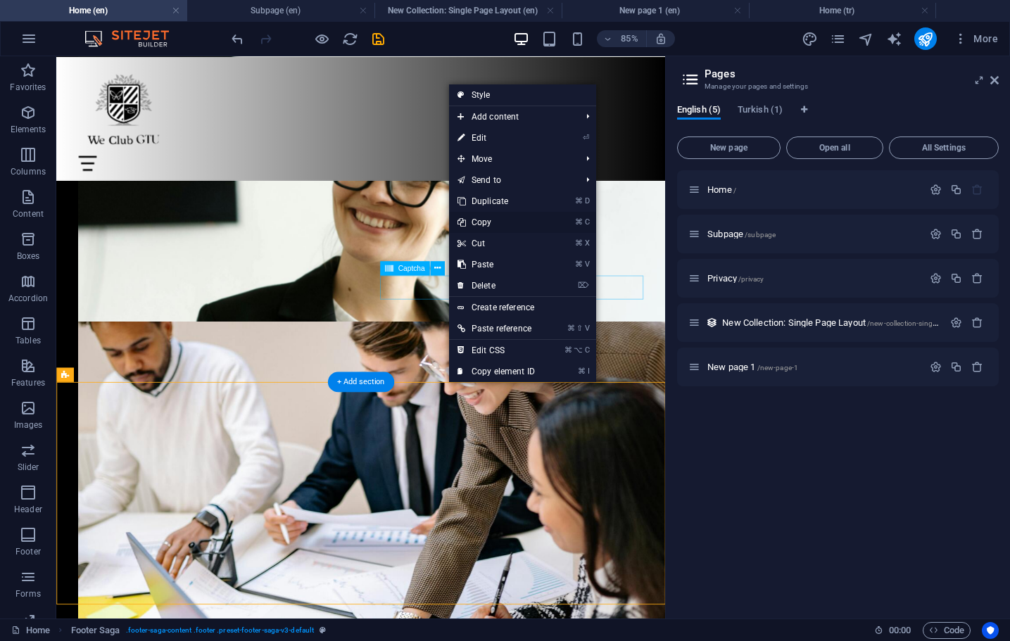
click at [483, 220] on link "⌘ C Copy" at bounding box center [496, 222] width 94 height 21
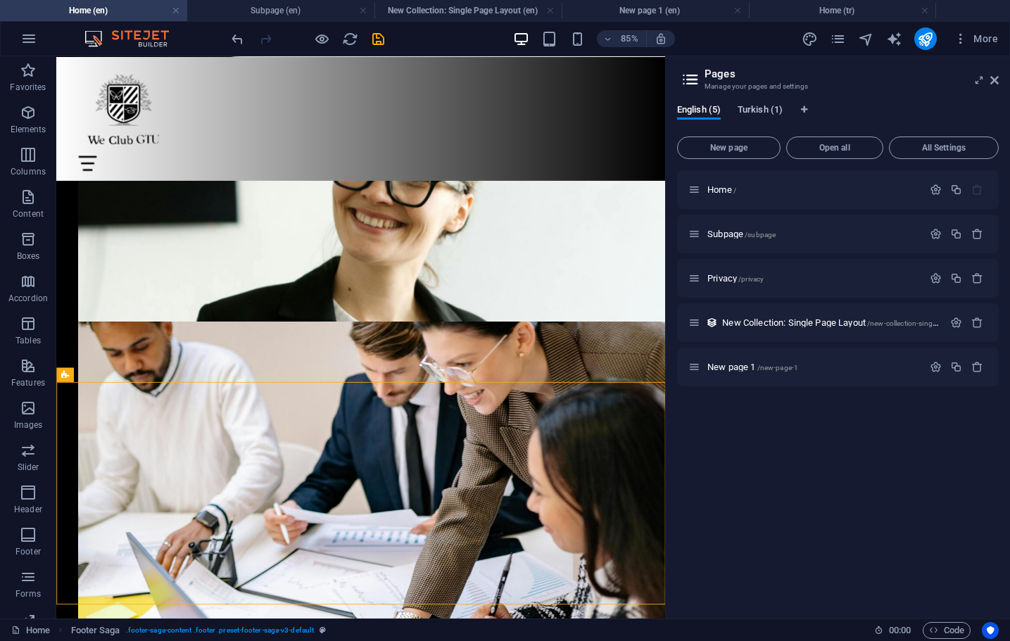
click at [770, 108] on span "Turkish (1)" at bounding box center [759, 111] width 45 height 20
click at [752, 194] on div "Home /" at bounding box center [805, 190] width 234 height 16
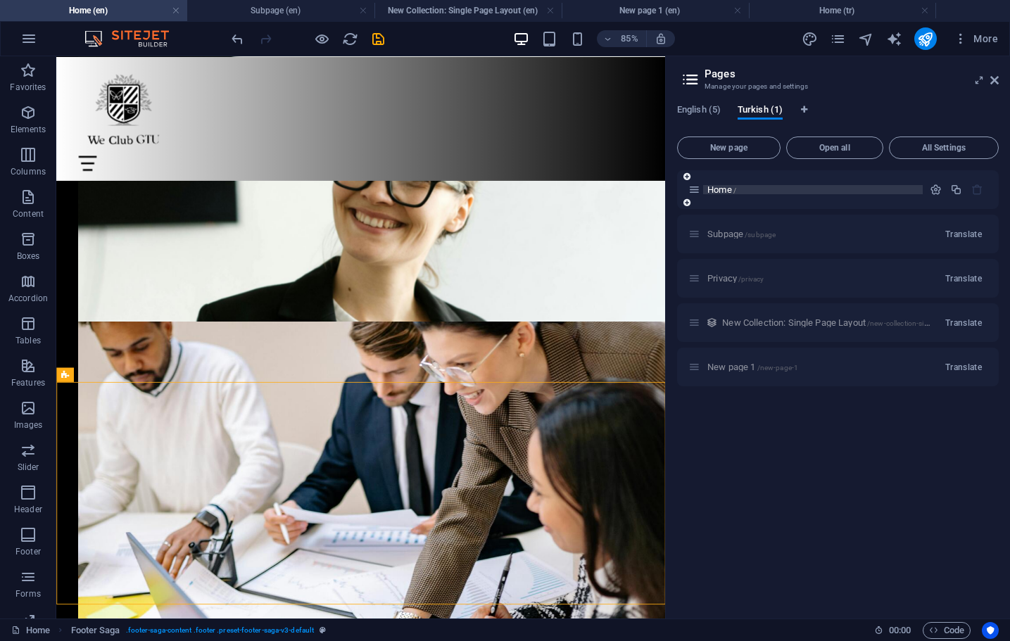
click at [721, 191] on span "Home /" at bounding box center [721, 189] width 29 height 11
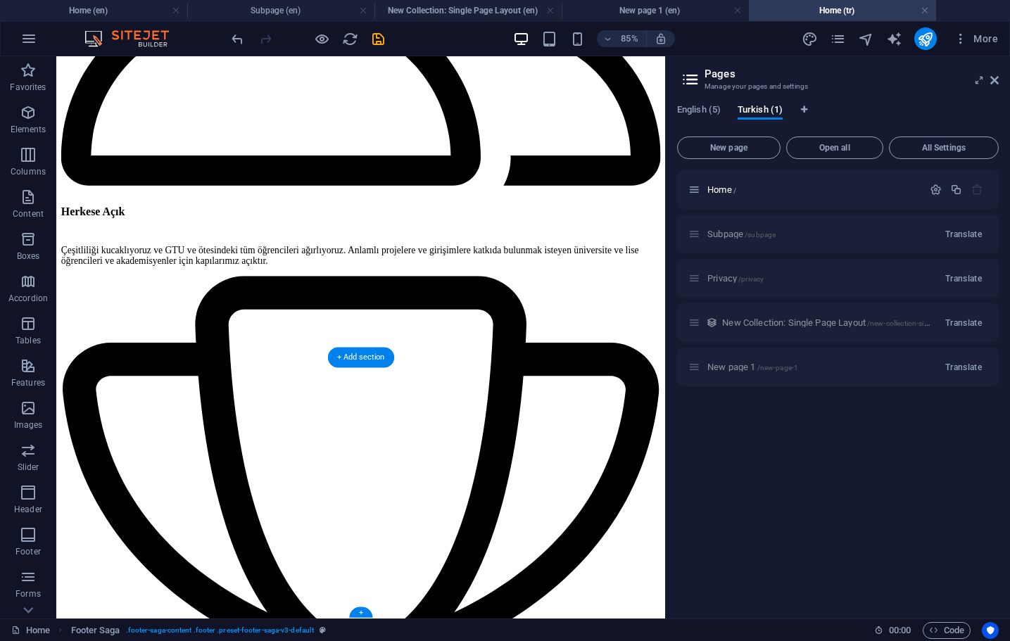
scroll to position [4111, 0]
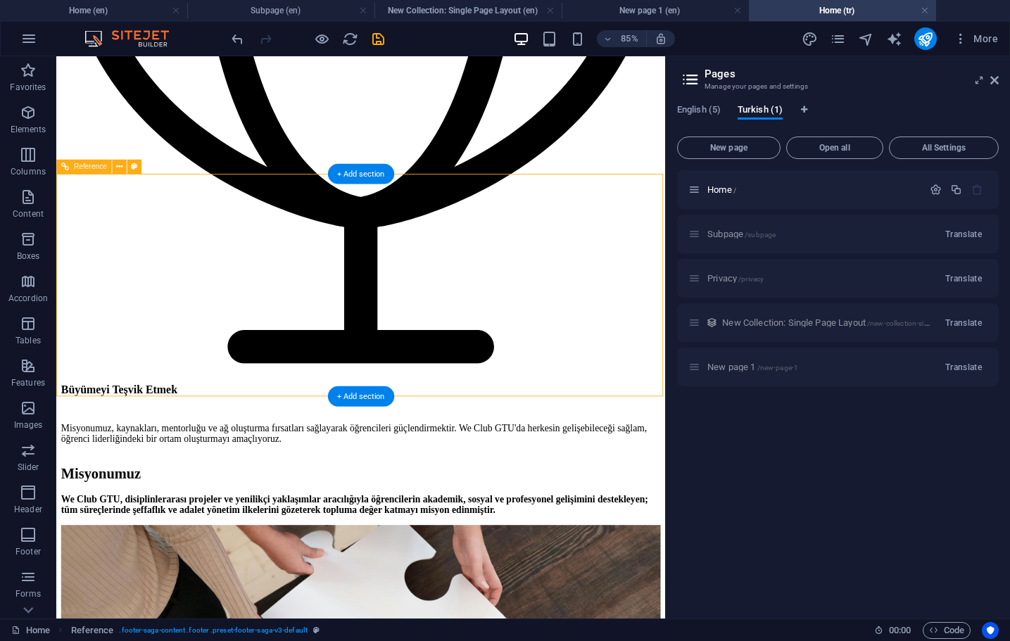
scroll to position [4635, 0]
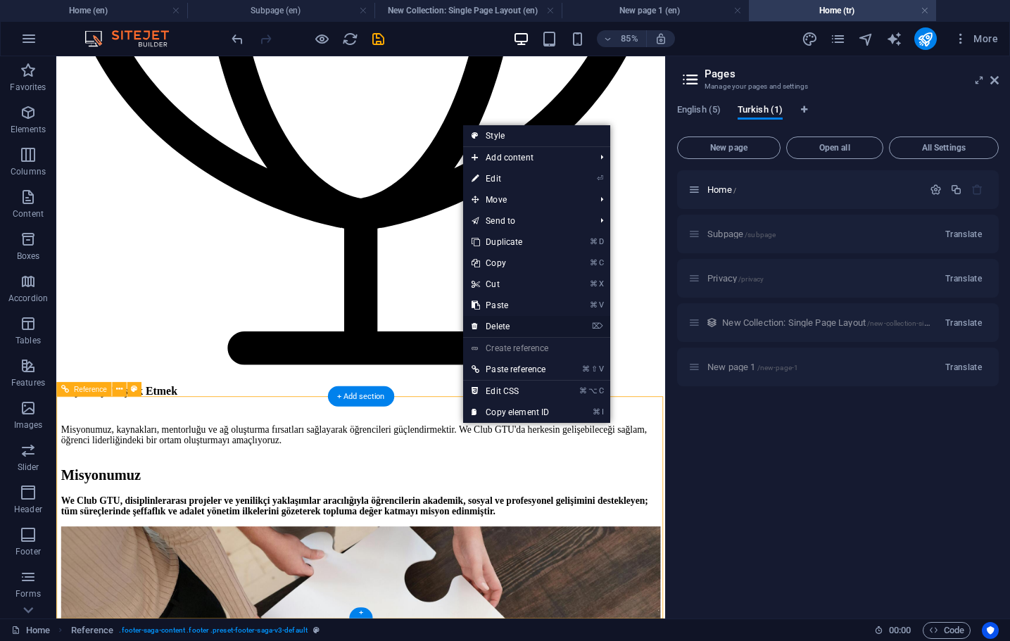
click at [501, 328] on link "⌦ Delete" at bounding box center [510, 326] width 94 height 21
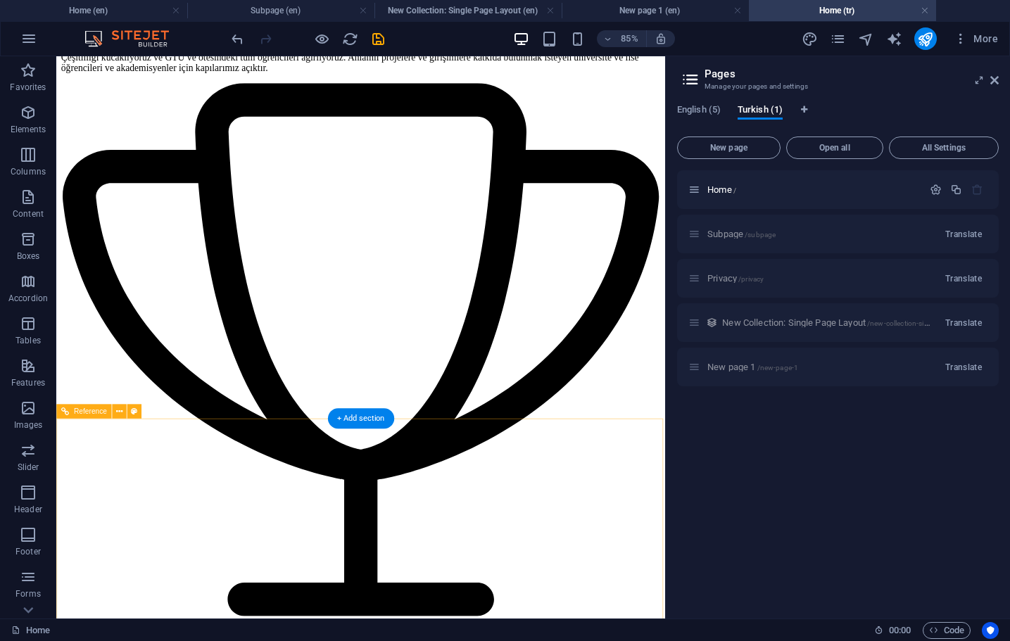
scroll to position [4332, 0]
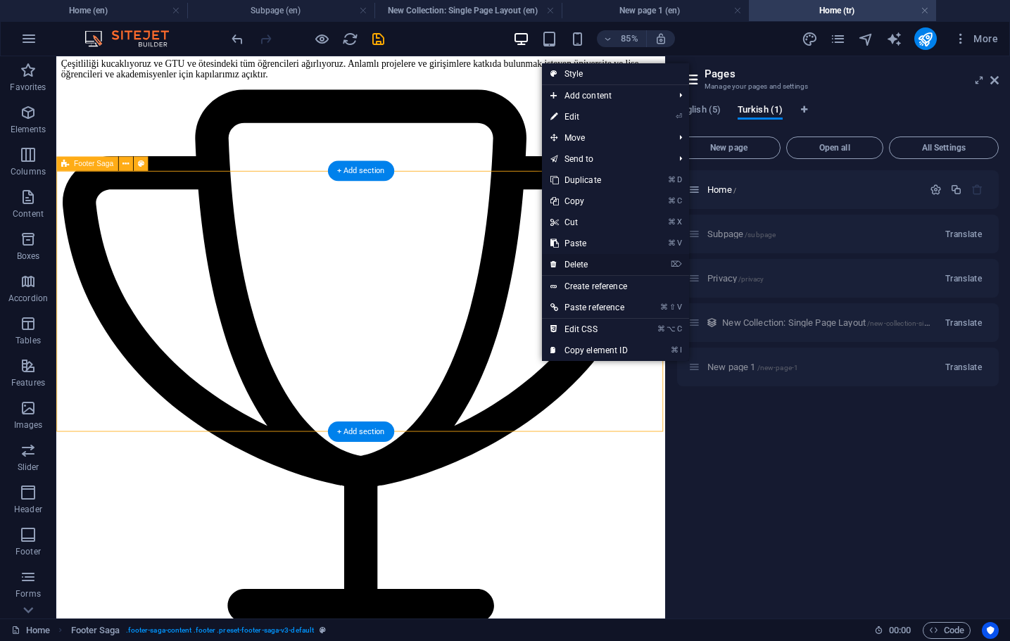
click at [580, 265] on link "⌦ Delete" at bounding box center [589, 264] width 94 height 21
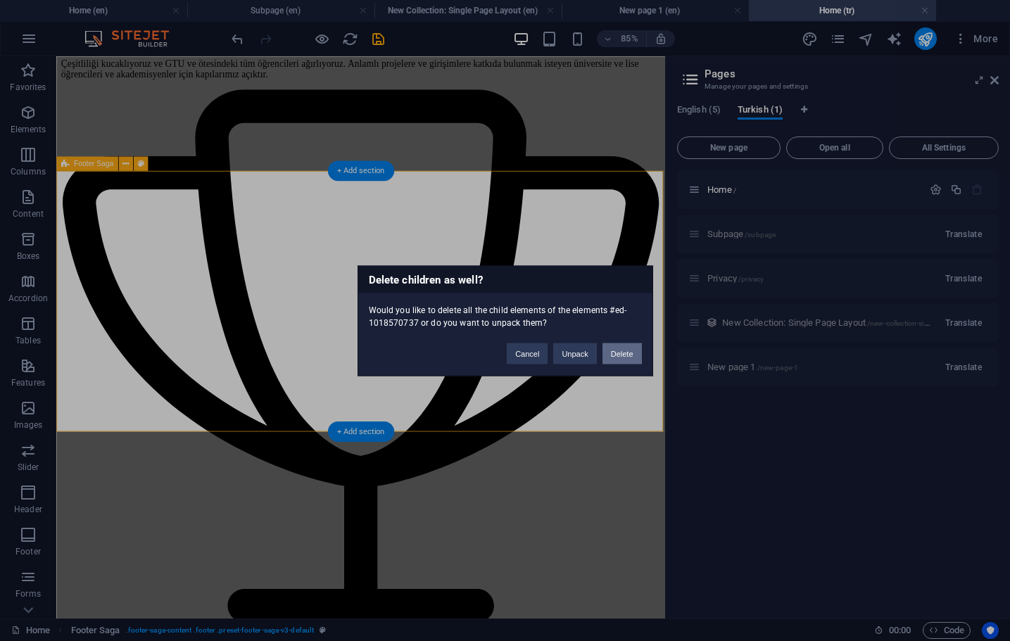
click at [626, 360] on button "Delete" at bounding box center [621, 353] width 39 height 21
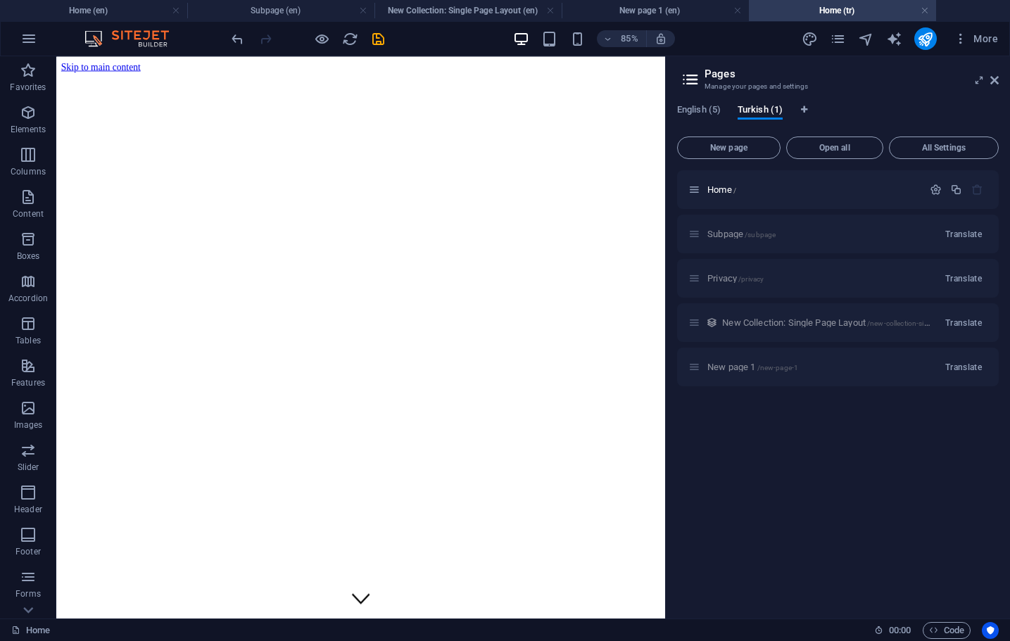
scroll to position [0, 0]
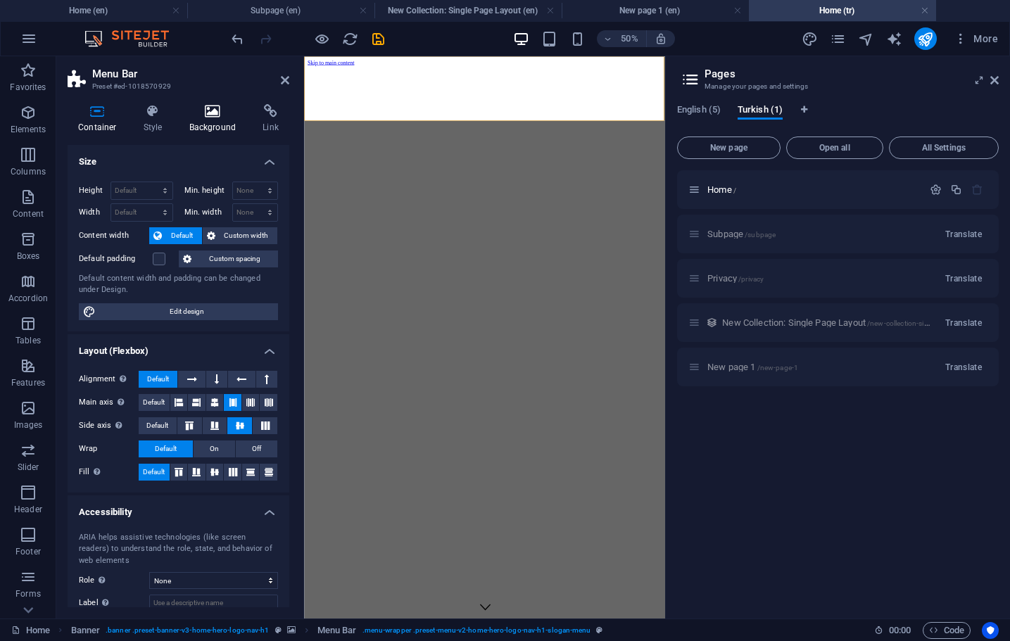
click at [227, 108] on icon at bounding box center [213, 111] width 68 height 14
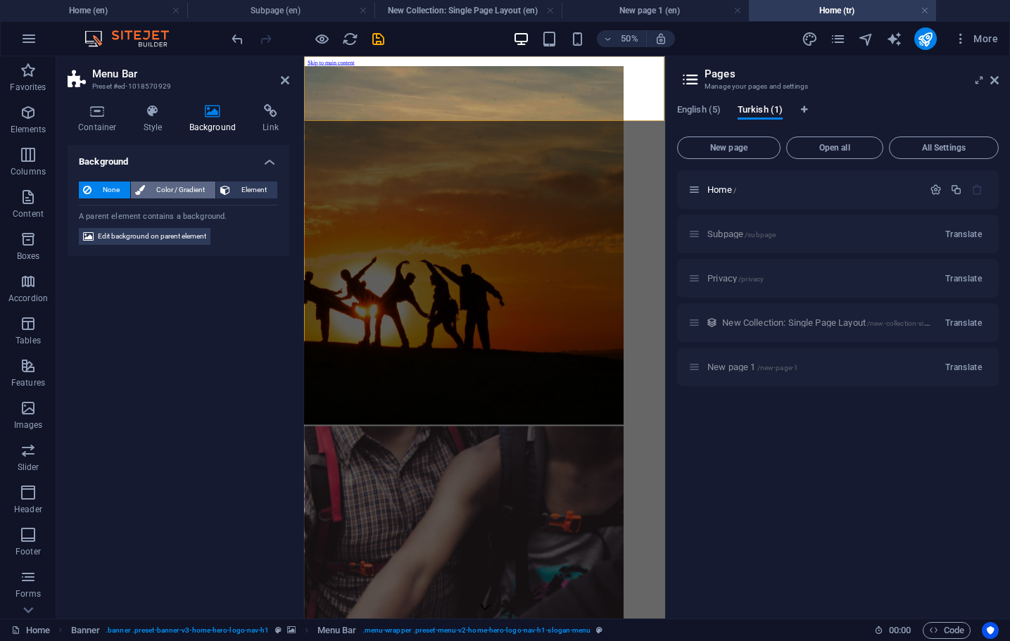
click at [174, 191] on span "Color / Gradient" at bounding box center [180, 190] width 62 height 17
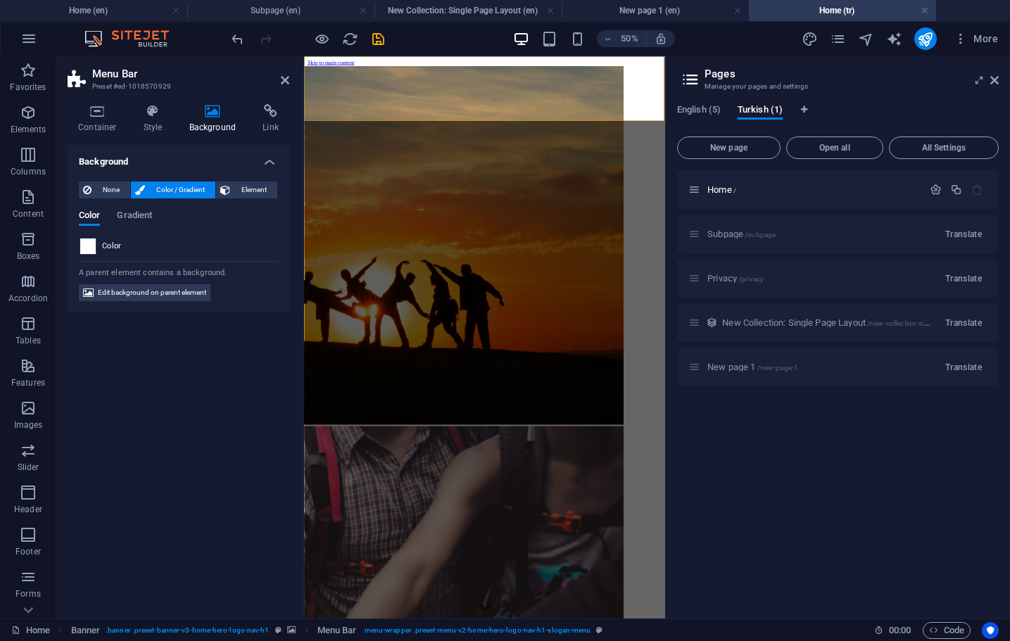
click at [91, 248] on span at bounding box center [87, 246] width 15 height 15
type input "#ffffff"
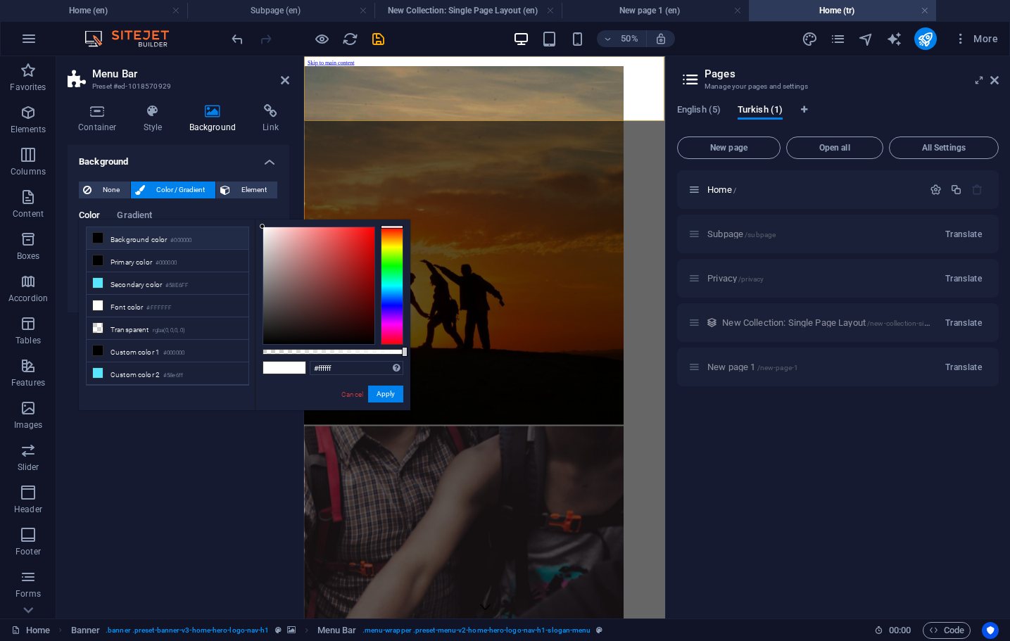
click at [163, 185] on span "Color / Gradient" at bounding box center [180, 190] width 62 height 17
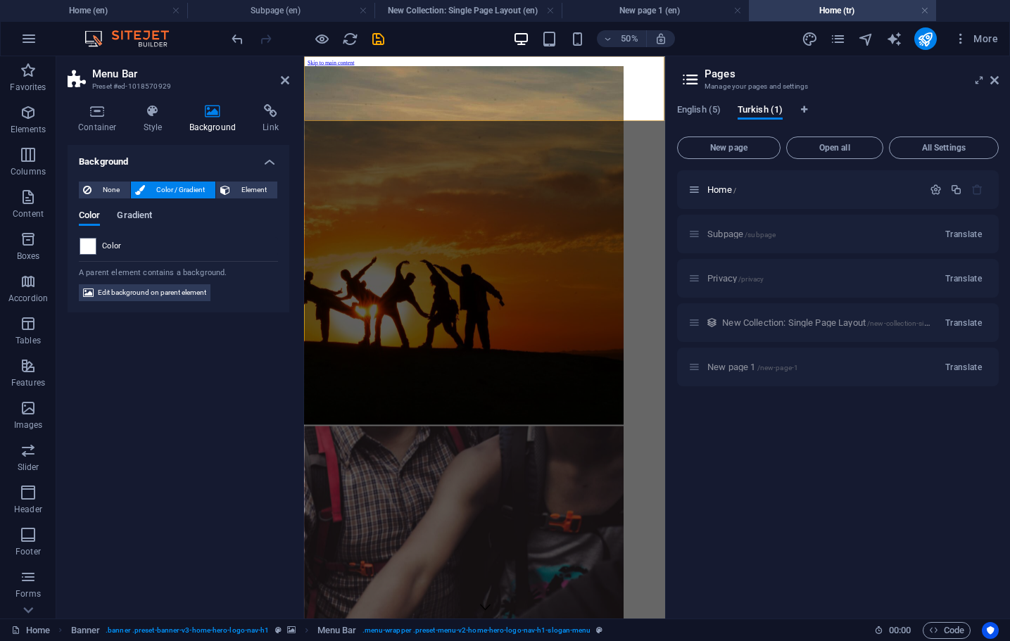
click at [136, 215] on span "Gradient" at bounding box center [134, 217] width 35 height 20
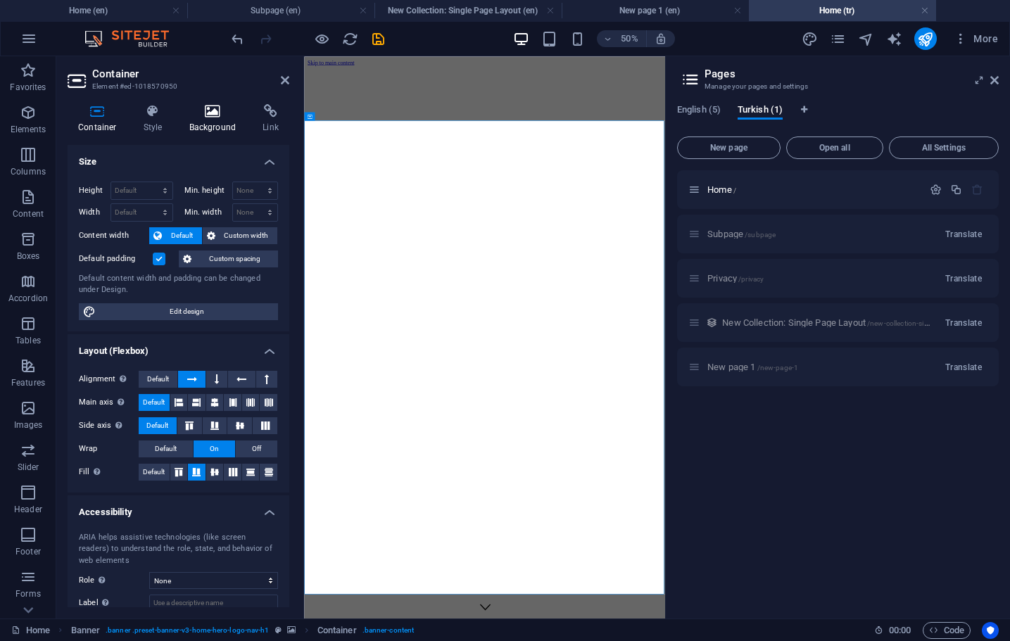
click at [209, 120] on h4 "Background" at bounding box center [216, 119] width 74 height 30
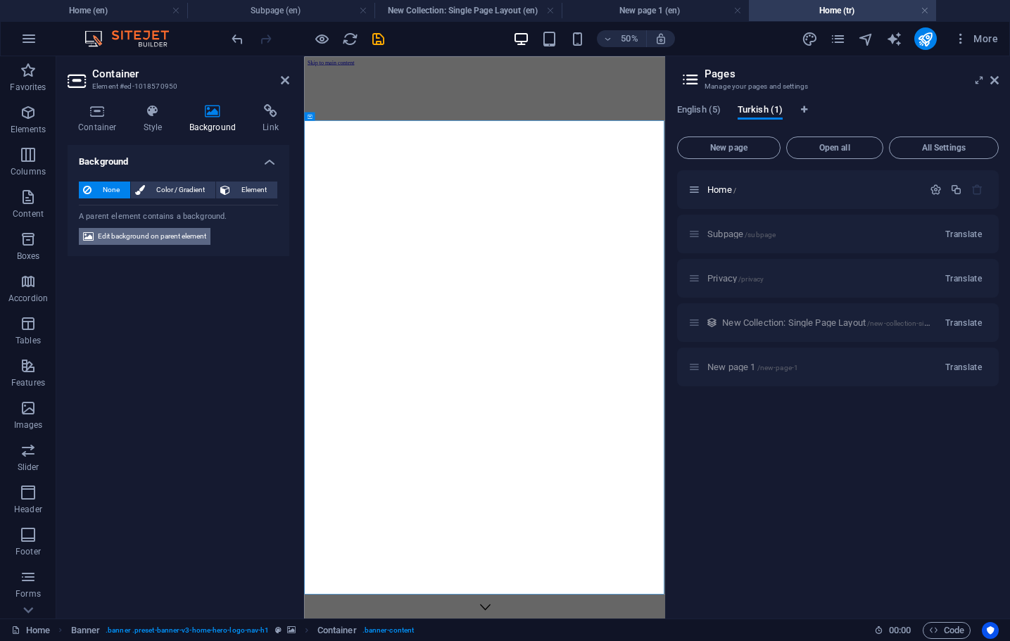
click at [148, 235] on span "Edit background on parent element" at bounding box center [152, 236] width 108 height 17
select select "ms"
select select "s"
select select "progressive"
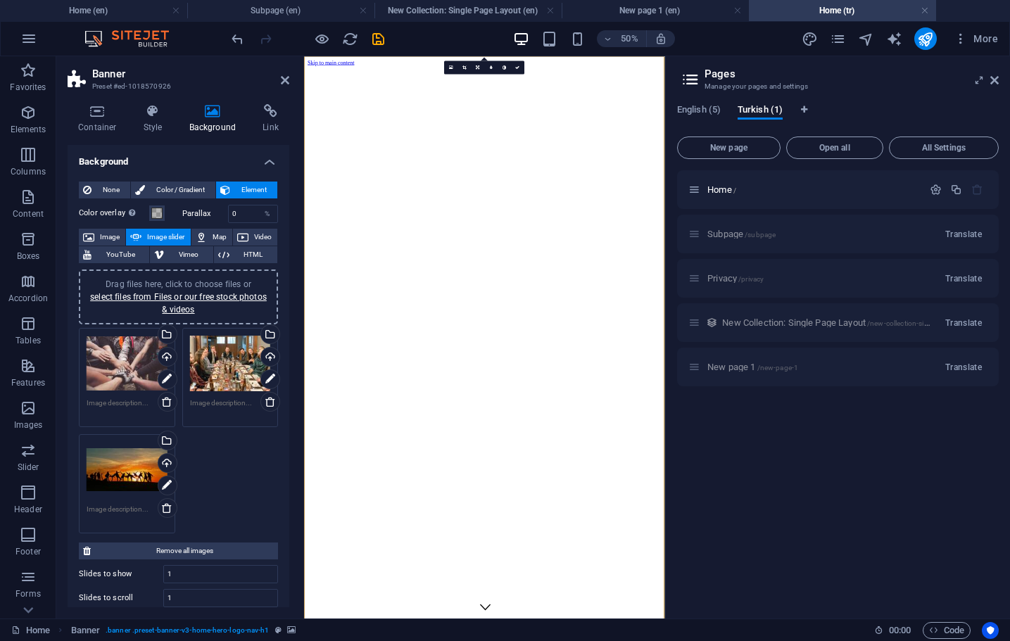
click at [222, 354] on div "Drag files here, click to choose files or select files from Files or our free s…" at bounding box center [230, 364] width 81 height 56
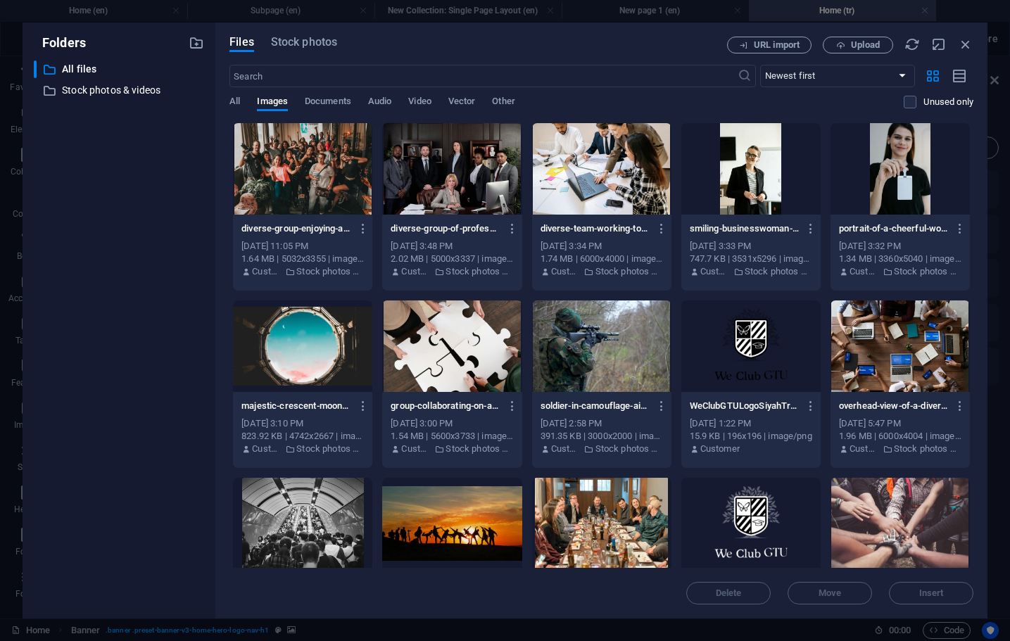
click at [286, 154] on div at bounding box center [302, 168] width 139 height 91
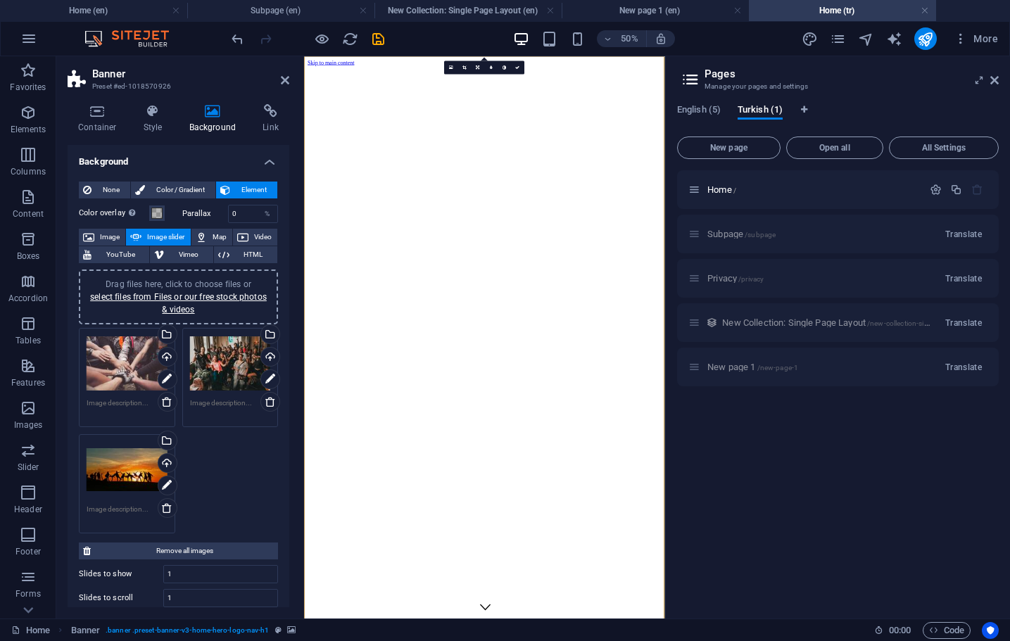
click at [782, 450] on div "Home / Subpage /subpage Translate Privacy /privacy Translate New Collection: Si…" at bounding box center [838, 388] width 322 height 437
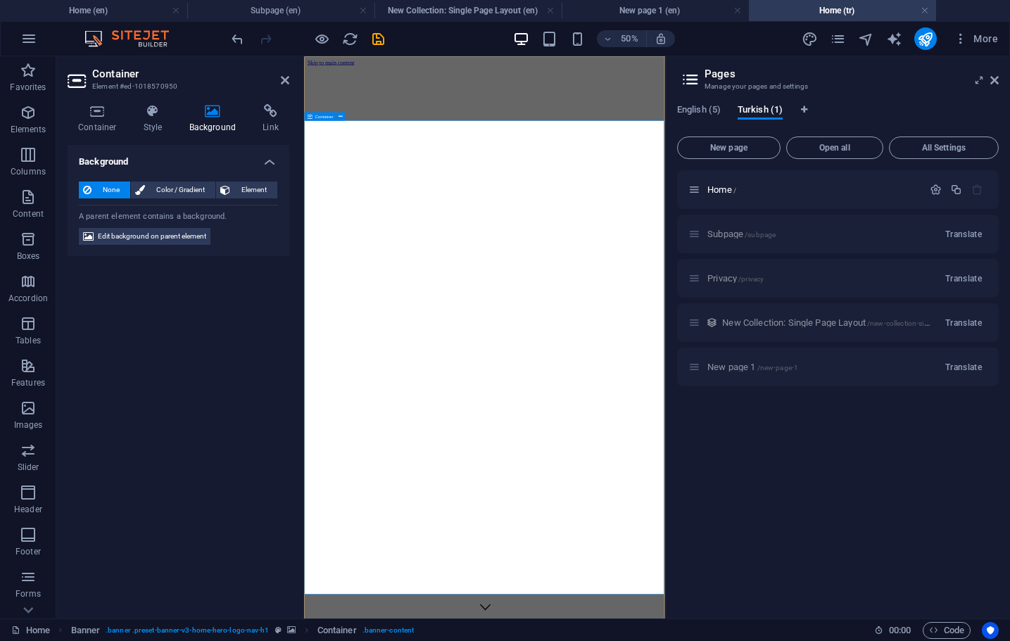
click at [922, 42] on icon "publish" at bounding box center [925, 39] width 16 height 16
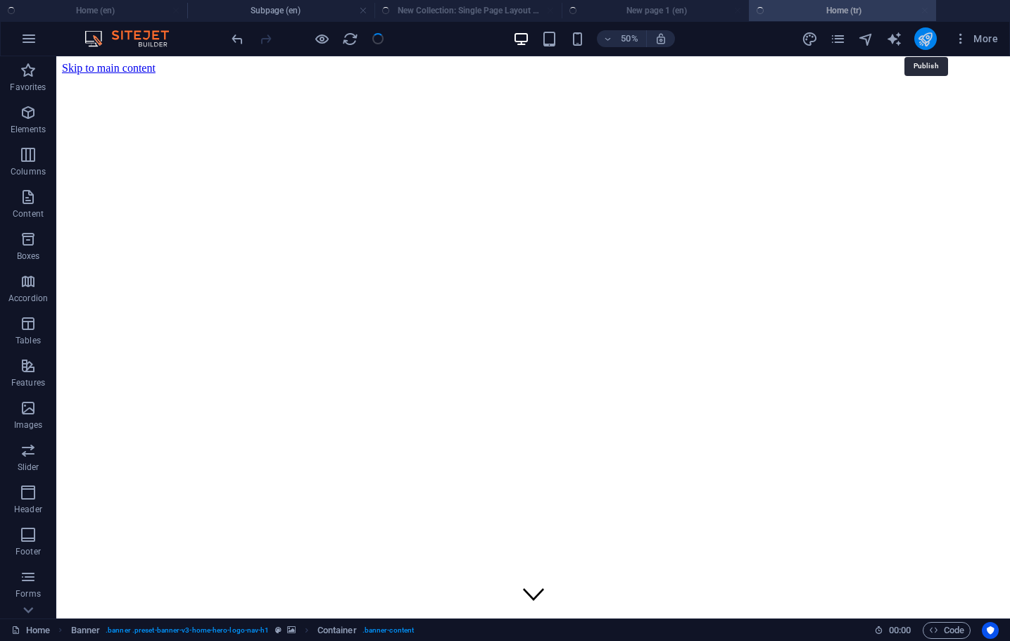
checkbox input "false"
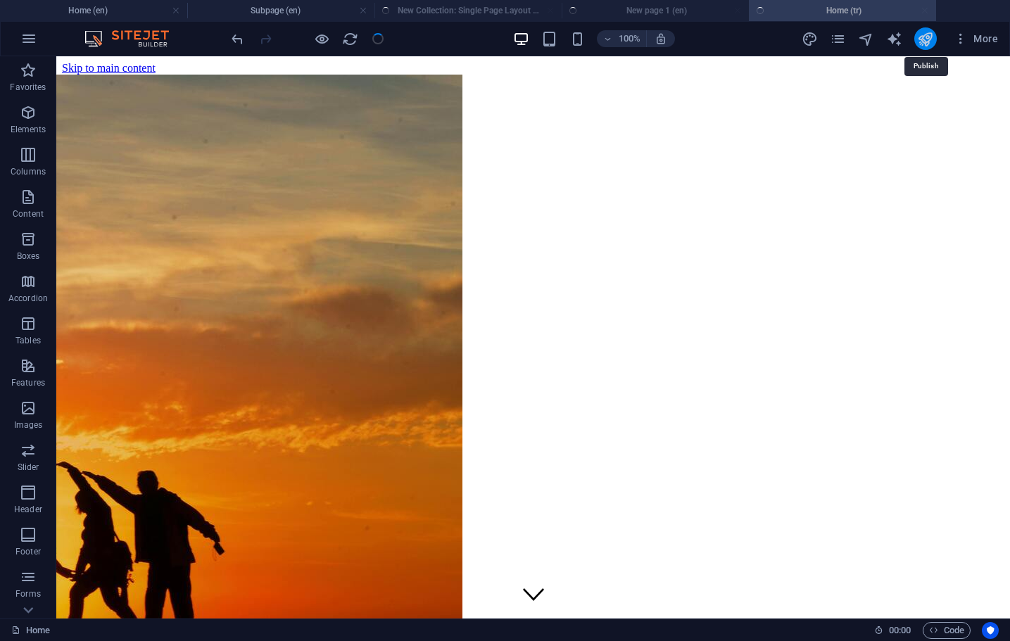
click at [922, 42] on icon "publish" at bounding box center [925, 39] width 16 height 16
checkbox input "false"
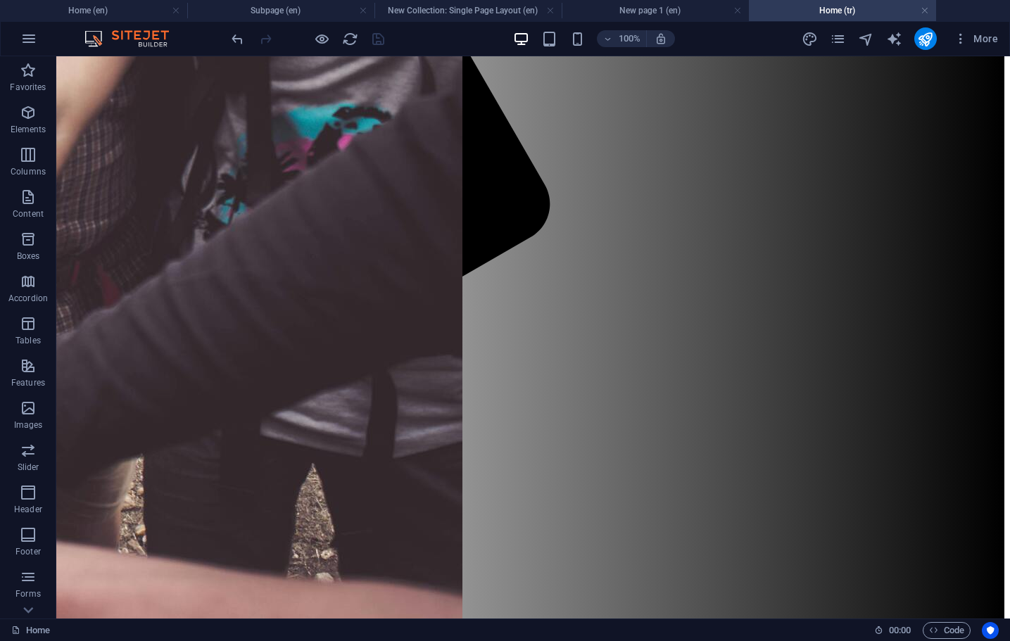
scroll to position [970, 0]
